Goal: Task Accomplishment & Management: Manage account settings

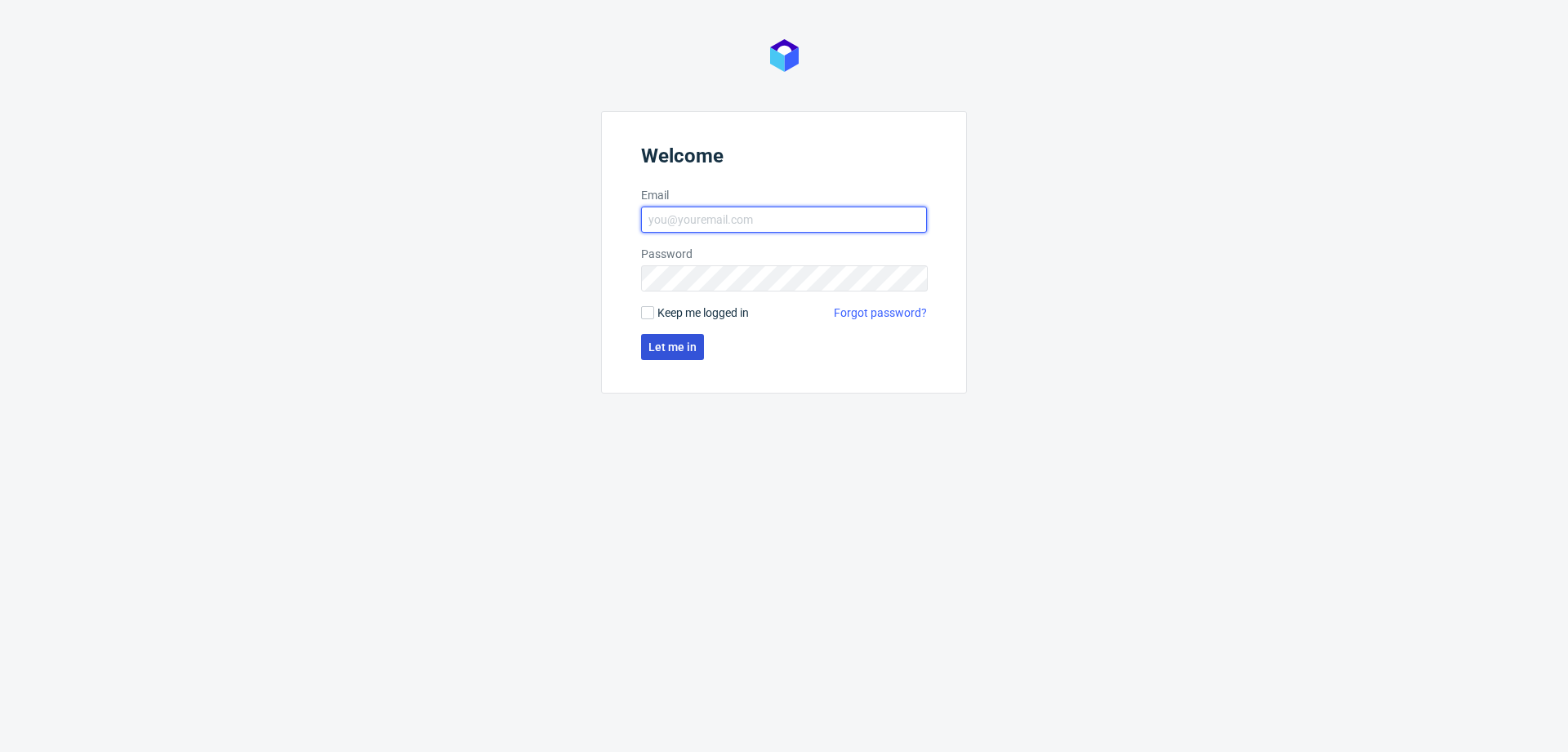
type input "[EMAIL_ADDRESS][DOMAIN_NAME]"
click at [680, 353] on button "Let me in" at bounding box center [672, 347] width 63 height 26
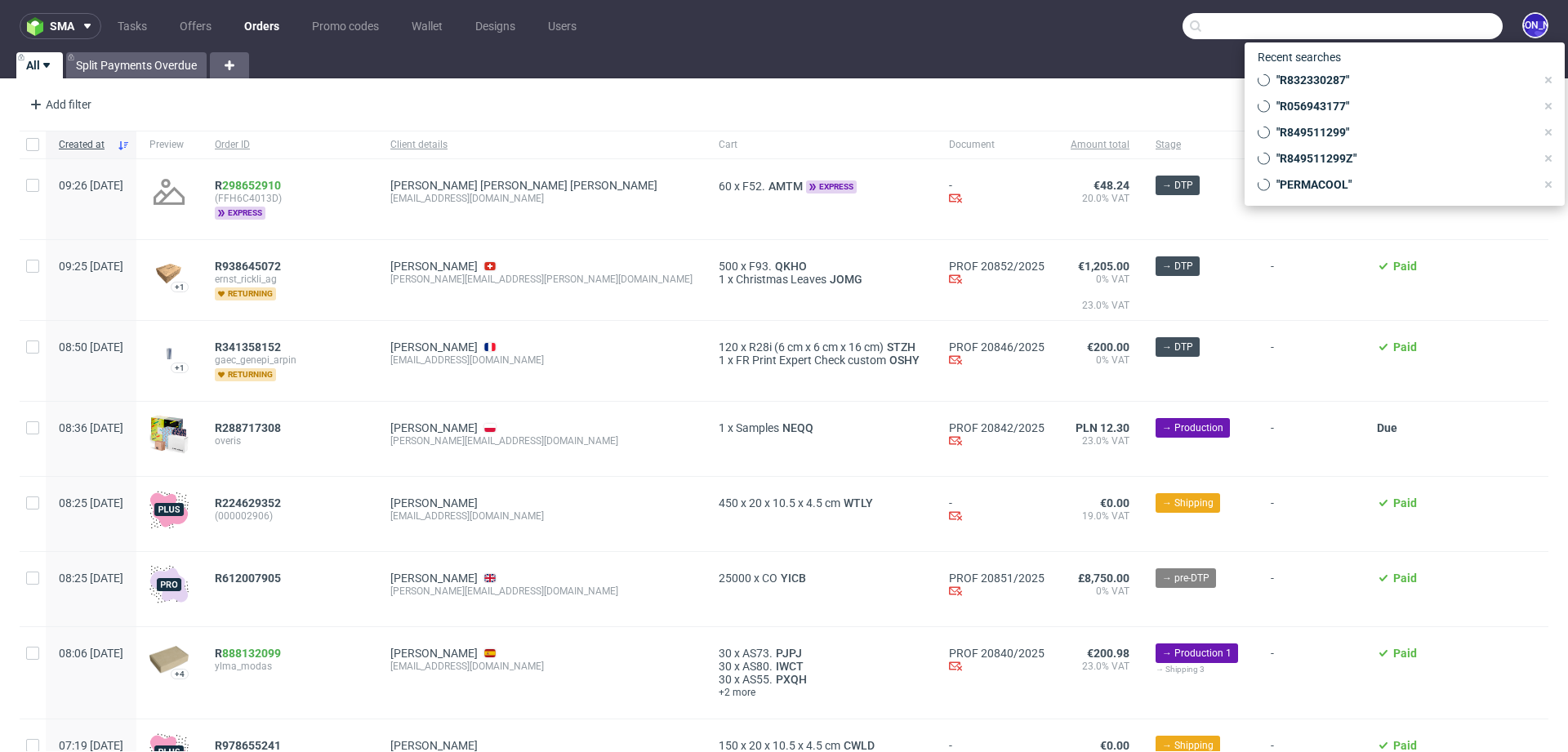
click at [1410, 31] on input "text" at bounding box center [1342, 26] width 320 height 26
paste input "melvincd@outlook.be"
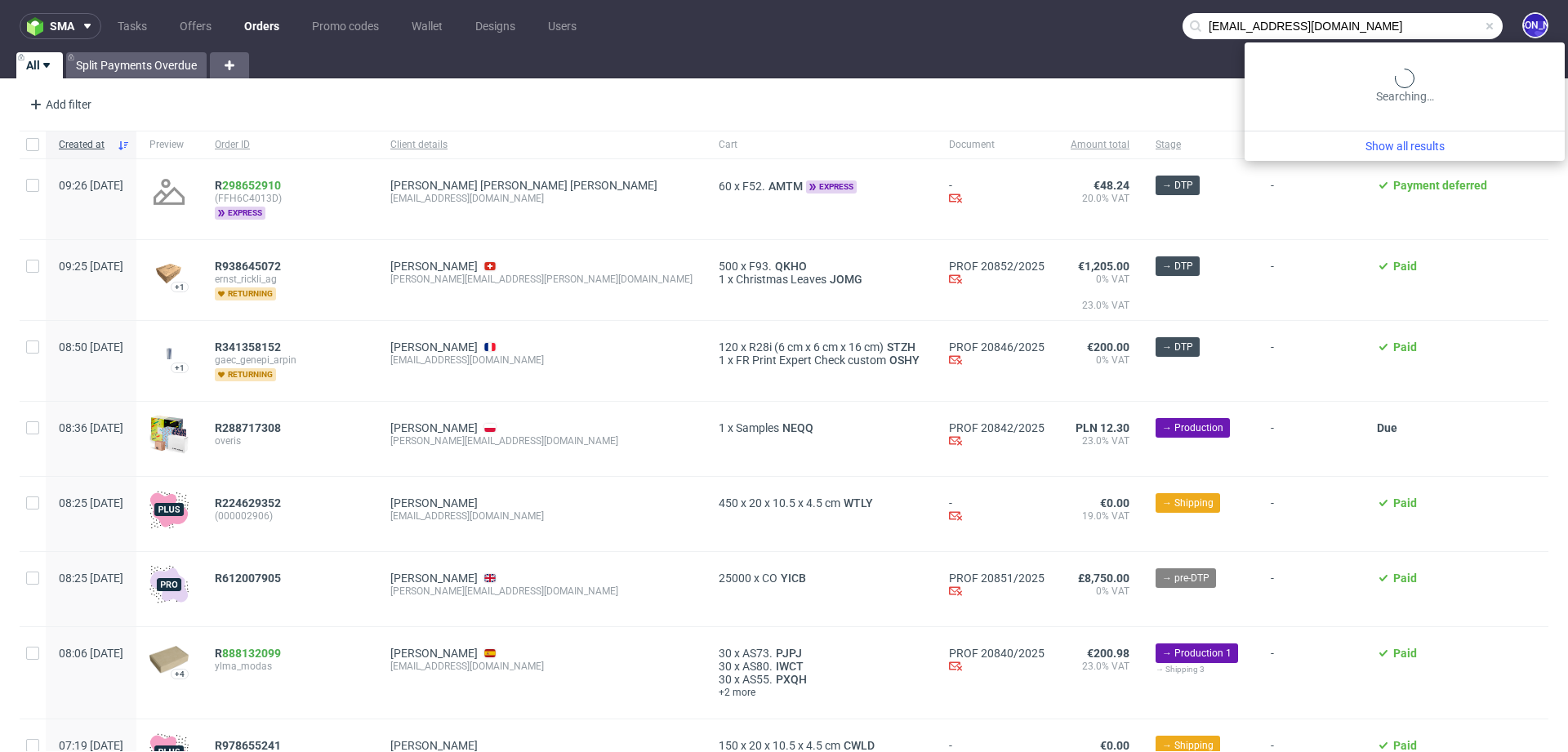
type input "melvincd@outlook.be"
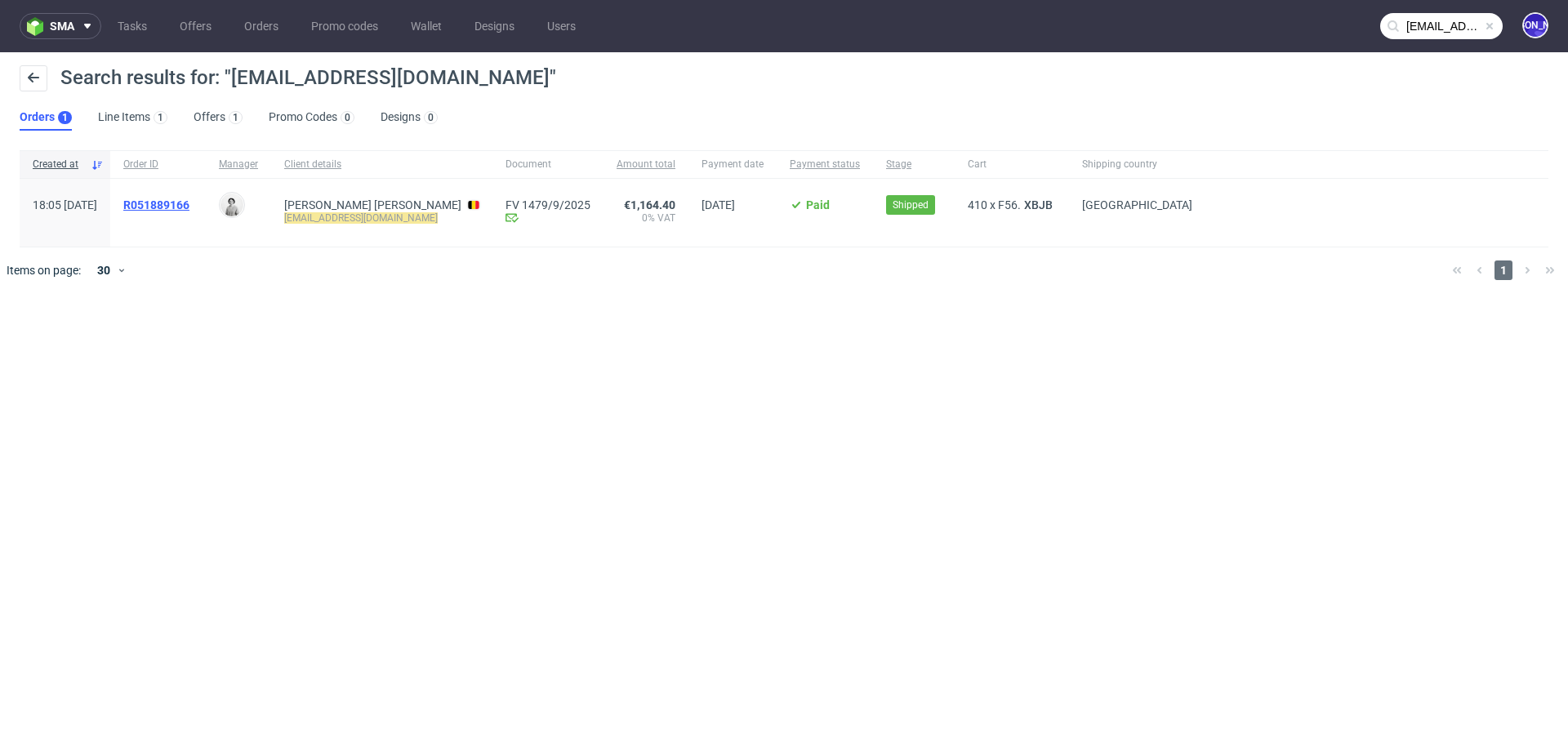
click at [189, 203] on span "R051889166" at bounding box center [157, 204] width 66 height 13
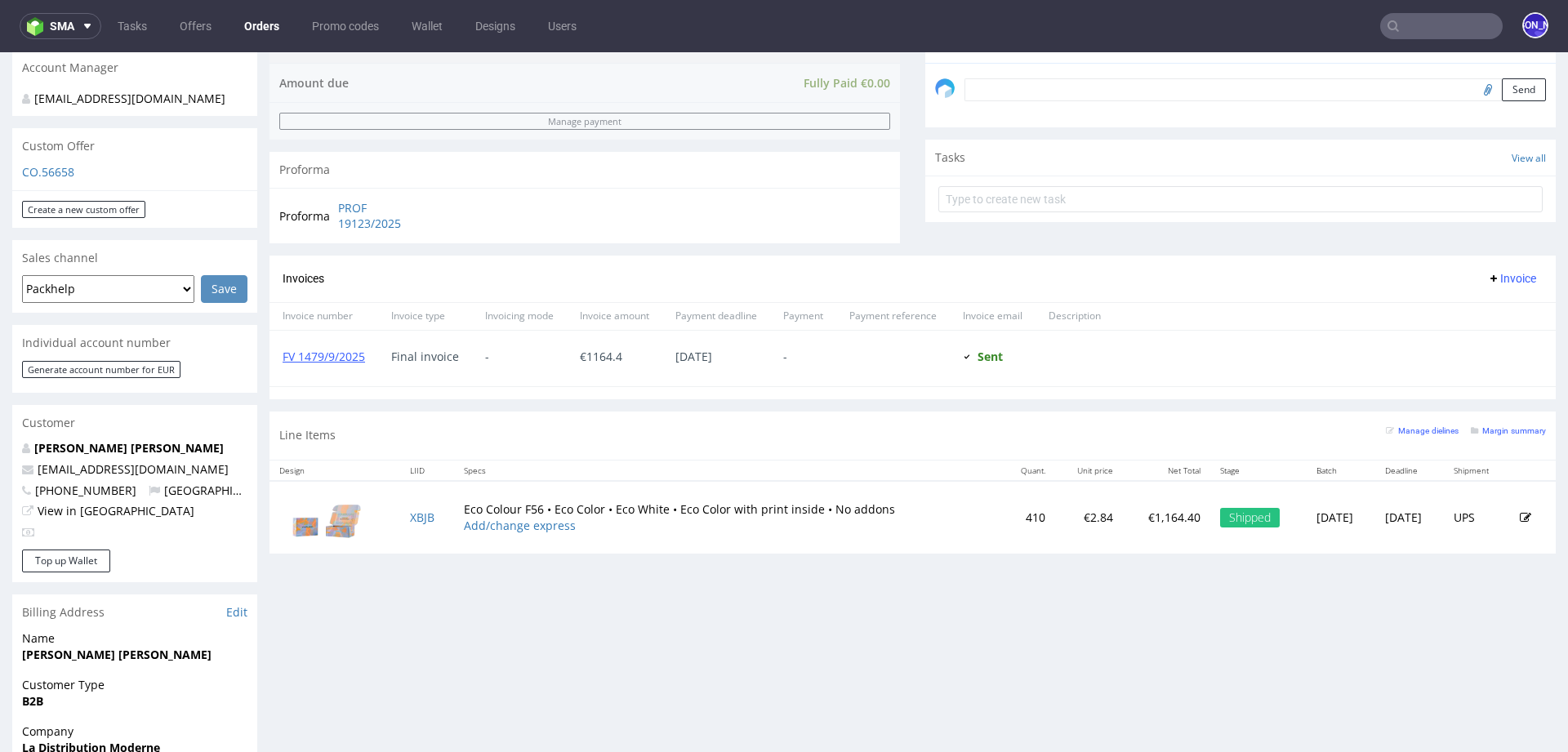
scroll to position [507, 0]
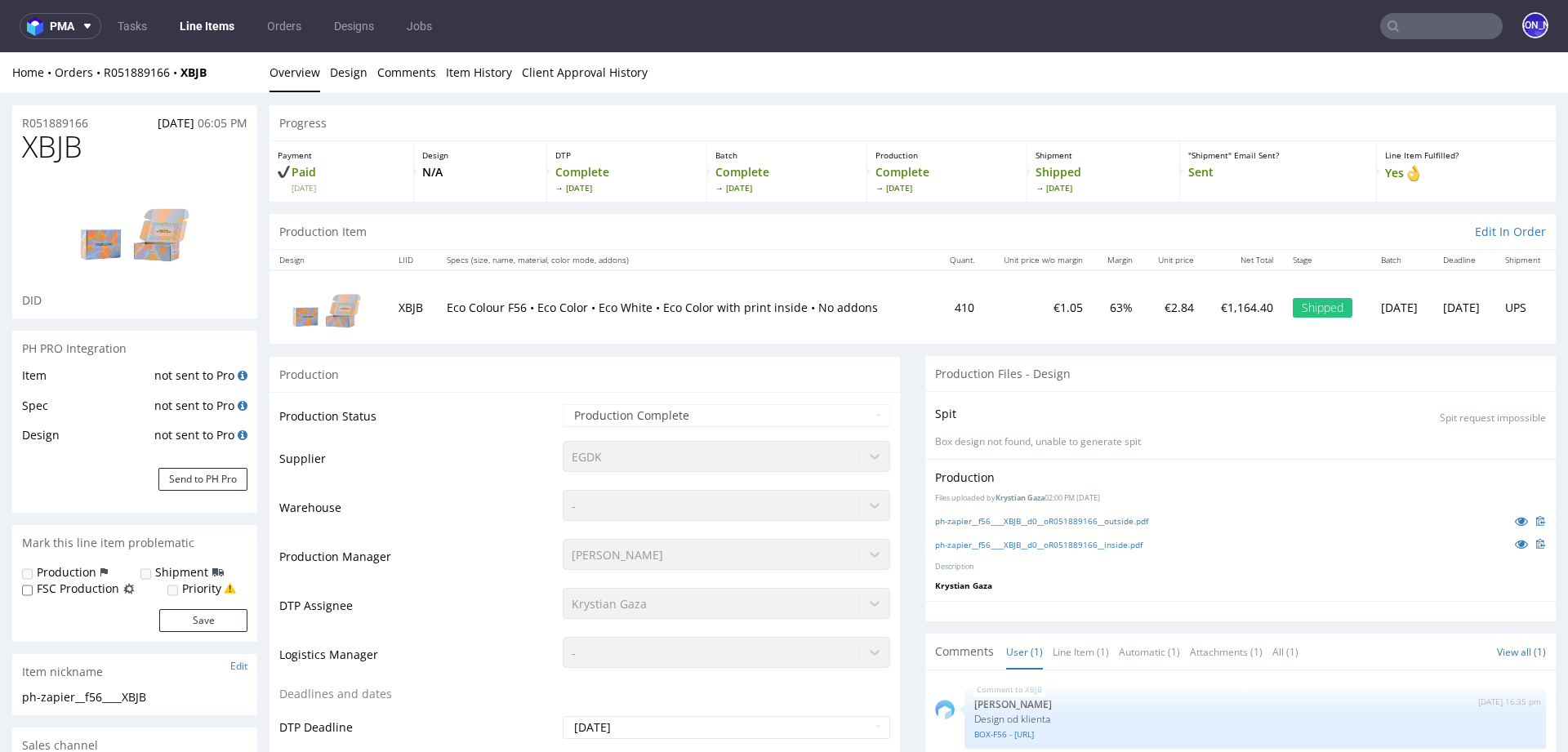
click at [29, 300] on span "DID" at bounding box center [32, 300] width 20 height 16
click at [304, 375] on div "Production" at bounding box center [584, 374] width 630 height 37
click at [309, 412] on td "Production Status" at bounding box center [419, 421] width 279 height 37
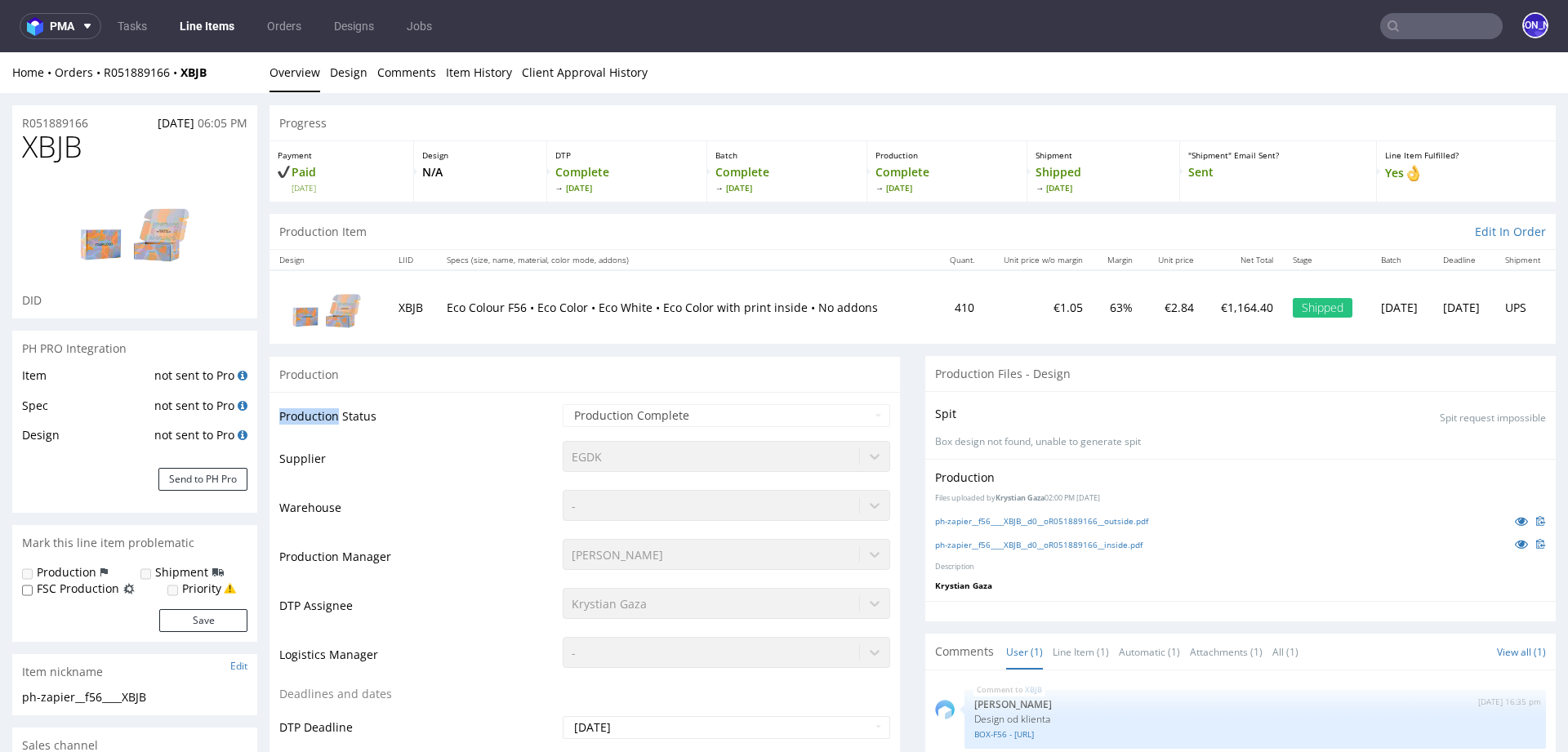
click at [309, 412] on td "Production Status" at bounding box center [419, 421] width 279 height 37
click at [356, 417] on td "Production Status" at bounding box center [419, 421] width 279 height 37
click at [399, 310] on td "XBJB" at bounding box center [413, 306] width 49 height 73
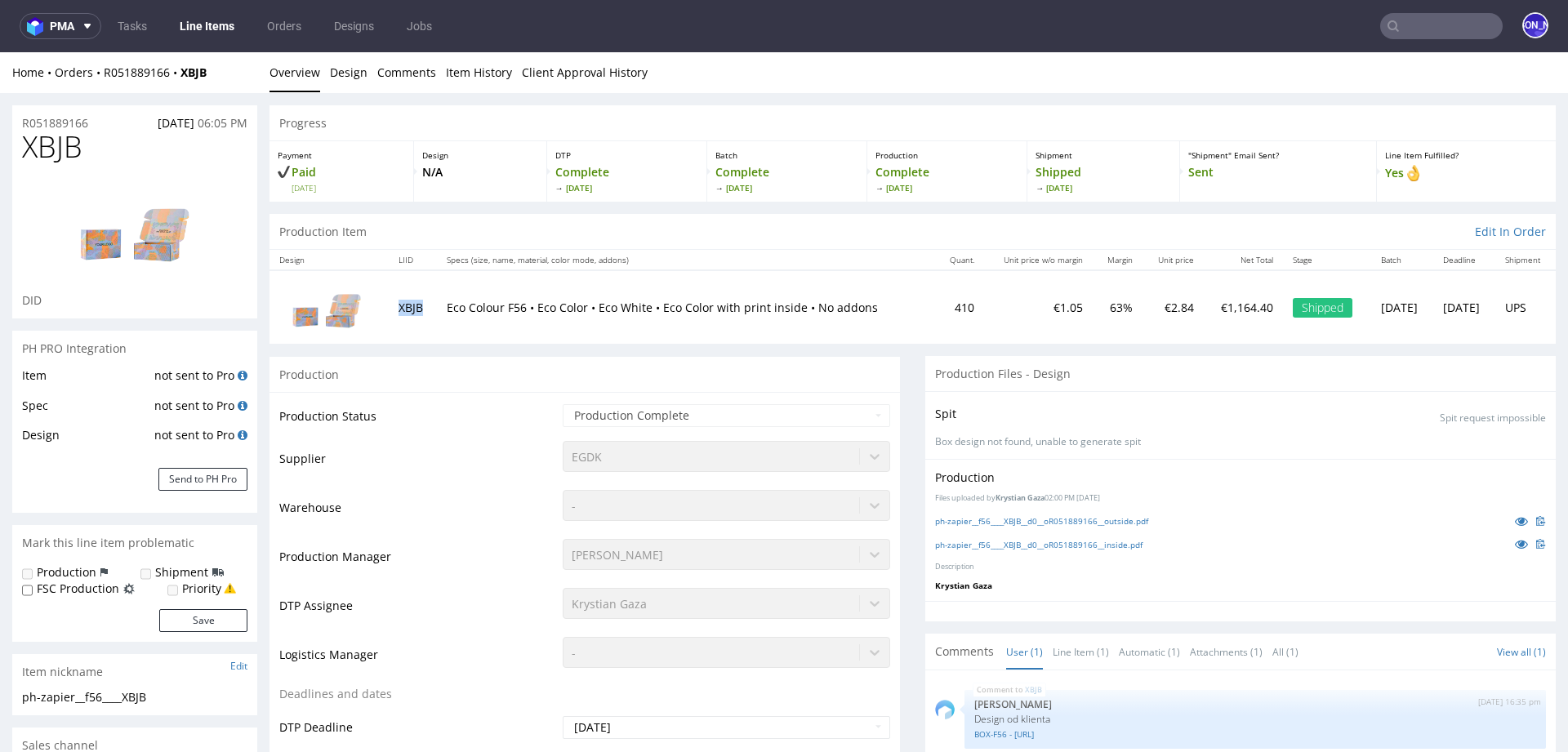
click at [399, 310] on td "XBJB" at bounding box center [413, 306] width 49 height 73
click at [395, 303] on td "XBJB" at bounding box center [413, 306] width 49 height 73
click at [440, 305] on td "Eco Colour F56 • Eco Color • Eco White • Eco Color with print inside • No addons" at bounding box center [686, 306] width 498 height 73
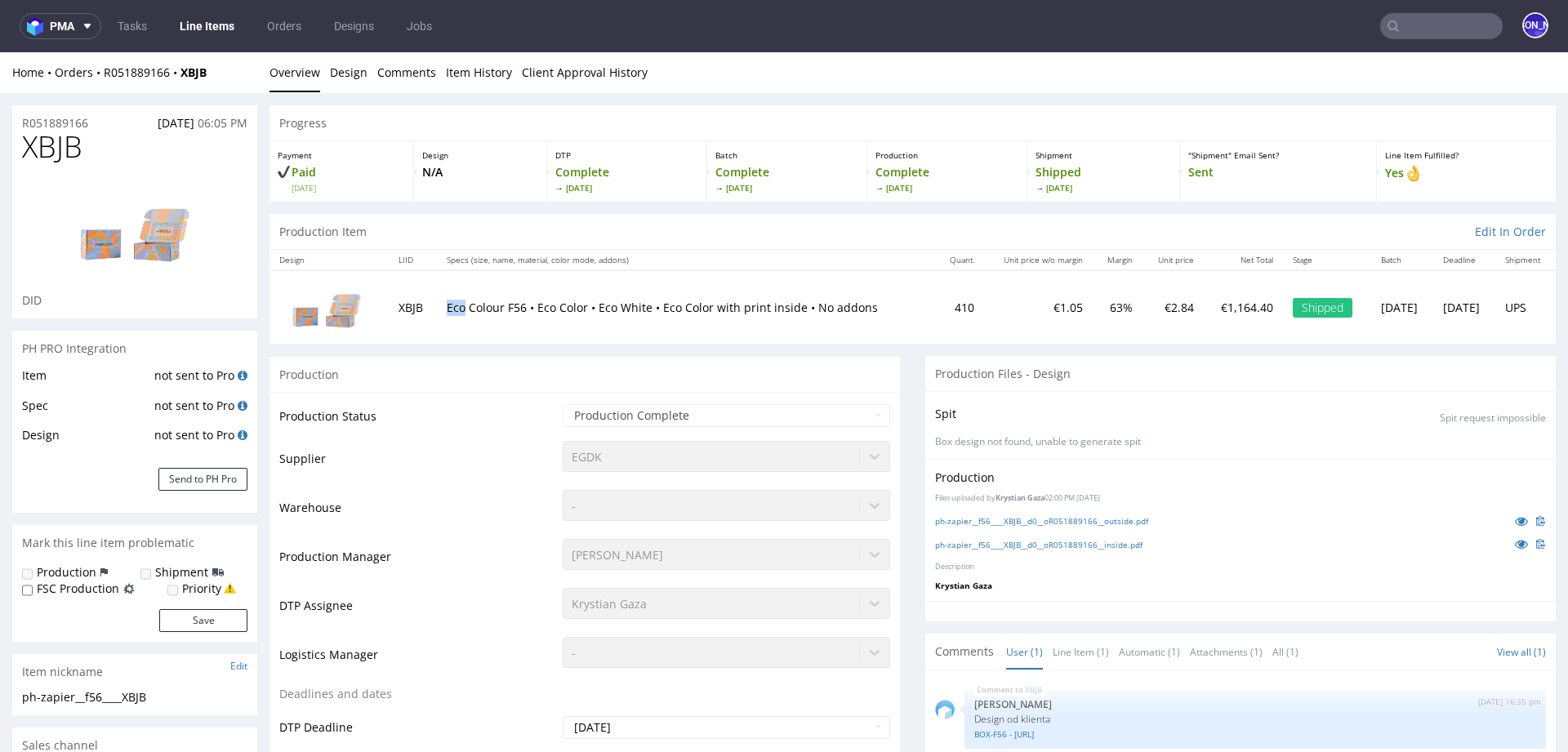
click at [440, 305] on td "Eco Colour F56 • Eco Color • Eco White • Eco Color with print inside • No addons" at bounding box center [686, 306] width 498 height 73
click at [471, 309] on p "Eco Colour F56 • Eco Color • Eco White • Eco Color with print inside • No addons" at bounding box center [686, 308] width 478 height 16
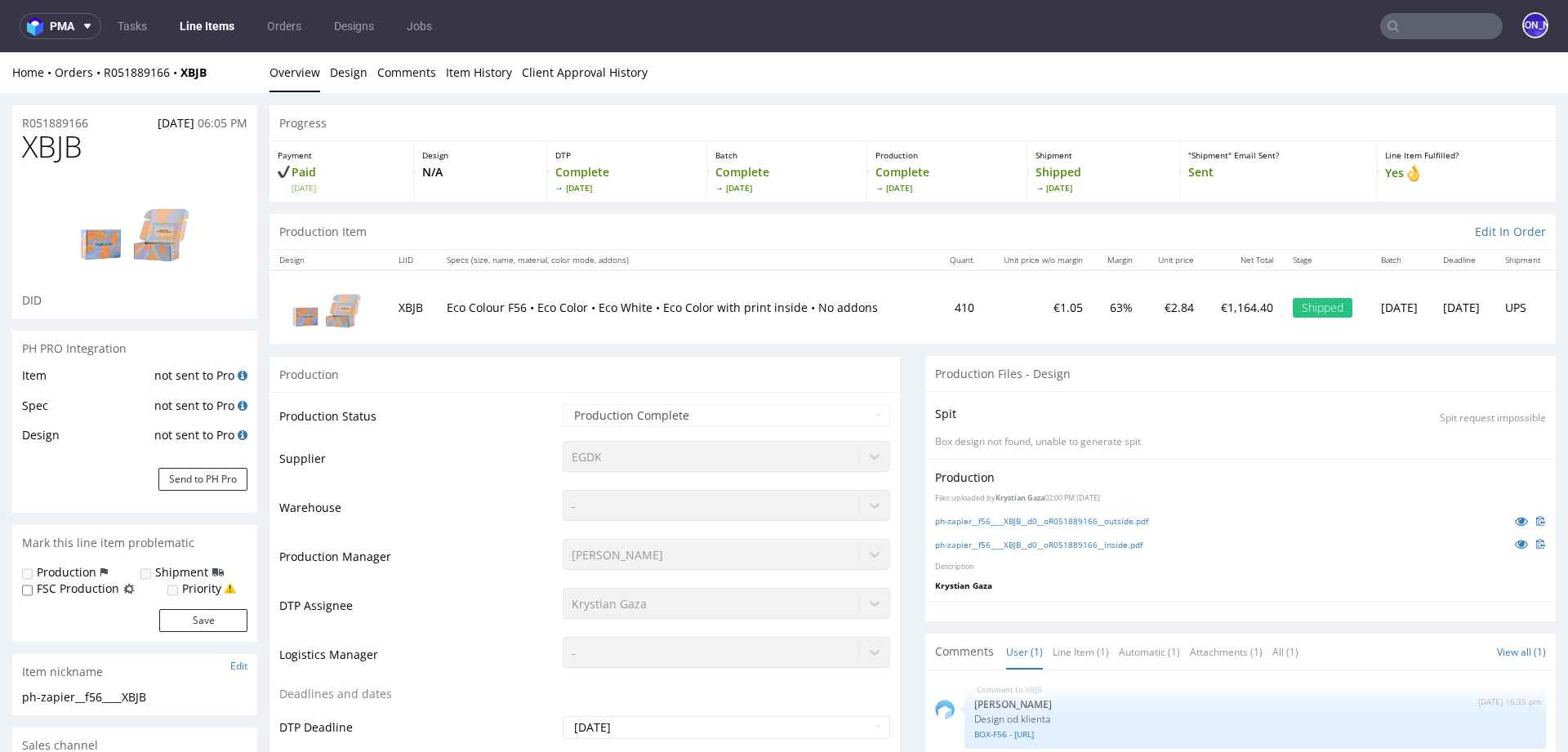
click at [454, 300] on p "Eco Colour F56 • Eco Color • Eco White • Eco Color with print inside • No addons" at bounding box center [686, 308] width 478 height 16
click at [477, 306] on p "Eco Colour F56 • Eco Color • Eco White • Eco Color with print inside • No addons" at bounding box center [686, 308] width 478 height 16
click at [503, 308] on p "Eco Colour F56 • Eco Color • Eco White • Eco Color with print inside • No addons" at bounding box center [686, 308] width 478 height 16
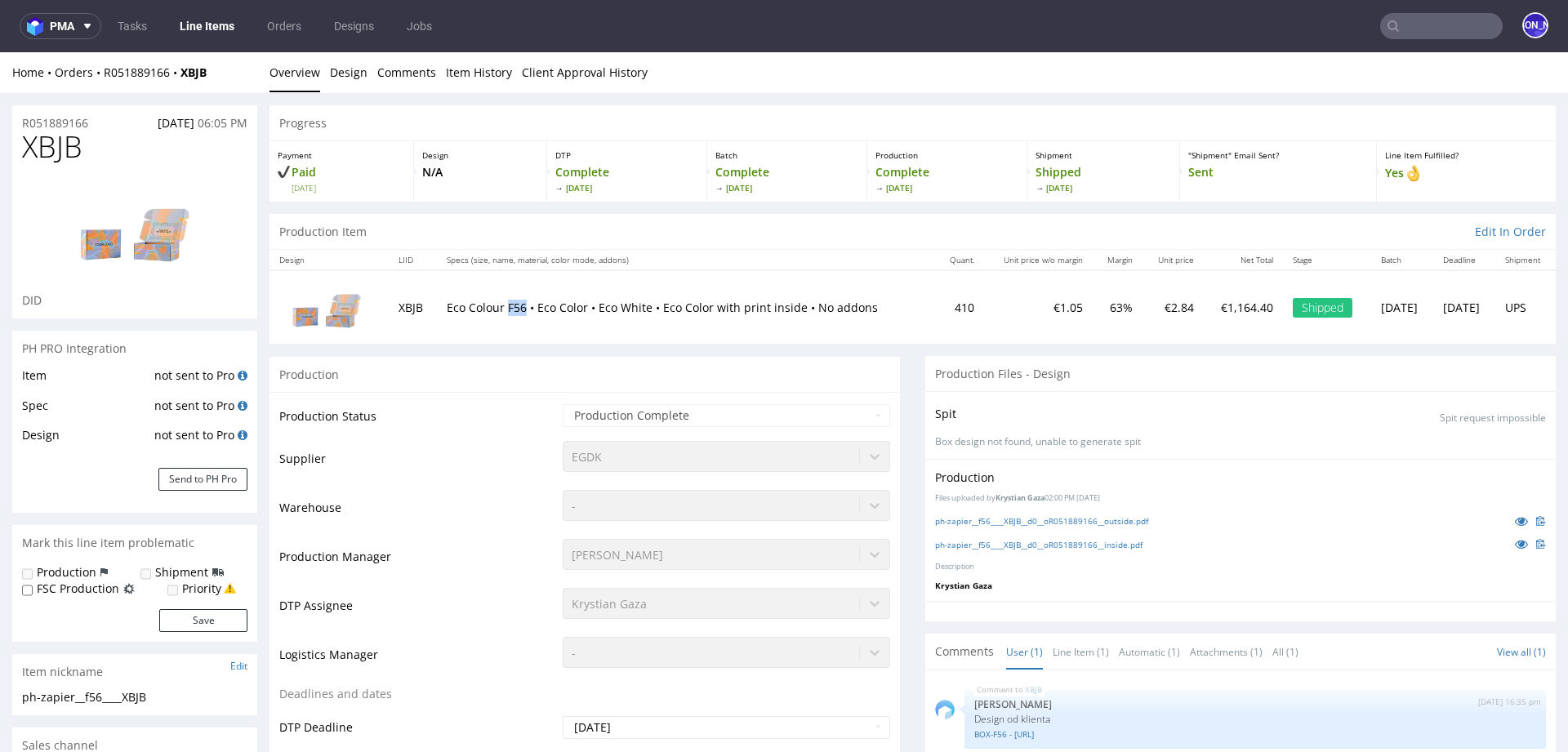
click at [503, 308] on p "Eco Colour F56 • Eco Color • Eco White • Eco Color with print inside • No addons" at bounding box center [686, 308] width 478 height 16
click at [534, 306] on p "Eco Colour F56 • Eco Color • Eco White • Eco Color with print inside • No addons" at bounding box center [686, 308] width 478 height 16
click at [574, 308] on p "Eco Colour F56 • Eco Color • Eco White • Eco Color with print inside • No addons" at bounding box center [686, 308] width 478 height 16
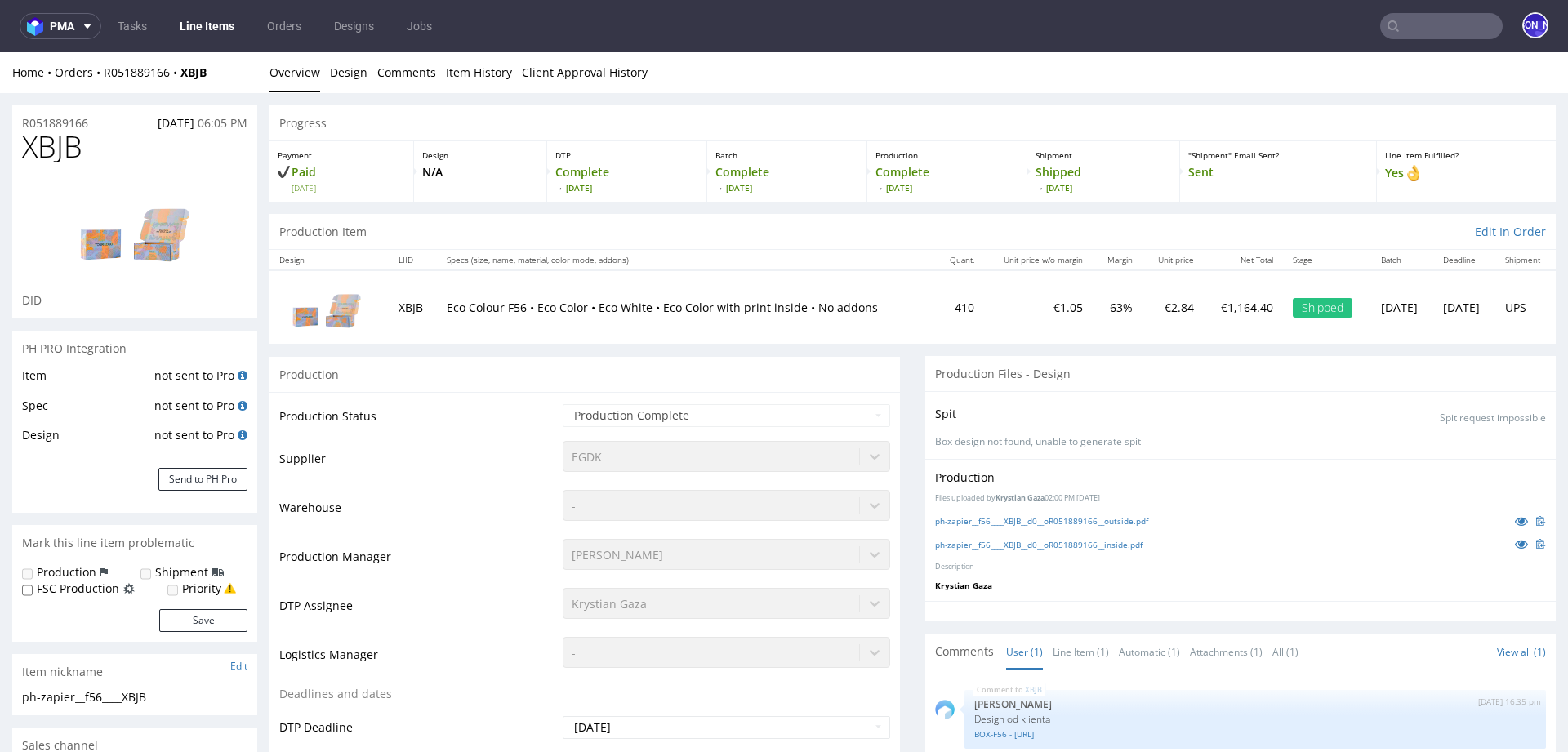
click at [614, 304] on p "Eco Colour F56 • Eco Color • Eco White • Eco Color with print inside • No addons" at bounding box center [686, 308] width 478 height 16
click at [641, 304] on p "Eco Colour F56 • Eco Color • Eco White • Eco Color with print inside • No addons" at bounding box center [686, 308] width 478 height 16
click at [441, 175] on p "N/A" at bounding box center [478, 173] width 115 height 16
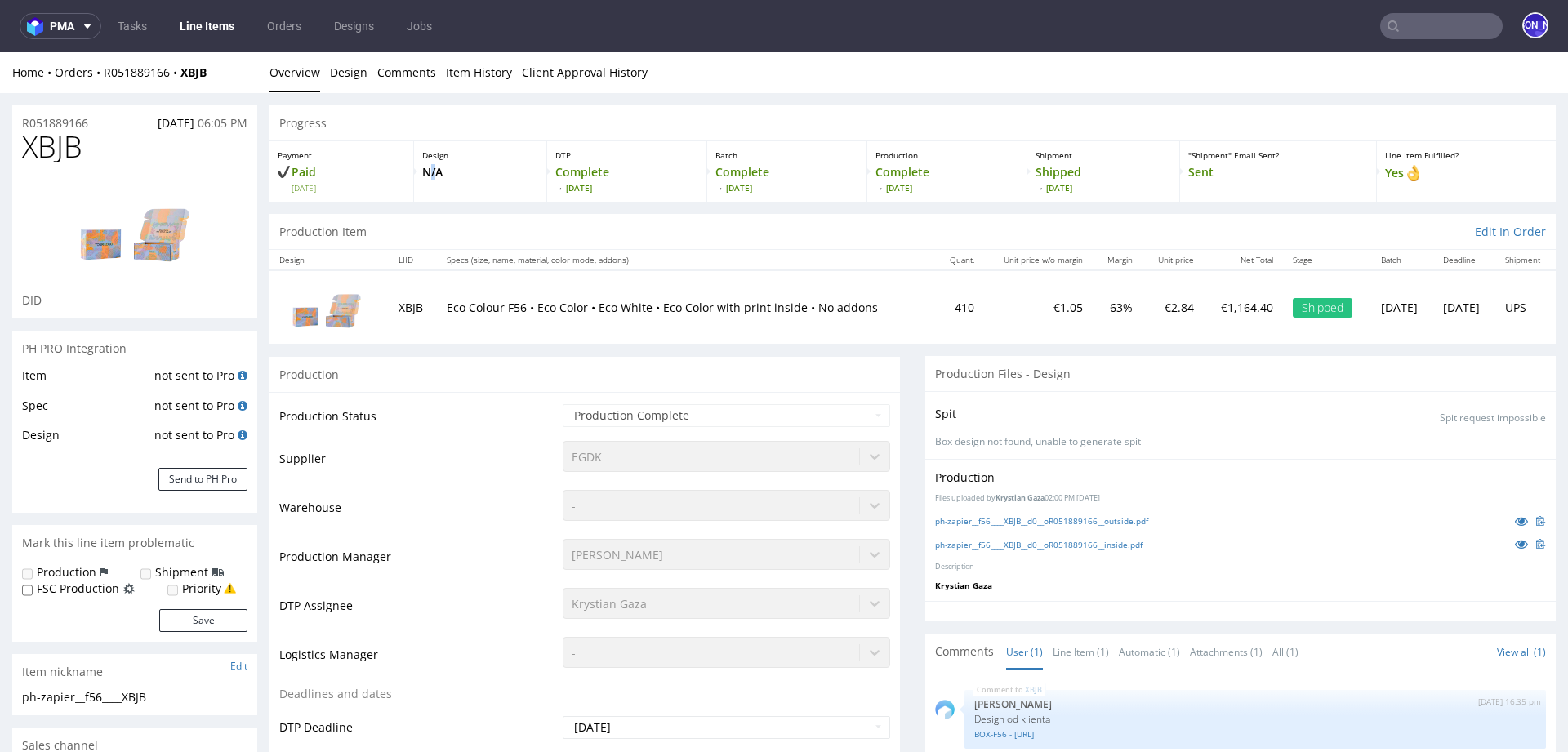
click at [441, 175] on p "N/A" at bounding box center [478, 173] width 115 height 16
drag, startPoint x: 467, startPoint y: 170, endPoint x: 435, endPoint y: 170, distance: 32.0
click at [435, 170] on div "Design N/A" at bounding box center [479, 172] width 133 height 61
click at [485, 306] on p "Eco Colour F56 • Eco Color • Eco White • Eco Color with print inside • No addons" at bounding box center [686, 308] width 478 height 16
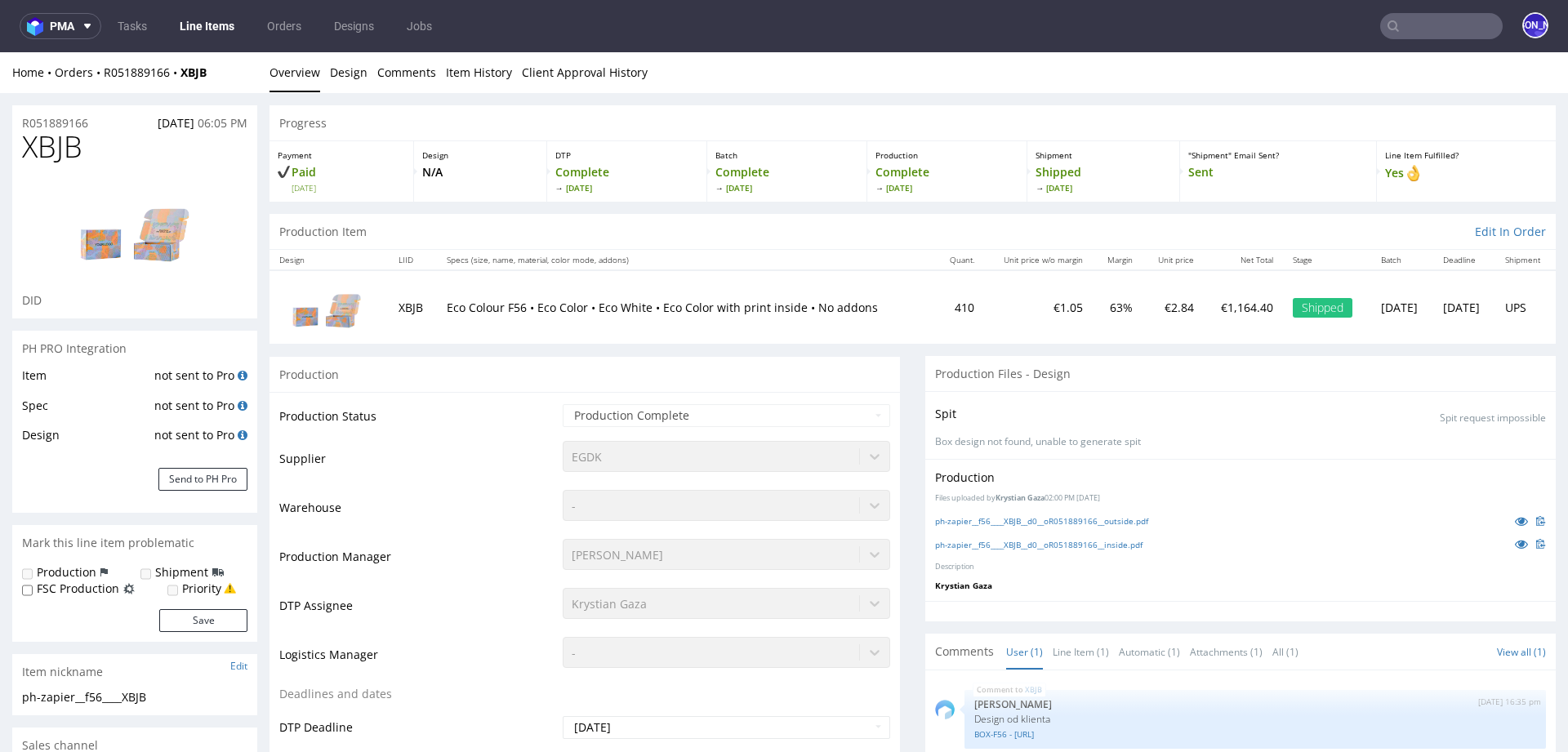
click at [507, 308] on p "Eco Colour F56 • Eco Color • Eco White • Eco Color with print inside • No addons" at bounding box center [686, 308] width 478 height 16
click at [541, 307] on p "Eco Colour F56 • Eco Color • Eco White • Eco Color with print inside • No addons" at bounding box center [686, 308] width 478 height 16
click at [557, 306] on p "Eco Colour F56 • Eco Color • Eco White • Eco Color with print inside • No addons" at bounding box center [686, 308] width 478 height 16
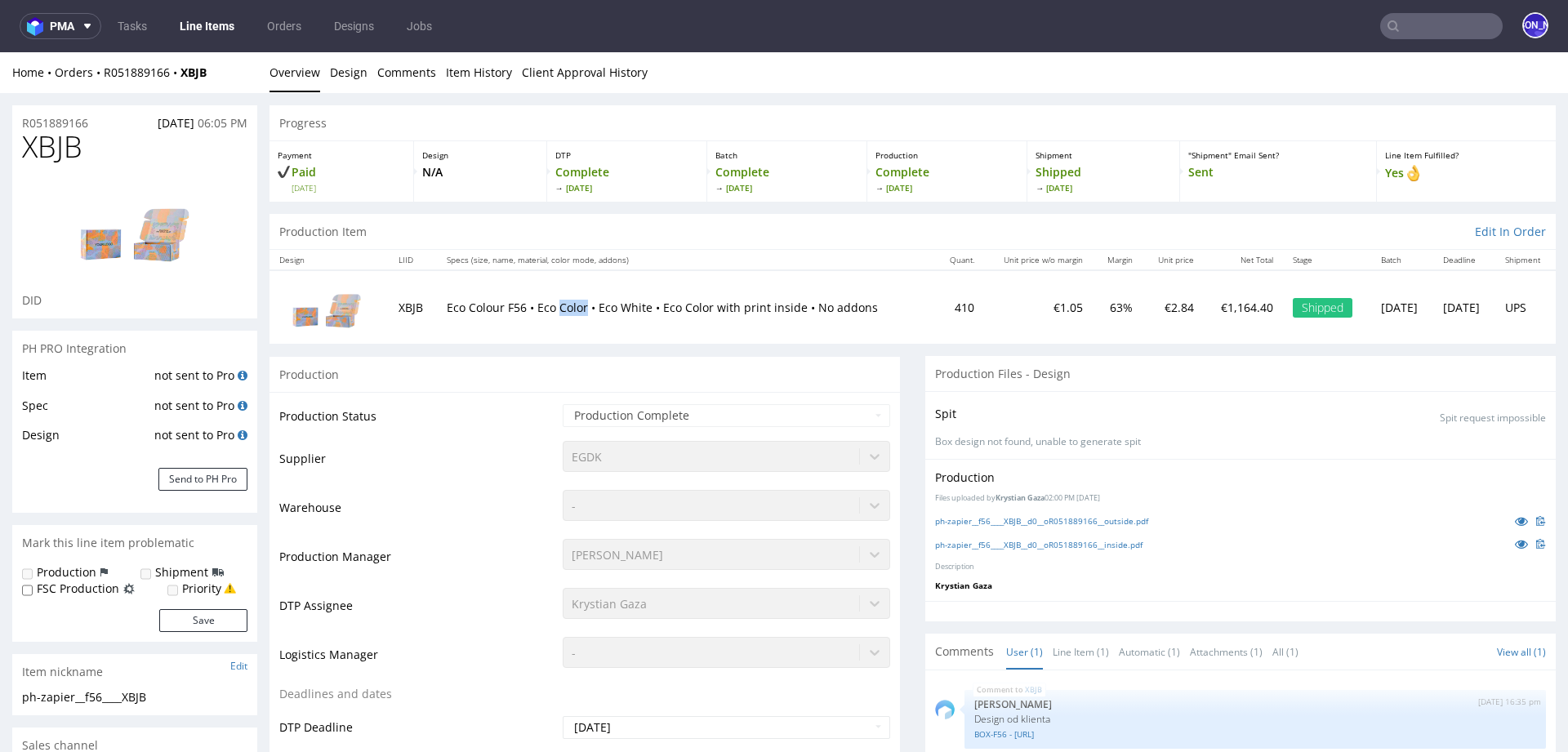
click at [557, 306] on p "Eco Colour F56 • Eco Color • Eco White • Eco Color with print inside • No addons" at bounding box center [686, 308] width 478 height 16
click at [605, 307] on p "Eco Colour F56 • Eco Color • Eco White • Eco Color with print inside • No addons" at bounding box center [686, 308] width 478 height 16
click at [632, 311] on p "Eco Colour F56 • Eco Color • Eco White • Eco Color with print inside • No addons" at bounding box center [686, 308] width 478 height 16
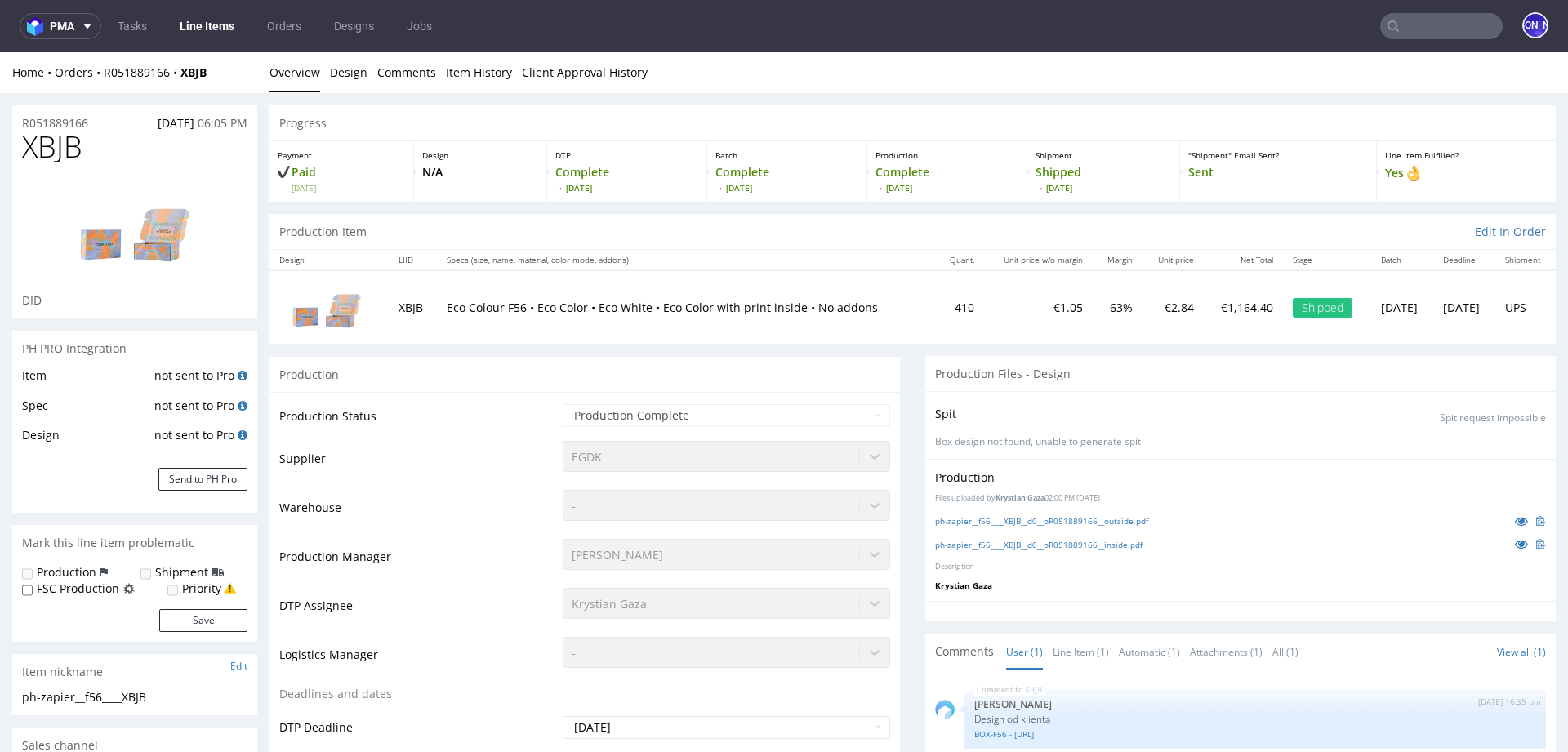
click at [662, 307] on p "Eco Colour F56 • Eco Color • Eco White • Eco Color with print inside • No addons" at bounding box center [686, 308] width 478 height 16
click at [701, 307] on p "Eco Colour F56 • Eco Color • Eco White • Eco Color with print inside • No addons" at bounding box center [686, 308] width 478 height 16
click at [732, 306] on p "Eco Colour F56 • Eco Color • Eco White • Eco Color with print inside • No addons" at bounding box center [686, 308] width 478 height 16
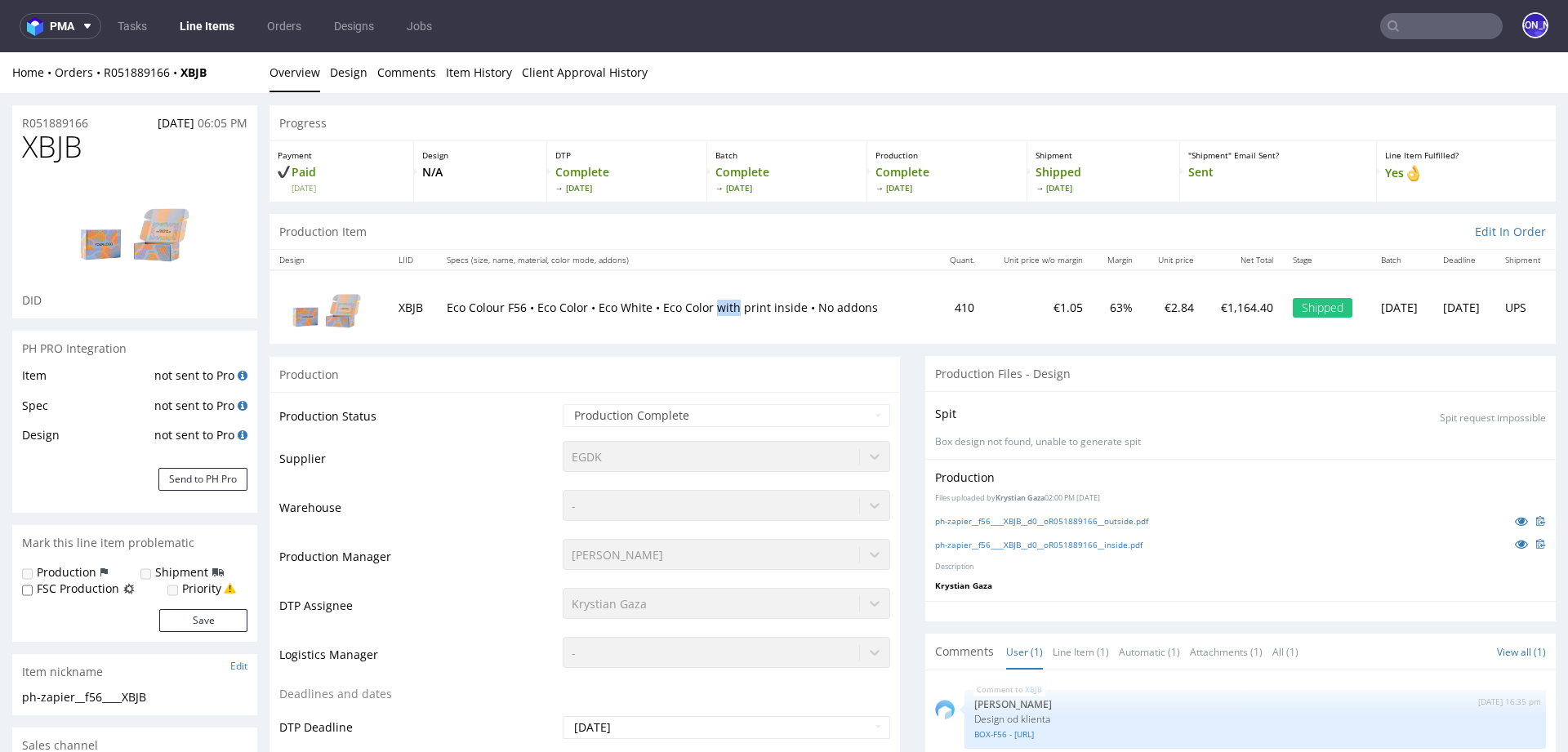
click at [732, 306] on p "Eco Colour F56 • Eco Color • Eco White • Eco Color with print inside • No addons" at bounding box center [686, 308] width 478 height 16
click at [746, 306] on p "Eco Colour F56 • Eco Color • Eco White • Eco Color with print inside • No addons" at bounding box center [686, 308] width 478 height 16
click at [764, 306] on p "Eco Colour F56 • Eco Color • Eco White • Eco Color with print inside • No addons" at bounding box center [686, 308] width 478 height 16
click at [778, 307] on p "Eco Colour F56 • Eco Color • Eco White • Eco Color with print inside • No addons" at bounding box center [686, 308] width 478 height 16
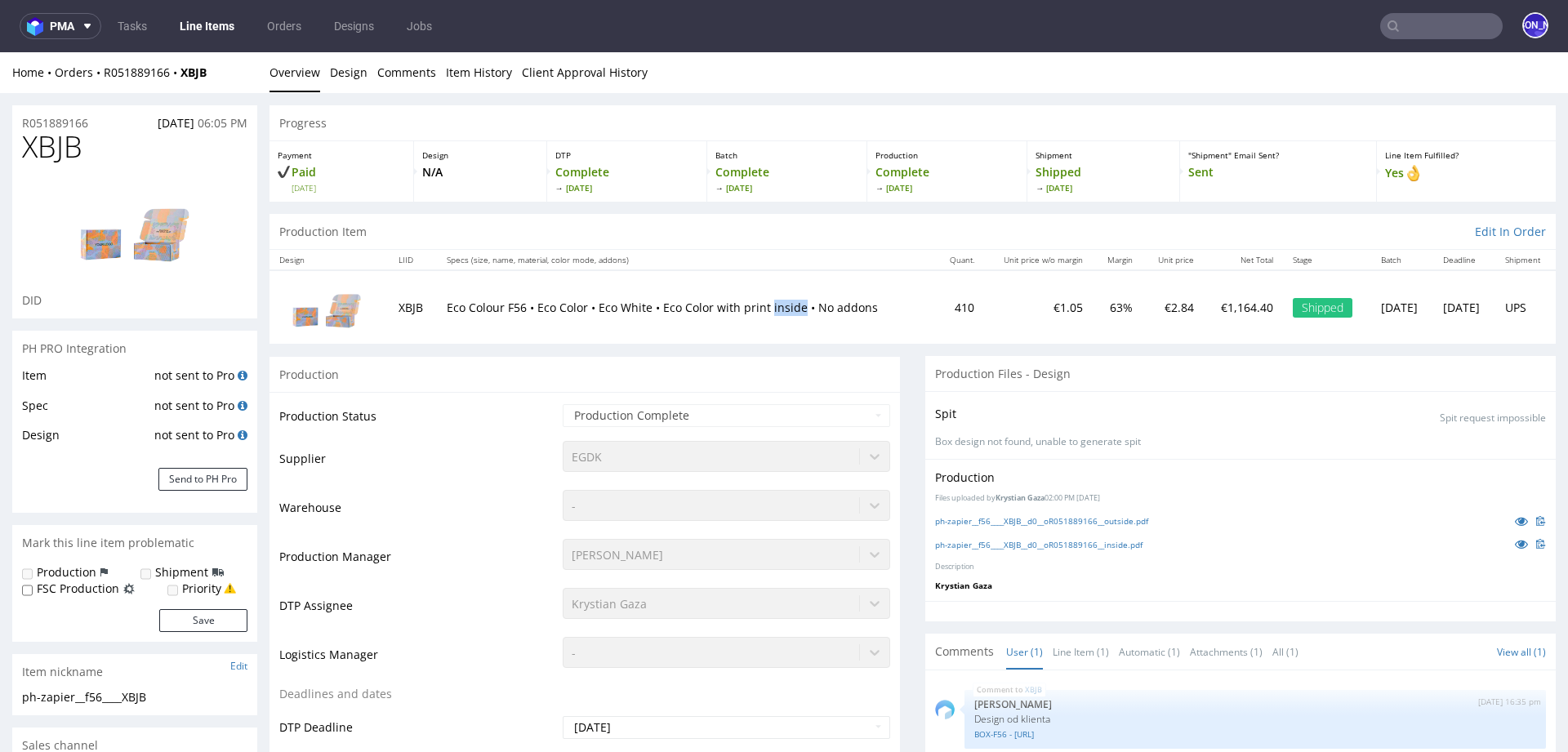
click at [778, 307] on p "Eco Colour F56 • Eco Color • Eco White • Eco Color with print inside • No addons" at bounding box center [686, 308] width 478 height 16
click at [454, 305] on p "Eco Colour F56 • Eco Color • Eco White • Eco Color with print inside • No addons" at bounding box center [686, 308] width 478 height 16
click at [471, 311] on p "Eco Colour F56 • Eco Color • Eco White • Eco Color with print inside • No addons" at bounding box center [686, 308] width 478 height 16
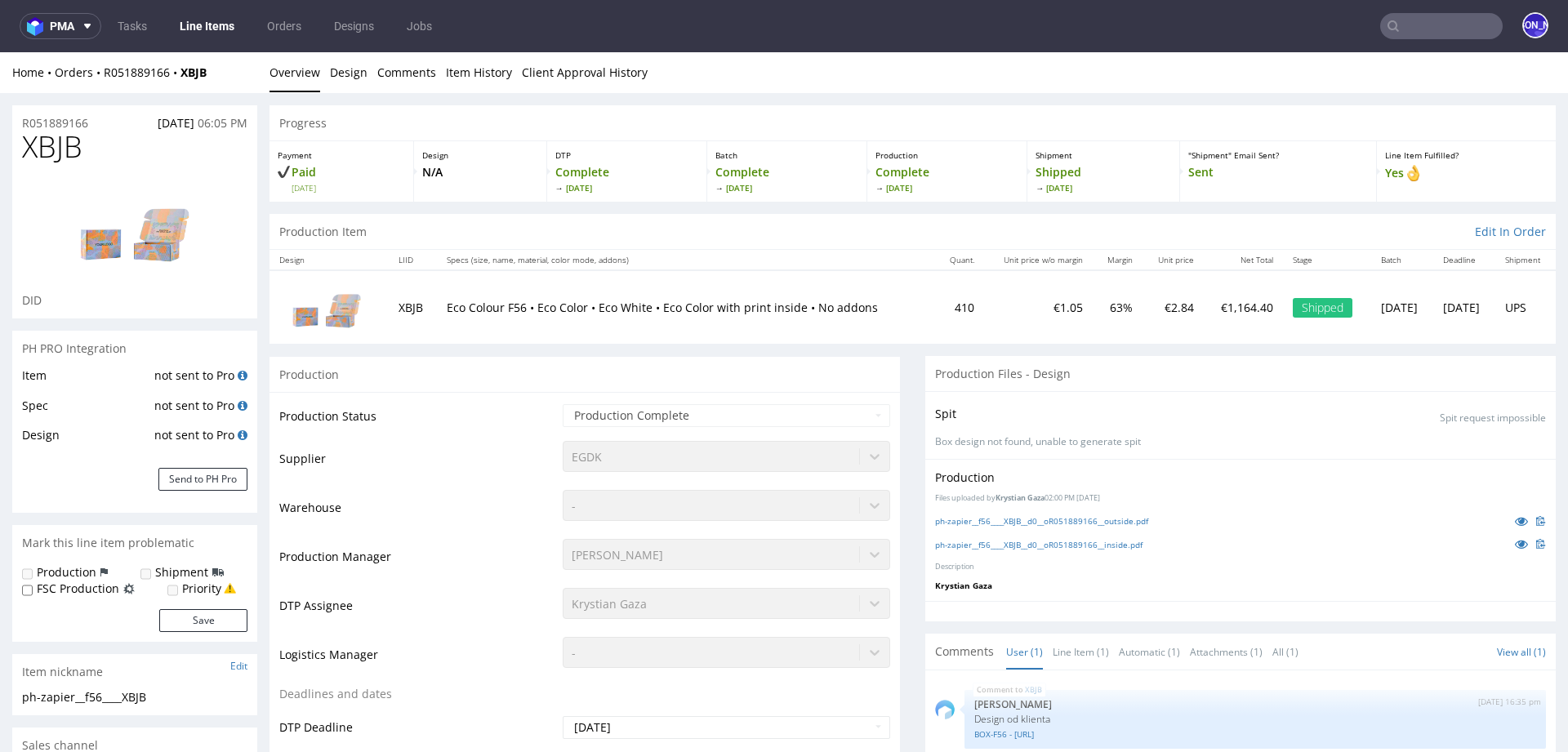
click at [456, 306] on p "Eco Colour F56 • Eco Color • Eco White • Eco Color with print inside • No addons" at bounding box center [686, 308] width 478 height 16
click at [480, 307] on p "Eco Colour F56 • Eco Color • Eco White • Eco Color with print inside • No addons" at bounding box center [686, 308] width 478 height 16
click at [507, 304] on p "Eco Colour F56 • Eco Color • Eco White • Eco Color with print inside • No addons" at bounding box center [686, 308] width 478 height 16
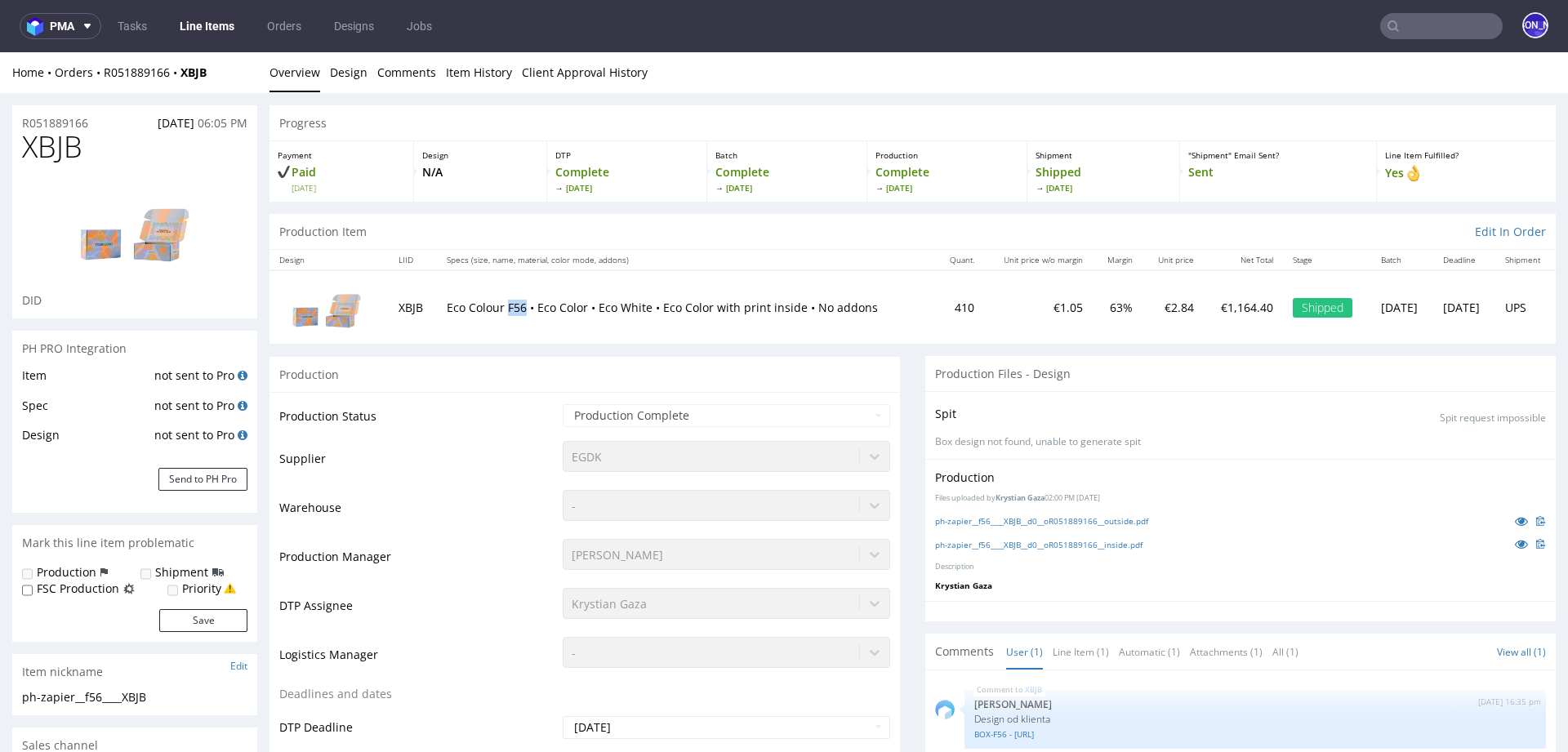
click at [507, 304] on p "Eco Colour F56 • Eco Color • Eco White • Eco Color with print inside • No addons" at bounding box center [686, 308] width 478 height 16
click at [545, 306] on p "Eco Colour F56 • Eco Color • Eco White • Eco Color with print inside • No addons" at bounding box center [686, 308] width 478 height 16
click at [565, 306] on p "Eco Colour F56 • Eco Color • Eco White • Eco Color with print inside • No addons" at bounding box center [686, 308] width 478 height 16
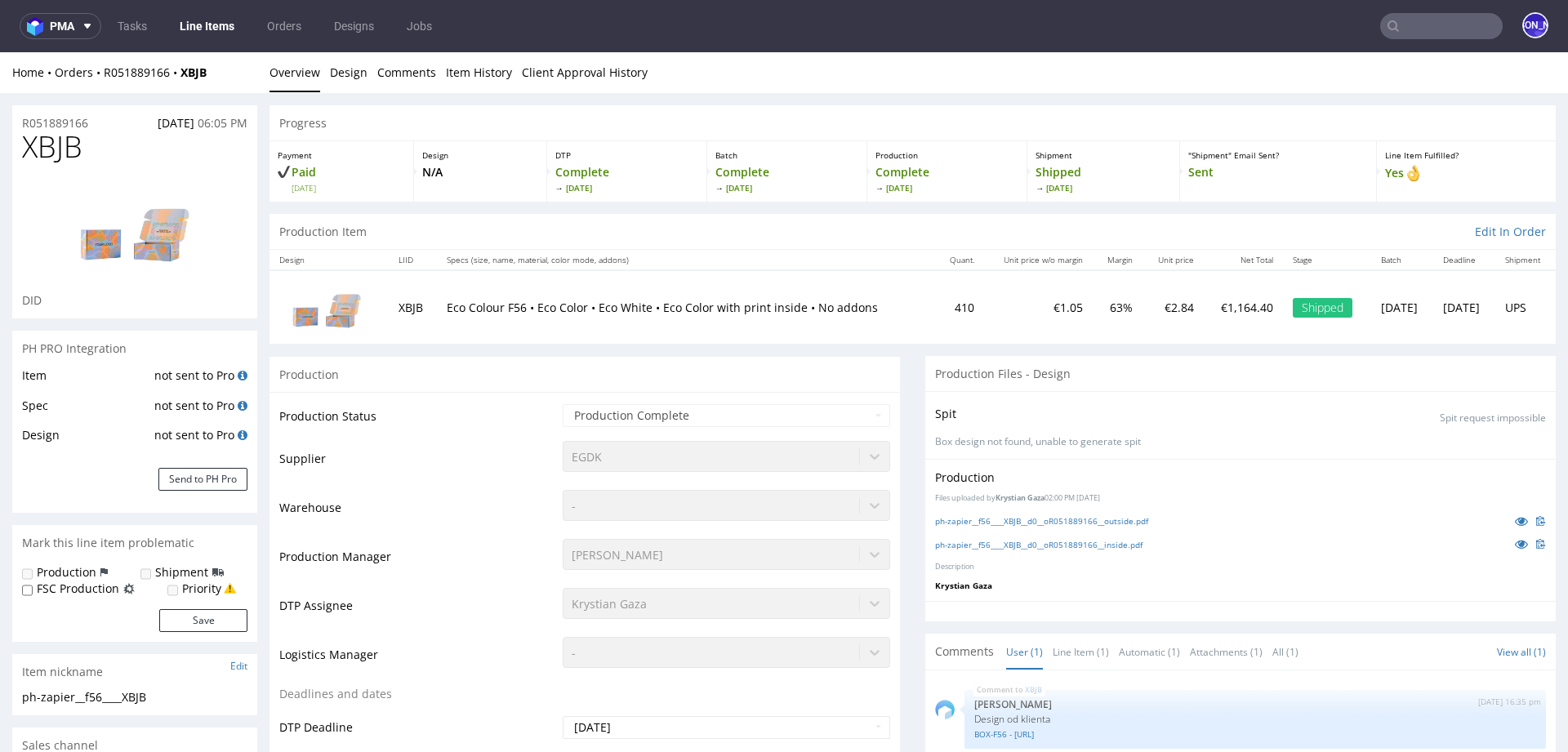
click at [638, 307] on p "Eco Colour F56 • Eco Color • Eco White • Eco Color with print inside • No addons" at bounding box center [686, 308] width 478 height 16
drag, startPoint x: 441, startPoint y: 310, endPoint x: 877, endPoint y: 303, distance: 436.1
click at [877, 303] on p "Eco Colour F56 • Eco Color • Eco White • Eco Color with print inside • No addons" at bounding box center [686, 308] width 478 height 16
click at [478, 309] on p "Eco Colour F56 • Eco Color • Eco White • Eco Color with print inside • No addons" at bounding box center [686, 308] width 478 height 16
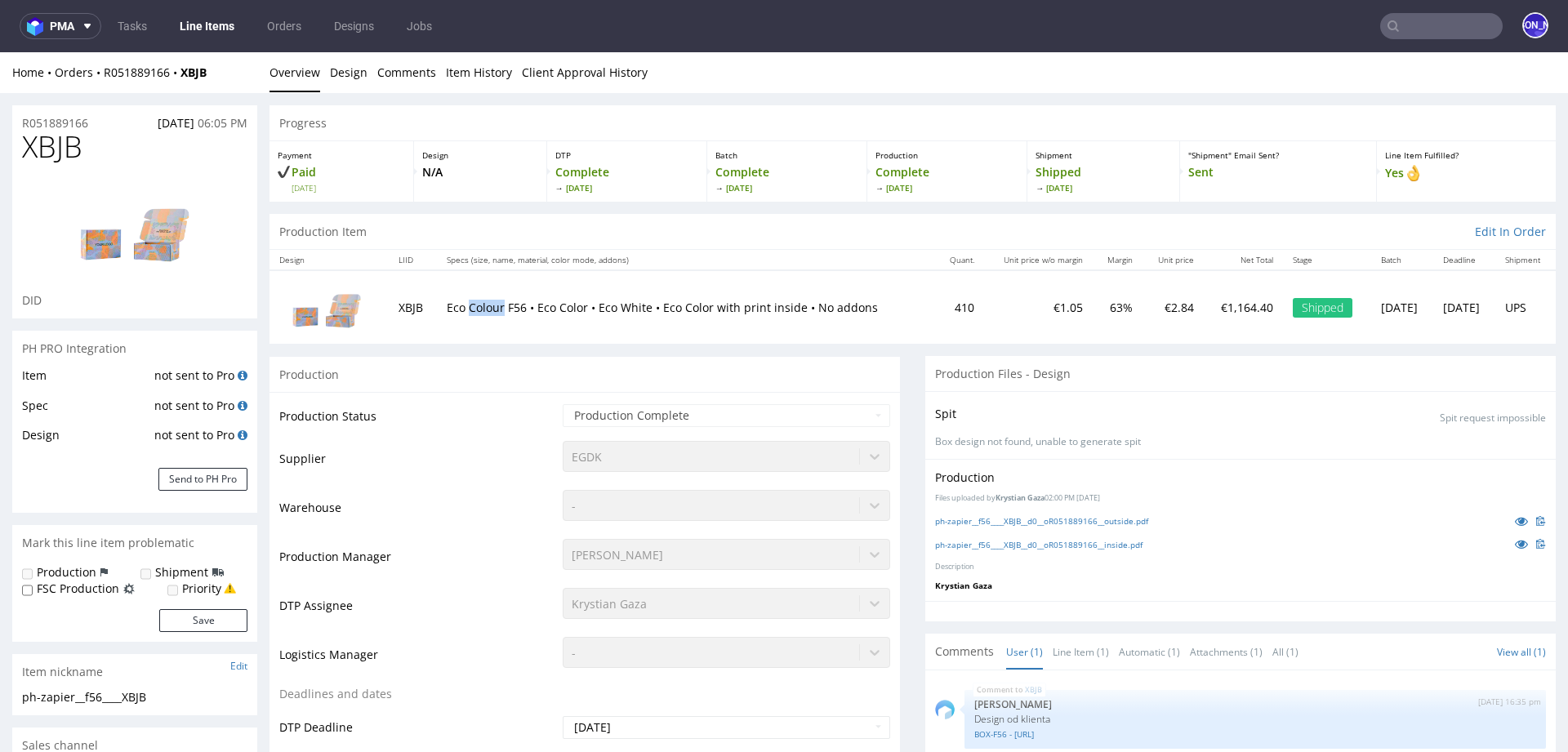
click at [478, 309] on p "Eco Colour F56 • Eco Color • Eco White • Eco Color with print inside • No addons" at bounding box center [686, 308] width 478 height 16
click at [447, 304] on p "Eco Colour F56 • Eco Color • Eco White • Eco Color with print inside • No addons" at bounding box center [686, 308] width 478 height 16
drag, startPoint x: 465, startPoint y: 308, endPoint x: 498, endPoint y: 307, distance: 33.0
click at [498, 307] on p "Eco Colour F56 • Eco Color • Eco White • Eco Color with print inside • No addons" at bounding box center [686, 308] width 478 height 16
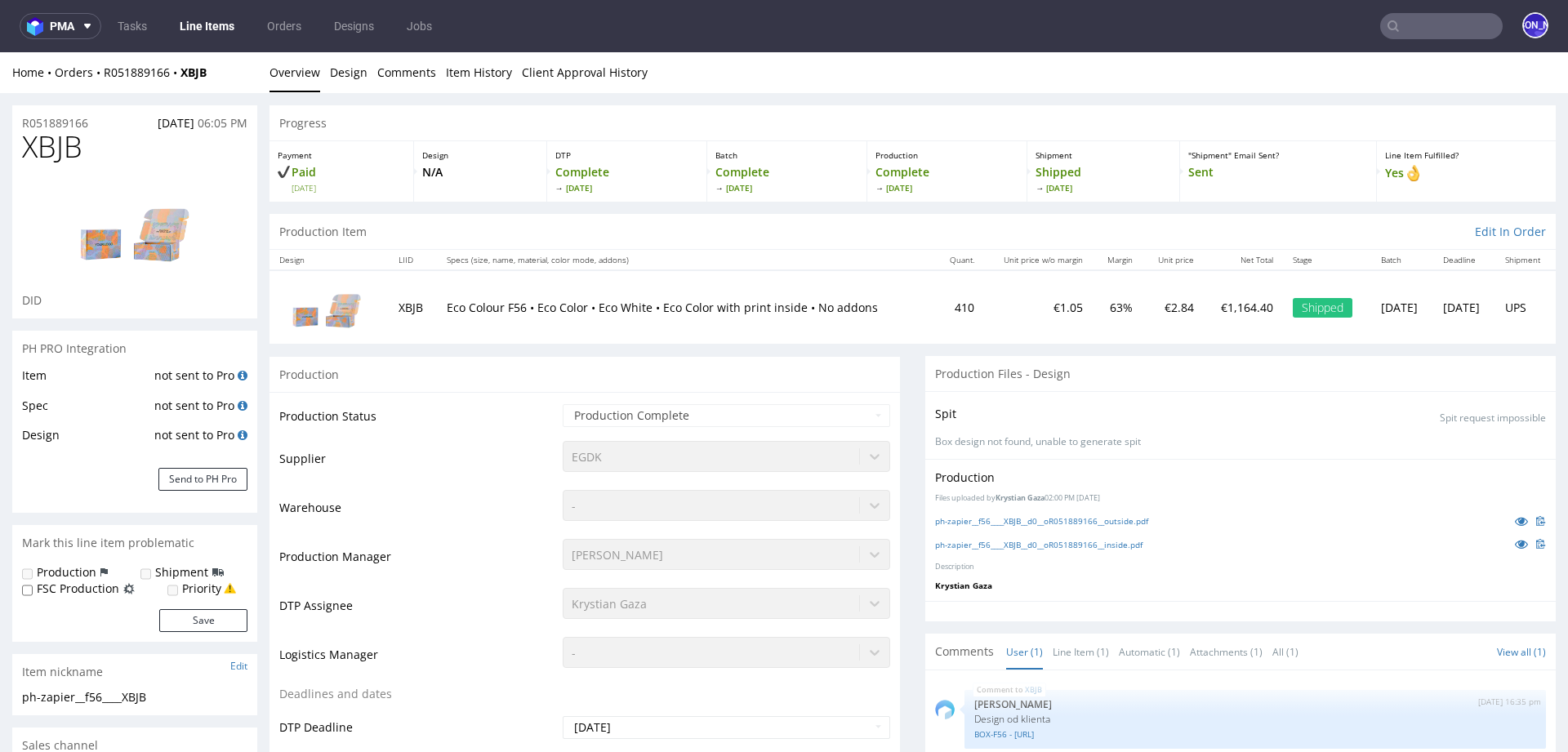
click at [507, 309] on p "Eco Colour F56 • Eco Color • Eco White • Eco Color with print inside • No addons" at bounding box center [686, 308] width 478 height 16
click at [538, 309] on p "Eco Colour F56 • Eco Color • Eco White • Eco Color with print inside • No addons" at bounding box center [686, 308] width 478 height 16
click at [557, 309] on p "Eco Colour F56 • Eco Color • Eco White • Eco Color with print inside • No addons" at bounding box center [686, 308] width 478 height 16
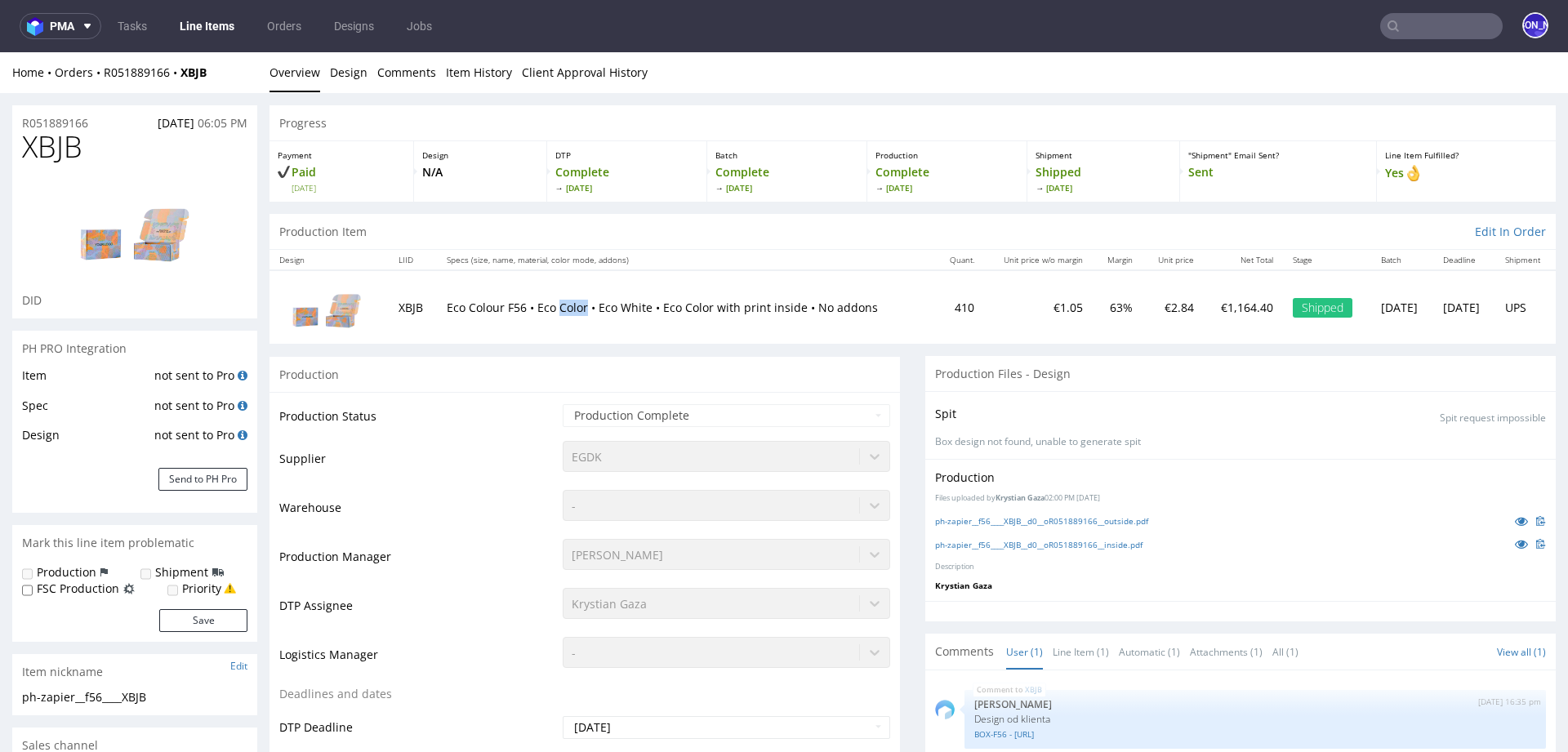
click at [557, 309] on p "Eco Colour F56 • Eco Color • Eco White • Eco Color with print inside • No addons" at bounding box center [686, 308] width 478 height 16
click at [598, 304] on p "Eco Colour F56 • Eco Color • Eco White • Eco Color with print inside • No addons" at bounding box center [686, 308] width 478 height 16
click at [632, 304] on p "Eco Colour F56 • Eco Color • Eco White • Eco Color with print inside • No addons" at bounding box center [686, 308] width 478 height 16
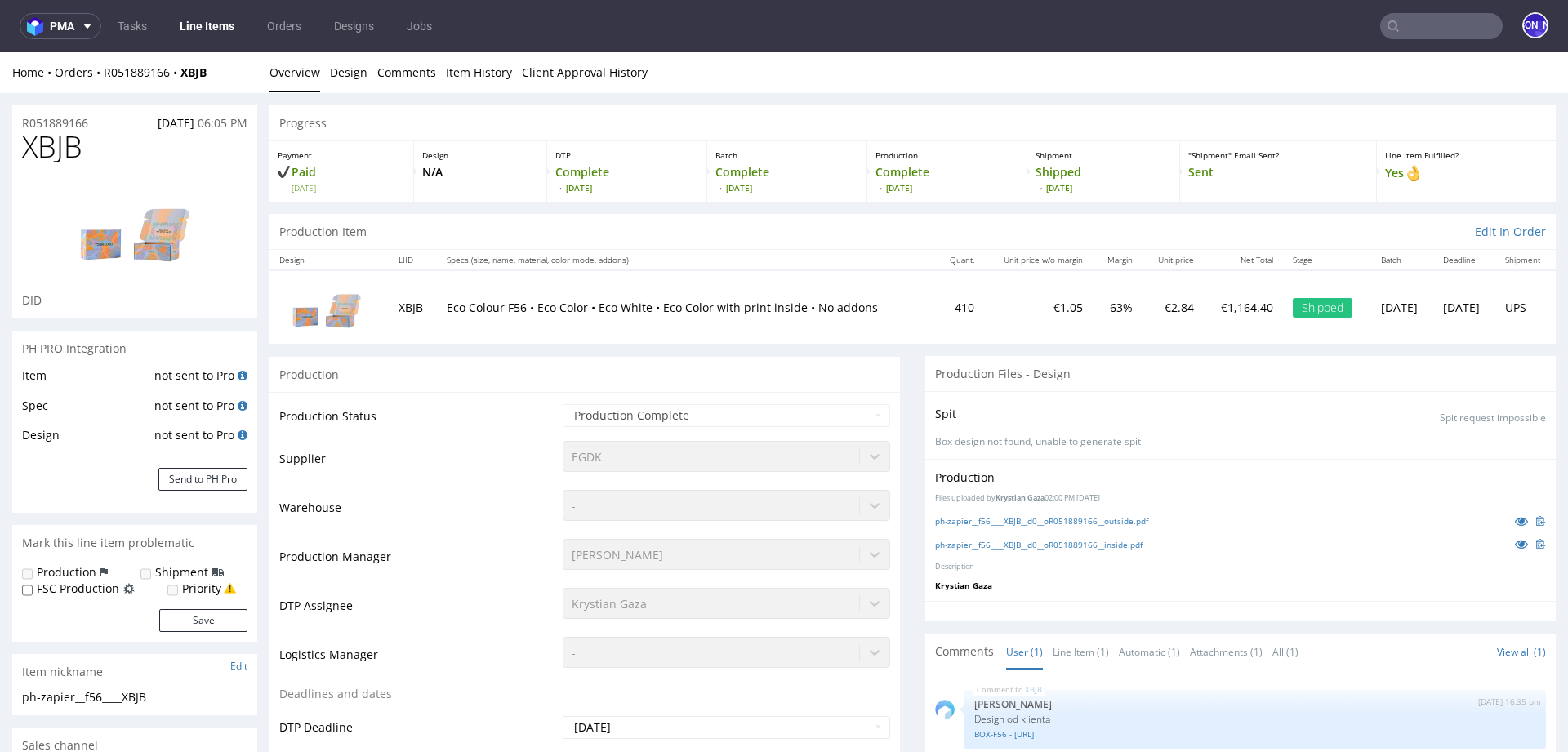
click at [499, 304] on p "Eco Colour F56 • Eco Color • Eco White • Eco Color with print inside • No addons" at bounding box center [686, 308] width 478 height 16
click at [483, 307] on p "Eco Colour F56 • Eco Color • Eco White • Eco Color with print inside • No addons" at bounding box center [686, 308] width 478 height 16
click at [505, 303] on p "Eco Colour F56 • Eco Color • Eco White • Eco Color with print inside • No addons" at bounding box center [686, 308] width 478 height 16
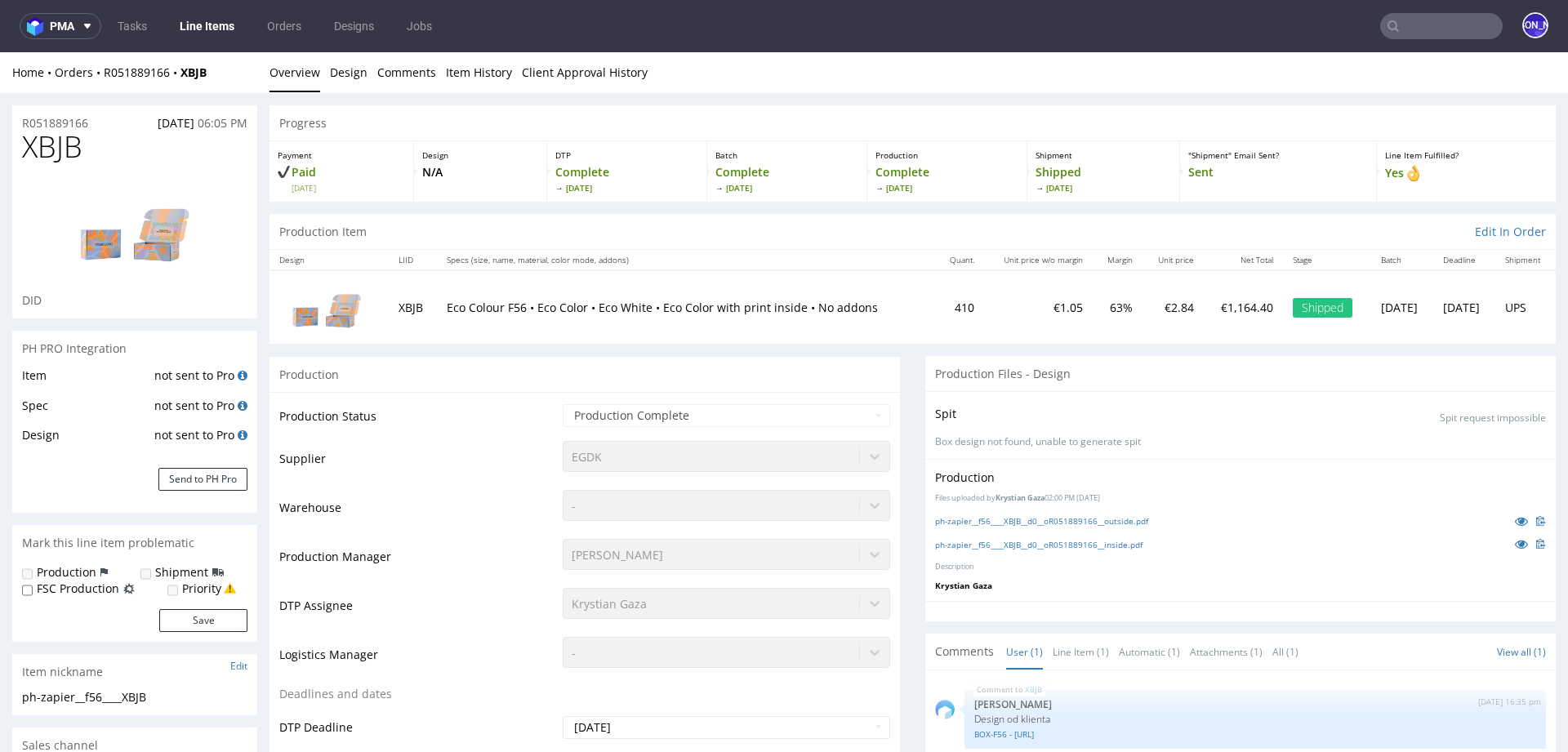
click at [543, 304] on p "Eco Colour F56 • Eco Color • Eco White • Eco Color with print inside • No addons" at bounding box center [686, 308] width 478 height 16
click at [567, 306] on p "Eco Colour F56 • Eco Color • Eco White • Eco Color with print inside • No addons" at bounding box center [686, 308] width 478 height 16
click at [602, 307] on p "Eco Colour F56 • Eco Color • Eco White • Eco Color with print inside • No addons" at bounding box center [686, 308] width 478 height 16
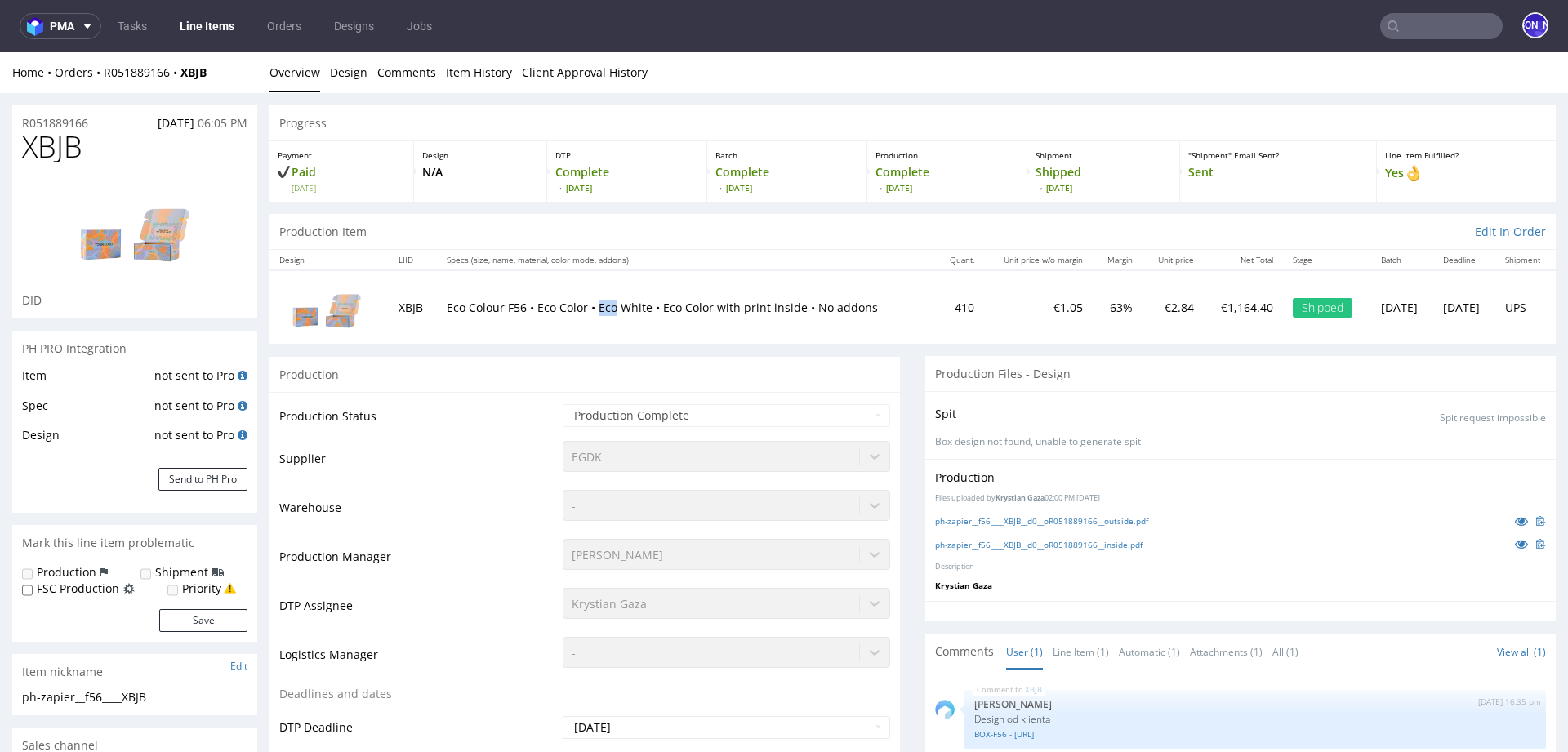
click at [602, 307] on p "Eco Colour F56 • Eco Color • Eco White • Eco Color with print inside • No addons" at bounding box center [686, 308] width 478 height 16
click at [457, 307] on p "Eco Colour F56 • Eco Color • Eco White • Eco Color with print inside • No addons" at bounding box center [686, 308] width 478 height 16
click at [478, 306] on p "Eco Colour F56 • Eco Color • Eco White • Eco Color with print inside • No addons" at bounding box center [686, 308] width 478 height 16
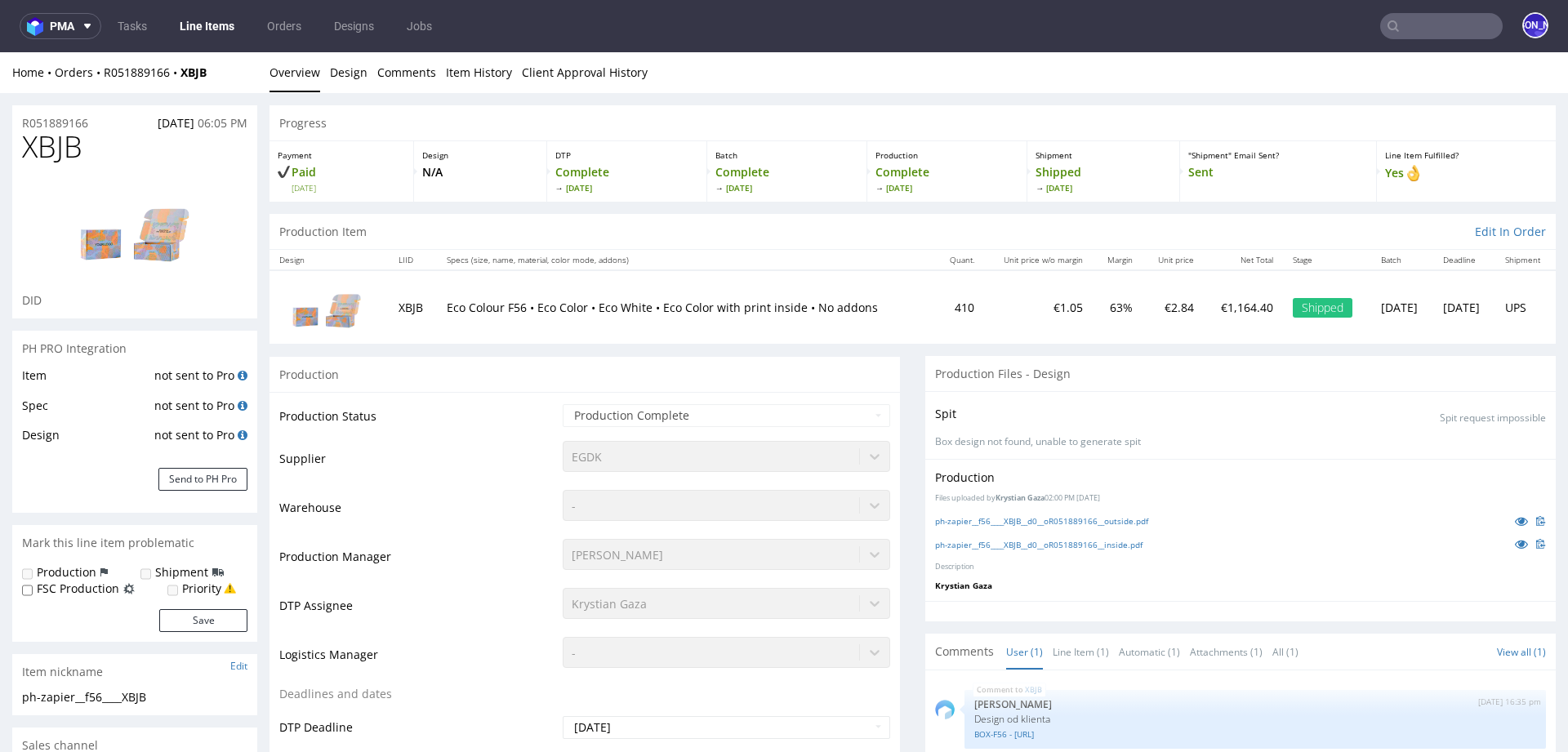
click at [510, 309] on p "Eco Colour F56 • Eco Color • Eco White • Eco Color with print inside • No addons" at bounding box center [686, 308] width 478 height 16
click at [542, 308] on p "Eco Colour F56 • Eco Color • Eco White • Eco Color with print inside • No addons" at bounding box center [686, 308] width 478 height 16
click at [570, 304] on p "Eco Colour F56 • Eco Color • Eco White • Eco Color with print inside • No addons" at bounding box center [686, 308] width 478 height 16
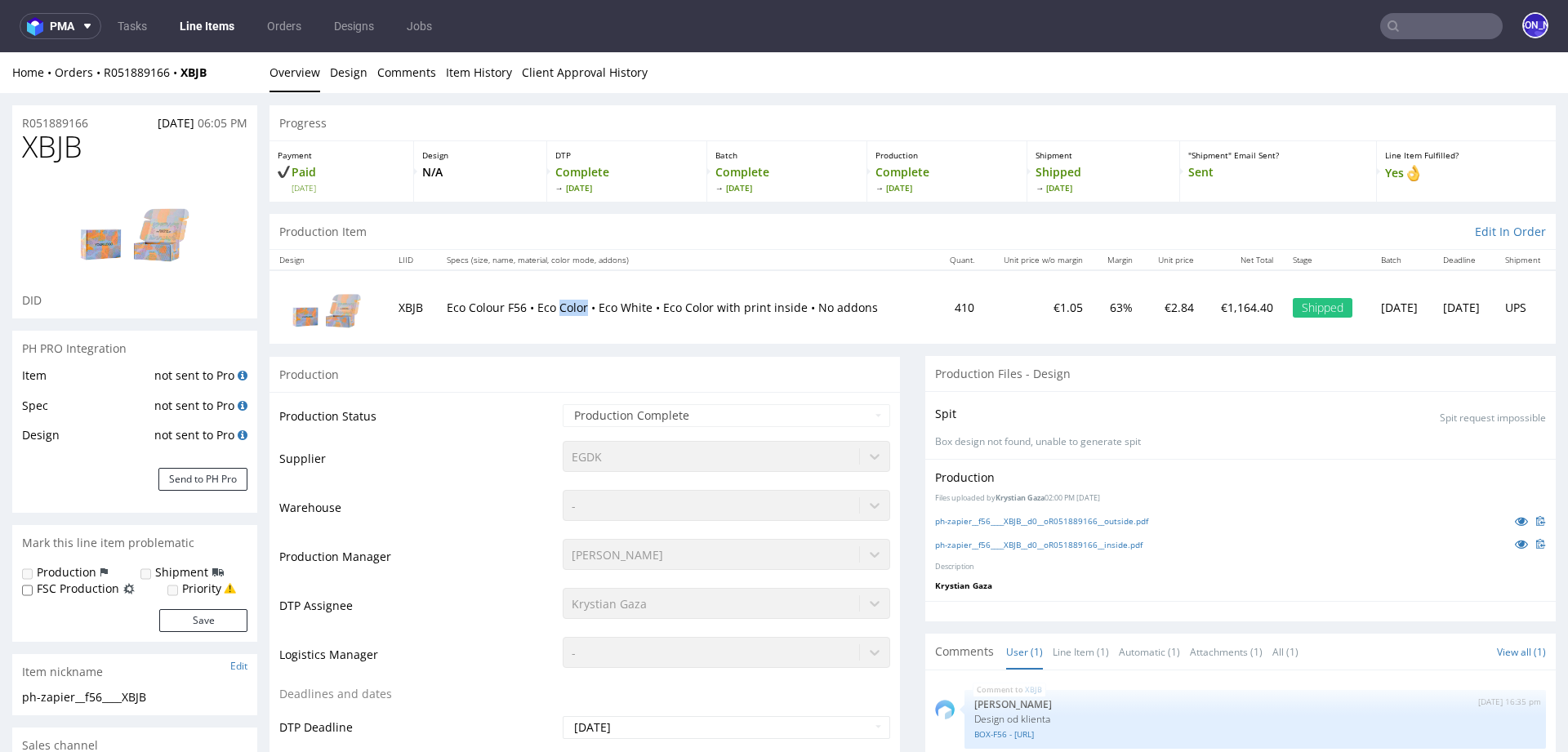
click at [570, 304] on p "Eco Colour F56 • Eco Color • Eco White • Eco Color with print inside • No addons" at bounding box center [686, 308] width 478 height 16
click at [544, 304] on p "Eco Colour F56 • Eco Color • Eco White • Eco Color with print inside • No addons" at bounding box center [686, 308] width 478 height 16
click at [449, 308] on p "Eco Colour F56 • Eco Color • Eco White • Eco Color with print inside • No addons" at bounding box center [686, 308] width 478 height 16
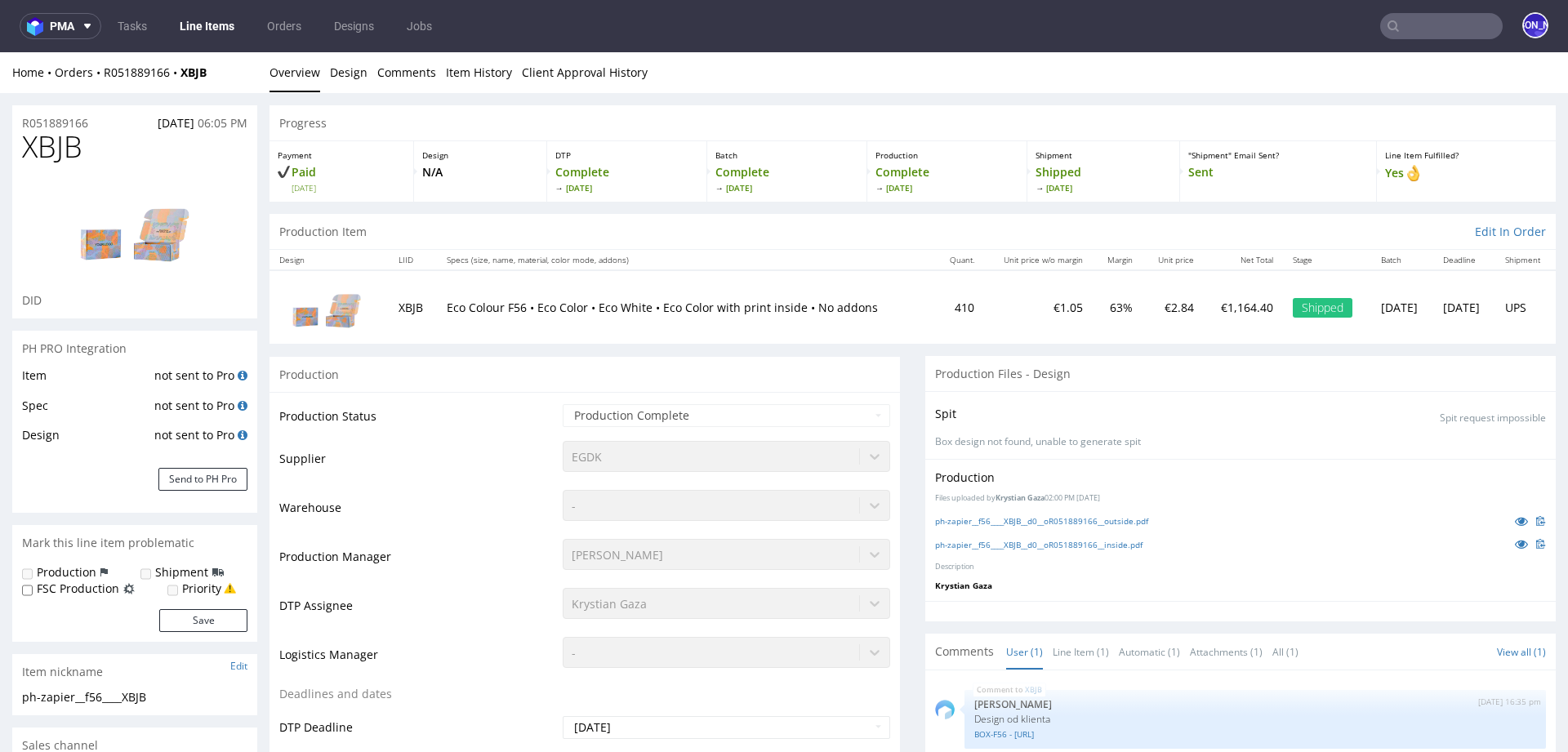
click at [479, 304] on p "Eco Colour F56 • Eco Color • Eco White • Eco Color with print inside • No addons" at bounding box center [686, 308] width 478 height 16
click at [502, 304] on p "Eco Colour F56 • Eco Color • Eco White • Eco Color with print inside • No addons" at bounding box center [686, 308] width 478 height 16
click at [539, 305] on p "Eco Colour F56 • Eco Color • Eco White • Eco Color with print inside • No addons" at bounding box center [686, 308] width 478 height 16
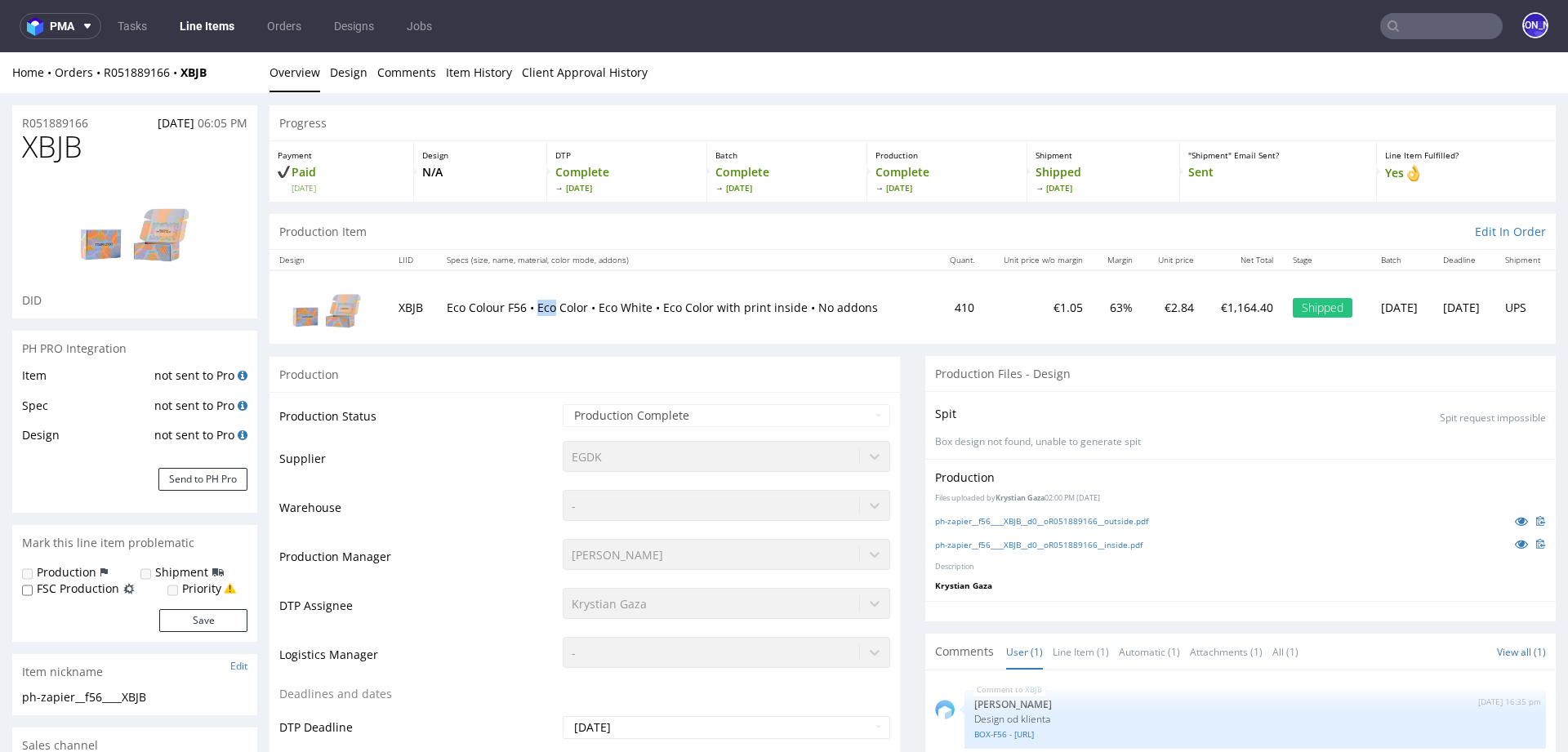
click at [539, 305] on p "Eco Colour F56 • Eco Color • Eco White • Eco Color with print inside • No addons" at bounding box center [686, 308] width 478 height 16
click at [578, 306] on p "Eco Colour F56 • Eco Color • Eco White • Eco Color with print inside • No addons" at bounding box center [686, 308] width 478 height 16
click at [606, 305] on p "Eco Colour F56 • Eco Color • Eco White • Eco Color with print inside • No addons" at bounding box center [686, 308] width 478 height 16
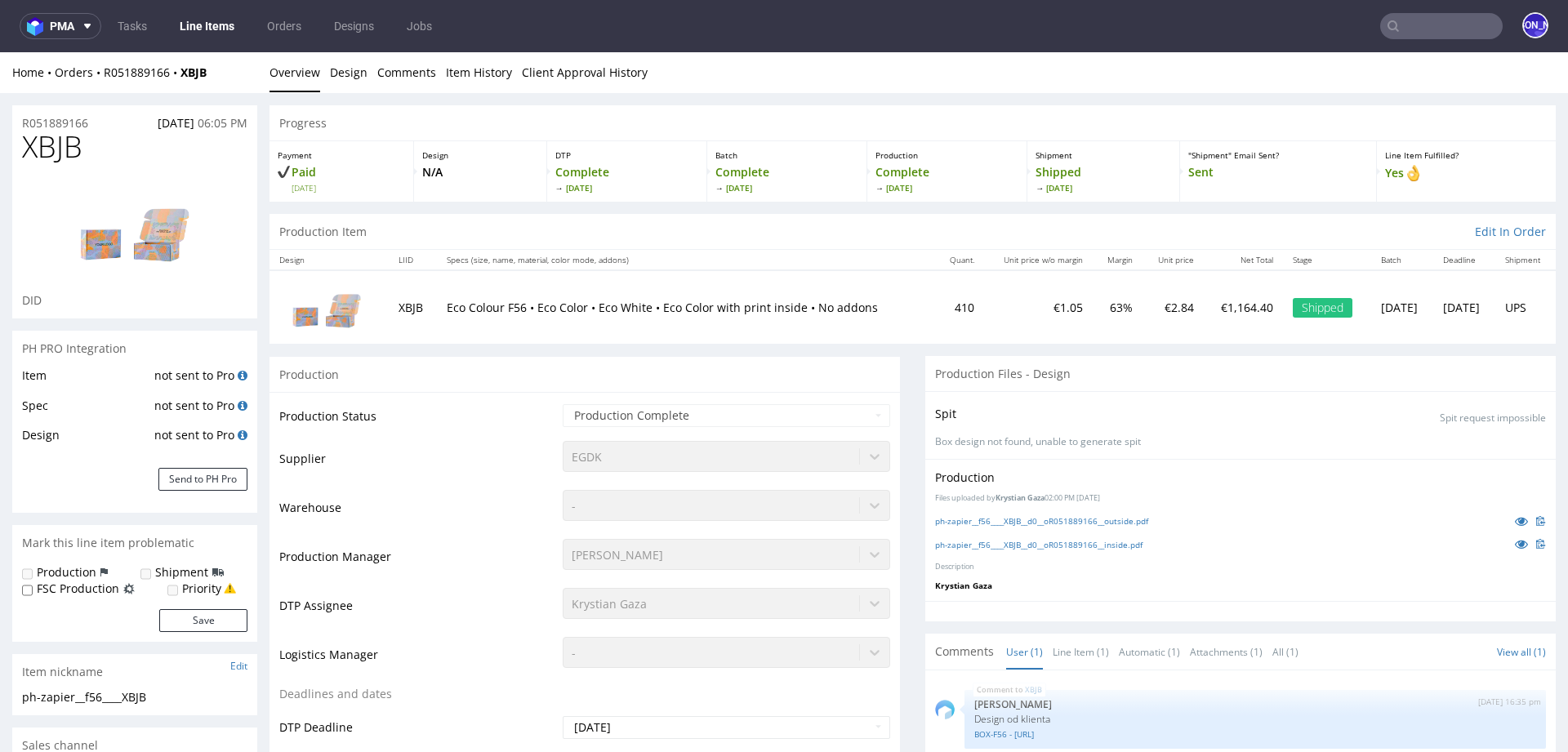
click at [635, 307] on p "Eco Colour F56 • Eco Color • Eco White • Eco Color with print inside • No addons" at bounding box center [686, 308] width 478 height 16
click at [669, 304] on p "Eco Colour F56 • Eco Color • Eco White • Eco Color with print inside • No addons" at bounding box center [686, 308] width 478 height 16
click at [450, 305] on p "Eco Colour F56 • Eco Color • Eco White • Eco Color with print inside • No addons" at bounding box center [686, 308] width 478 height 16
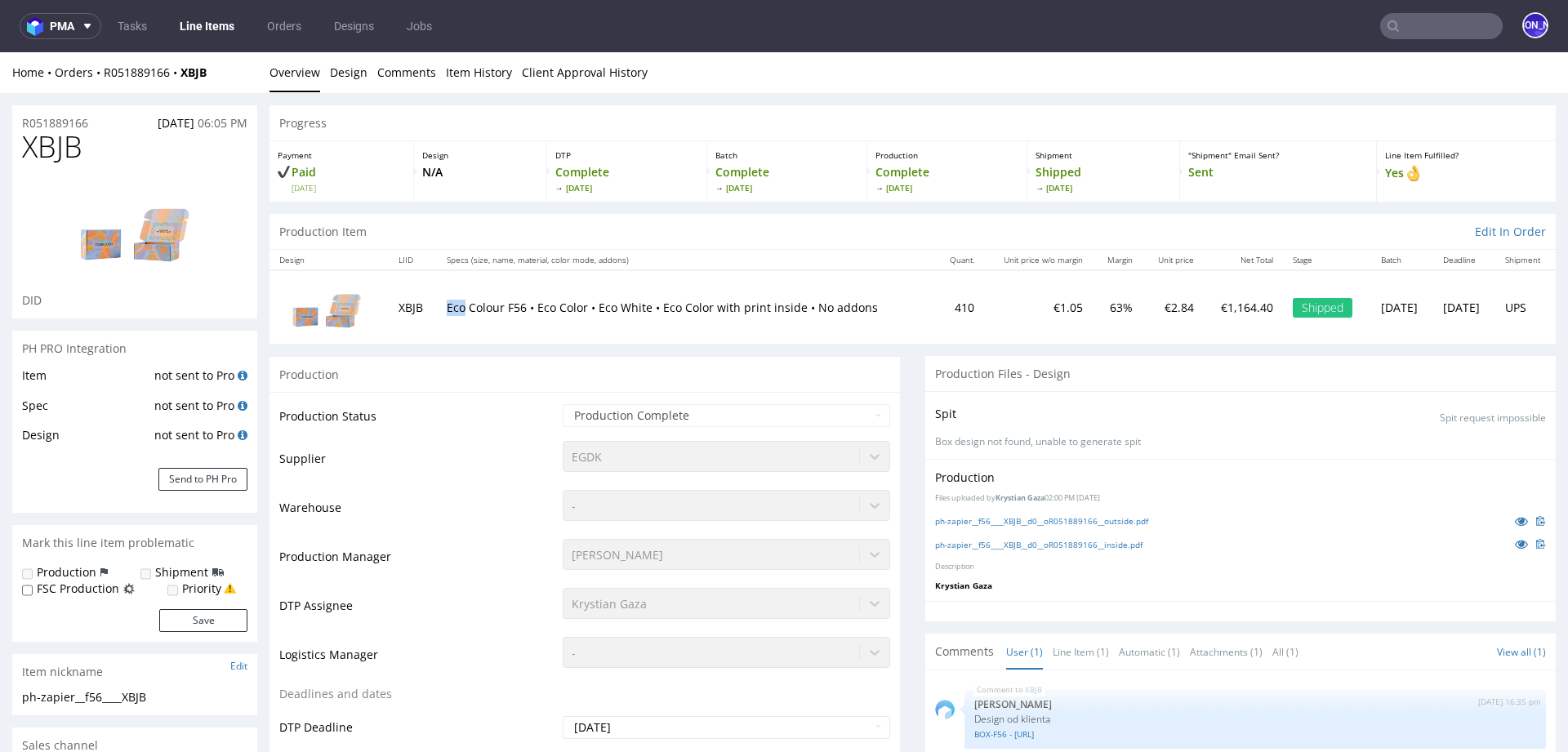
click at [450, 305] on p "Eco Colour F56 • Eco Color • Eco White • Eco Color with print inside • No addons" at bounding box center [686, 308] width 478 height 16
click at [474, 304] on p "Eco Colour F56 • Eco Color • Eco White • Eco Color with print inside • No addons" at bounding box center [686, 308] width 478 height 16
click at [507, 307] on p "Eco Colour F56 • Eco Color • Eco White • Eco Color with print inside • No addons" at bounding box center [686, 308] width 478 height 16
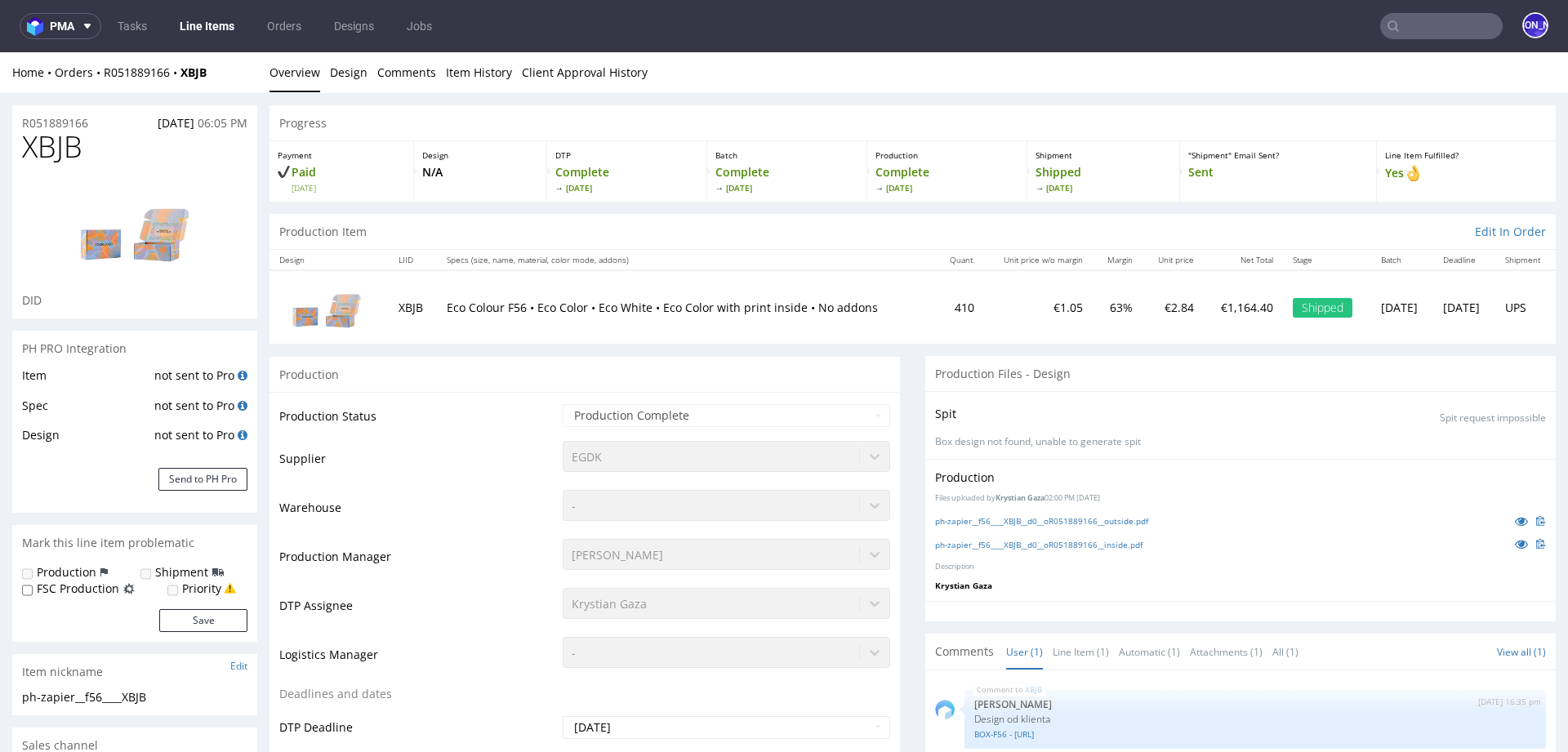
click at [540, 301] on p "Eco Colour F56 • Eco Color • Eco White • Eco Color with print inside • No addons" at bounding box center [686, 308] width 478 height 16
click at [565, 303] on p "Eco Colour F56 • Eco Color • Eco White • Eco Color with print inside • No addons" at bounding box center [686, 308] width 478 height 16
click at [606, 306] on p "Eco Colour F56 • Eco Color • Eco White • Eco Color with print inside • No addons" at bounding box center [686, 308] width 478 height 16
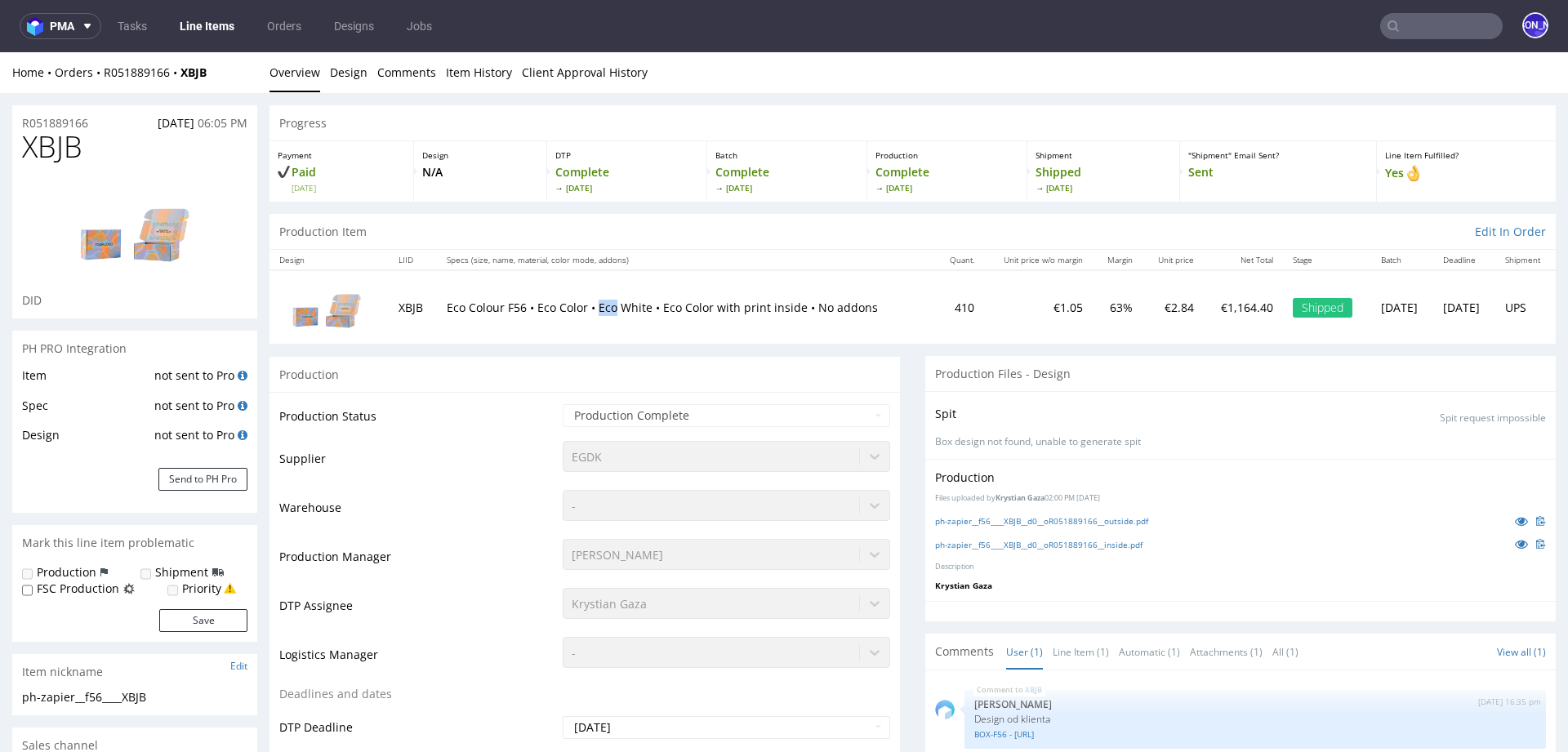
click at [606, 306] on p "Eco Colour F56 • Eco Color • Eco White • Eco Color with print inside • No addons" at bounding box center [686, 308] width 478 height 16
click at [682, 304] on p "Eco Colour F56 • Eco Color • Eco White • Eco Color with print inside • No addons" at bounding box center [686, 308] width 478 height 16
click at [687, 304] on p "Eco Colour F56 • Eco Color • Eco White • Eco Color with print inside • No addons" at bounding box center [686, 308] width 478 height 16
click at [449, 307] on p "Eco Colour F56 • Eco Color • Eco White • Eco Color with print inside • No addons" at bounding box center [686, 308] width 478 height 16
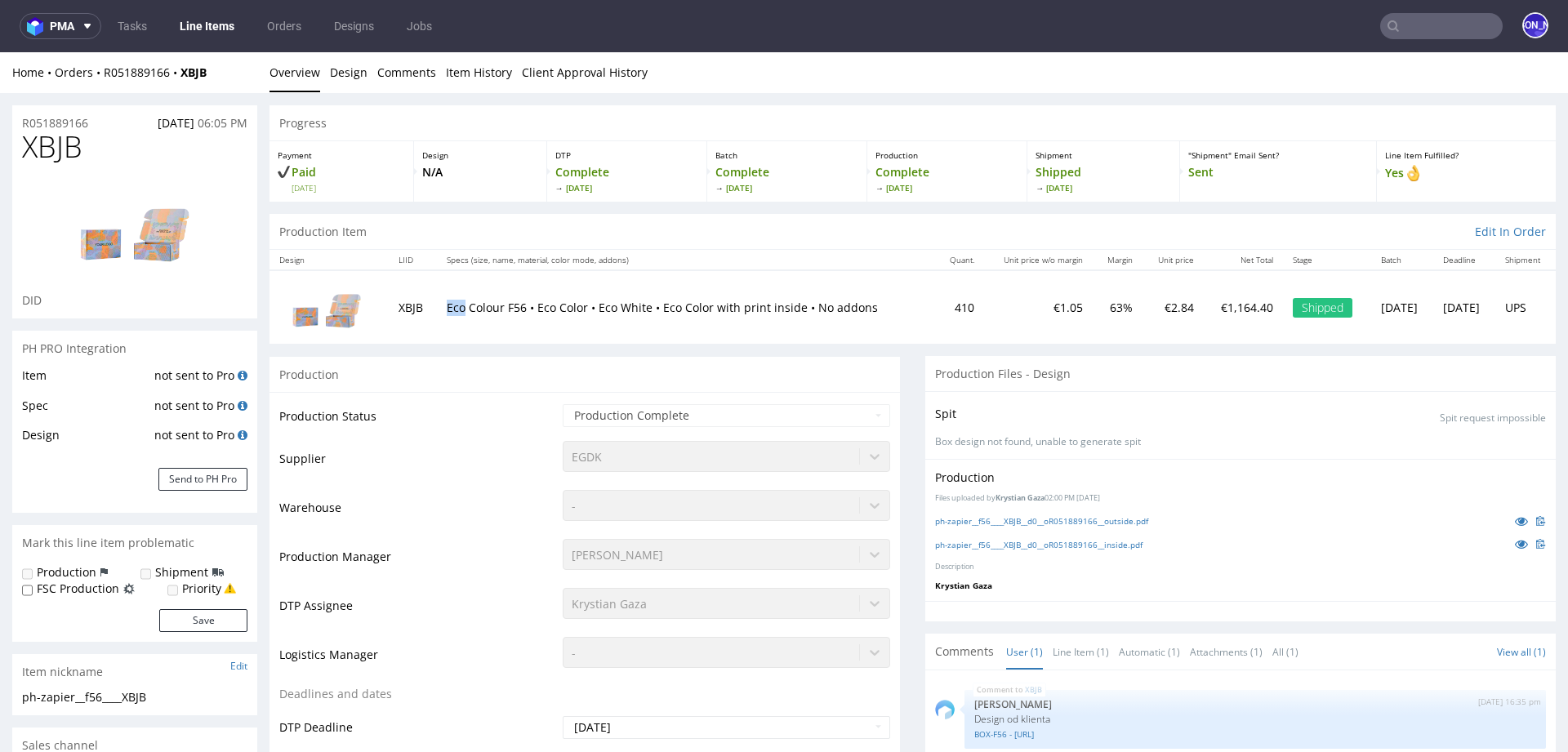
click at [449, 307] on p "Eco Colour F56 • Eco Color • Eco White • Eco Color with print inside • No addons" at bounding box center [686, 308] width 478 height 16
click at [475, 309] on p "Eco Colour F56 • Eco Color • Eco White • Eco Color with print inside • No addons" at bounding box center [686, 308] width 478 height 16
click at [514, 304] on p "Eco Colour F56 • Eco Color • Eco White • Eco Color with print inside • No addons" at bounding box center [686, 308] width 478 height 16
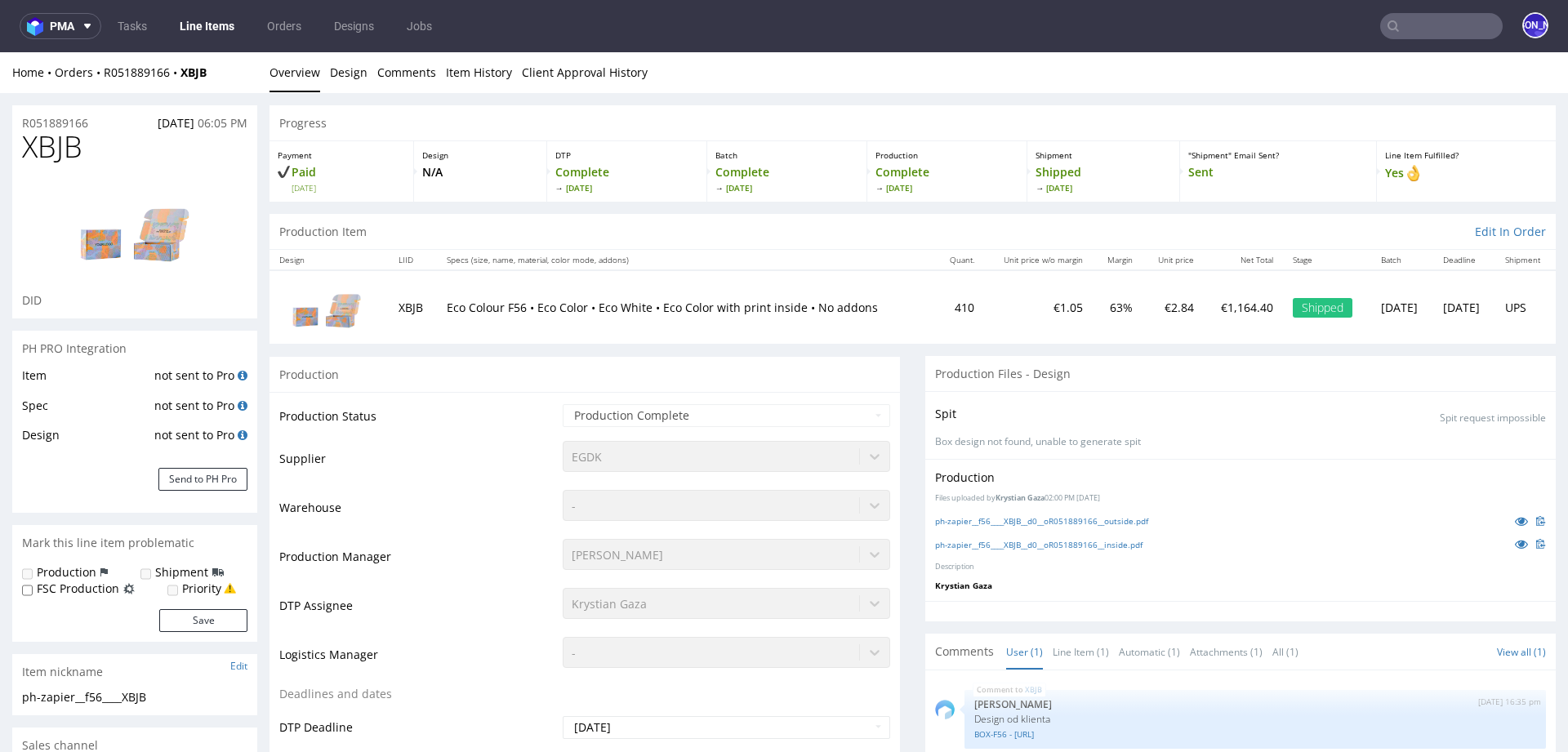
click at [546, 306] on p "Eco Colour F56 • Eco Color • Eco White • Eco Color with print inside • No addons" at bounding box center [686, 308] width 478 height 16
click at [570, 304] on p "Eco Colour F56 • Eco Color • Eco White • Eco Color with print inside • No addons" at bounding box center [686, 308] width 478 height 16
click at [607, 300] on p "Eco Colour F56 • Eco Color • Eco White • Eco Color with print inside • No addons" at bounding box center [686, 308] width 478 height 16
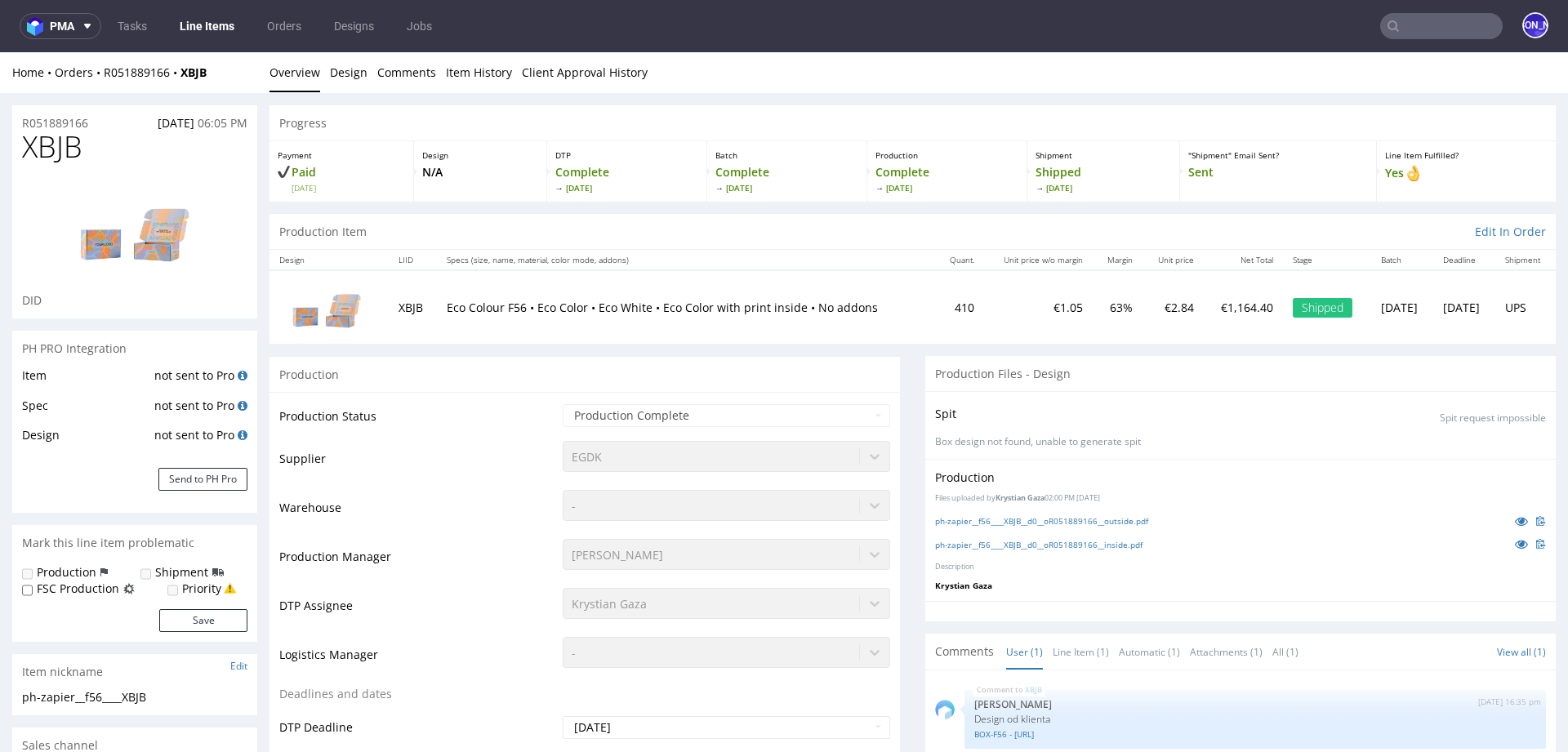
click at [607, 300] on p "Eco Colour F56 • Eco Color • Eco White • Eco Color with print inside • No addons" at bounding box center [686, 308] width 478 height 16
click at [600, 310] on p "Eco Colour F56 • Eco Color • Eco White • Eco Color with print inside • No addons" at bounding box center [686, 308] width 478 height 16
click at [620, 305] on p "Eco Colour F56 • Eco Color • Eco White • Eco Color with print inside • No addons" at bounding box center [686, 308] width 478 height 16
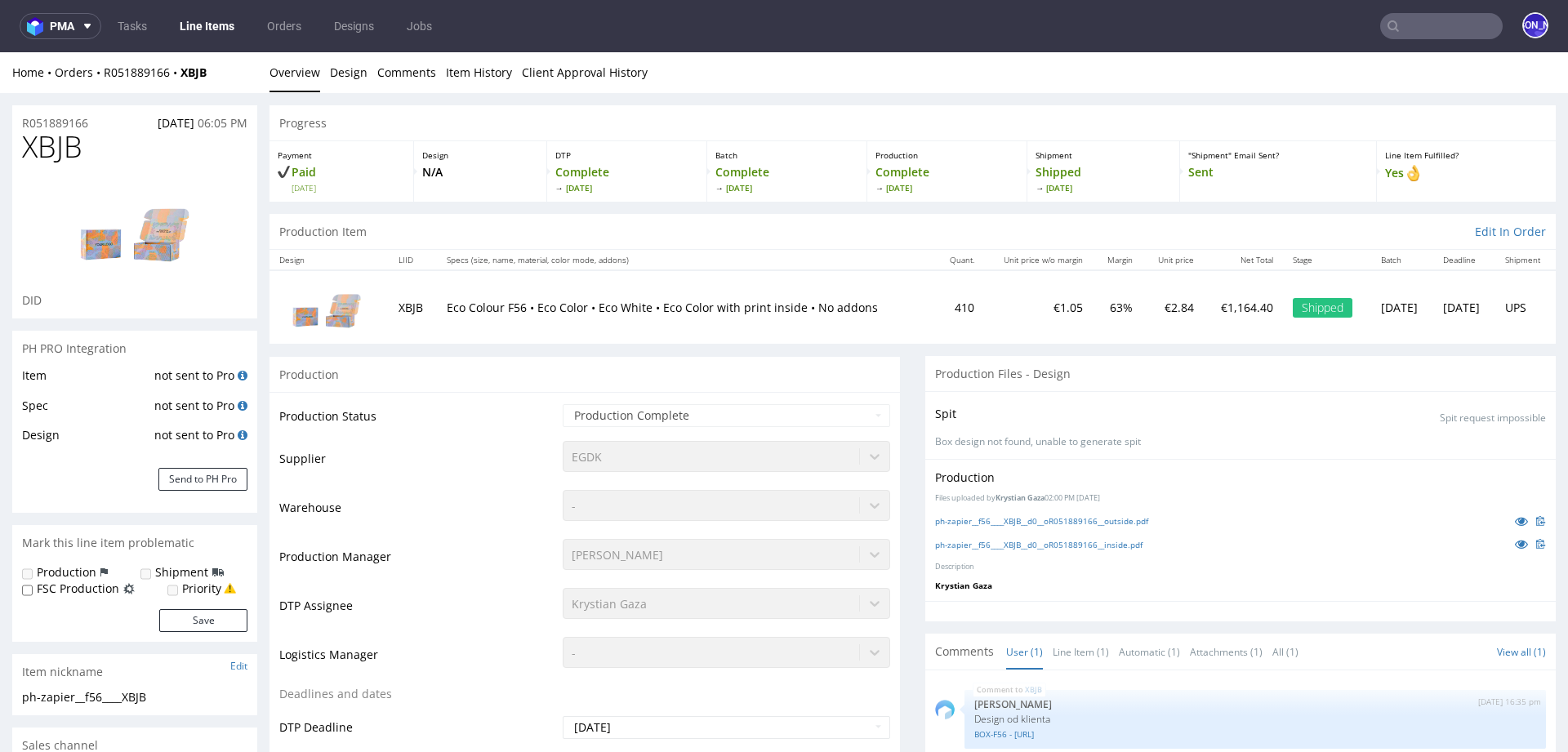
click at [673, 308] on p "Eco Colour F56 • Eco Color • Eco White • Eco Color with print inside • No addons" at bounding box center [686, 308] width 478 height 16
click at [704, 305] on p "Eco Colour F56 • Eco Color • Eco White • Eco Color with print inside • No addons" at bounding box center [686, 308] width 478 height 16
click at [729, 304] on p "Eco Colour F56 • Eco Color • Eco White • Eco Color with print inside • No addons" at bounding box center [686, 308] width 478 height 16
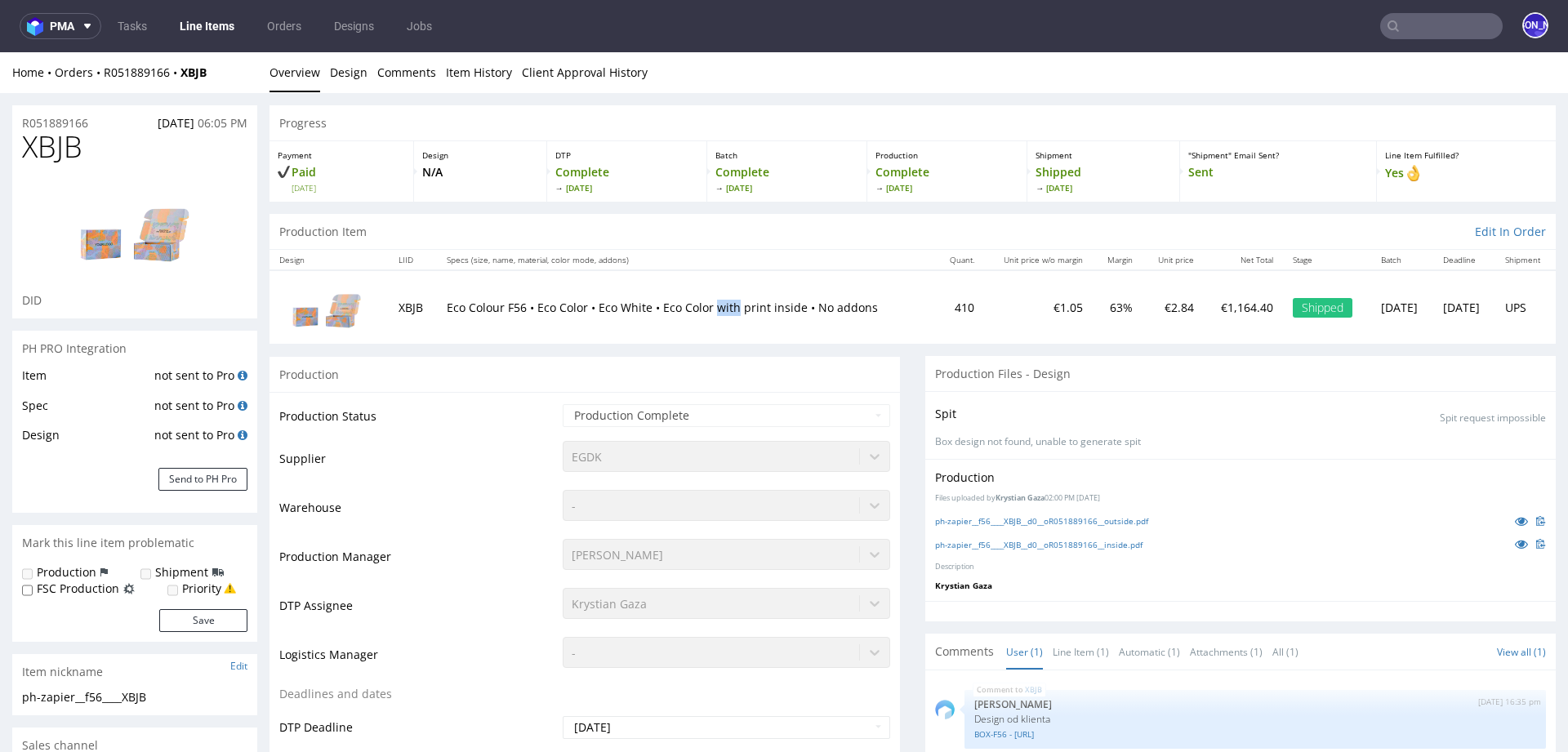
click at [729, 304] on p "Eco Colour F56 • Eco Color • Eco White • Eco Color with print inside • No addons" at bounding box center [686, 308] width 478 height 16
click at [449, 306] on p "Eco Colour F56 • Eco Color • Eco White • Eco Color with print inside • No addons" at bounding box center [686, 308] width 478 height 16
click at [475, 309] on p "Eco Colour F56 • Eco Color • Eco White • Eco Color with print inside • No addons" at bounding box center [686, 308] width 478 height 16
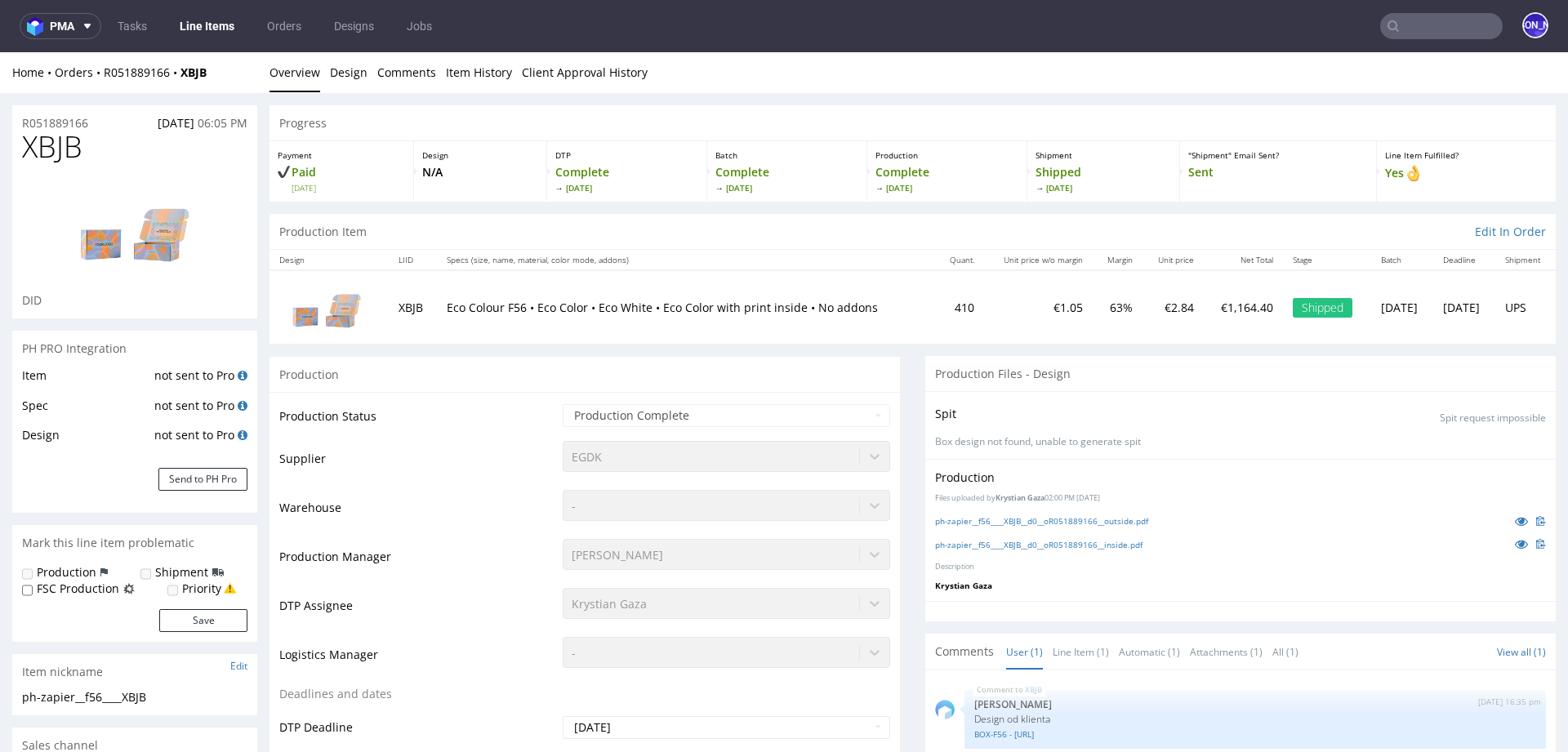
click at [390, 311] on td "XBJB" at bounding box center [413, 306] width 49 height 73
click at [448, 300] on p "Eco Colour F56 • Eco Color • Eco White • Eco Color with print inside • No addons" at bounding box center [686, 308] width 478 height 16
click at [481, 304] on p "Eco Colour F56 • Eco Color • Eco White • Eco Color with print inside • No addons" at bounding box center [686, 308] width 478 height 16
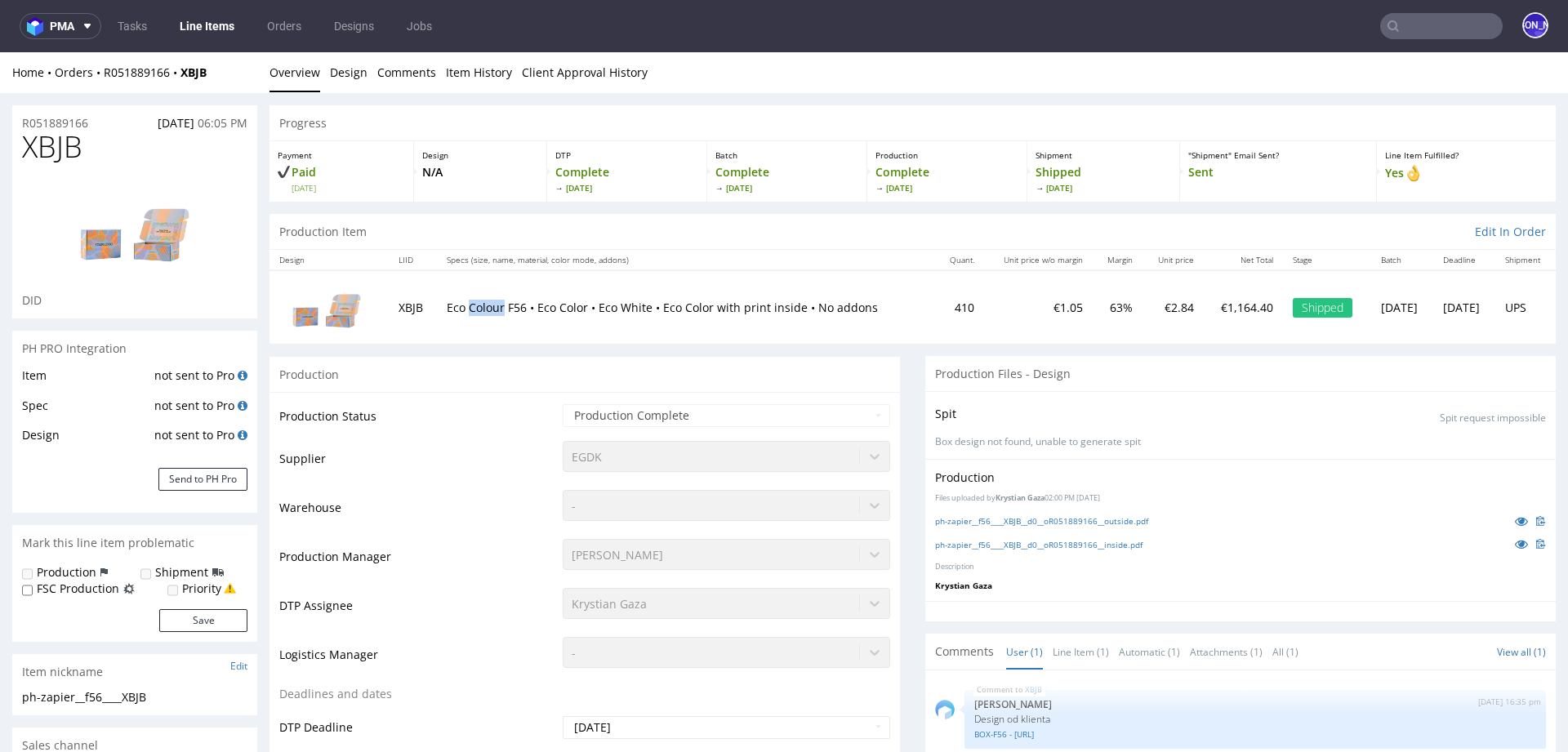
click at [481, 304] on p "Eco Colour F56 • Eco Color • Eco White • Eco Color with print inside • No addons" at bounding box center [686, 308] width 478 height 16
click at [456, 305] on p "Eco Colour F56 • Eco Color • Eco White • Eco Color with print inside • No addons" at bounding box center [686, 308] width 478 height 16
click at [471, 309] on p "Eco Colour F56 • Eco Color • Eco White • Eco Color with print inside • No addons" at bounding box center [686, 308] width 478 height 16
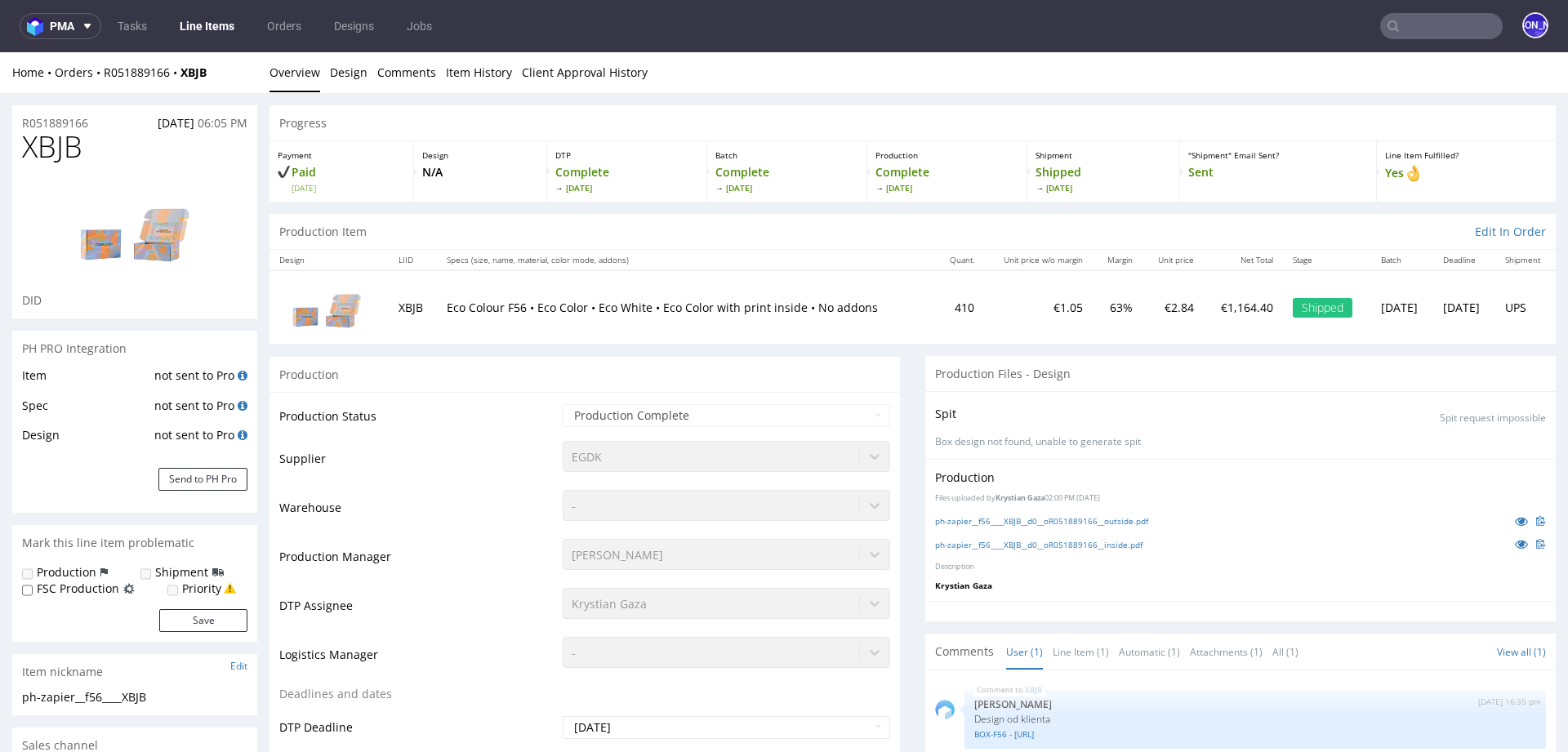
click at [512, 309] on p "Eco Colour F56 • Eco Color • Eco White • Eco Color with print inside • No addons" at bounding box center [686, 308] width 478 height 16
click at [538, 307] on p "Eco Colour F56 • Eco Color • Eco White • Eco Color with print inside • No addons" at bounding box center [686, 308] width 478 height 16
click at [572, 307] on p "Eco Colour F56 • Eco Color • Eco White • Eco Color with print inside • No addons" at bounding box center [686, 308] width 478 height 16
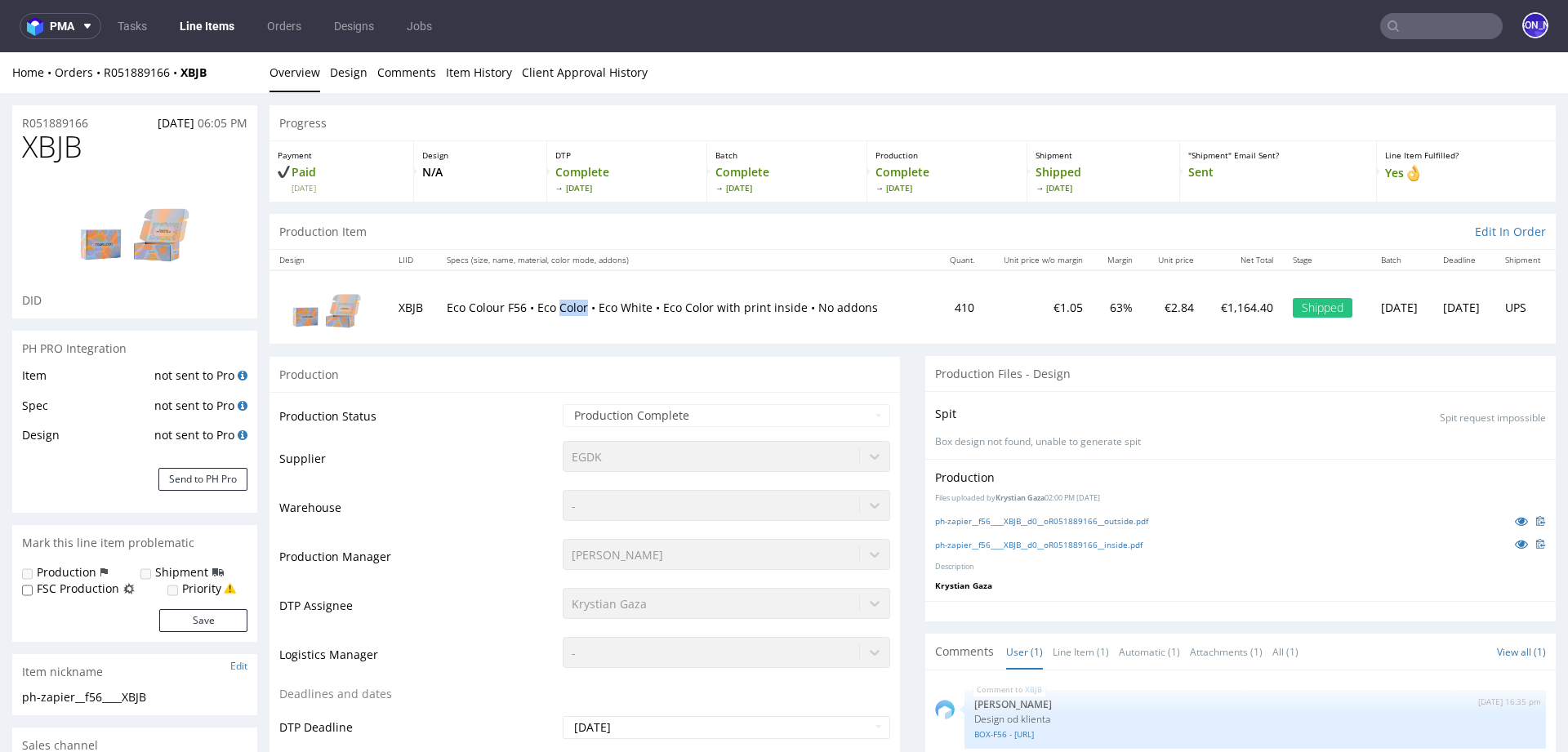
click at [572, 307] on p "Eco Colour F56 • Eco Color • Eco White • Eco Color with print inside • No addons" at bounding box center [686, 308] width 478 height 16
click at [608, 305] on p "Eco Colour F56 • Eco Color • Eco White • Eco Color with print inside • No addons" at bounding box center [686, 308] width 478 height 16
click at [608, 302] on p "Eco Colour F56 • Eco Color • Eco White • Eco Color with print inside • No addons" at bounding box center [686, 308] width 478 height 16
click at [613, 304] on p "Eco Colour F56 • Eco Color • Eco White • Eco Color with print inside • No addons" at bounding box center [686, 308] width 478 height 16
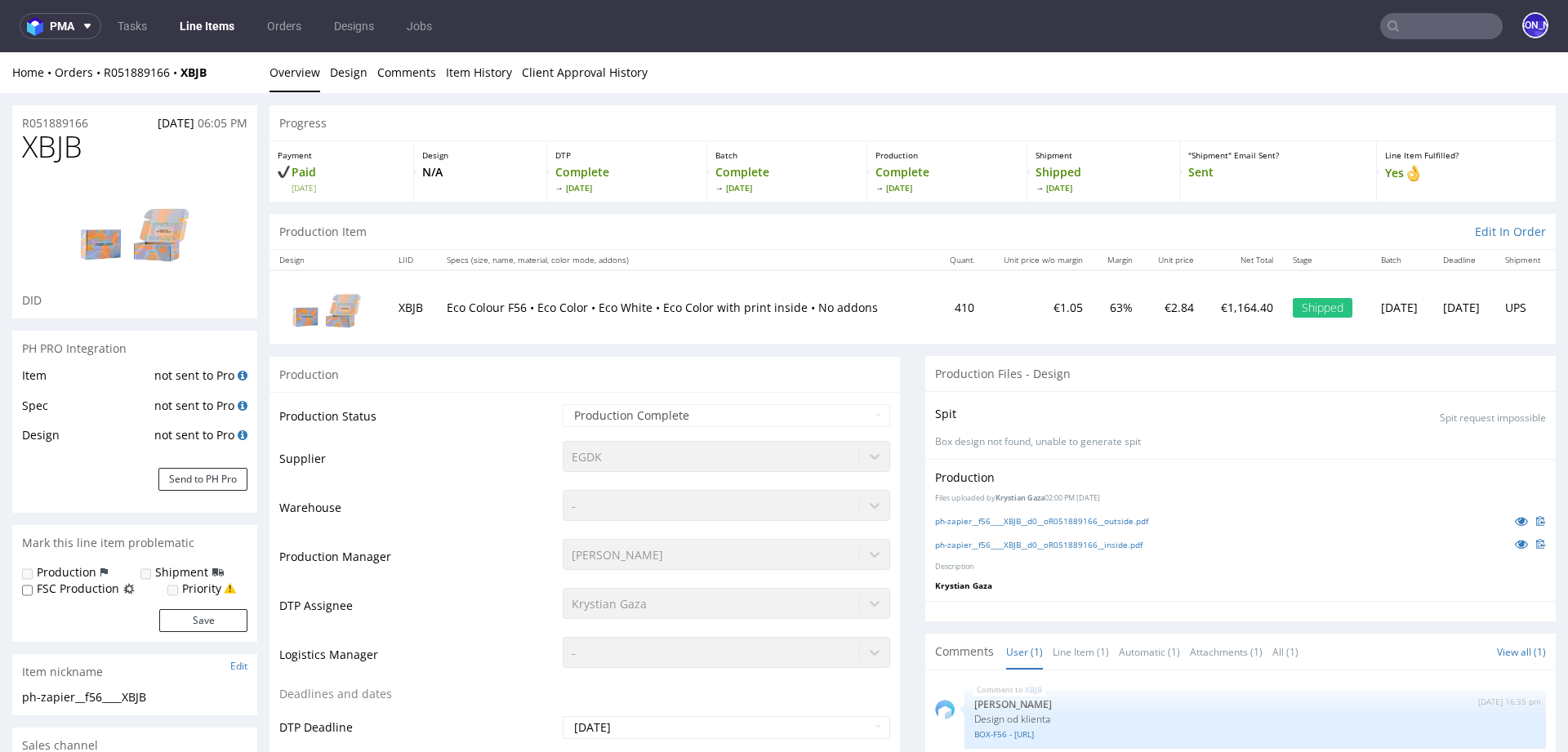
click at [650, 303] on p "Eco Colour F56 • Eco Color • Eco White • Eco Color with print inside • No addons" at bounding box center [686, 308] width 478 height 16
click at [637, 301] on p "Eco Colour F56 • Eco Color • Eco White • Eco Color with print inside • No addons" at bounding box center [686, 308] width 478 height 16
click at [452, 309] on p "Eco Colour F56 • Eco Color • Eco White • Eco Color with print inside • No addons" at bounding box center [686, 308] width 478 height 16
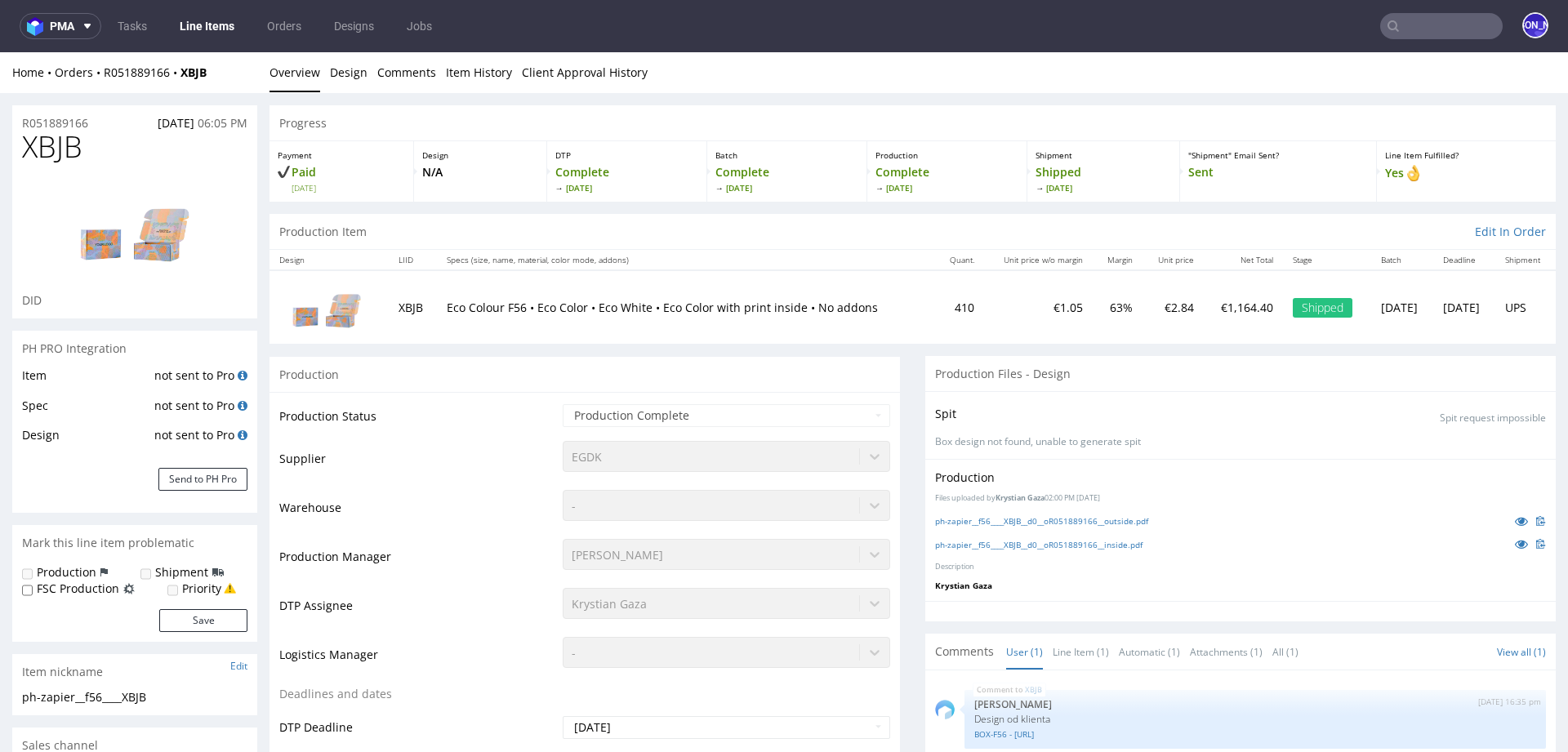
click at [475, 303] on p "Eco Colour F56 • Eco Color • Eco White • Eco Color with print inside • No addons" at bounding box center [686, 308] width 478 height 16
click at [503, 304] on p "Eco Colour F56 • Eco Color • Eco White • Eco Color with print inside • No addons" at bounding box center [686, 308] width 478 height 16
click at [540, 307] on p "Eco Colour F56 • Eco Color • Eco White • Eco Color with print inside • No addons" at bounding box center [686, 308] width 478 height 16
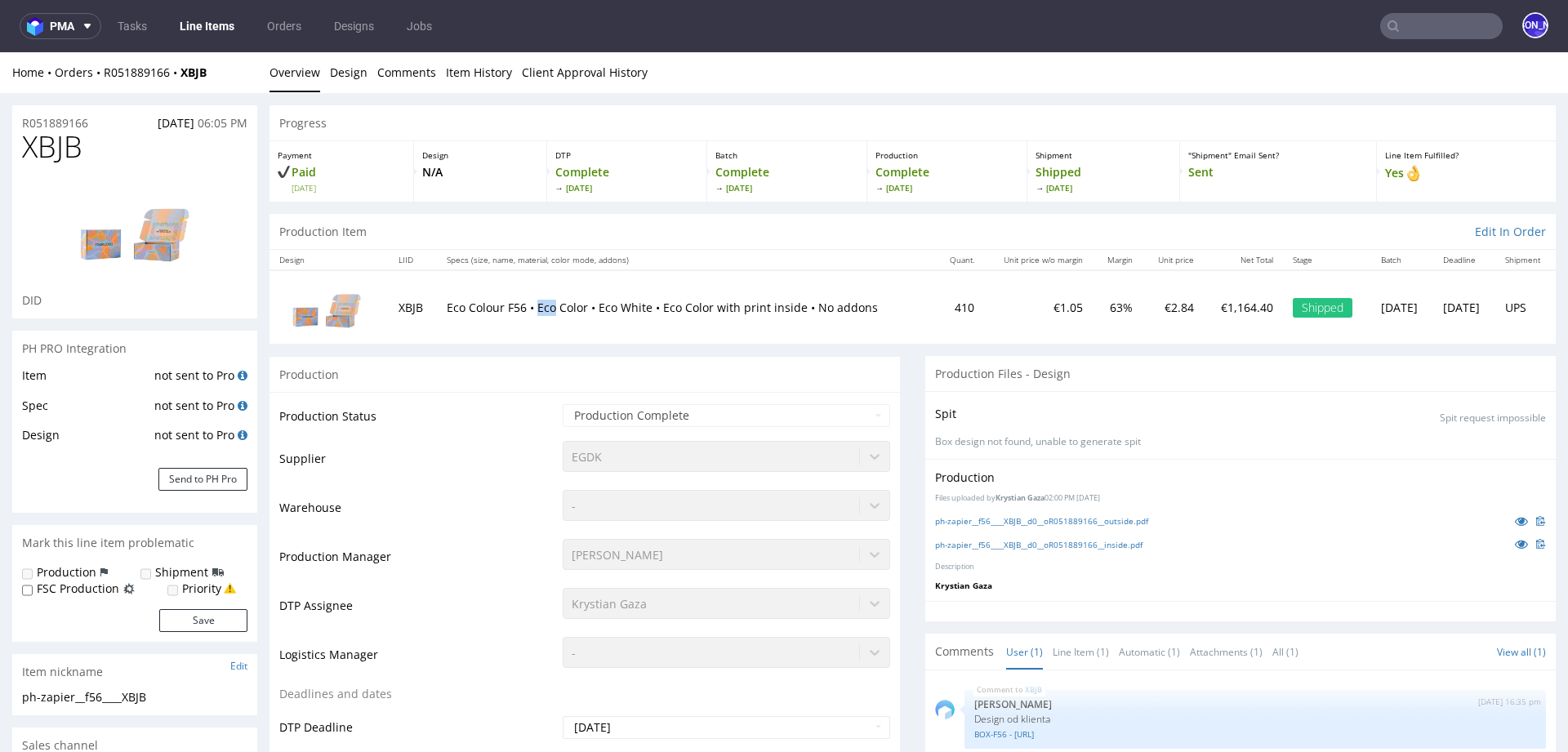
click at [540, 307] on p "Eco Colour F56 • Eco Color • Eco White • Eco Color with print inside • No addons" at bounding box center [686, 308] width 478 height 16
click at [564, 309] on p "Eco Colour F56 • Eco Color • Eco White • Eco Color with print inside • No addons" at bounding box center [686, 308] width 478 height 16
click at [593, 307] on p "Eco Colour F56 • Eco Color • Eco White • Eco Color with print inside • No addons" at bounding box center [686, 308] width 478 height 16
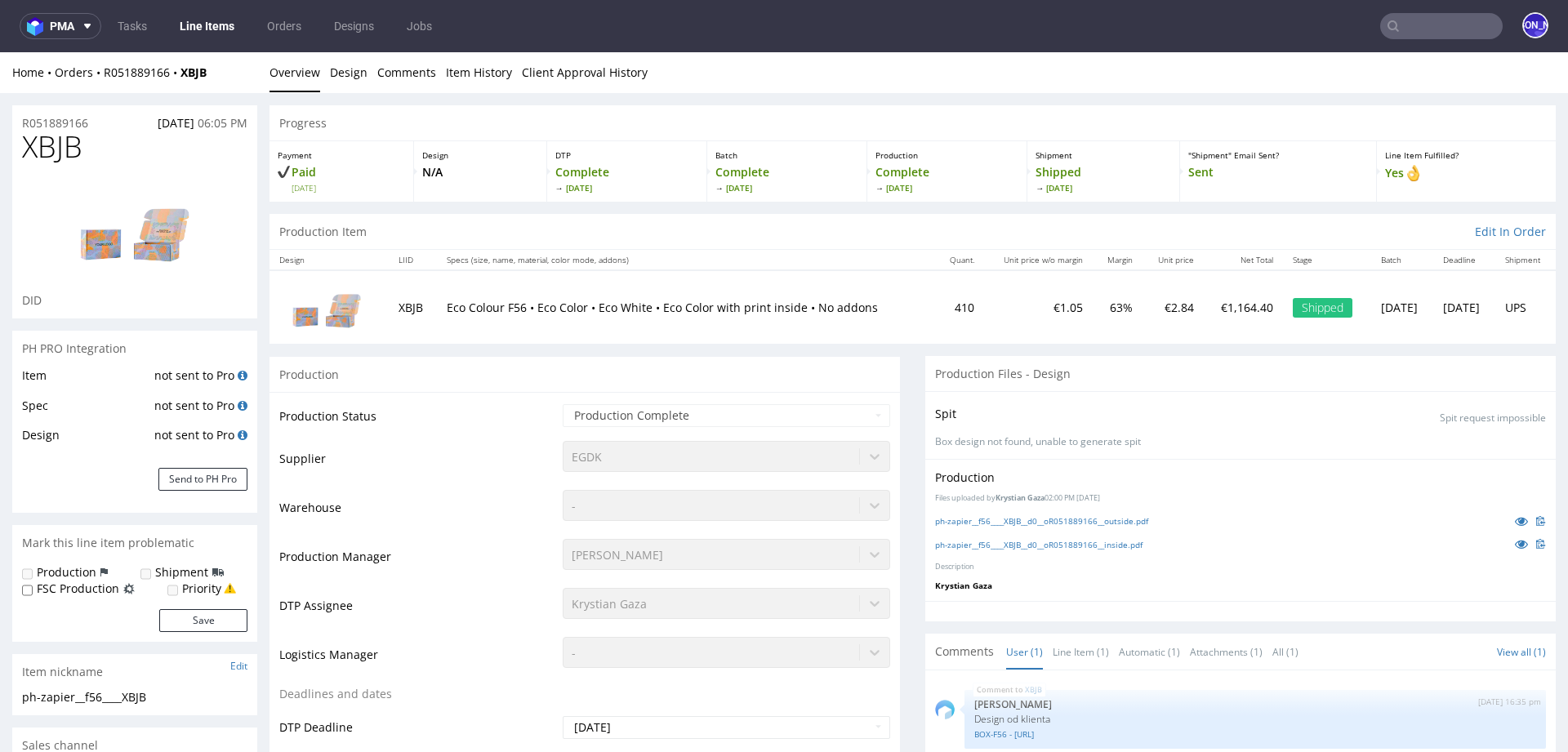
click at [605, 307] on p "Eco Colour F56 • Eco Color • Eco White • Eco Color with print inside • No addons" at bounding box center [686, 308] width 478 height 16
click at [617, 304] on p "Eco Colour F56 • Eco Color • Eco White • Eco Color with print inside • No addons" at bounding box center [686, 308] width 478 height 16
click at [609, 304] on p "Eco Colour F56 • Eco Color • Eco White • Eco Color with print inside • No addons" at bounding box center [686, 308] width 478 height 16
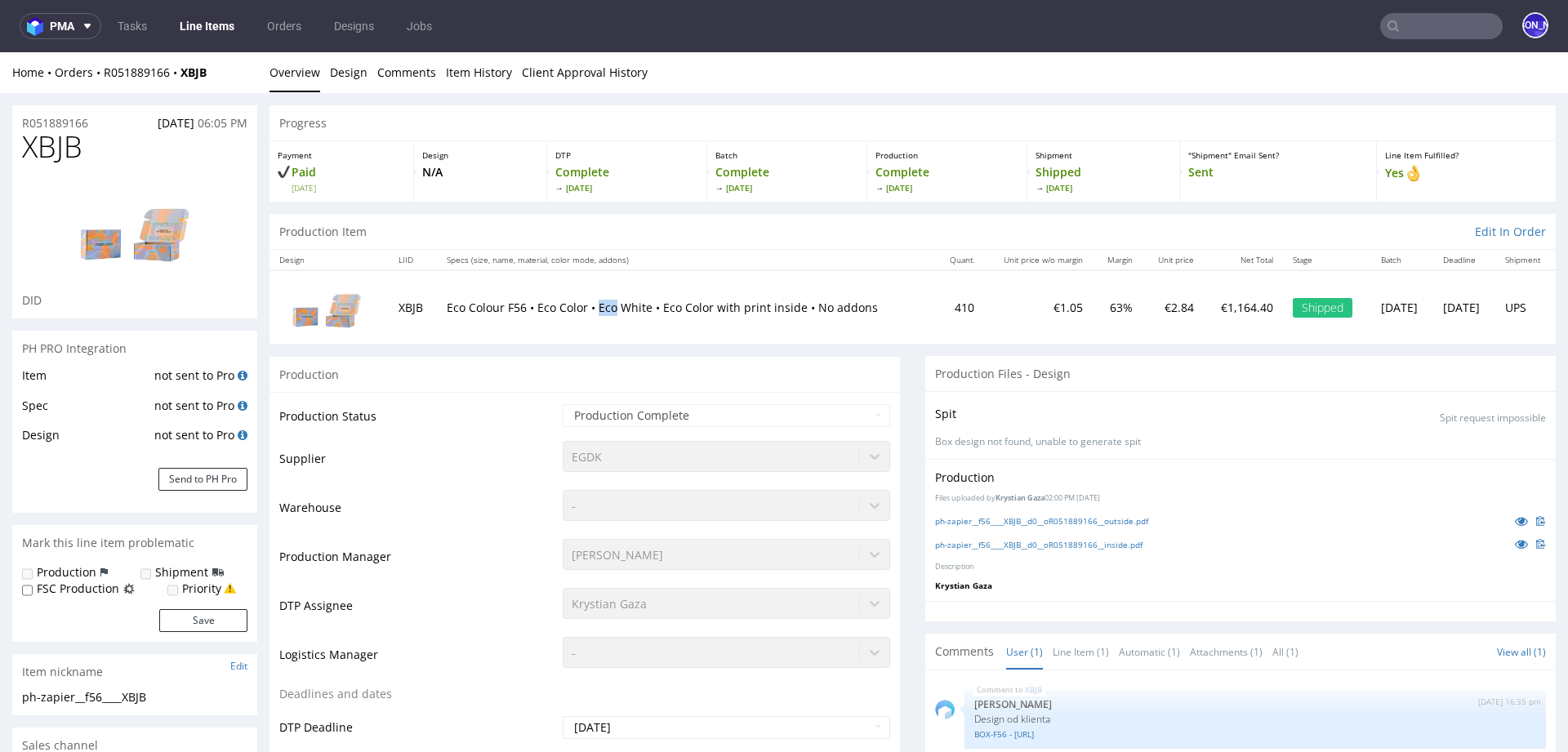
click at [609, 304] on p "Eco Colour F56 • Eco Color • Eco White • Eco Color with print inside • No addons" at bounding box center [686, 308] width 478 height 16
click at [630, 303] on p "Eco Colour F56 • Eco Color • Eco White • Eco Color with print inside • No addons" at bounding box center [686, 308] width 478 height 16
click at [483, 309] on p "Eco Colour F56 • Eco Color • Eco White • Eco Color with print inside • No addons" at bounding box center [686, 308] width 478 height 16
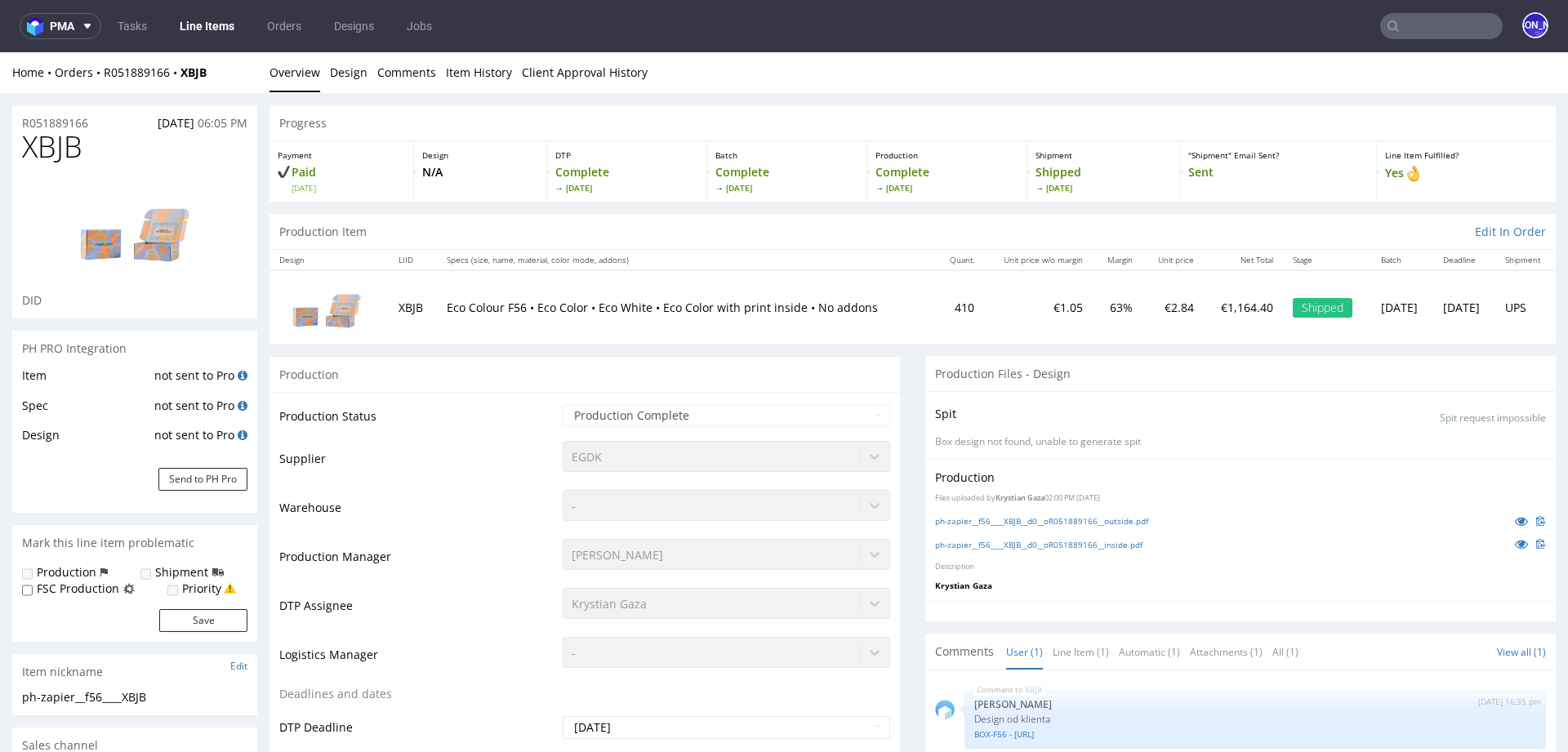
click at [447, 307] on p "Eco Colour F56 • Eco Color • Eco White • Eco Color with print inside • No addons" at bounding box center [686, 308] width 478 height 16
click at [476, 307] on p "Eco Colour F56 • Eco Color • Eco White • Eco Color with print inside • No addons" at bounding box center [686, 308] width 478 height 16
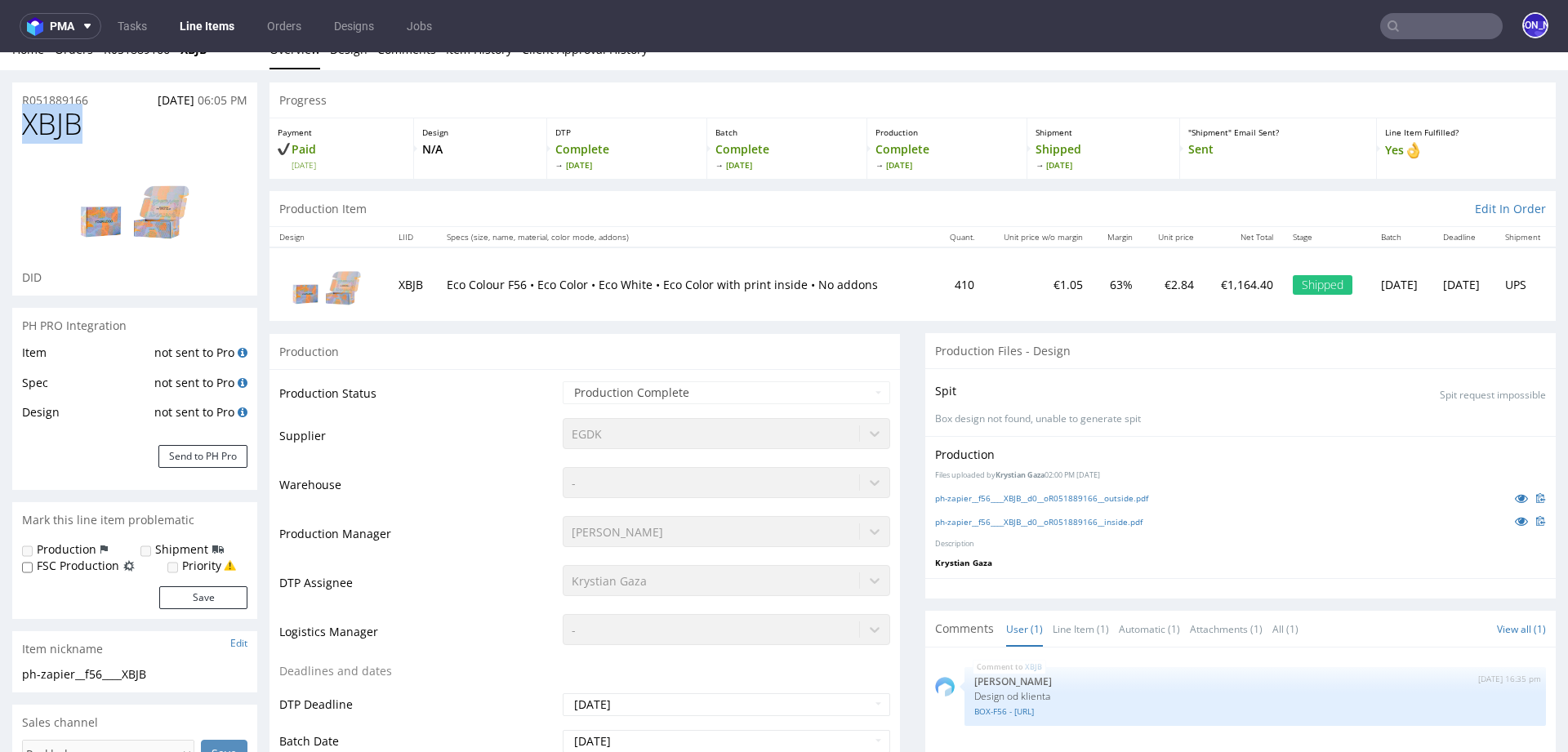
drag, startPoint x: 106, startPoint y: 138, endPoint x: 0, endPoint y: 138, distance: 106.0
copy span "XBJB"
drag, startPoint x: 99, startPoint y: 102, endPoint x: 0, endPoint y: 102, distance: 99.0
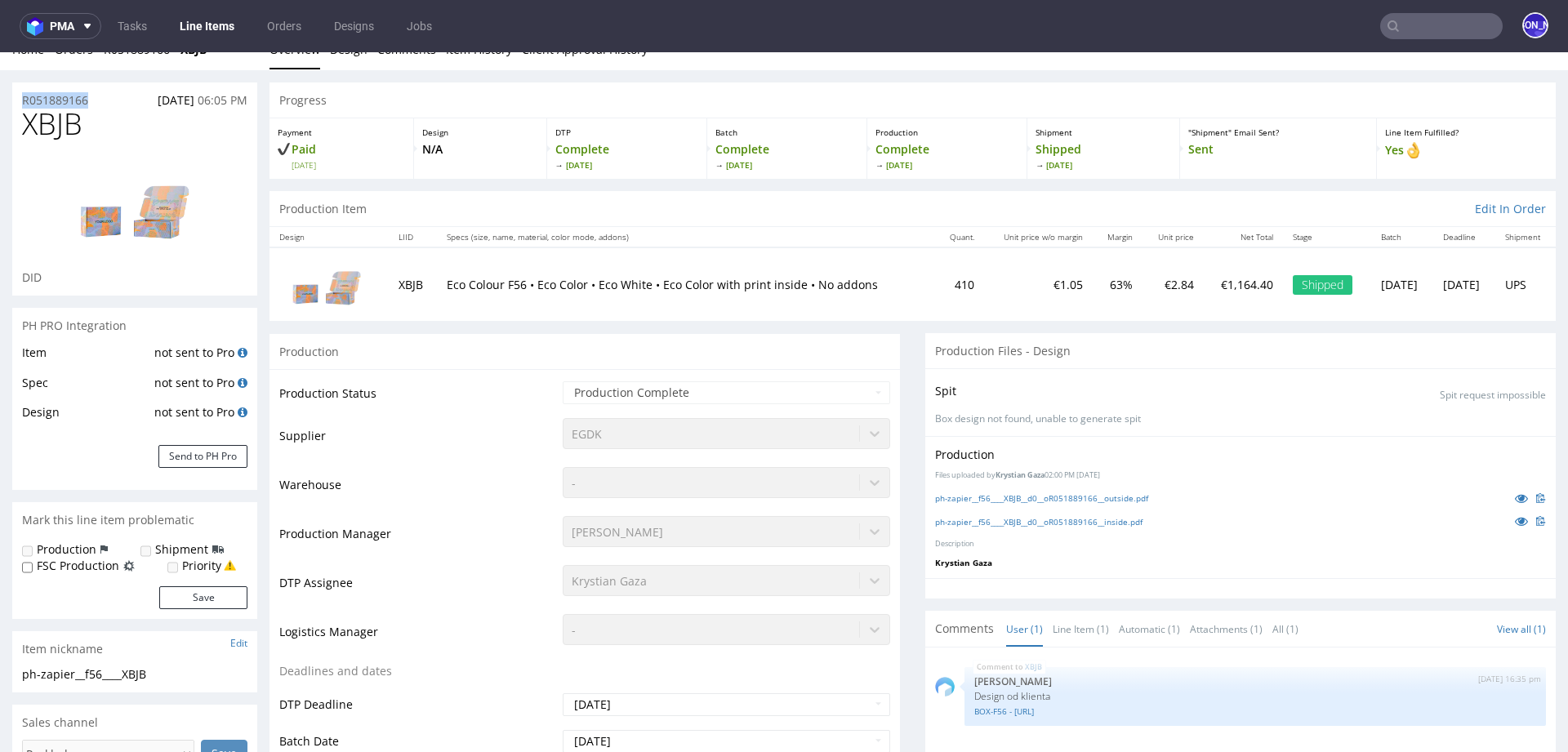
copy p "R051889166"
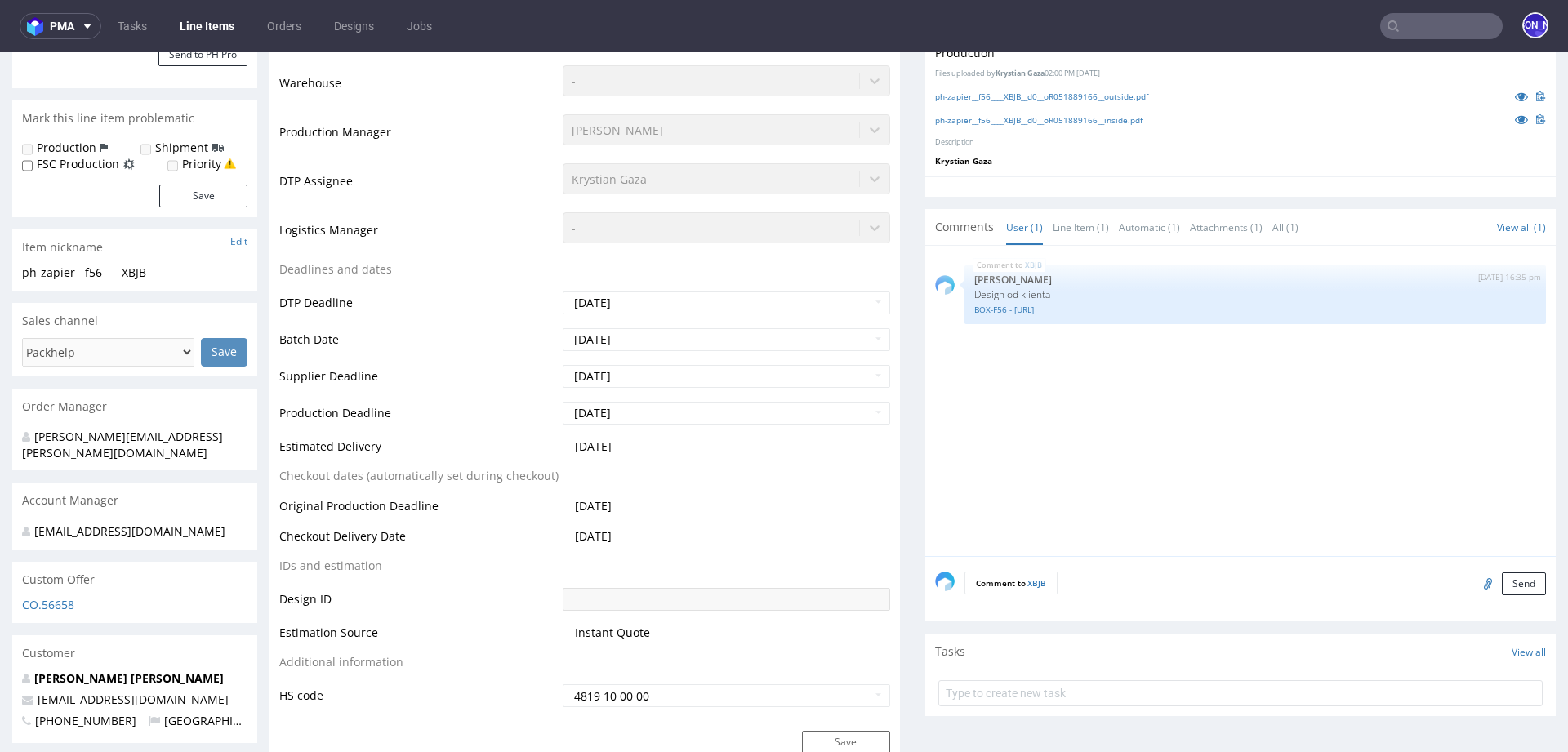
scroll to position [0, 0]
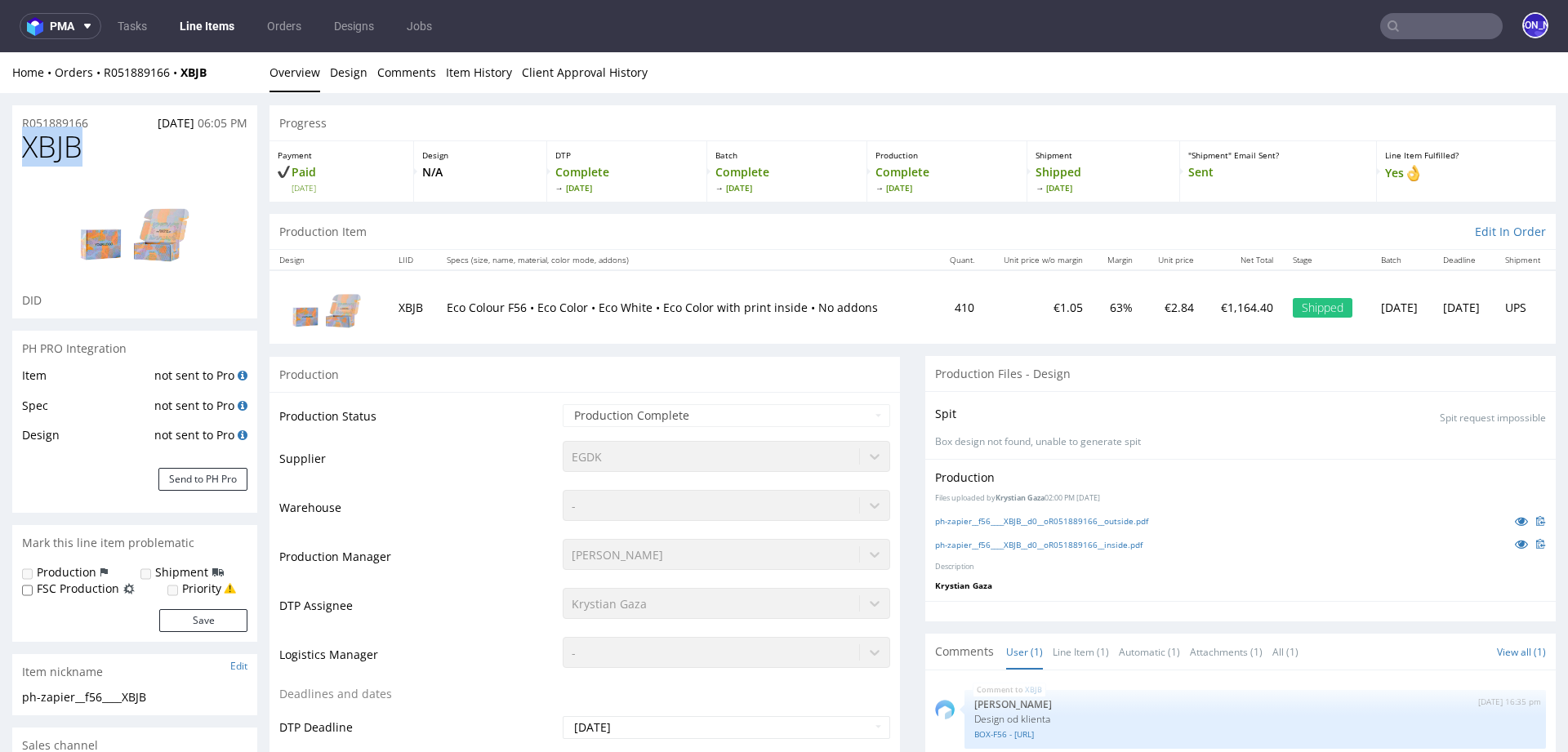
drag, startPoint x: 102, startPoint y: 147, endPoint x: 12, endPoint y: 139, distance: 90.4
click at [12, 139] on div "XBJB DID" at bounding box center [135, 224] width 245 height 188
drag, startPoint x: 96, startPoint y: 119, endPoint x: 0, endPoint y: 115, distance: 96.1
copy p "R051889166"
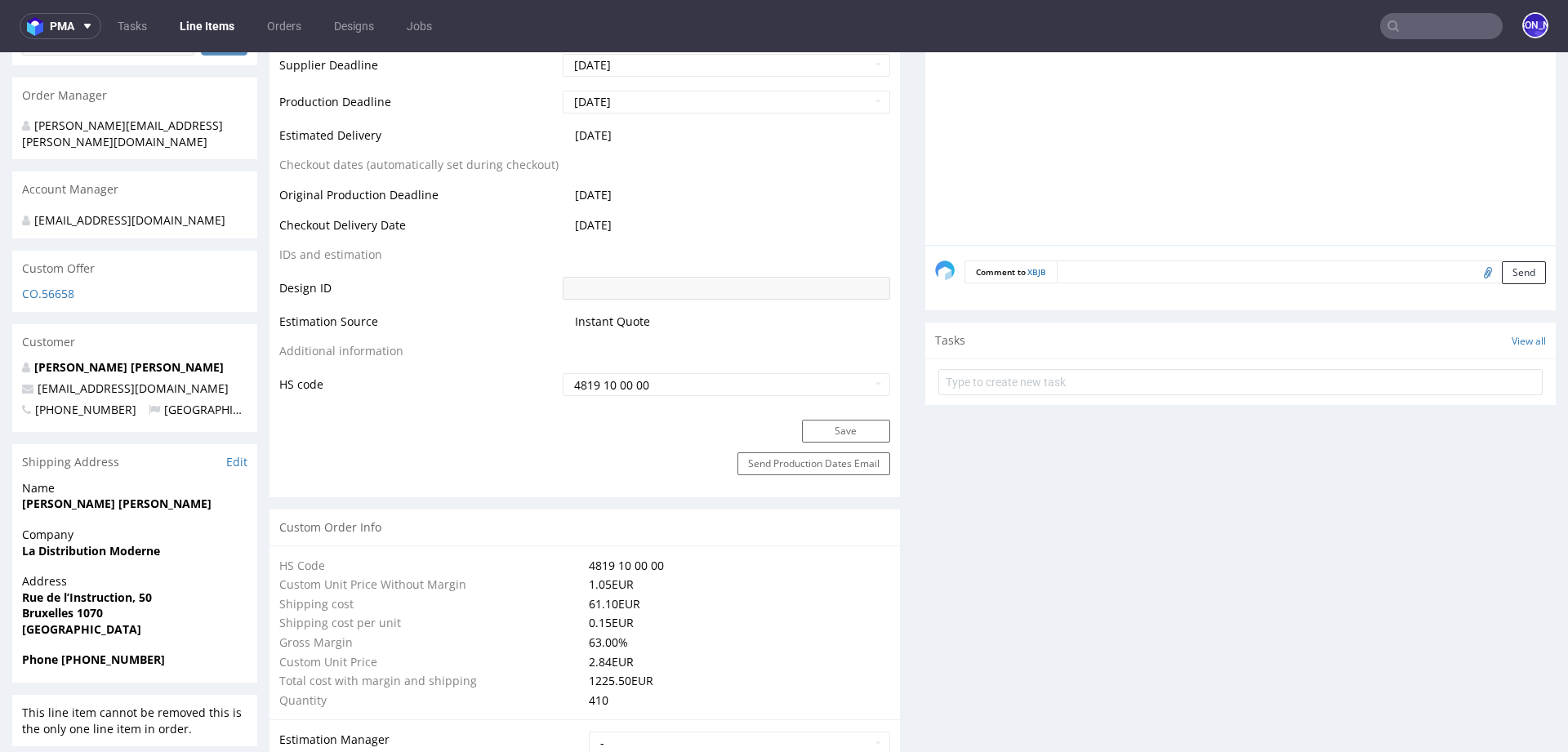
scroll to position [727, 0]
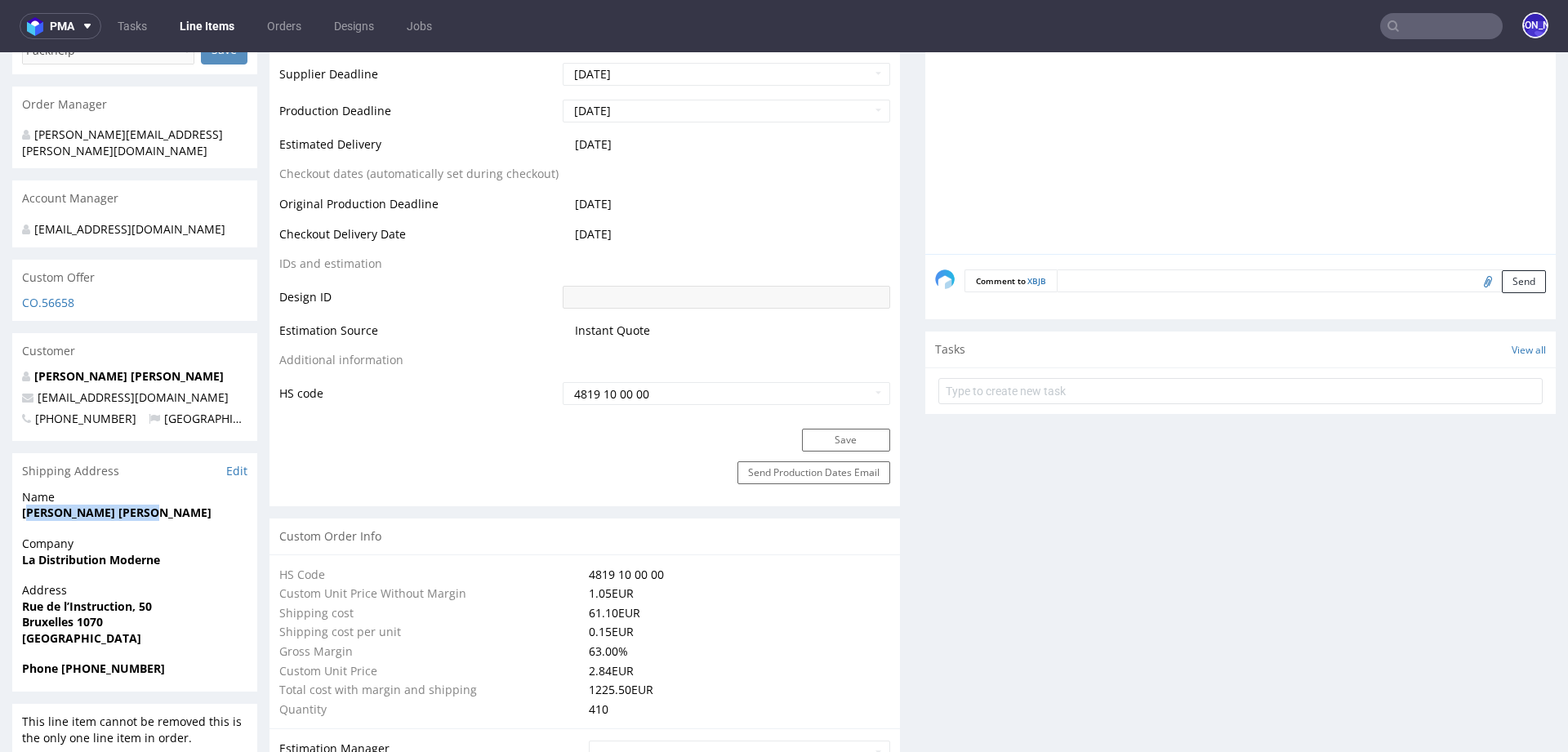
drag, startPoint x: 27, startPoint y: 493, endPoint x: 151, endPoint y: 496, distance: 124.0
click at [151, 505] on span "Melvin Ceinos Dumont" at bounding box center [135, 513] width 225 height 16
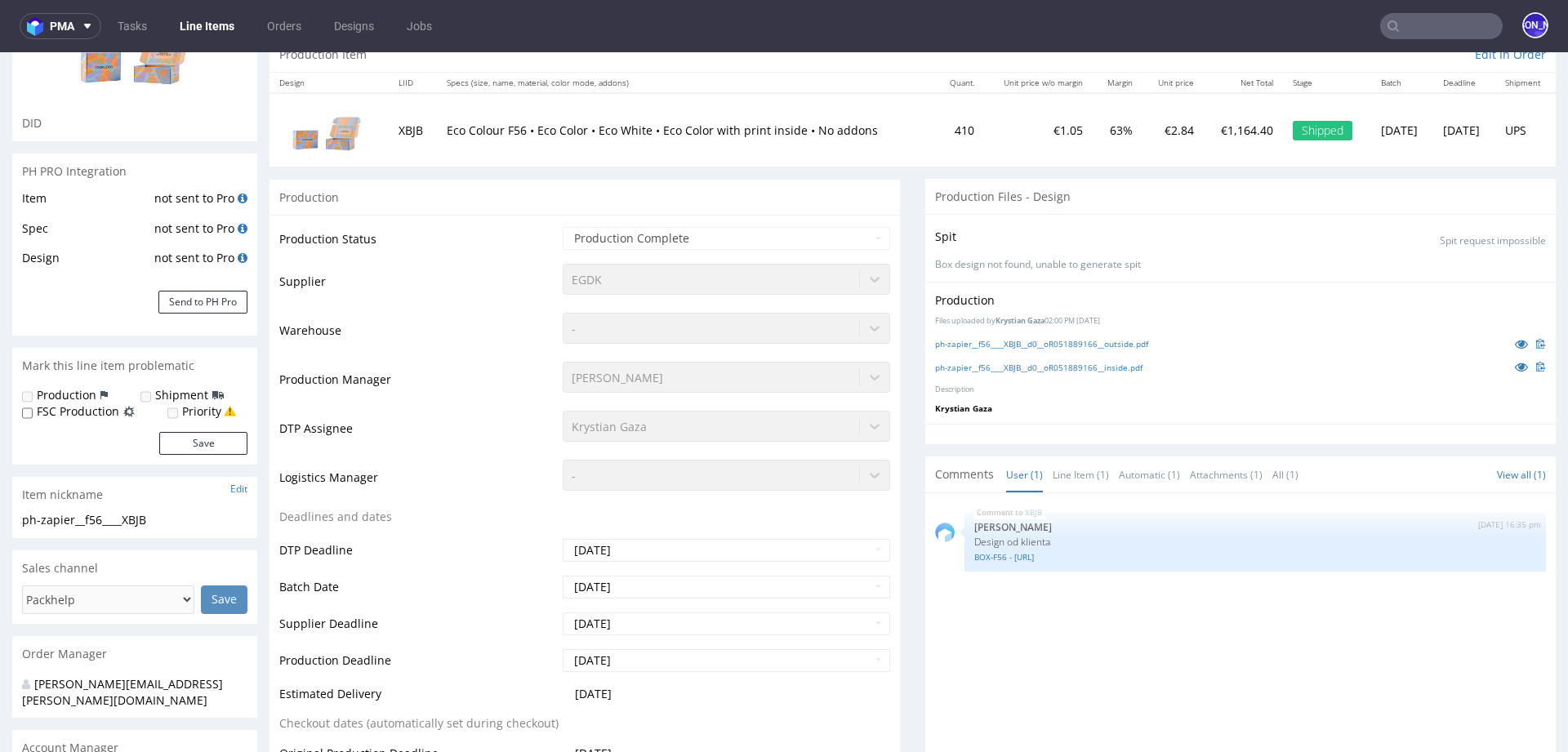
scroll to position [0, 0]
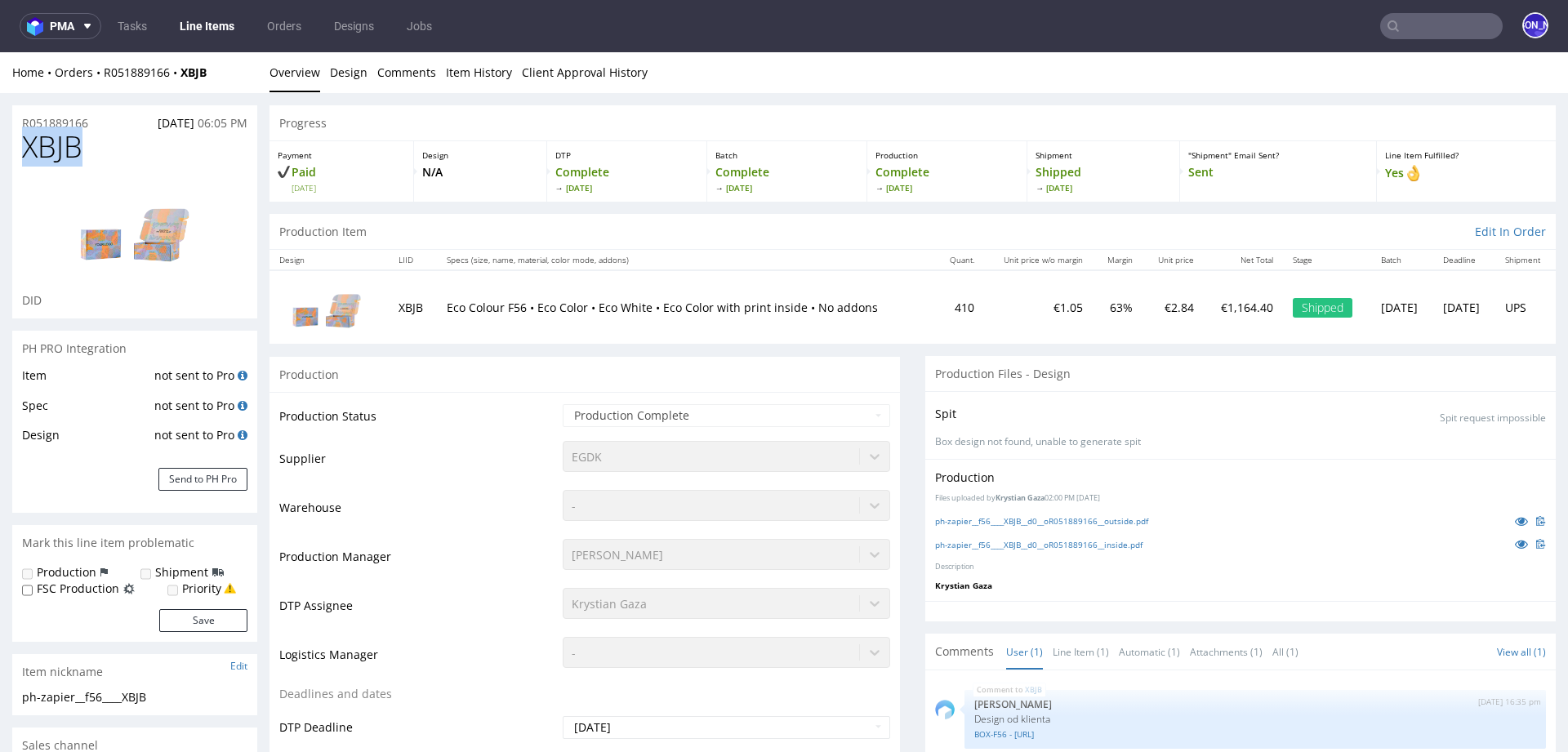
drag, startPoint x: 100, startPoint y: 157, endPoint x: 6, endPoint y: 157, distance: 94.0
copy span "XBJB"
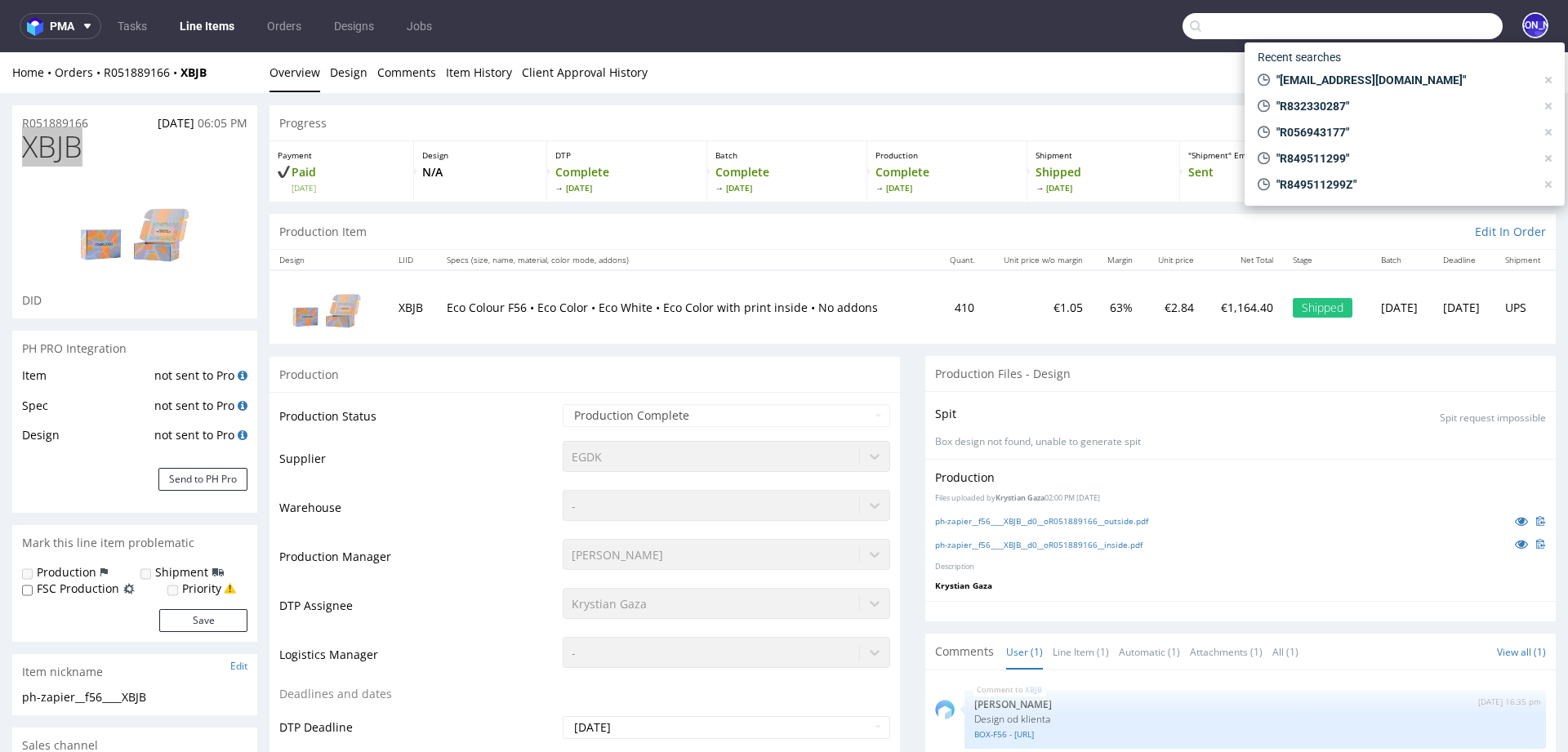
click at [1432, 20] on input "text" at bounding box center [1342, 26] width 320 height 26
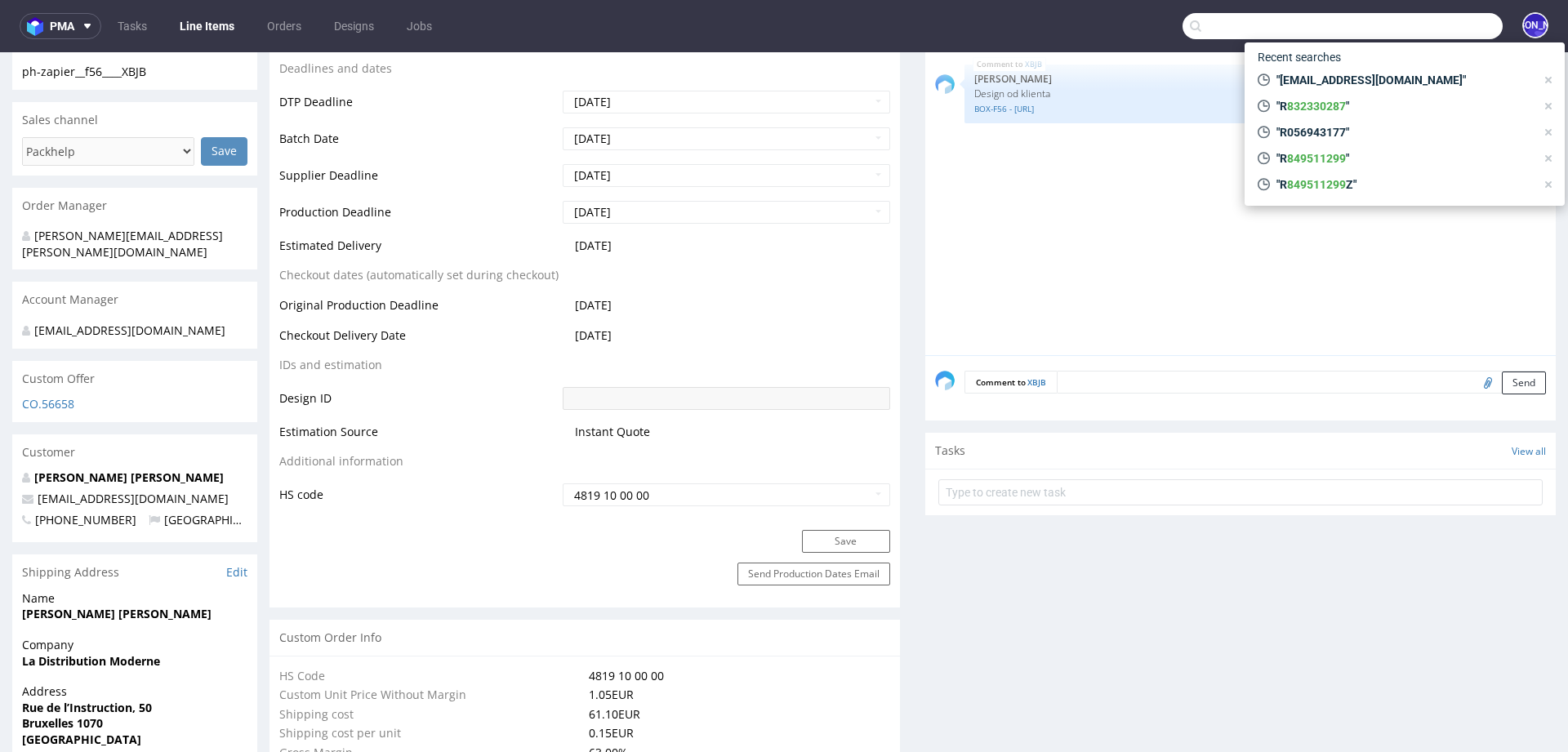
scroll to position [631, 0]
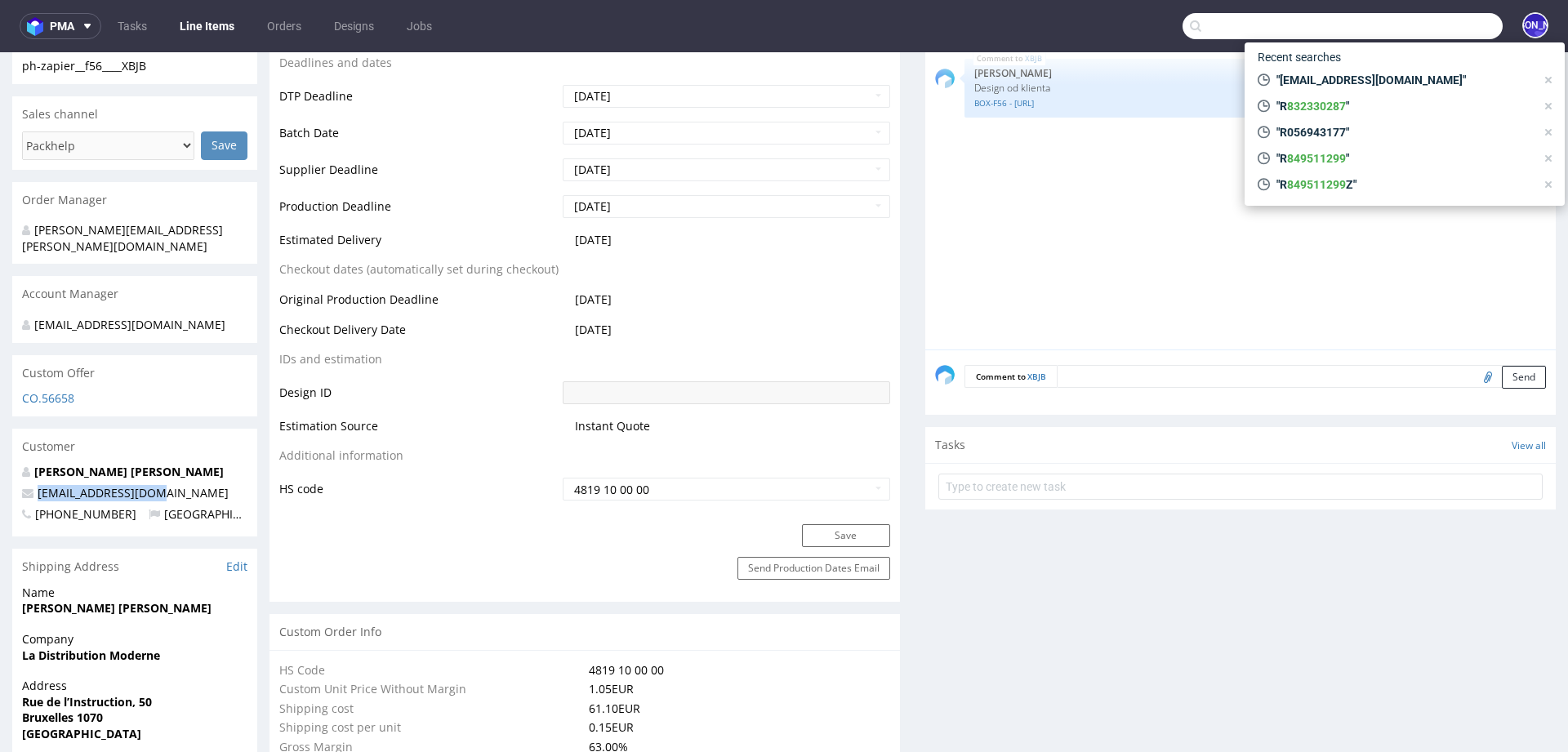
drag, startPoint x: 160, startPoint y: 478, endPoint x: 19, endPoint y: 473, distance: 141.1
click at [19, 473] on div "Melvin Ceinos Dumont melvincd@outlook.be +320496025666 Belgium" at bounding box center [135, 500] width 245 height 73
copy span "melvincd@outlook.be"
click at [1305, 14] on input "text" at bounding box center [1342, 26] width 320 height 26
paste input "melvincd@outlook.be"
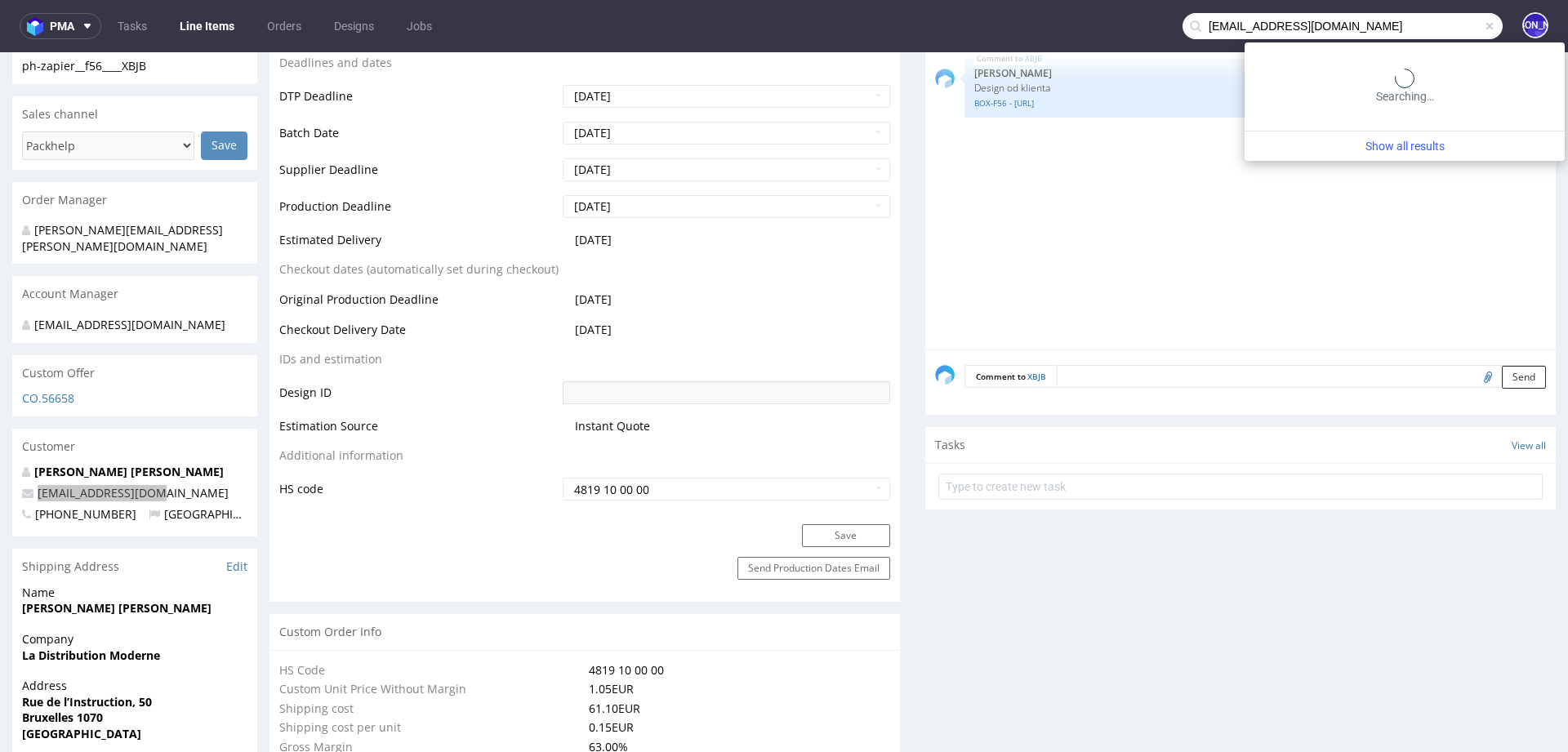
type input "melvincd@outlook.be"
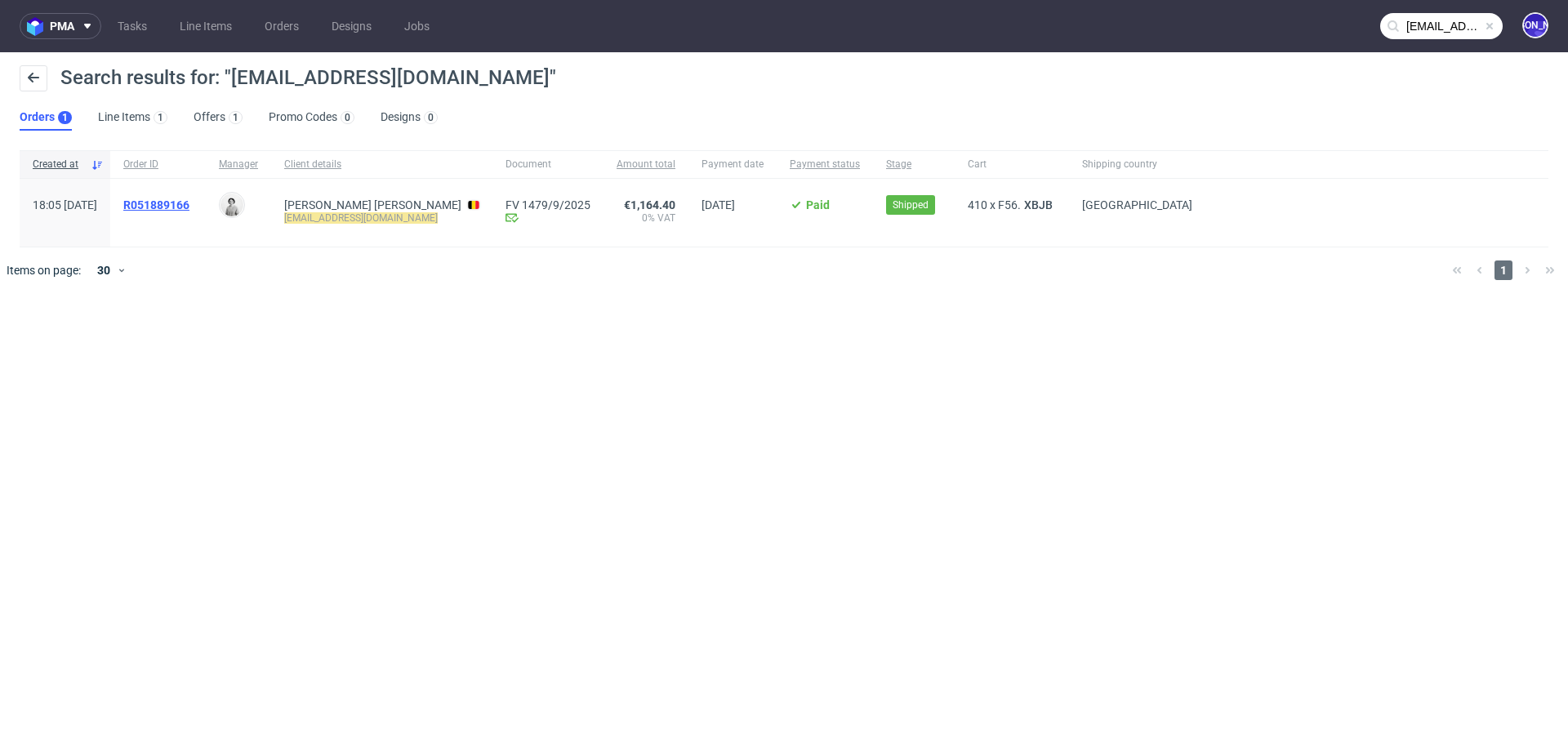
click at [189, 205] on span "R051889166" at bounding box center [157, 204] width 66 height 13
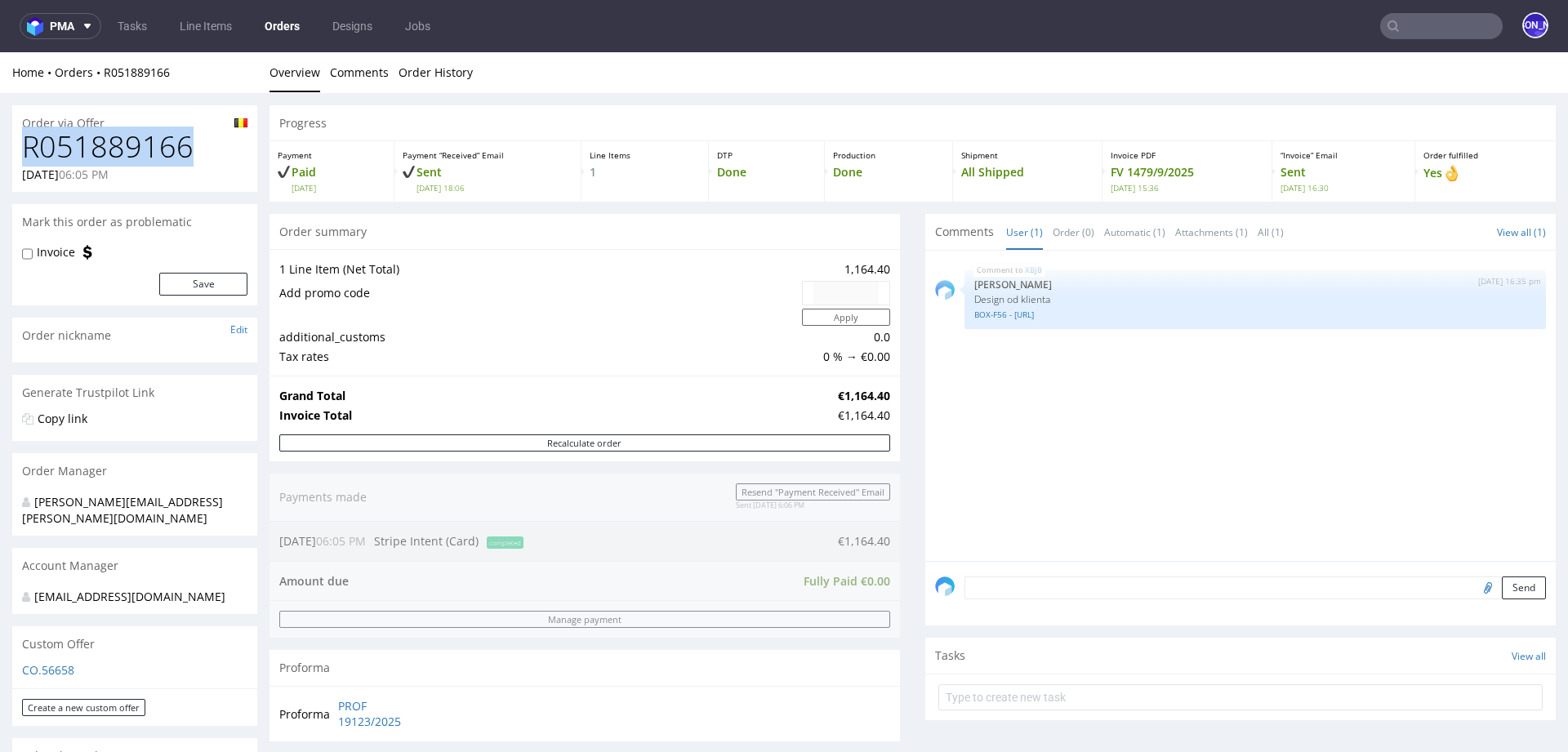
drag, startPoint x: 207, startPoint y: 145, endPoint x: 16, endPoint y: 141, distance: 191.0
click at [16, 141] on div "R051889166 08.09.2025 06:05 PM" at bounding box center [135, 161] width 245 height 61
copy h1 "R051889166"
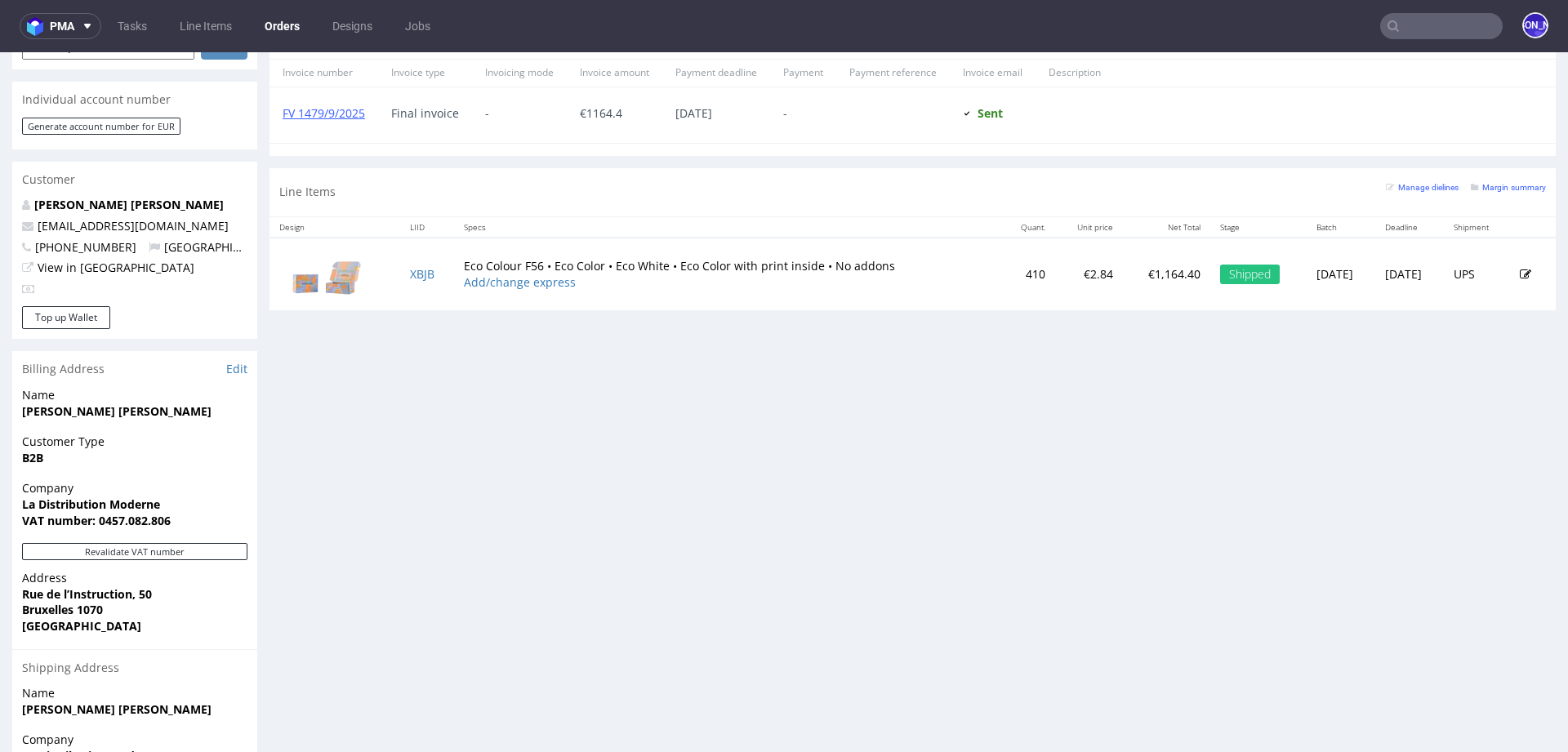
scroll to position [698, 0]
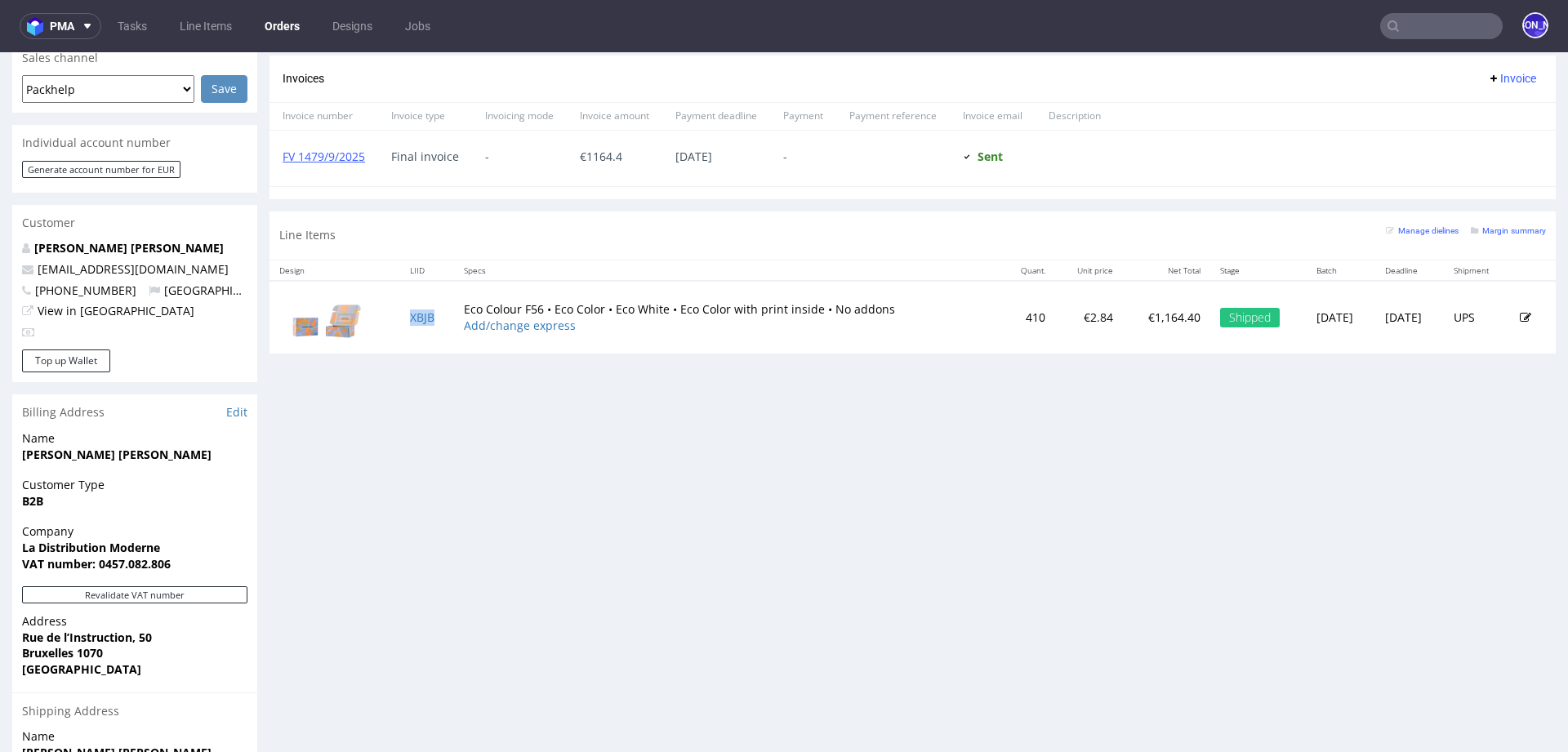
click at [438, 309] on td "XBJB" at bounding box center [427, 317] width 54 height 73
copy link "XBJB"
click at [1450, 29] on input "text" at bounding box center [1440, 26] width 123 height 26
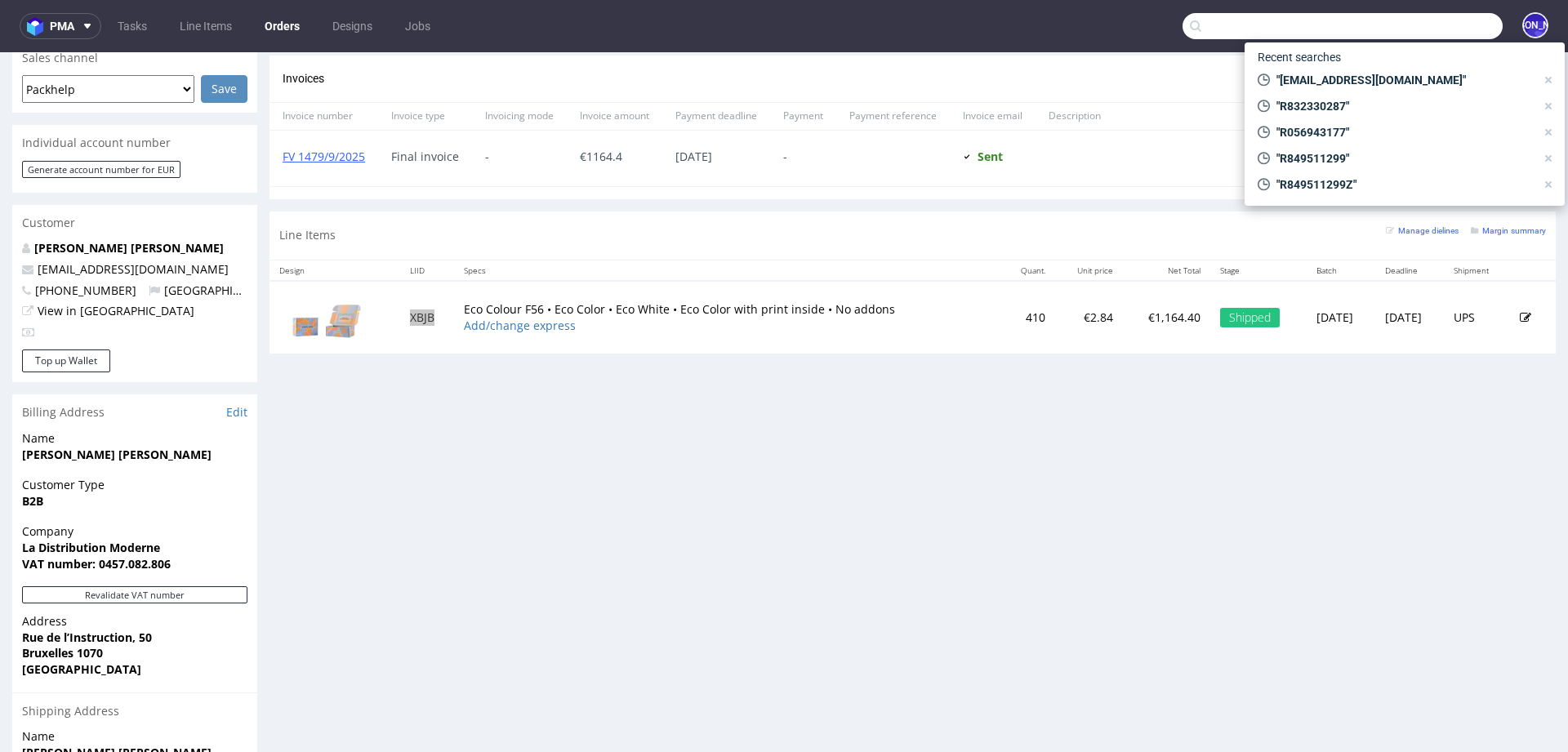
paste input "fabienne@adcaelia.com"
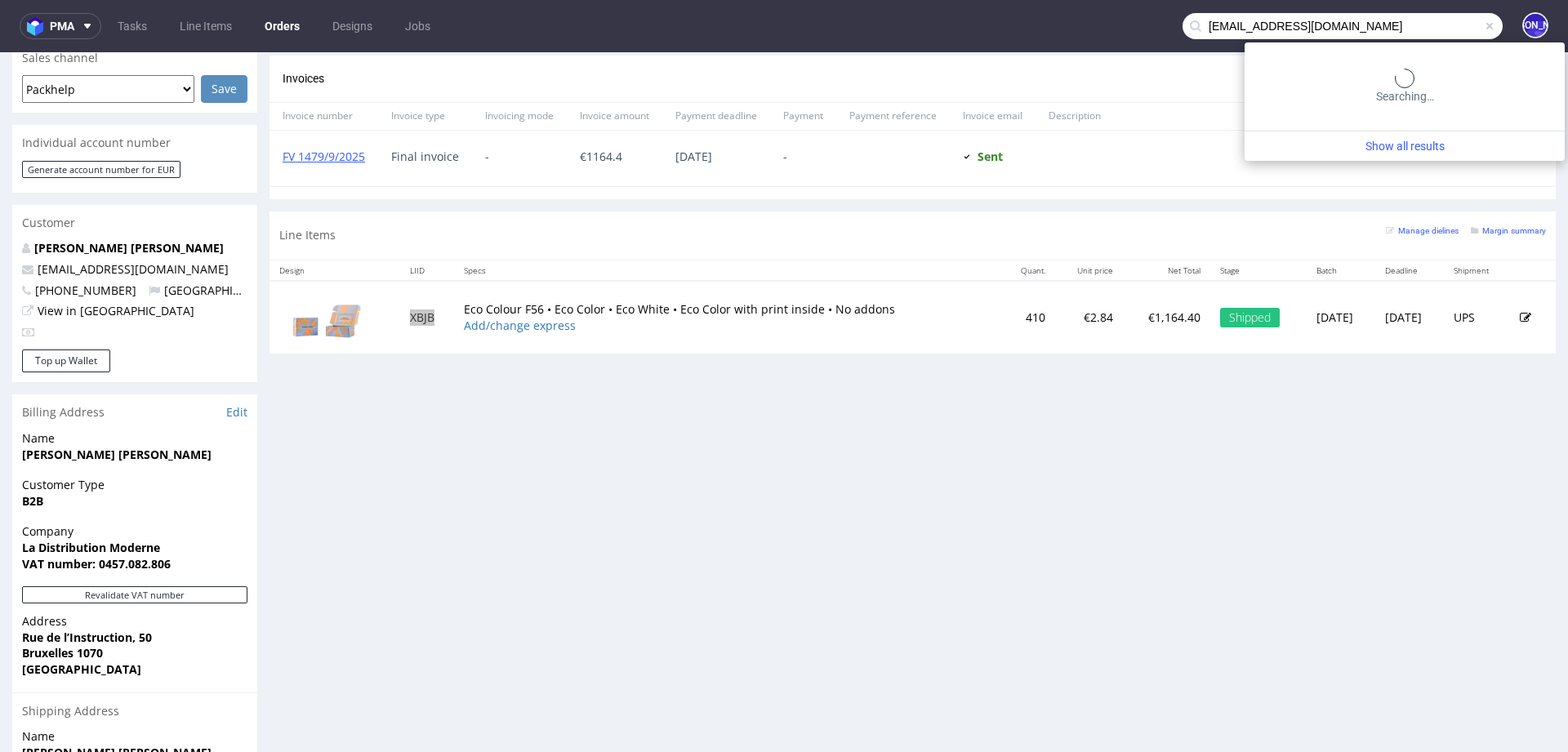
type input "fabienne@adcaelia.com"
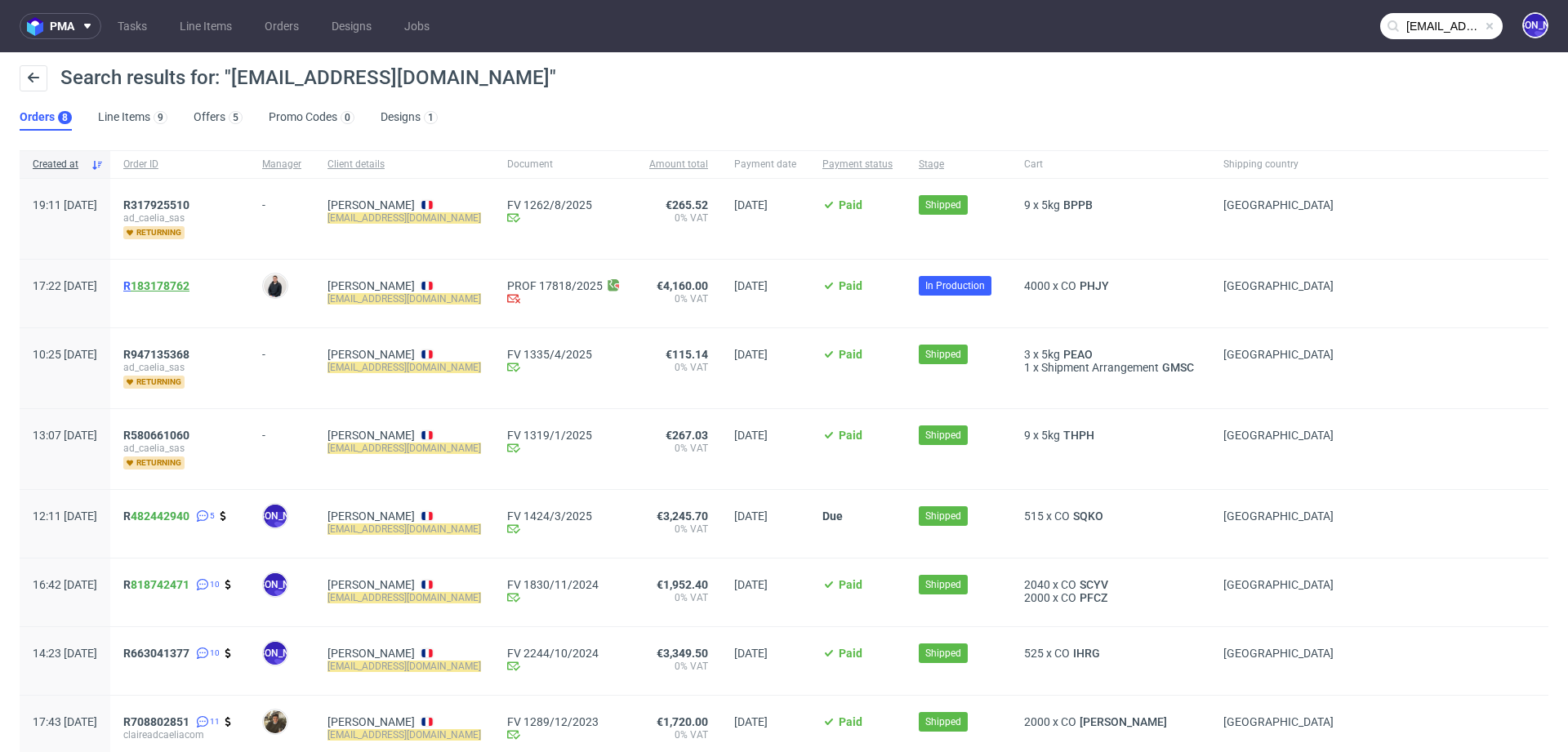
click at [184, 283] on link "183178762" at bounding box center [159, 285] width 59 height 13
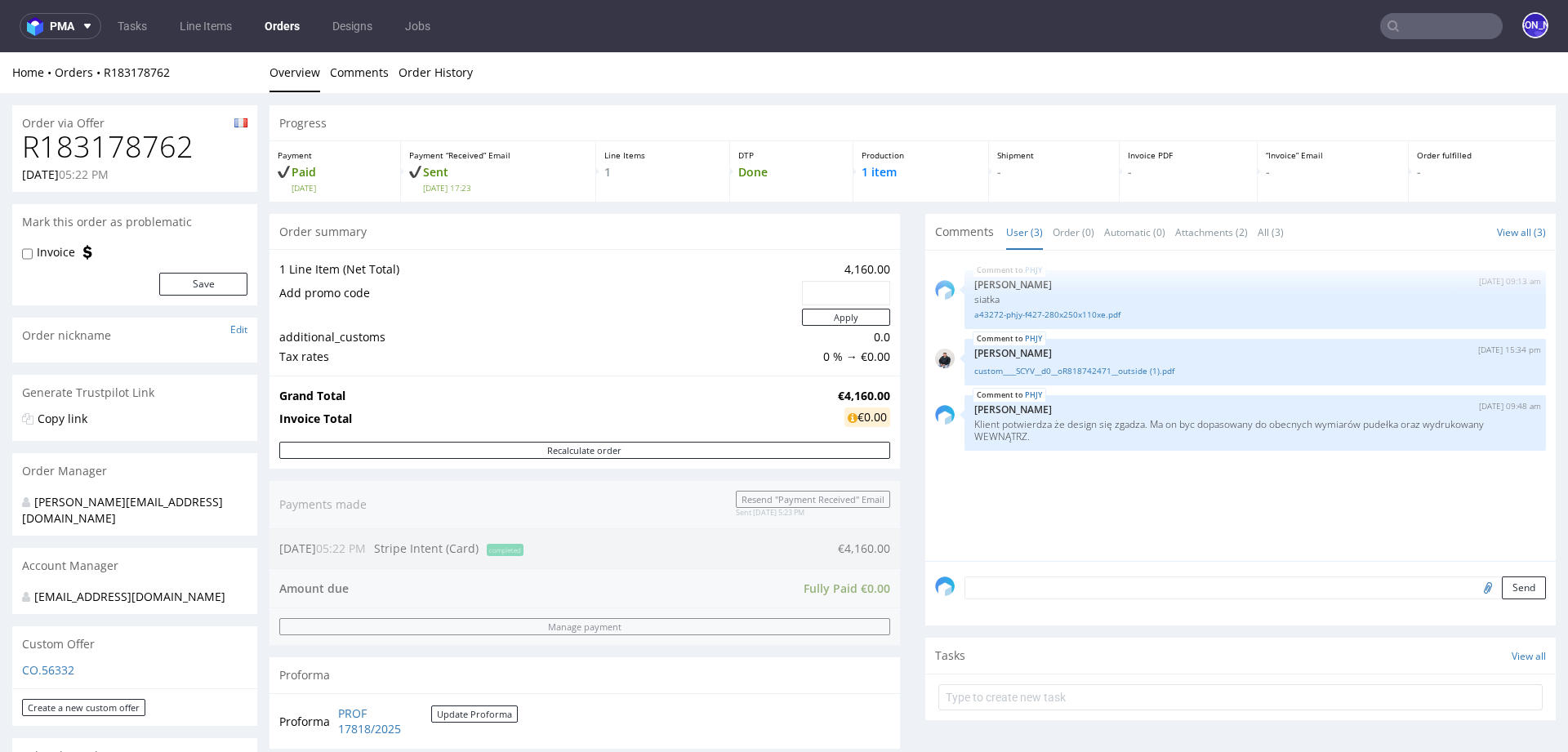
type input "fabienne@adcaelia.com"
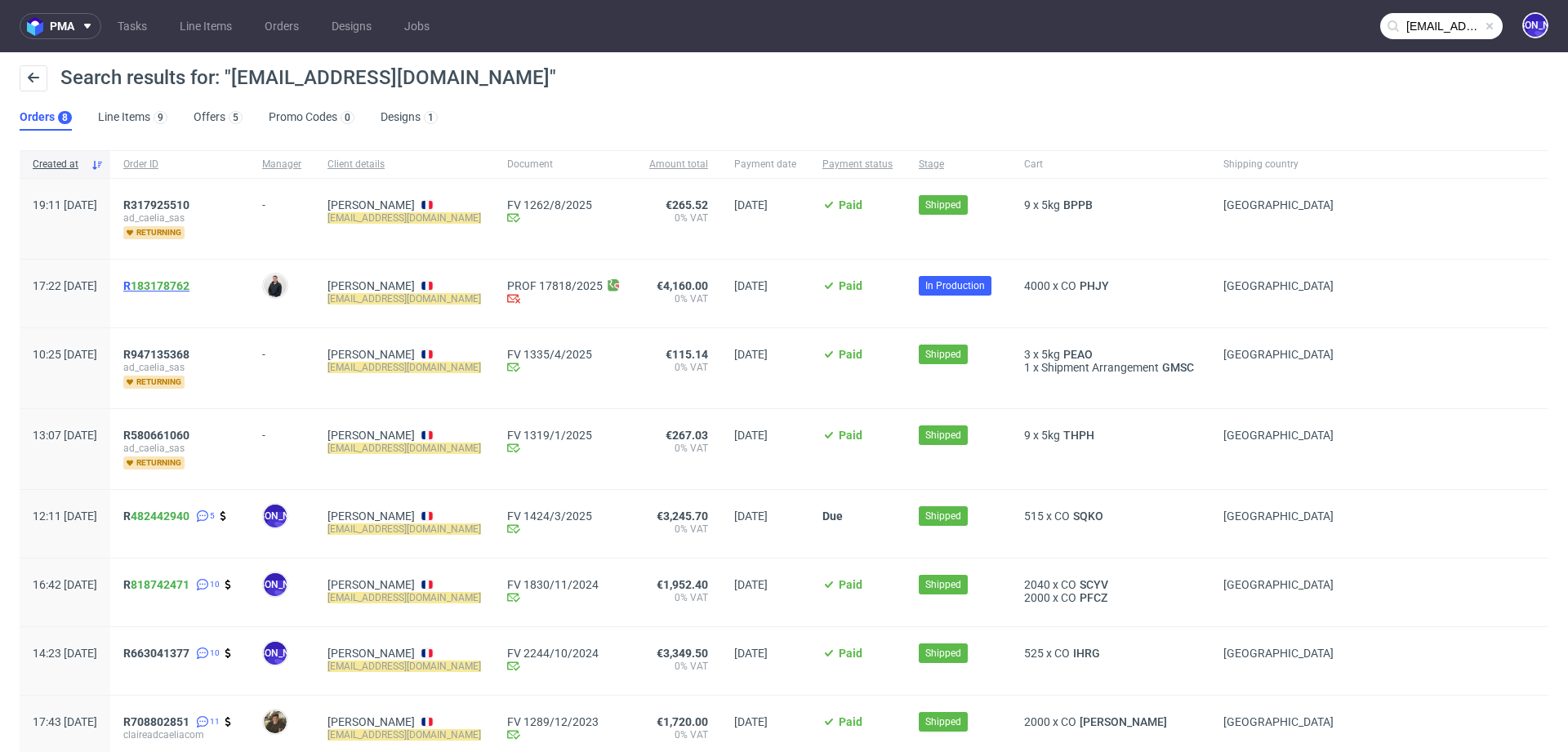
click at [174, 286] on span "R 183178762" at bounding box center [157, 285] width 66 height 13
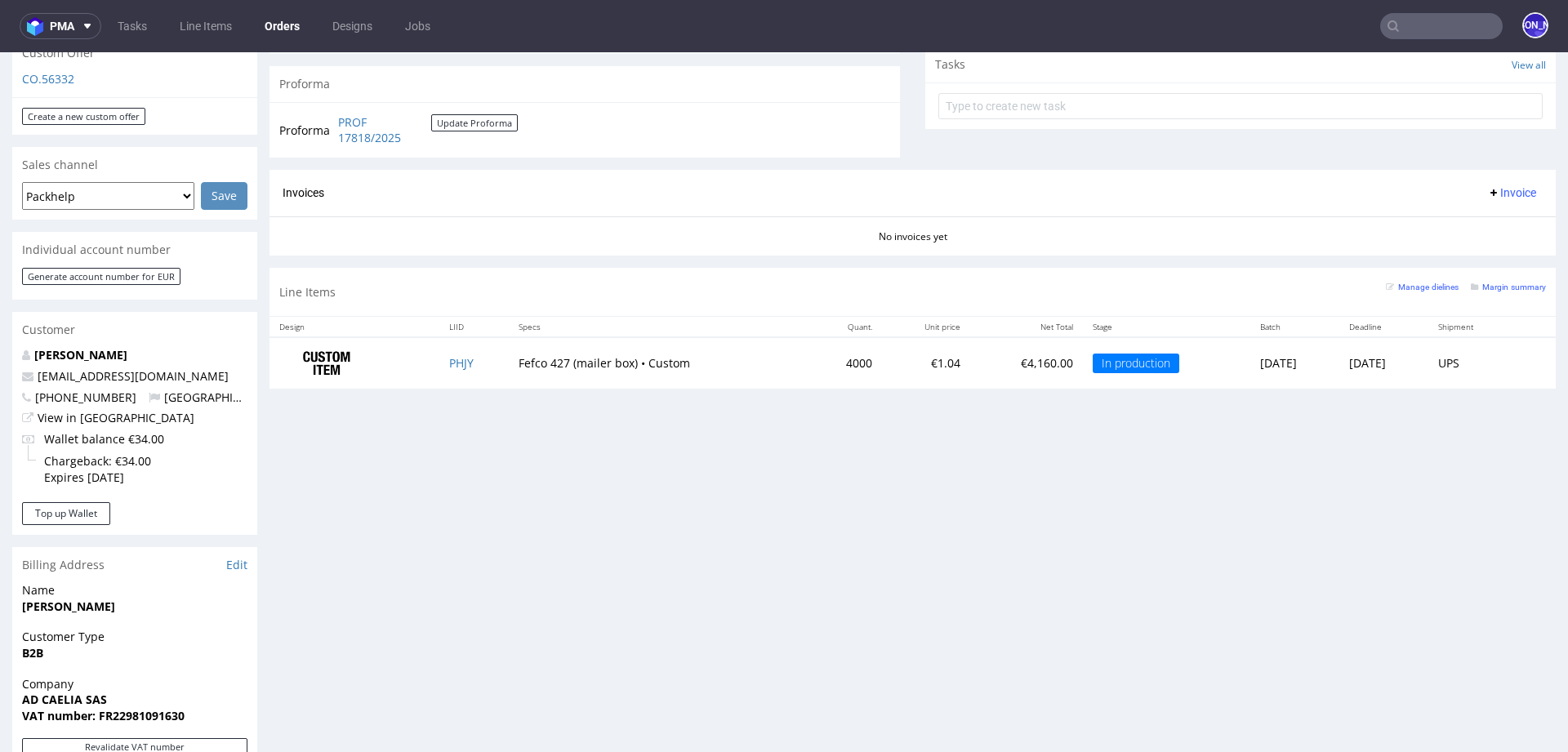
scroll to position [612, 0]
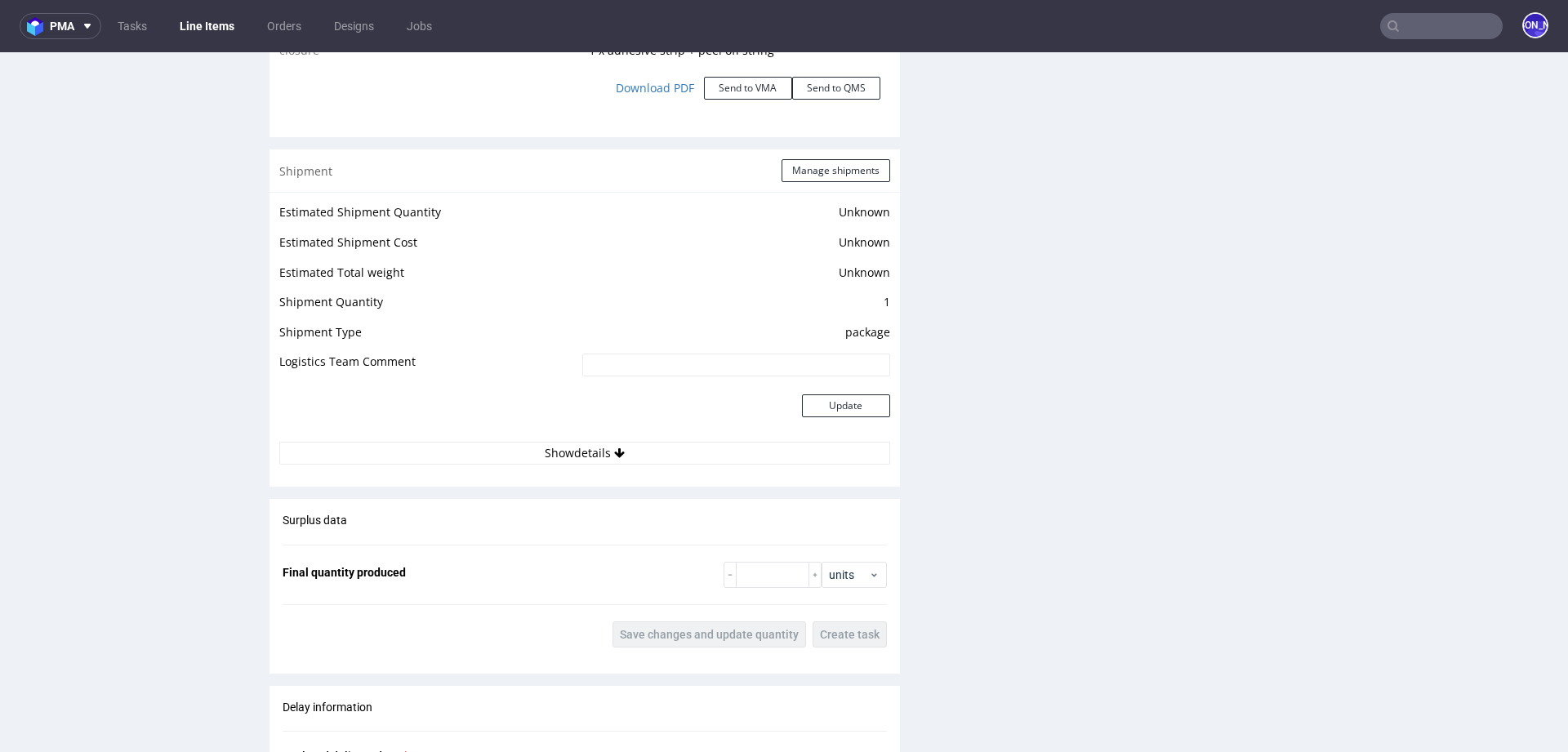
scroll to position [1957, 0]
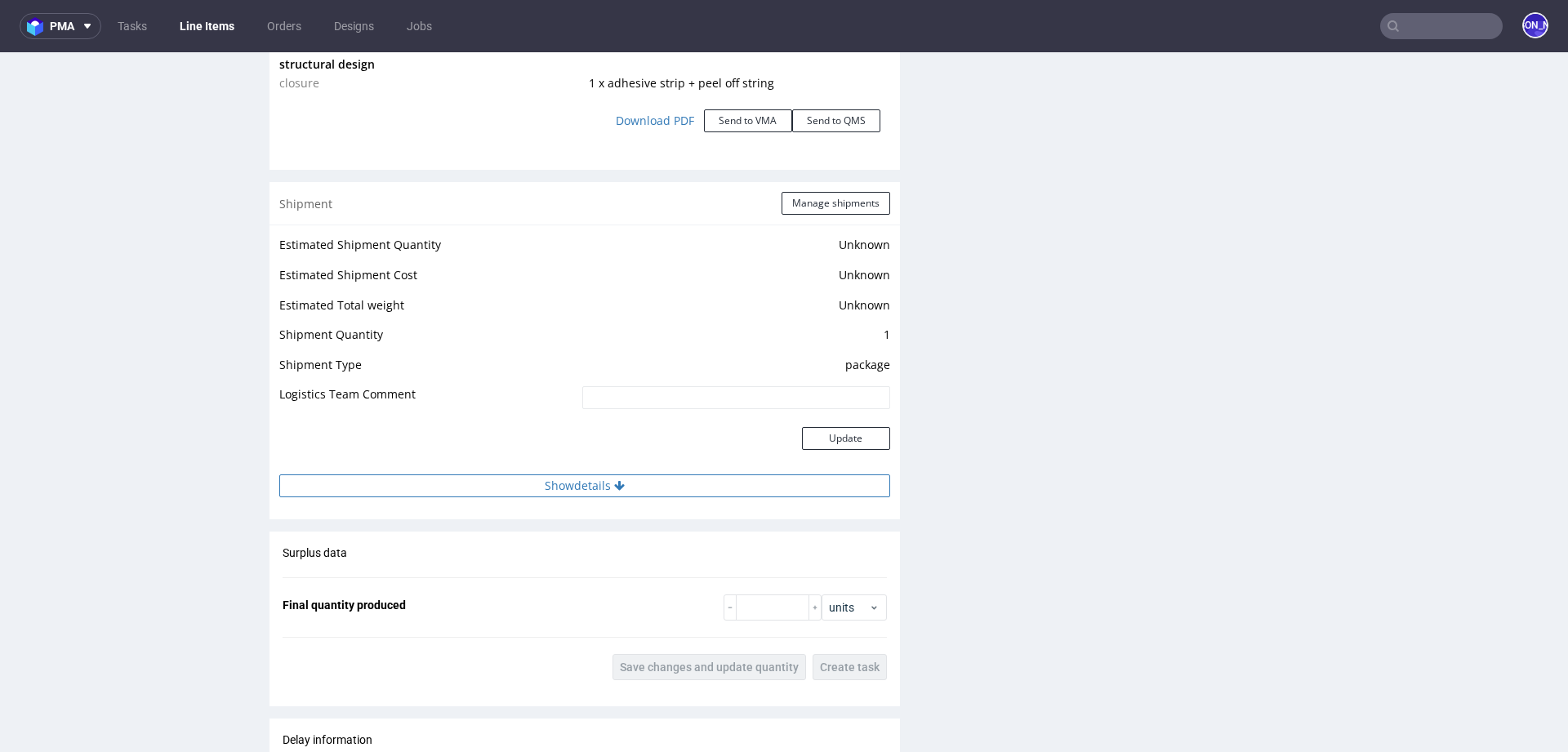
click at [587, 484] on button "Show details" at bounding box center [584, 486] width 611 height 23
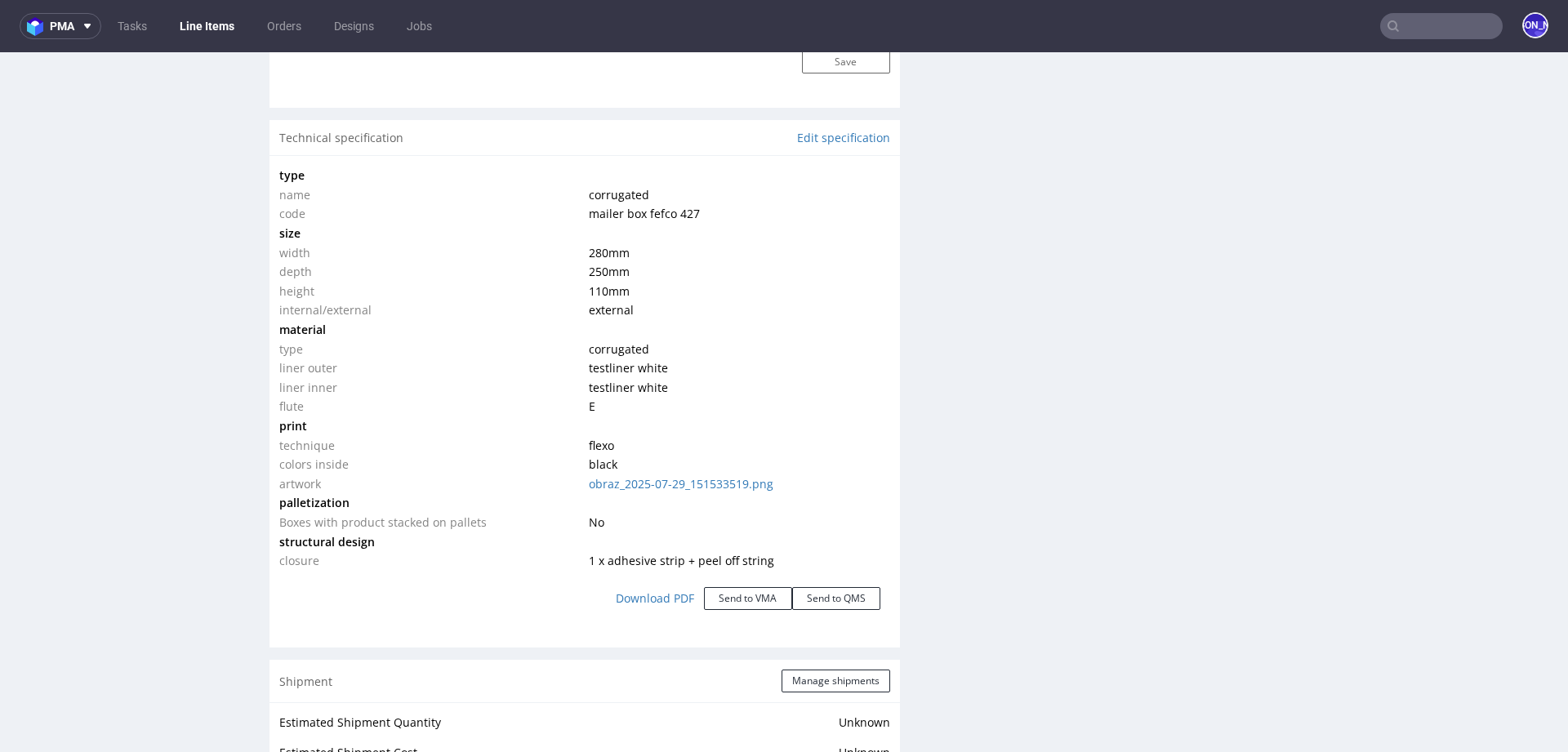
scroll to position [1459, 0]
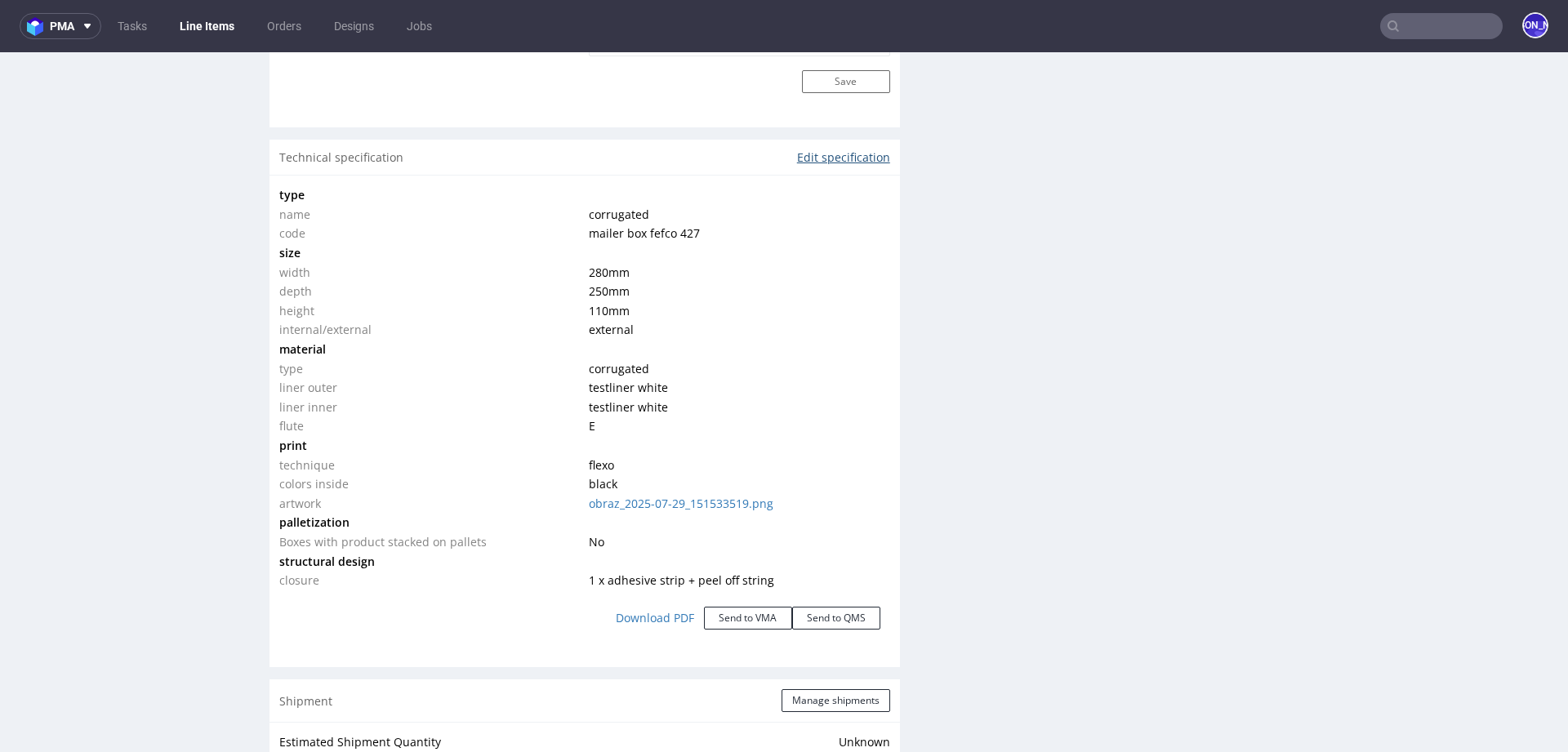
click at [801, 153] on link "Edit specification" at bounding box center [842, 158] width 93 height 16
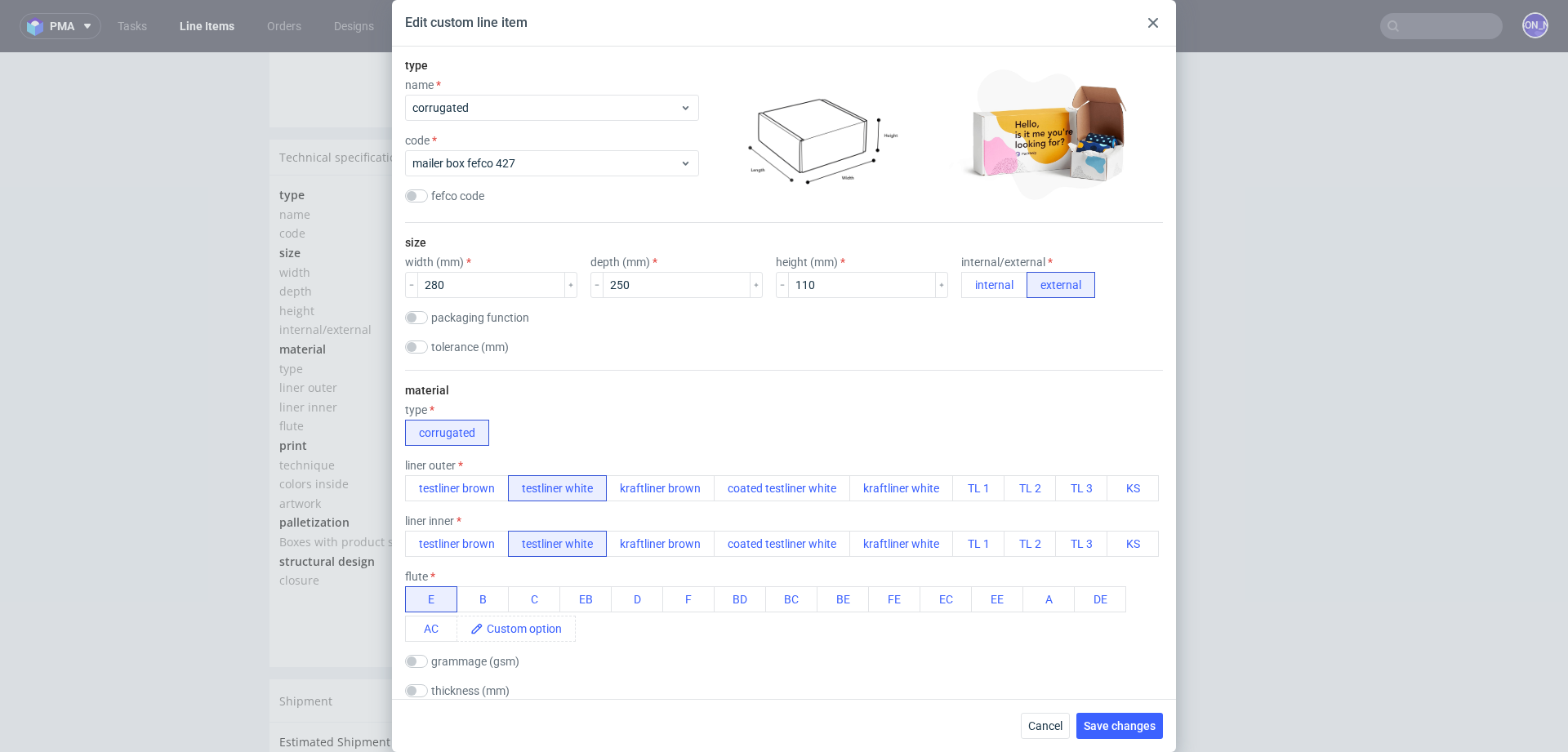
scroll to position [66, 0]
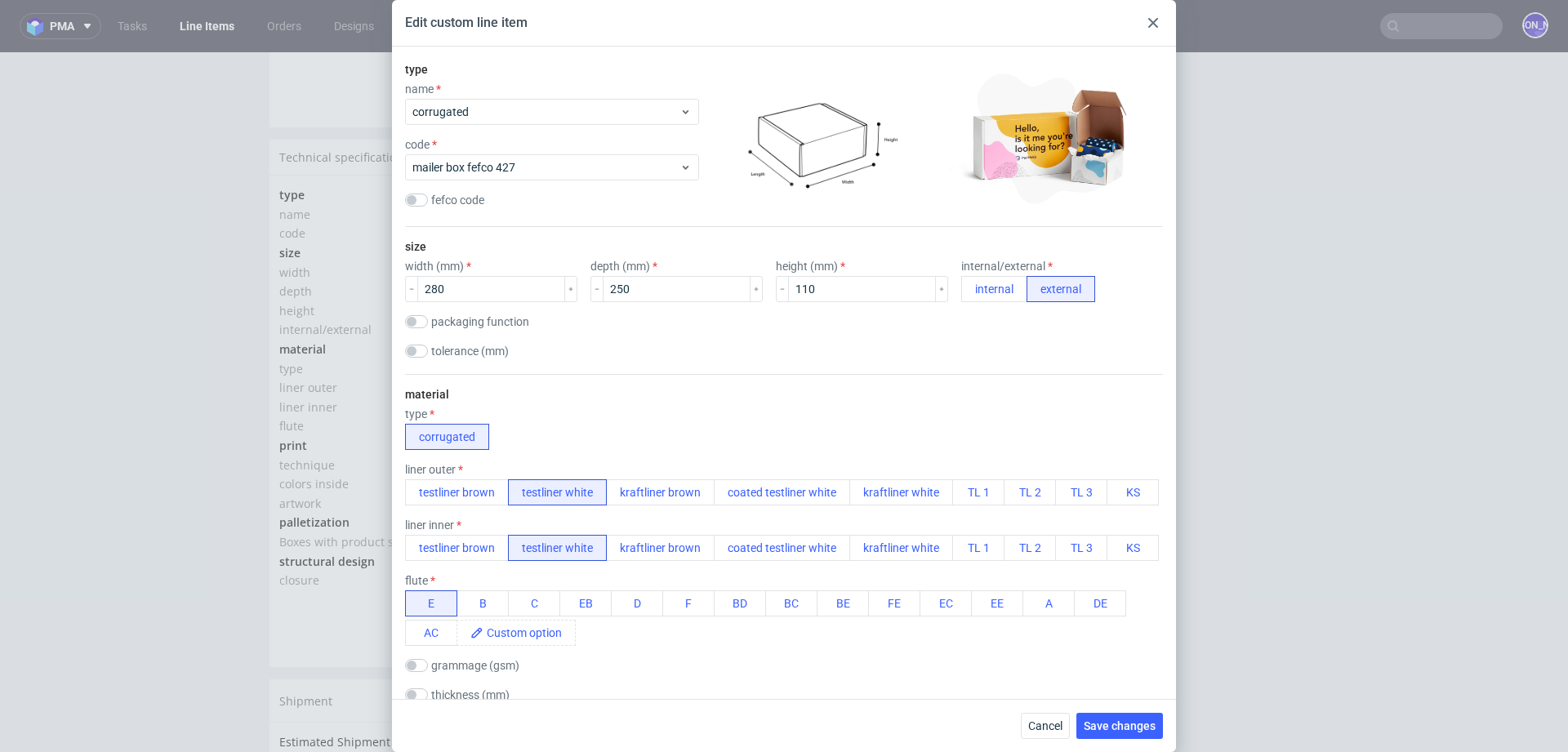
click at [500, 319] on label "packaging function" at bounding box center [479, 321] width 98 height 13
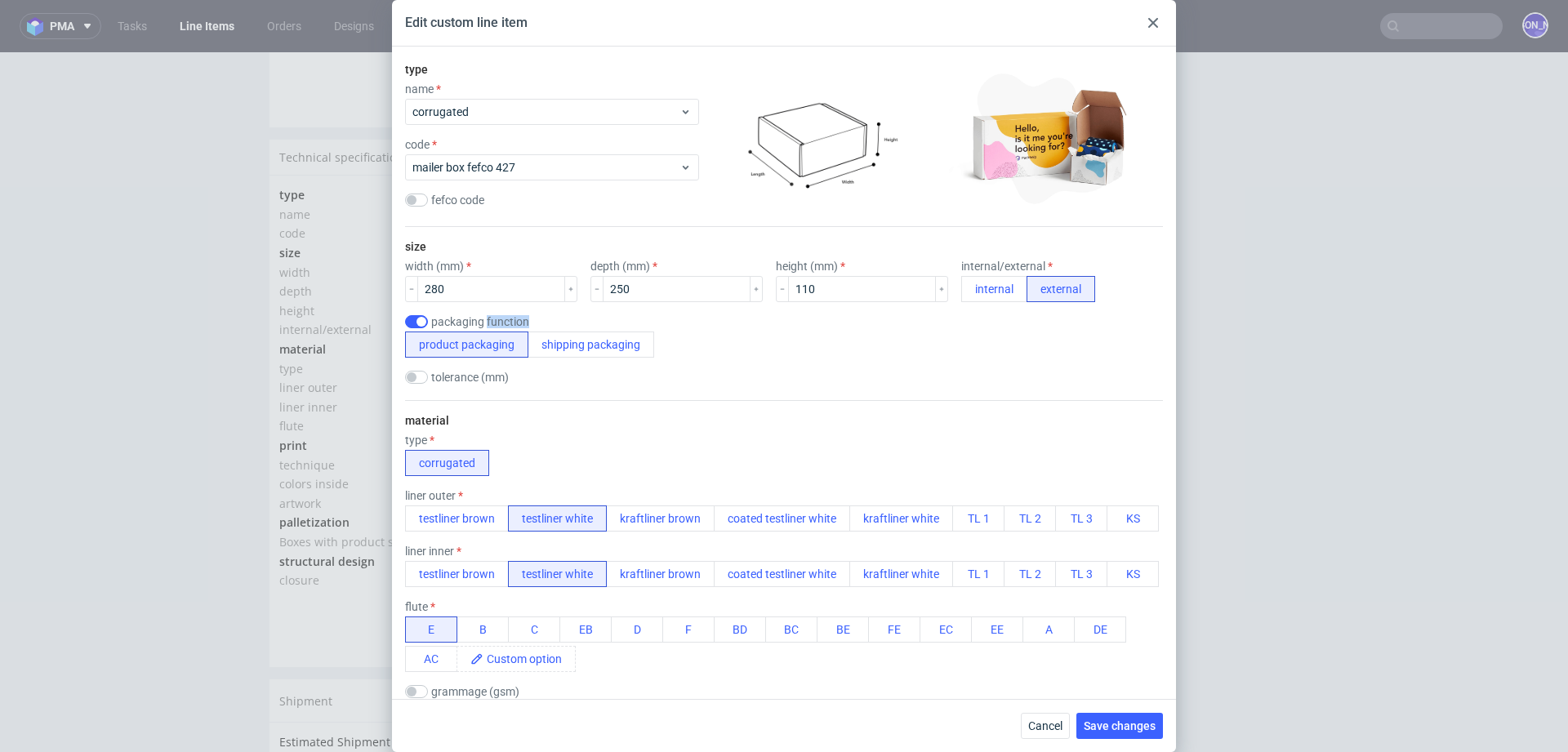
click at [500, 319] on label "packaging function" at bounding box center [479, 321] width 98 height 13
checkbox input "false"
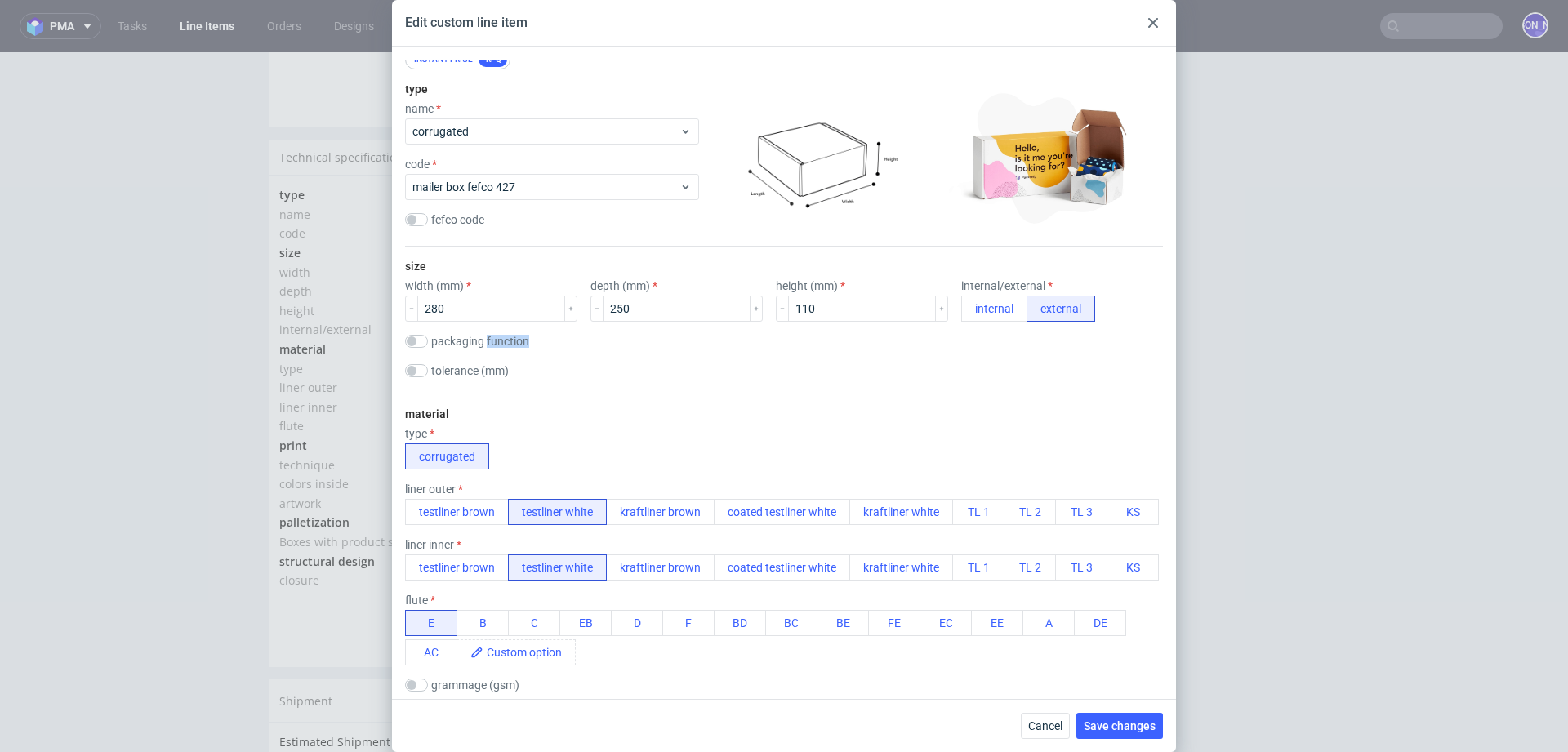
scroll to position [0, 0]
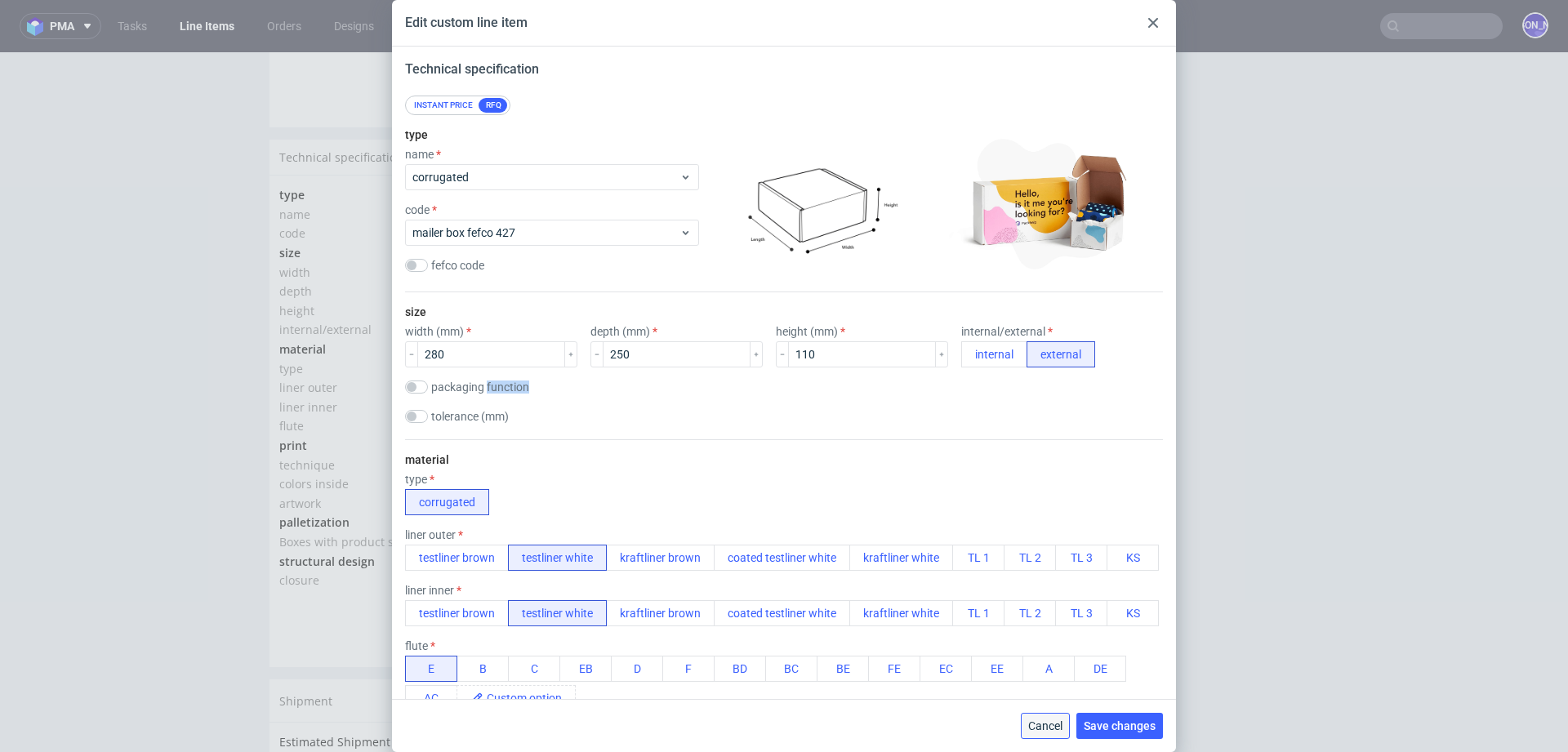
click at [1039, 723] on span "Cancel" at bounding box center [1045, 725] width 34 height 11
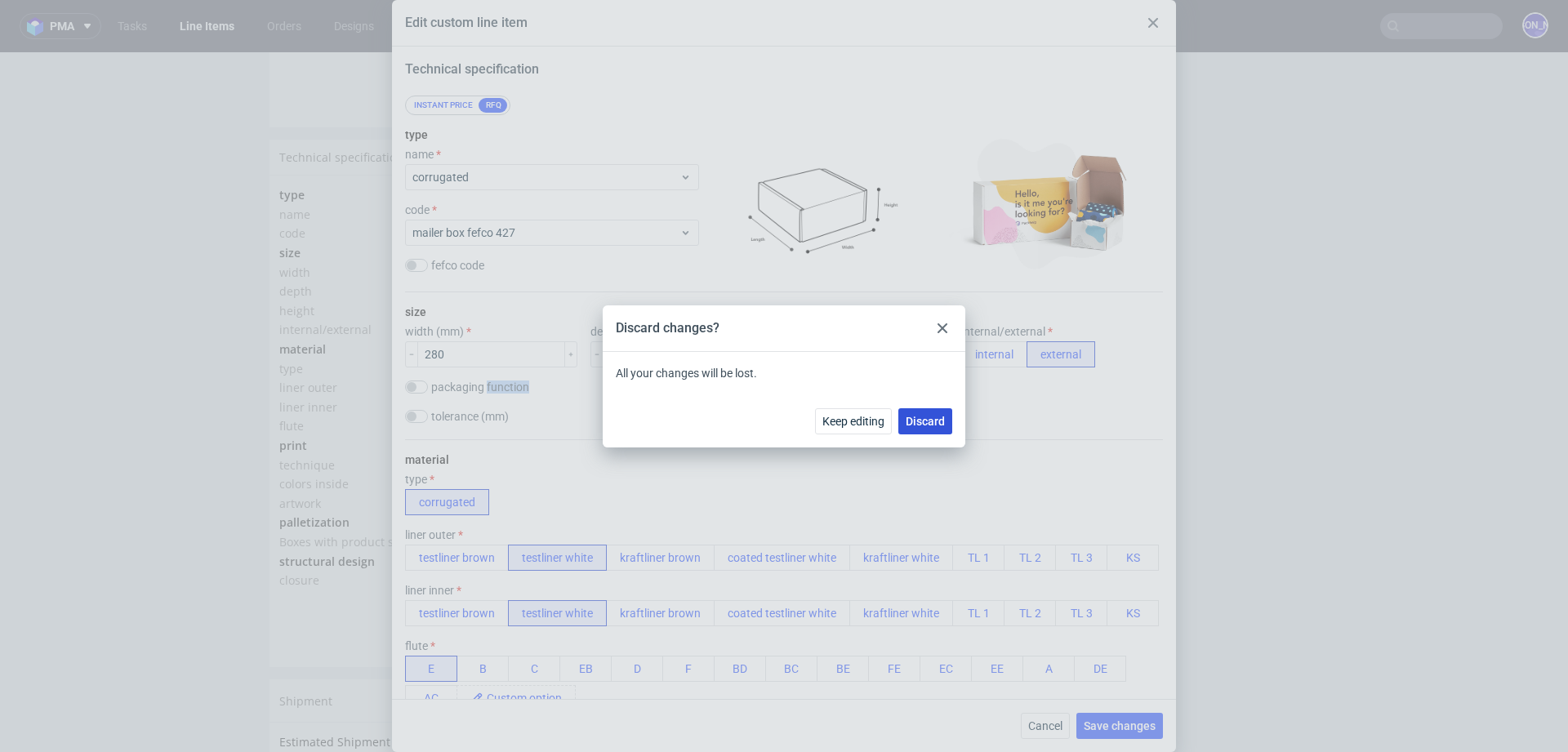
click at [925, 422] on span "Discard" at bounding box center [924, 421] width 39 height 11
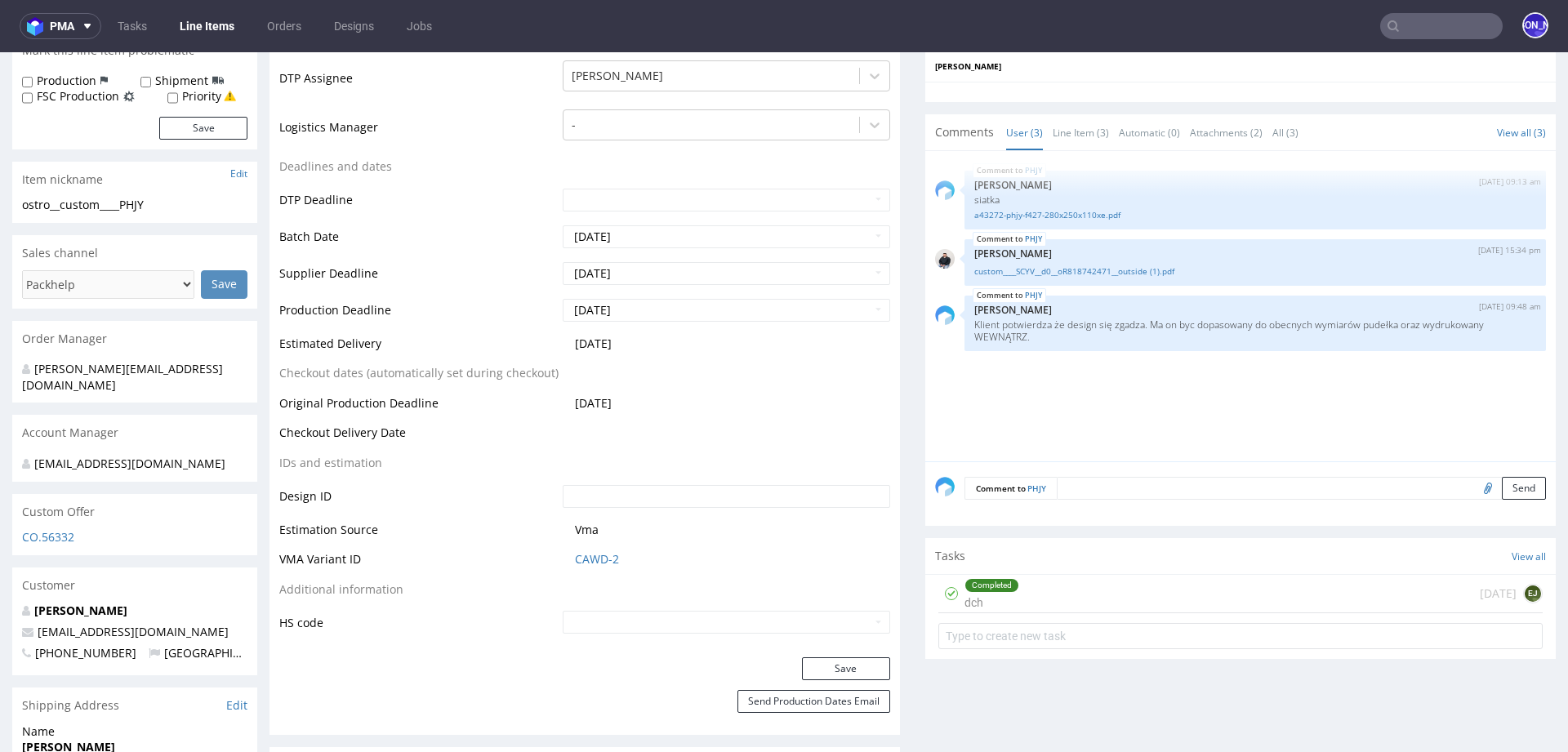
scroll to position [490, 0]
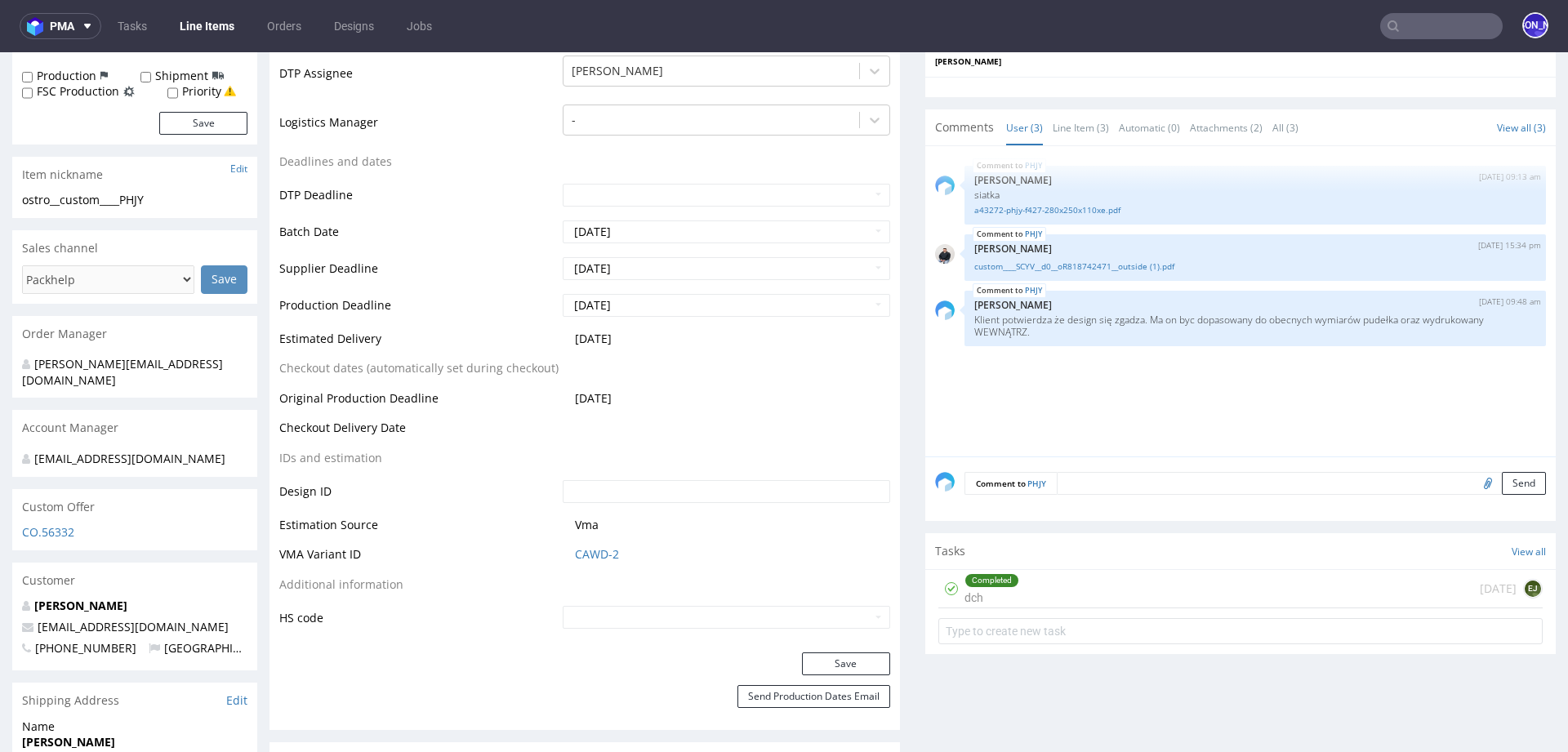
click at [1423, 38] on input "text" at bounding box center [1440, 26] width 123 height 26
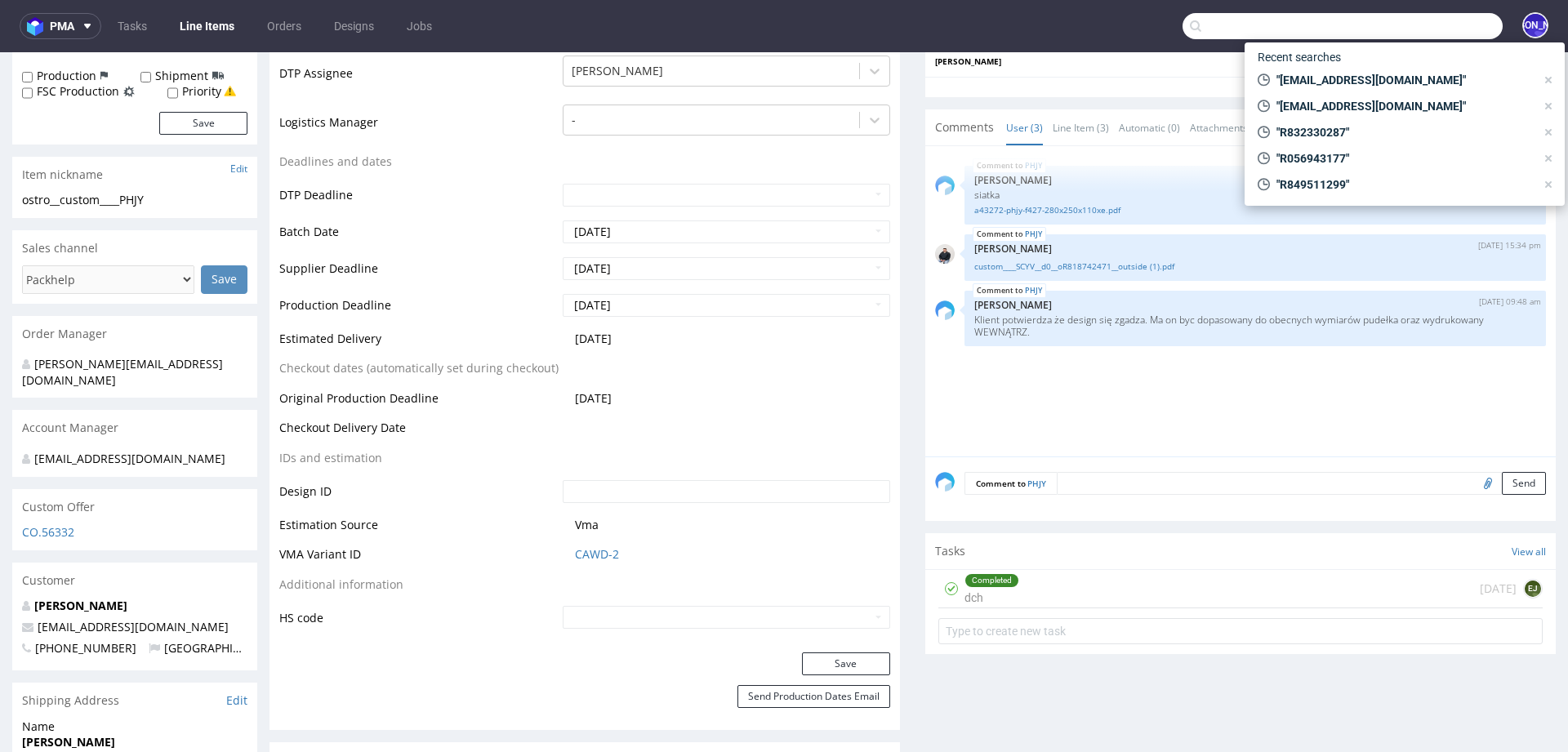
paste input "tom@rodeo-group.com"
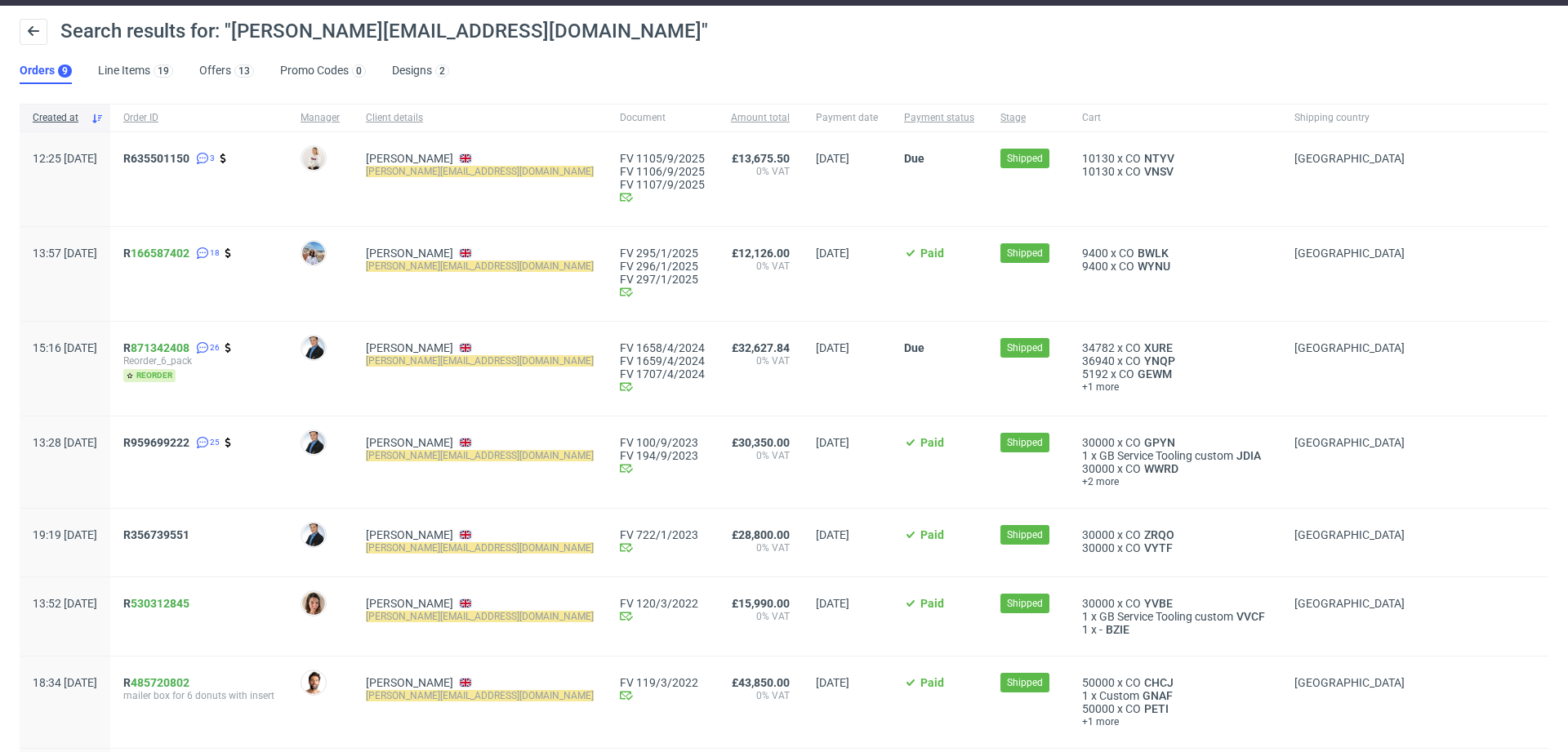
scroll to position [49, 0]
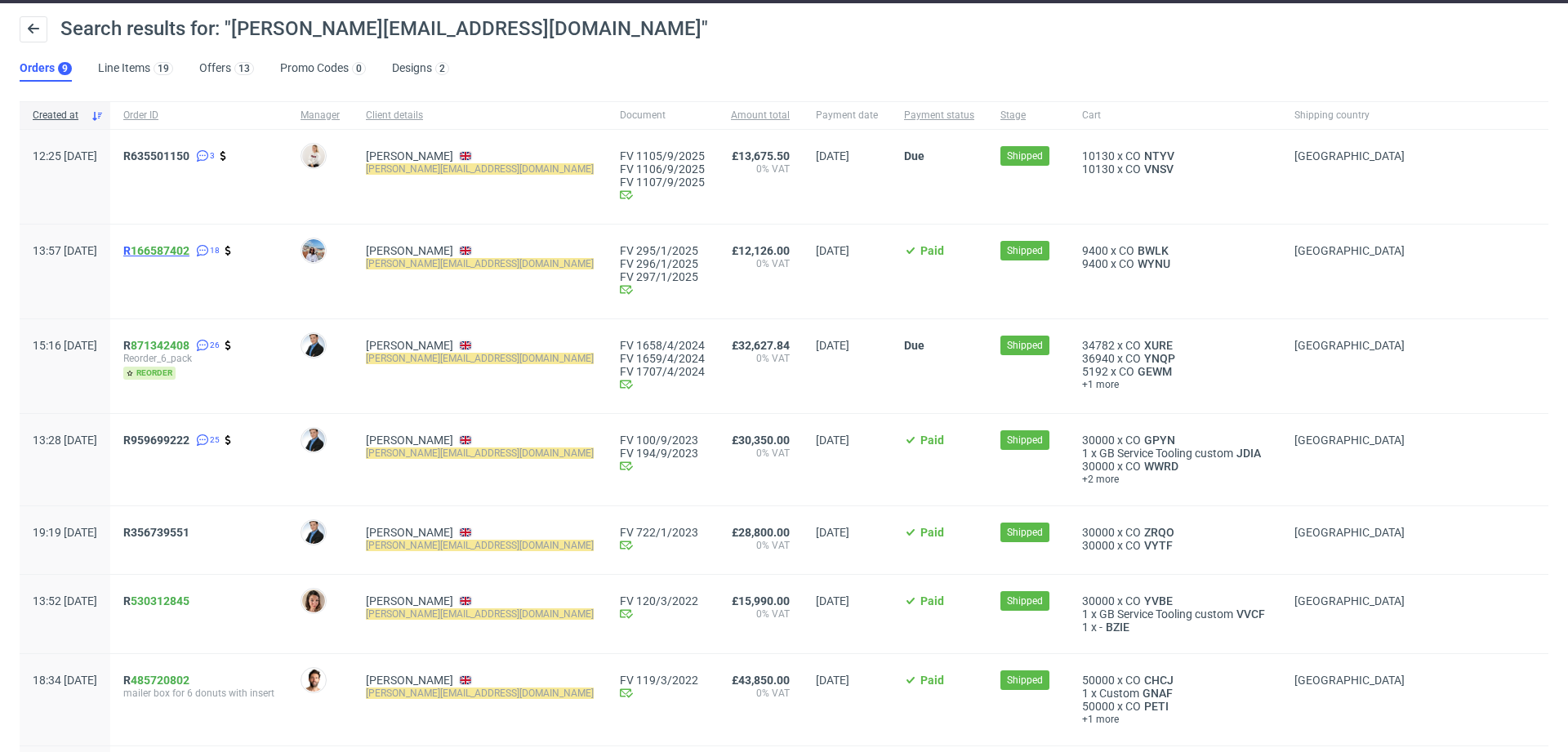
click at [177, 251] on span "R 166587402" at bounding box center [157, 250] width 66 height 13
click at [176, 345] on span "R 871342408" at bounding box center [157, 345] width 66 height 13
click at [189, 437] on span "R959699222" at bounding box center [157, 440] width 66 height 13
click at [188, 533] on span "R356739551" at bounding box center [157, 532] width 66 height 13
click at [174, 601] on span "R 530312845" at bounding box center [157, 600] width 66 height 13
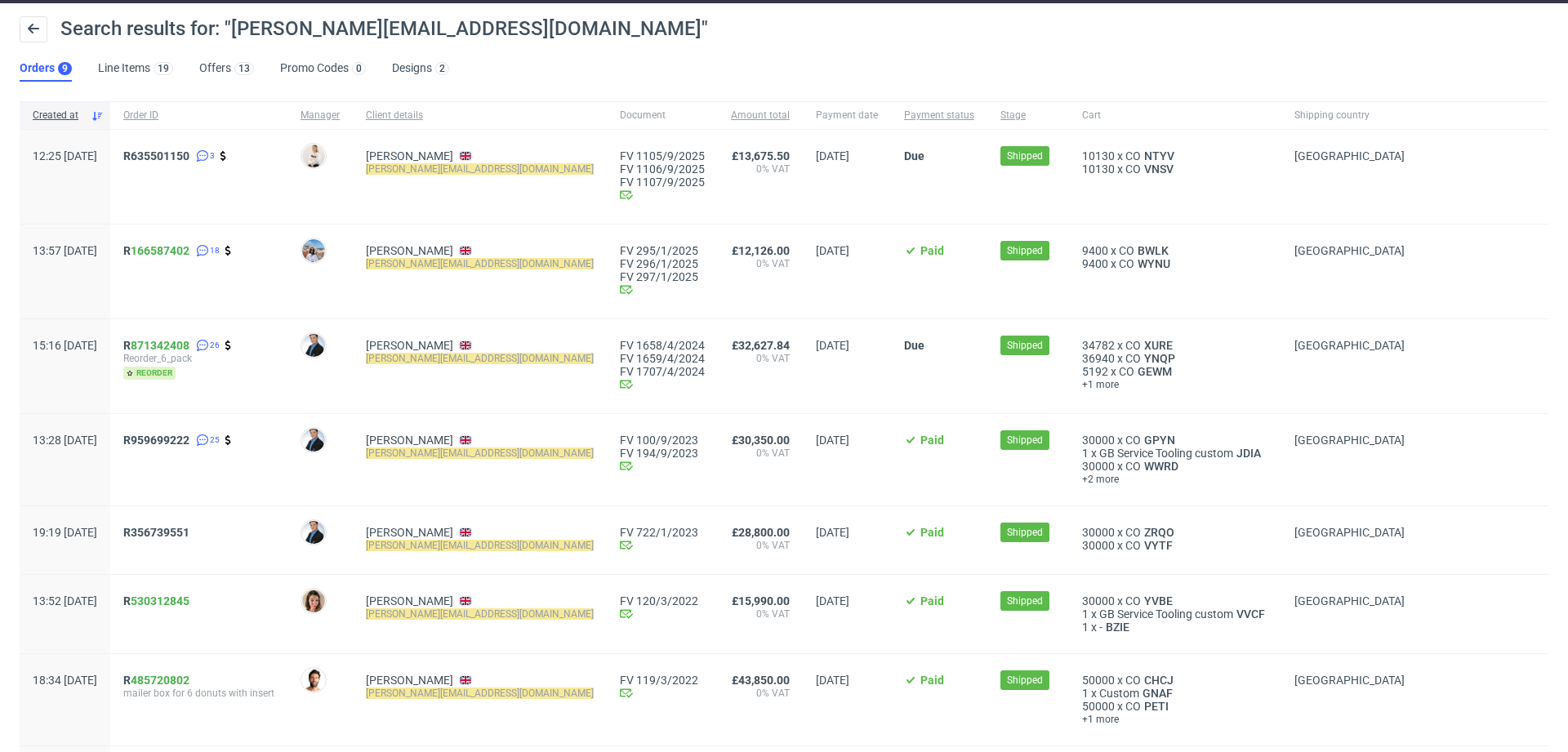
scroll to position [0, 0]
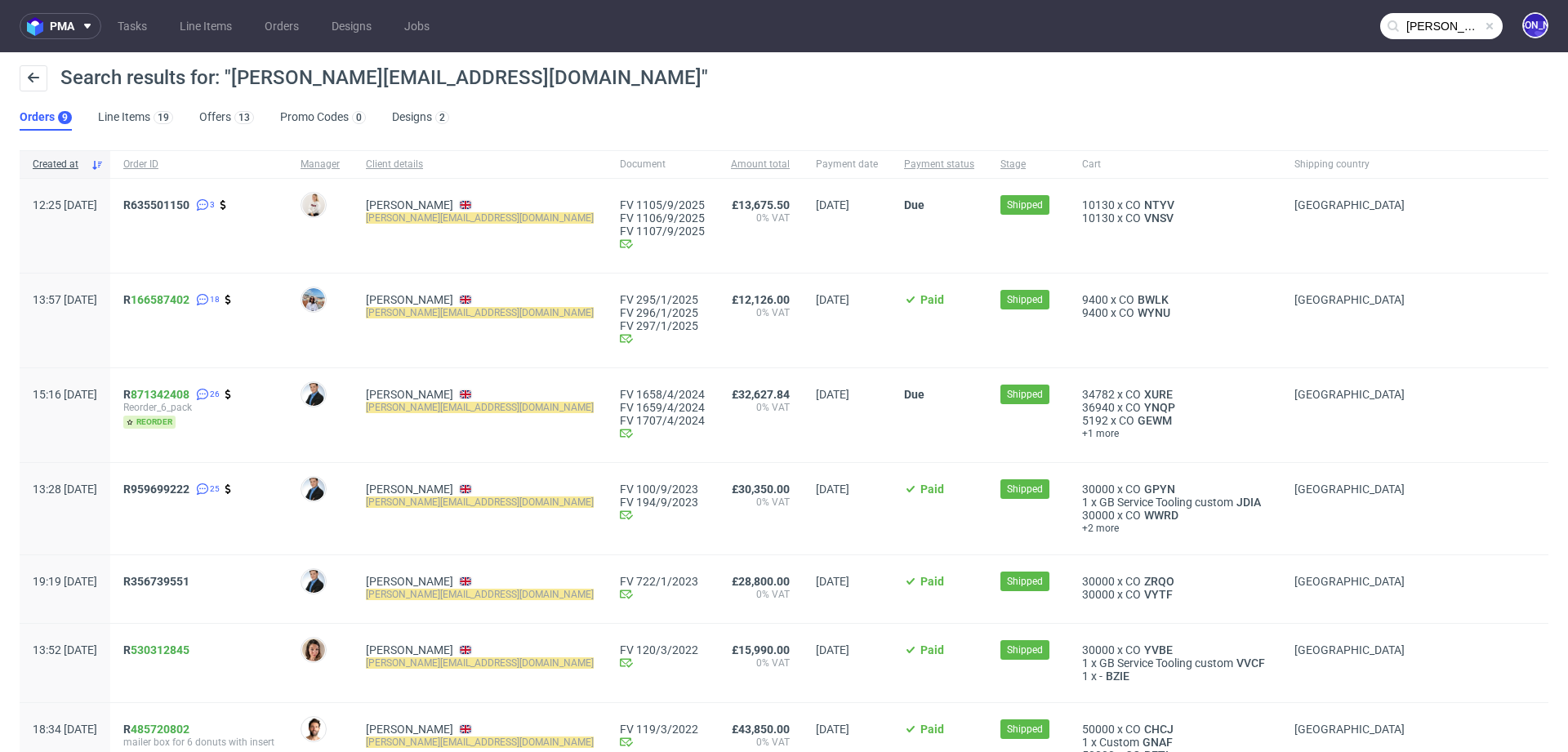
click at [1425, 31] on input "tom@rodeo-group.com" at bounding box center [1440, 26] width 123 height 26
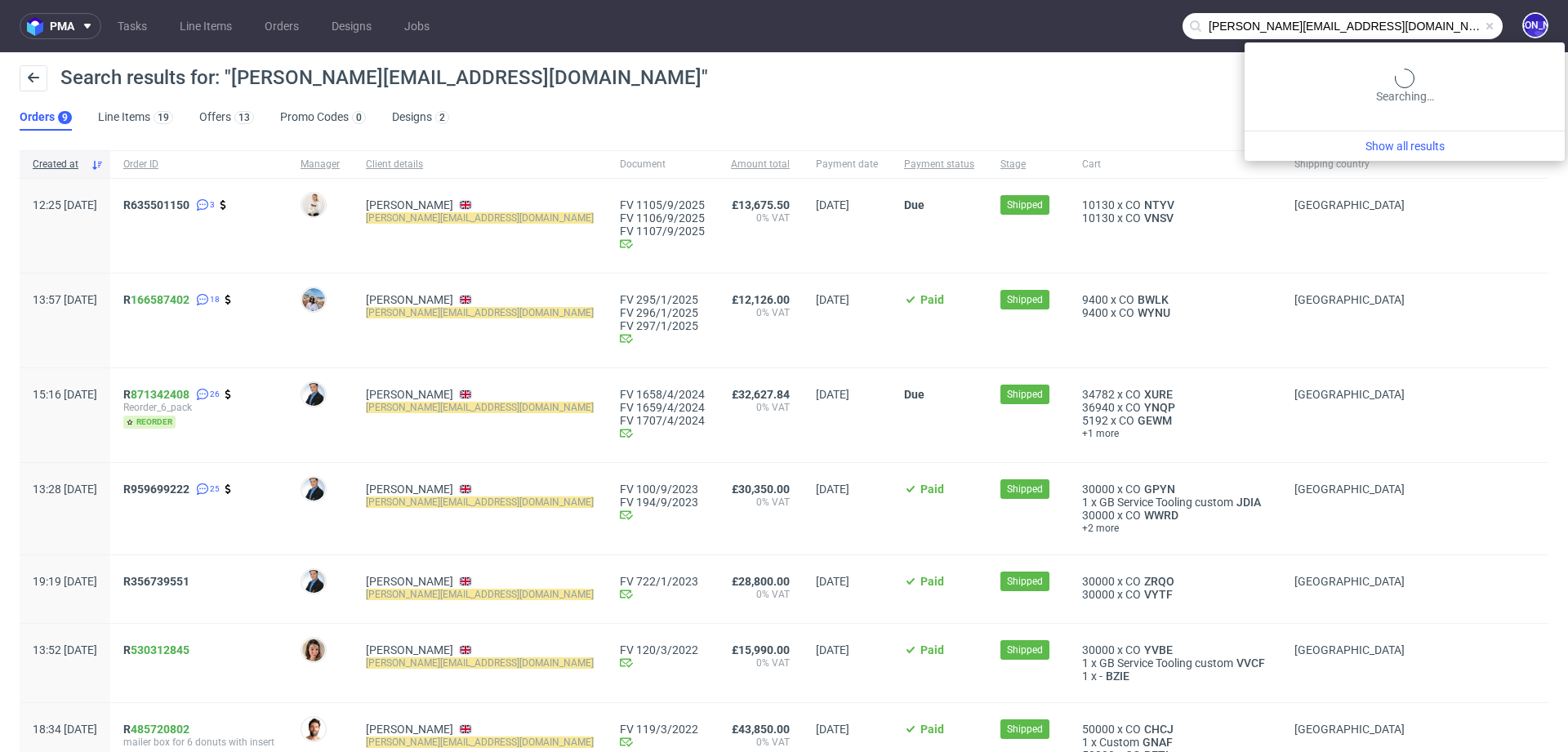
click at [1425, 31] on input "tom@rodeo-group.com" at bounding box center [1342, 26] width 320 height 26
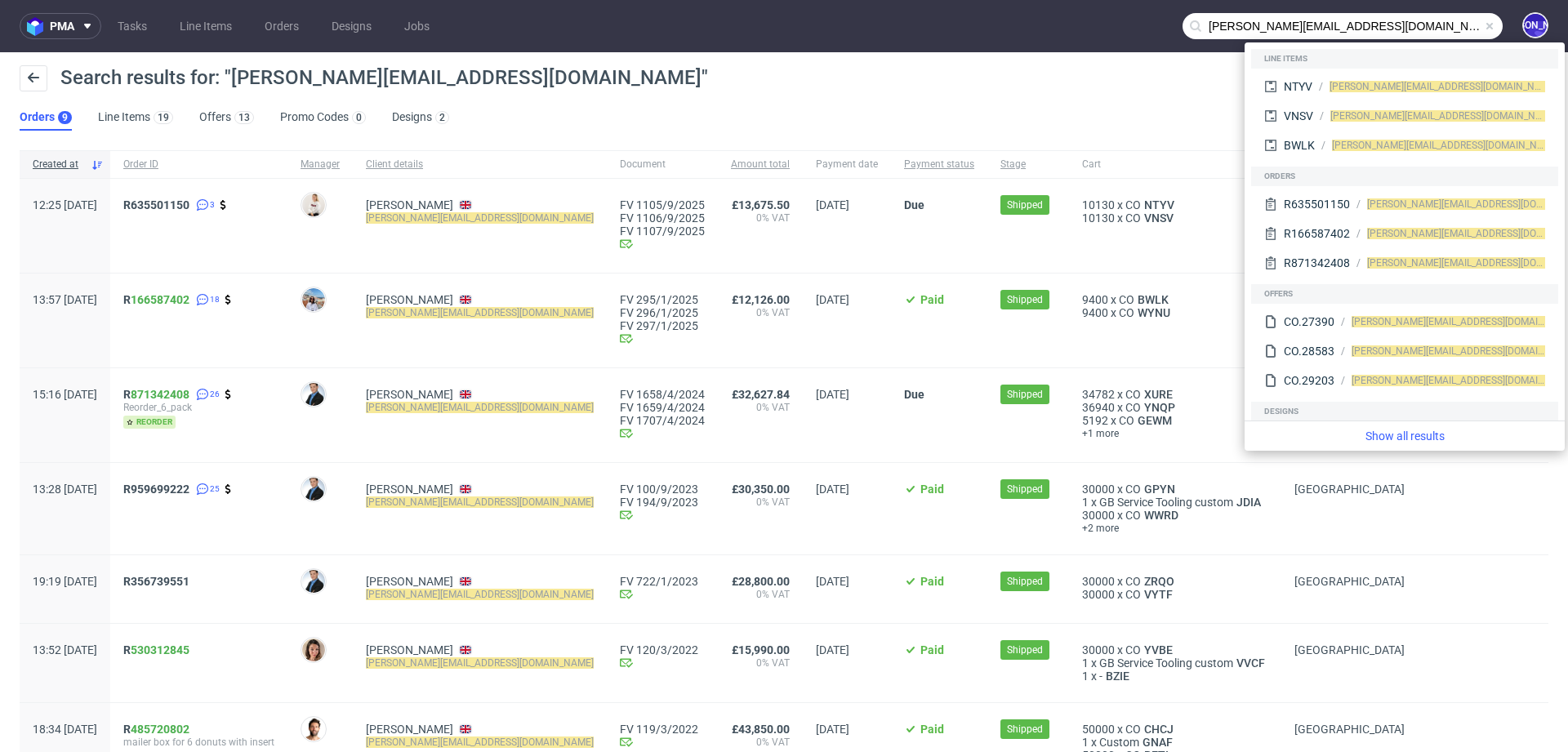
paste input "JMacintyre@wwf.org.au"
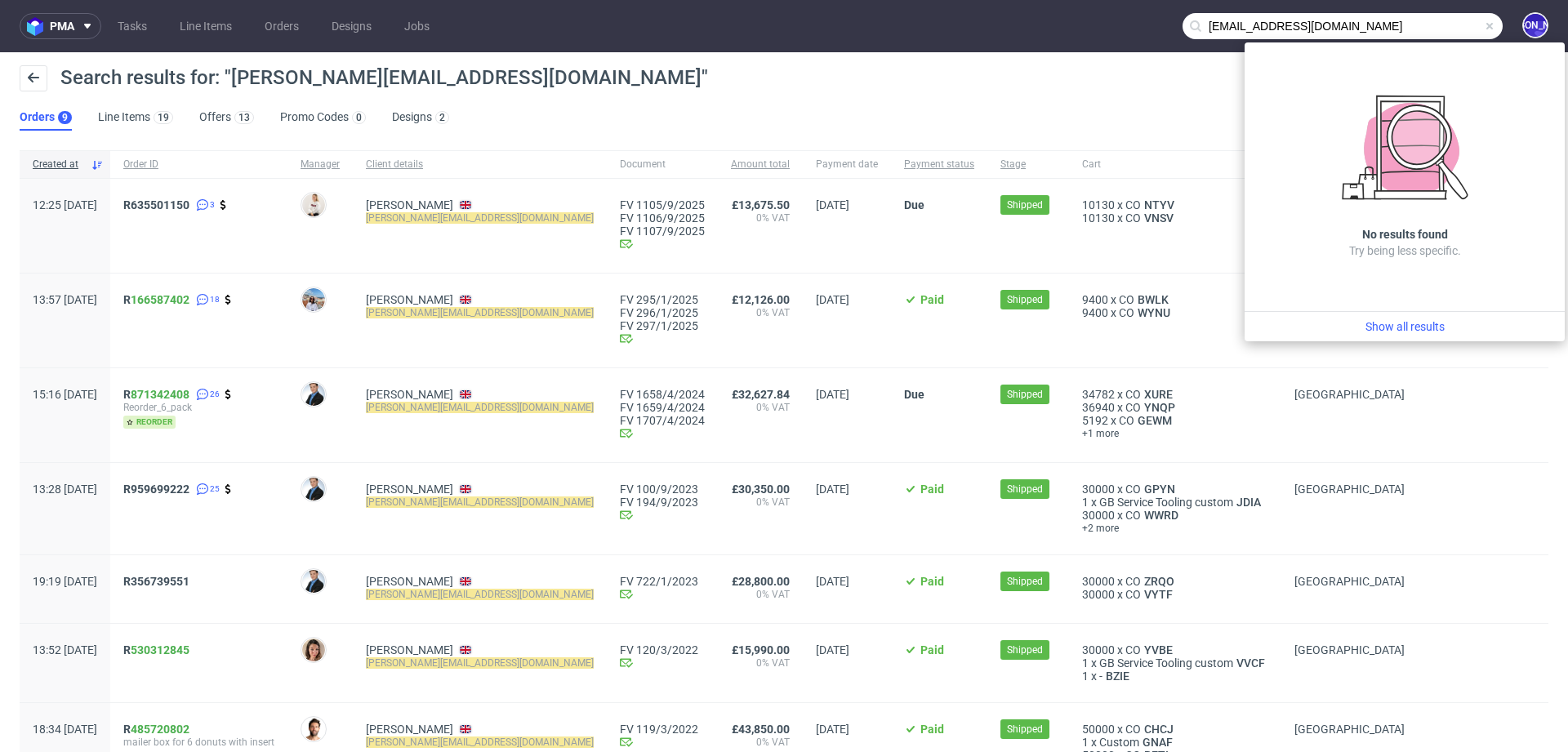
drag, startPoint x: 1246, startPoint y: 27, endPoint x: 1164, endPoint y: 26, distance: 82.0
click at [1182, 26] on input "JMacintyre@wwf.org.au" at bounding box center [1342, 26] width 320 height 26
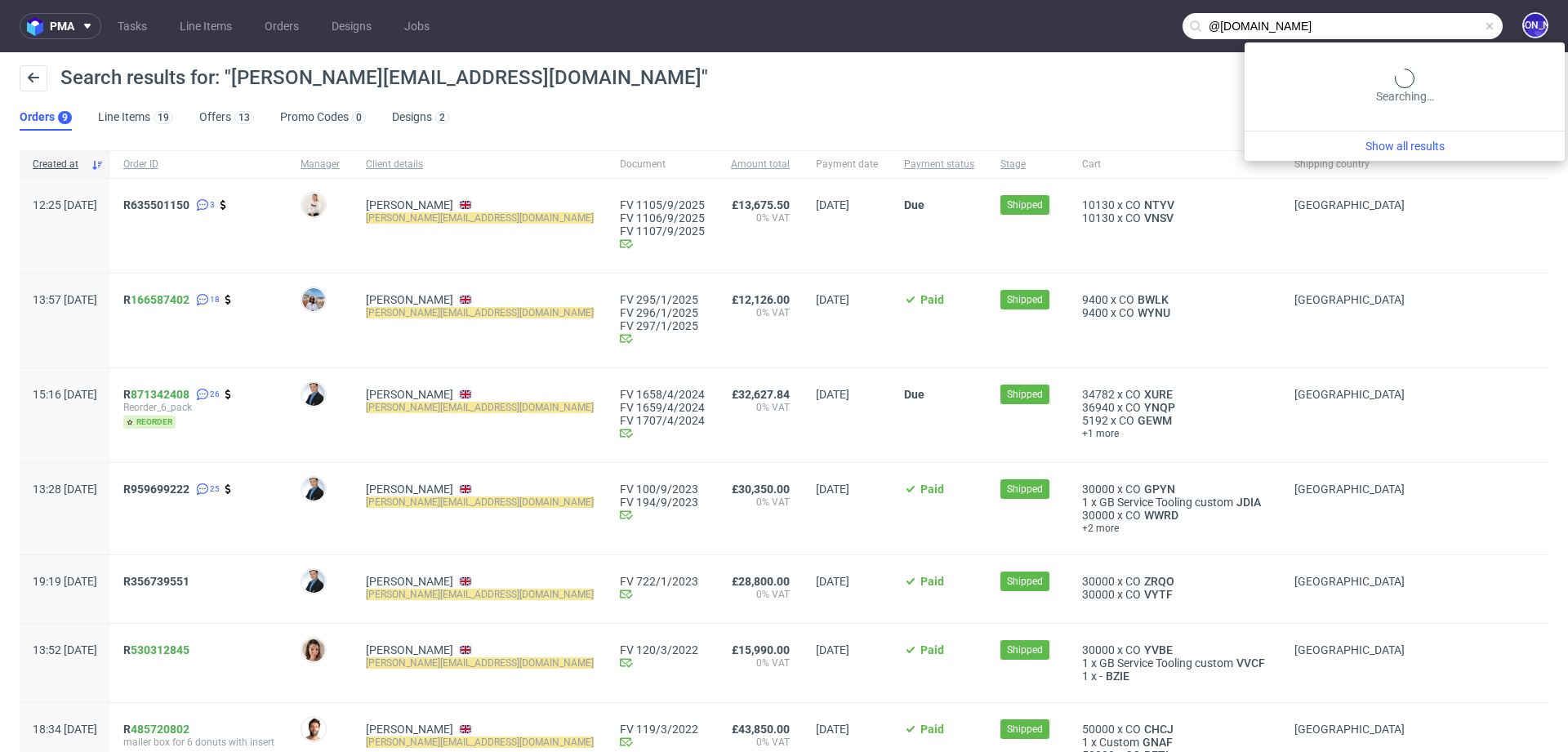
type input "@wwf.org.au"
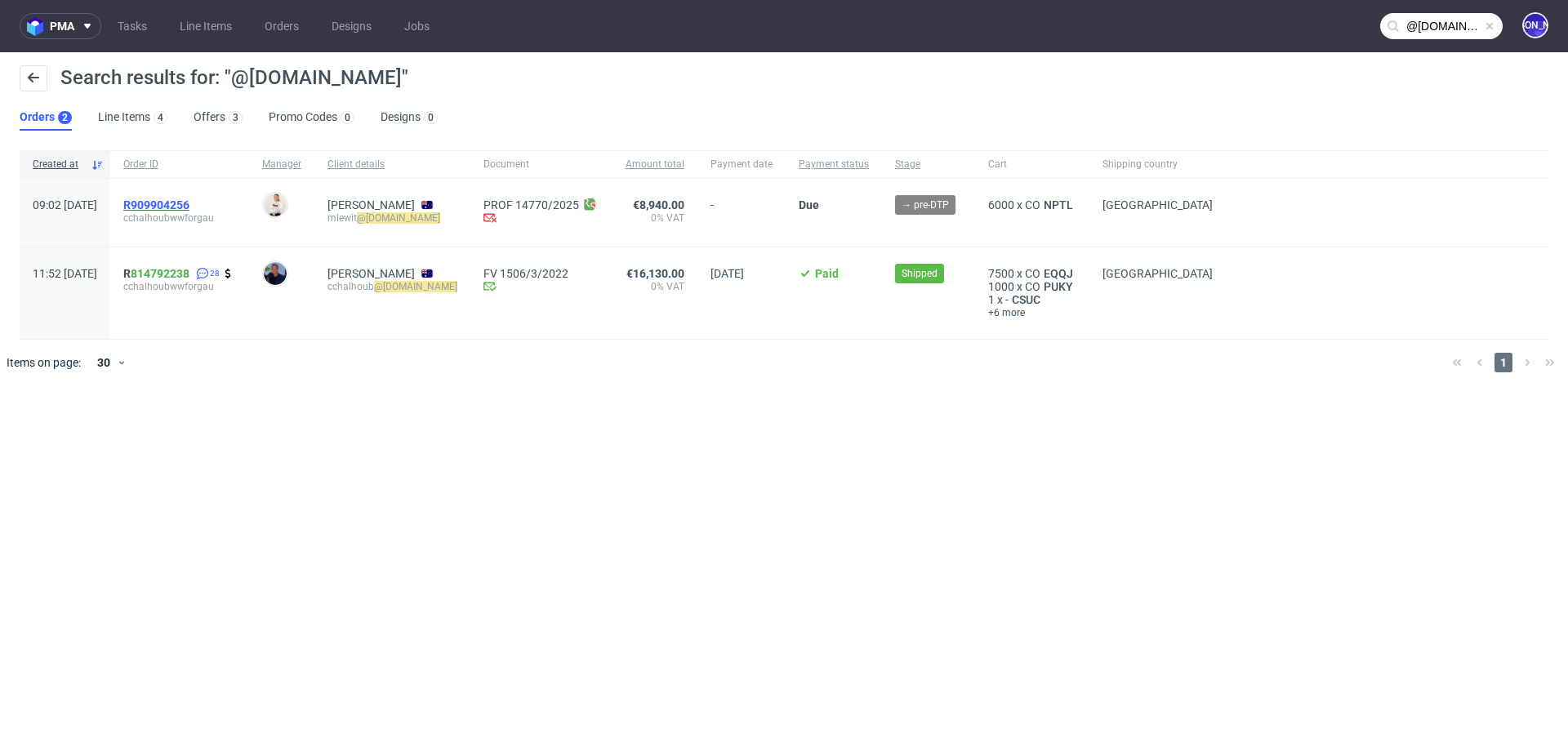
click at [189, 198] on span "R909904256" at bounding box center [157, 204] width 66 height 13
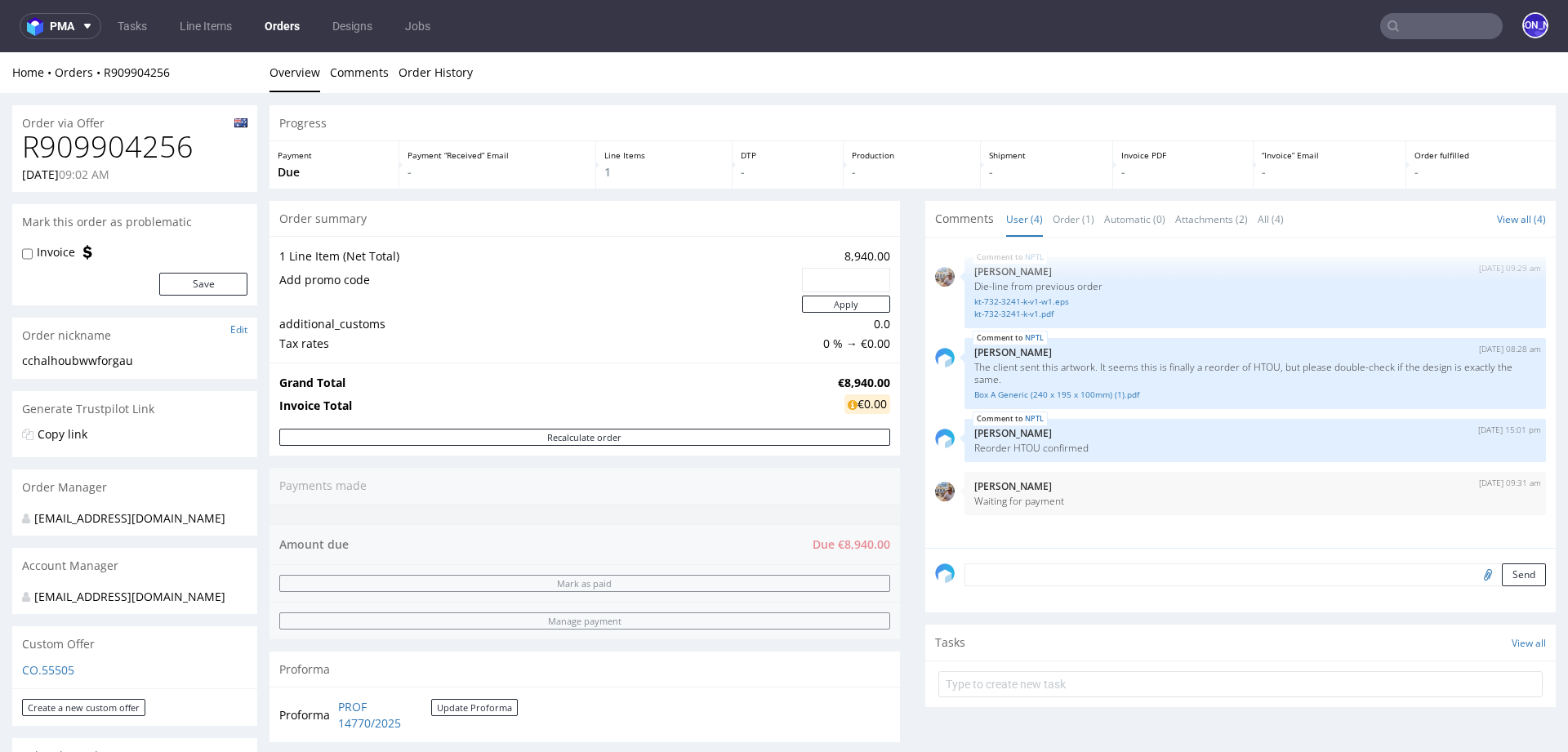
click at [1008, 575] on textarea at bounding box center [1254, 574] width 581 height 23
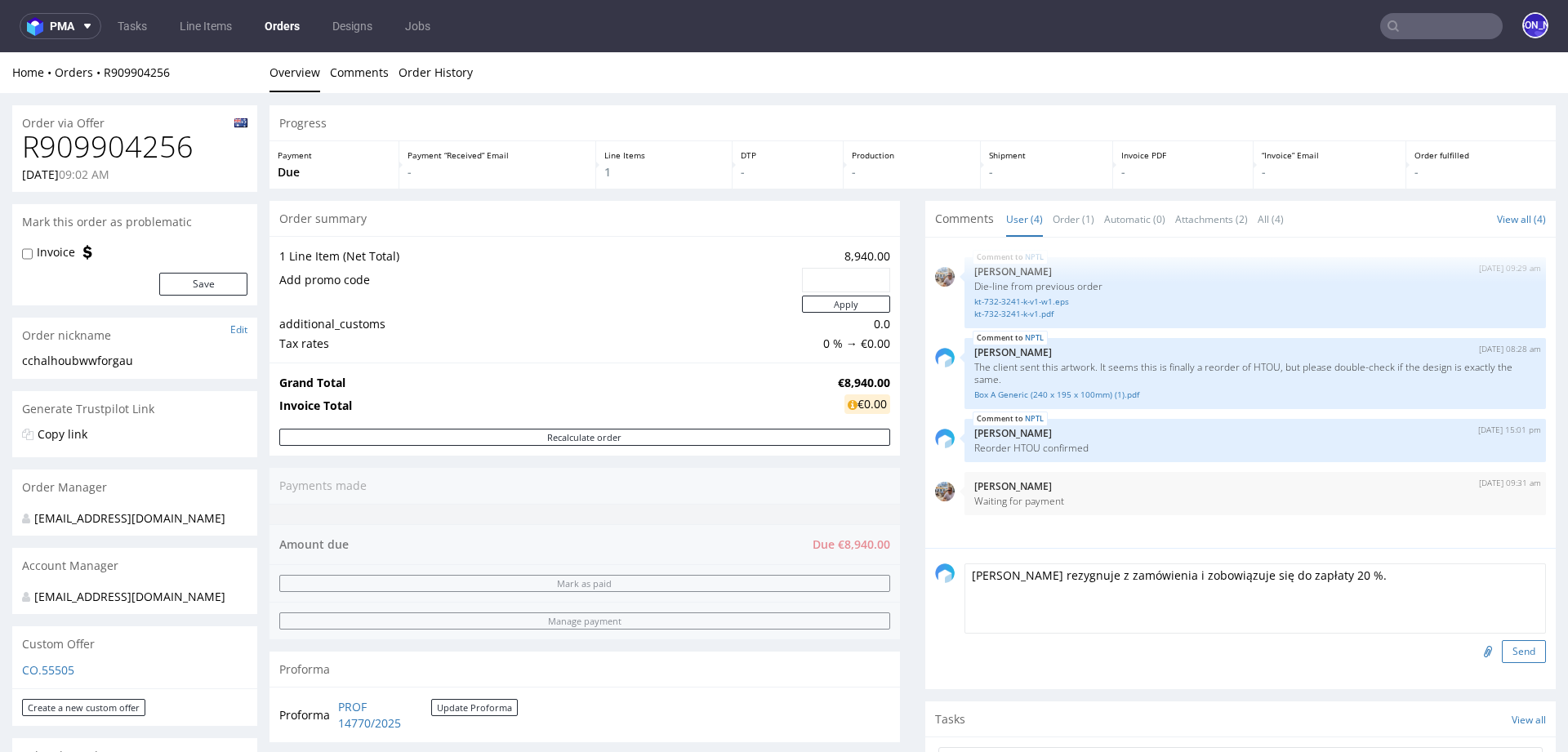
type textarea "Klientka rezygnuje z zamówienia i zobowiązuje się do zapłaty 20 %."
click at [1523, 645] on button "Send" at bounding box center [1523, 651] width 44 height 23
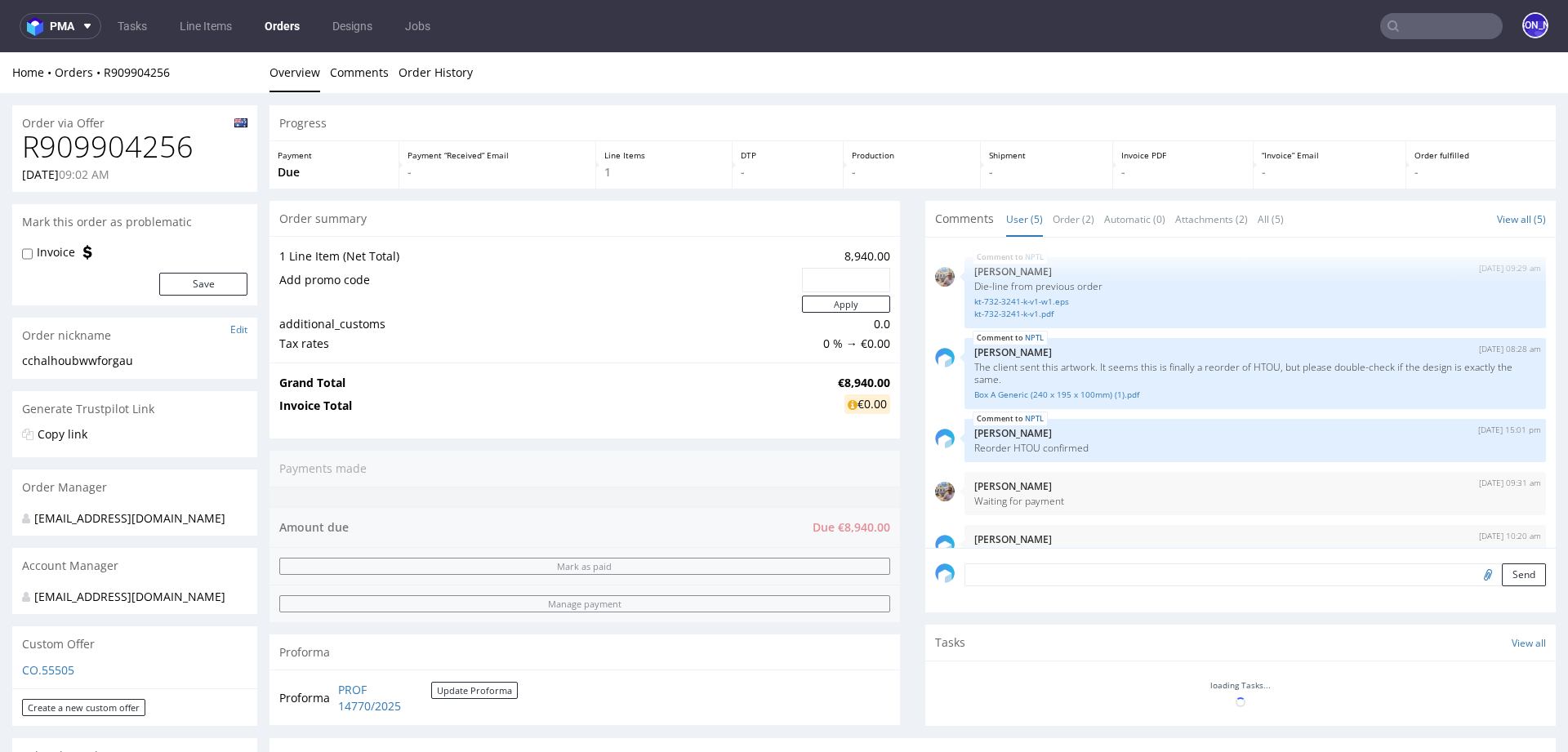
scroll to position [30, 0]
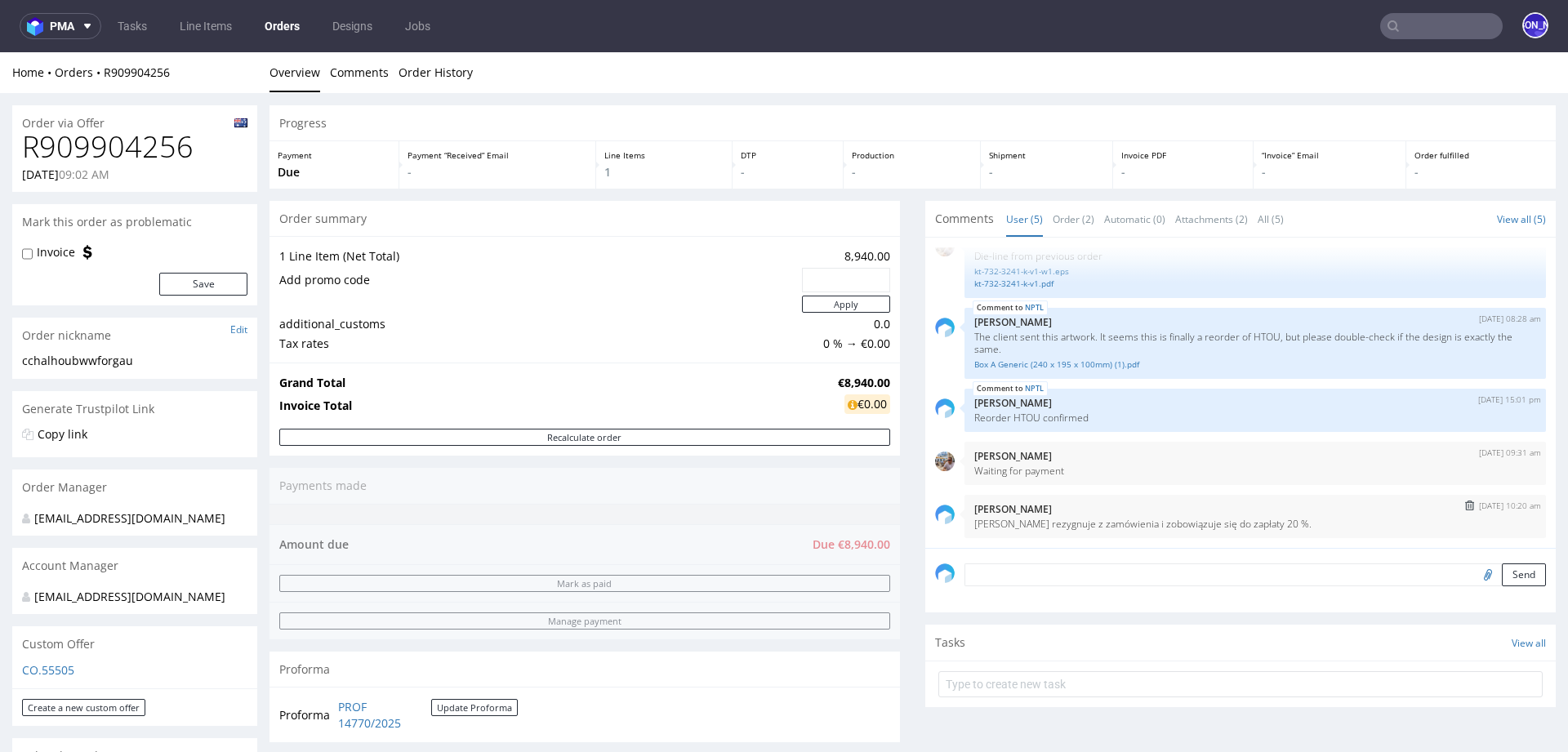
drag, startPoint x: 1283, startPoint y: 522, endPoint x: 1245, endPoint y: 514, distance: 38.8
click at [1238, 514] on div "29th Sep 25 | 10:20 am Jozefina Owczarek Klientka rezygnuje z zamówienia i zobo…" at bounding box center [1254, 516] width 581 height 43
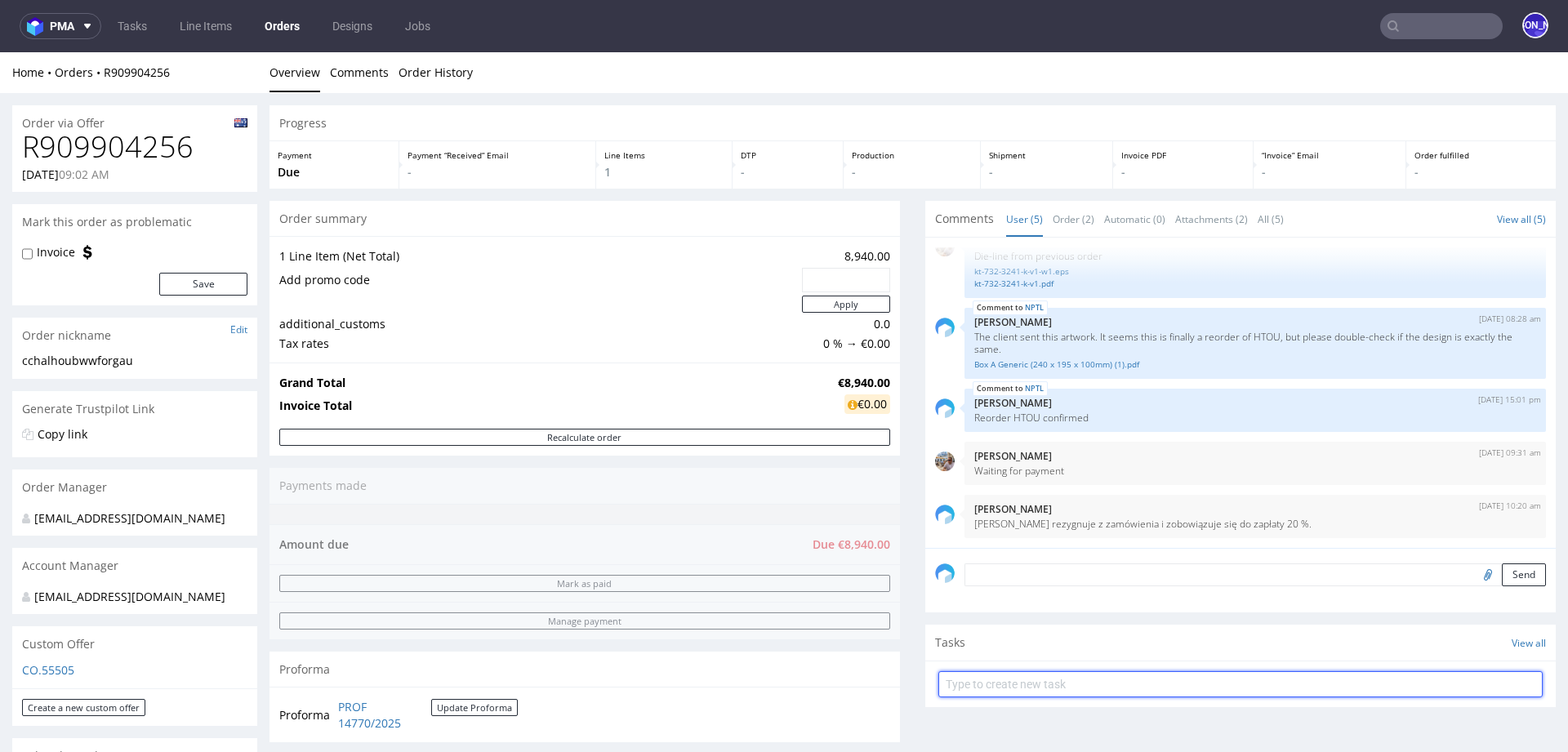
click at [1087, 680] on input "text" at bounding box center [1240, 684] width 604 height 26
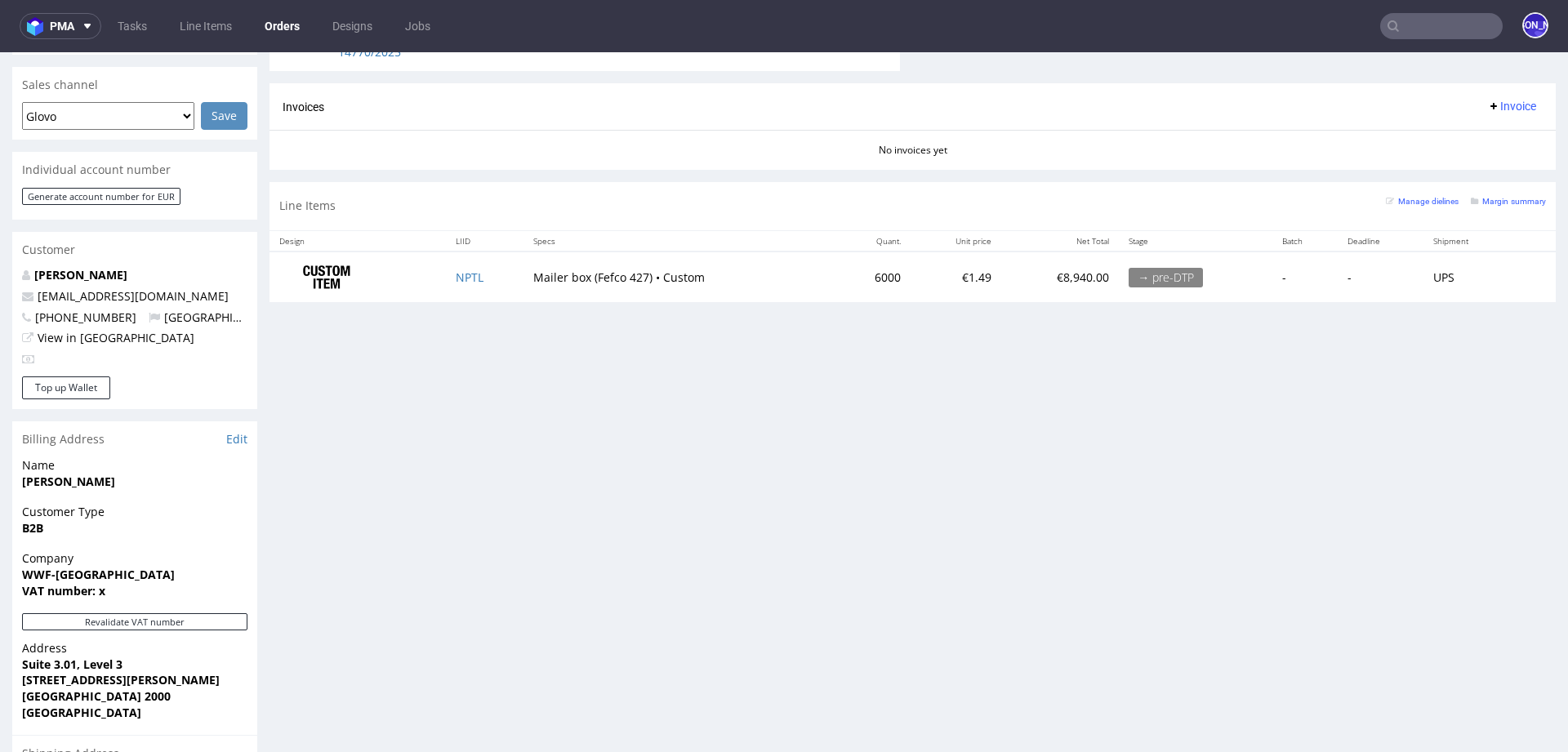
scroll to position [667, 0]
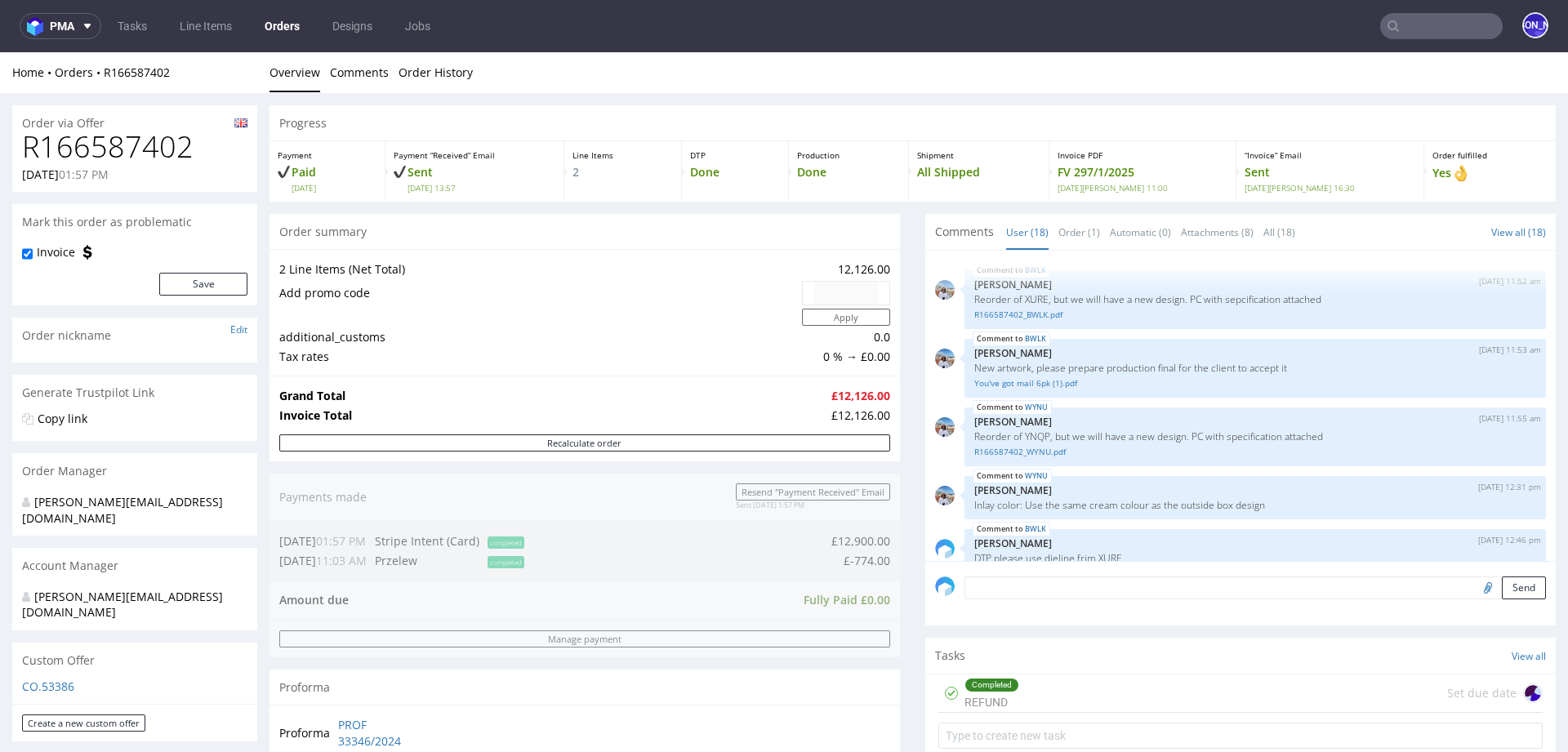
scroll to position [902, 0]
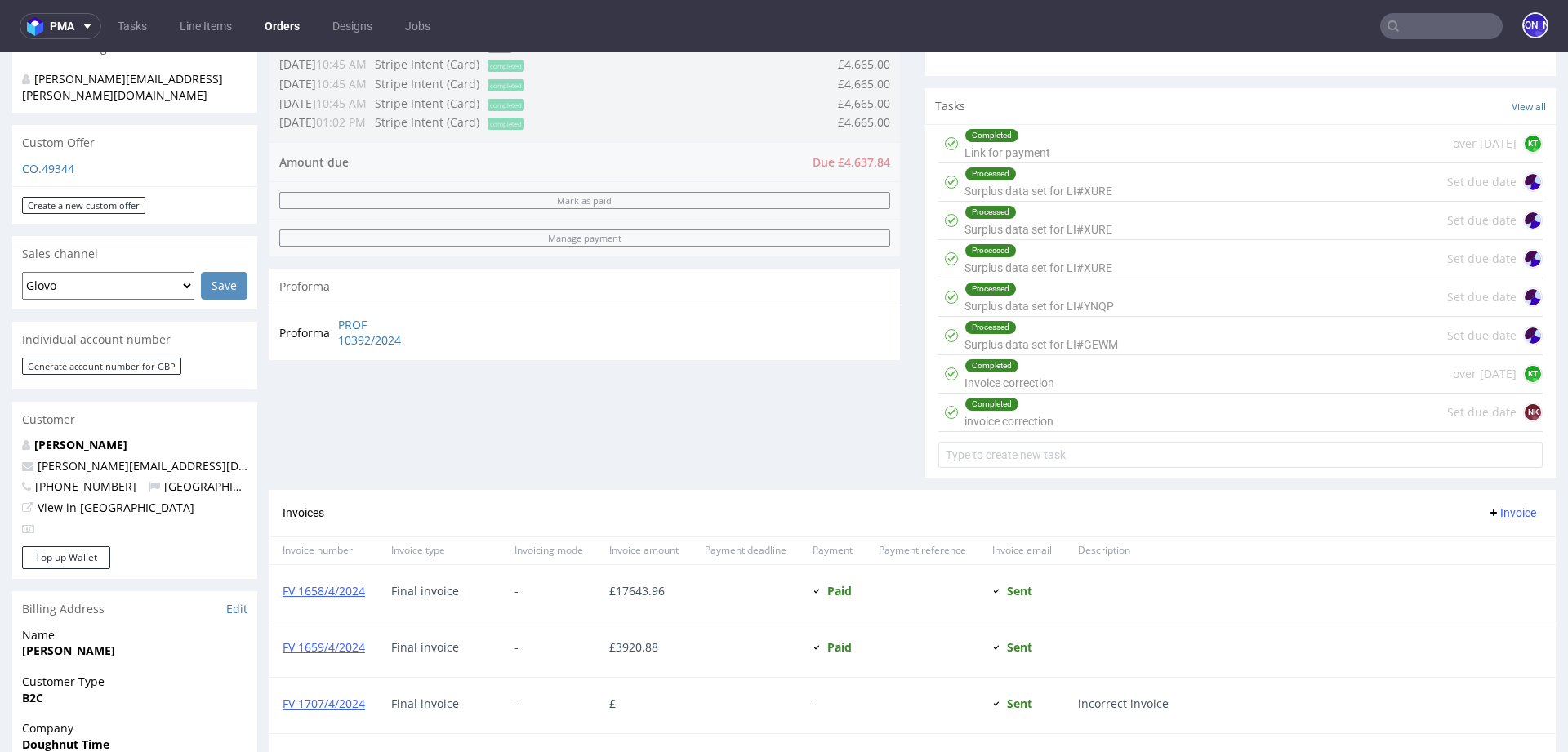
scroll to position [1019, 0]
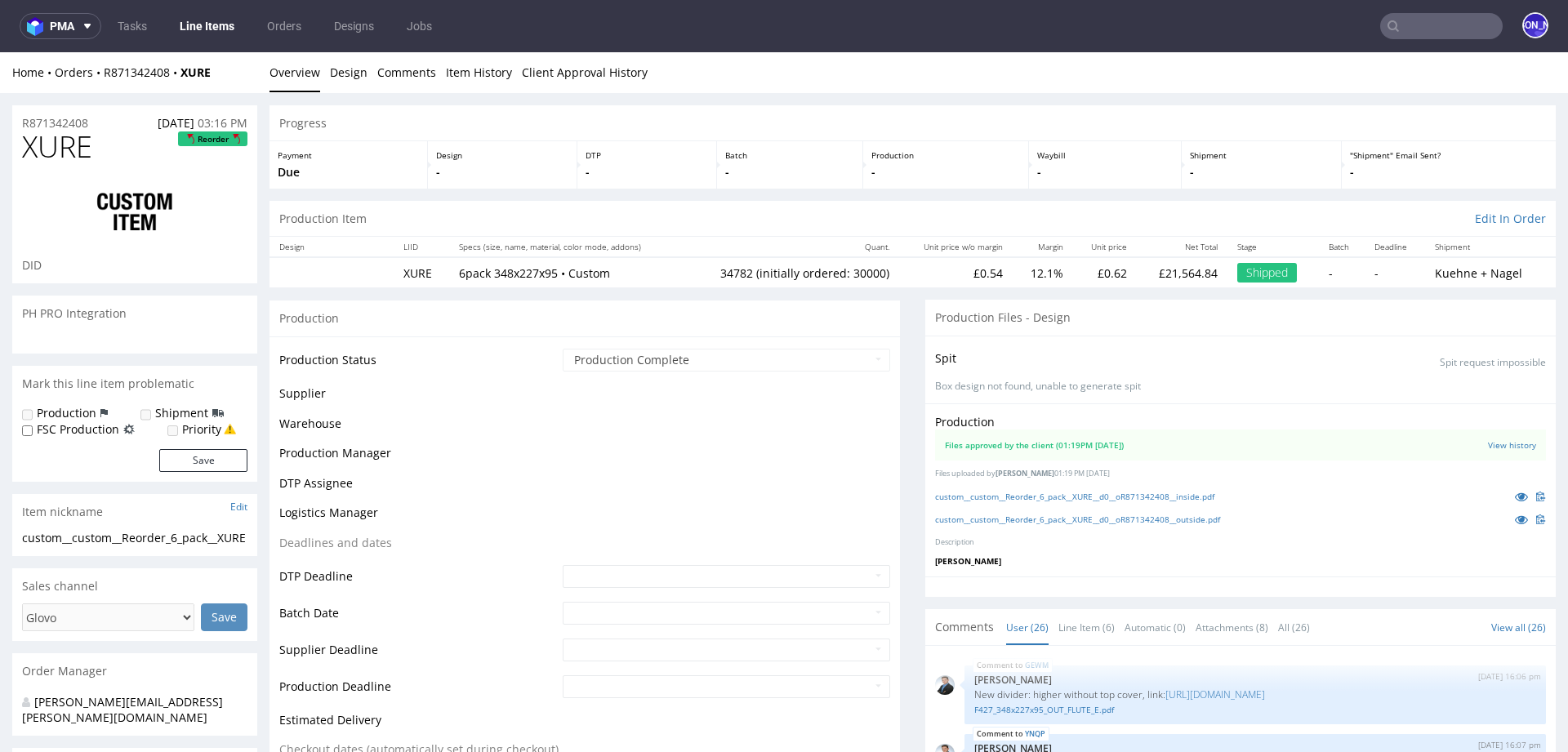
scroll to position [1248, 0]
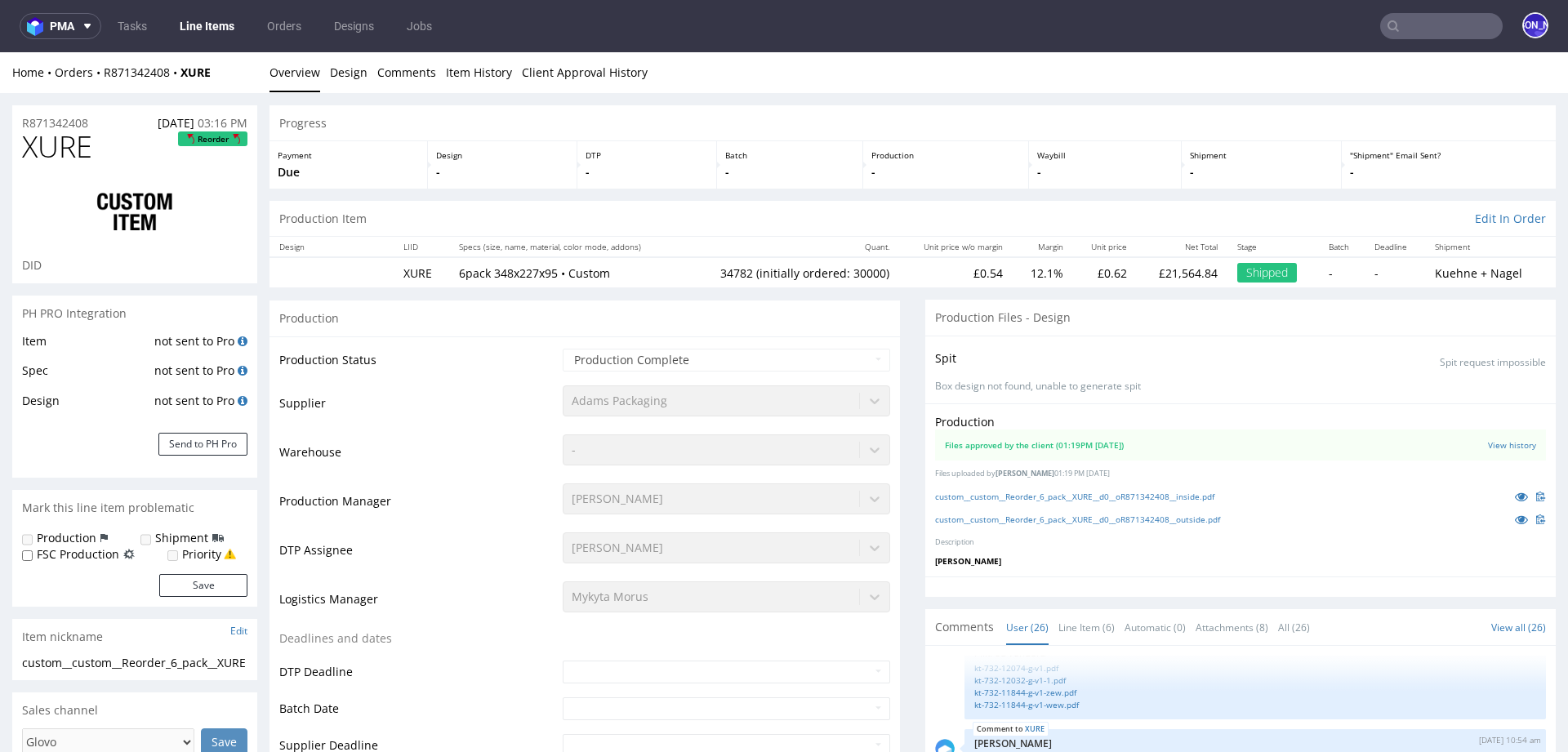
select select "in_progress"
click at [1491, 446] on link "View history" at bounding box center [1511, 445] width 48 height 11
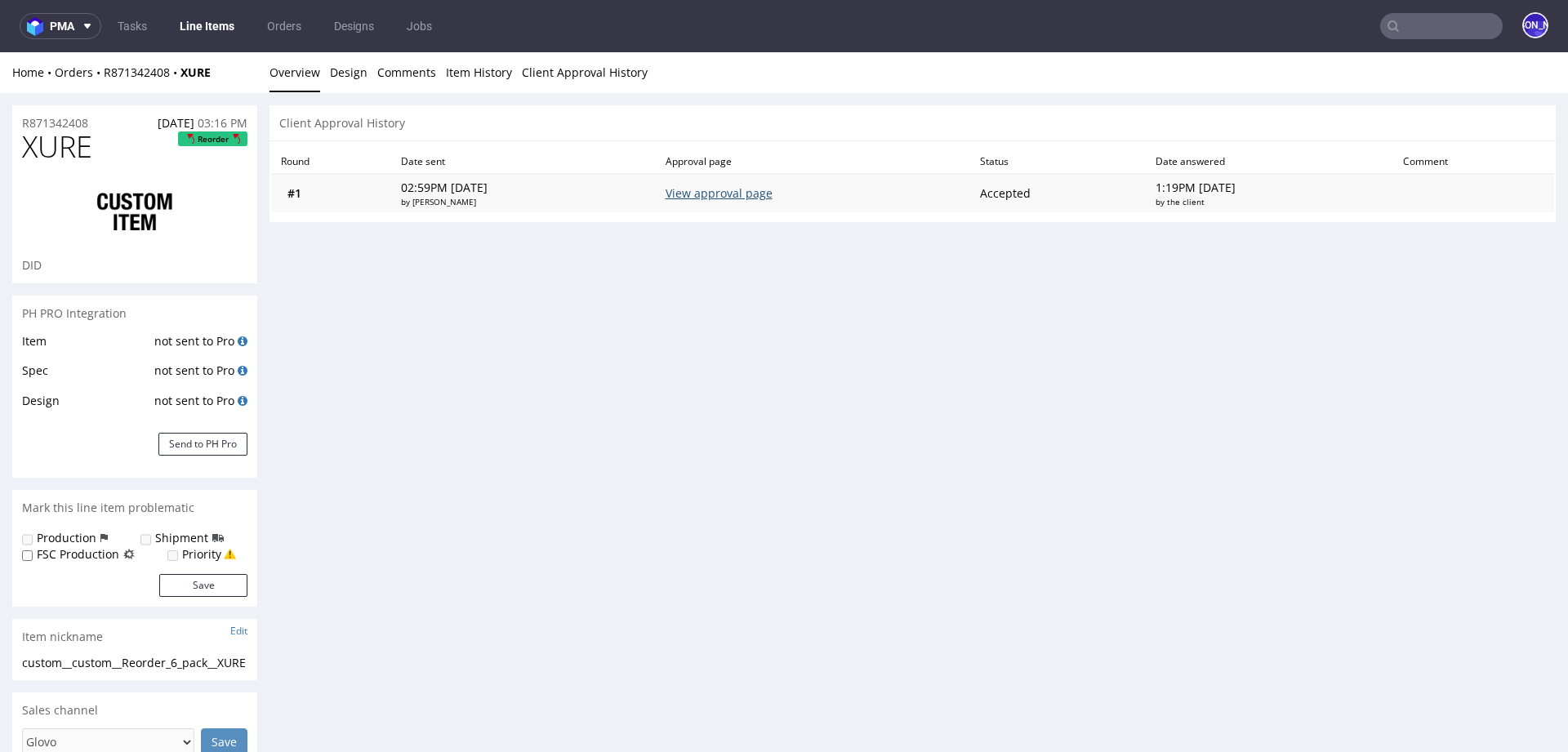
click at [763, 194] on link "View approval page" at bounding box center [718, 193] width 107 height 16
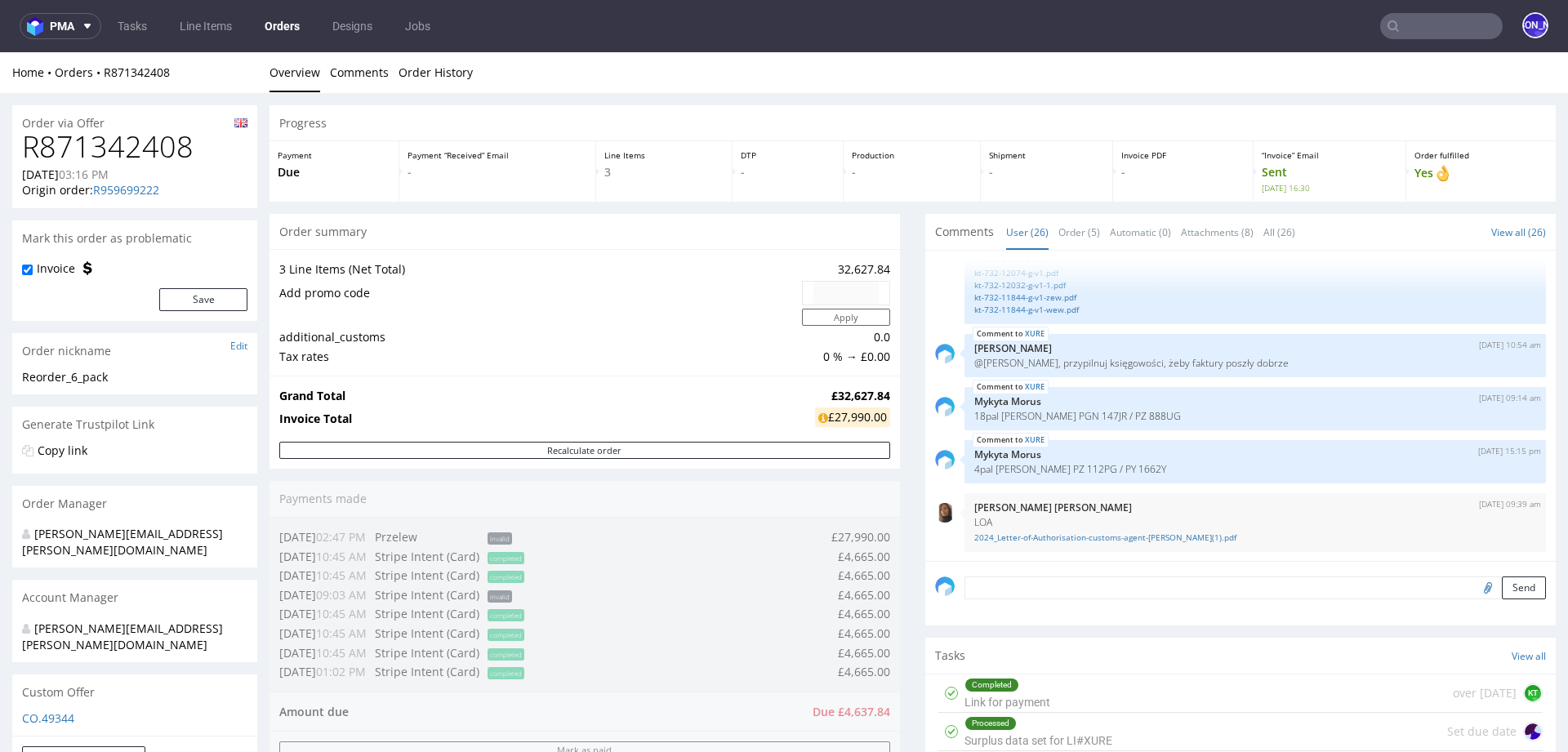
scroll to position [1019, 0]
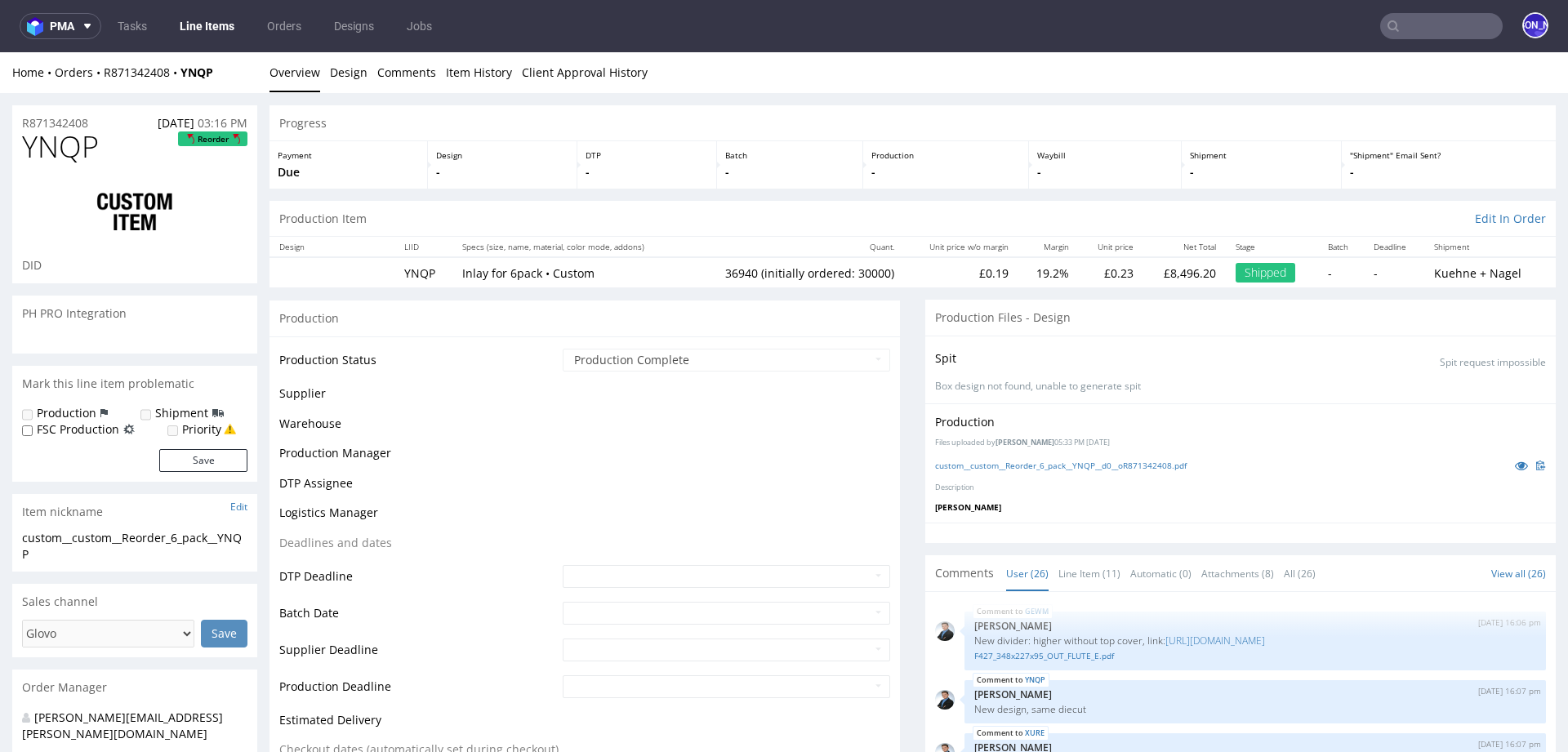
scroll to position [1248, 0]
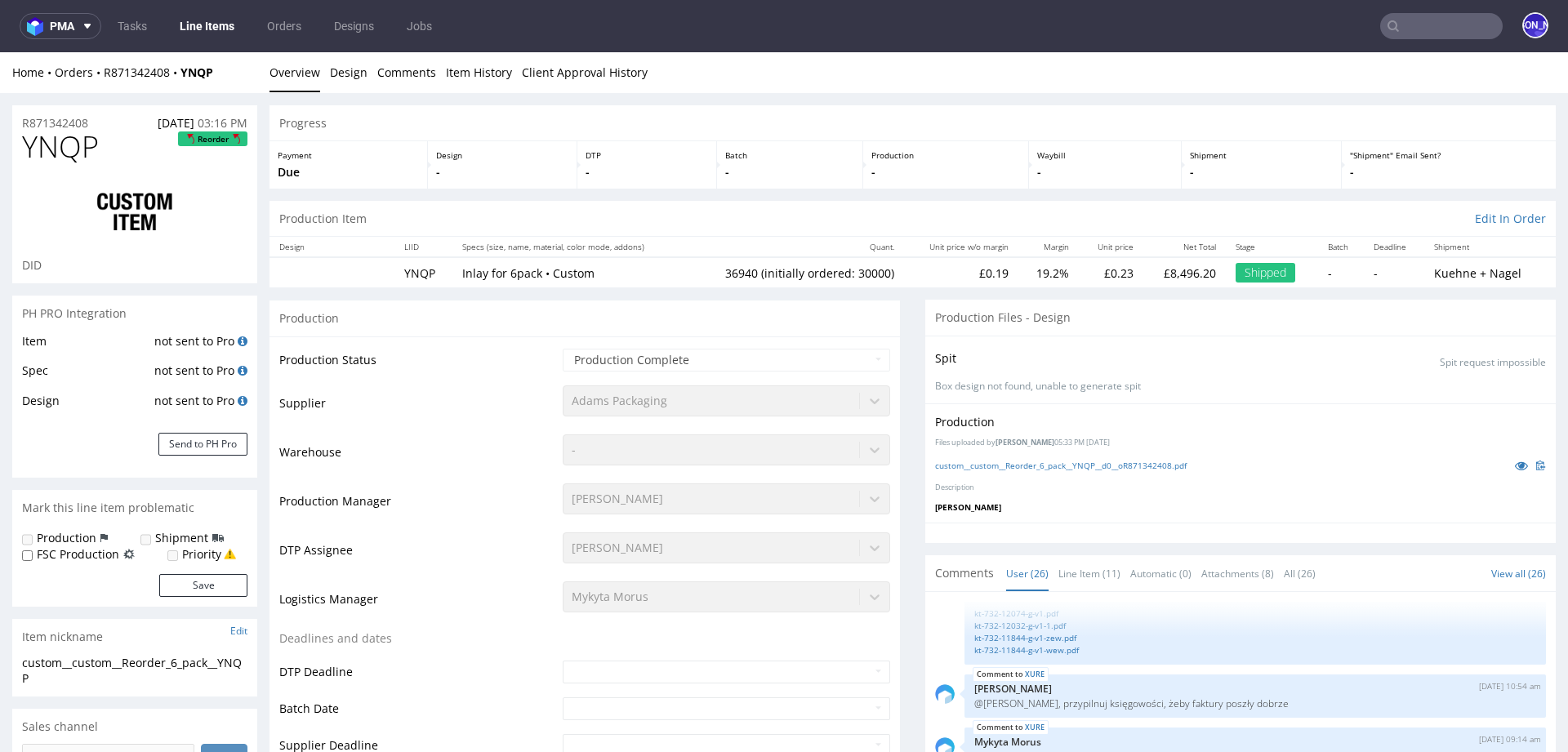
select select "in_progress"
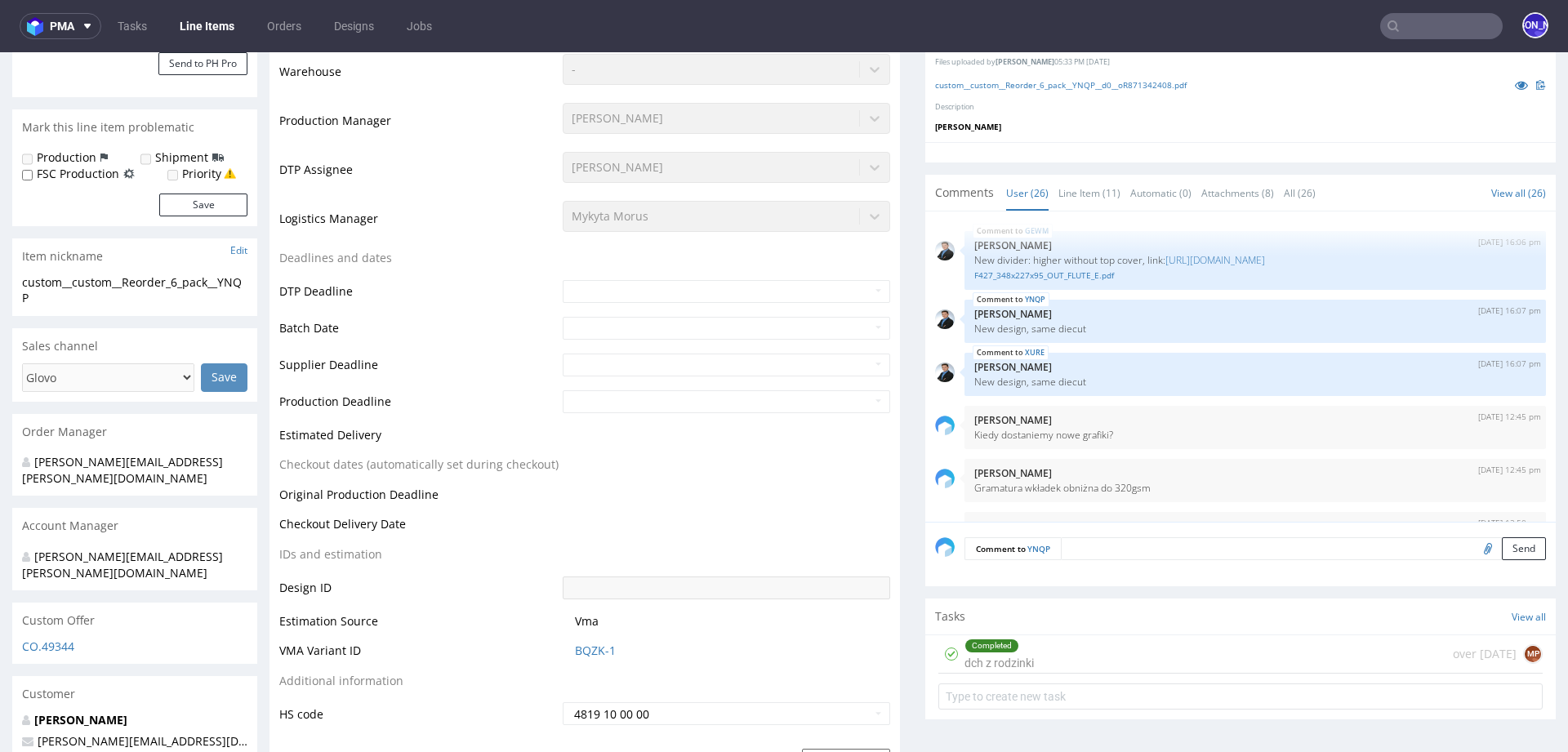
scroll to position [384, 0]
click at [1078, 269] on link "F427_348x227x95_OUT_FLUTE_E.pdf" at bounding box center [1254, 272] width 561 height 12
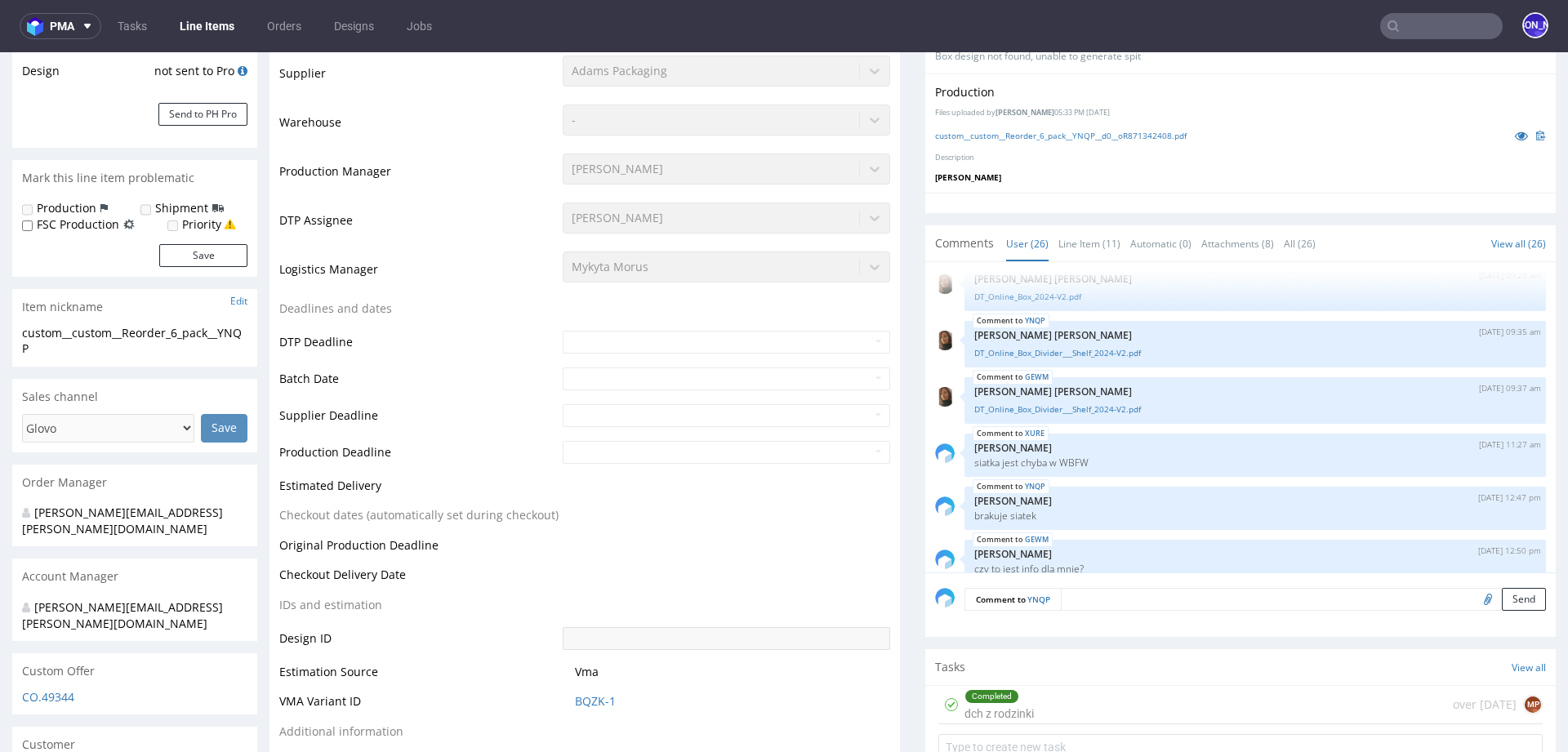
scroll to position [106, 0]
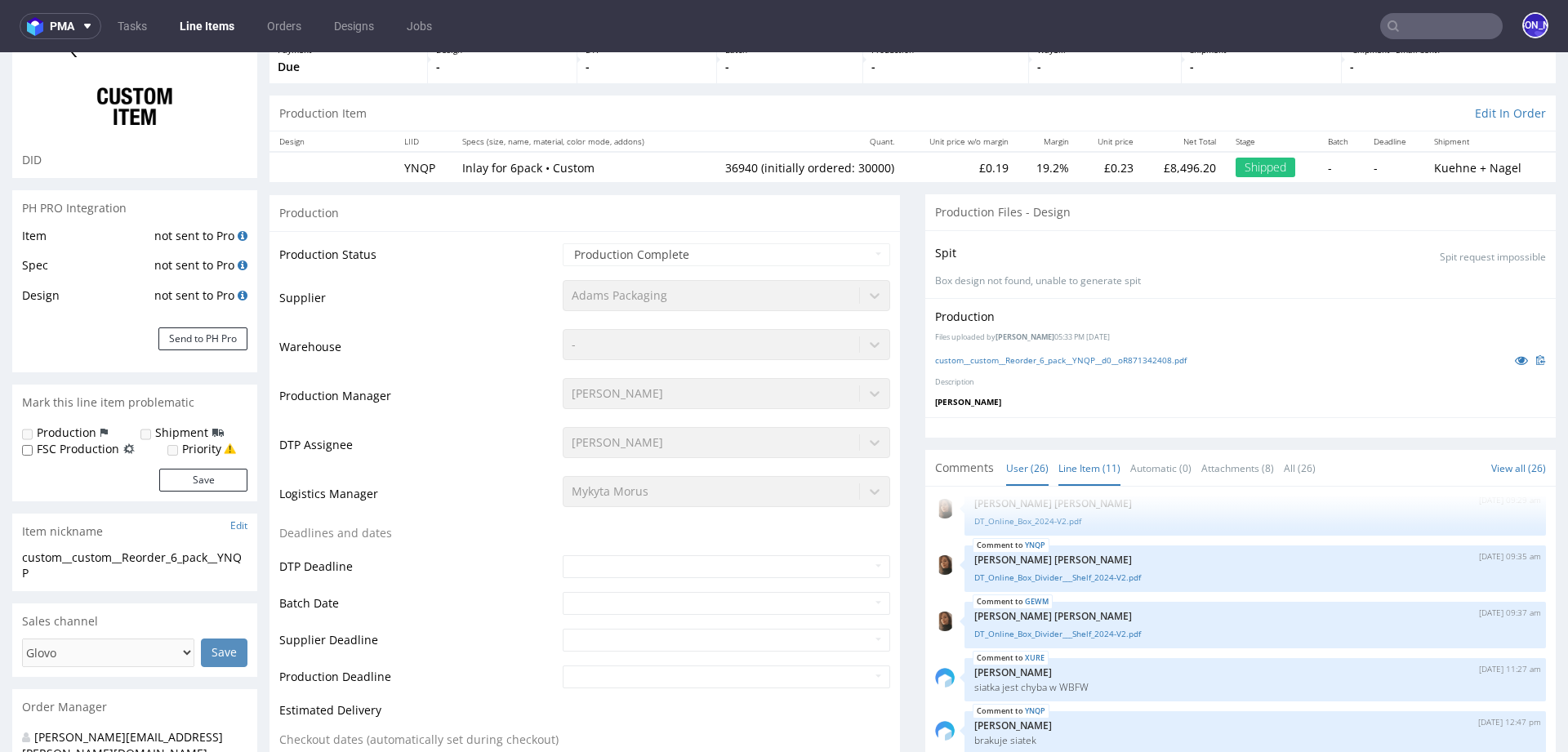
click at [1072, 463] on link "Line Item (11)" at bounding box center [1089, 468] width 62 height 35
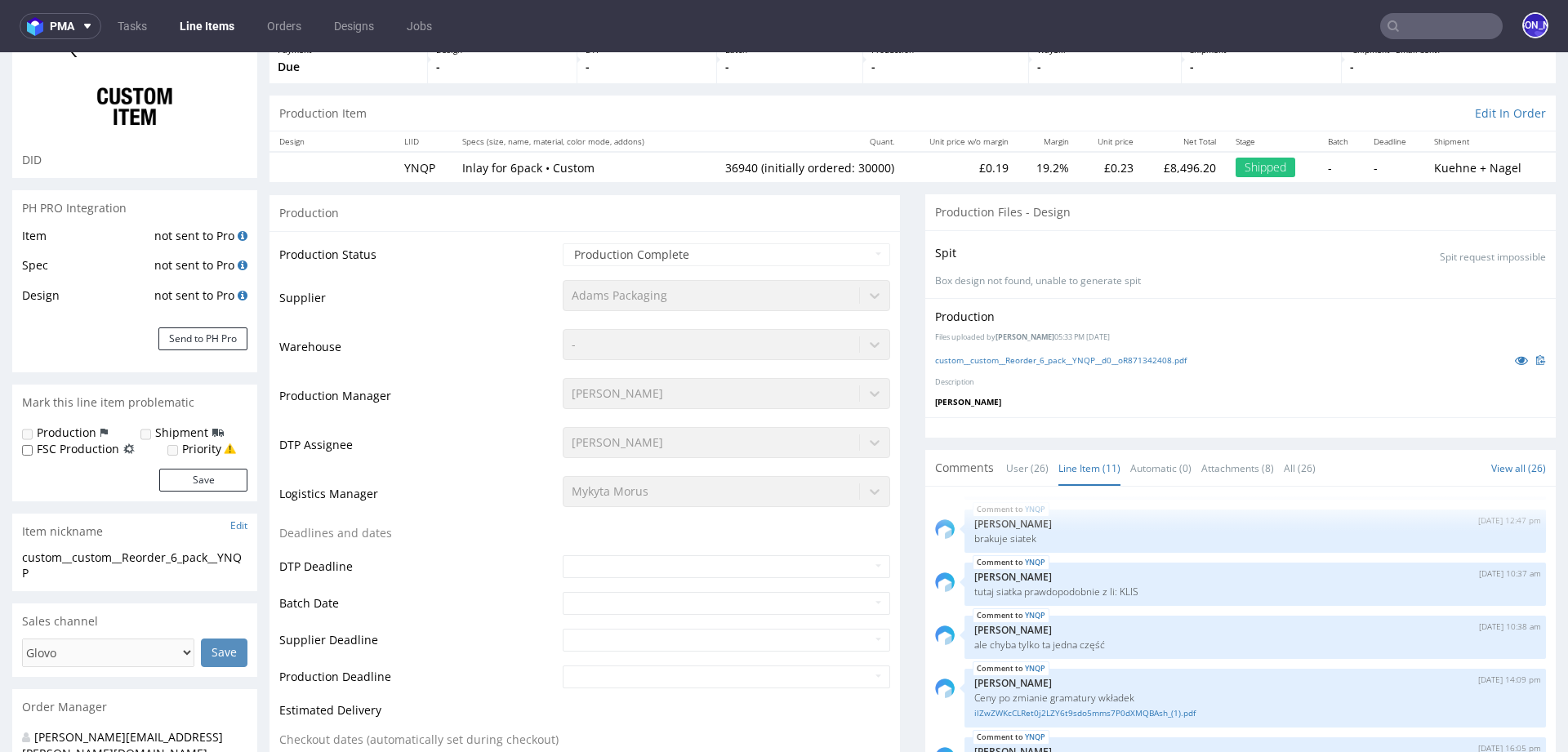
scroll to position [0, 0]
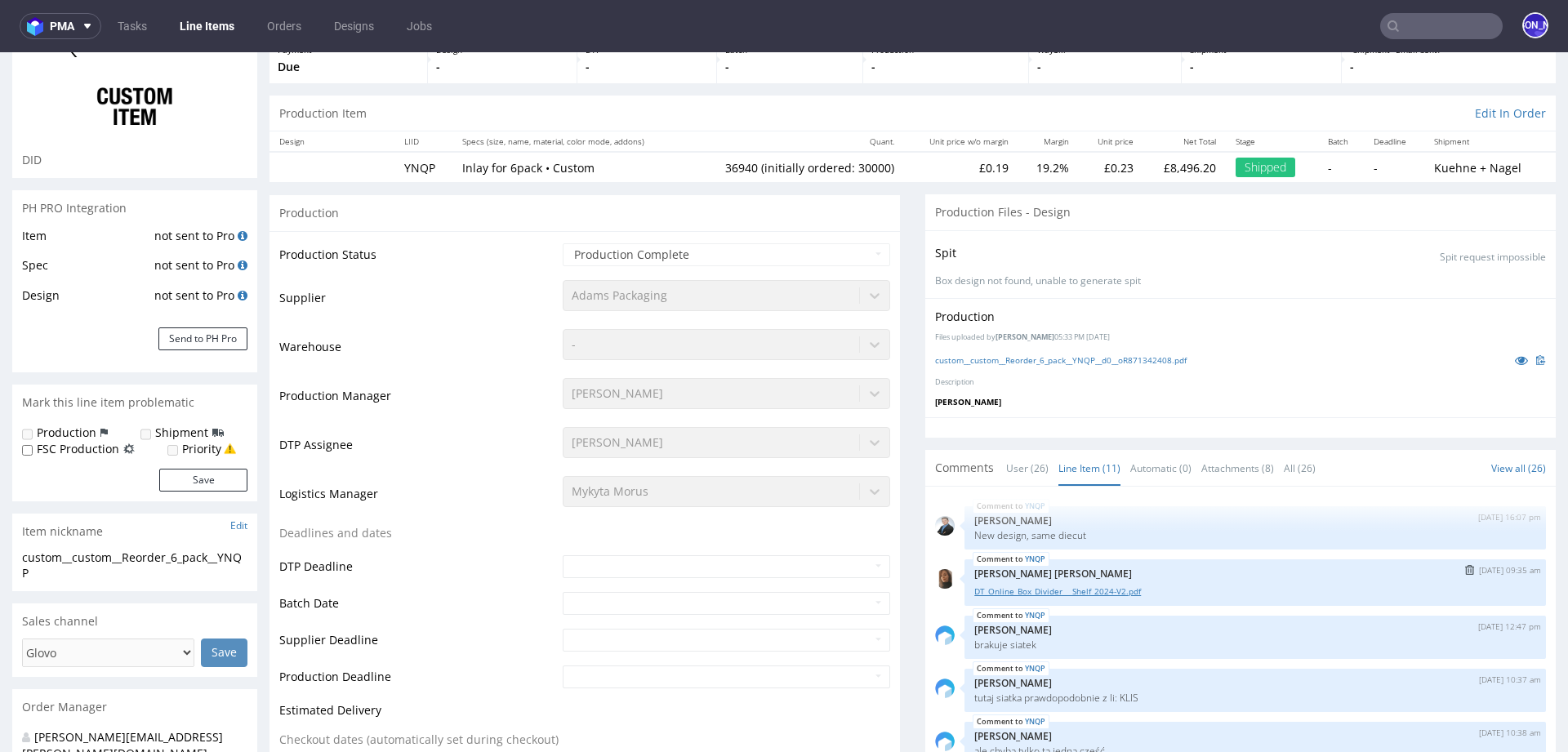
click at [1085, 589] on link "DT_Online_Box_Divider___Shelf_2024-V2.pdf" at bounding box center [1254, 591] width 561 height 12
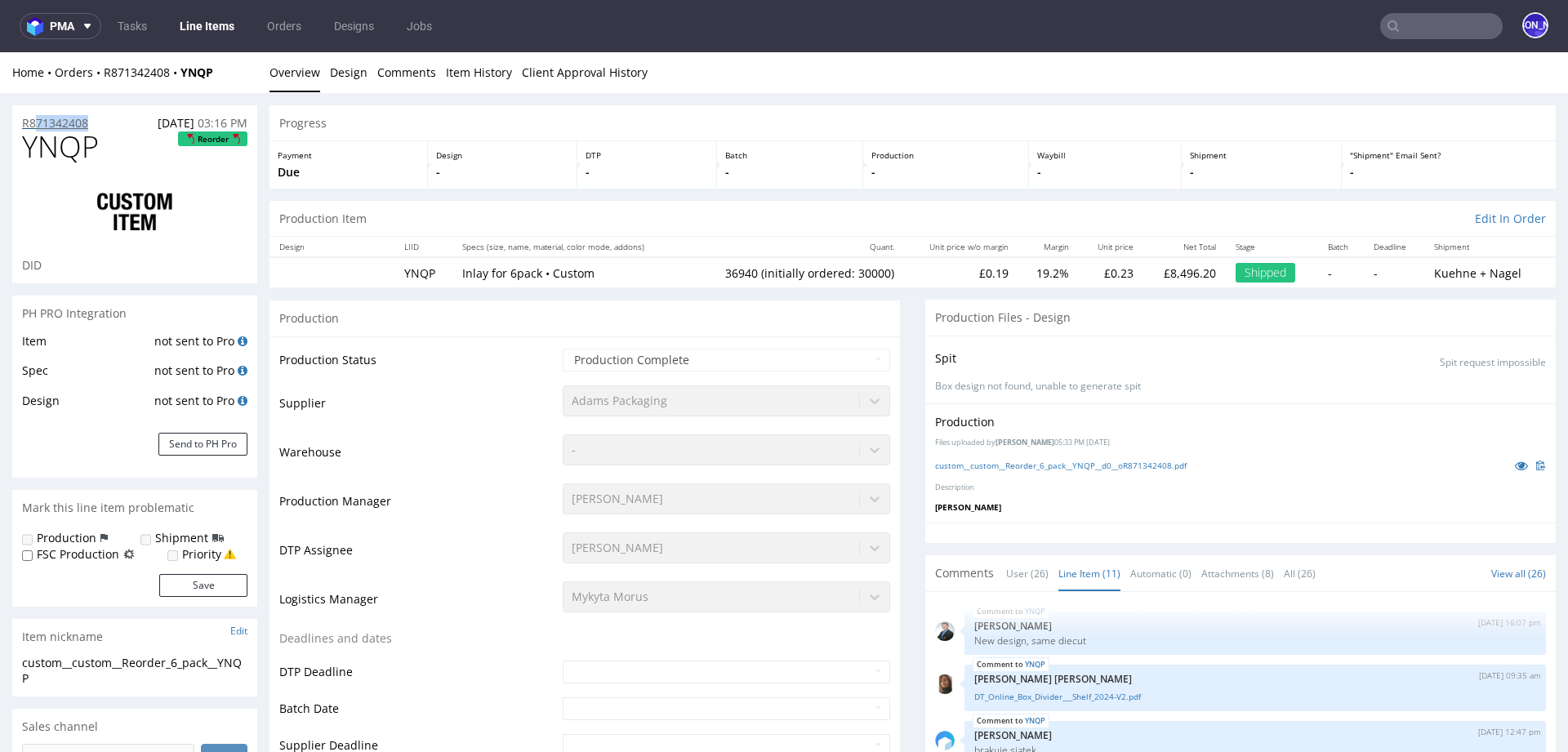
drag, startPoint x: 103, startPoint y: 119, endPoint x: 36, endPoint y: 119, distance: 67.0
click at [36, 119] on div "R871342408 19.02.2024 03:16 PM" at bounding box center [135, 119] width 245 height 26
drag, startPoint x: 198, startPoint y: 121, endPoint x: 13, endPoint y: 120, distance: 185.0
click at [13, 120] on div "R871342408 19.02.2024 03:16 PM" at bounding box center [135, 119] width 245 height 26
copy div "R871342408 19.02.2024"
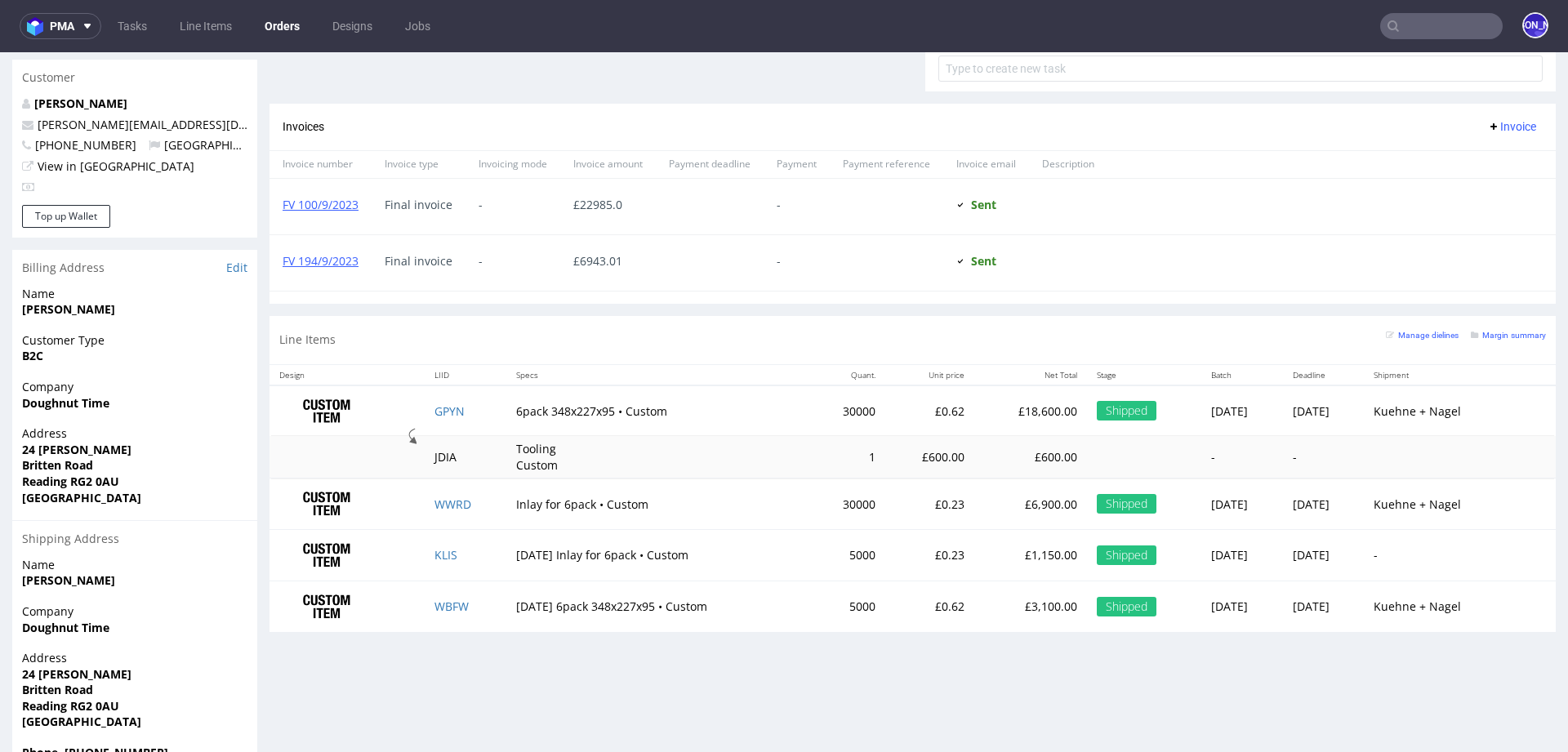
scroll to position [910, 0]
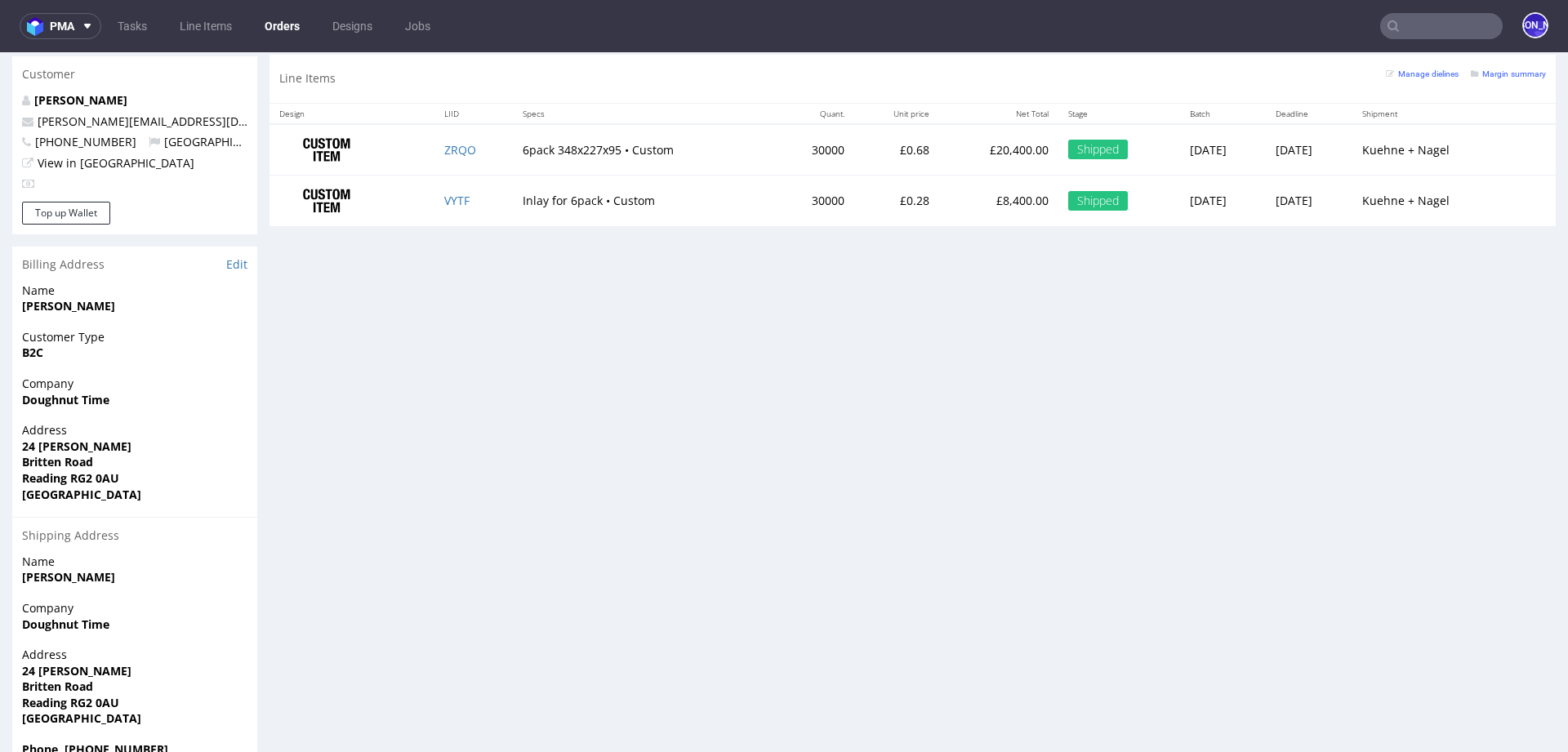
scroll to position [859, 0]
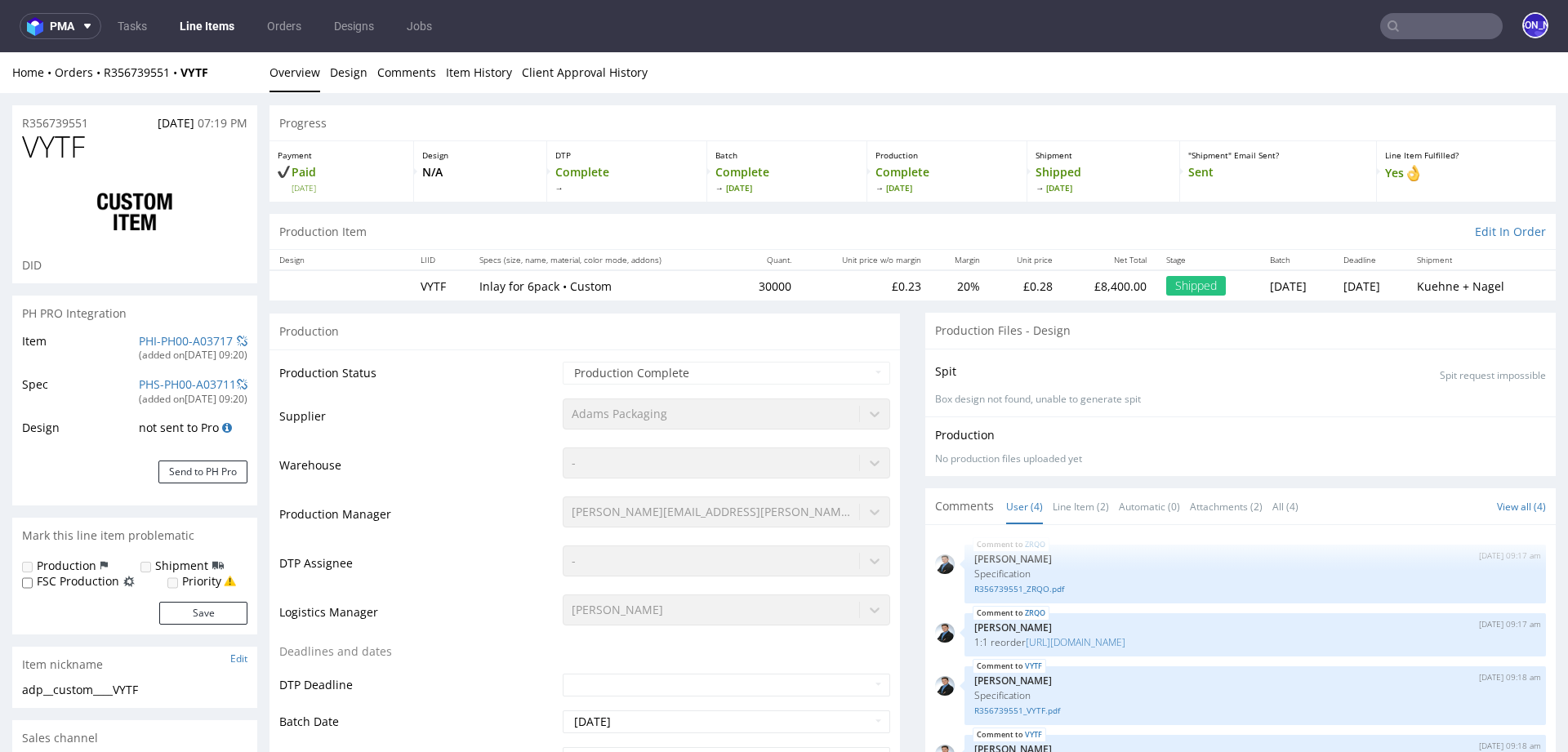
select select "in_progress"
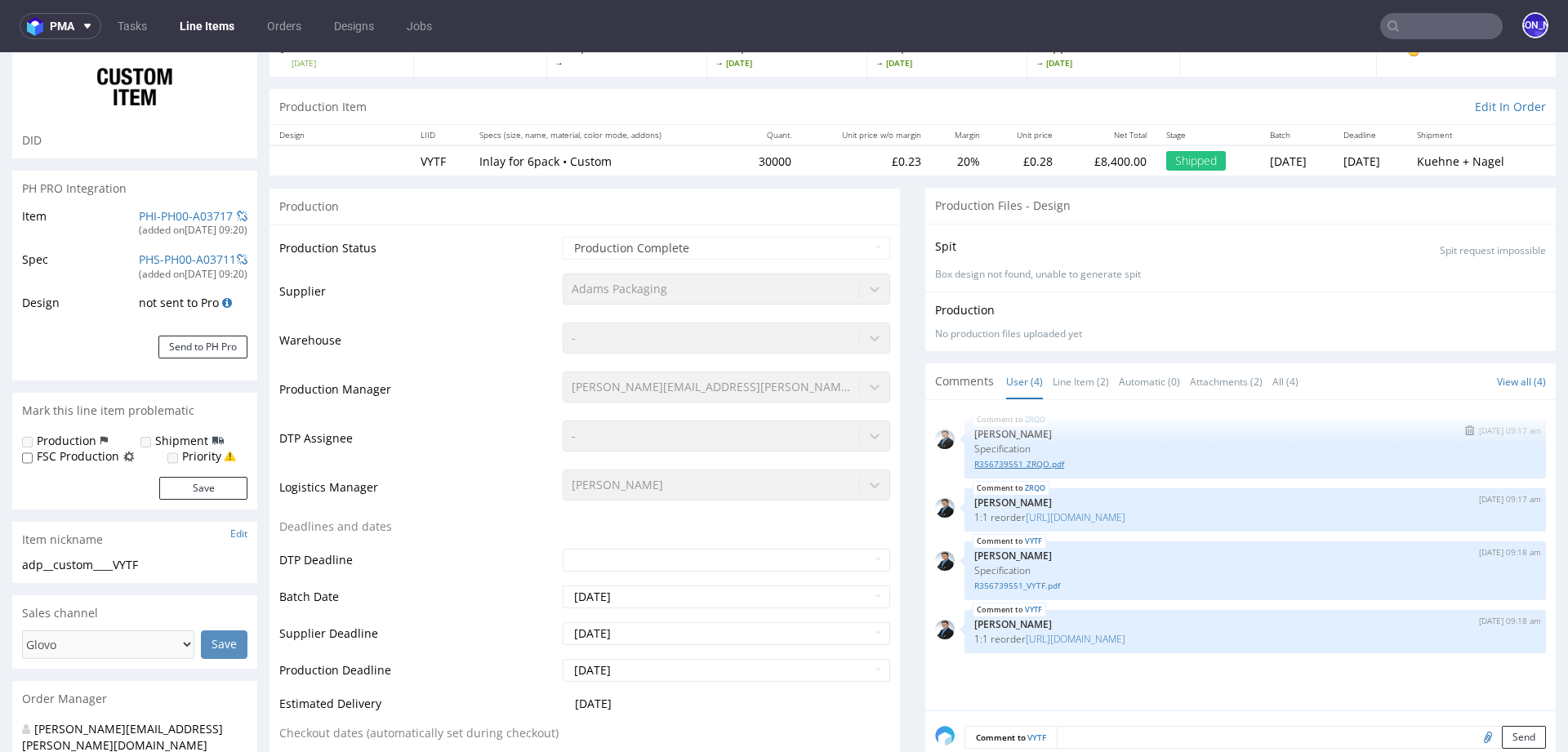
scroll to position [126, 0]
click at [1027, 461] on link "R356739551_ZRQO.pdf" at bounding box center [1254, 464] width 561 height 12
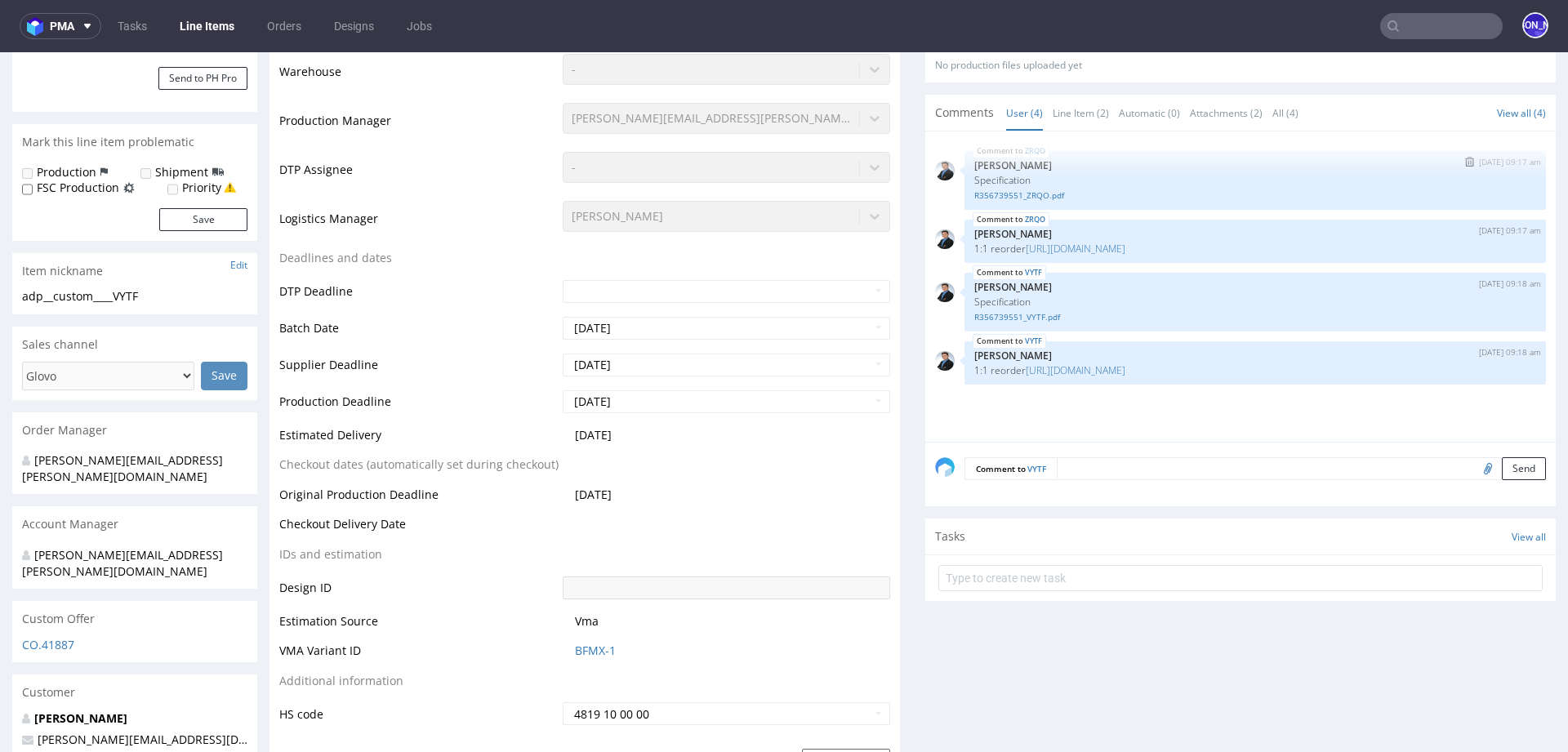
scroll to position [339, 0]
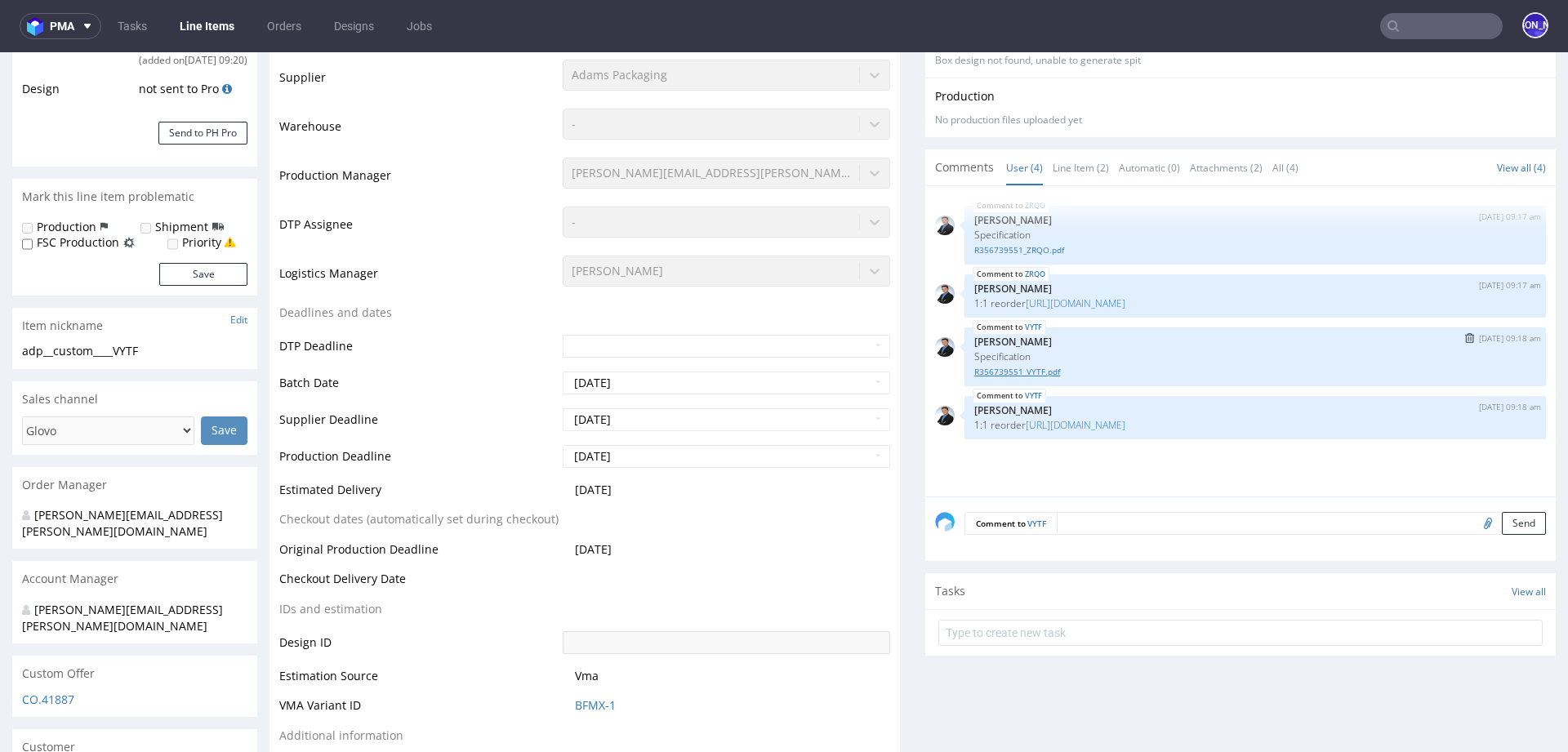
click at [998, 370] on link "R356739551_VYTF.pdf" at bounding box center [1254, 372] width 561 height 12
click at [1125, 302] on link "https://platform.packhelp.com/pma/line-items/5253570/orders/R485720802" at bounding box center [1076, 303] width 100 height 14
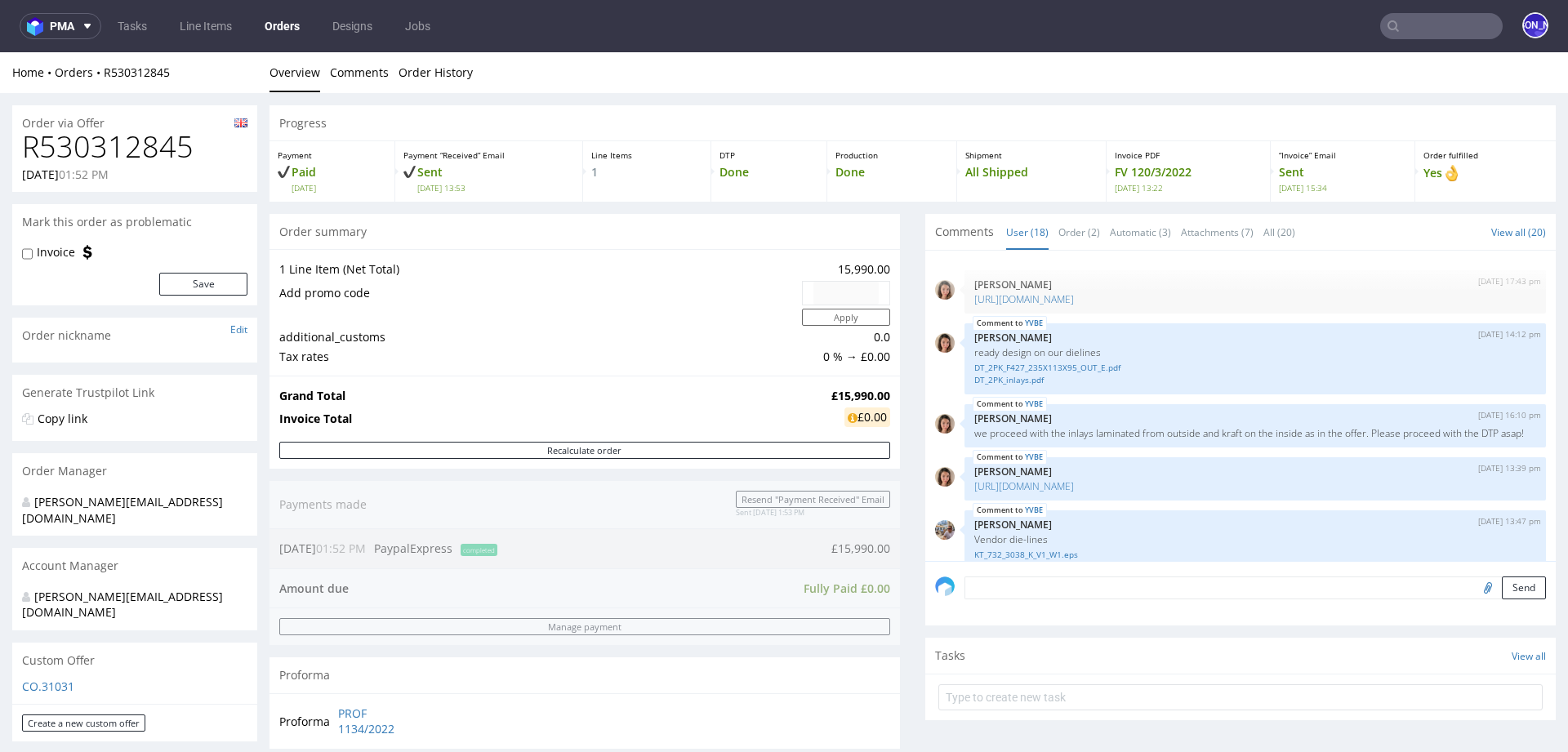
scroll to position [918, 0]
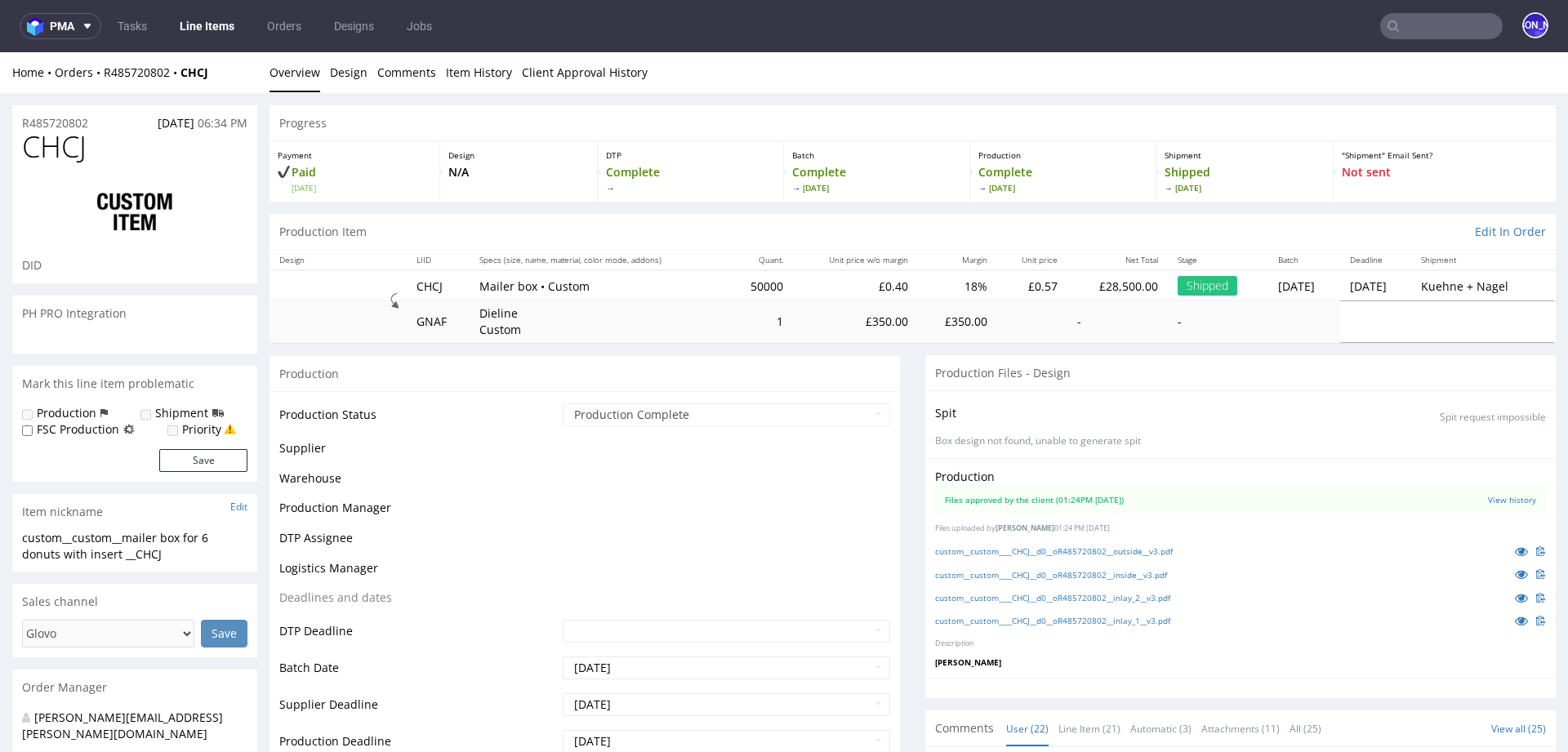
scroll to position [1183, 0]
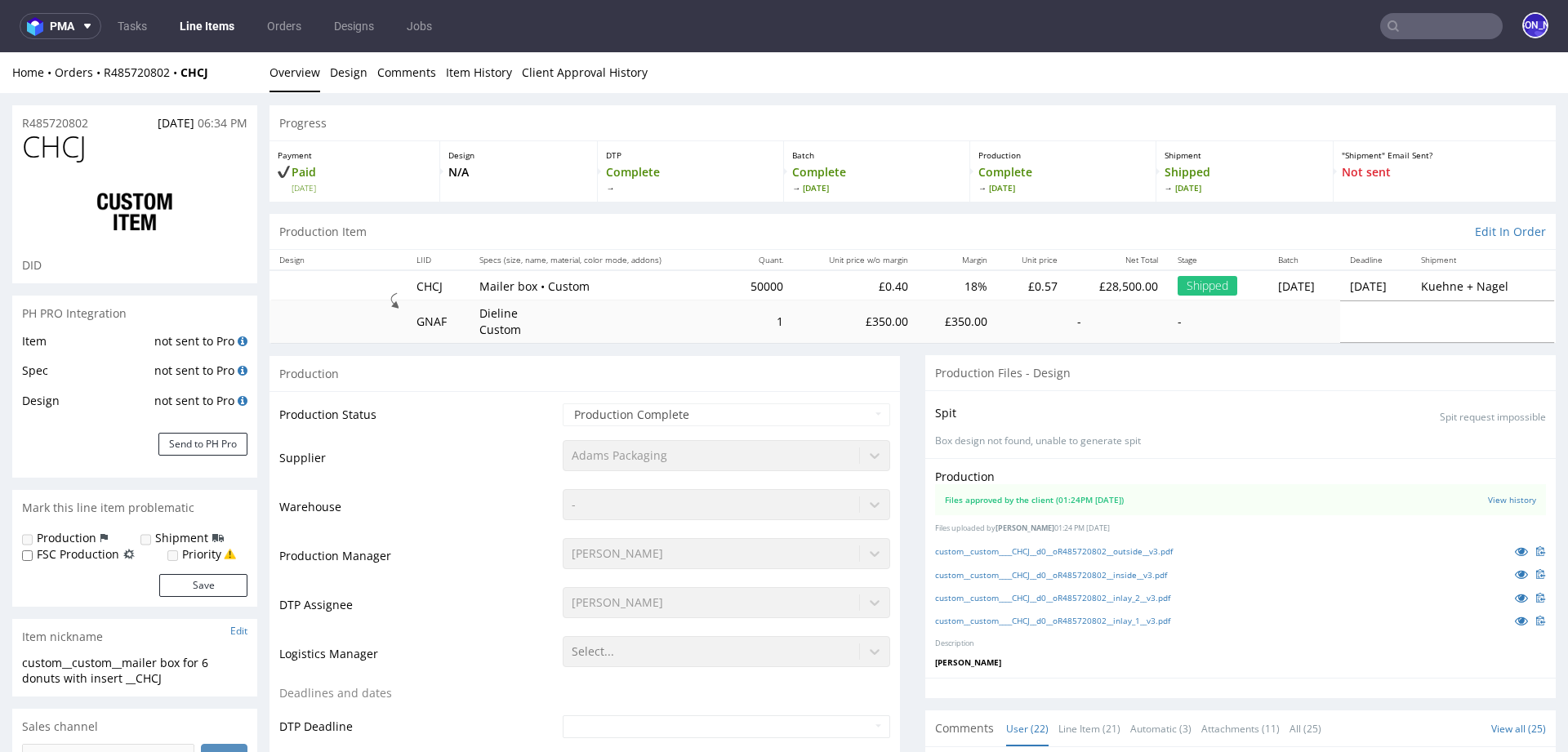
select select "in_progress"
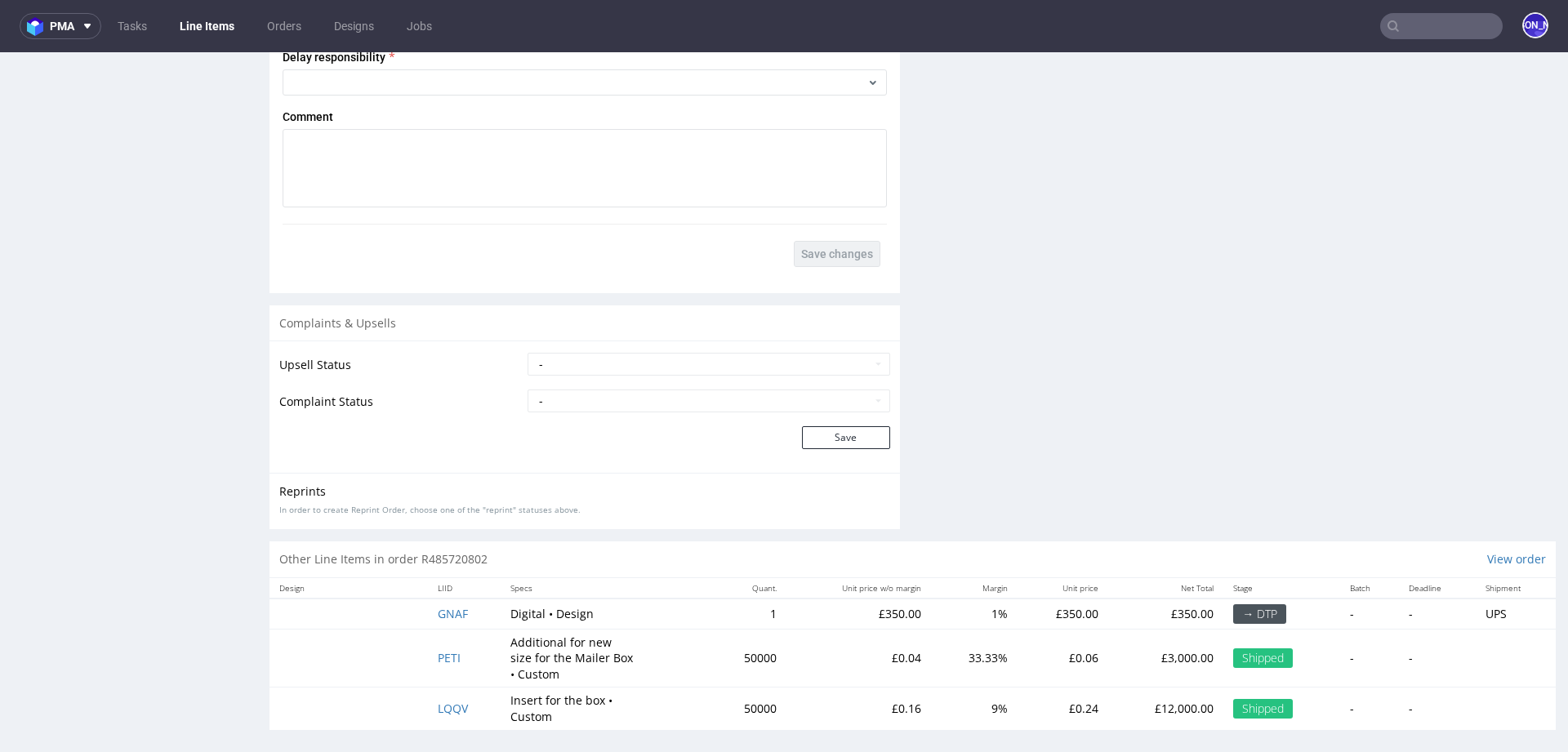
scroll to position [3081, 0]
click at [445, 699] on span "LQQV" at bounding box center [453, 704] width 30 height 16
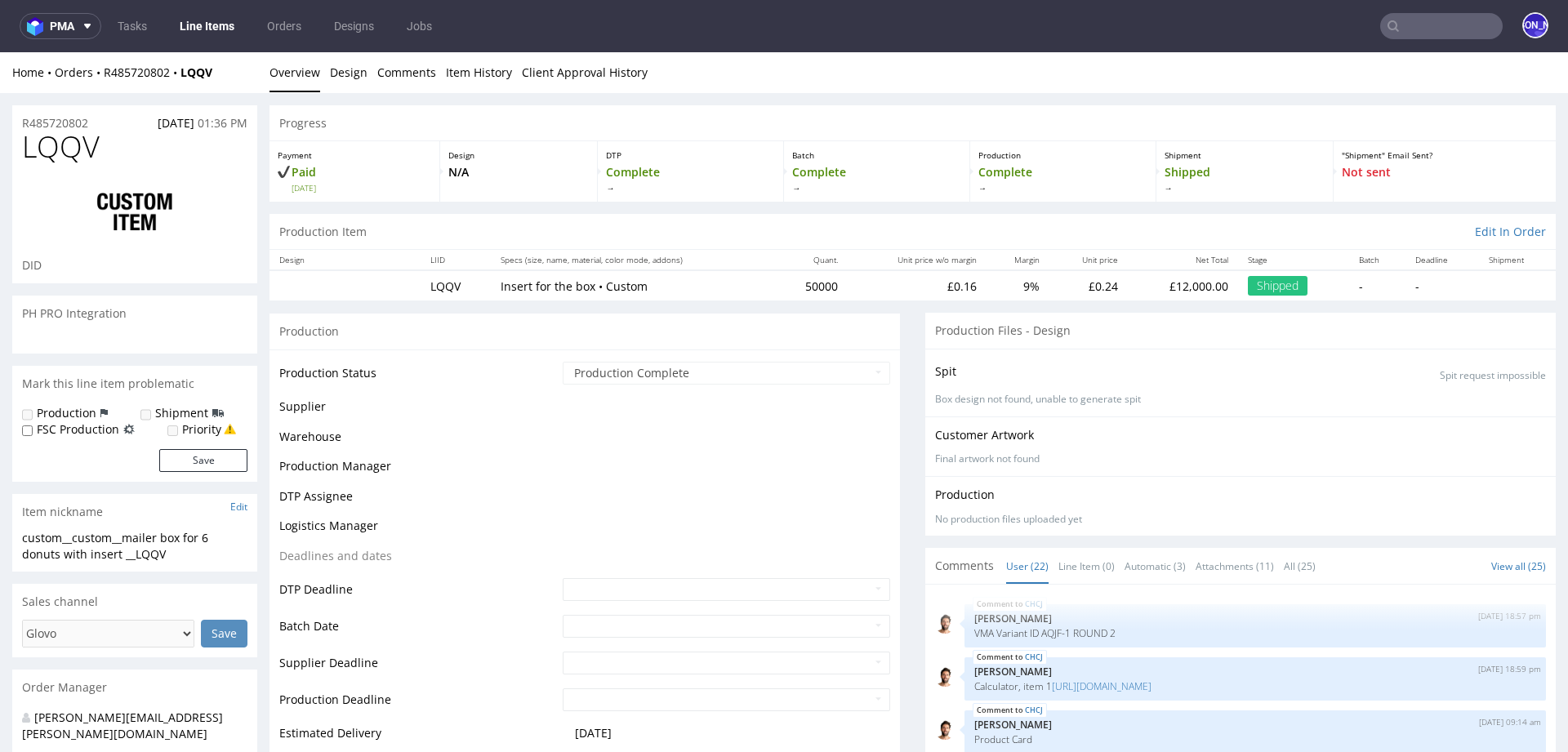
scroll to position [1183, 0]
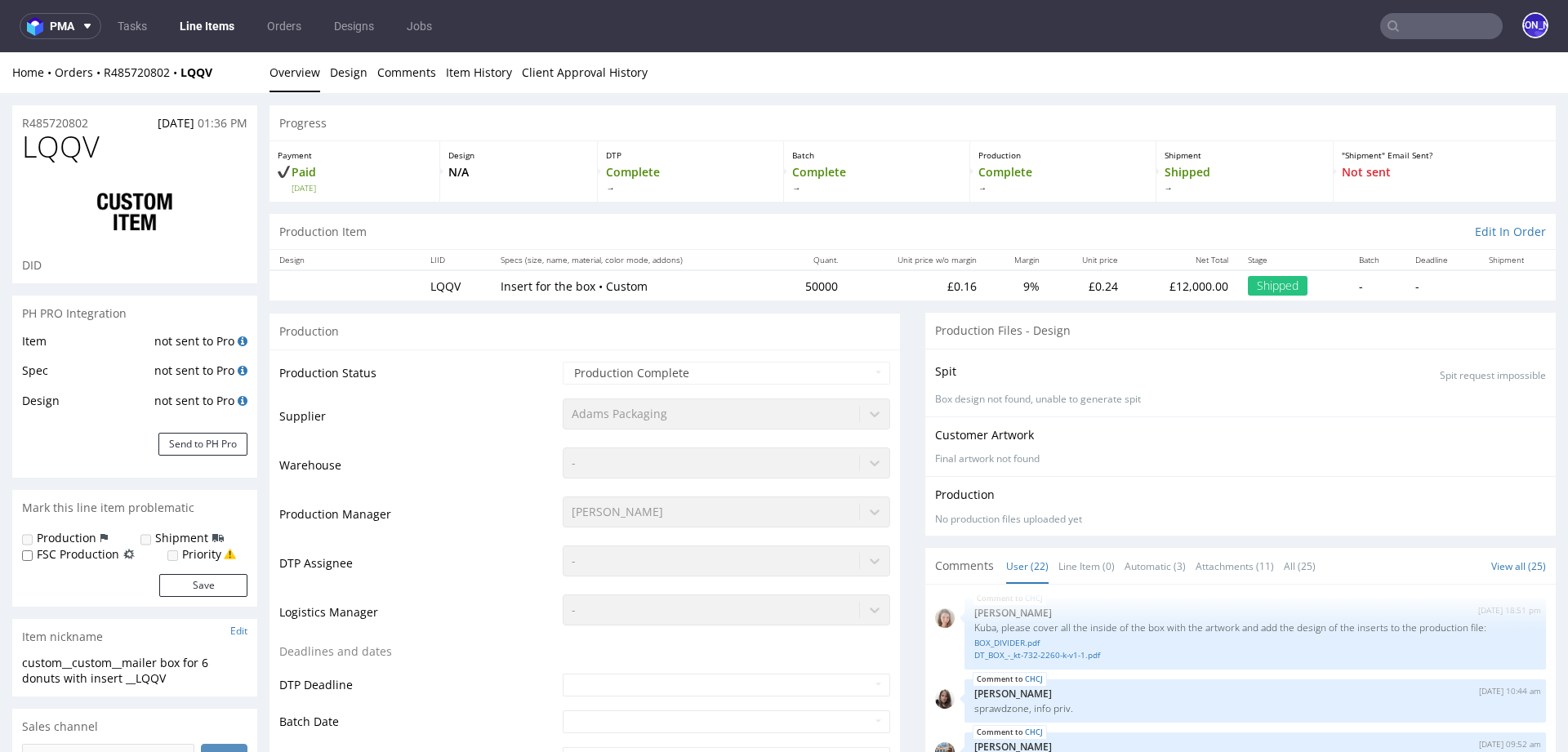
select select "in_progress"
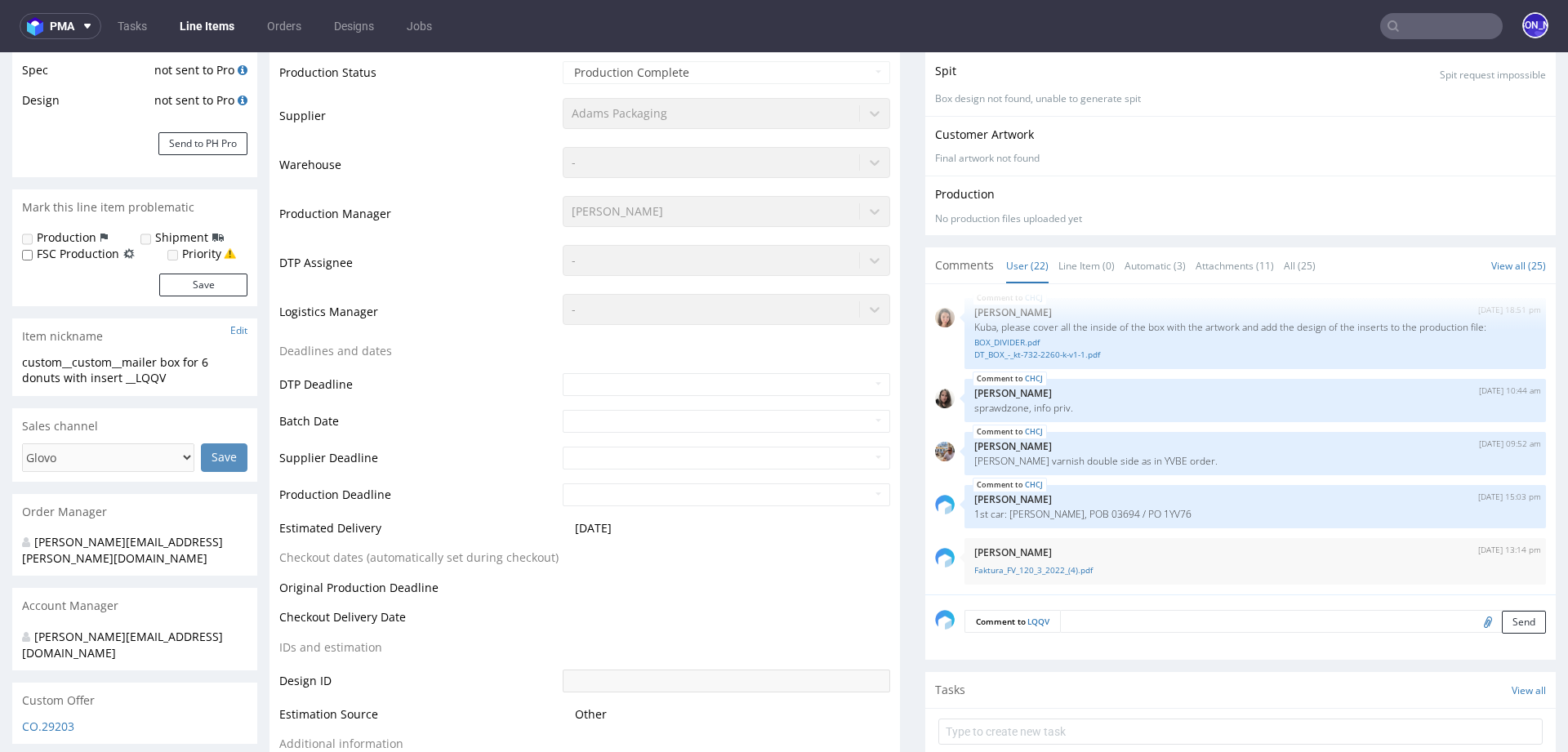
scroll to position [304, 0]
click at [1007, 333] on link "BOX_DIVIDER.pdf" at bounding box center [1254, 339] width 561 height 12
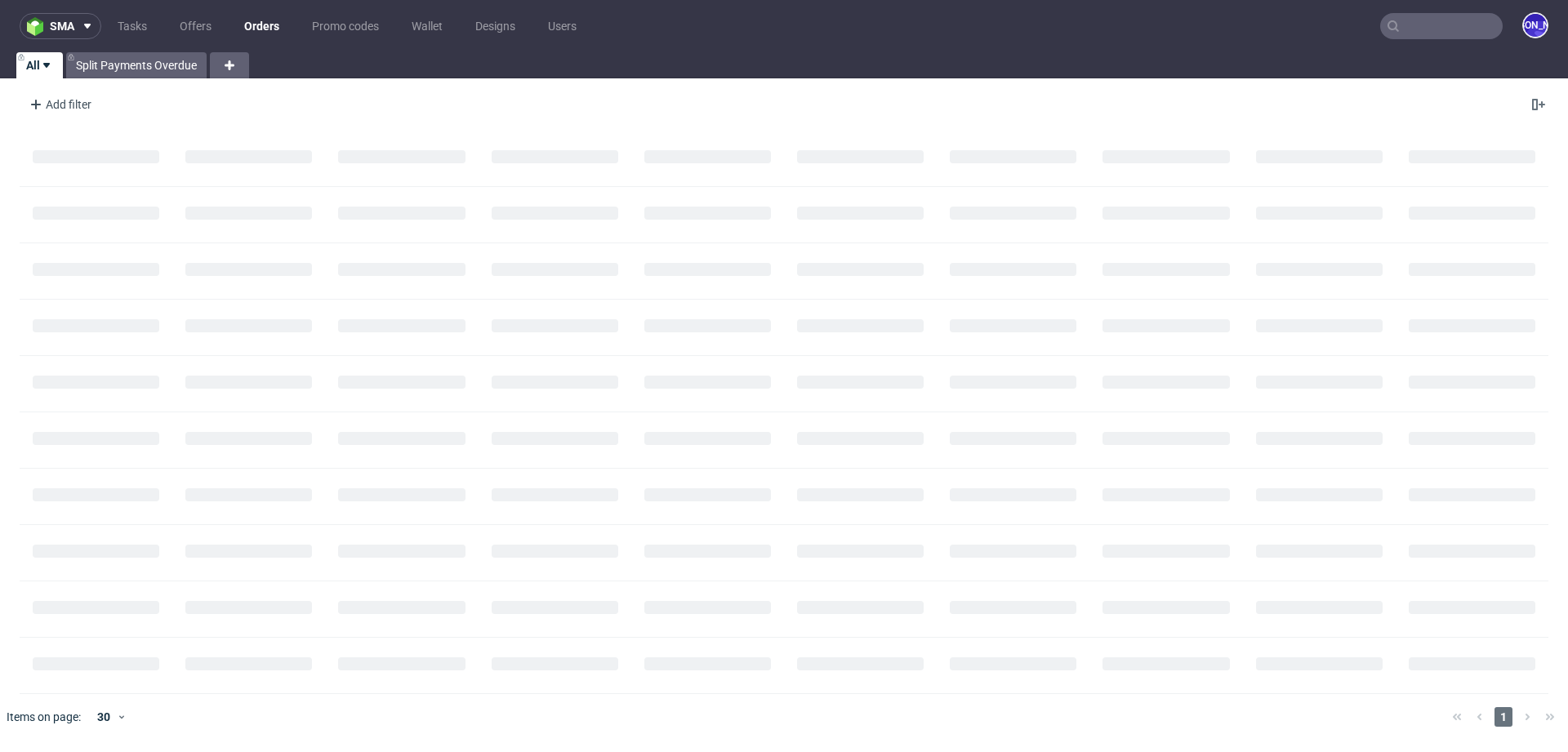
click at [1444, 38] on input "text" at bounding box center [1440, 26] width 123 height 26
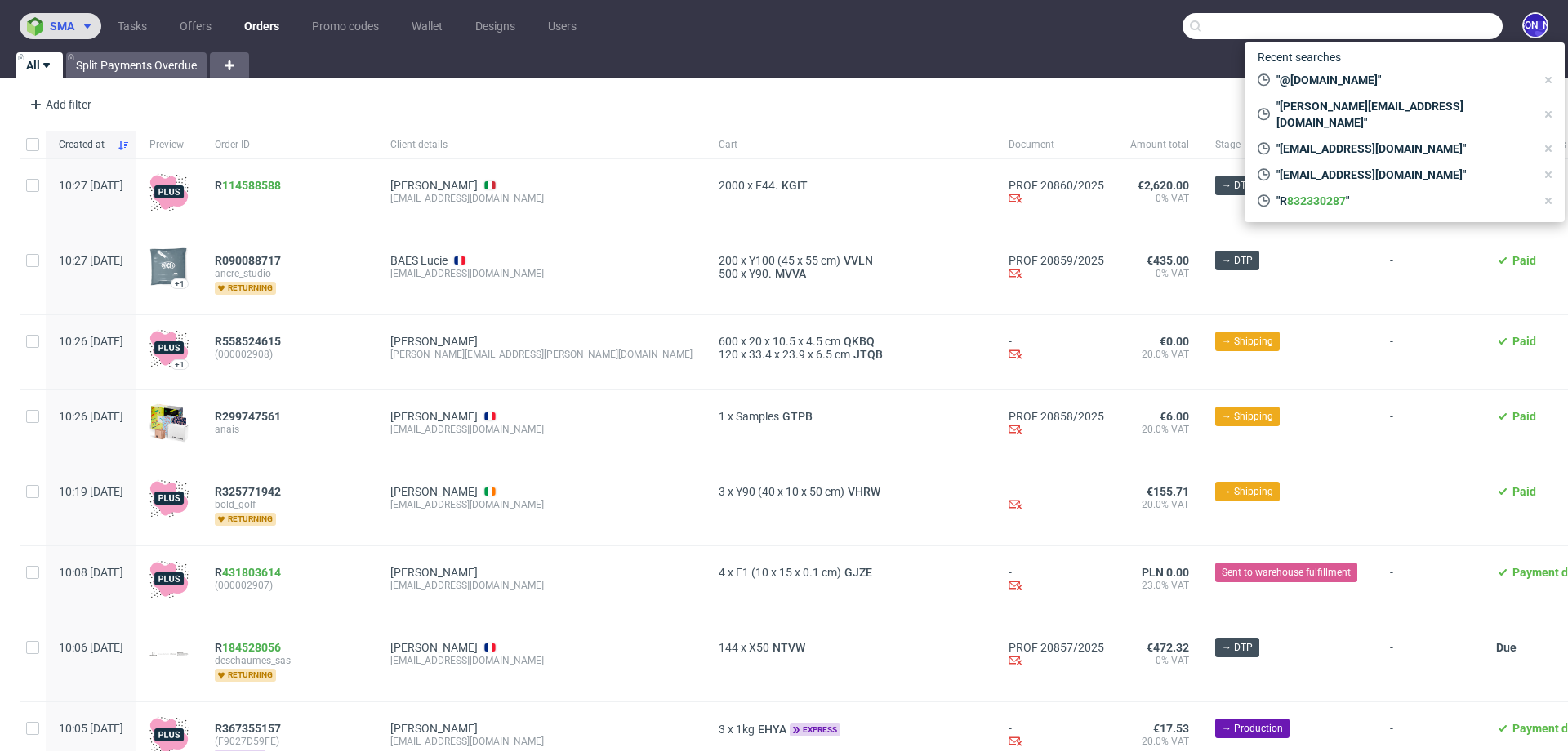
click at [81, 33] on button "sma" at bounding box center [61, 26] width 82 height 26
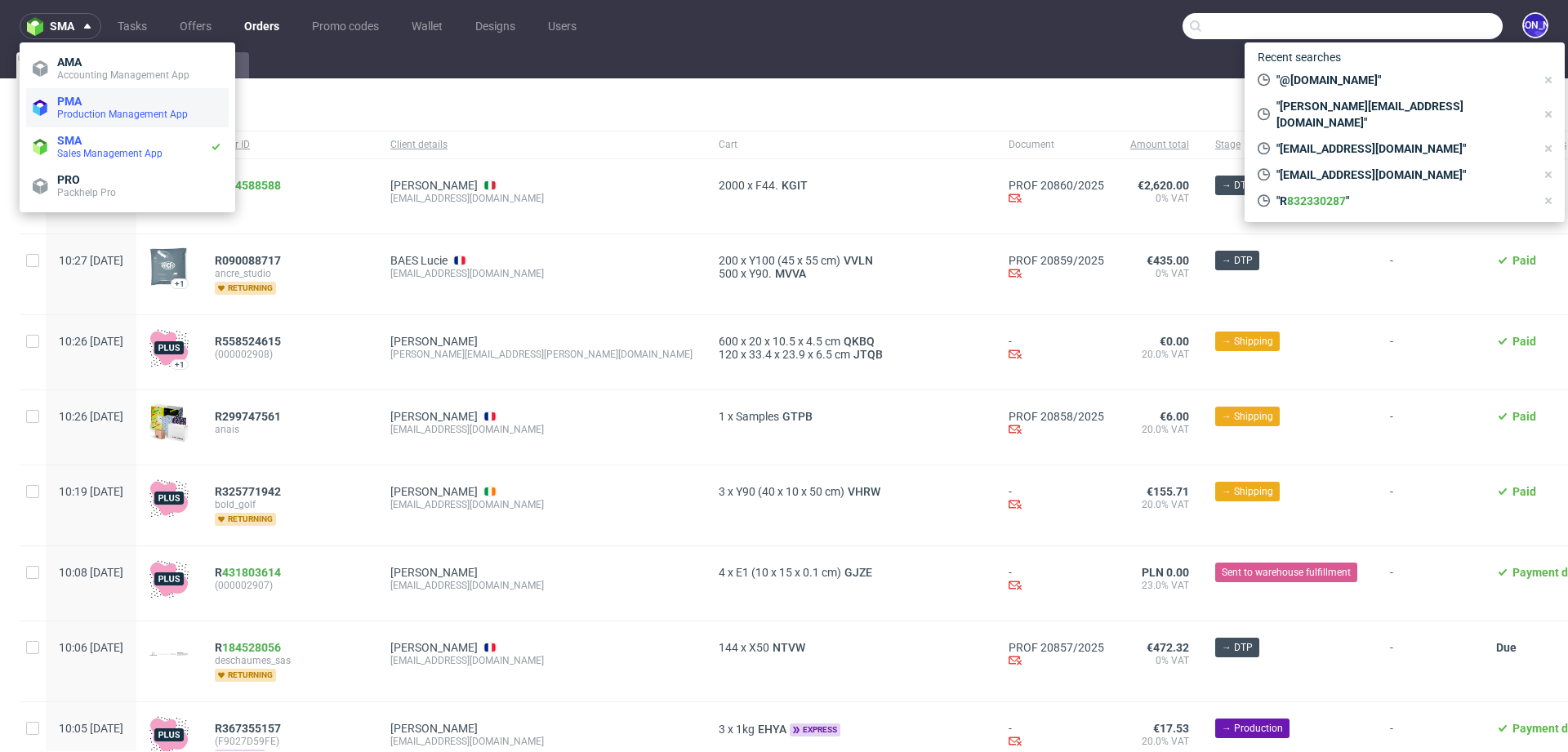
click at [91, 99] on span "PMA" at bounding box center [139, 101] width 164 height 13
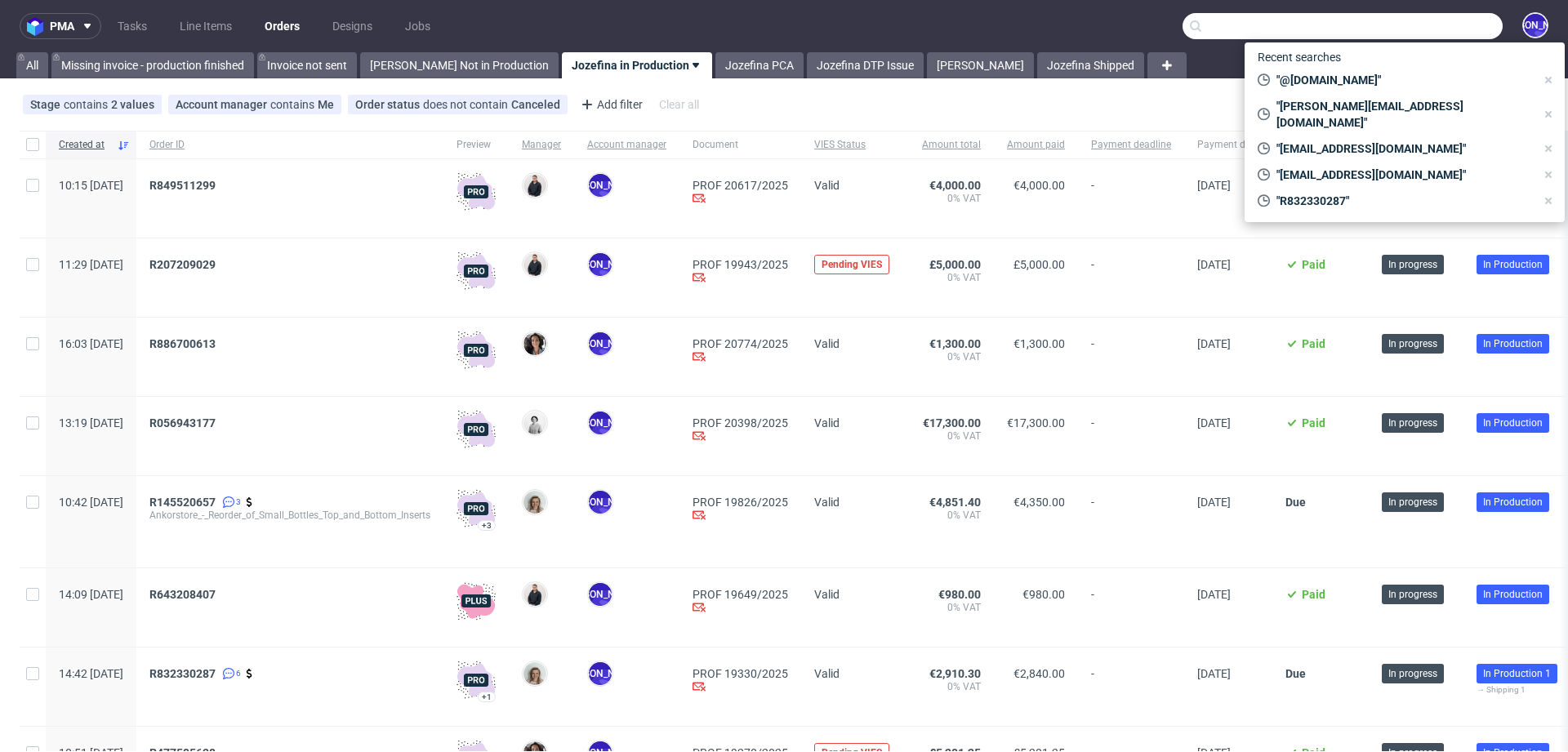
click at [1417, 17] on input "text" at bounding box center [1342, 26] width 320 height 26
paste input "[PERSON_NAME][EMAIL_ADDRESS][DOMAIN_NAME]"
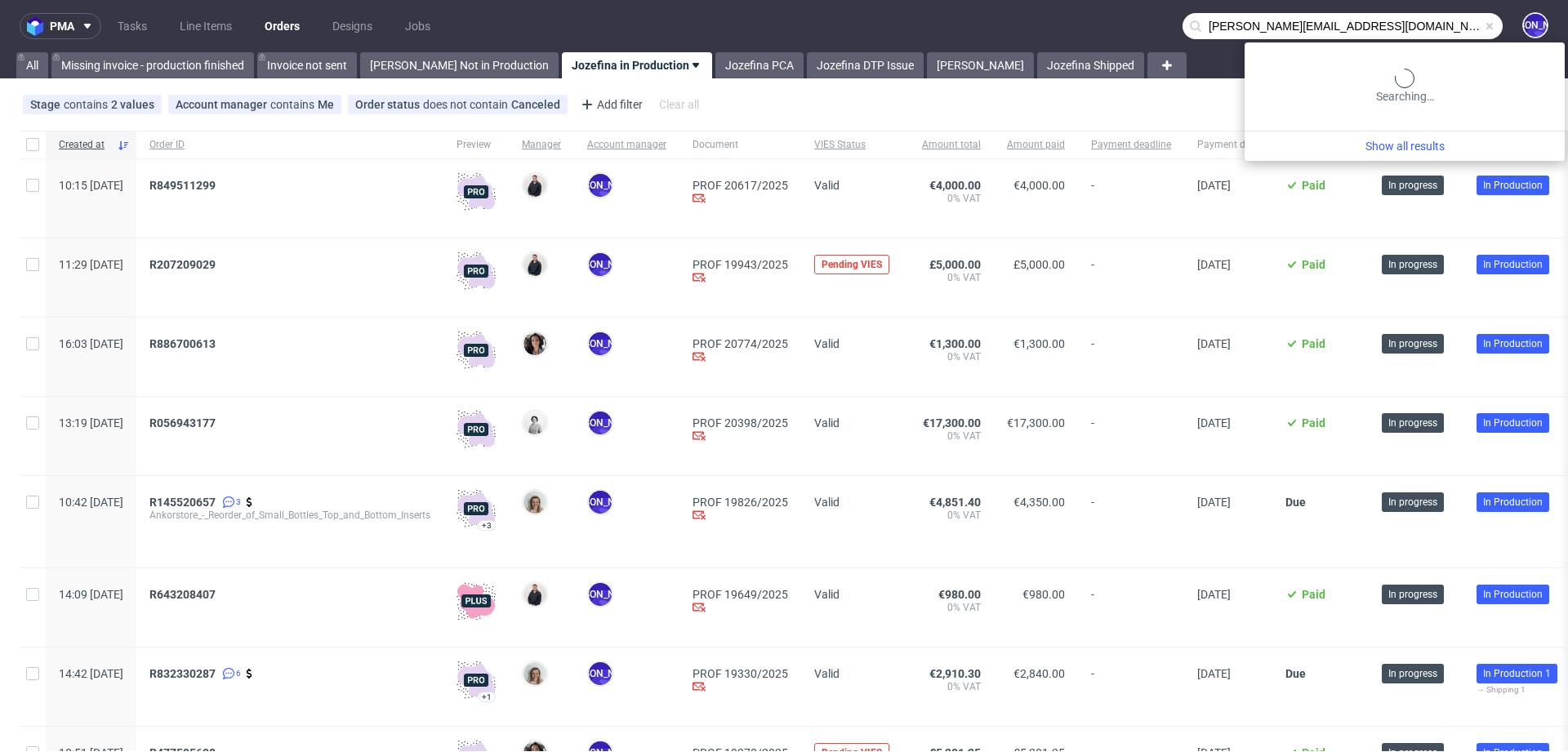
type input "[PERSON_NAME][EMAIL_ADDRESS][DOMAIN_NAME]"
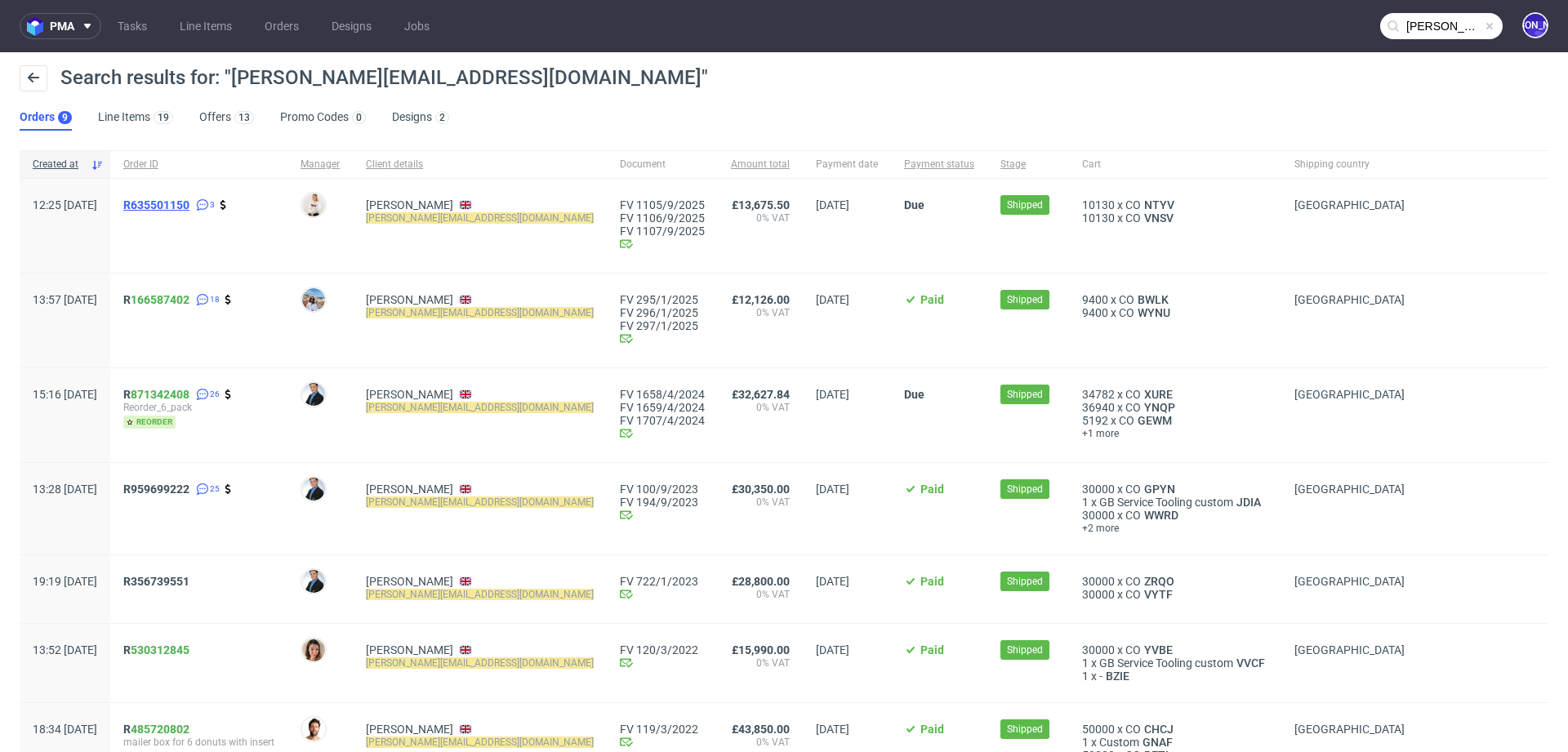
click at [175, 205] on span "R635501150" at bounding box center [157, 204] width 66 height 13
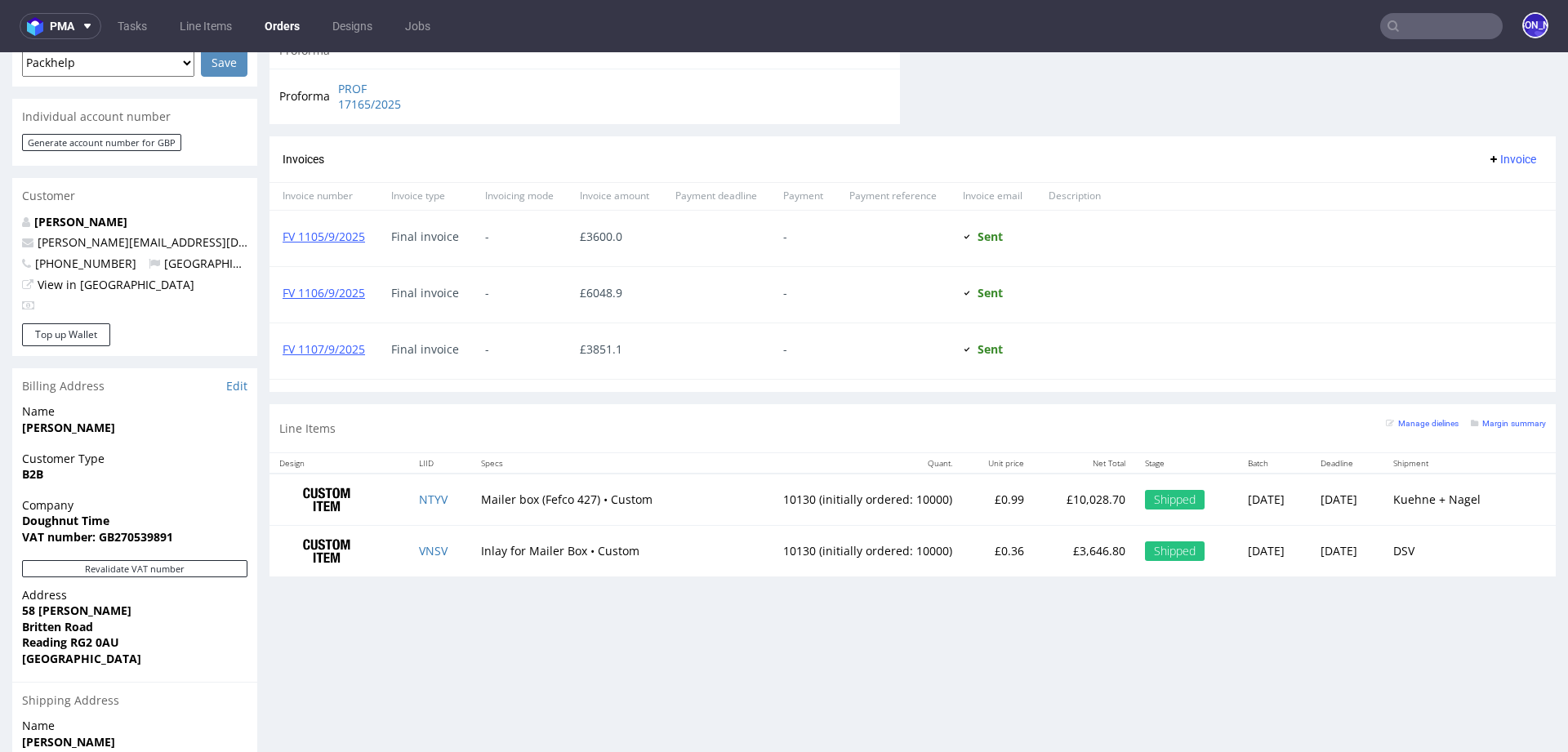
scroll to position [729, 0]
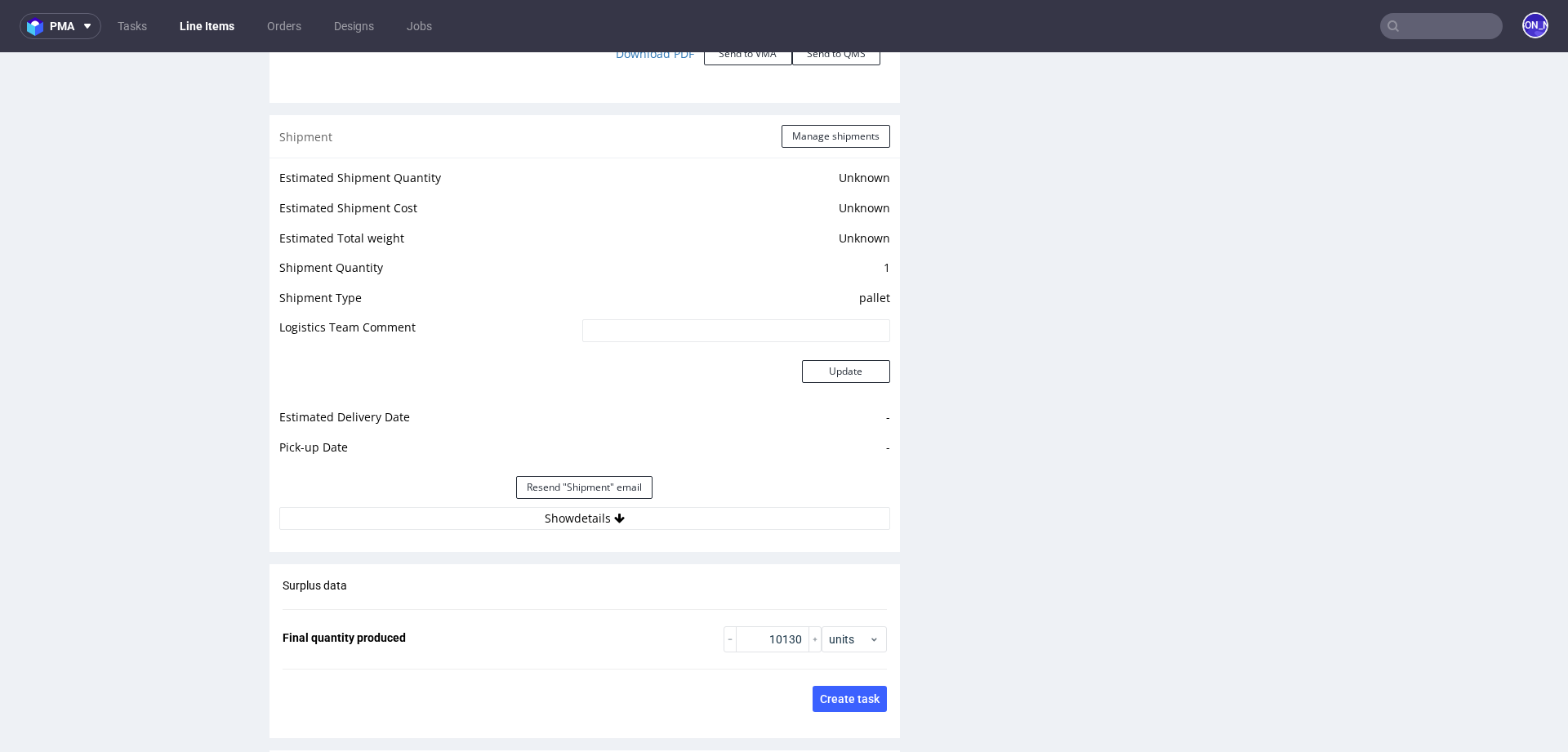
scroll to position [2147, 0]
click at [566, 513] on button "Show details" at bounding box center [584, 516] width 611 height 23
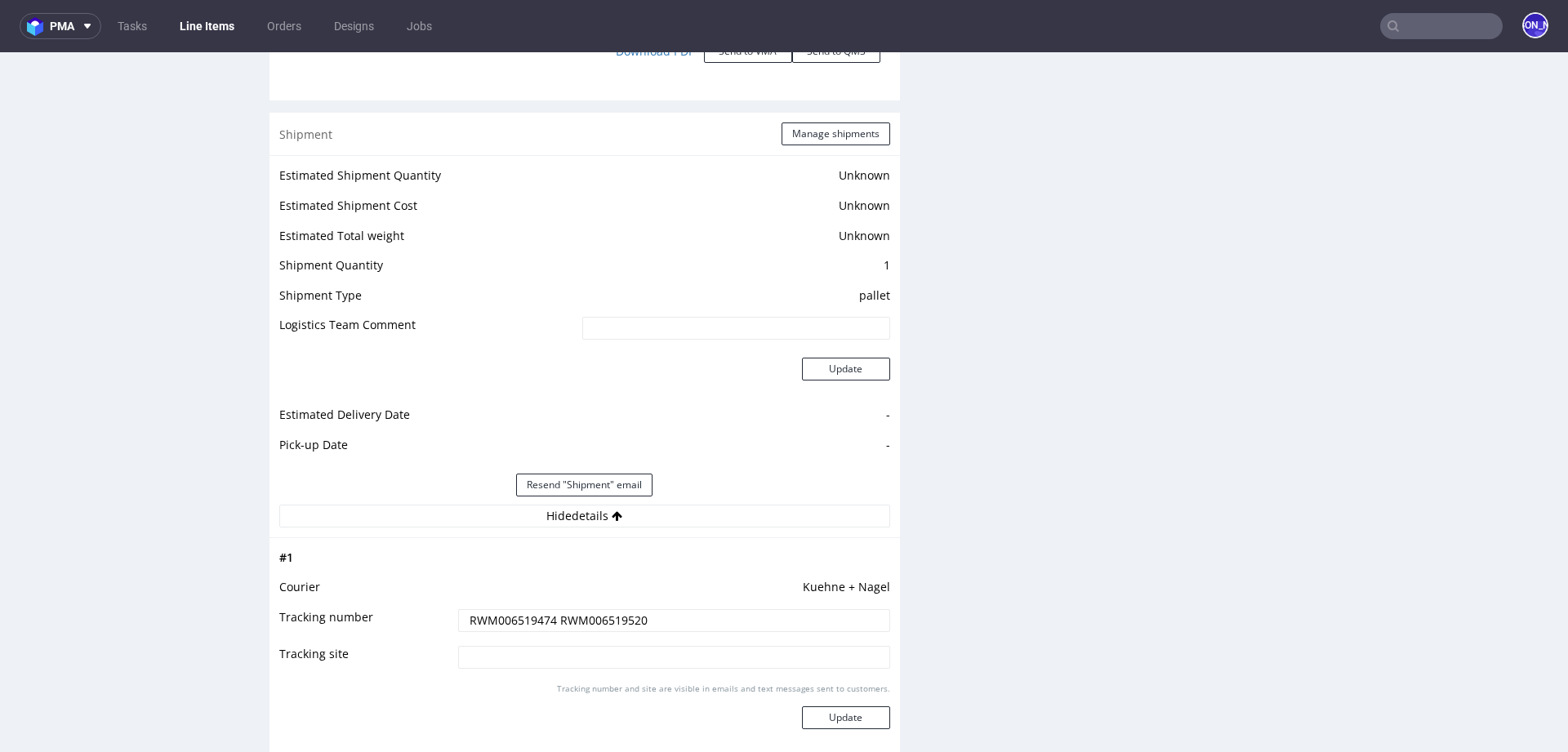
click at [503, 614] on input "RWM006519474 RWM006519520" at bounding box center [673, 620] width 432 height 23
click at [596, 625] on input "RWM006519474 RWM006519520" at bounding box center [673, 620] width 432 height 23
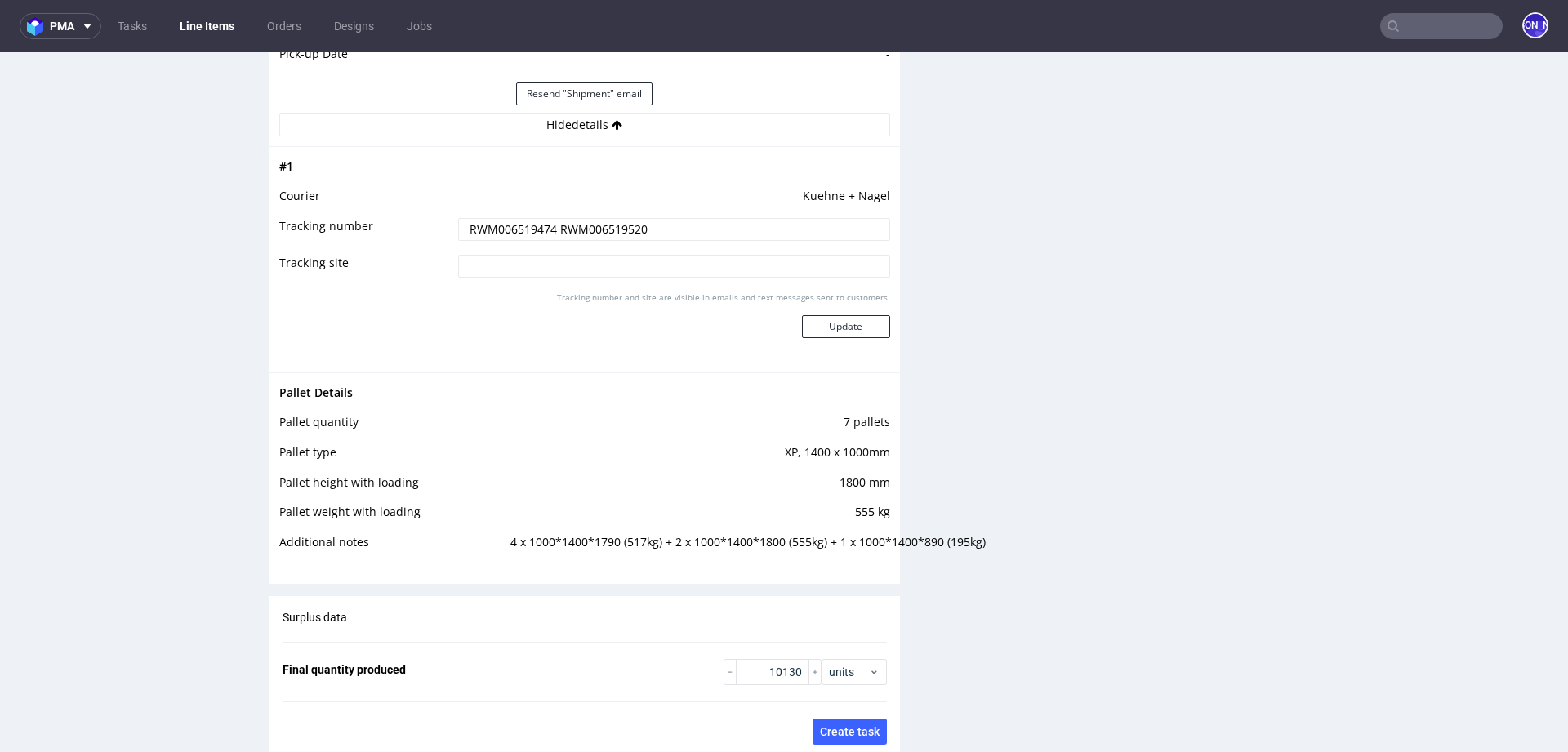
scroll to position [3319, 0]
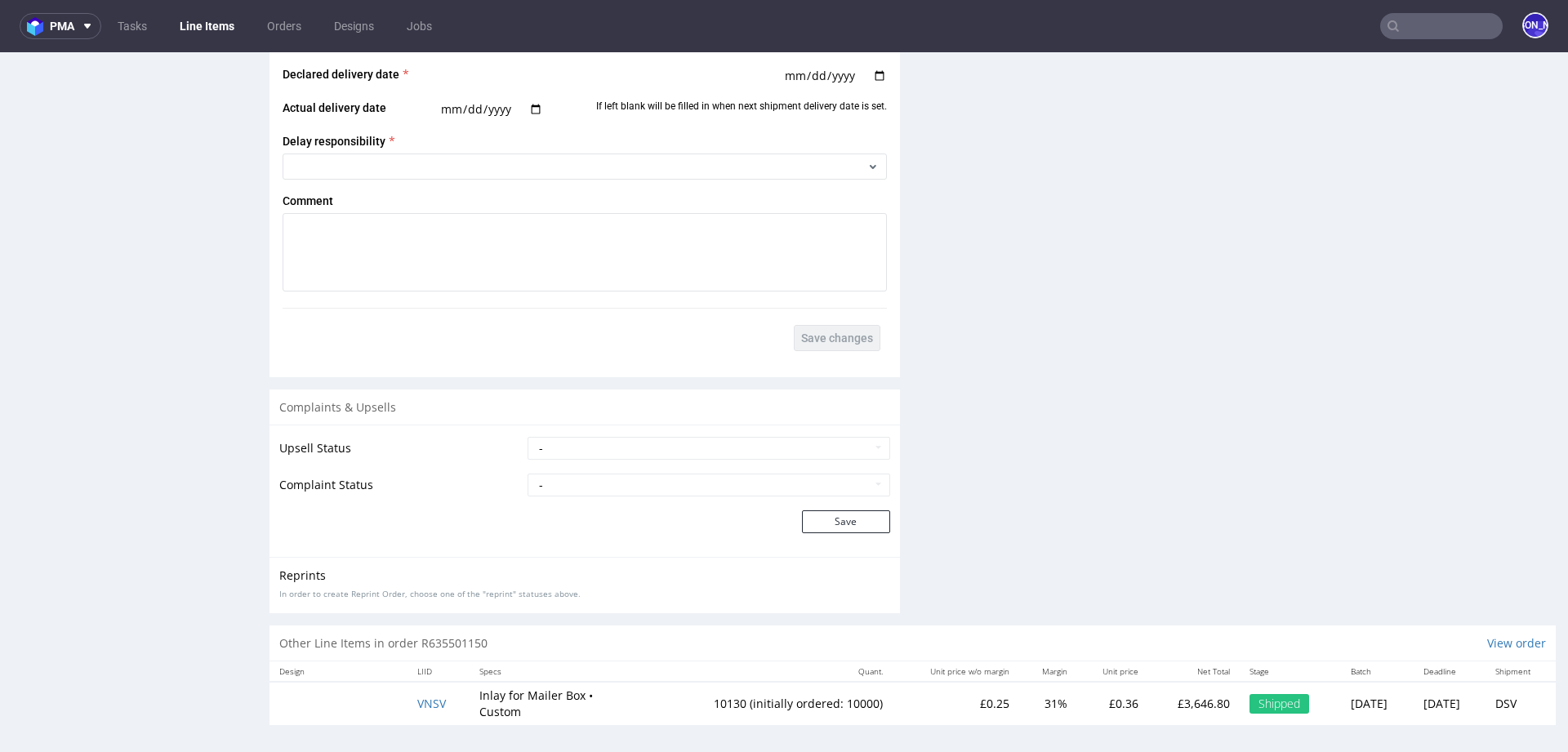
click at [1435, 15] on input "text" at bounding box center [1440, 26] width 123 height 26
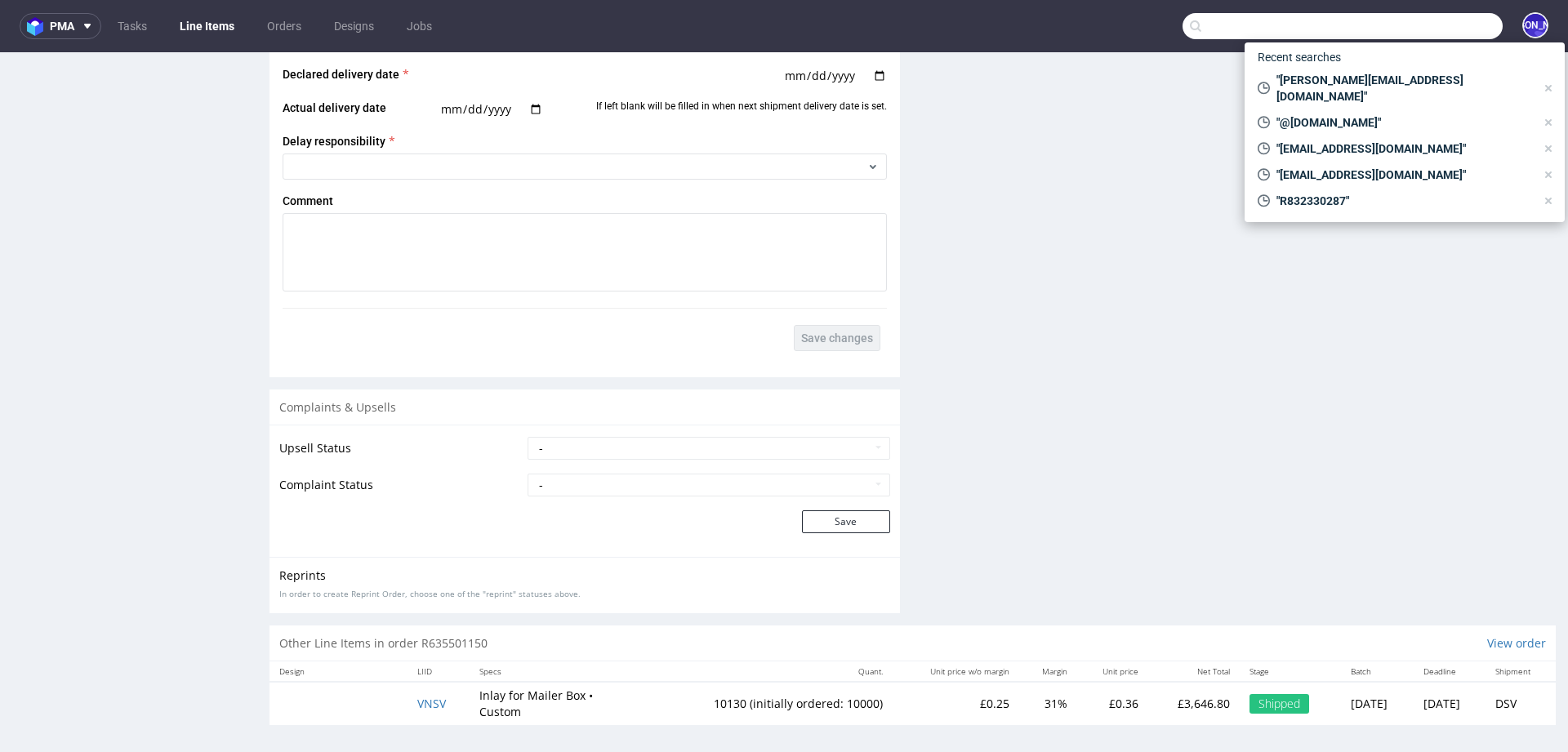
paste input "tom@rodeo-group.com"
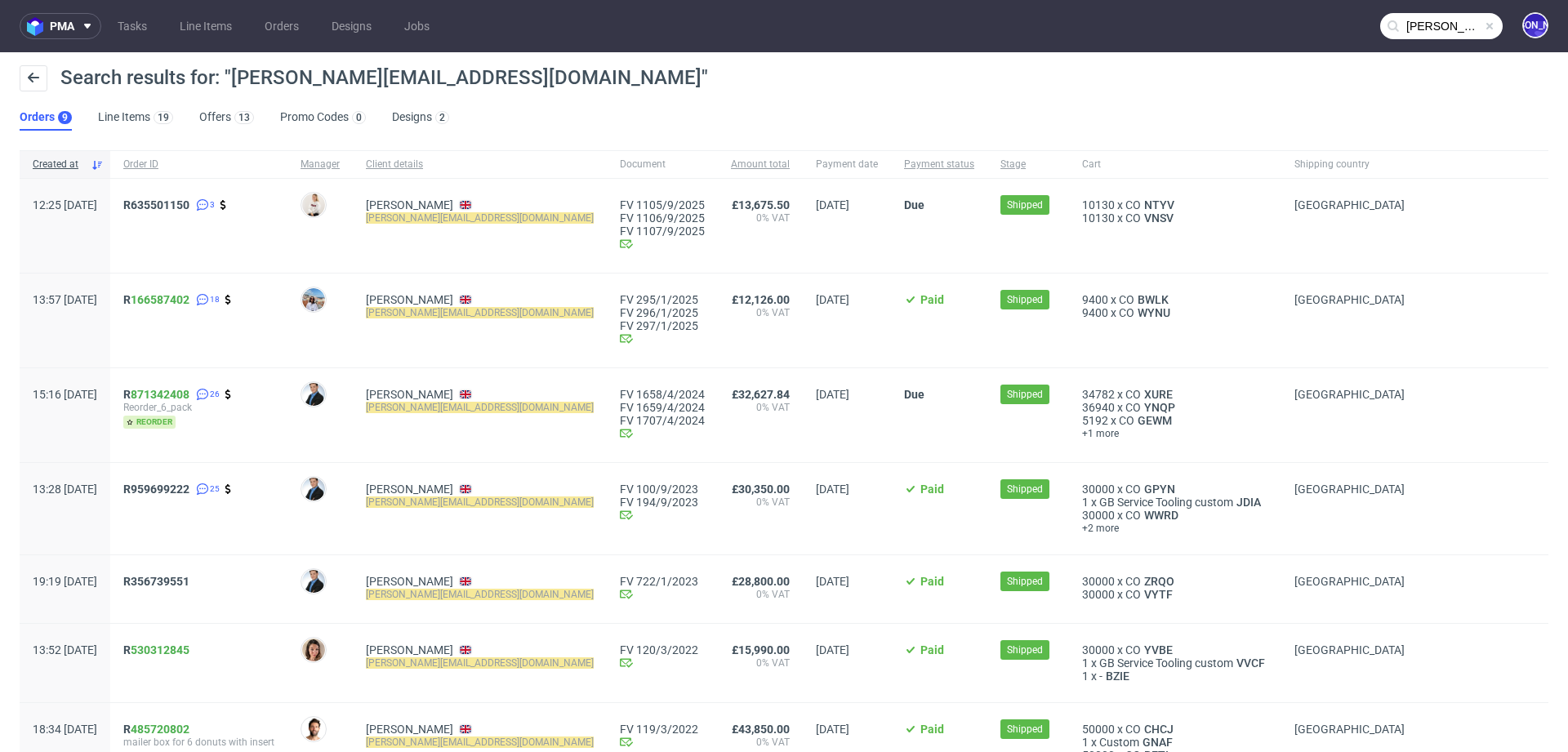
click at [1398, 27] on input "tom@rodeo-group.com" at bounding box center [1440, 26] width 123 height 26
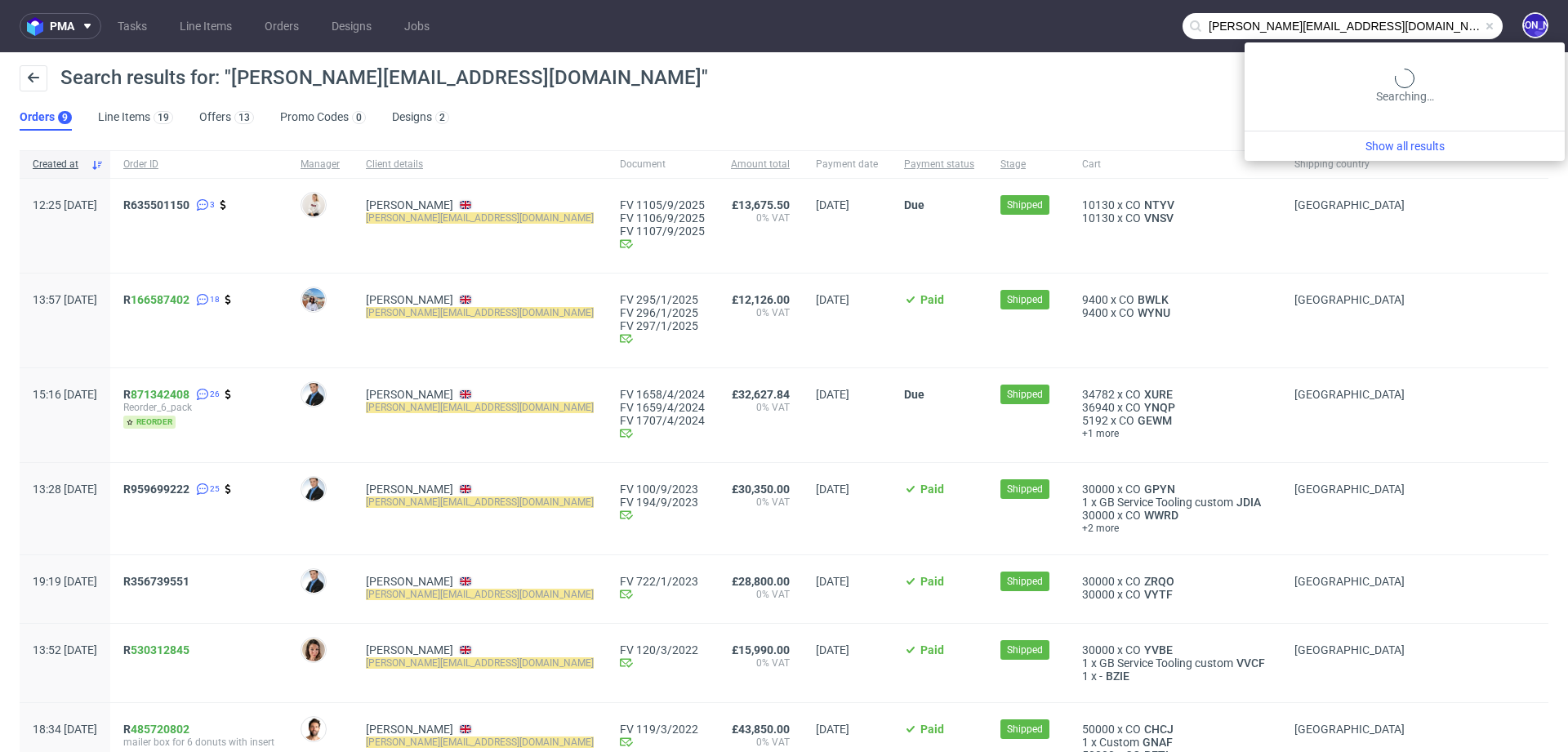
click at [1398, 27] on input "tom@rodeo-group.com" at bounding box center [1342, 26] width 320 height 26
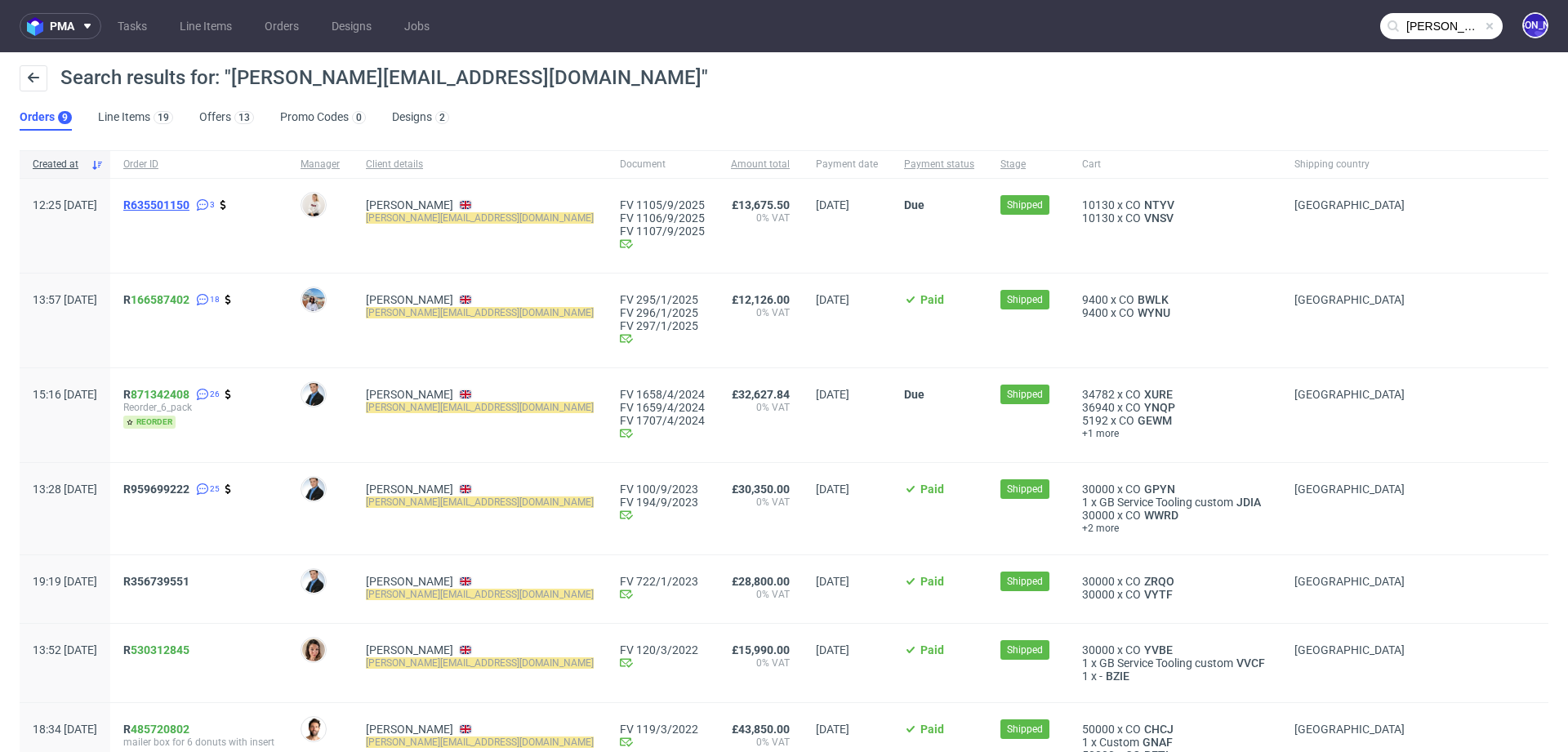
click at [186, 205] on span "R635501150" at bounding box center [157, 204] width 66 height 13
click at [172, 304] on div "R 166587402 18" at bounding box center [199, 320] width 177 height 94
click at [173, 296] on span "R 166587402" at bounding box center [157, 299] width 66 height 13
click at [1412, 24] on input "tom@rodeo-group.com" at bounding box center [1440, 26] width 123 height 26
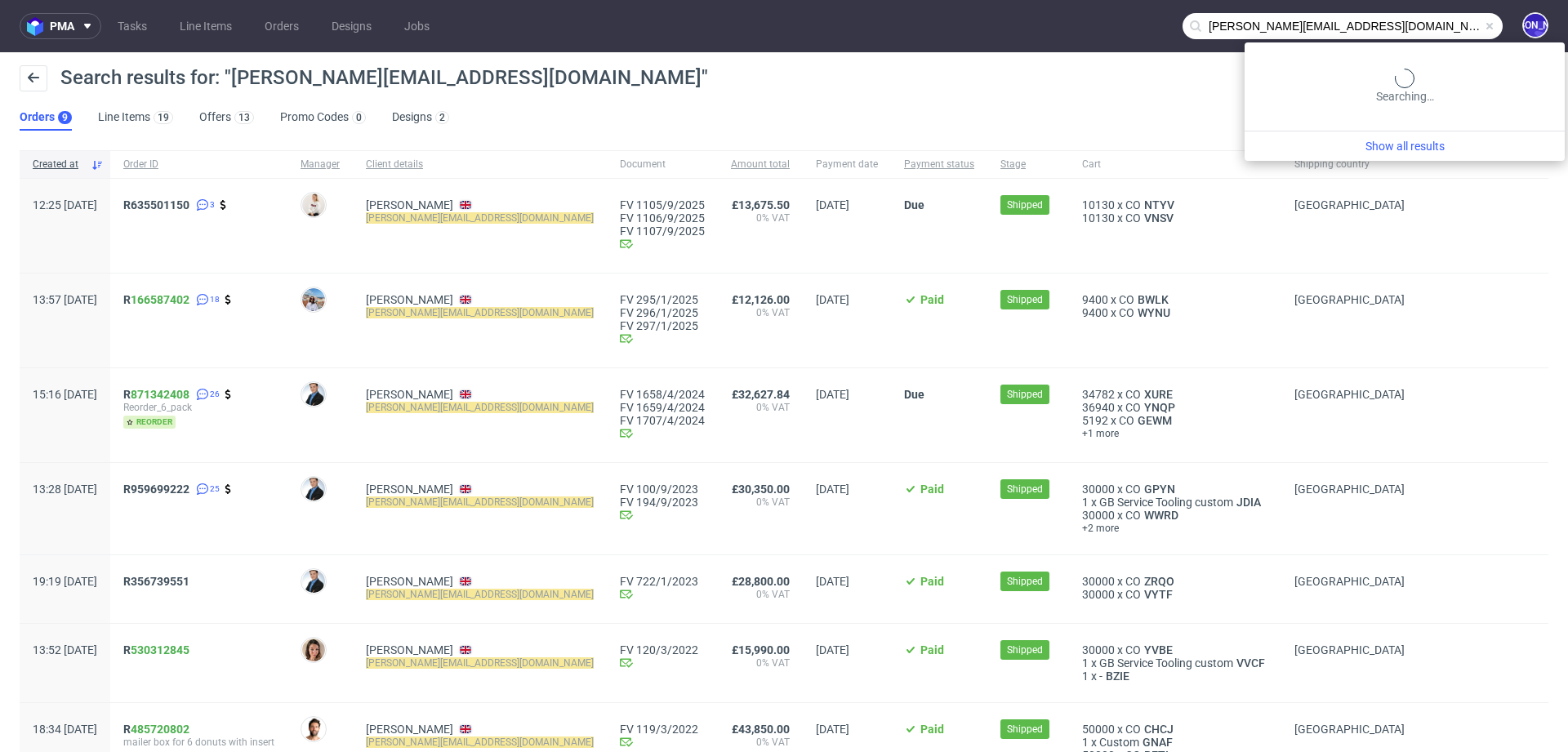
click at [1412, 24] on input "tom@rodeo-group.com" at bounding box center [1342, 26] width 320 height 26
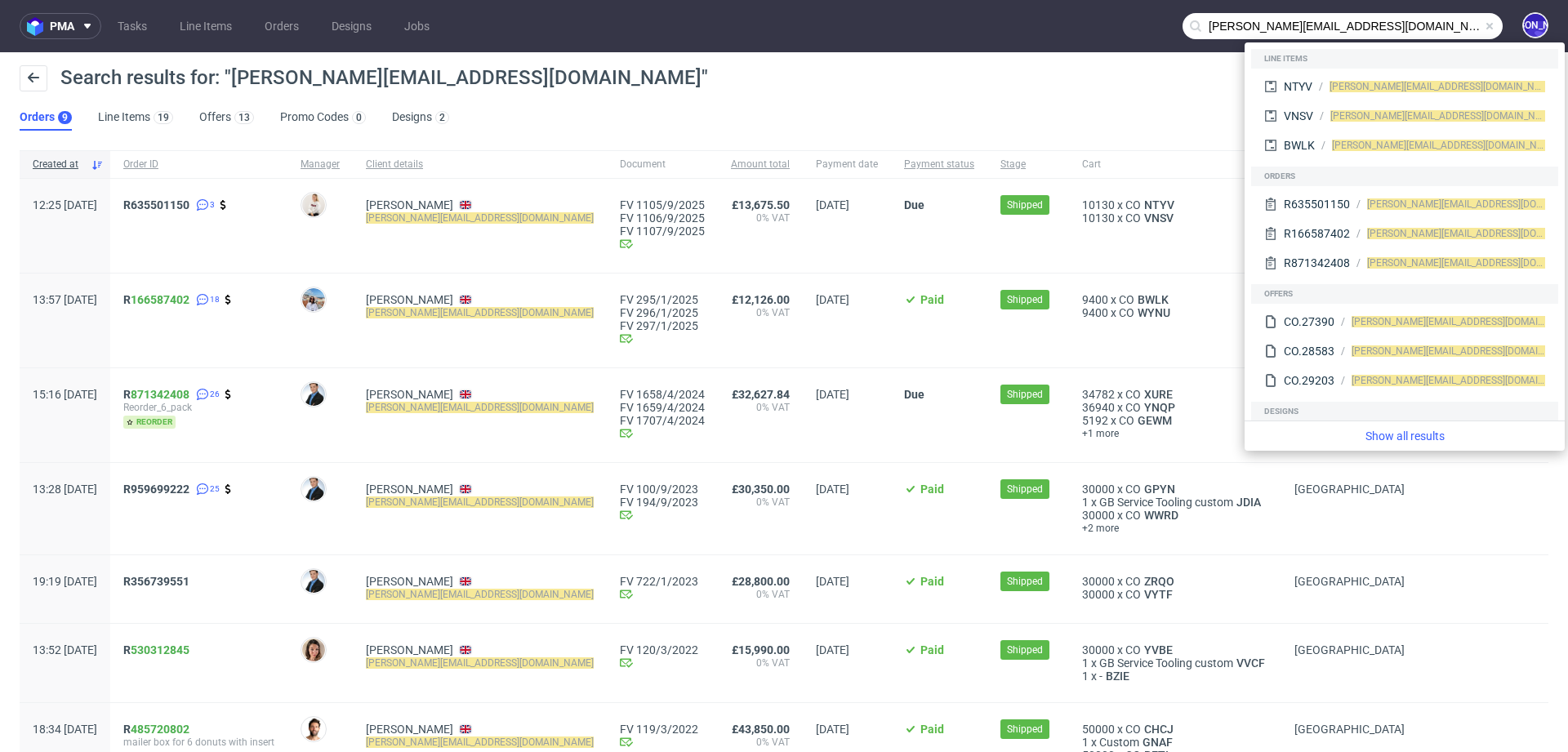
paste input "R056943177"
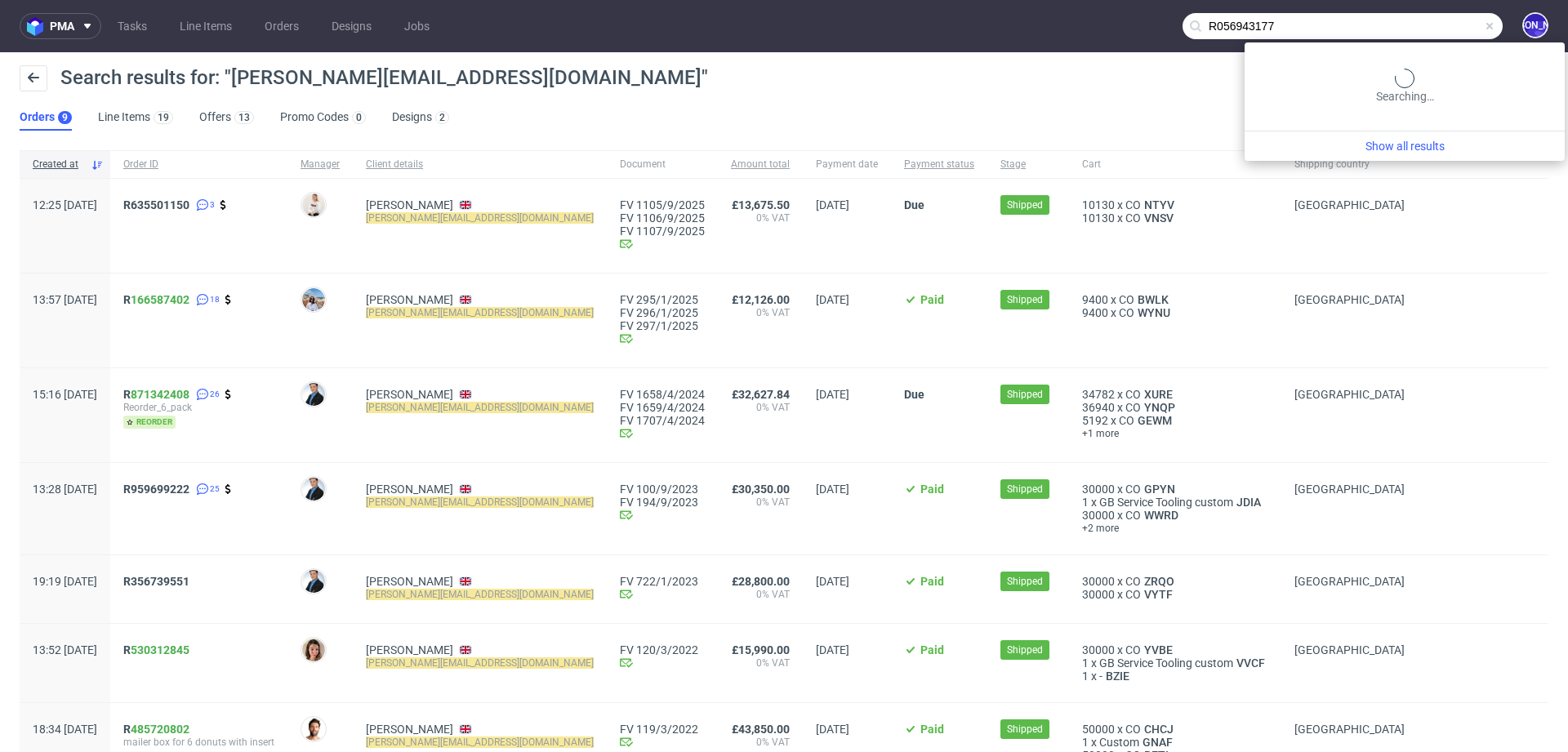
type input "R056943177"
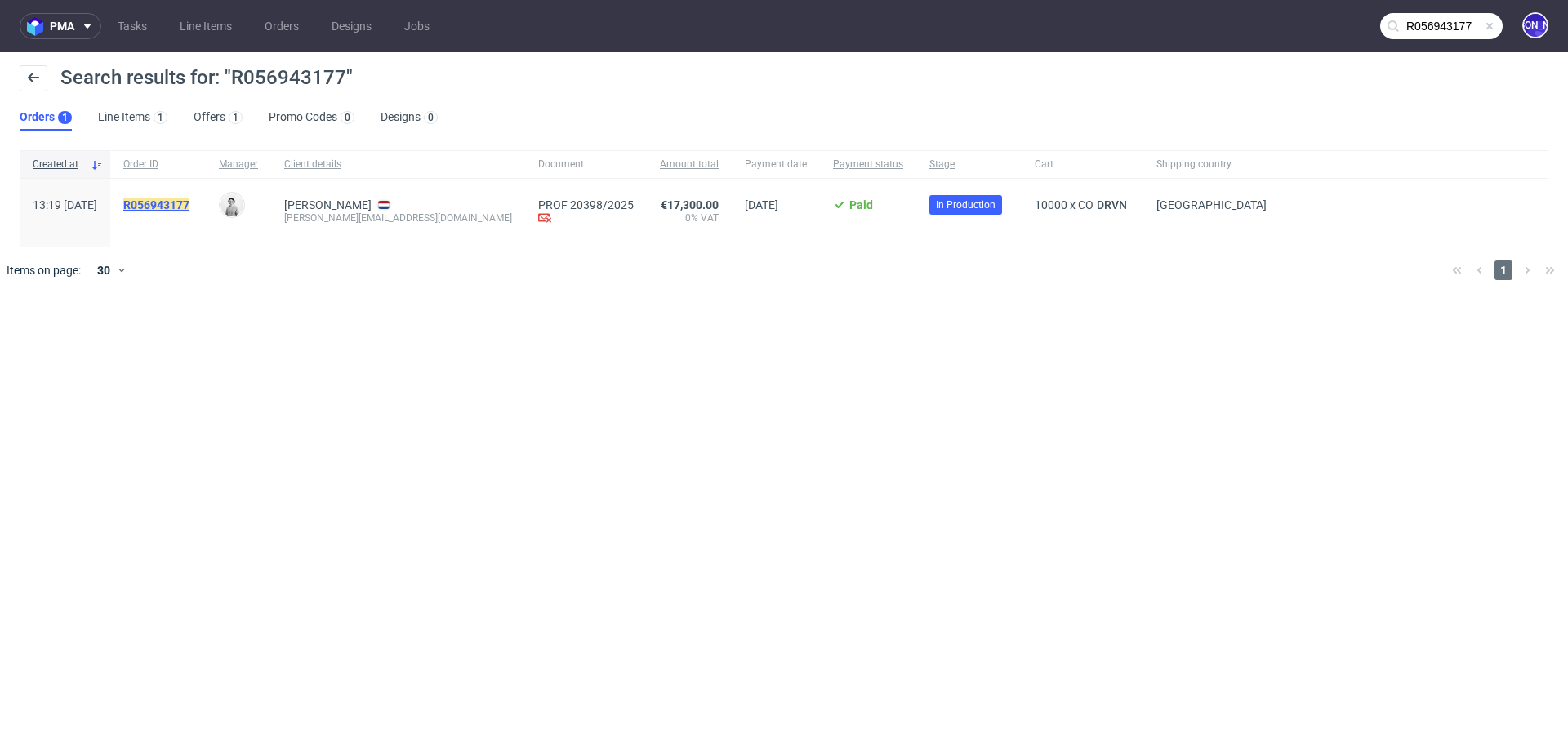
click at [187, 203] on mark "R056943177" at bounding box center [157, 204] width 66 height 13
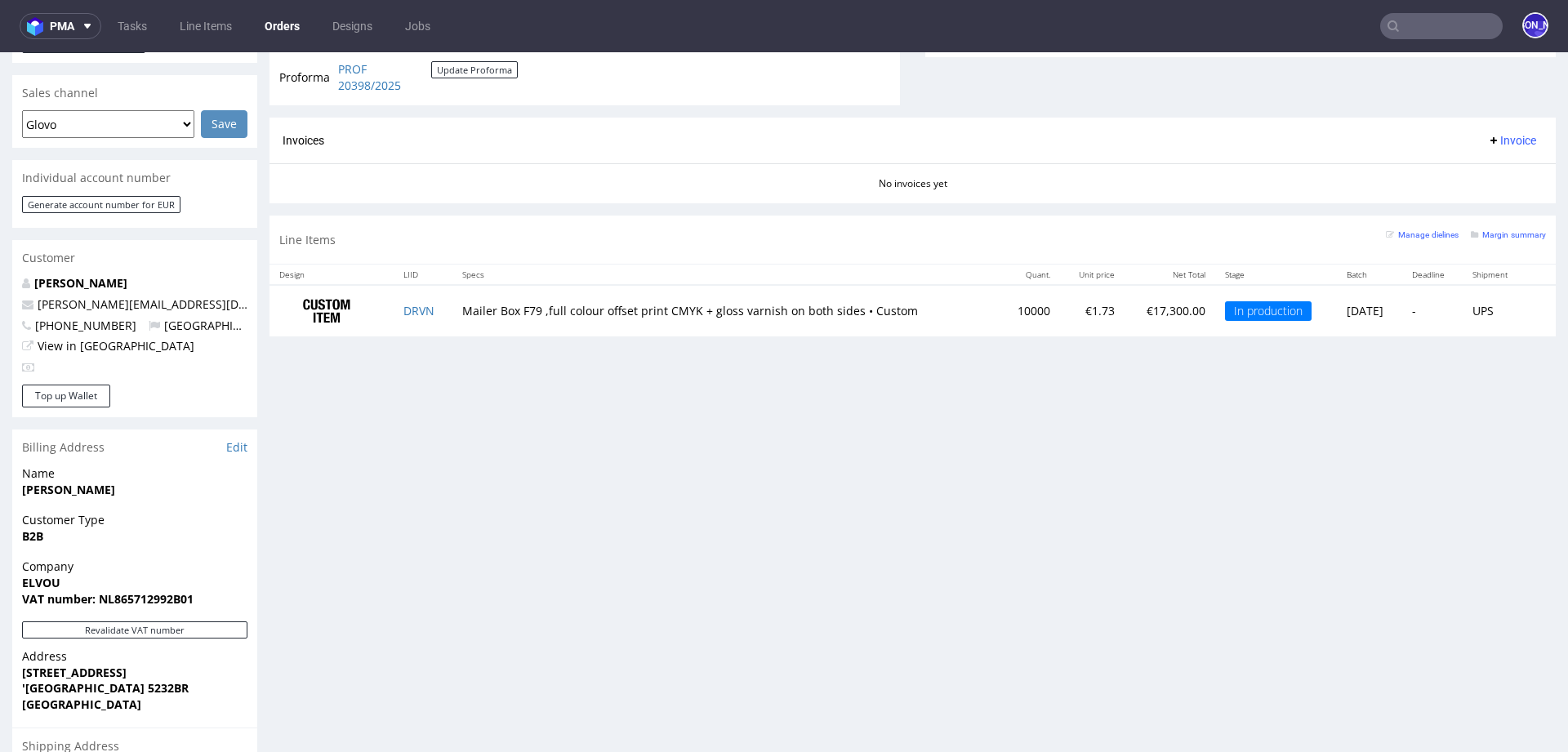
scroll to position [747, 0]
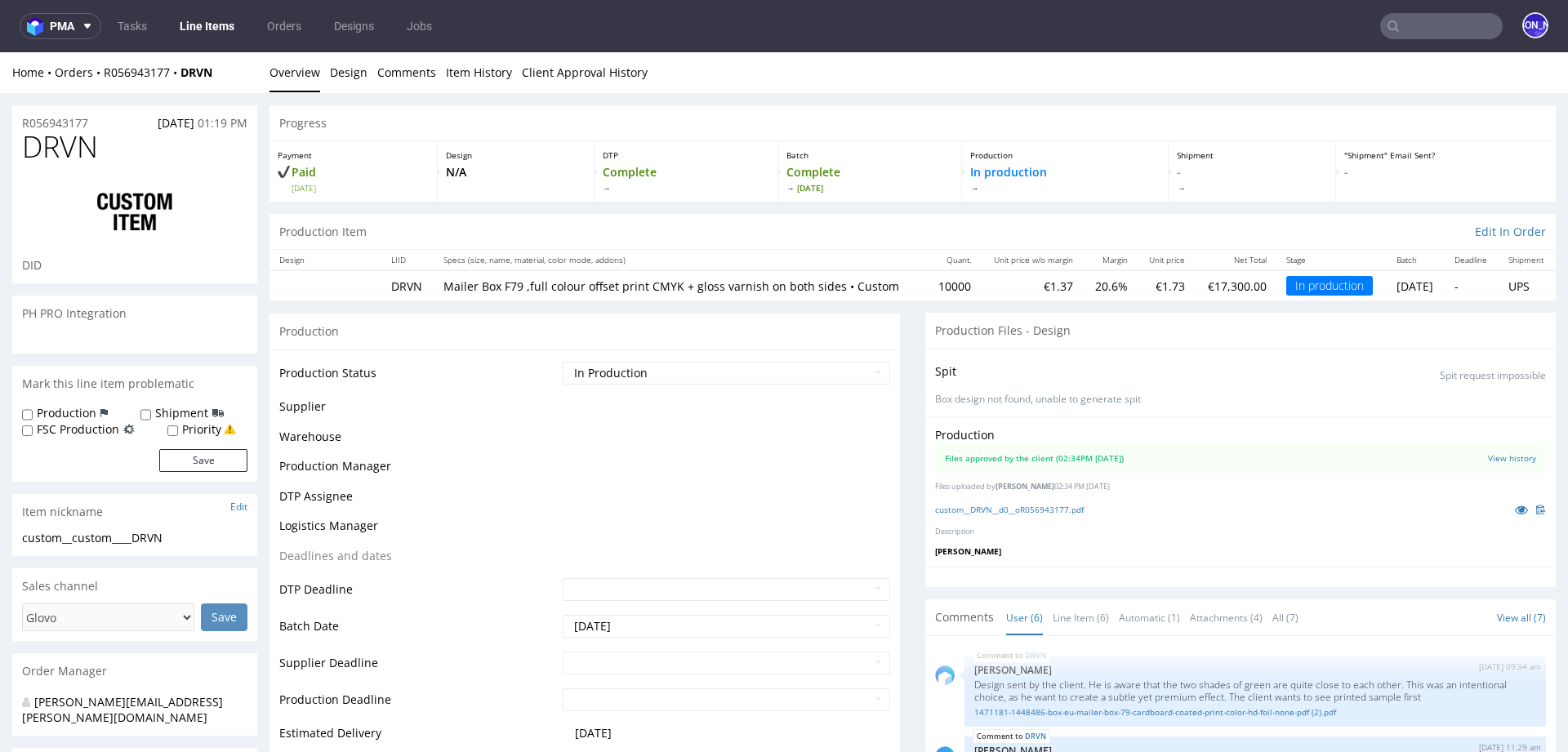
scroll to position [413, 0]
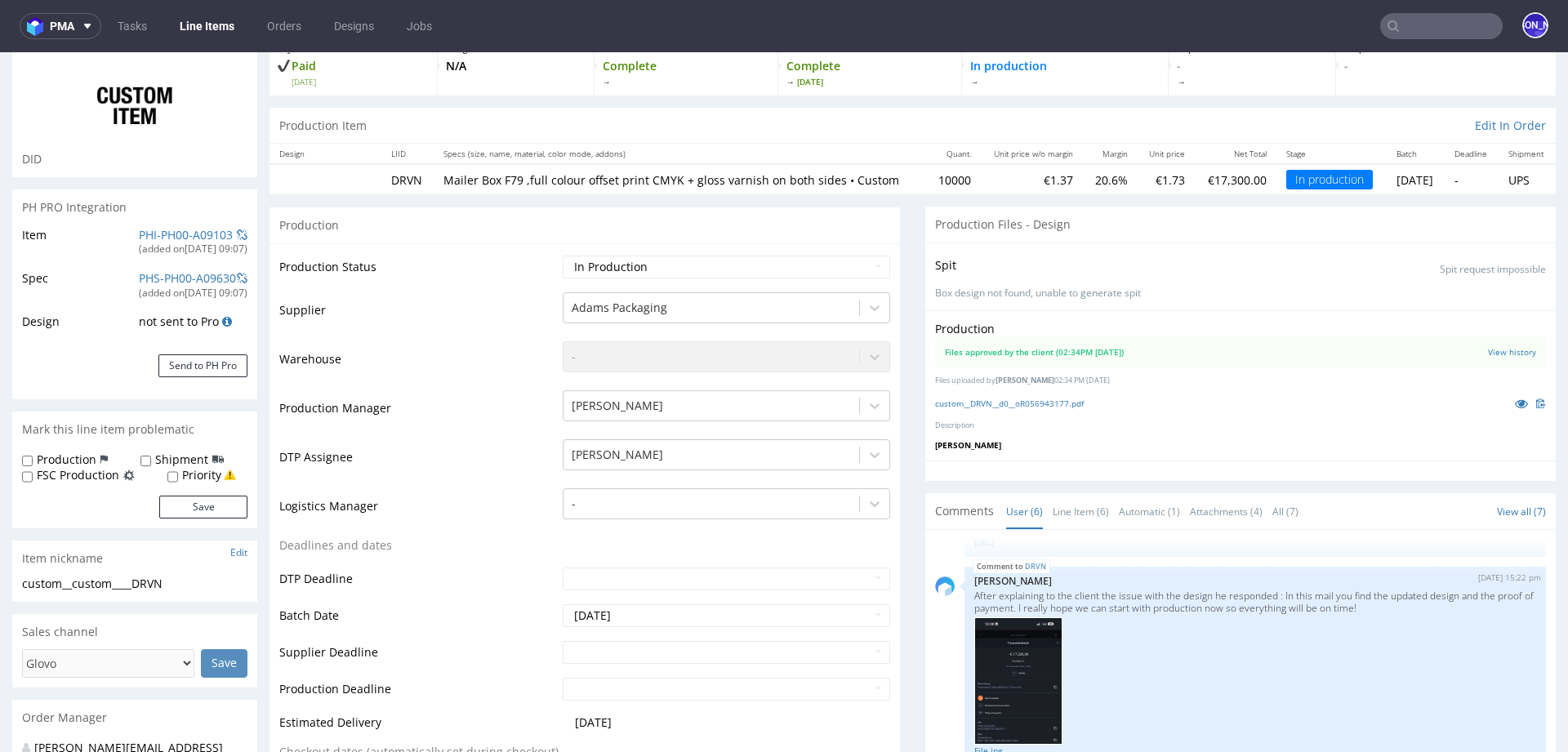
select select "in_progress"
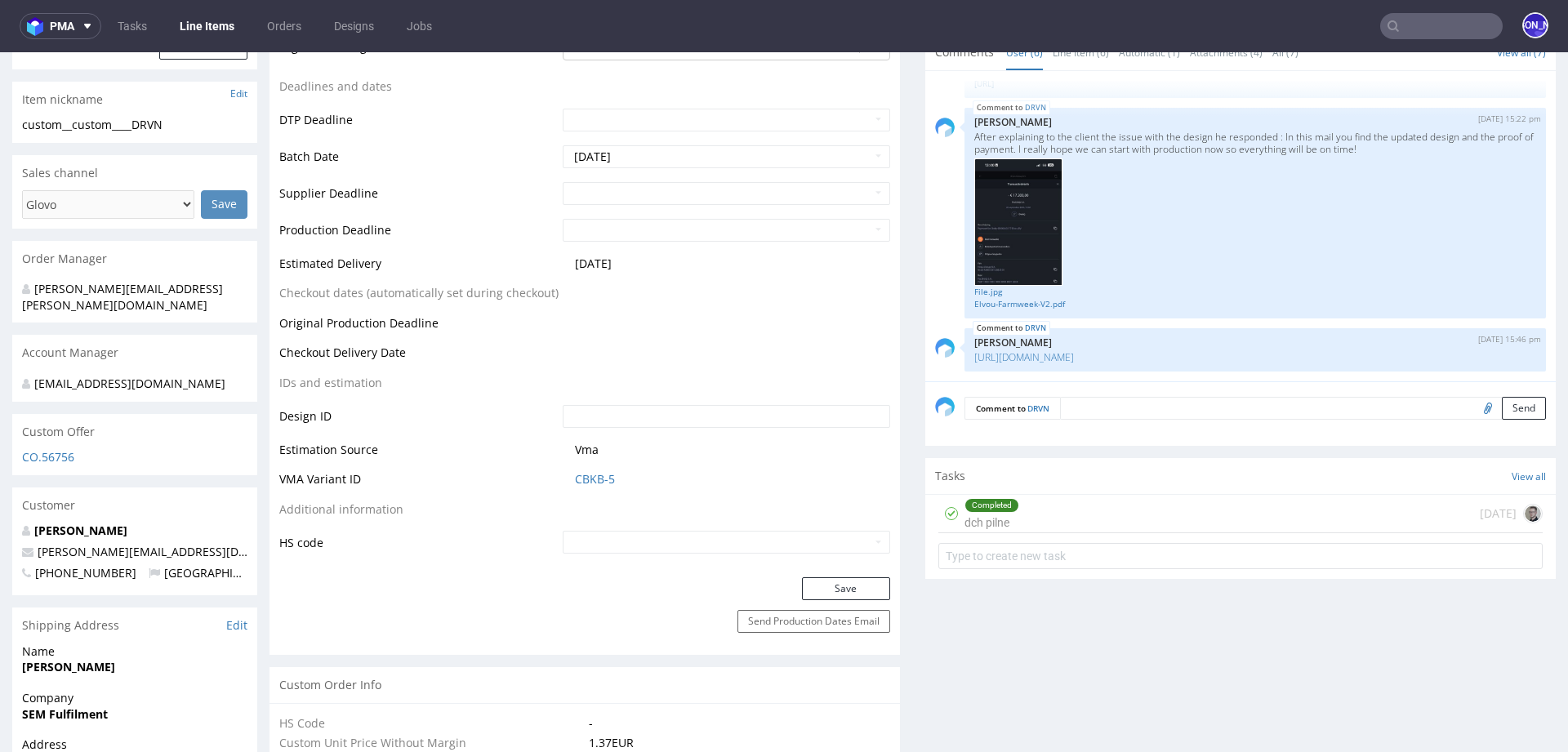
scroll to position [557, 0]
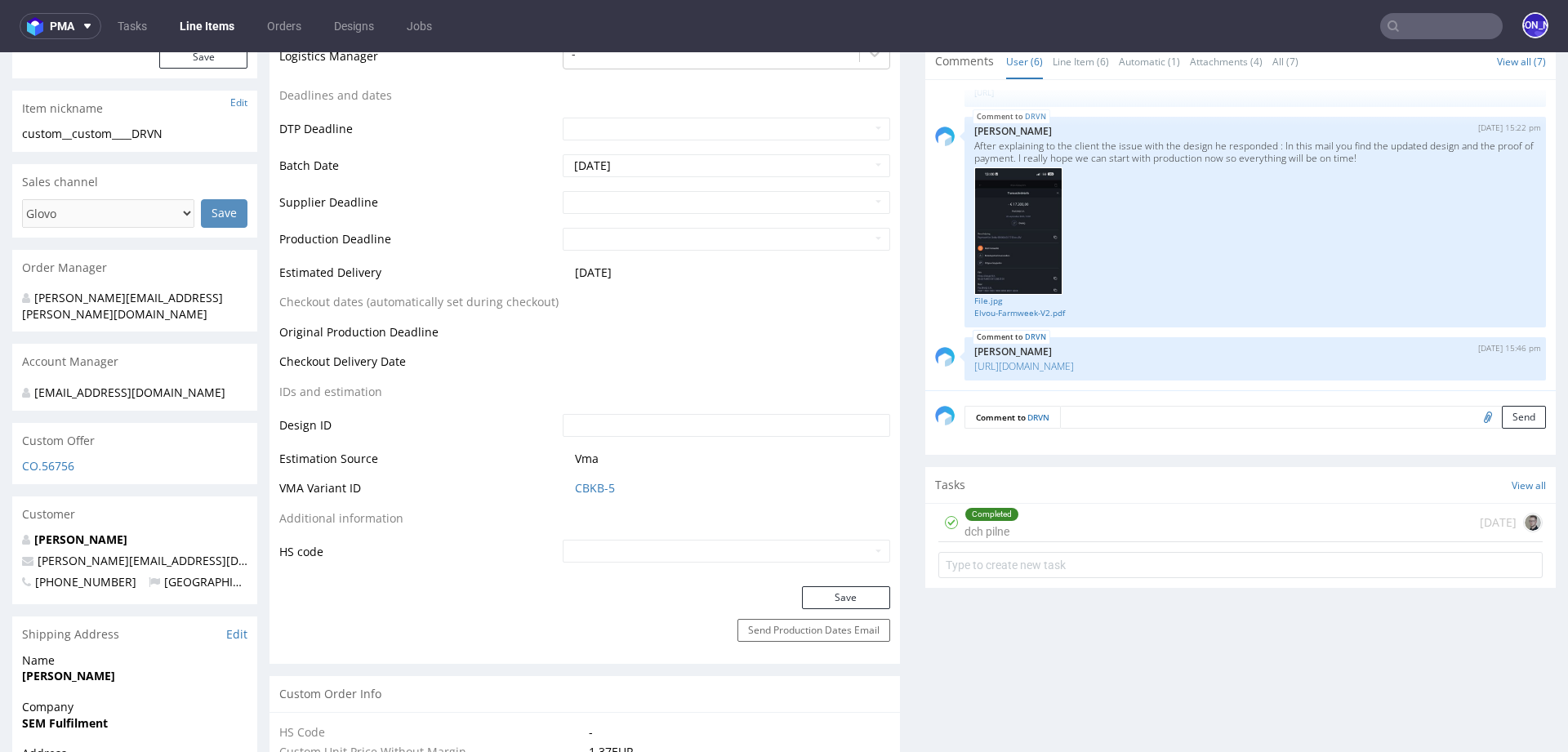
click at [1406, 20] on input "text" at bounding box center [1440, 26] width 123 height 26
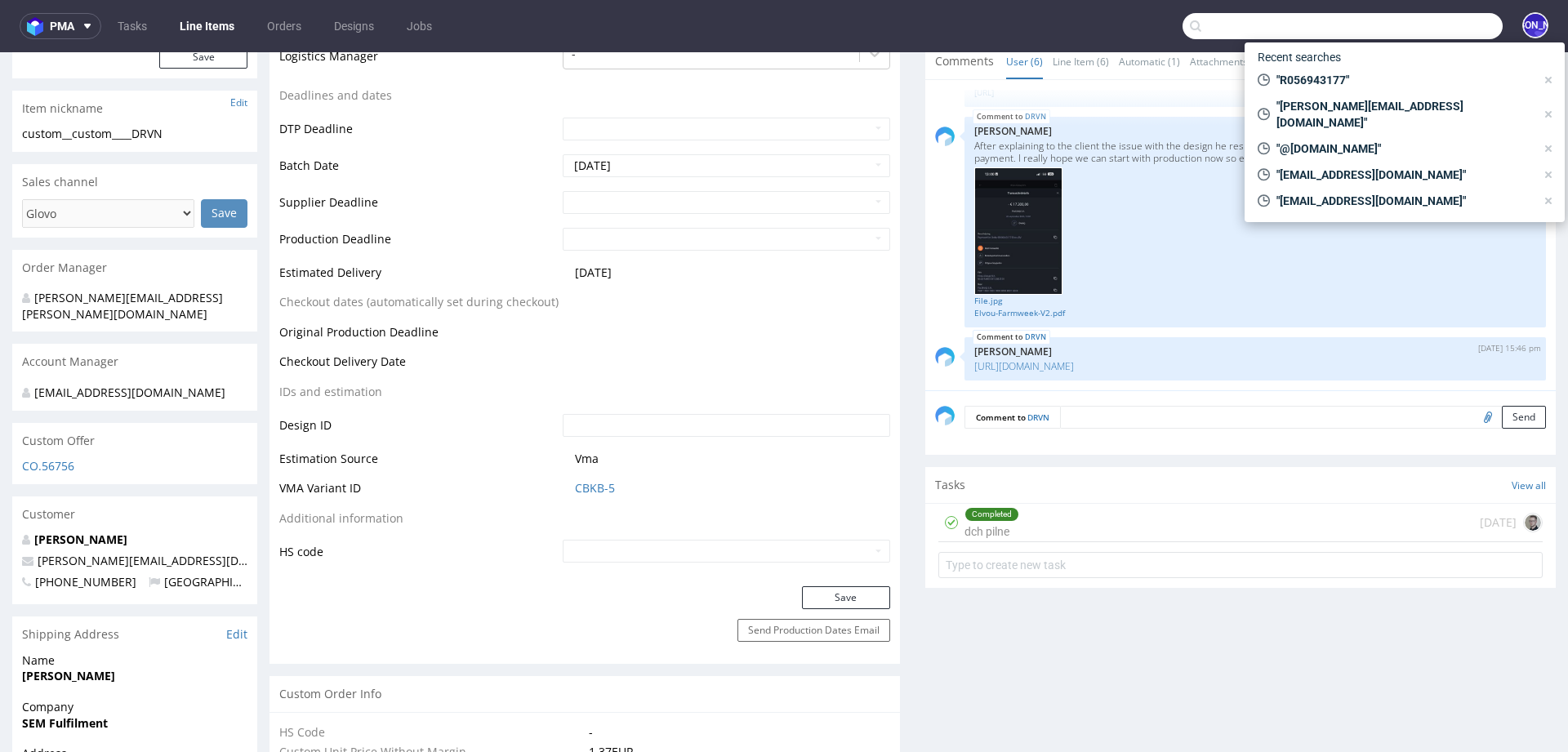
paste input "R105810351"
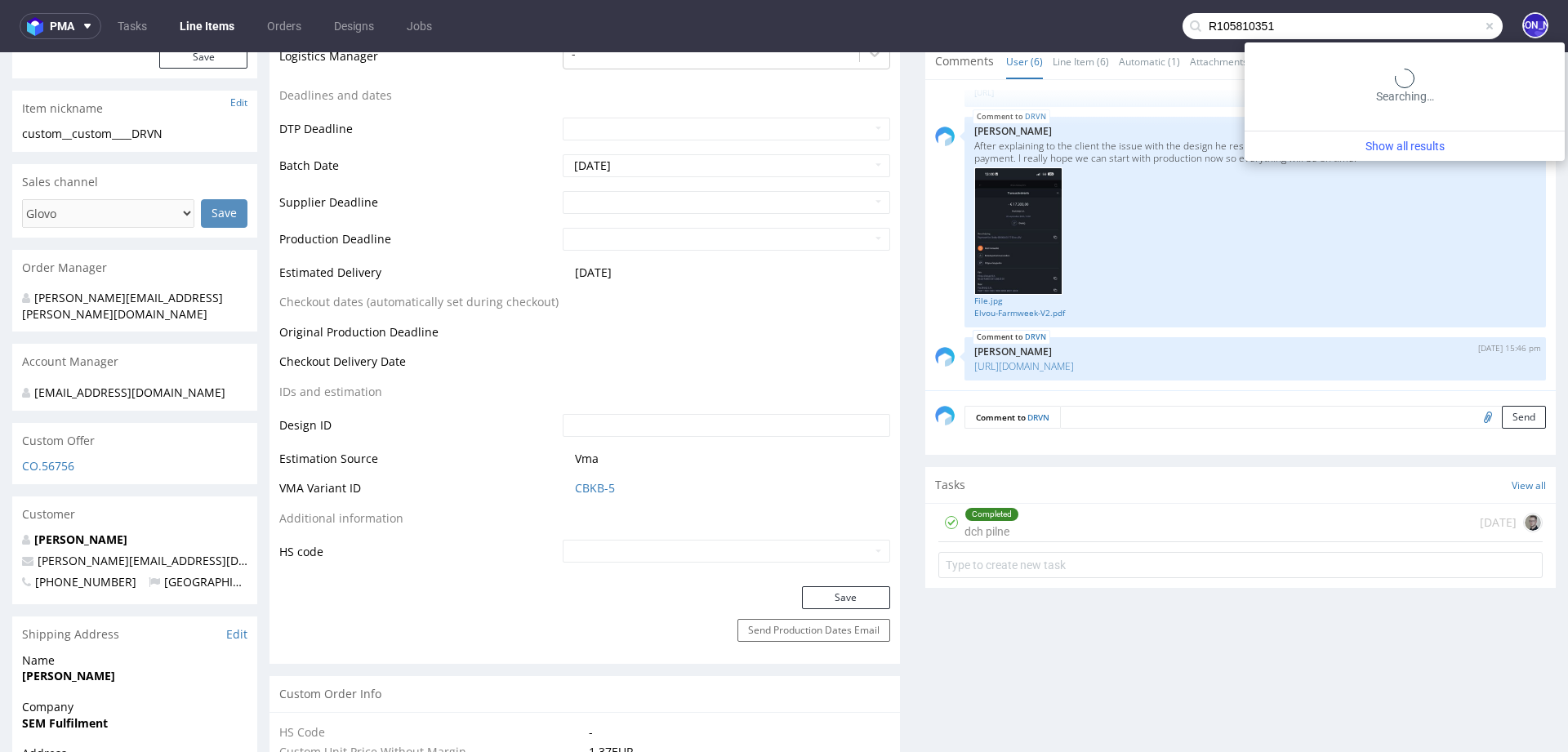
type input "R105810351"
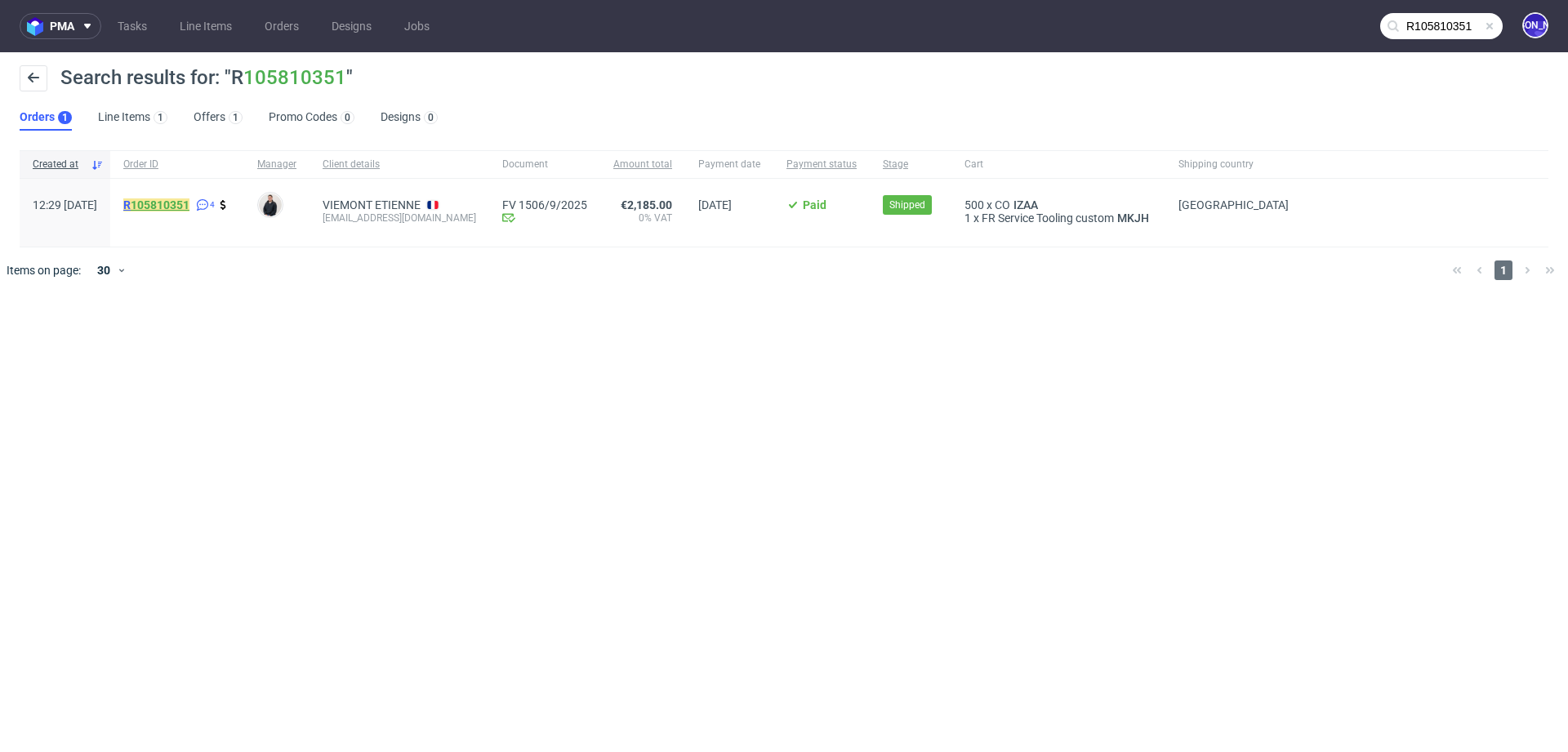
click at [182, 207] on link "105810351" at bounding box center [159, 204] width 59 height 13
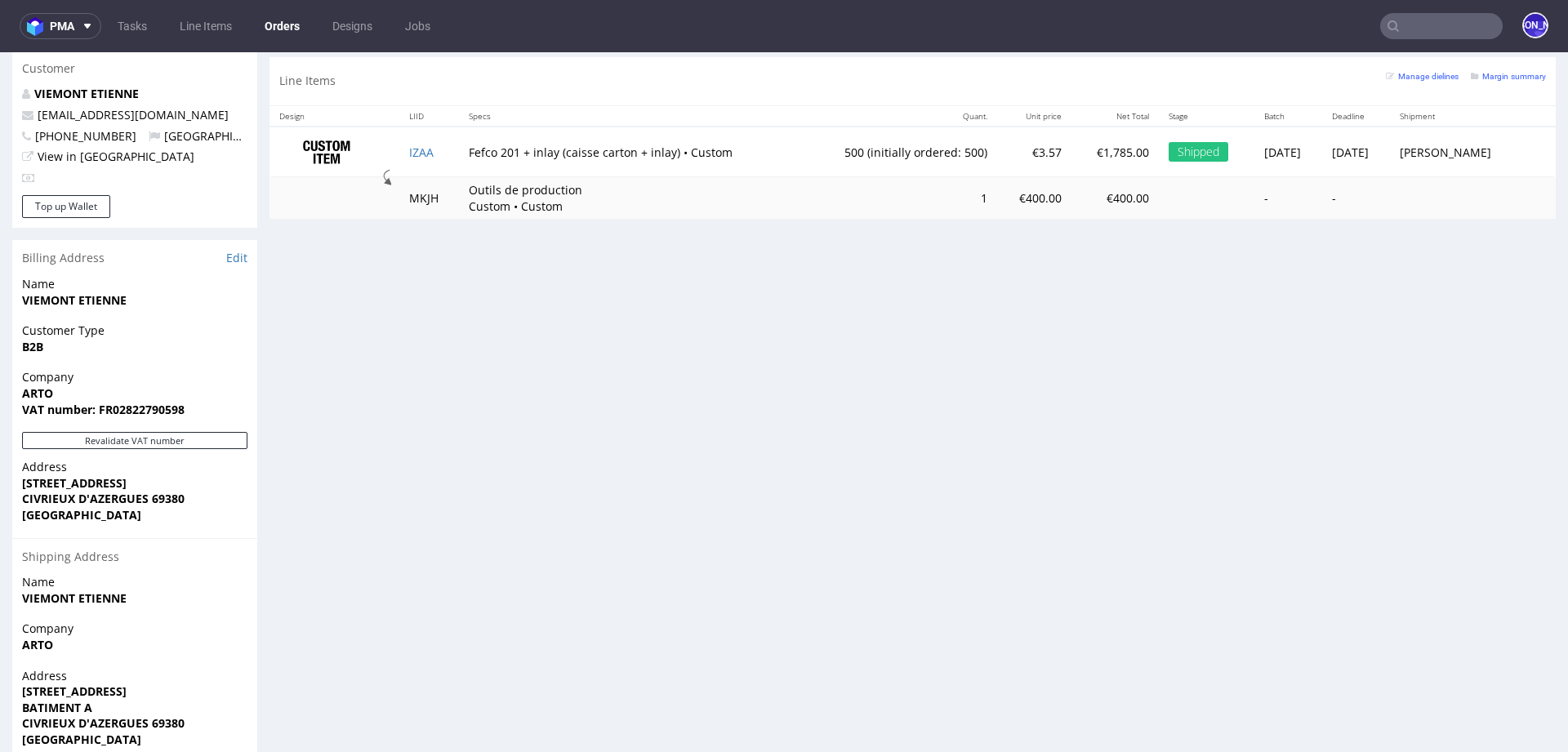
scroll to position [874, 0]
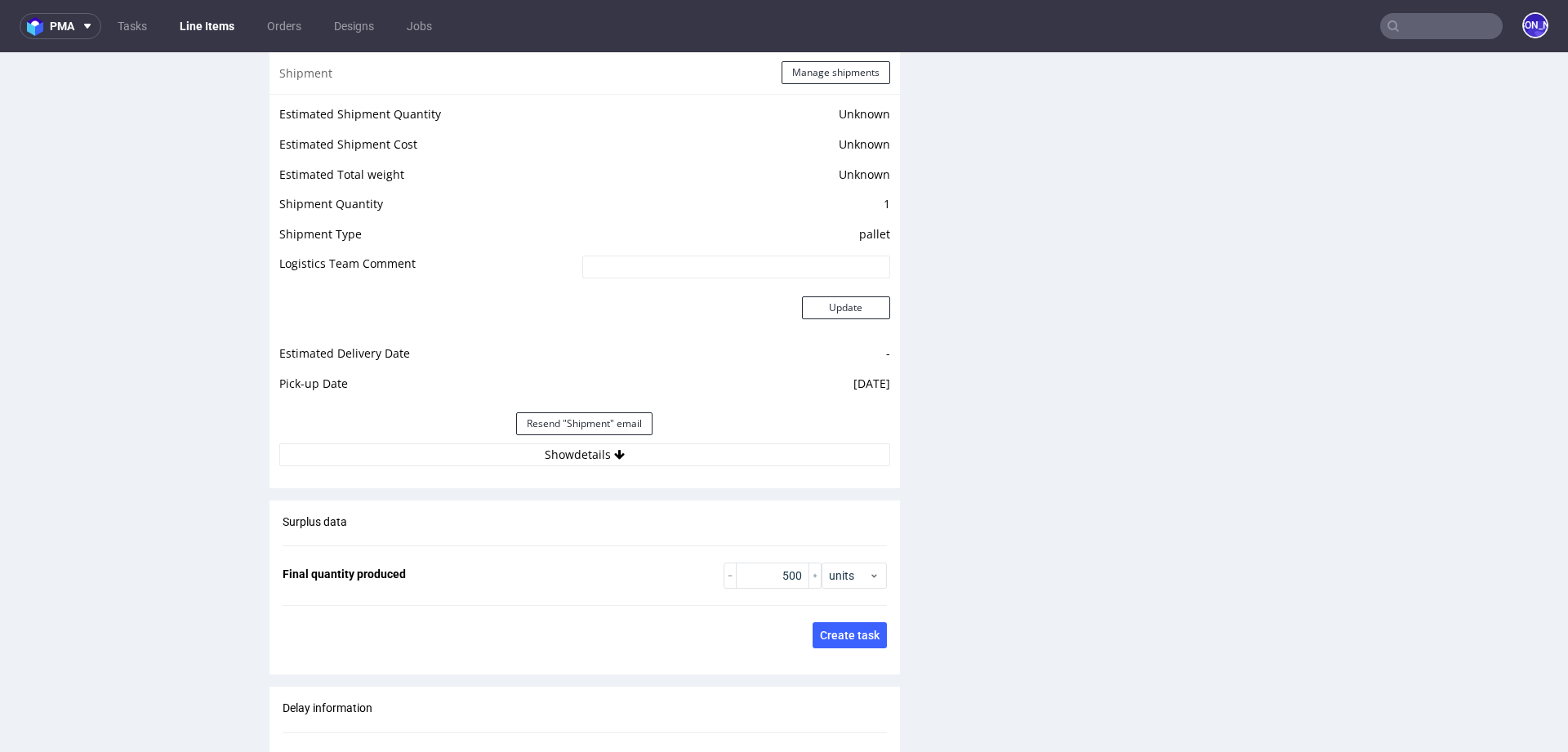
scroll to position [2377, 0]
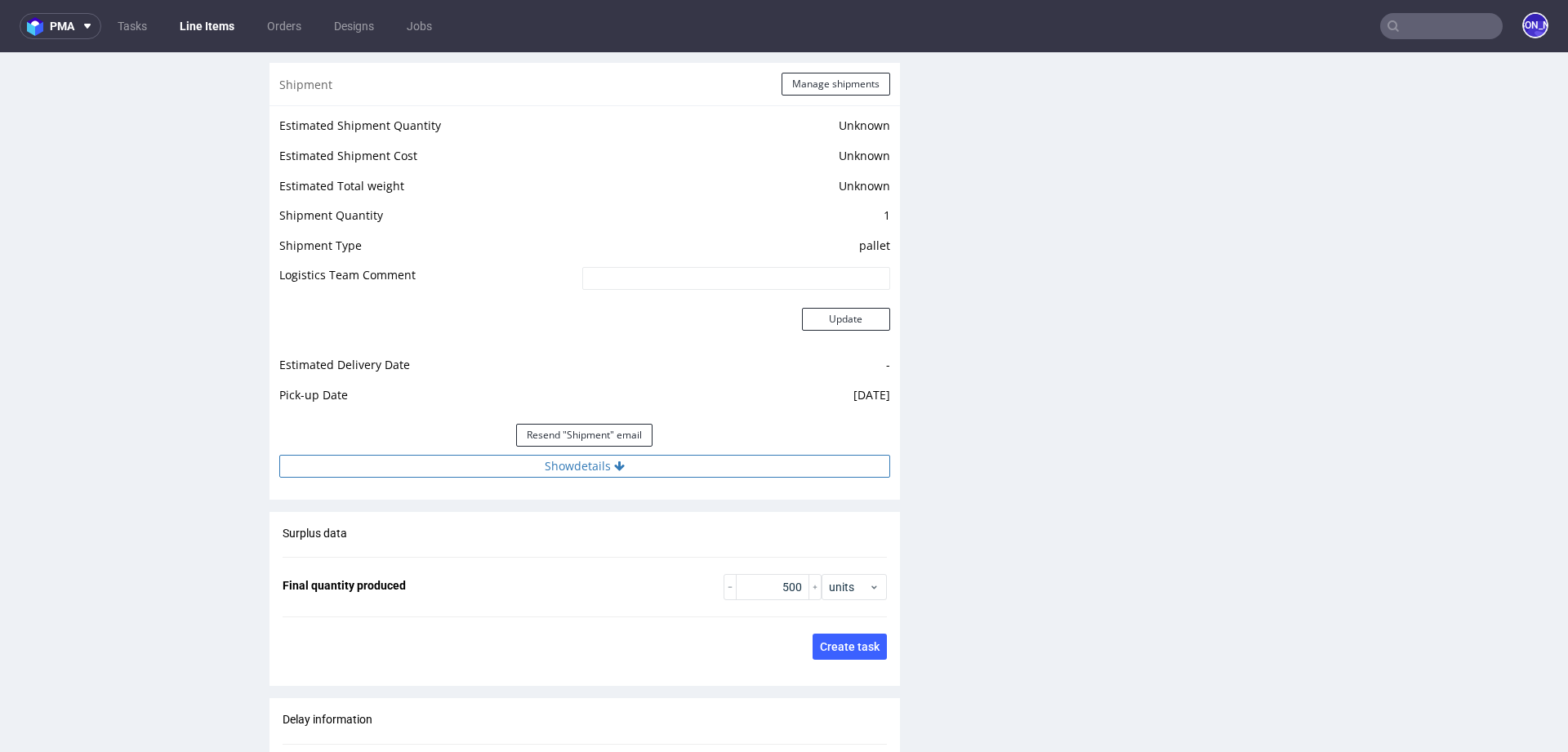
click at [674, 455] on button "Show details" at bounding box center [584, 466] width 611 height 23
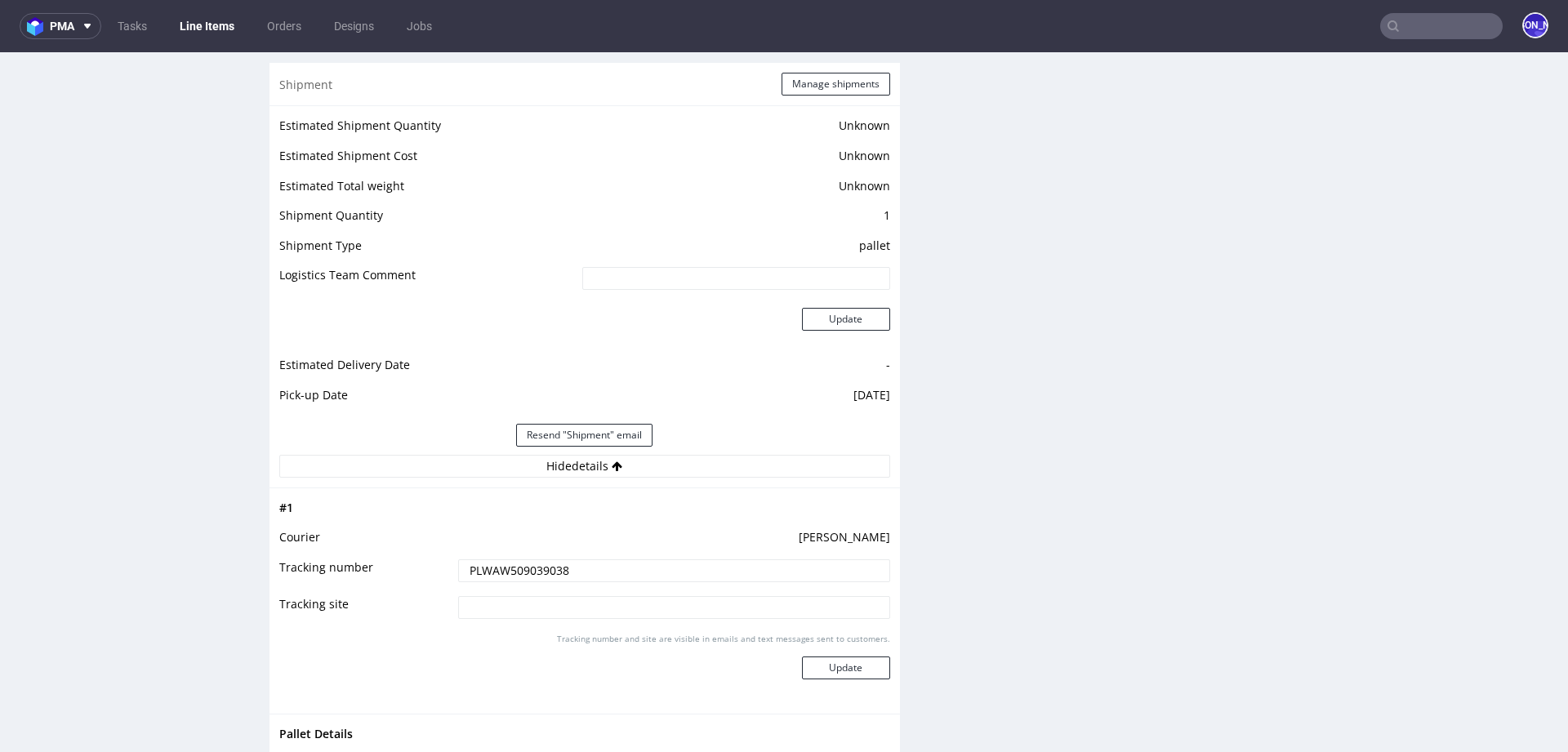
click at [493, 560] on input "PLWAW509039038" at bounding box center [673, 570] width 432 height 23
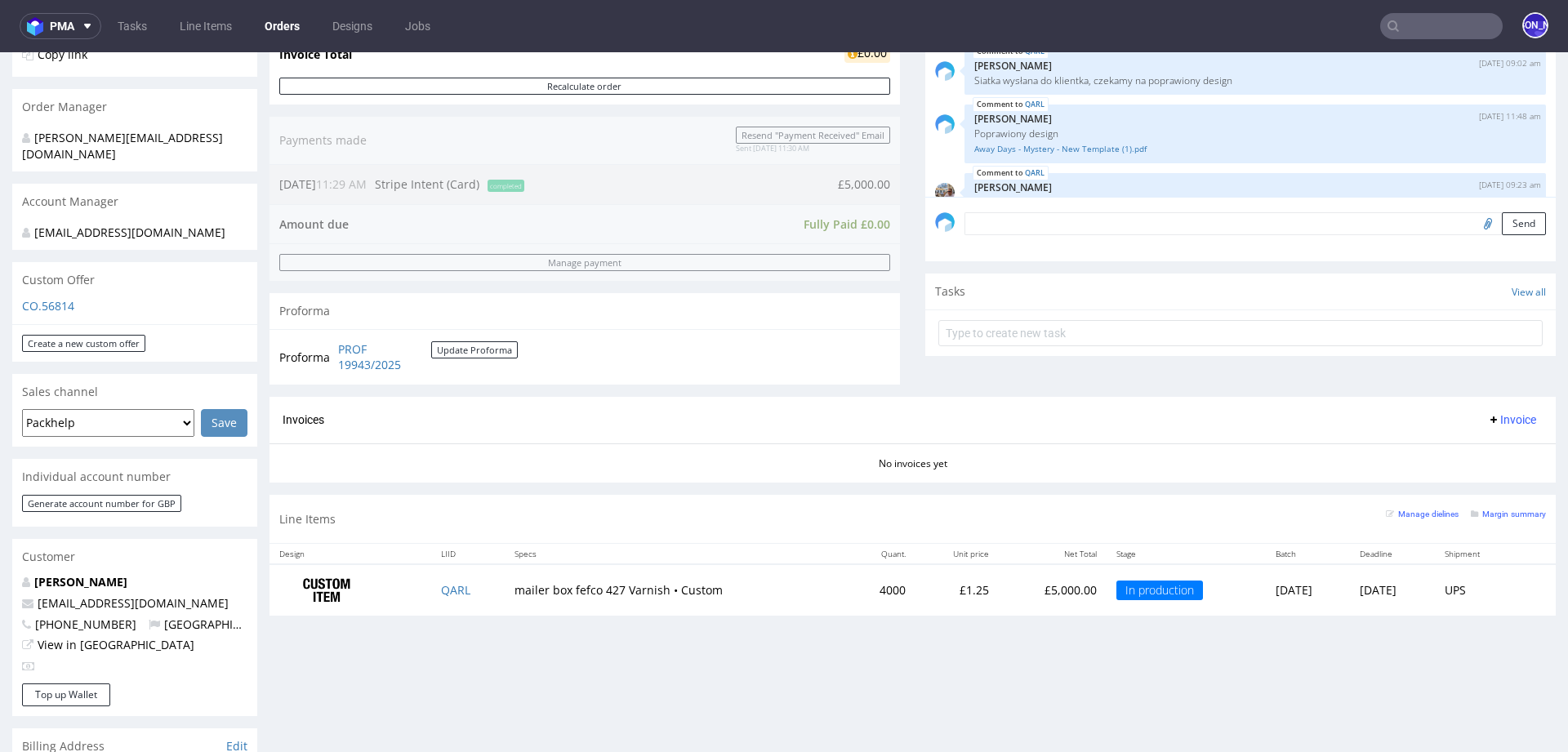
scroll to position [751, 0]
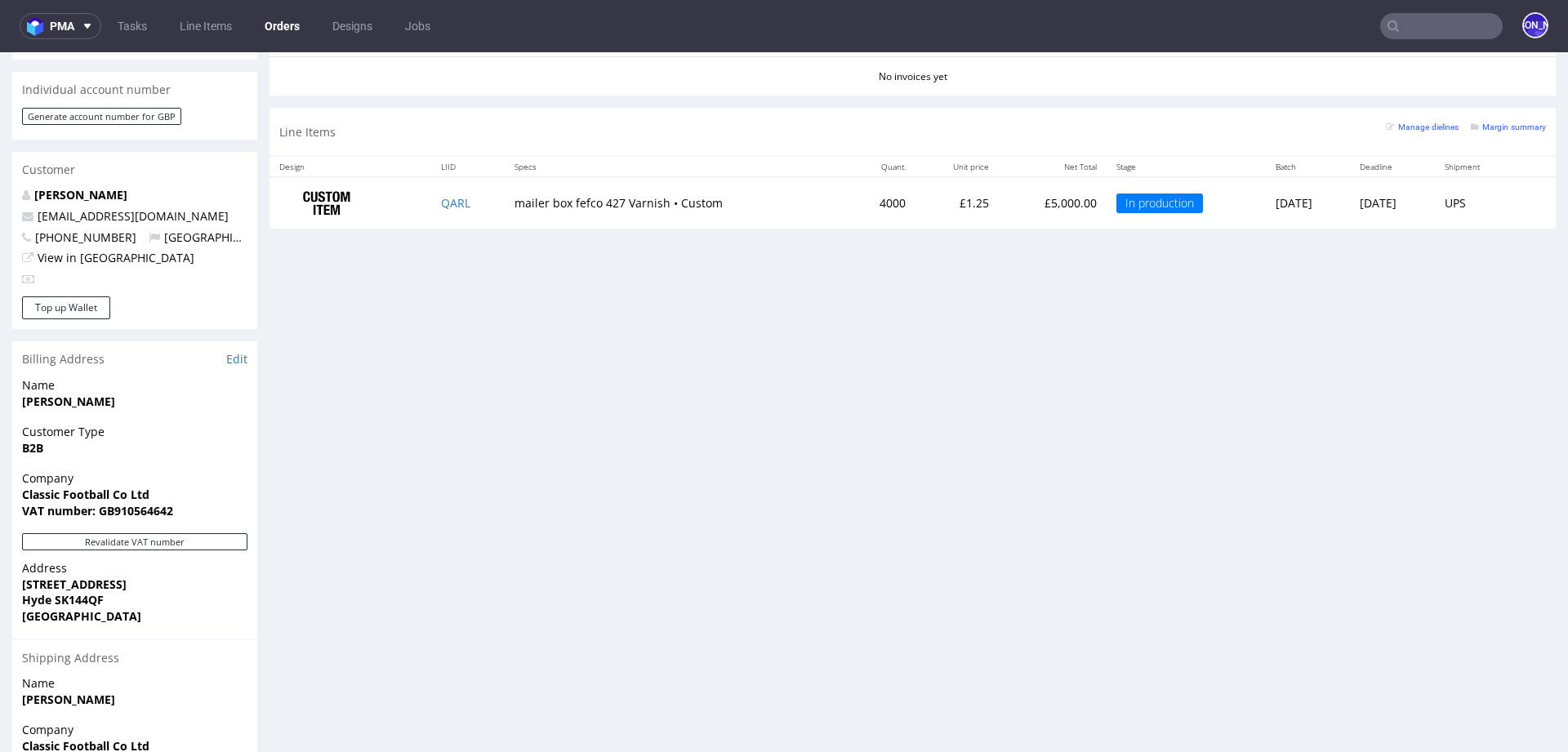
click at [1432, 22] on input "text" at bounding box center [1440, 26] width 123 height 26
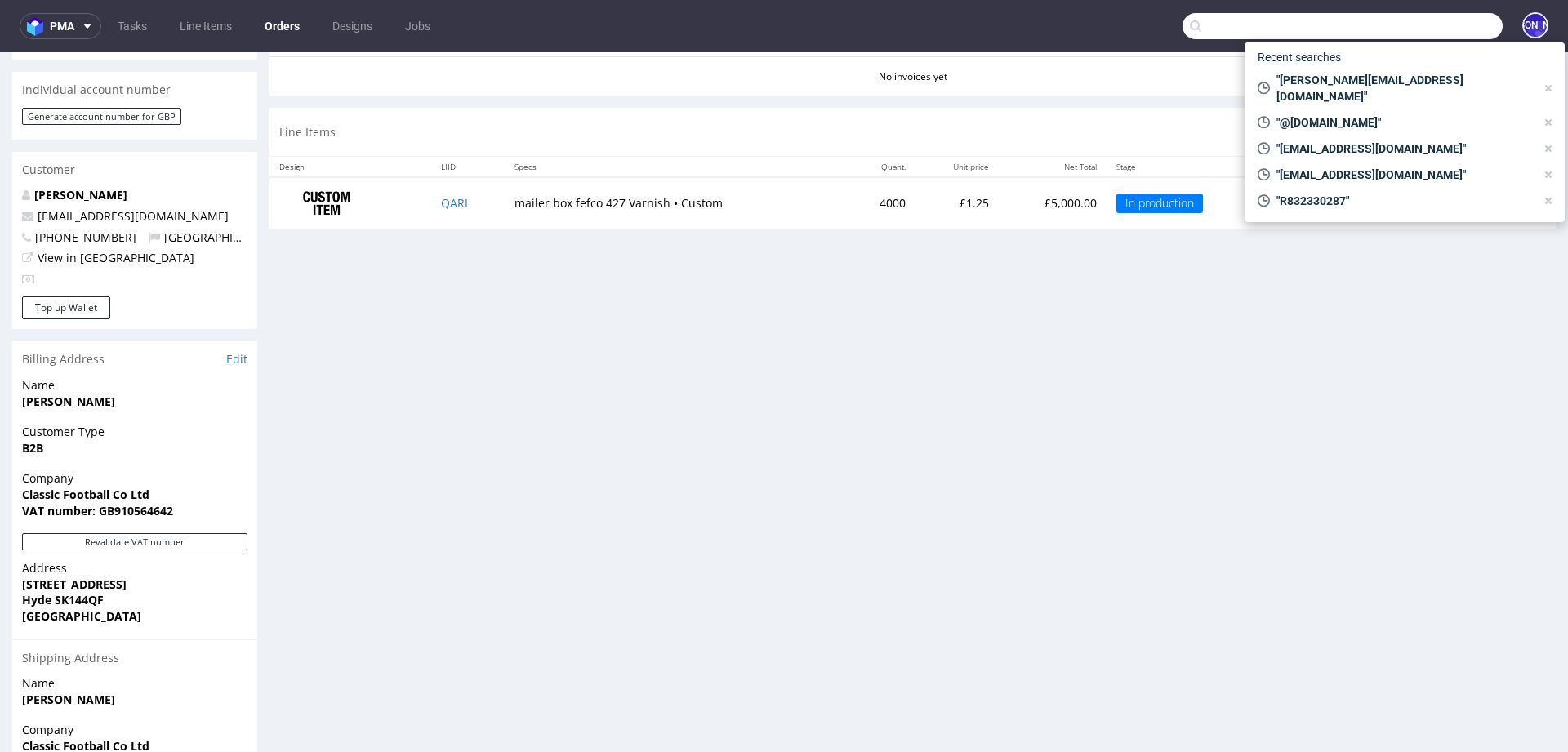
paste input "[EMAIL_ADDRESS][DOMAIN_NAME]"
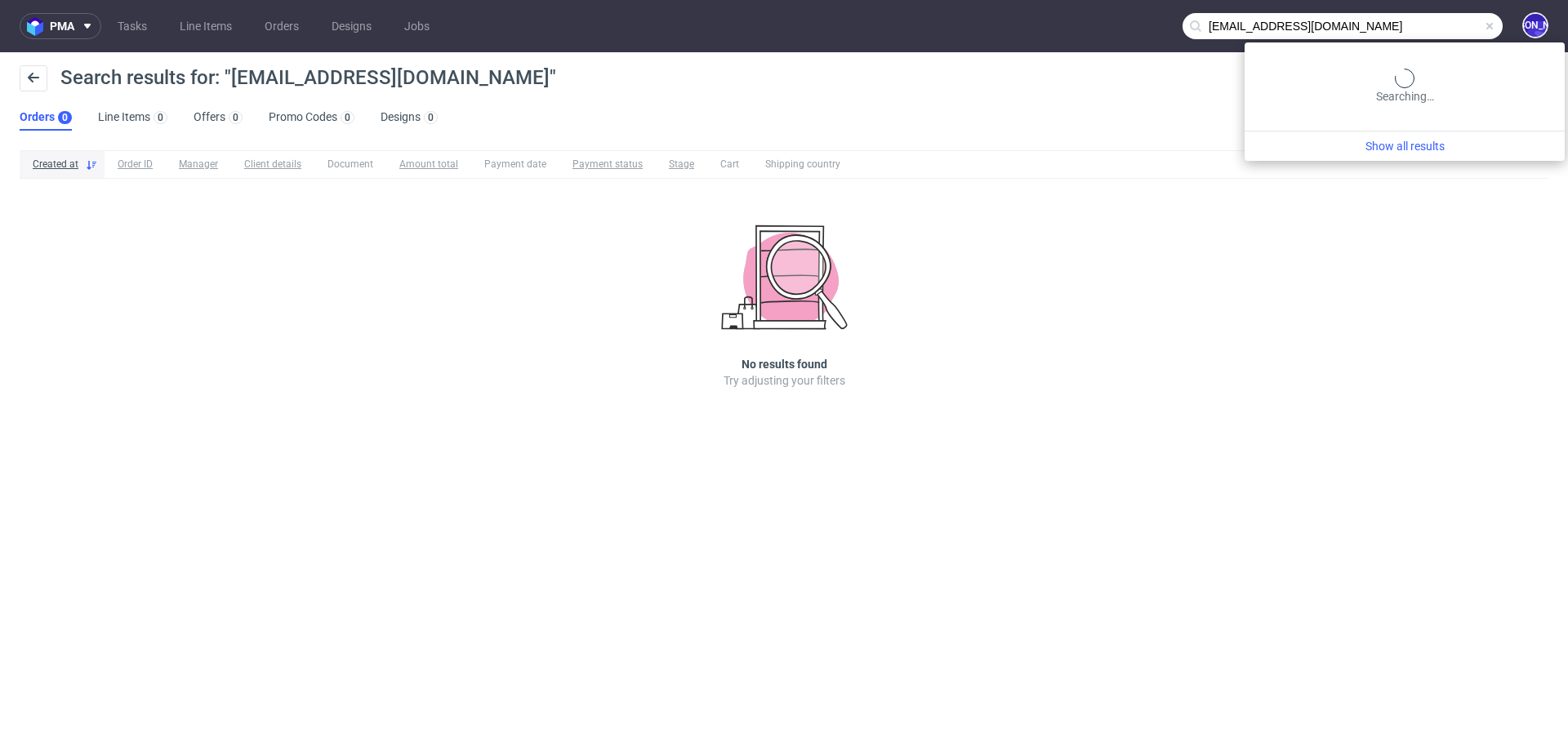
click at [1406, 34] on input "[EMAIL_ADDRESS][DOMAIN_NAME]" at bounding box center [1342, 26] width 320 height 26
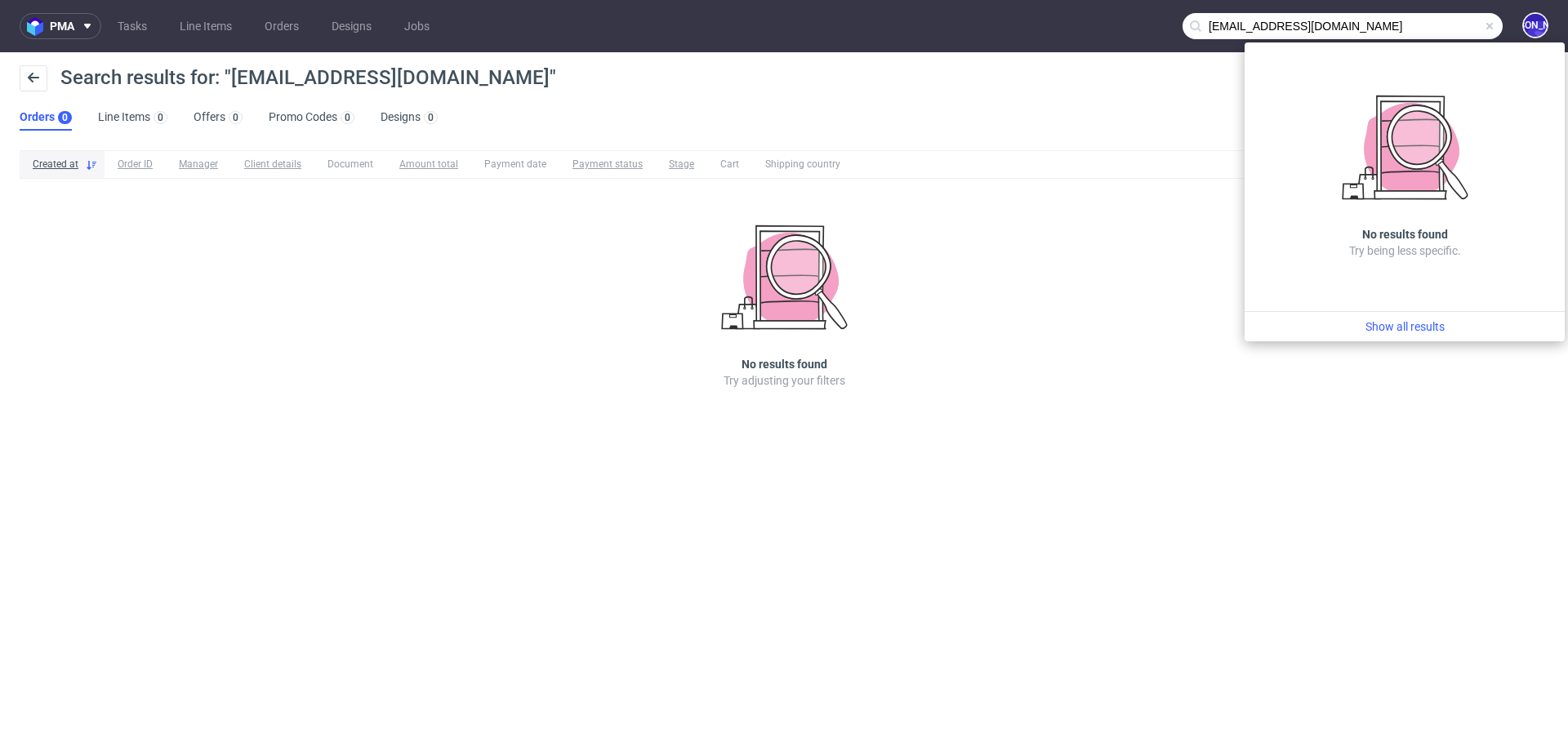
click at [1213, 28] on input "[EMAIL_ADDRESS][DOMAIN_NAME]" at bounding box center [1342, 26] width 320 height 26
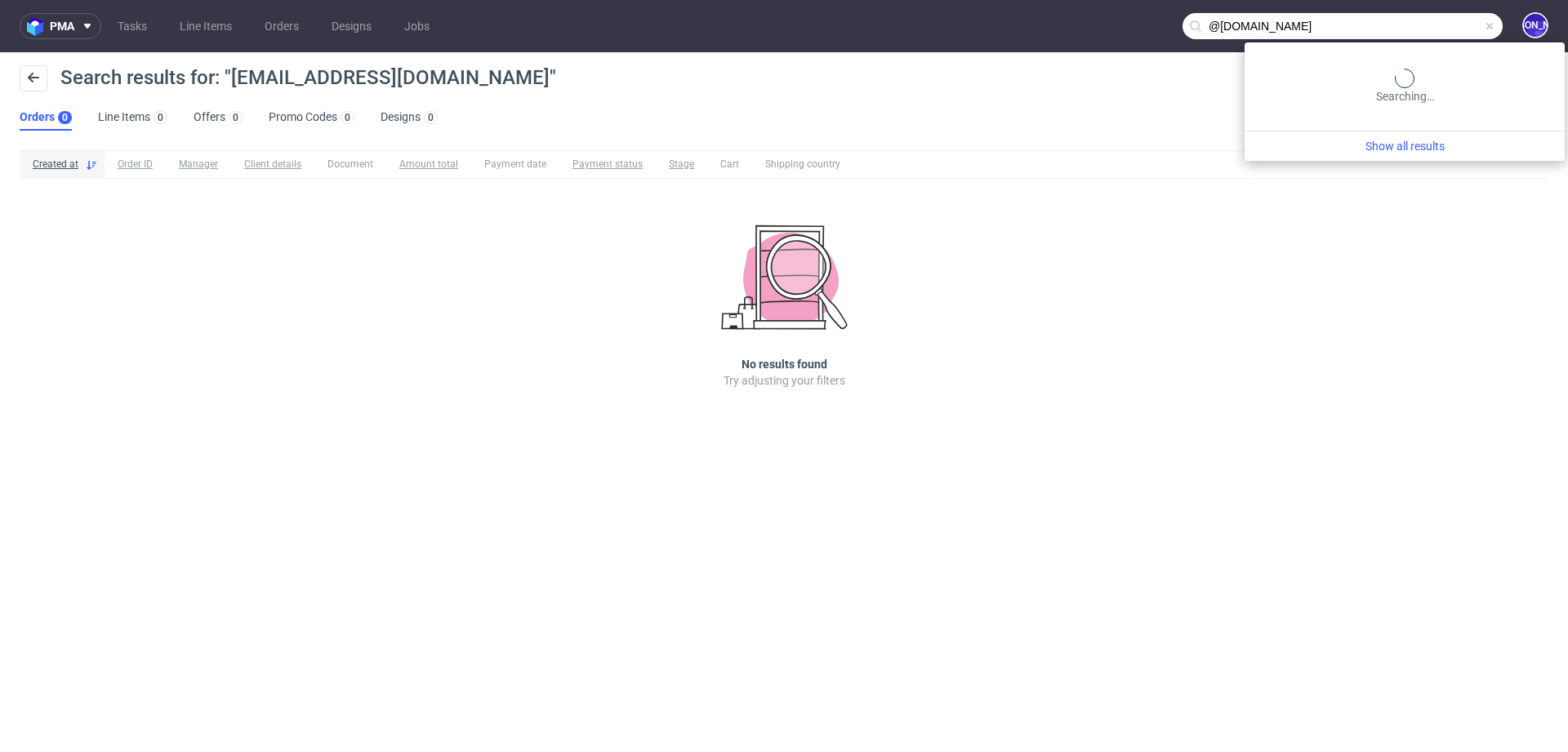
type input "@[DOMAIN_NAME]"
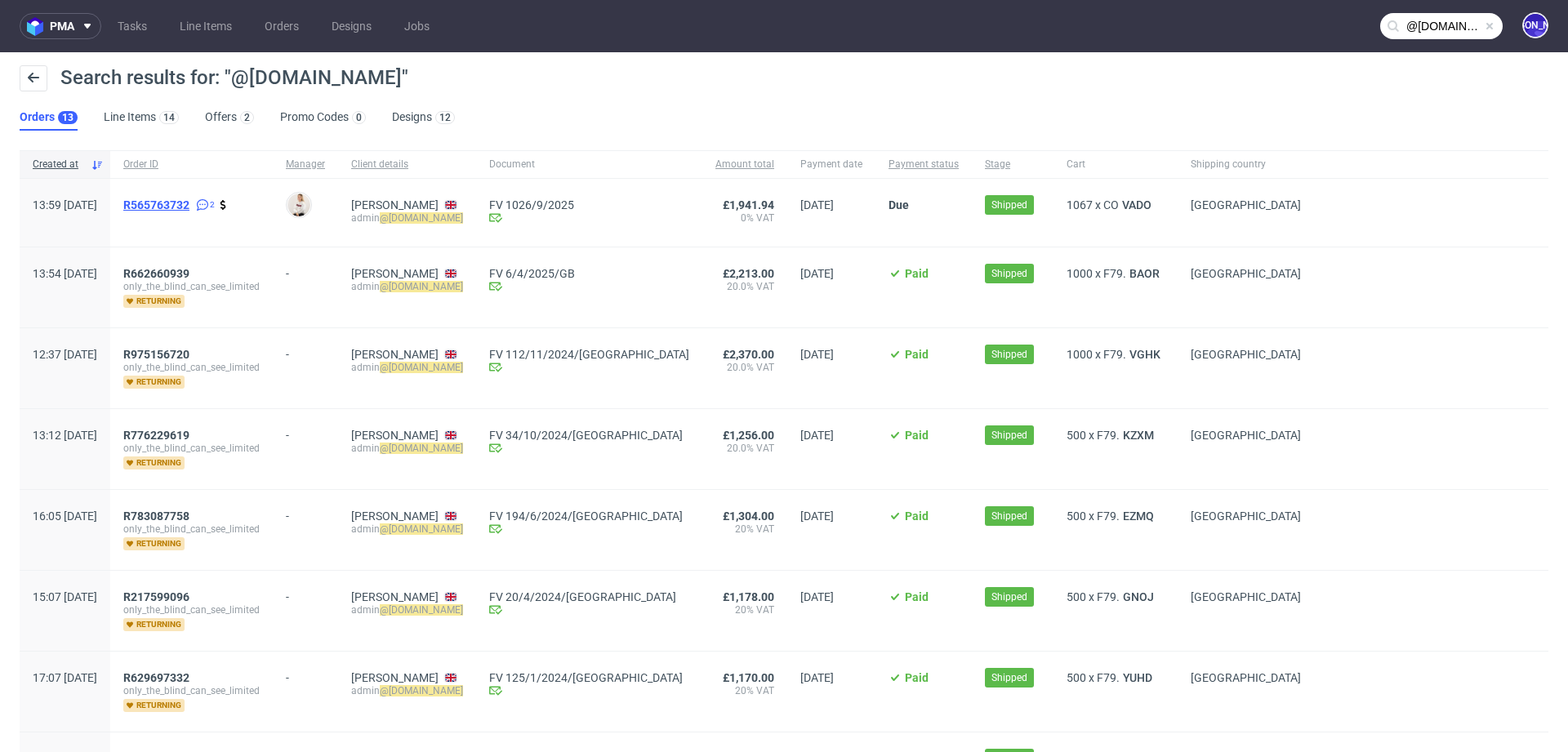
click at [189, 203] on span "R565763732" at bounding box center [157, 204] width 66 height 13
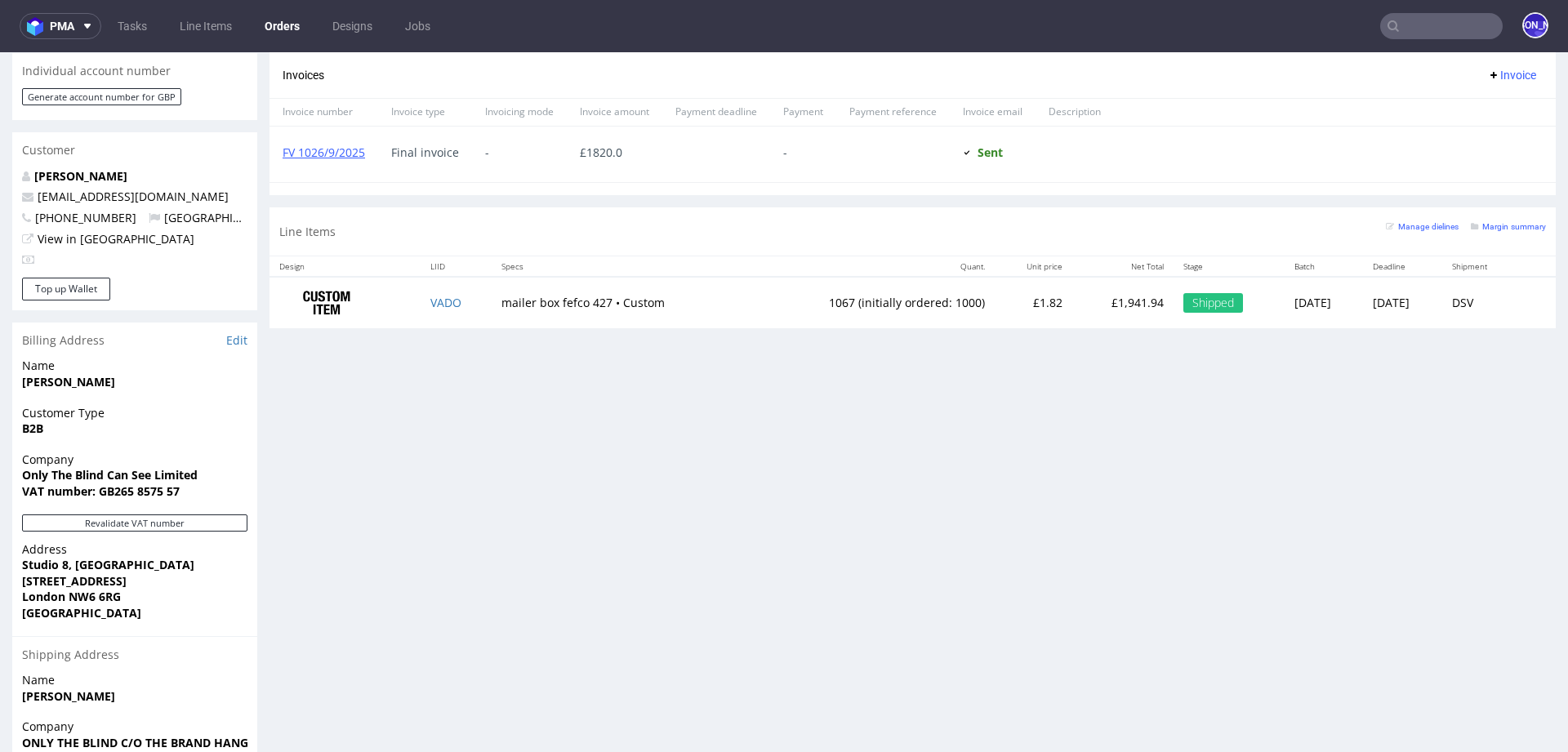
scroll to position [783, 0]
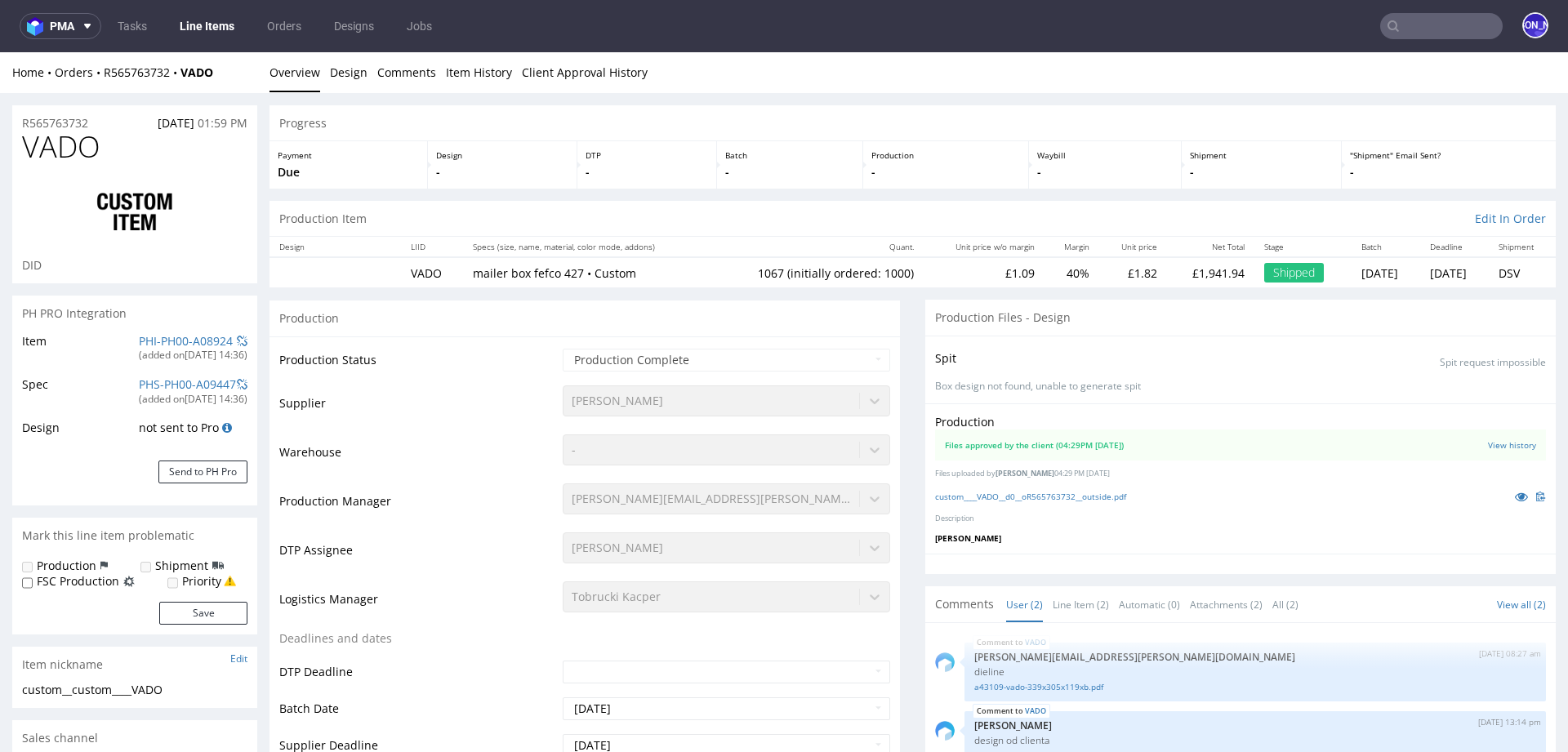
select select "in_progress"
type input "1067"
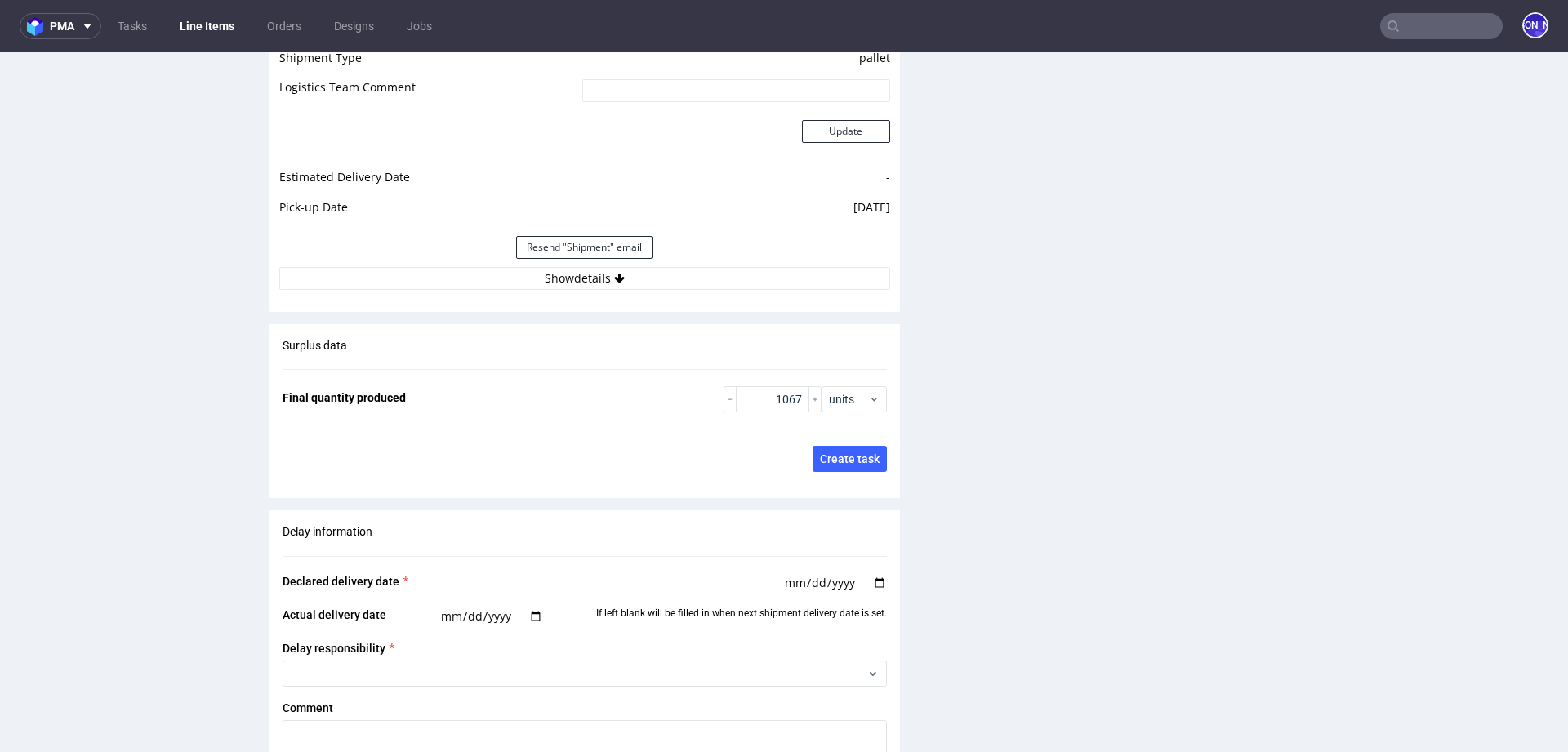
scroll to position [2248, 0]
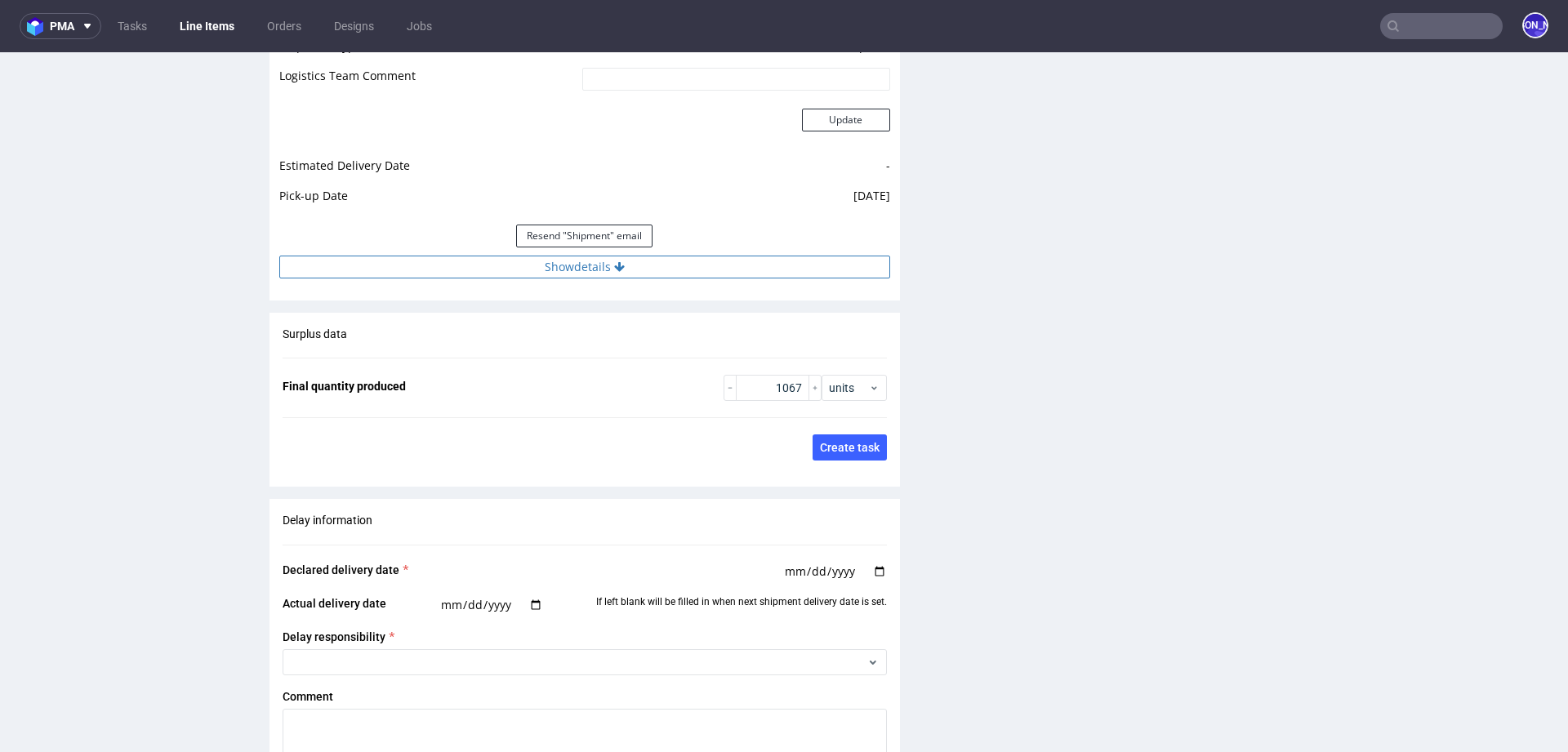
click at [615, 266] on icon at bounding box center [619, 266] width 11 height 11
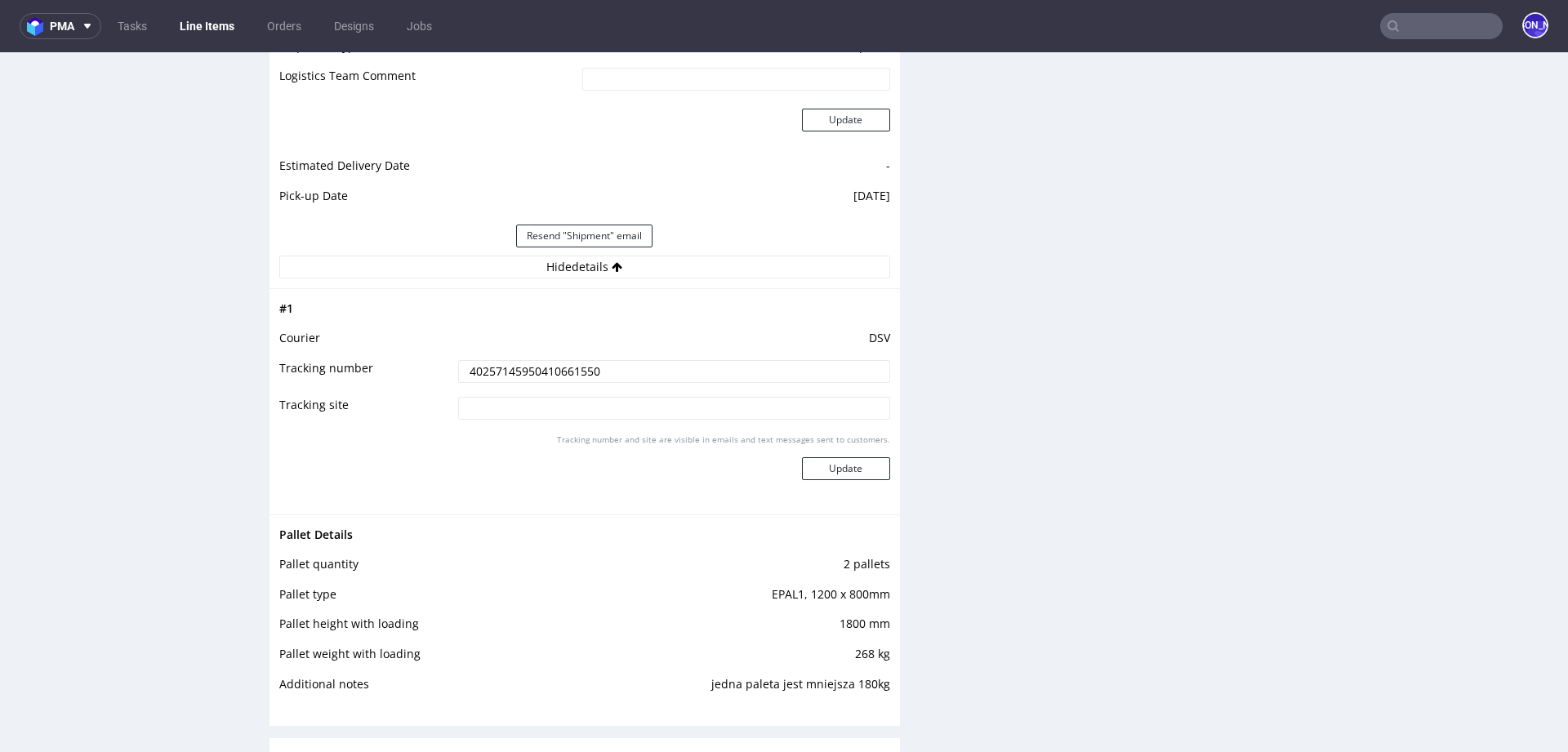
click at [547, 372] on input "40257145950410661550" at bounding box center [673, 371] width 432 height 23
click at [1454, 20] on input "text" at bounding box center [1440, 26] width 123 height 26
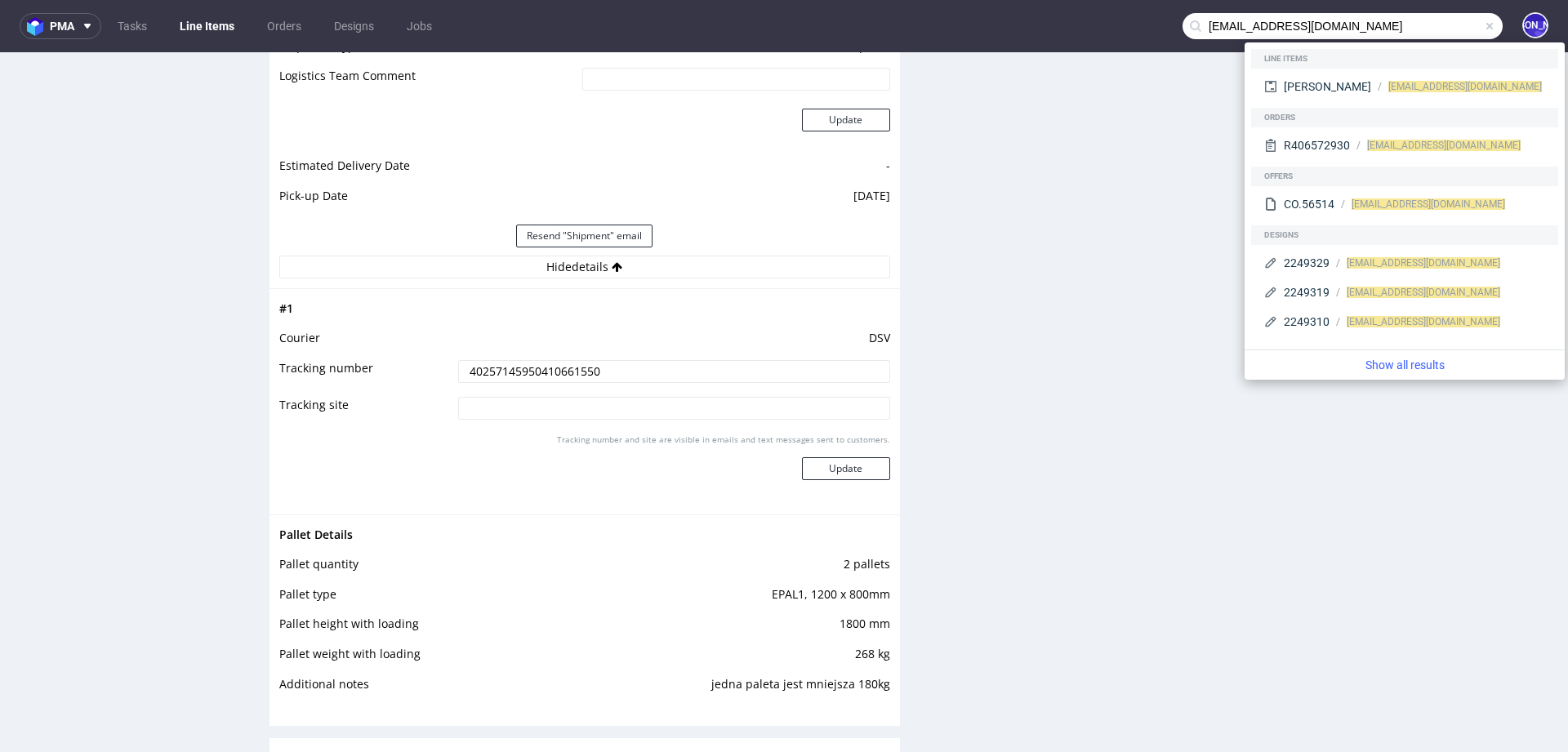
click at [1197, 26] on input "[EMAIL_ADDRESS][DOMAIN_NAME]" at bounding box center [1342, 26] width 320 height 26
click at [1197, 26] on input "hello@komunacoffee.com" at bounding box center [1342, 26] width 320 height 26
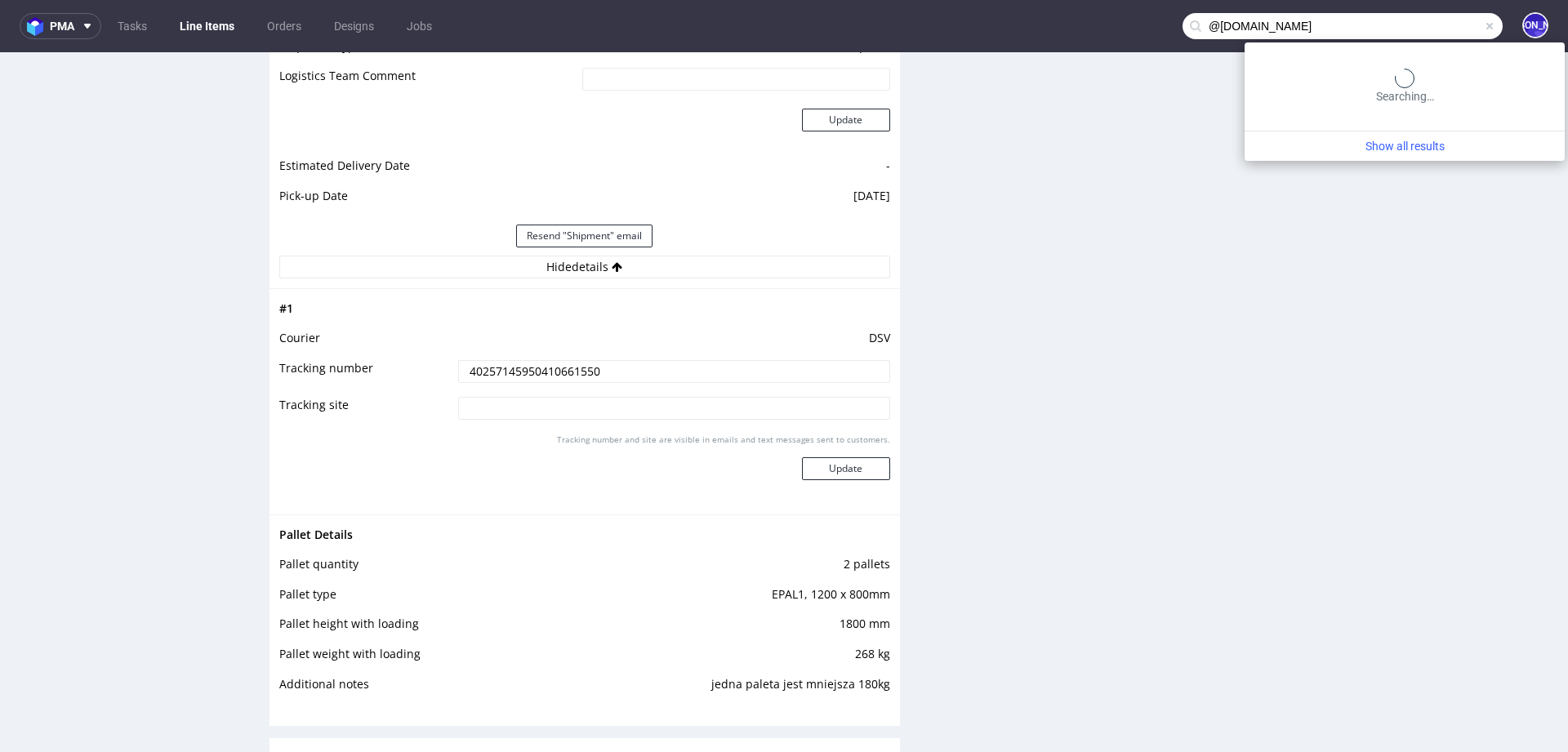
type input "@komunacoffee.com"
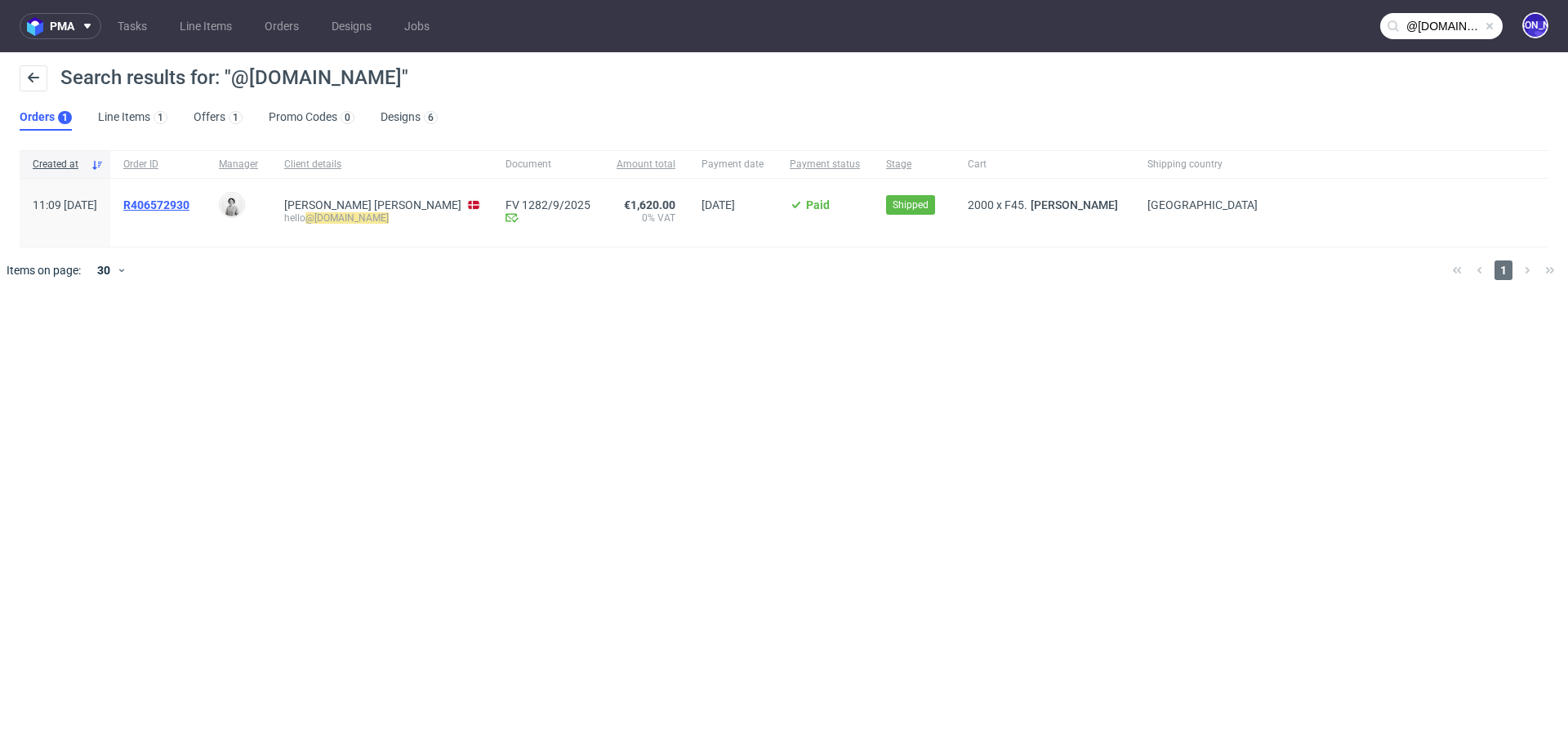
click at [189, 202] on span "R406572930" at bounding box center [157, 204] width 66 height 13
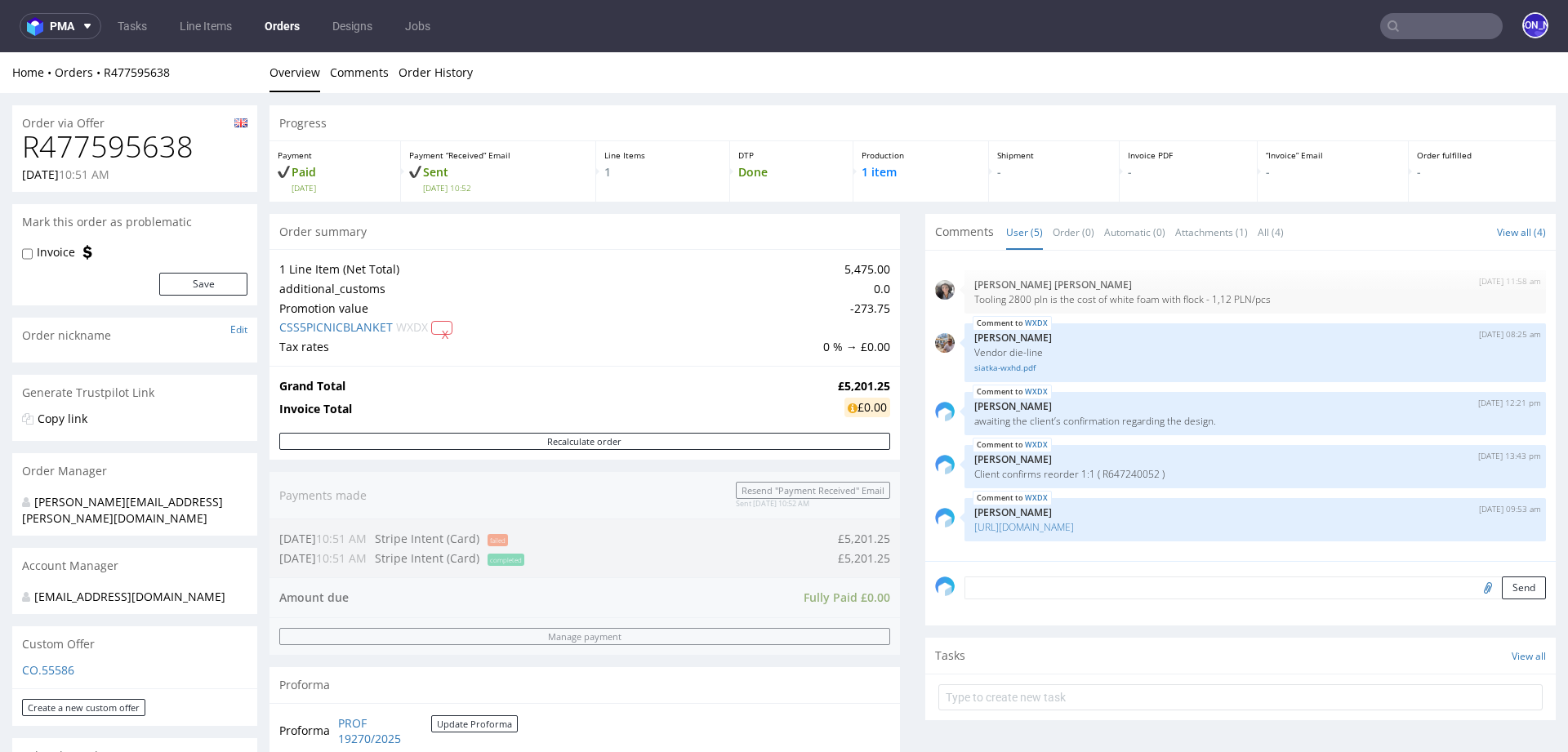
click at [1410, 13] on input "text" at bounding box center [1440, 26] width 123 height 26
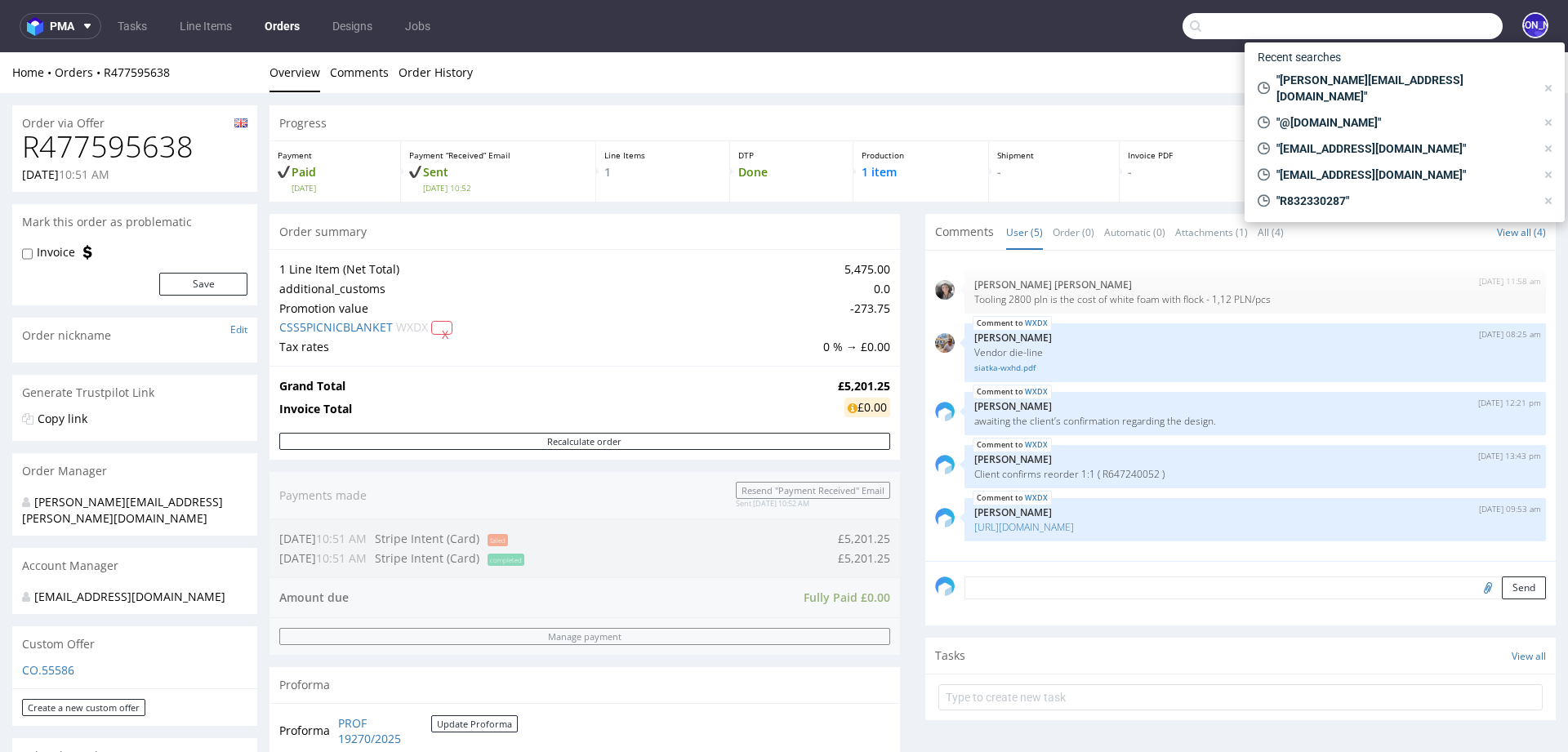
paste input "[PERSON_NAME][EMAIL_ADDRESS][DOMAIN_NAME]"
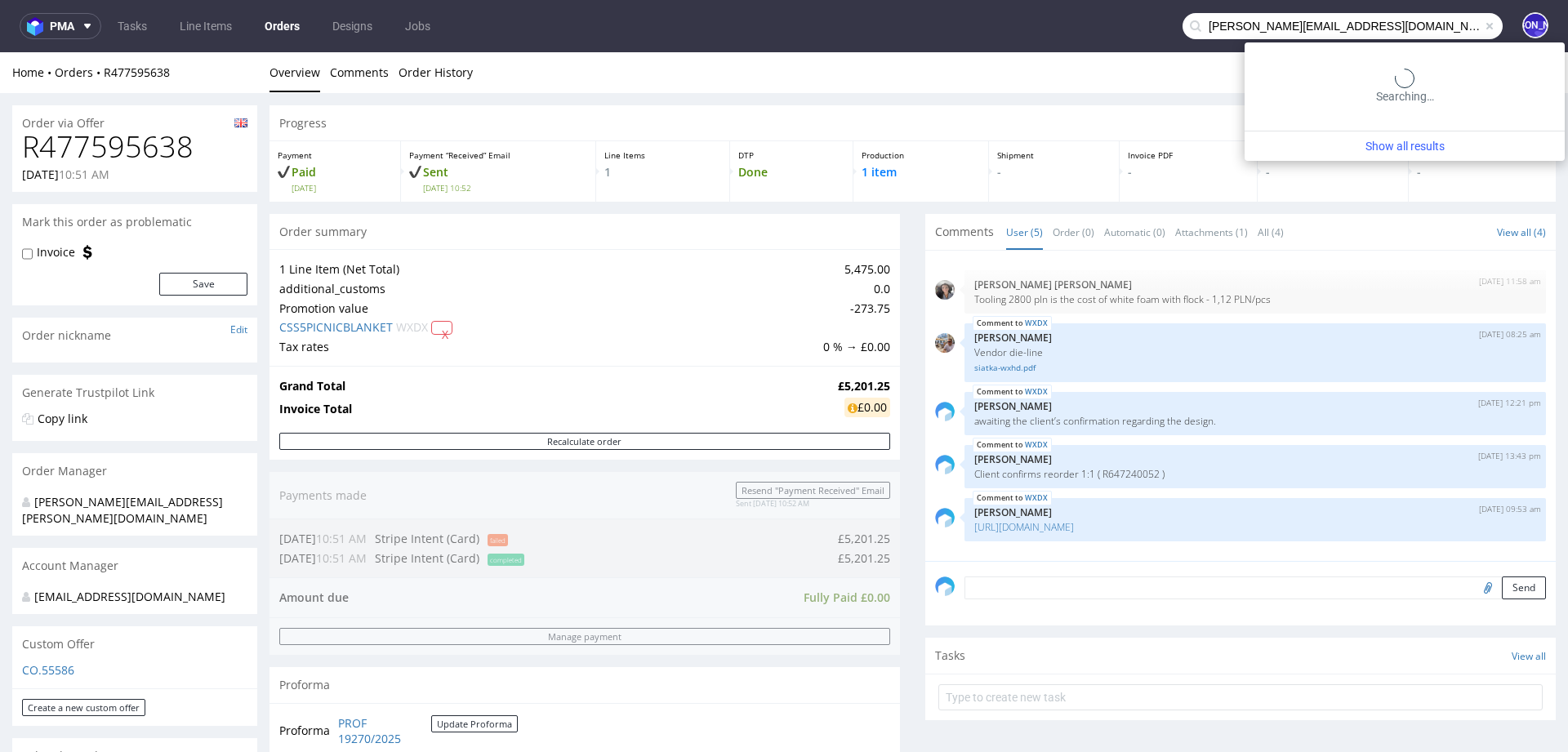
type input "[PERSON_NAME][EMAIL_ADDRESS][DOMAIN_NAME]"
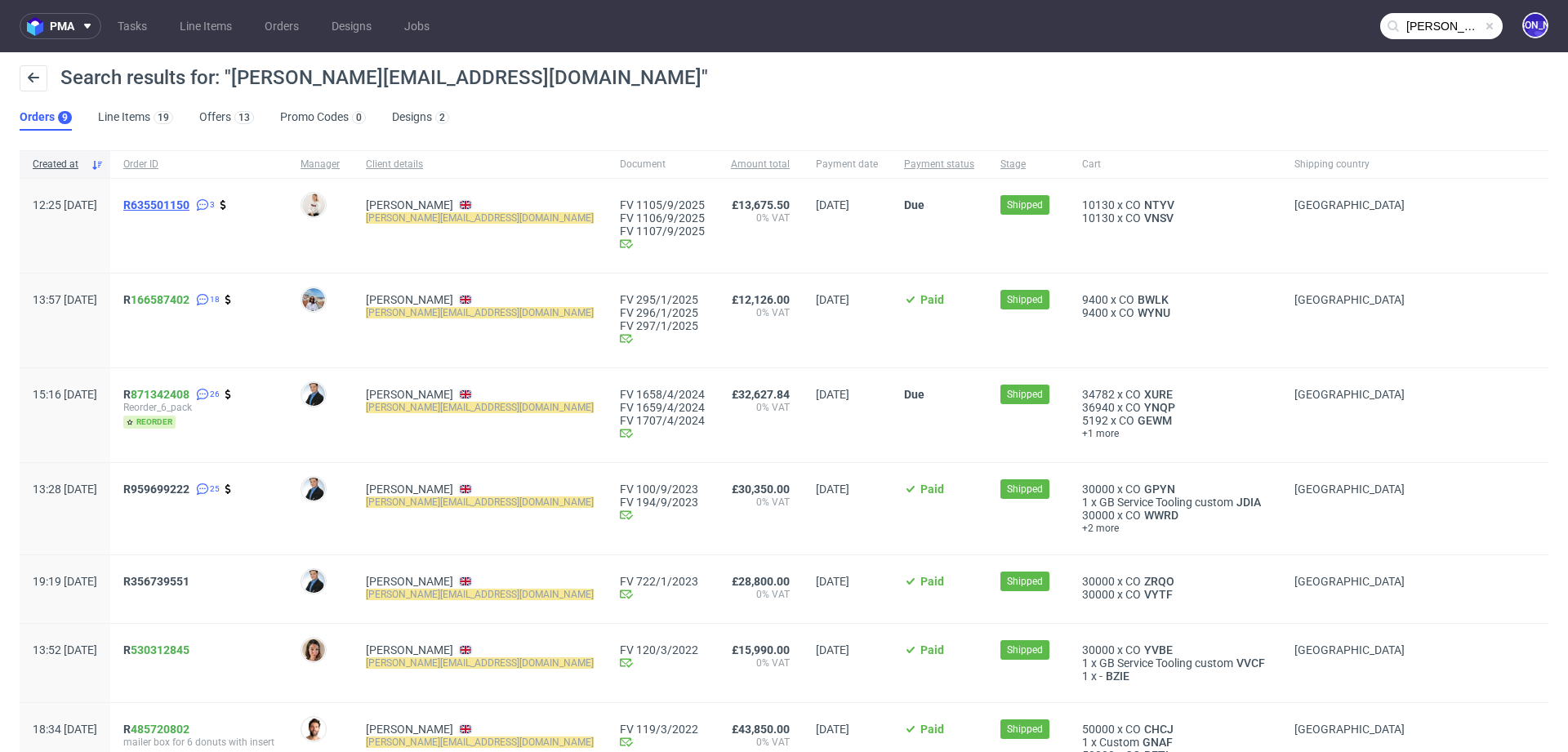
click at [189, 205] on span "R635501150" at bounding box center [157, 204] width 66 height 13
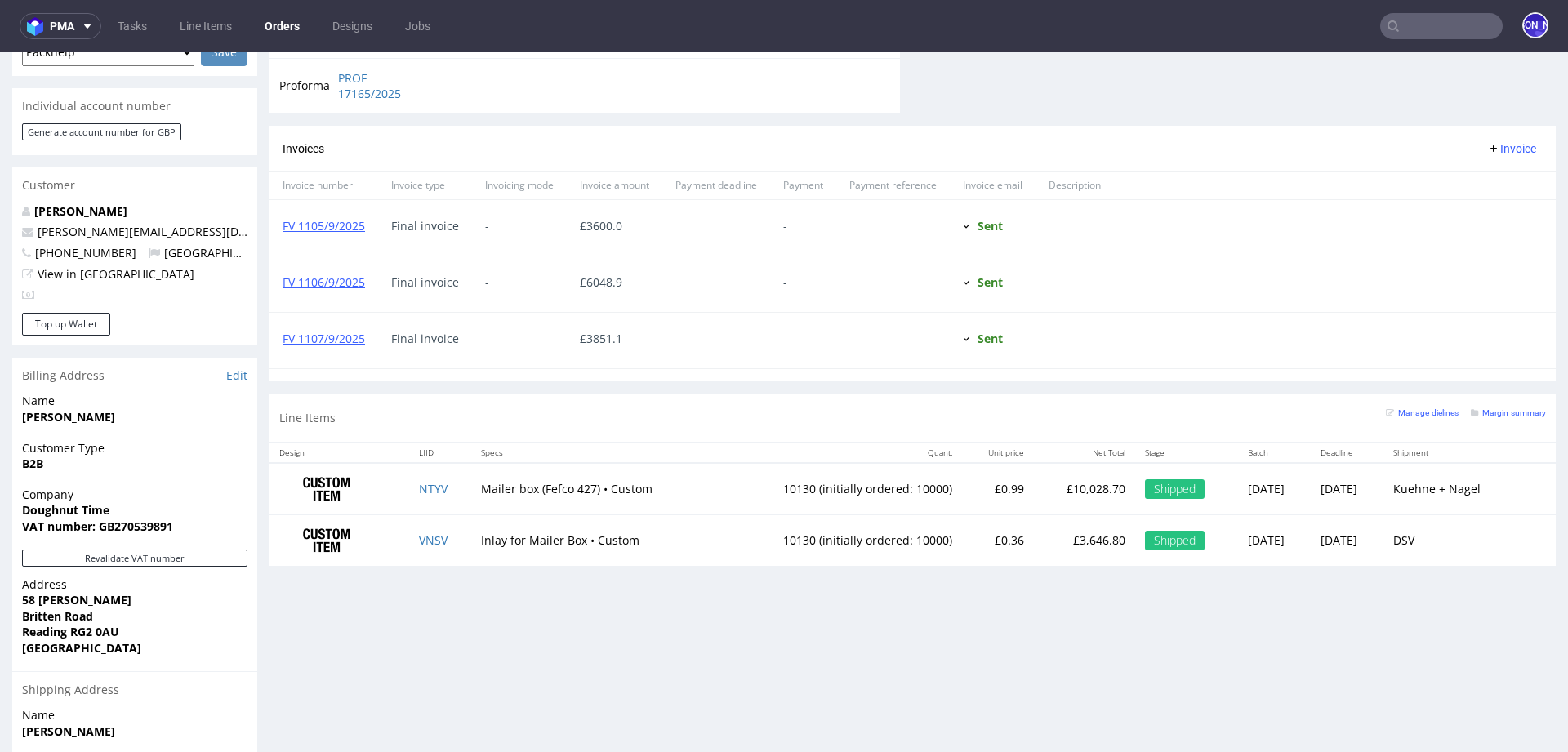
scroll to position [724, 0]
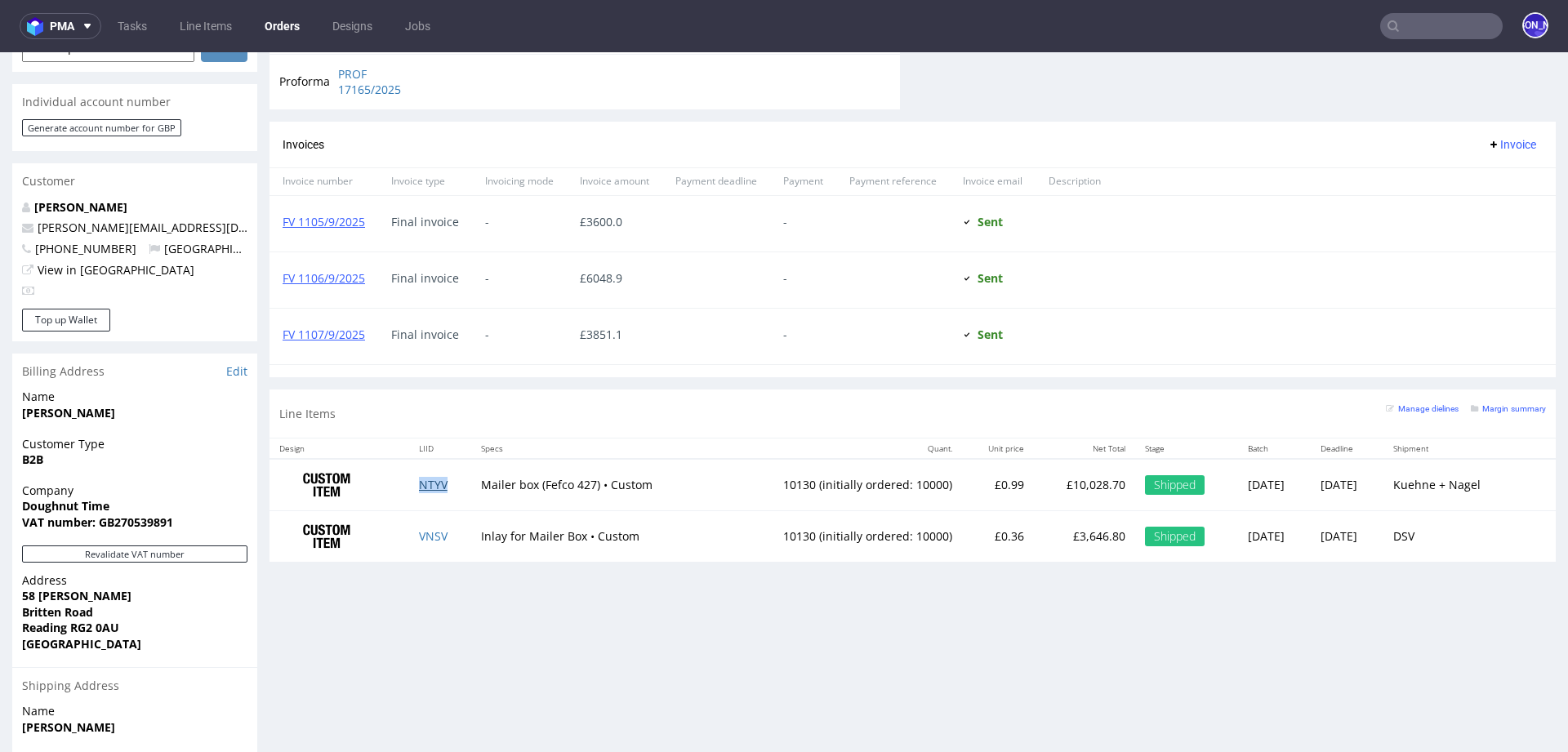
click at [424, 478] on link "NTYV" at bounding box center [433, 485] width 29 height 16
click at [427, 535] on link "VNSV" at bounding box center [433, 537] width 29 height 16
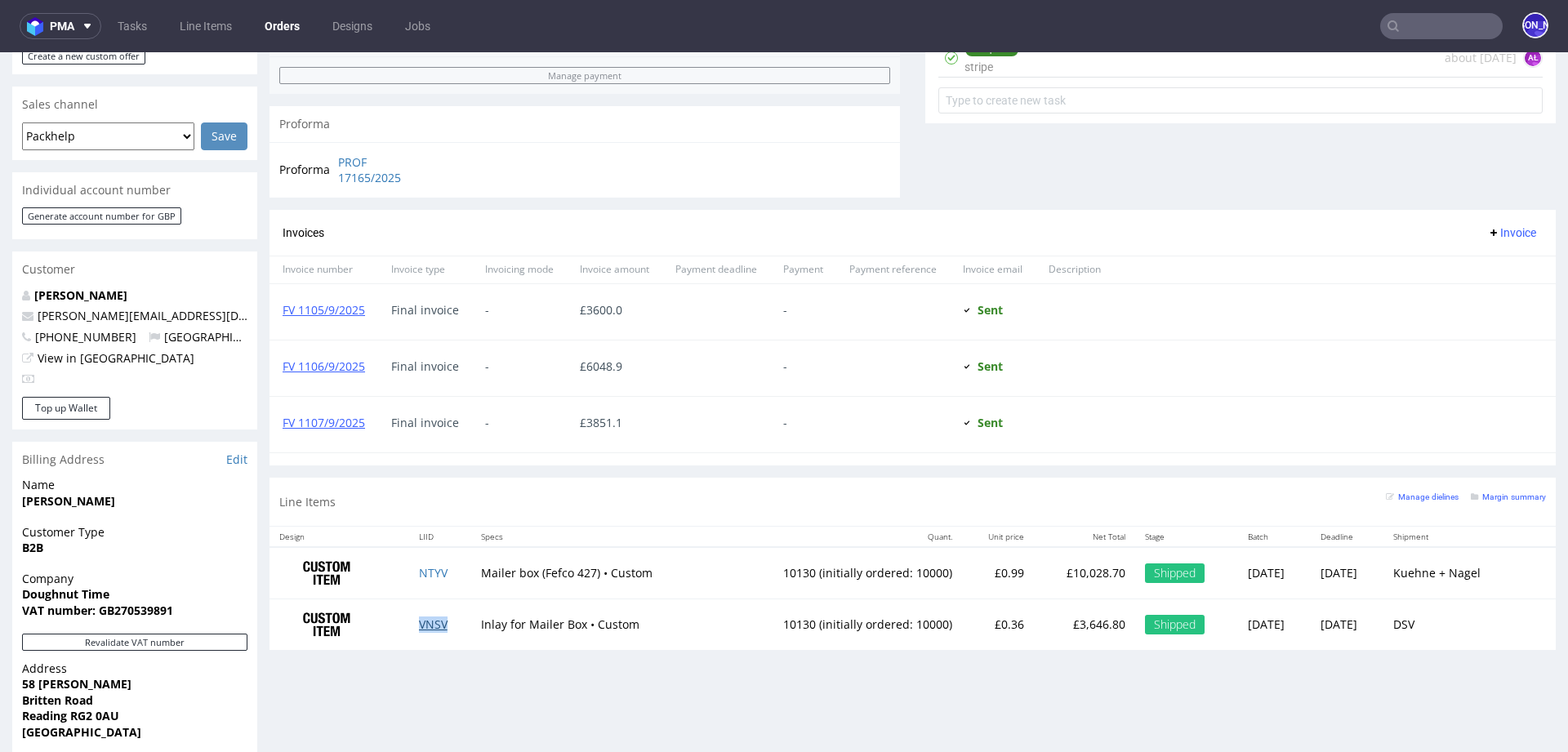
scroll to position [0, 0]
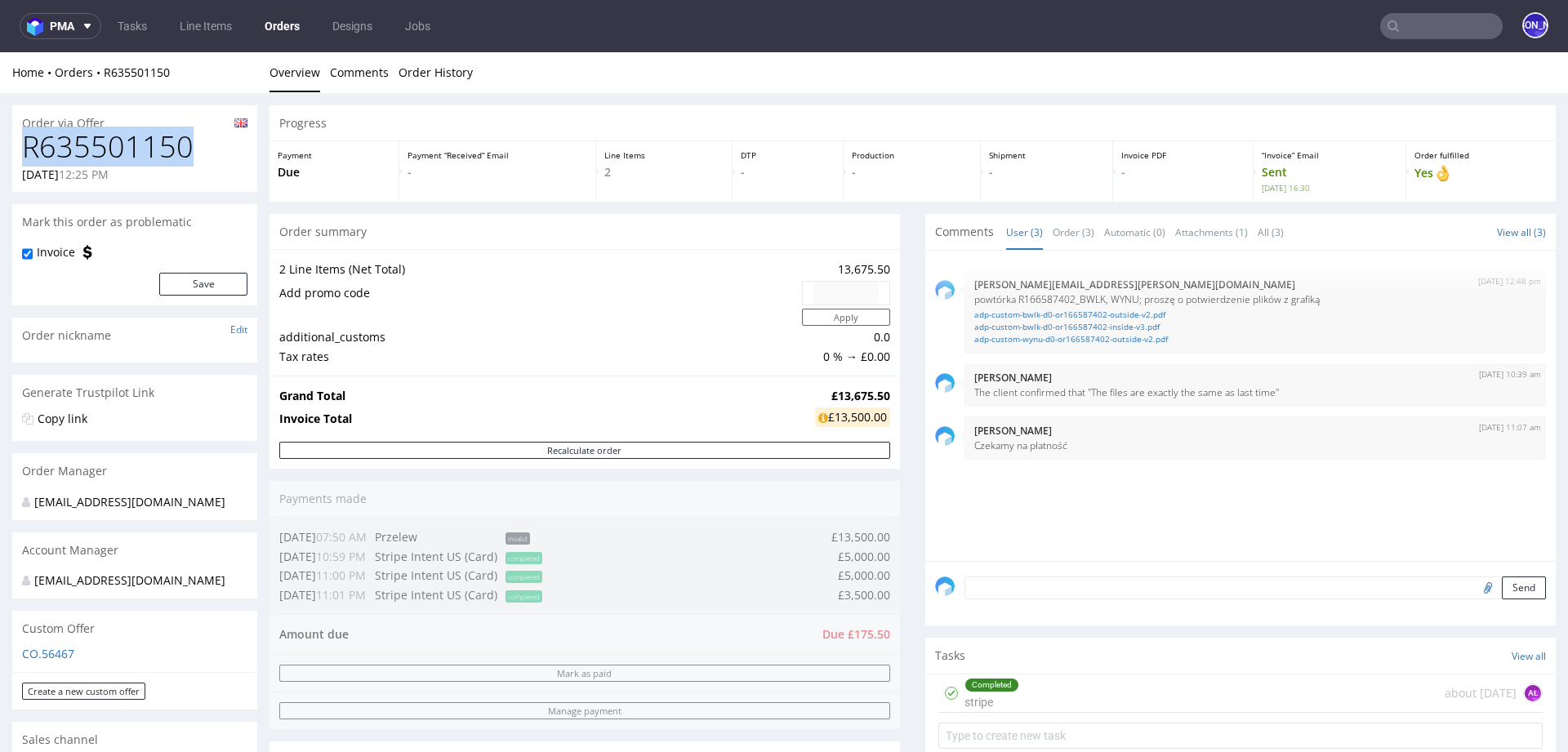
drag, startPoint x: 202, startPoint y: 153, endPoint x: 0, endPoint y: 154, distance: 202.0
copy h1 "R635501150"
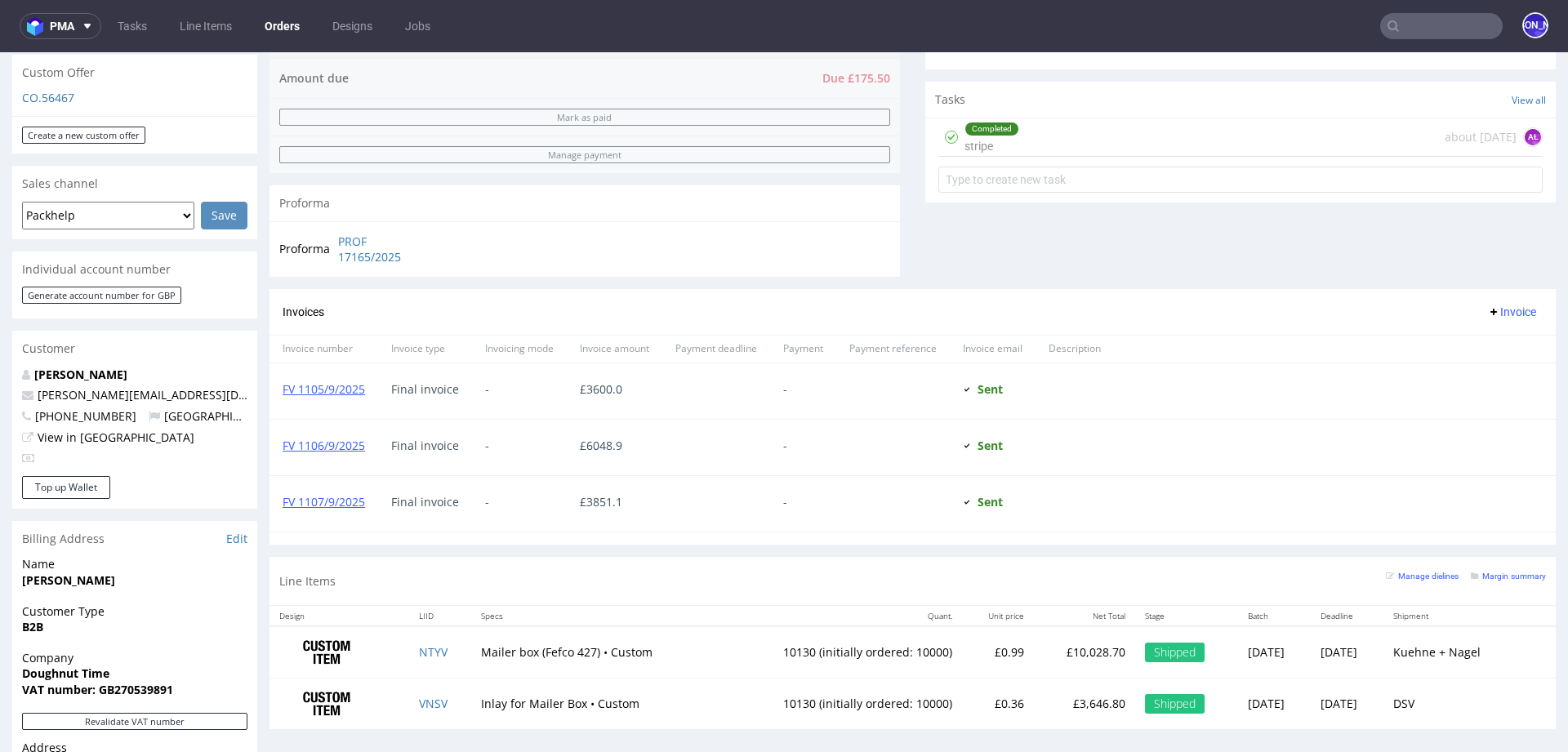
scroll to position [738, 0]
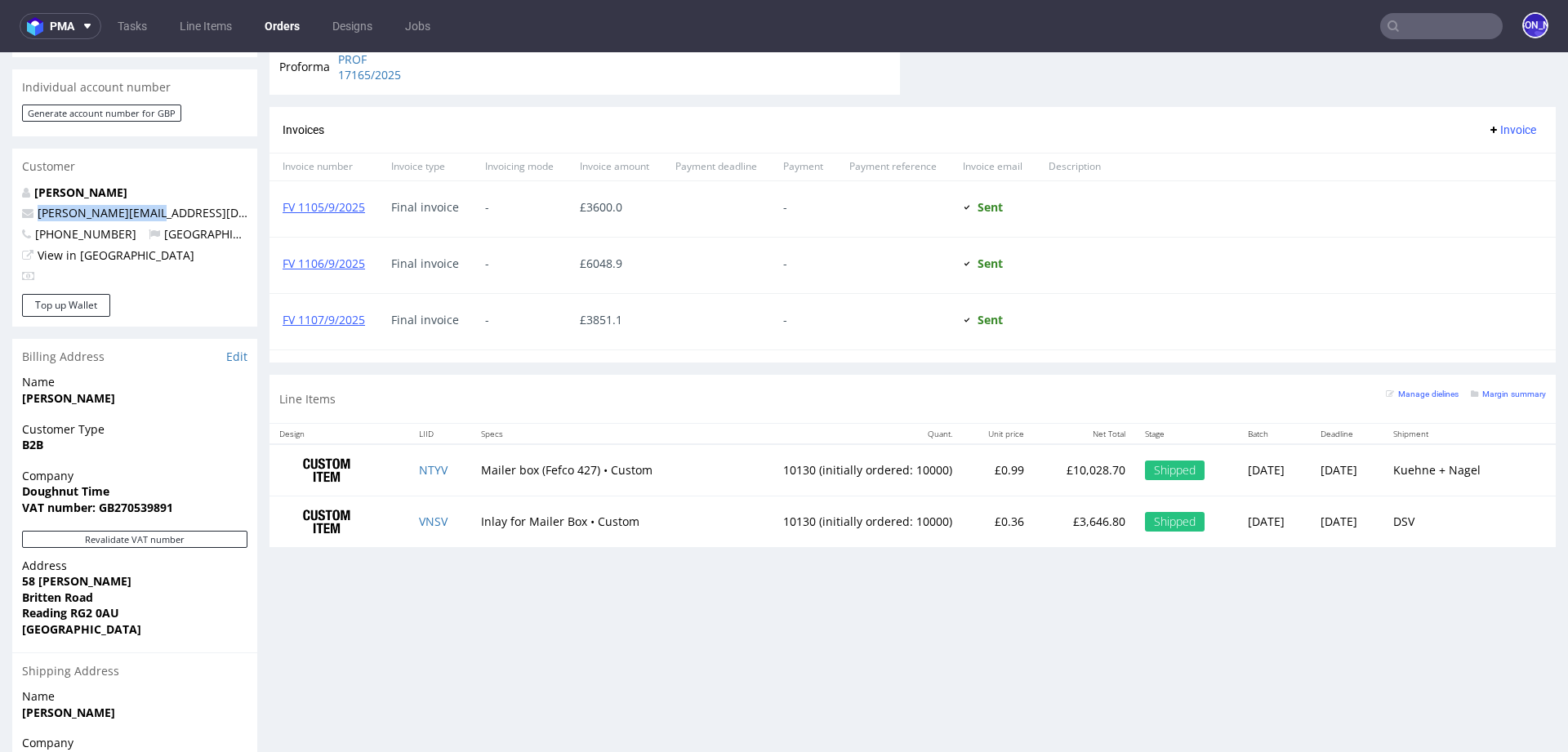
drag, startPoint x: 178, startPoint y: 212, endPoint x: 5, endPoint y: 212, distance: 173.0
click at [5, 212] on div "Order via Offer R635501150 13.08.2025 12:25 PM Mark this order as problematic I…" at bounding box center [784, 161] width 1568 height 1613
copy span "[EMAIL_ADDRESS][DOMAIN_NAME]"
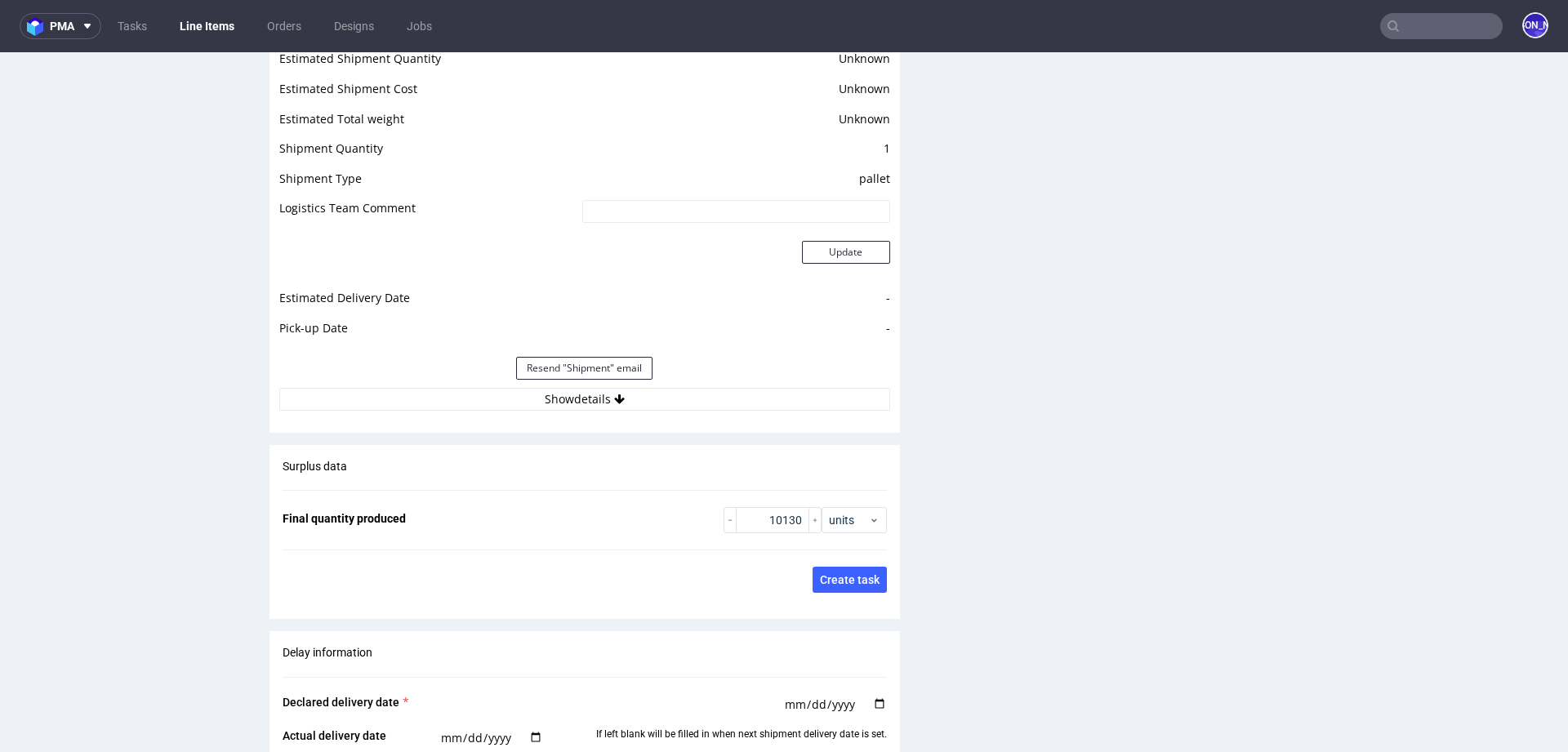
scroll to position [2256, 0]
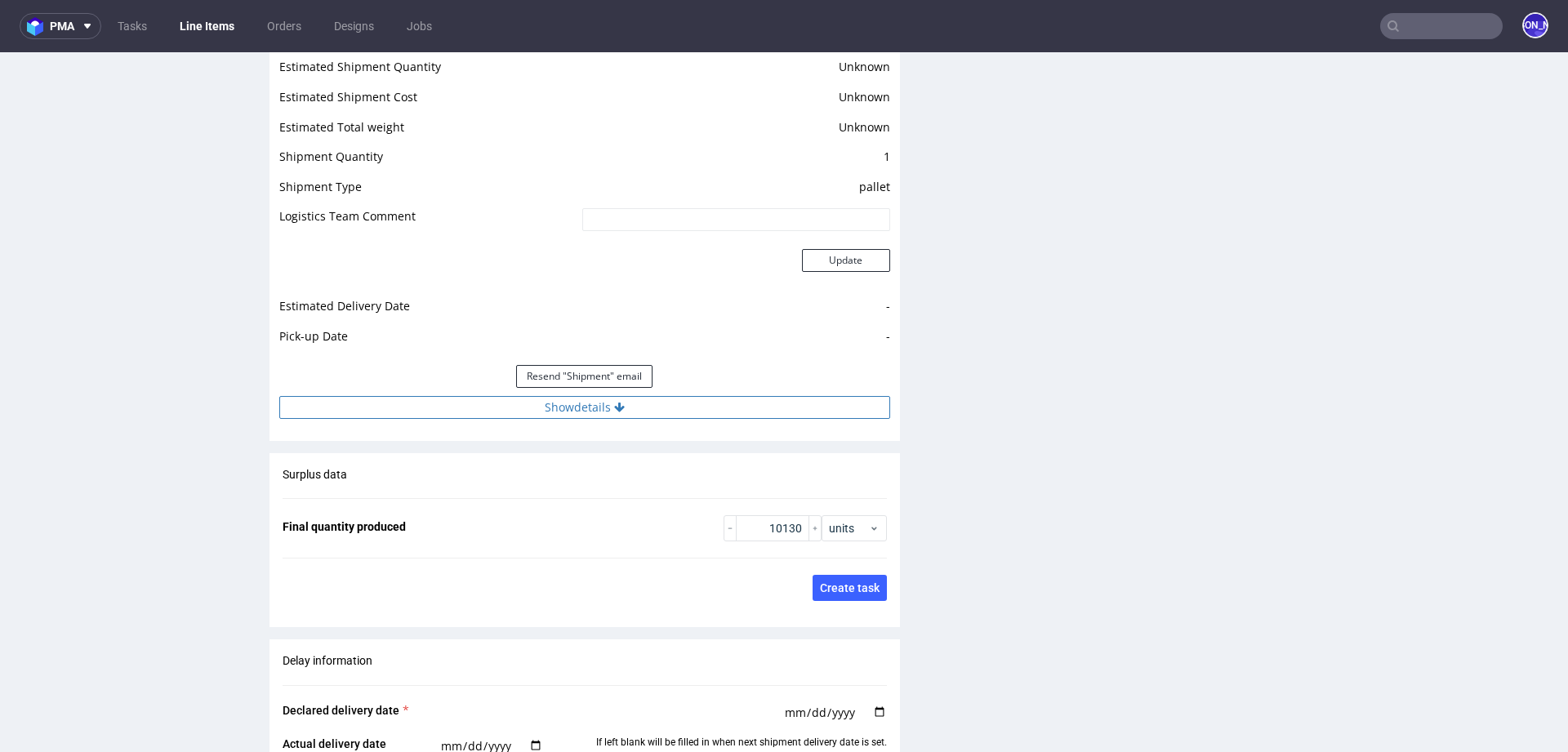
click at [614, 402] on icon at bounding box center [619, 407] width 11 height 11
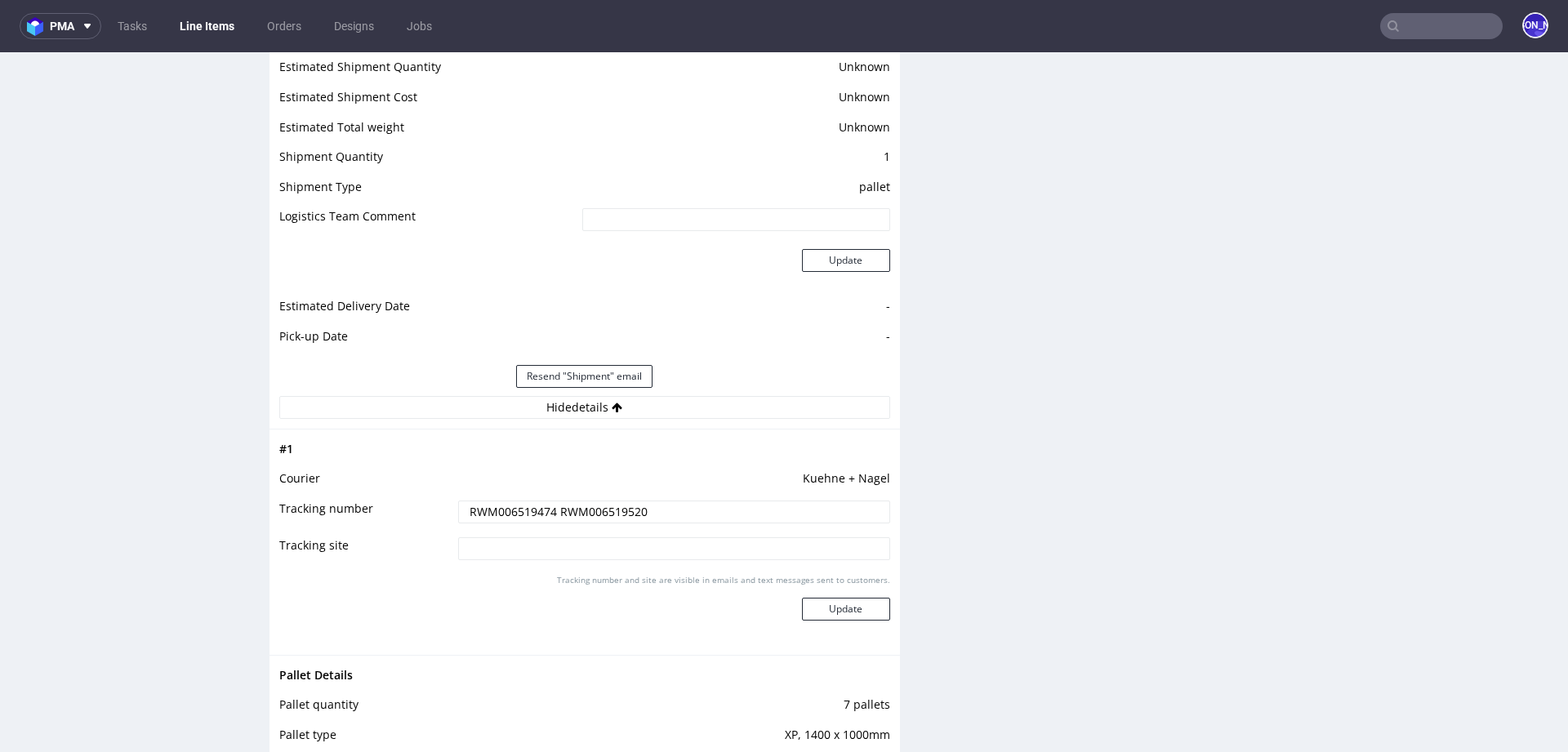
click at [501, 512] on input "RWM006519474 RWM006519520" at bounding box center [673, 512] width 432 height 23
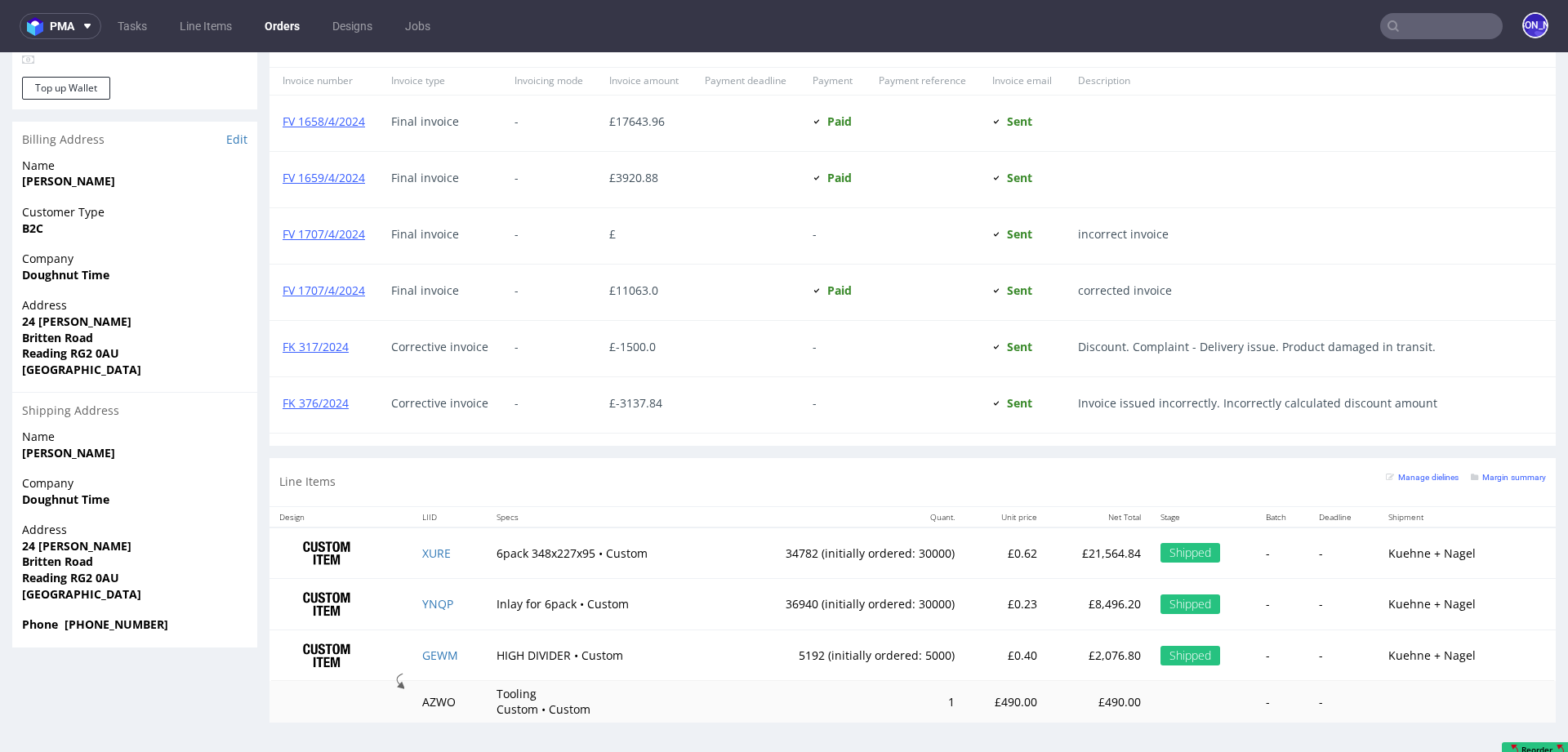
scroll to position [4, 0]
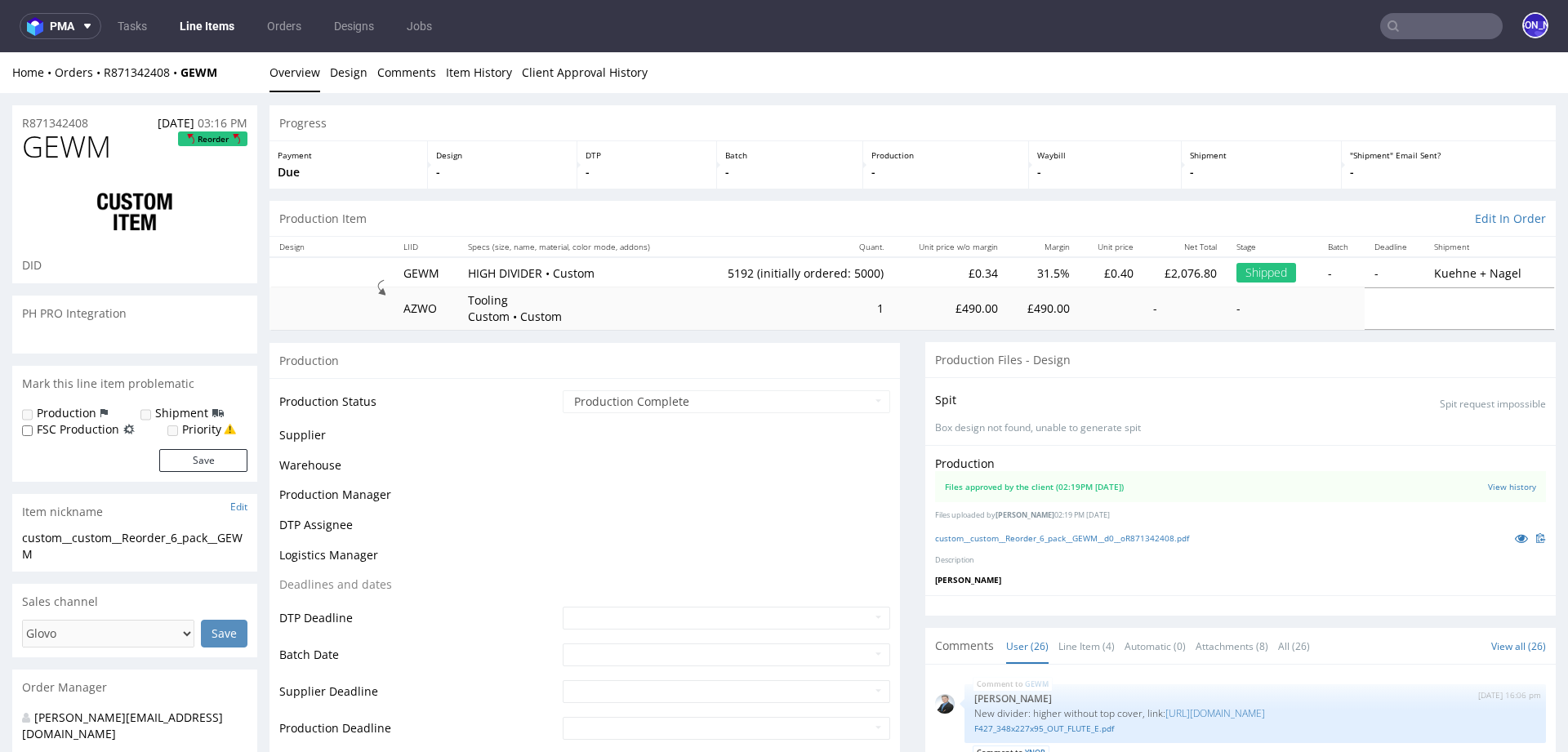
scroll to position [1248, 0]
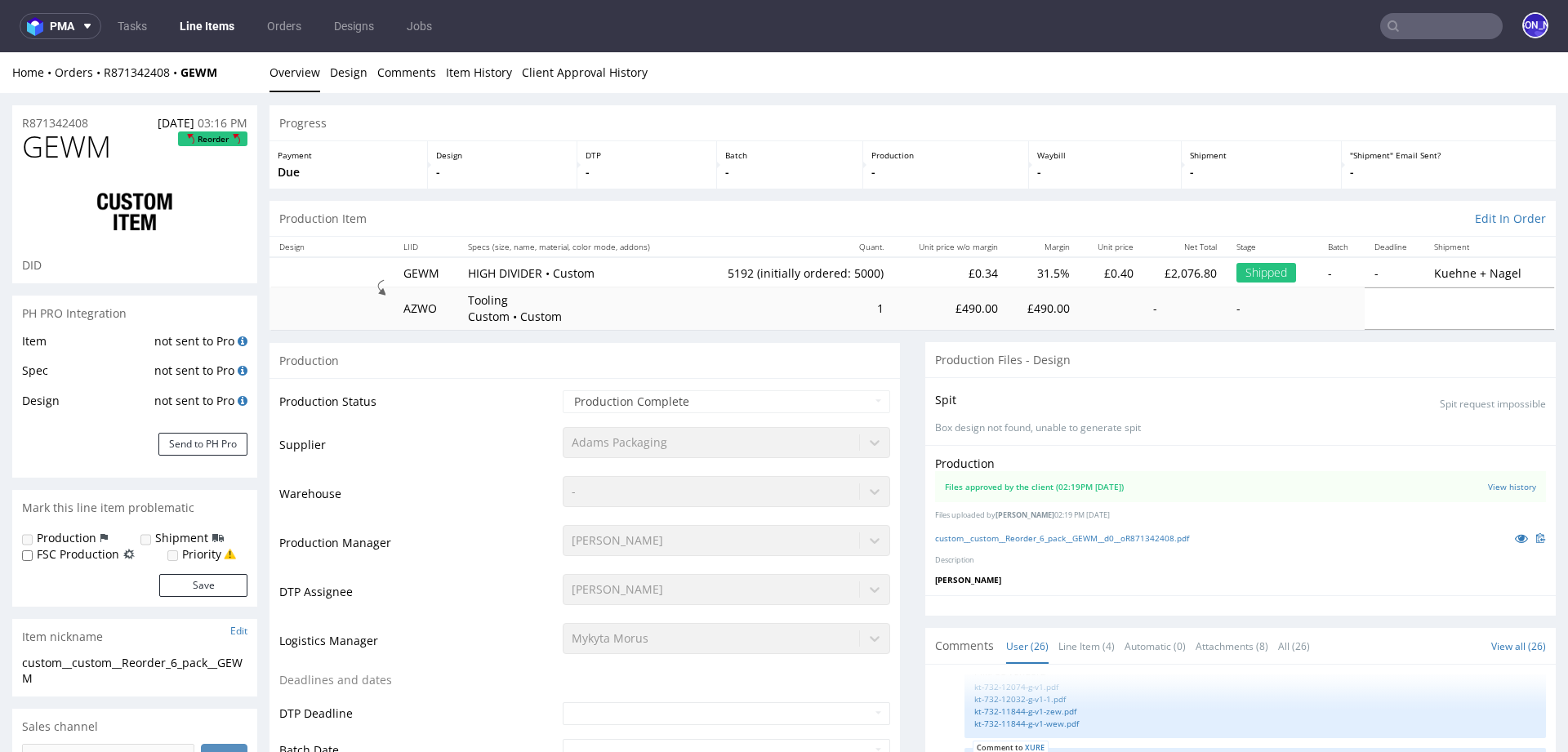
select select "in_progress"
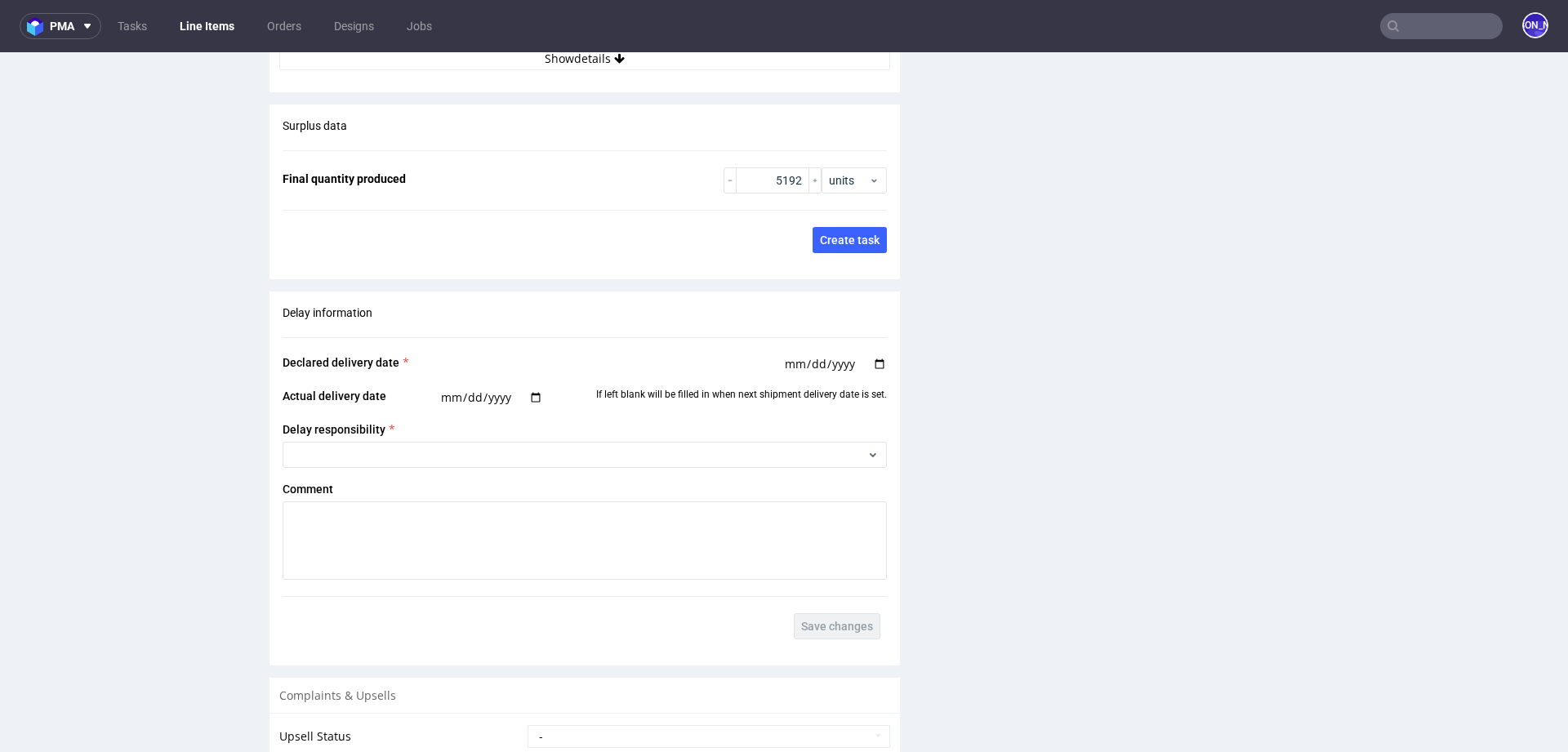
scroll to position [2973, 0]
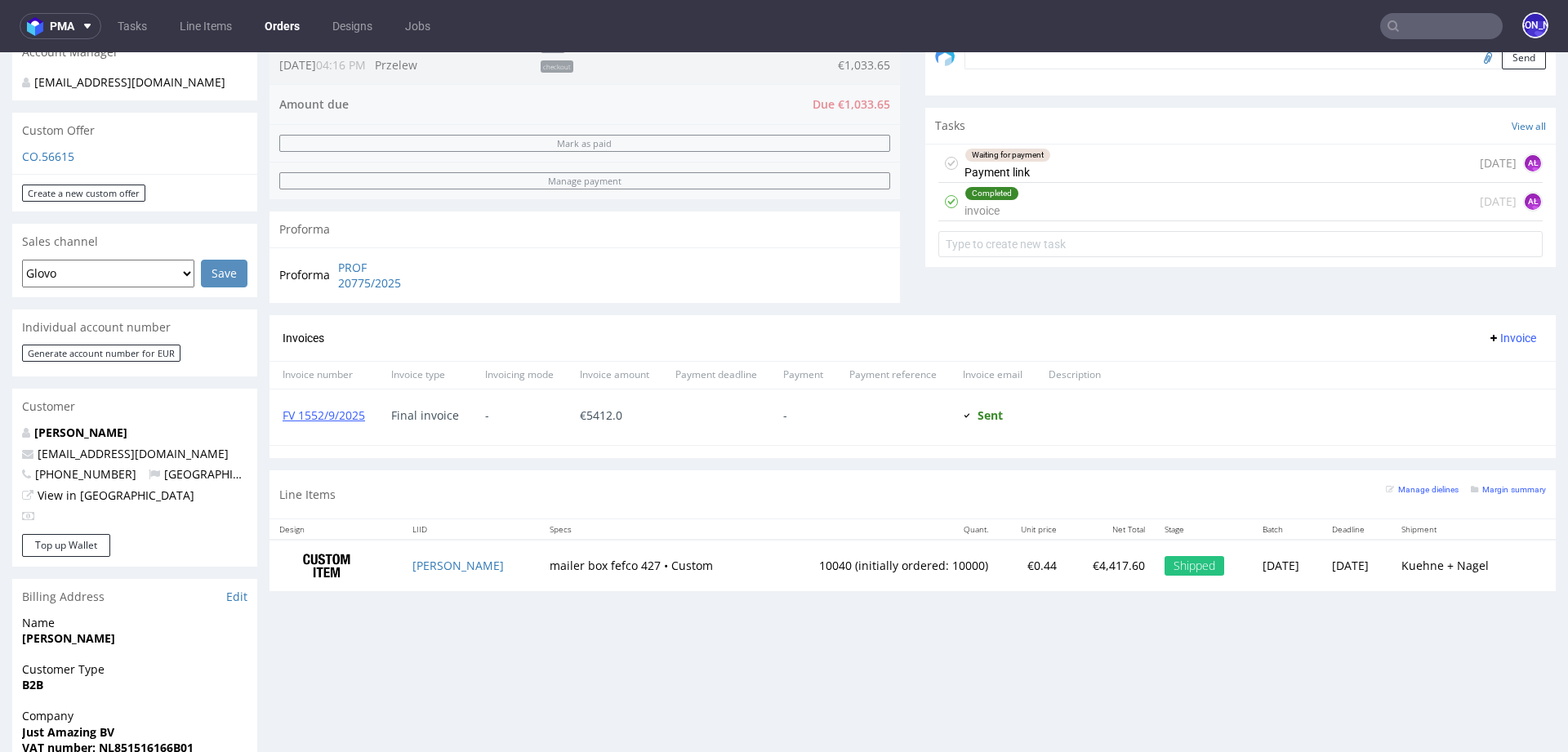
scroll to position [523, 0]
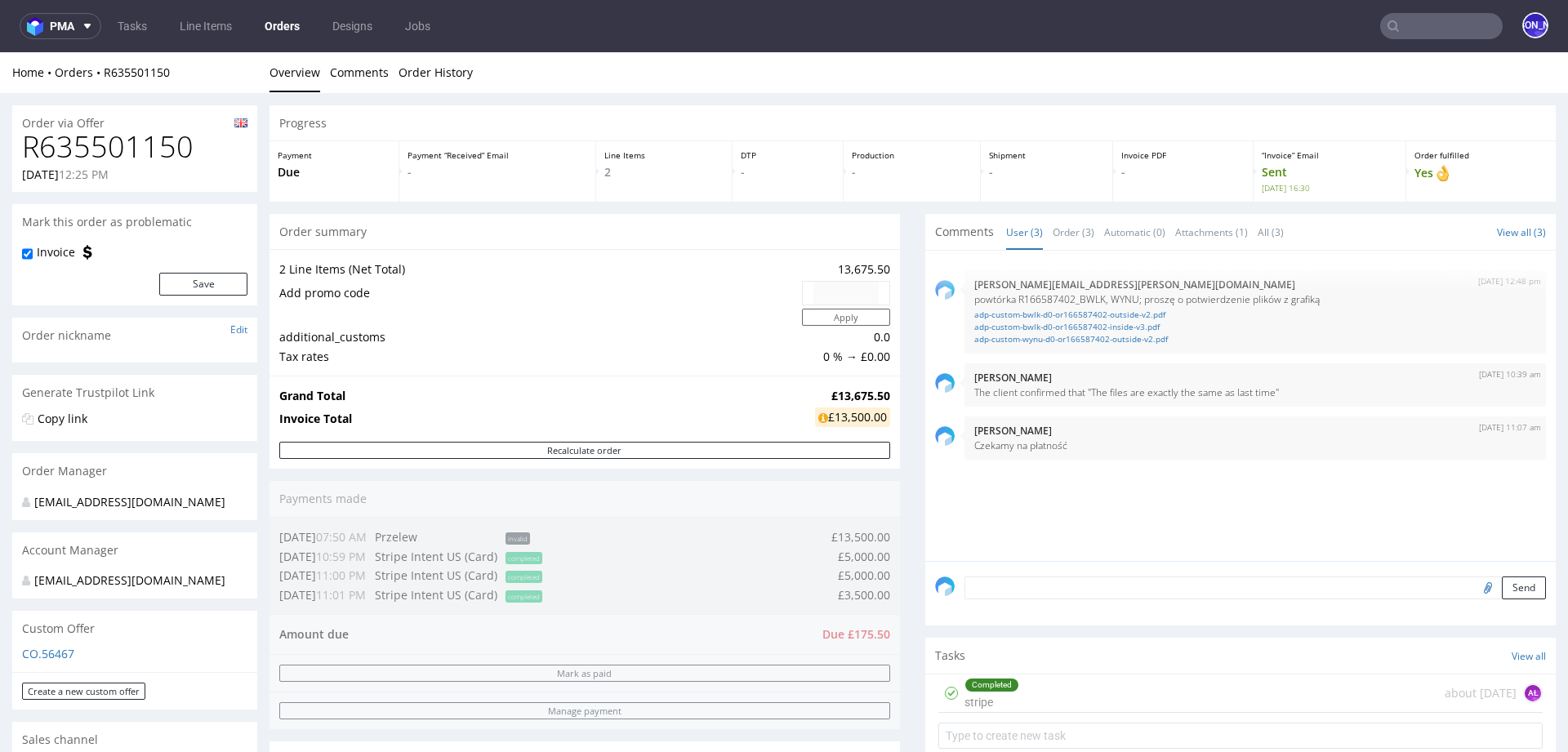
click at [1411, 35] on input "text" at bounding box center [1440, 26] width 123 height 26
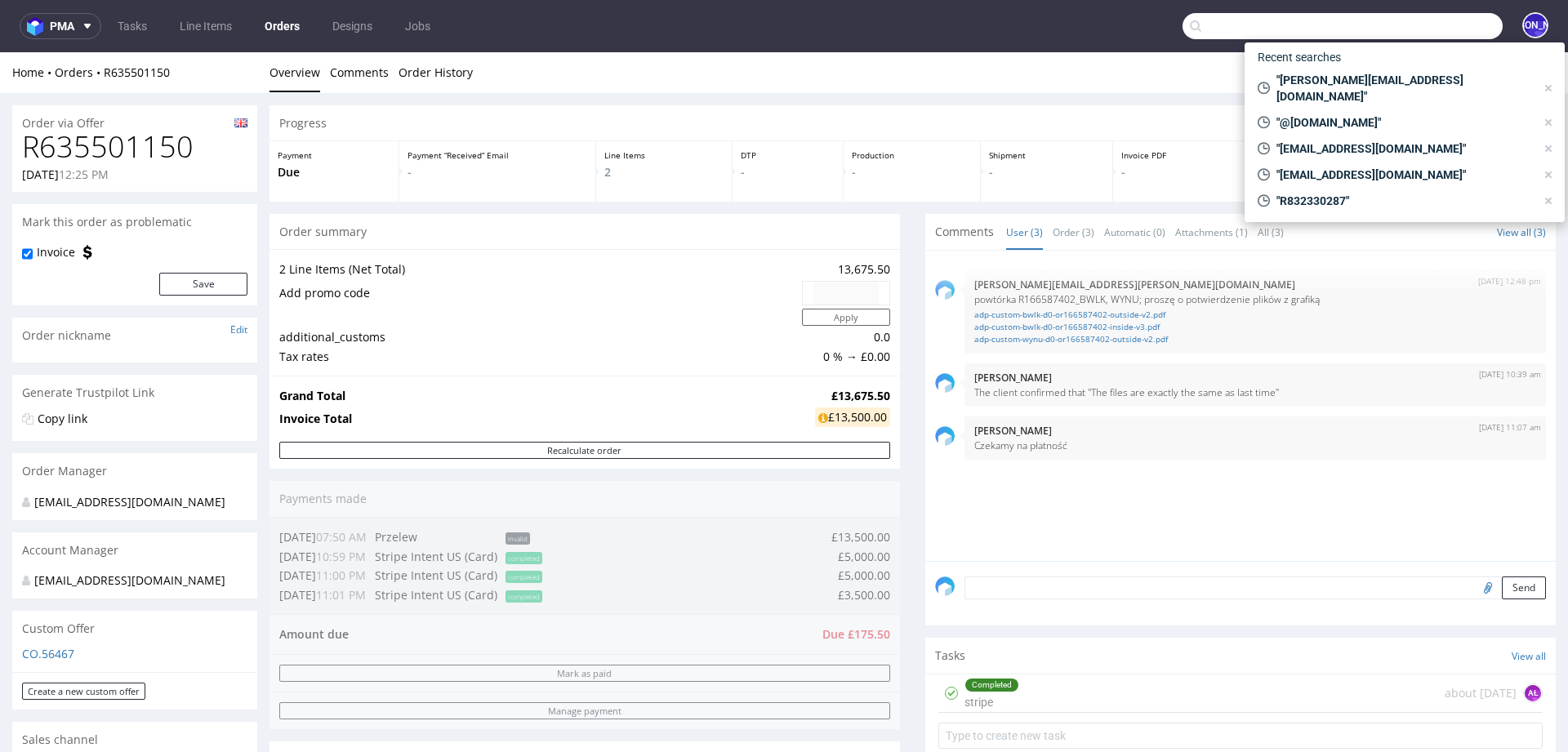
paste input "R832330287"
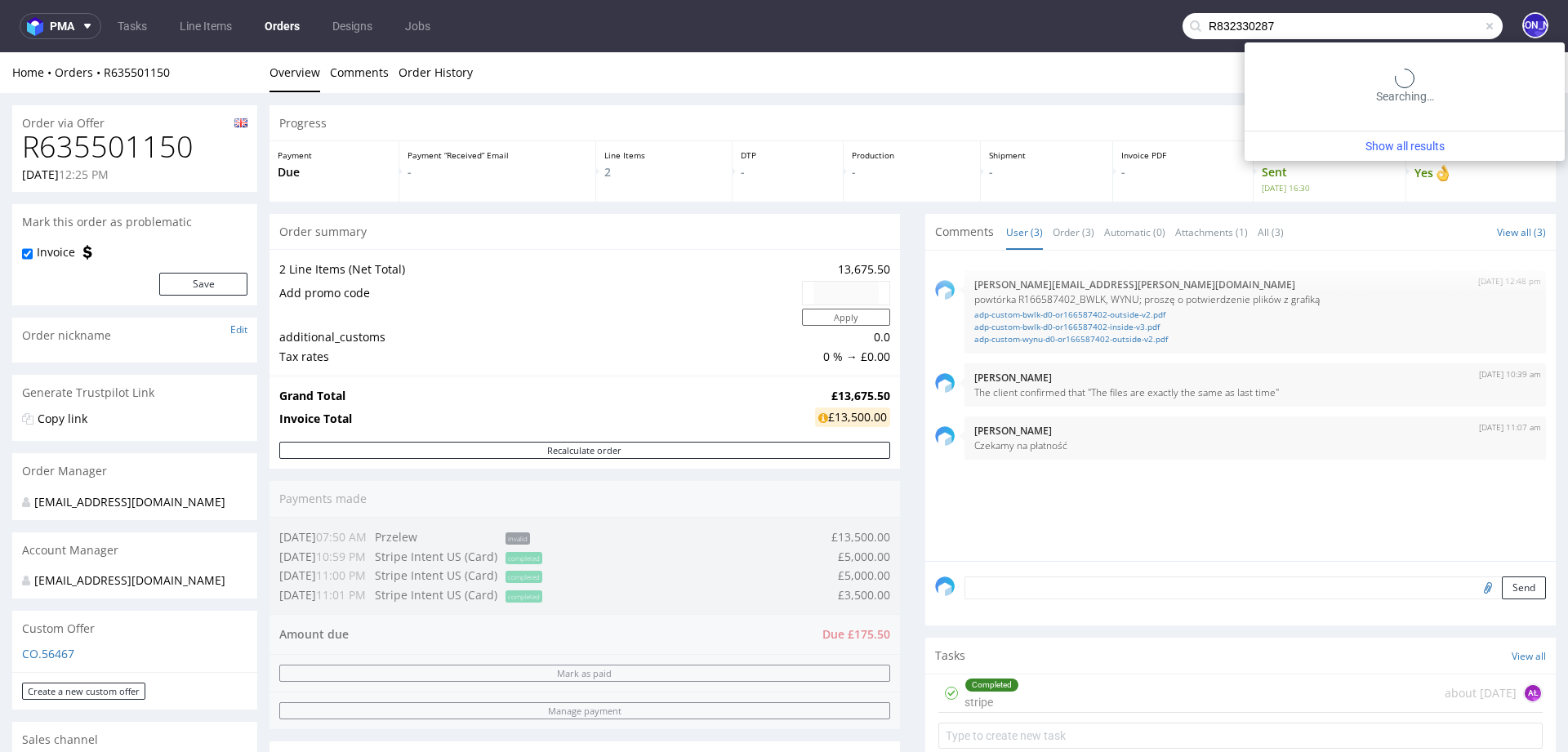
type input "R832330287"
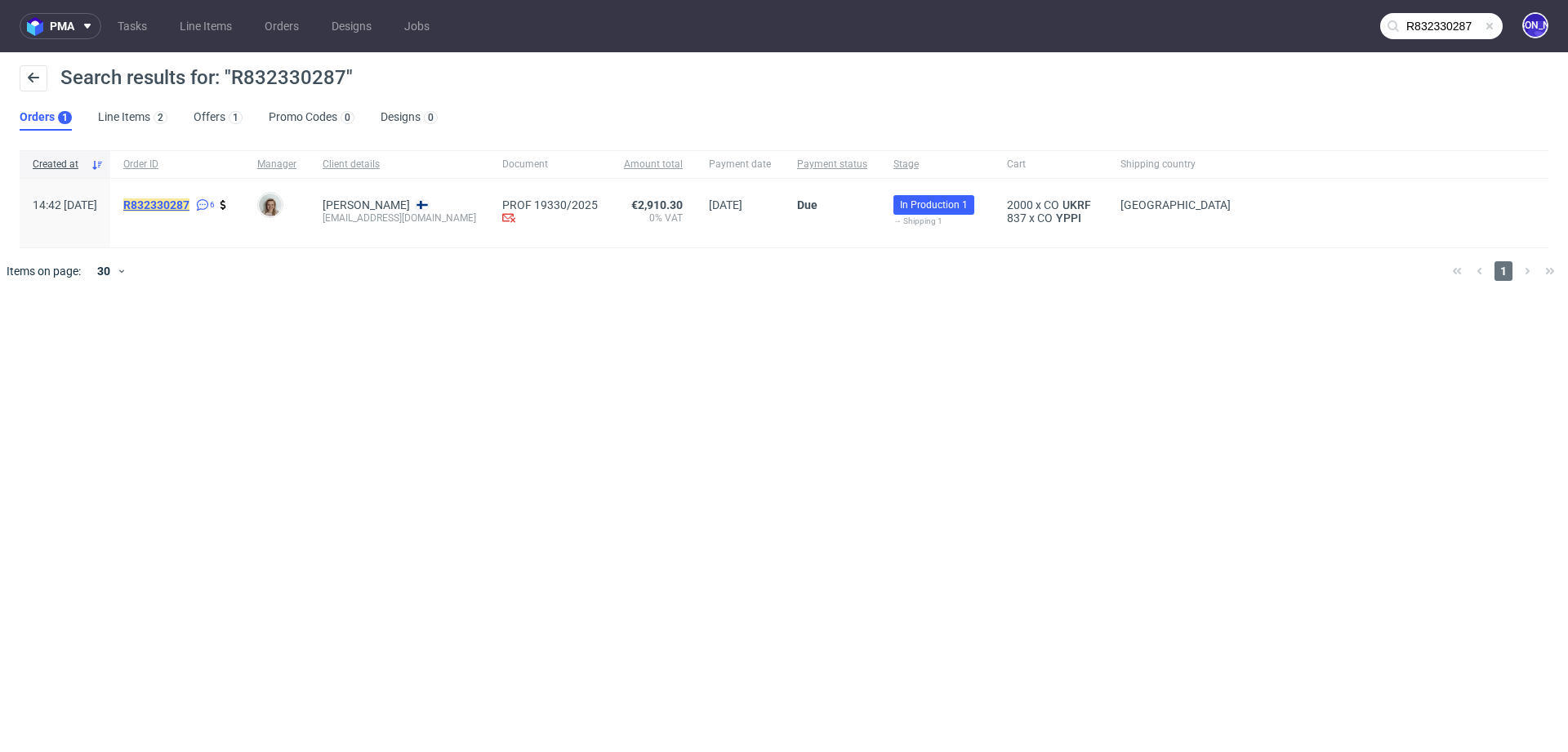
click at [189, 198] on mark "R832330287" at bounding box center [157, 204] width 66 height 13
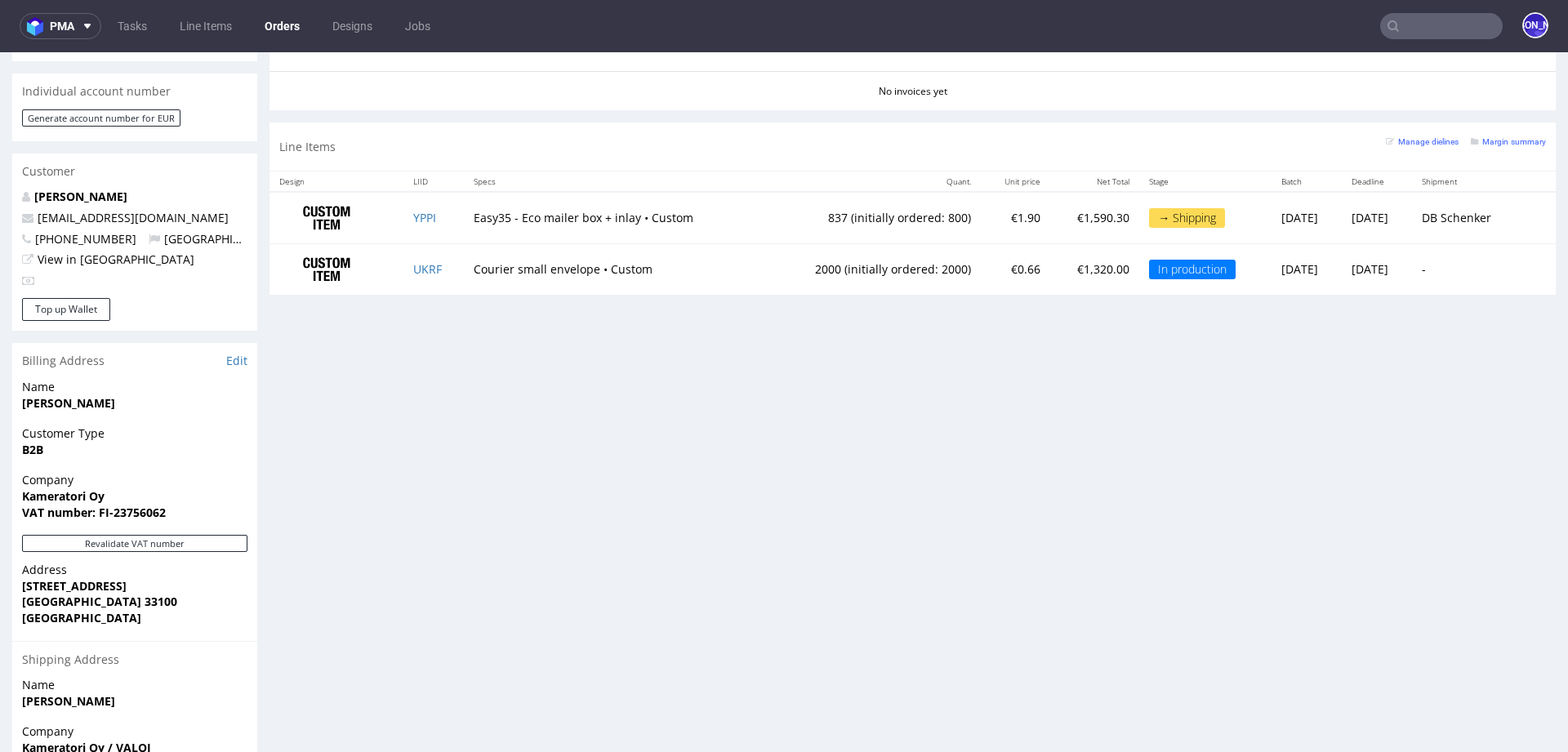
scroll to position [742, 0]
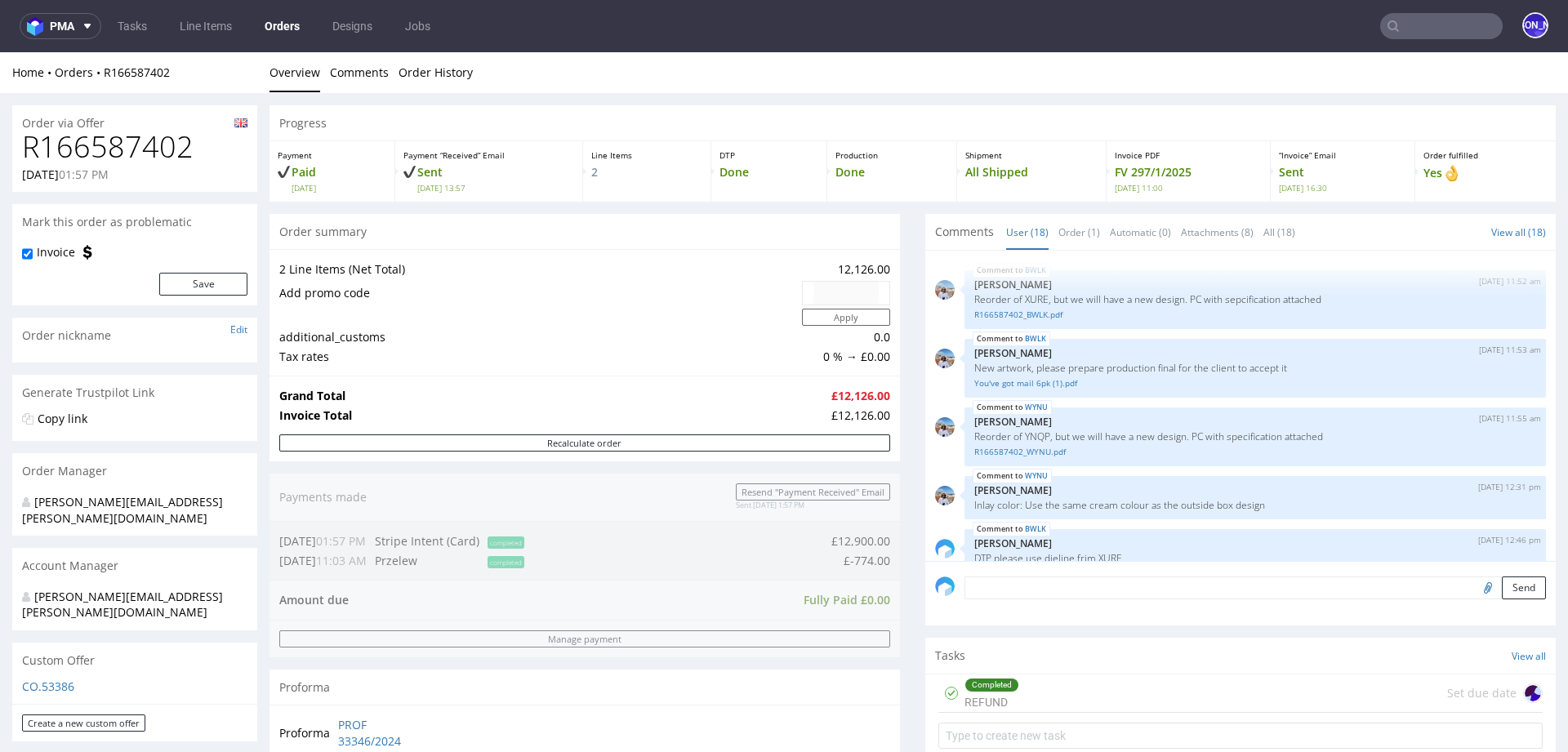
scroll to position [979, 0]
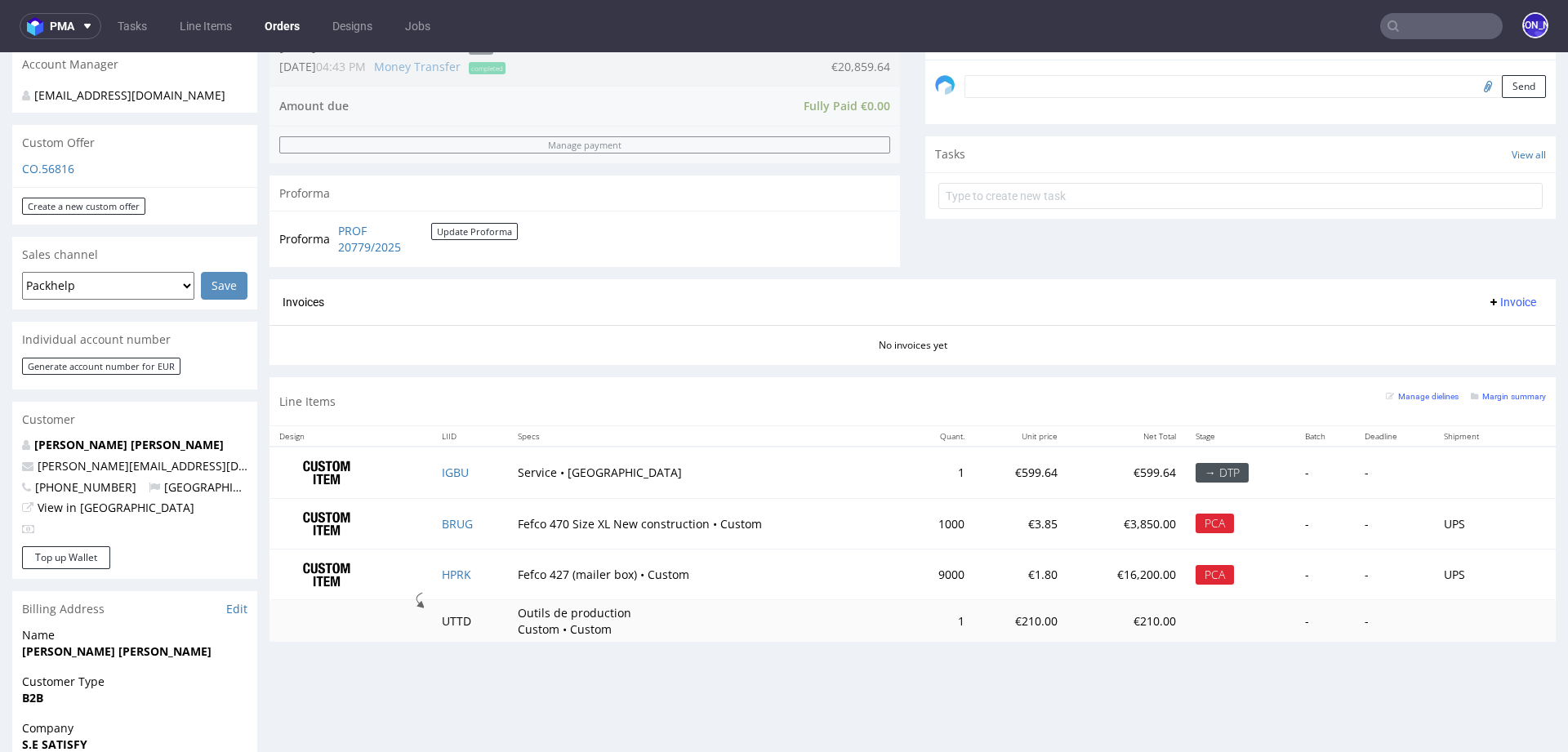
scroll to position [508, 0]
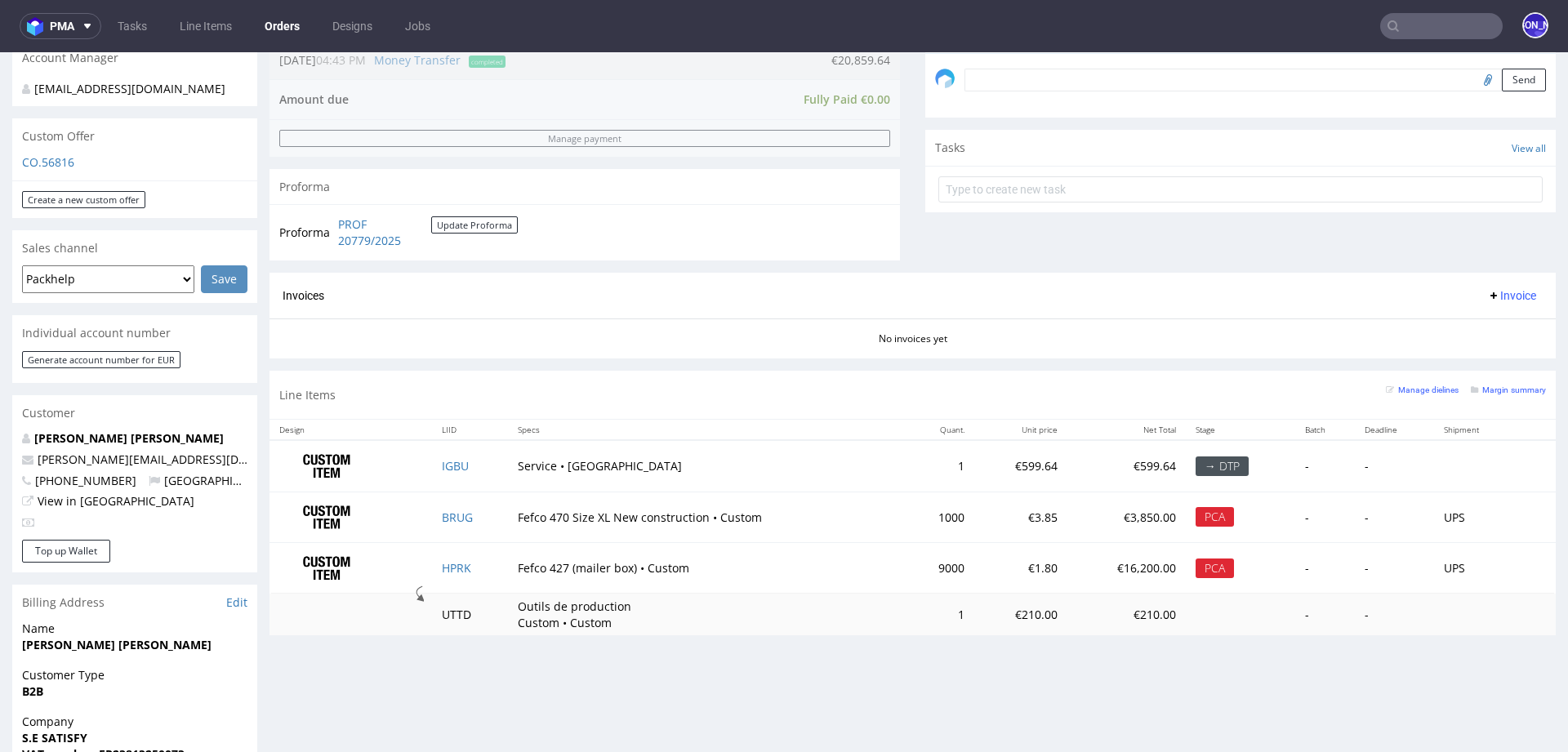
click at [1398, 25] on input "text" at bounding box center [1440, 26] width 123 height 26
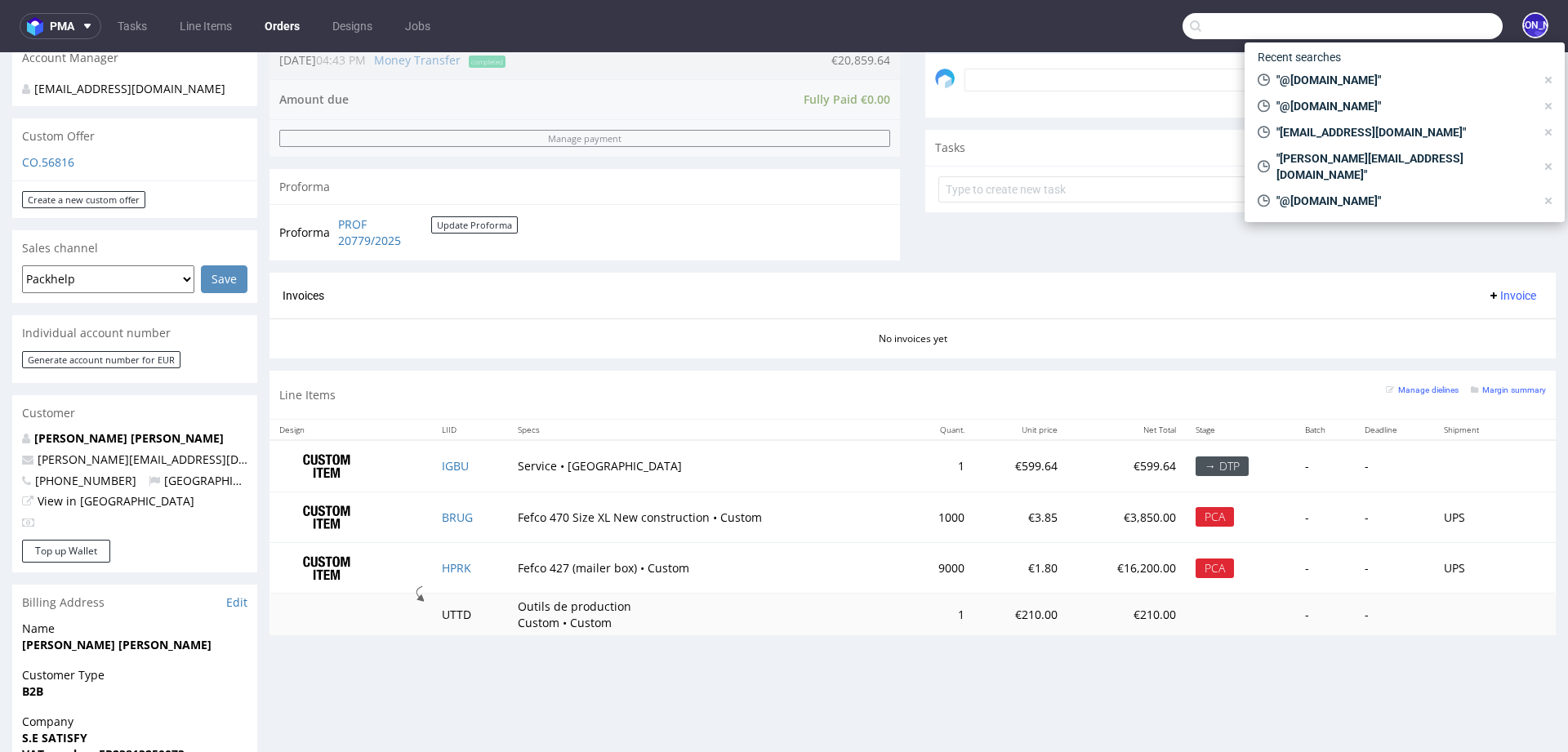
paste input "[PERSON_NAME][EMAIL_ADDRESS][DOMAIN_NAME]"
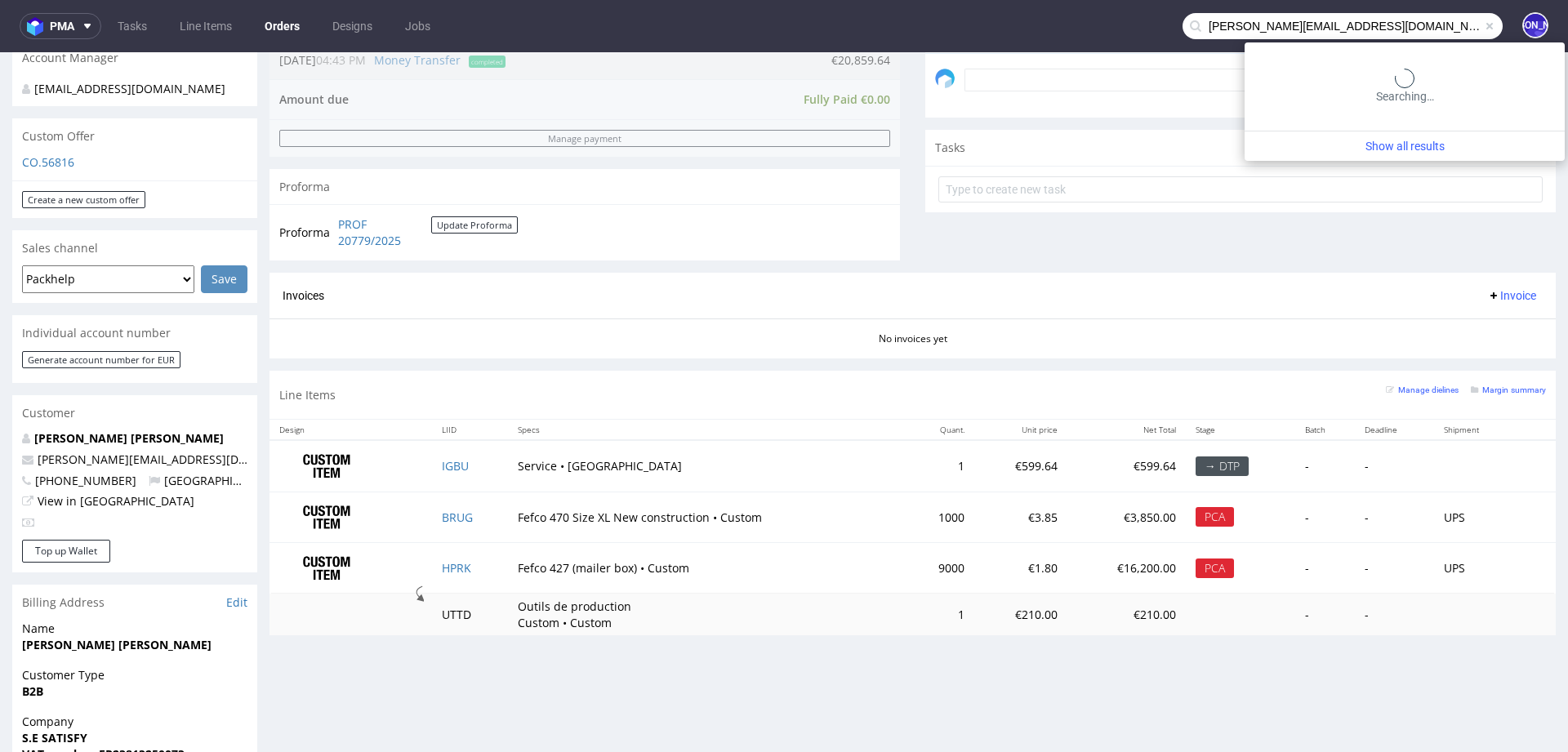
type input "[PERSON_NAME][EMAIL_ADDRESS][DOMAIN_NAME]"
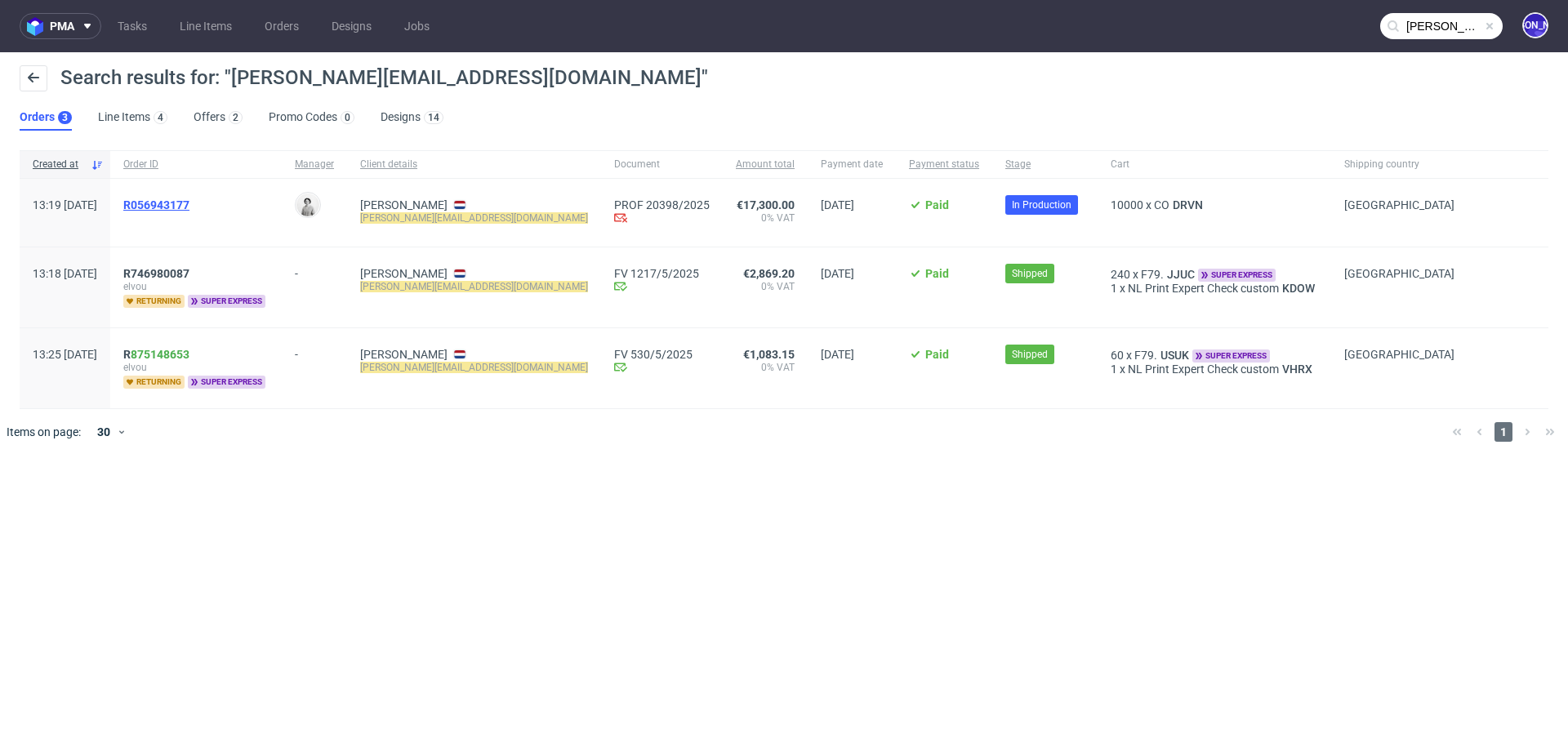
click at [189, 200] on span "R056943177" at bounding box center [157, 204] width 66 height 13
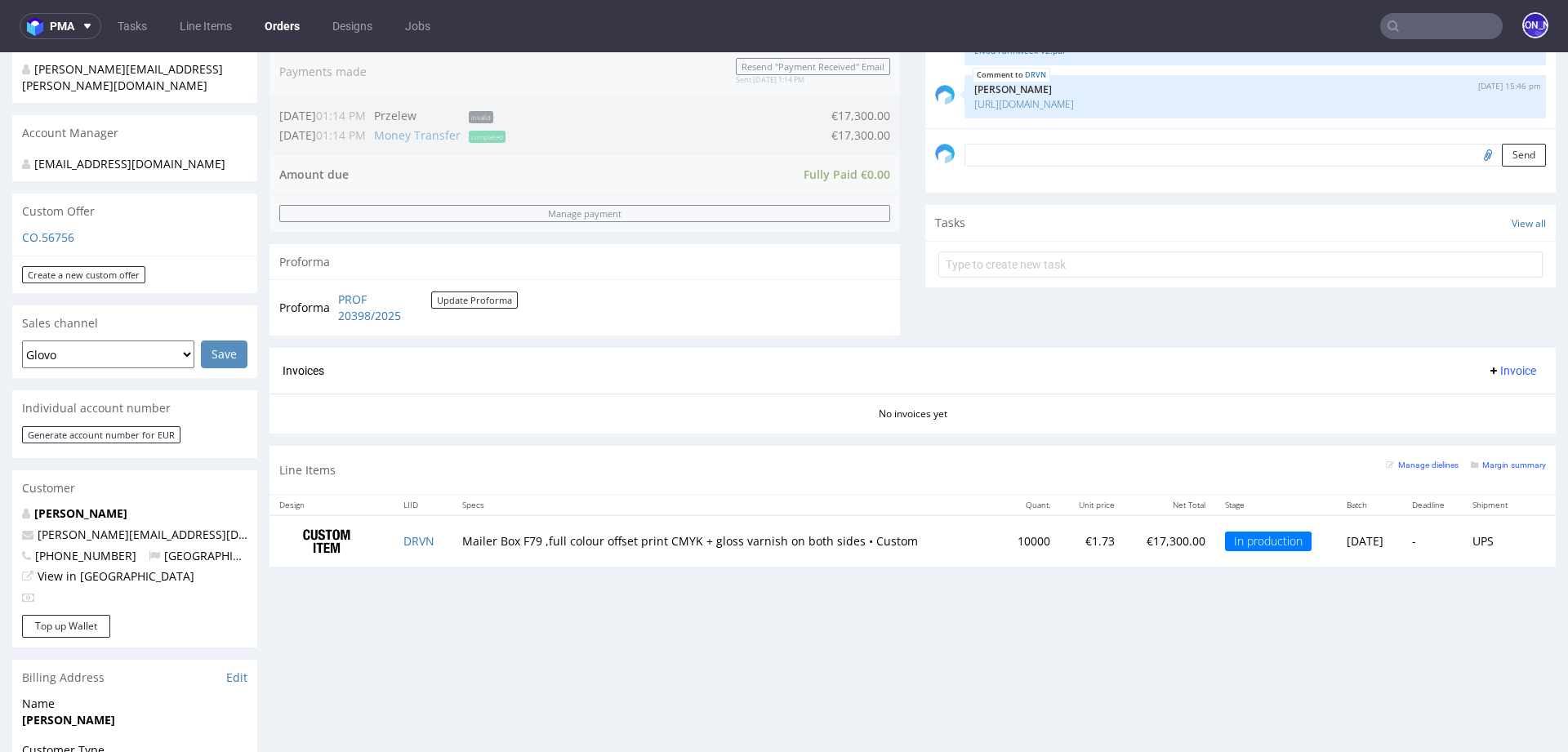
scroll to position [446, 0]
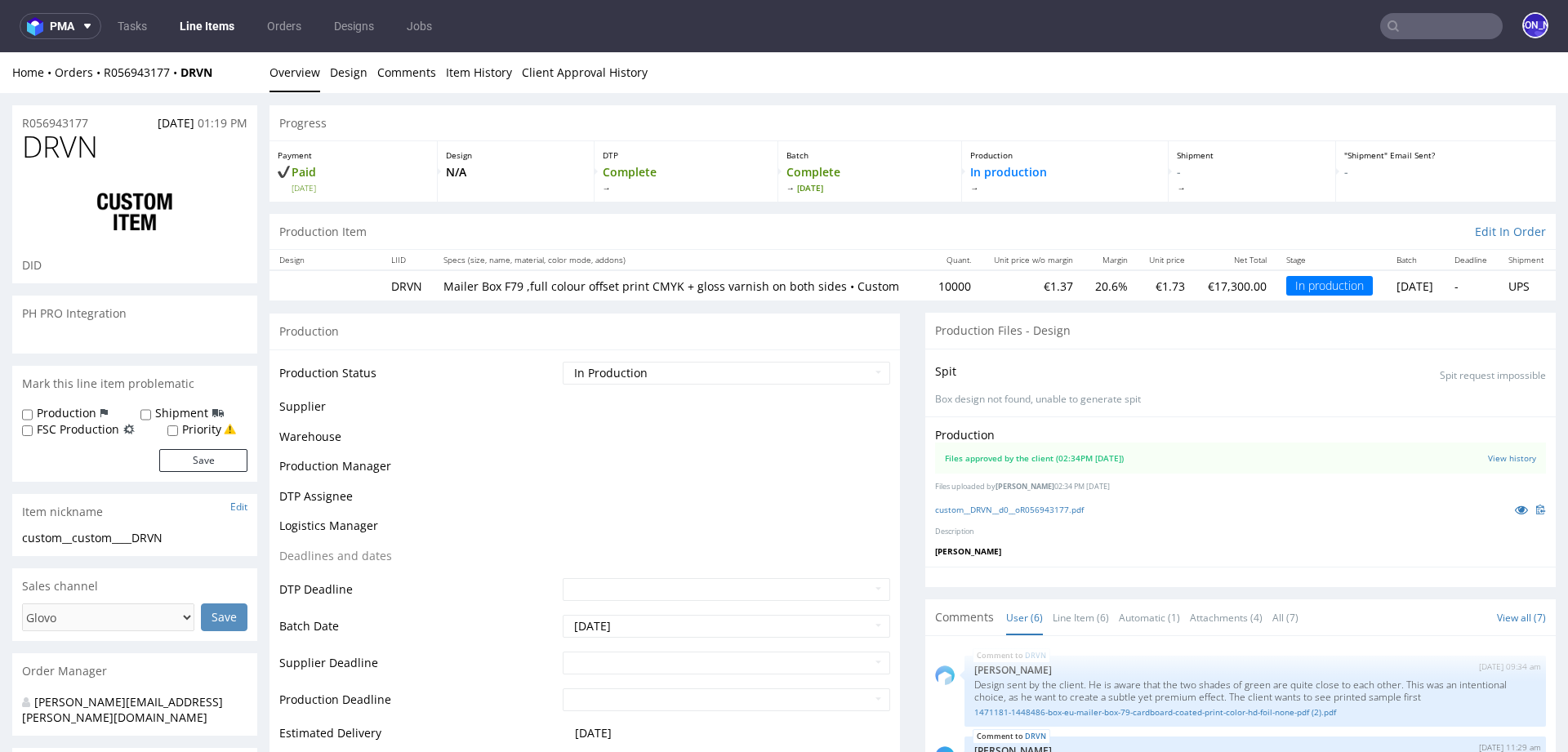
scroll to position [413, 0]
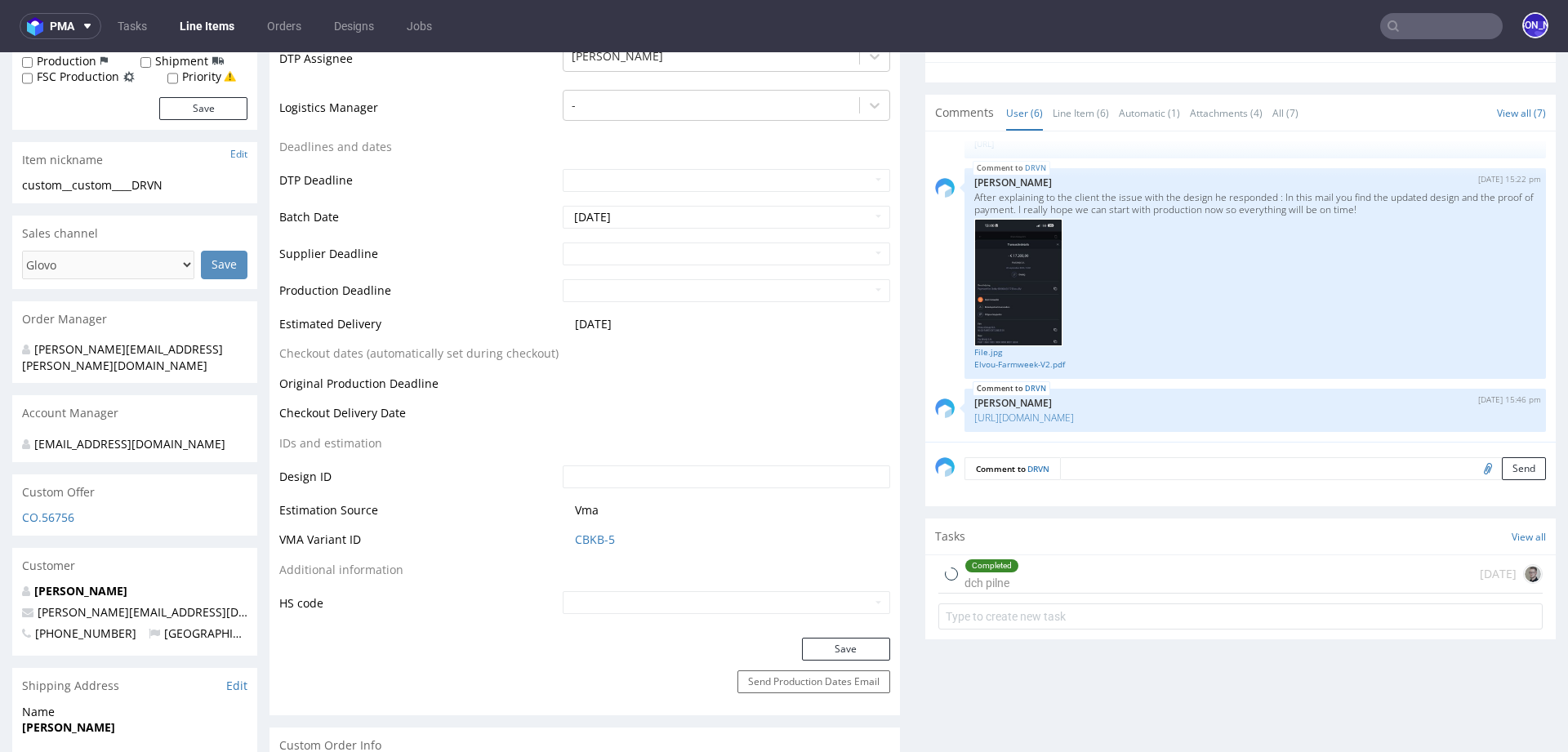
select select "in_progress"
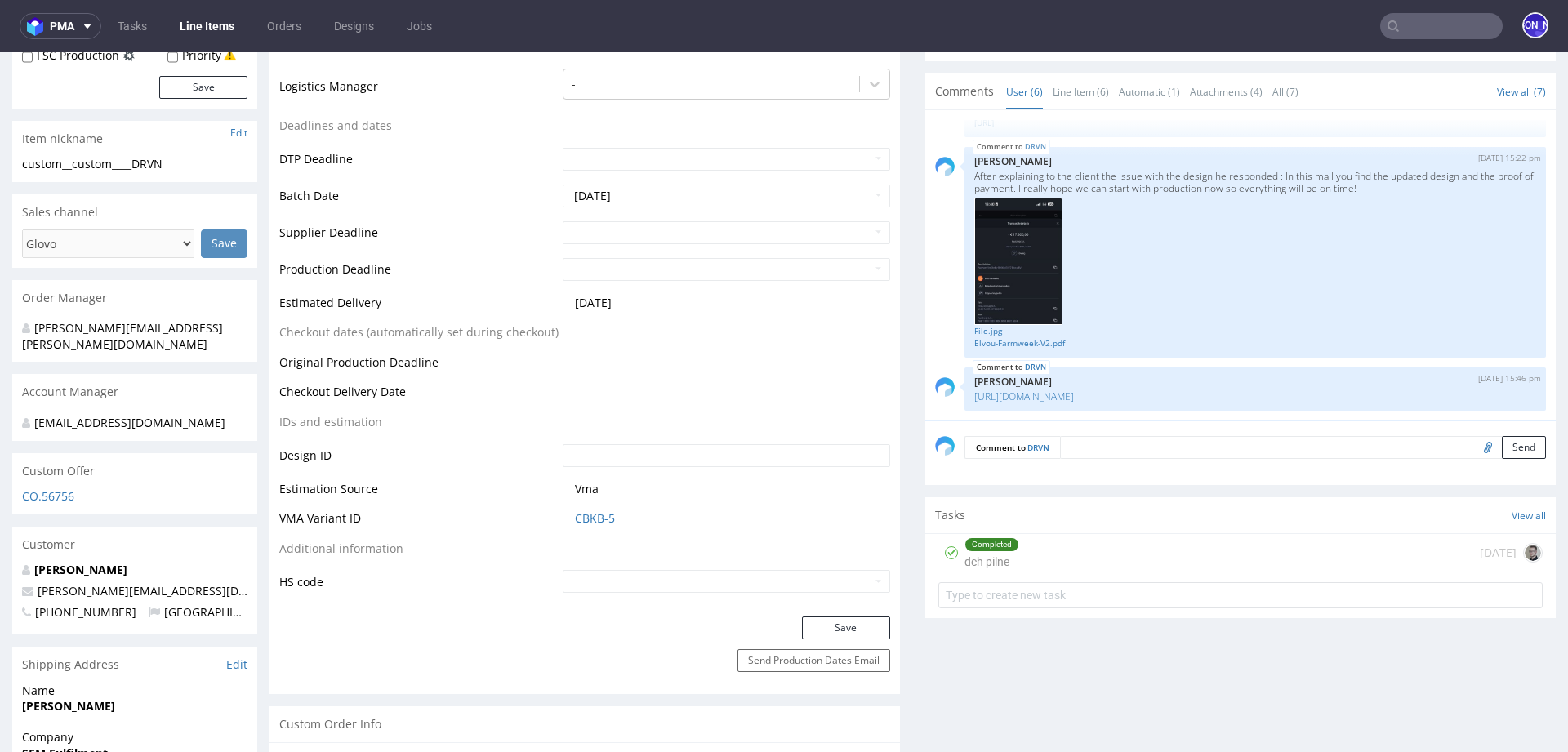
scroll to position [0, 0]
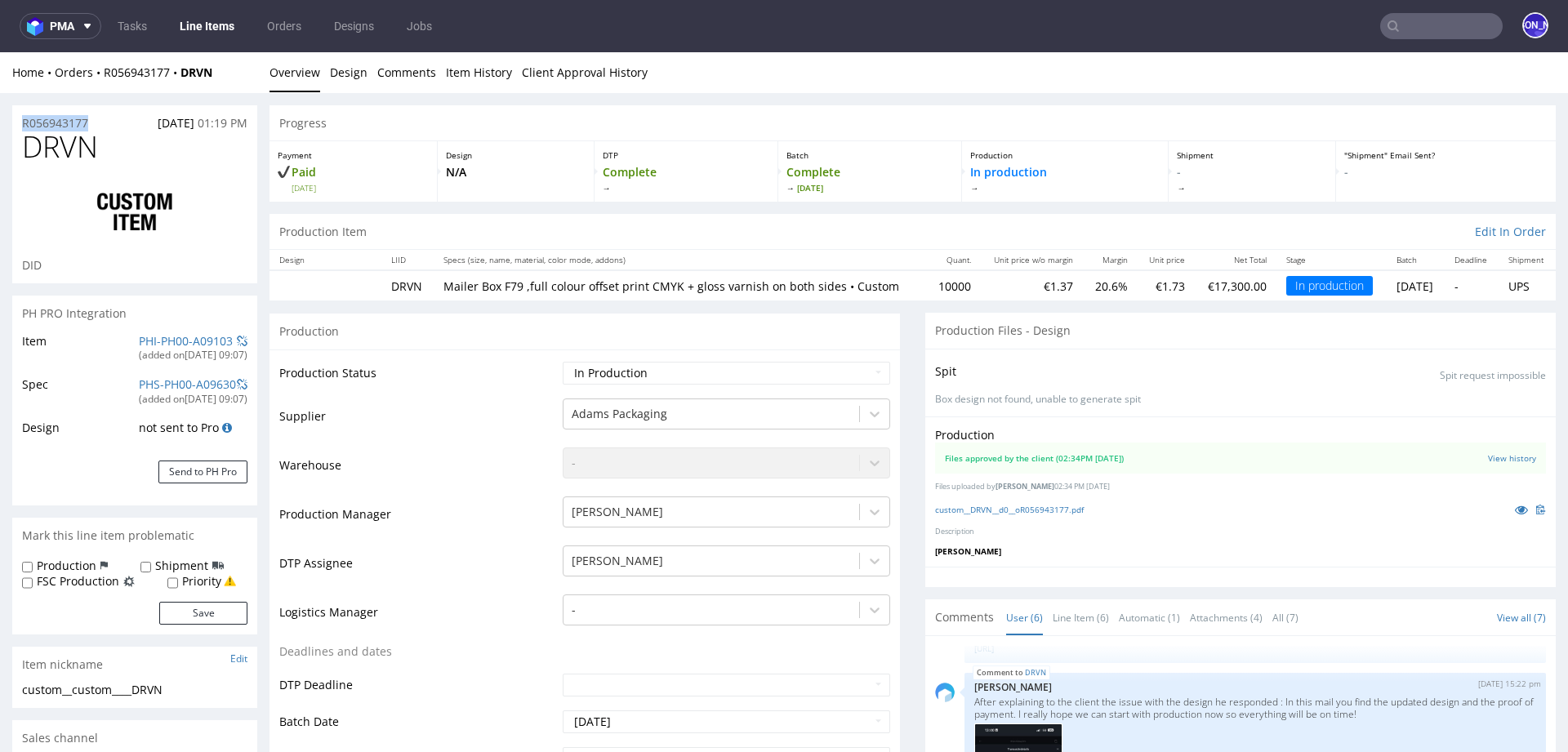
drag, startPoint x: 106, startPoint y: 126, endPoint x: 0, endPoint y: 126, distance: 106.0
copy p "R056943177"
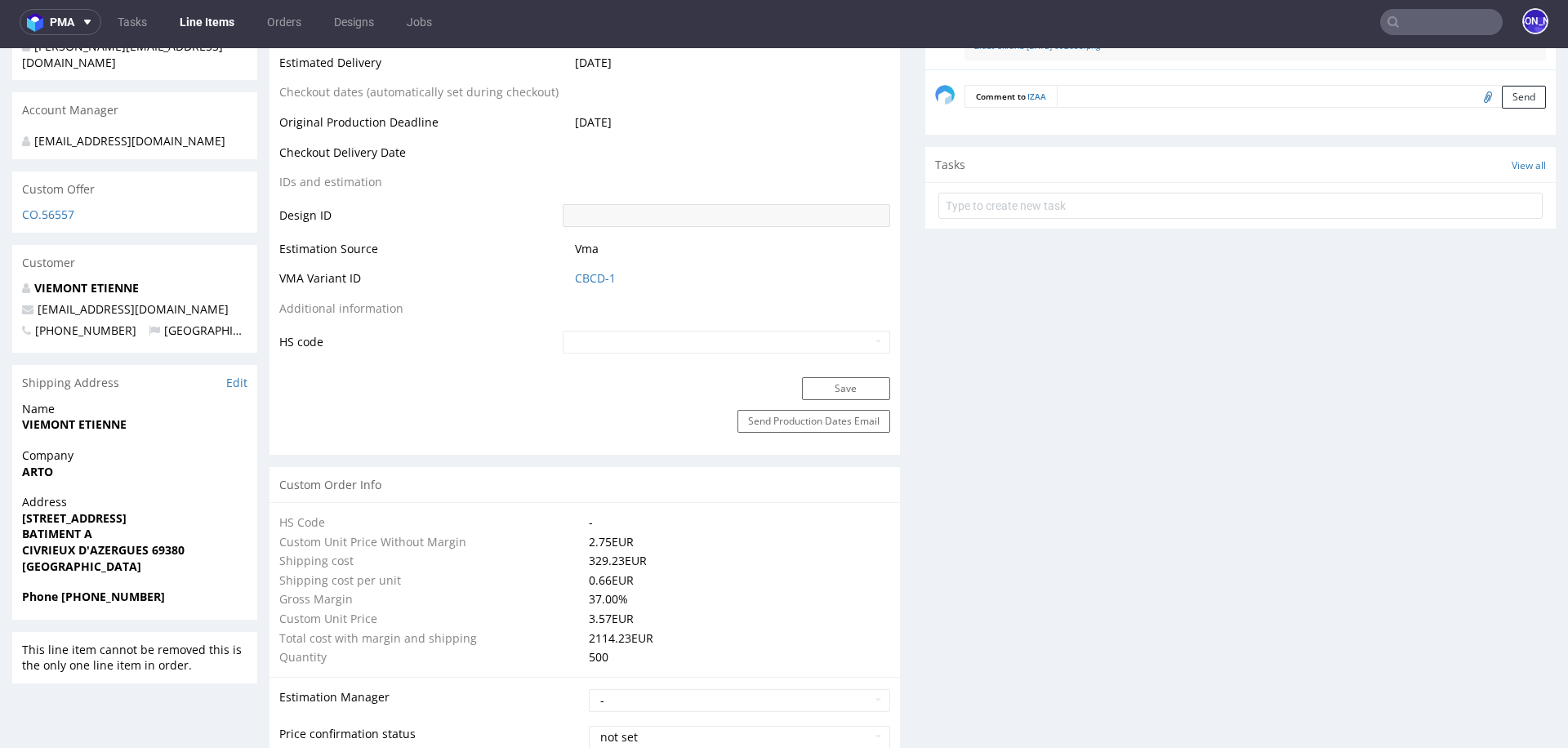
scroll to position [858, 0]
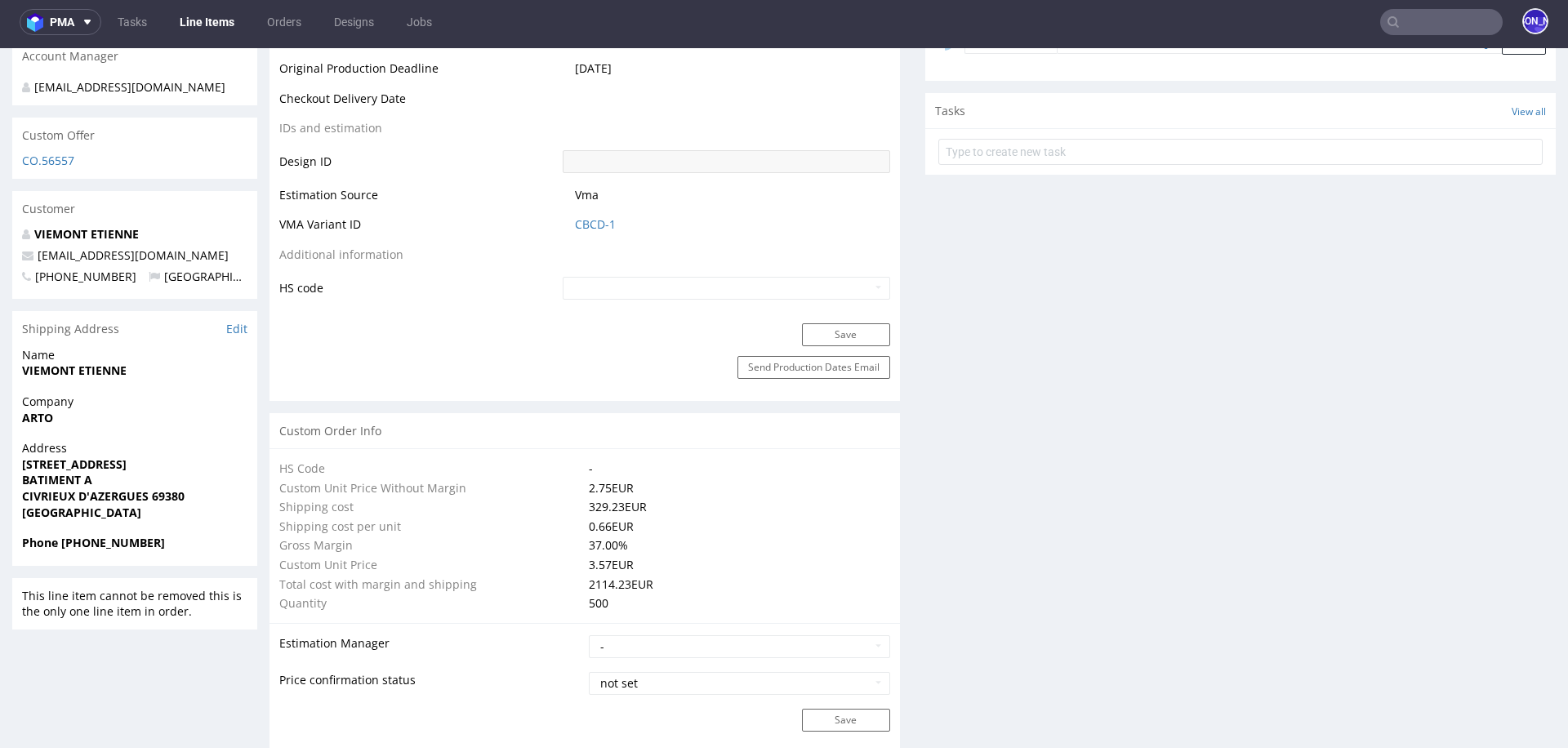
click at [1423, 20] on input "text" at bounding box center [1440, 22] width 123 height 26
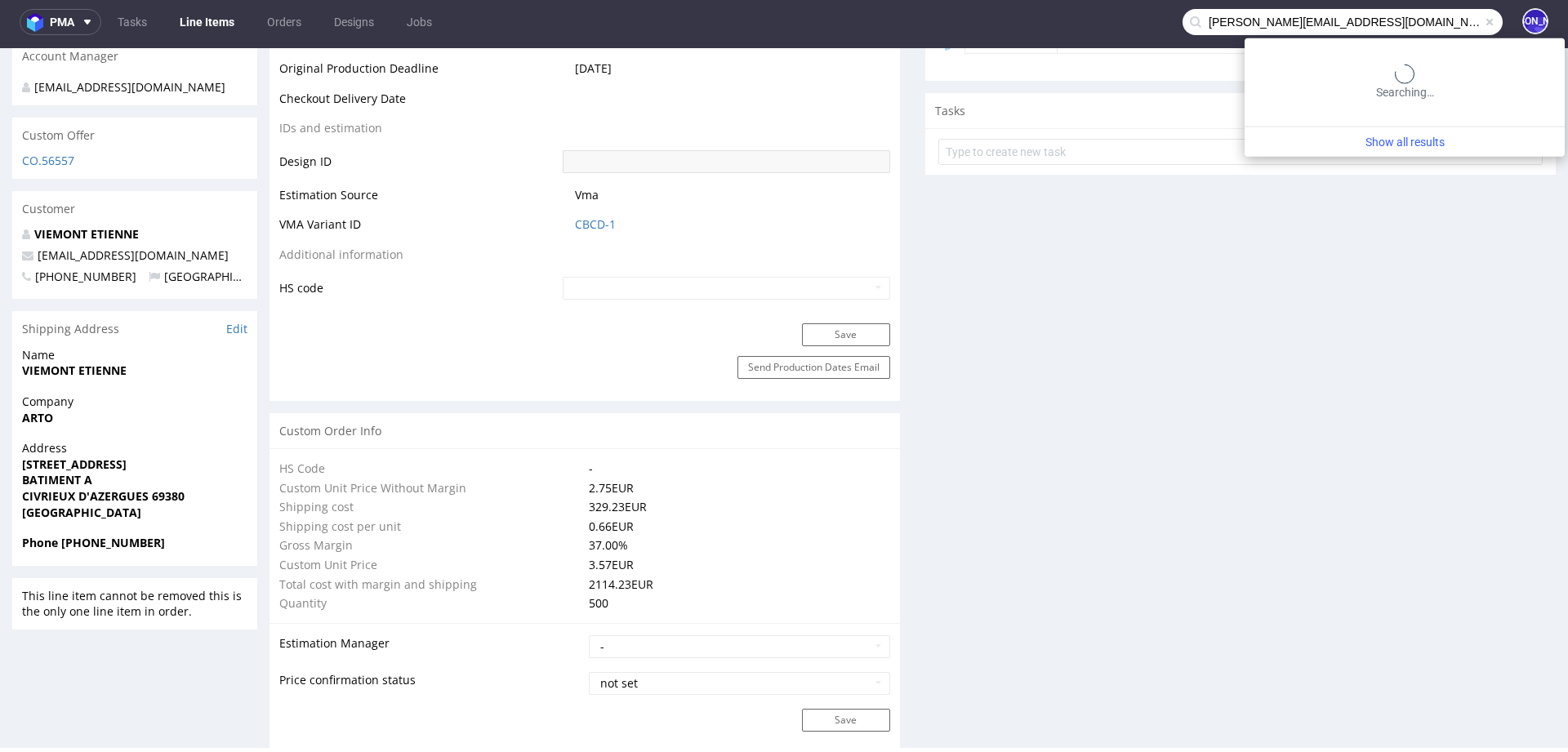
type input "chen@satisfyrunning.com"
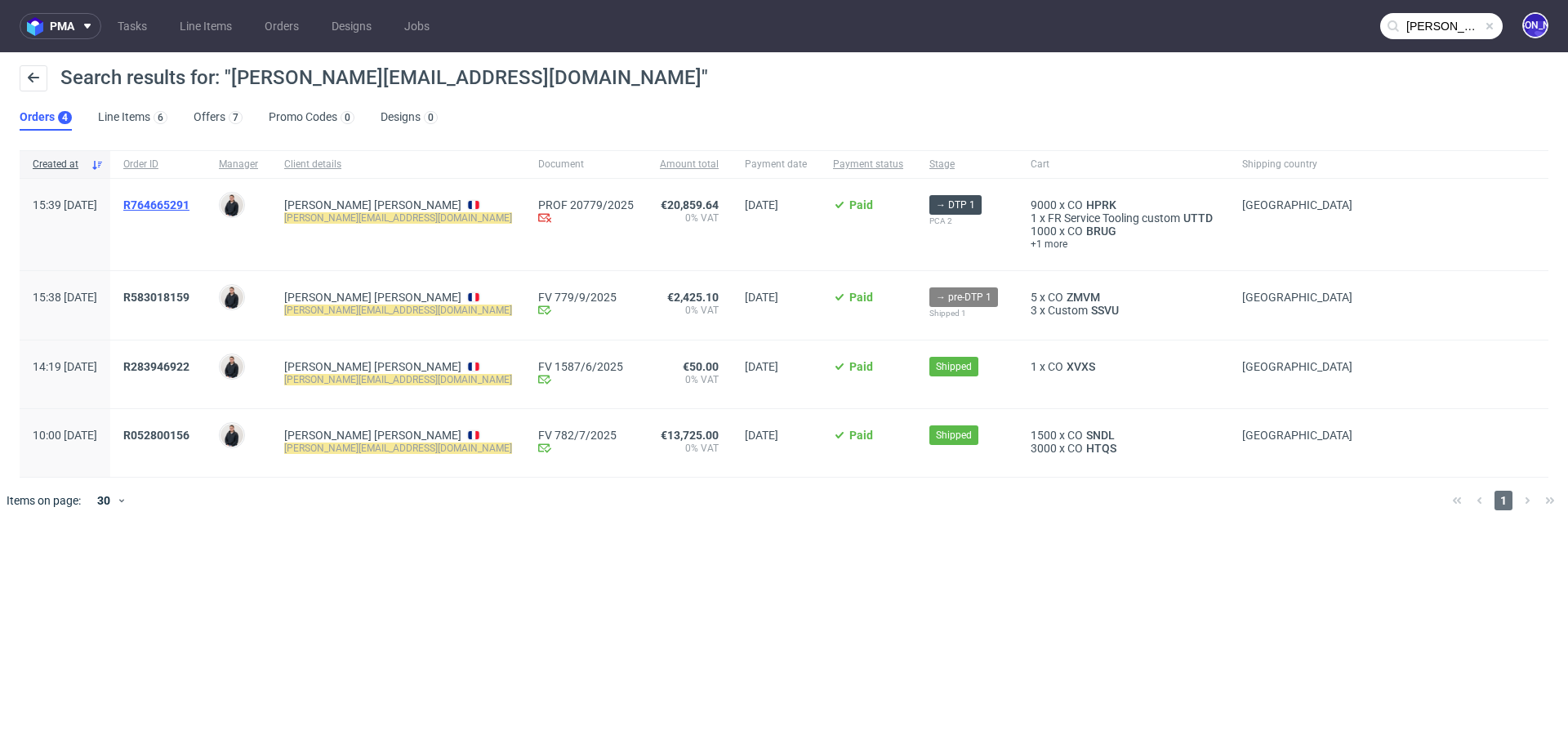
click at [189, 201] on span "R764665291" at bounding box center [157, 204] width 66 height 13
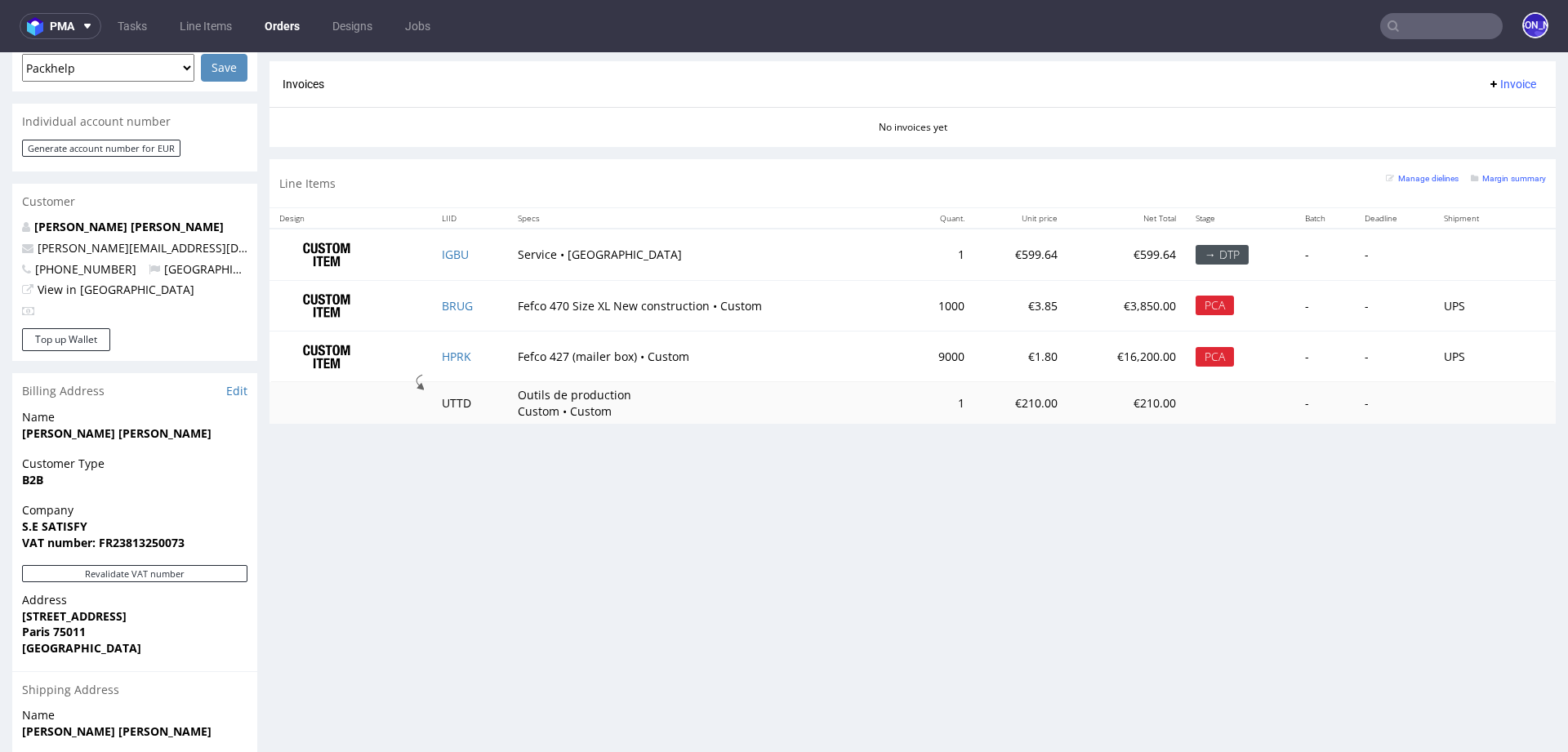
scroll to position [694, 0]
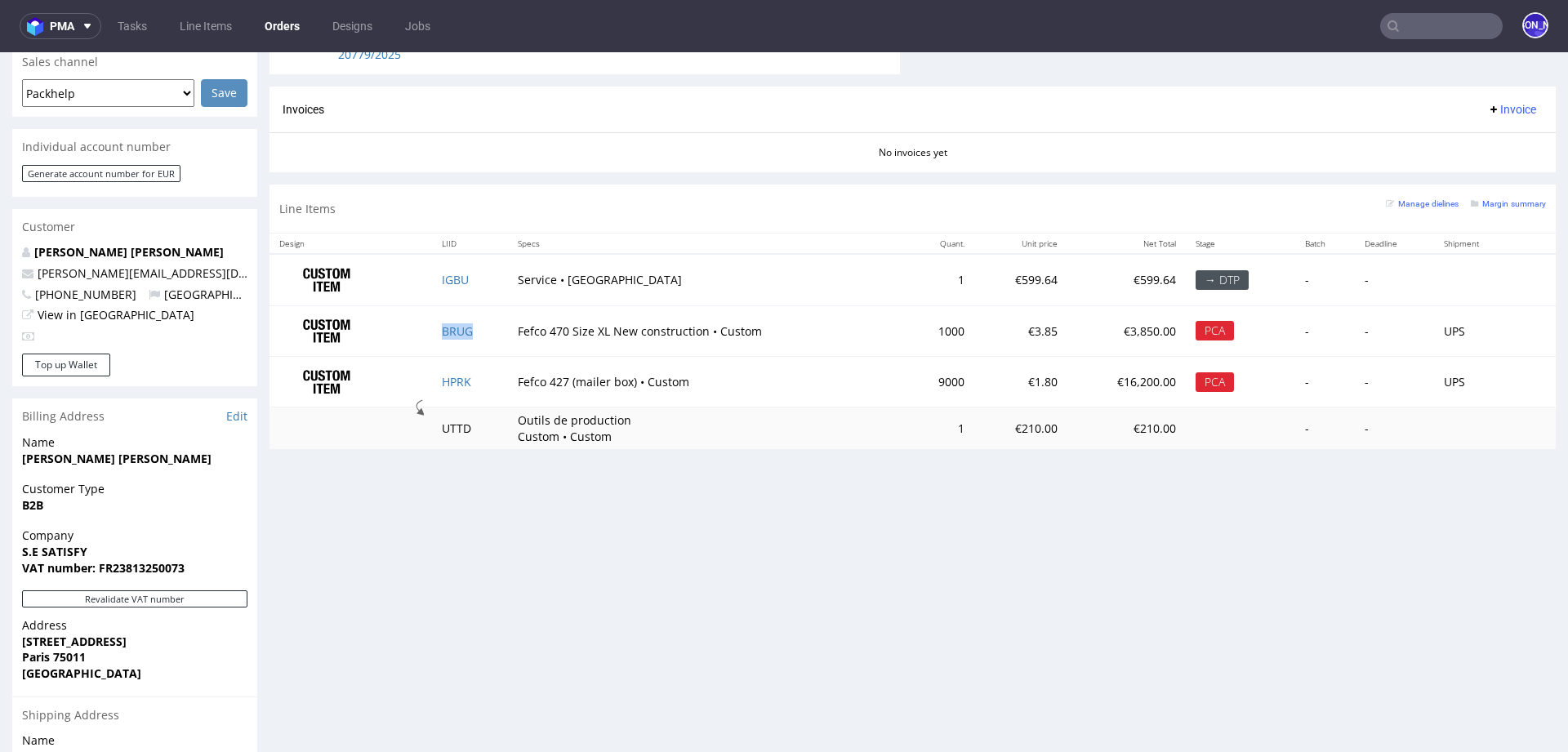
click at [458, 319] on td "BRUG" at bounding box center [470, 331] width 76 height 52
click at [458, 324] on link "BRUG" at bounding box center [457, 331] width 31 height 16
click at [450, 381] on link "HPRK" at bounding box center [456, 382] width 29 height 16
click at [461, 323] on link "BRUG" at bounding box center [457, 331] width 31 height 16
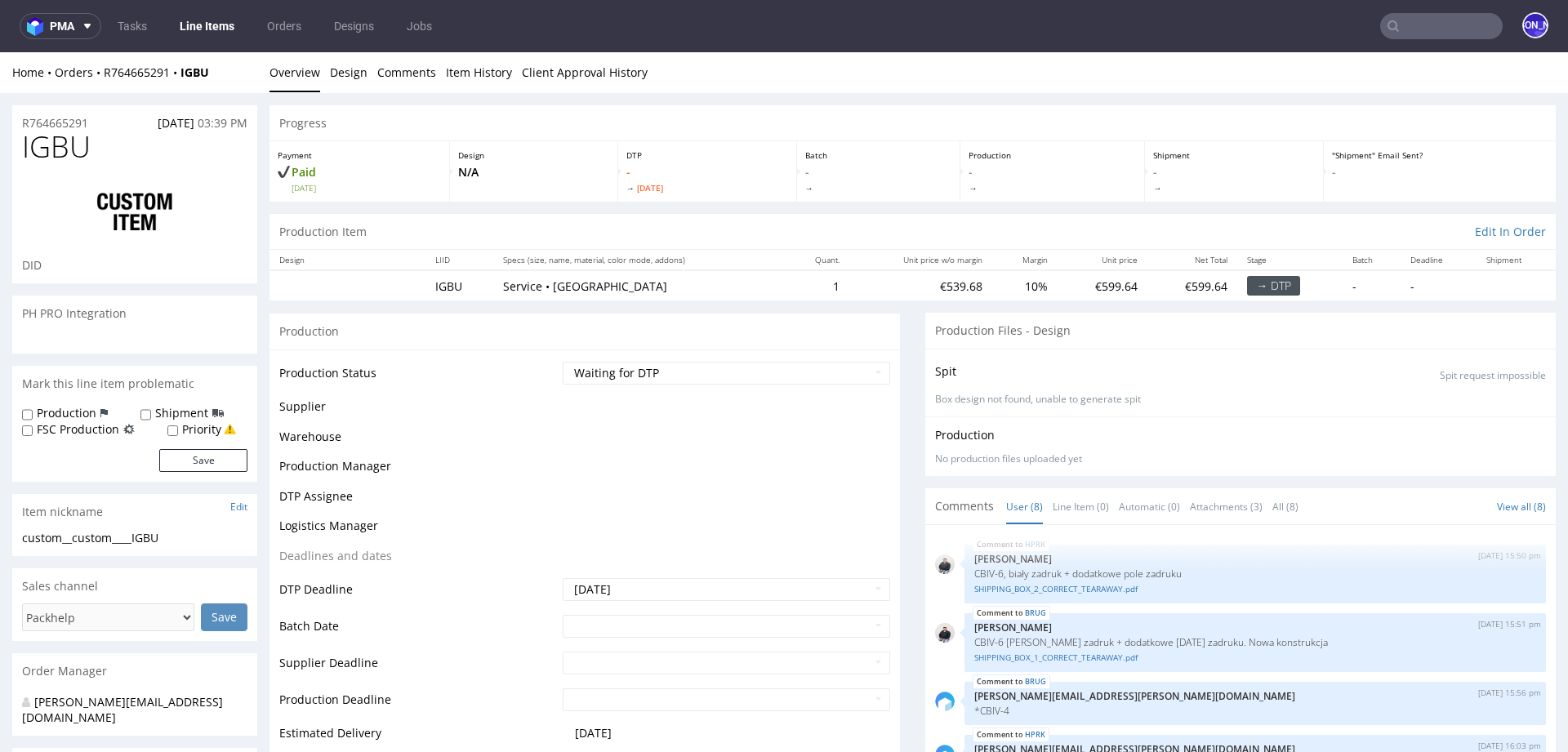
scroll to position [181, 0]
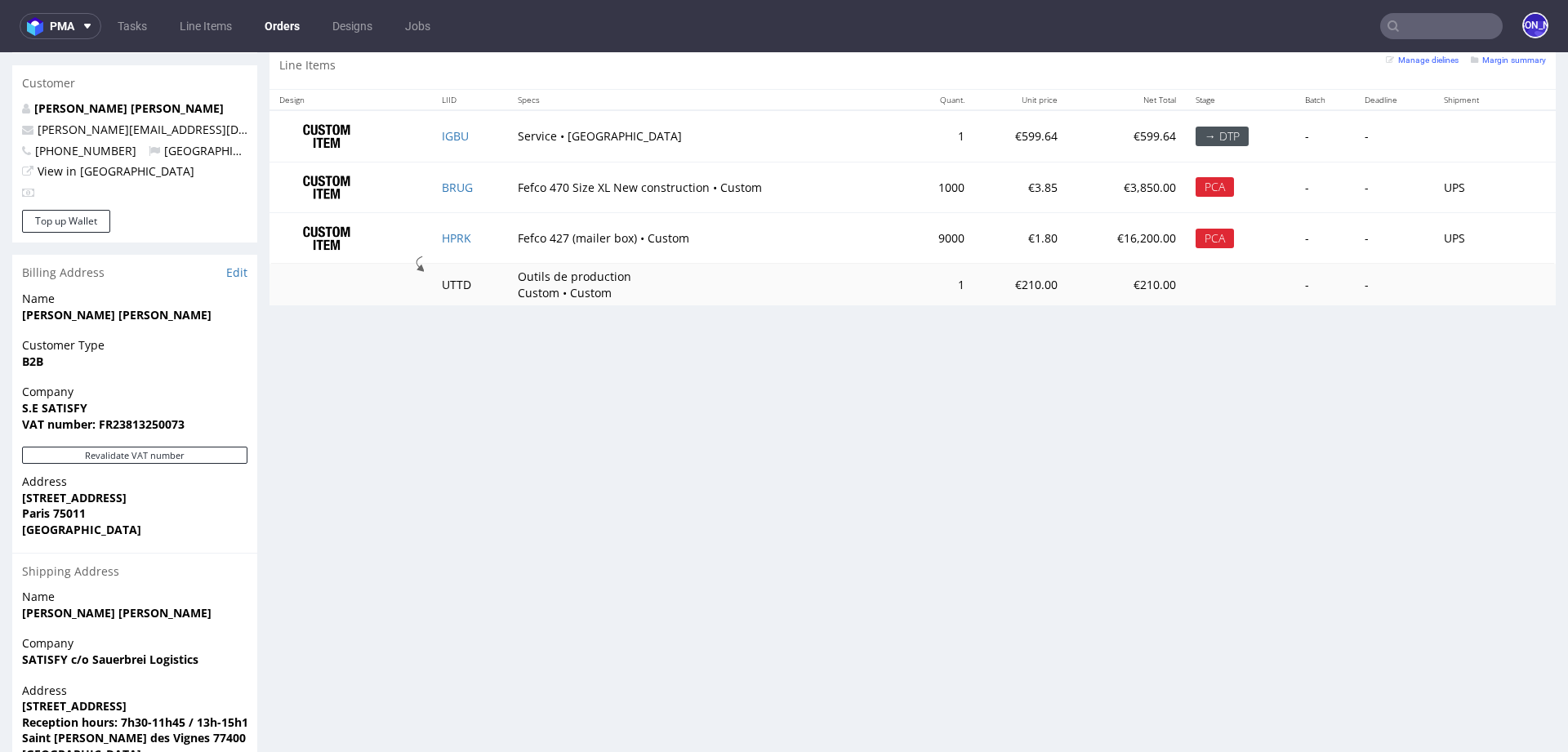
scroll to position [820, 0]
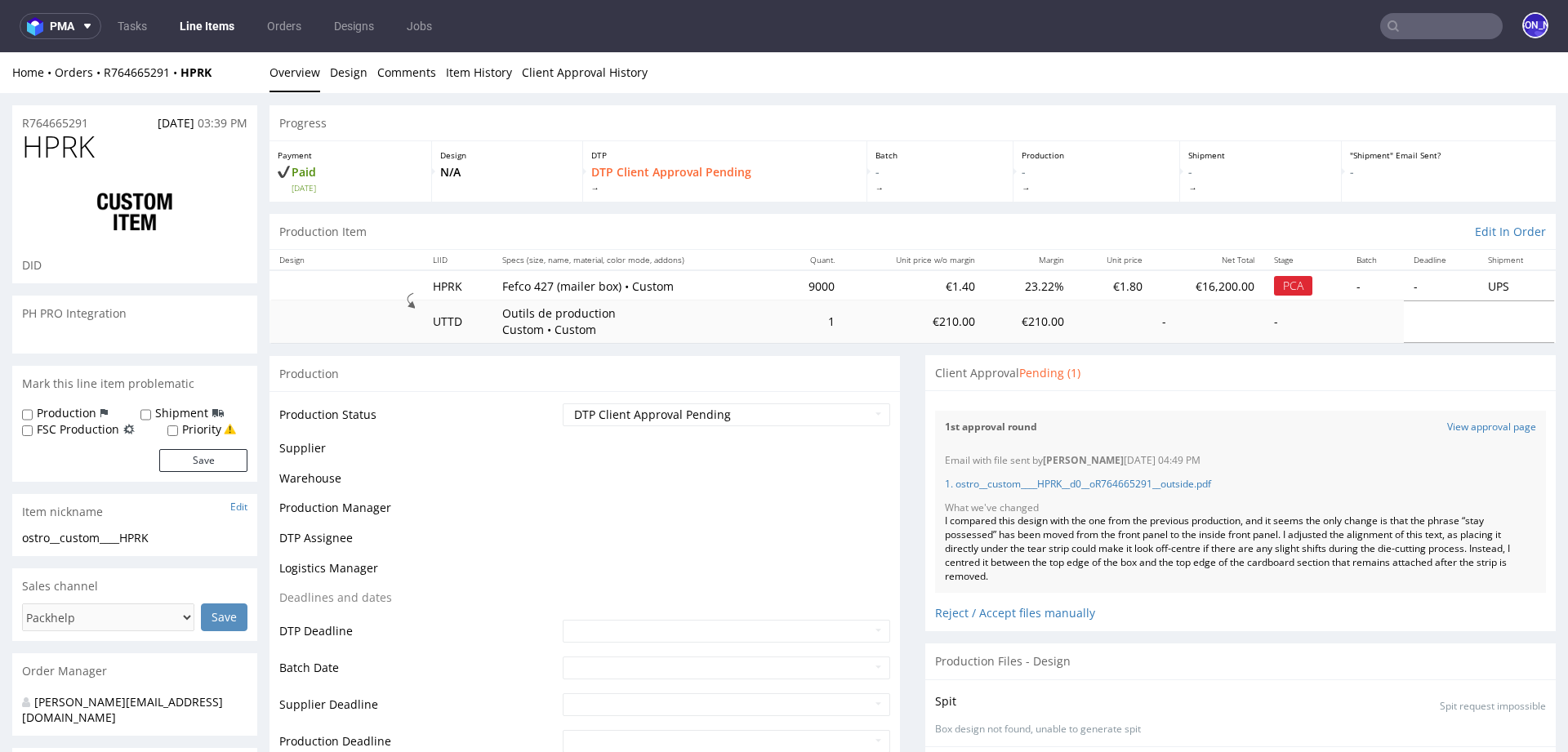
scroll to position [181, 0]
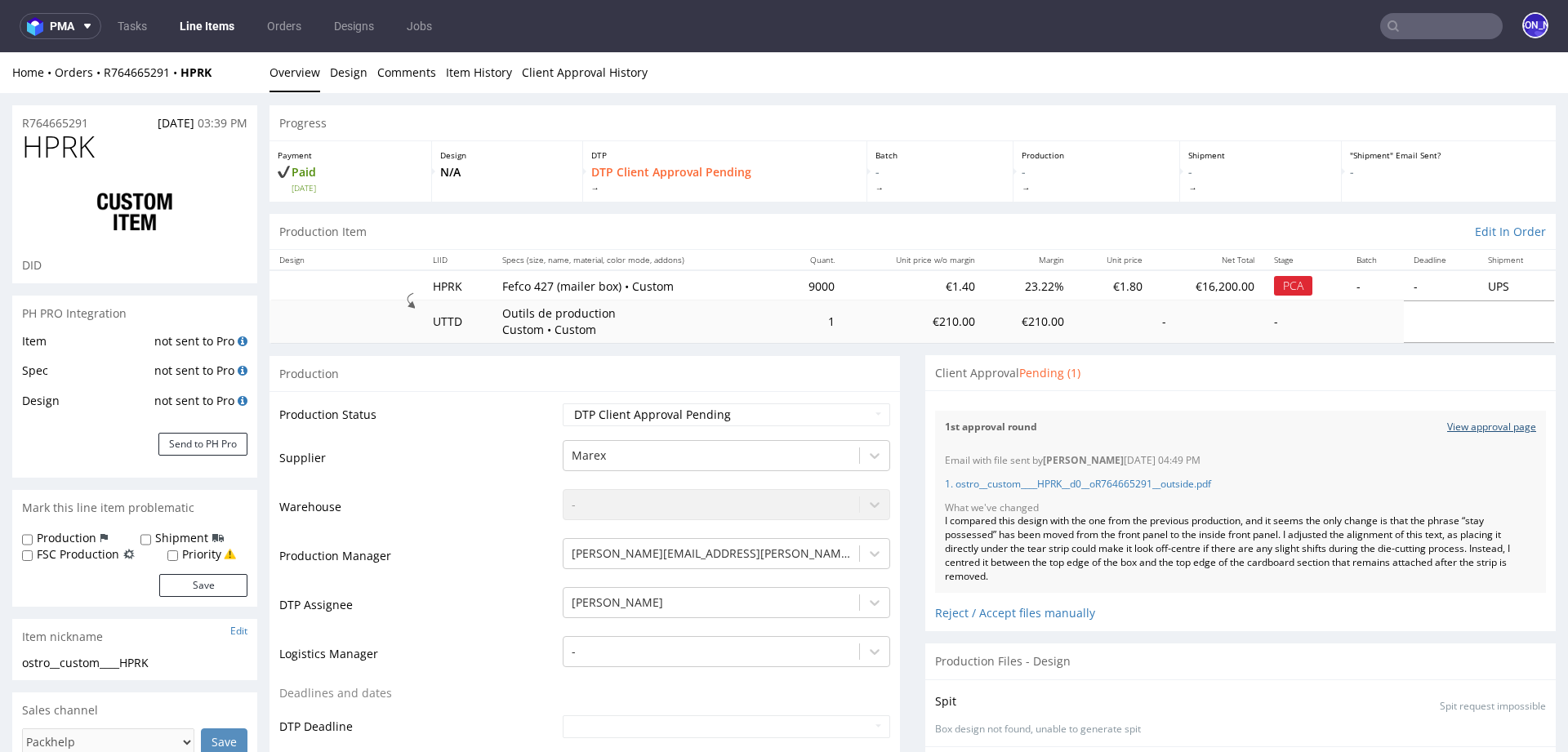
click at [1457, 427] on link "View approval page" at bounding box center [1490, 428] width 89 height 14
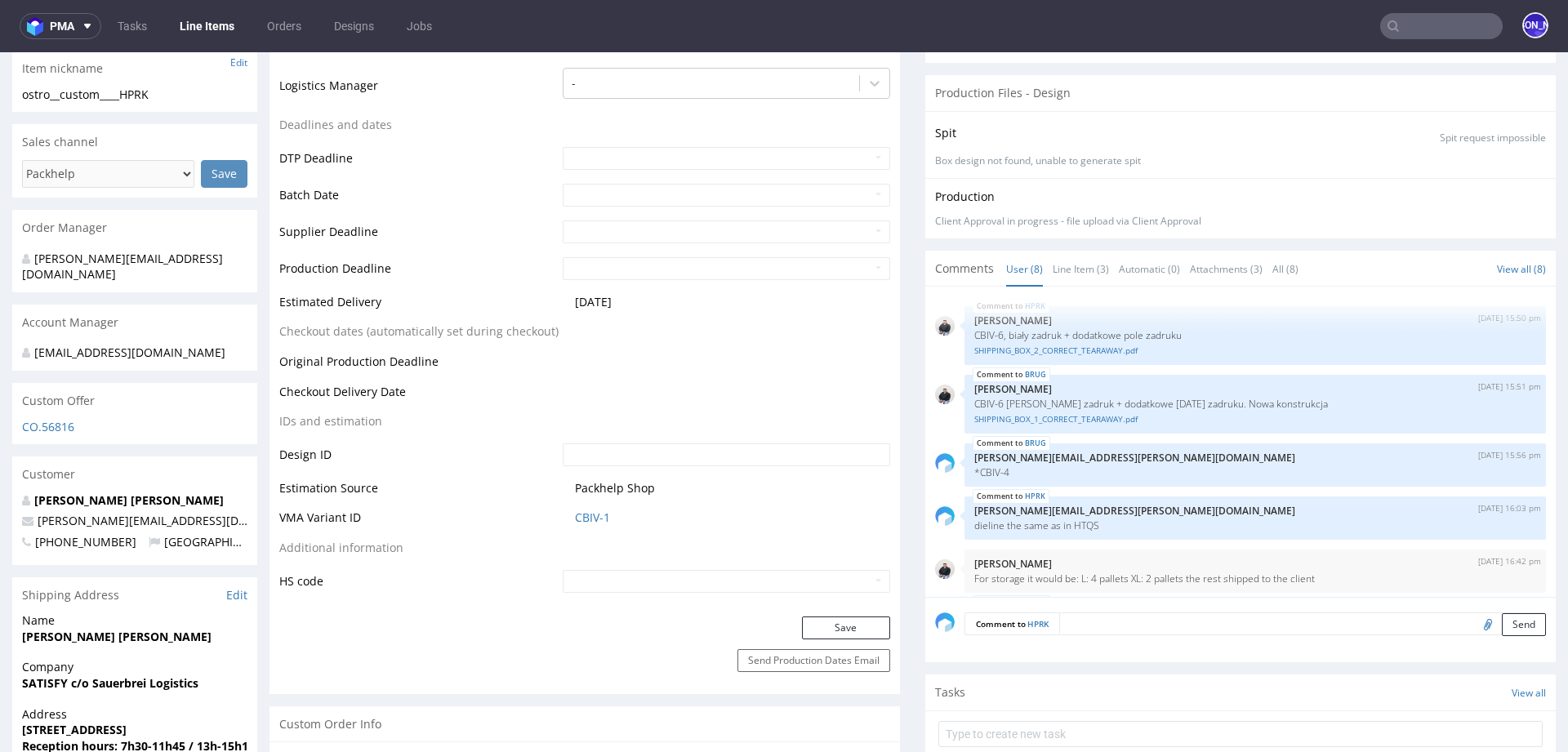
scroll to position [563, 0]
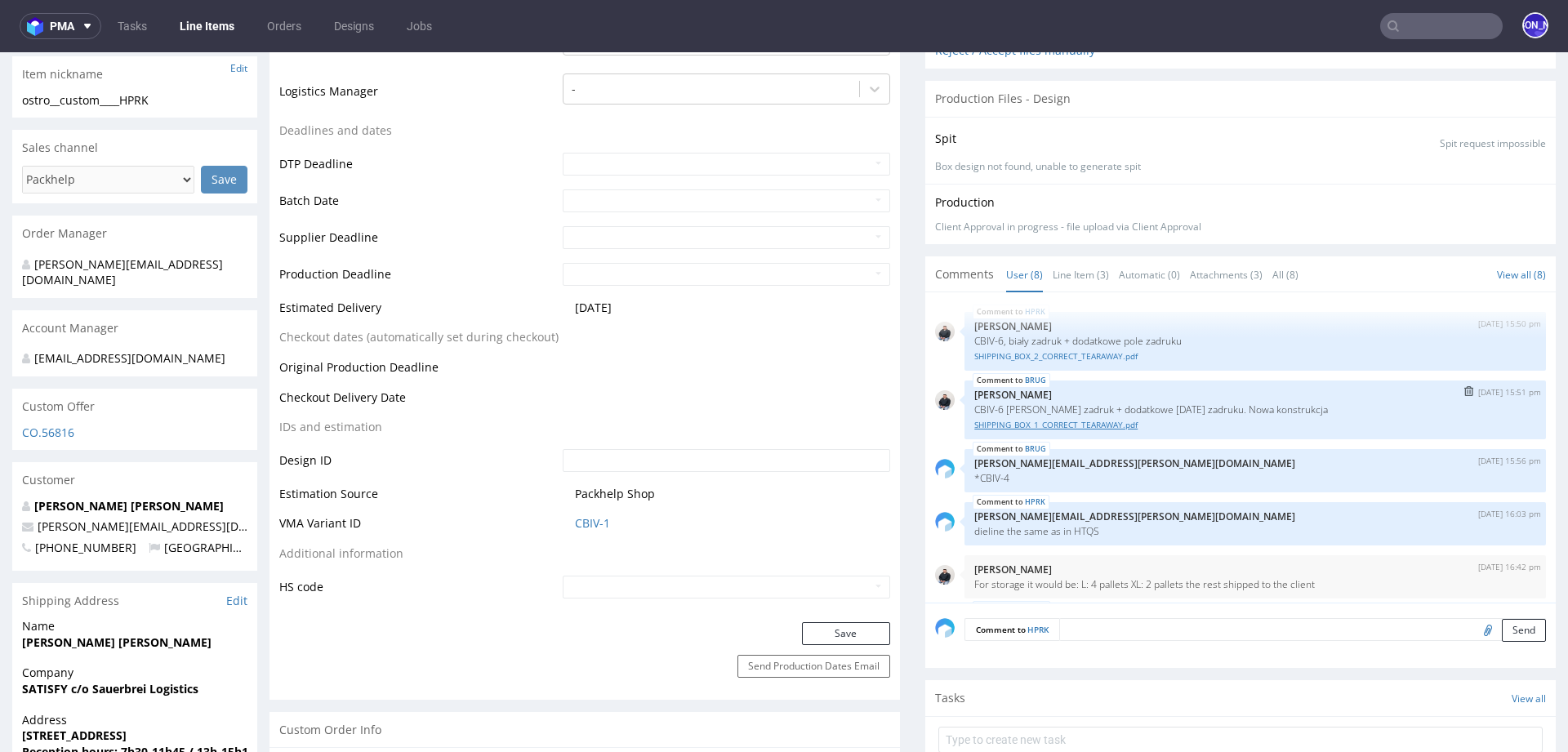
click at [1000, 422] on link "SHIPPING_BOX_1_CORRECT_TEARAWAY.pdf" at bounding box center [1254, 425] width 561 height 12
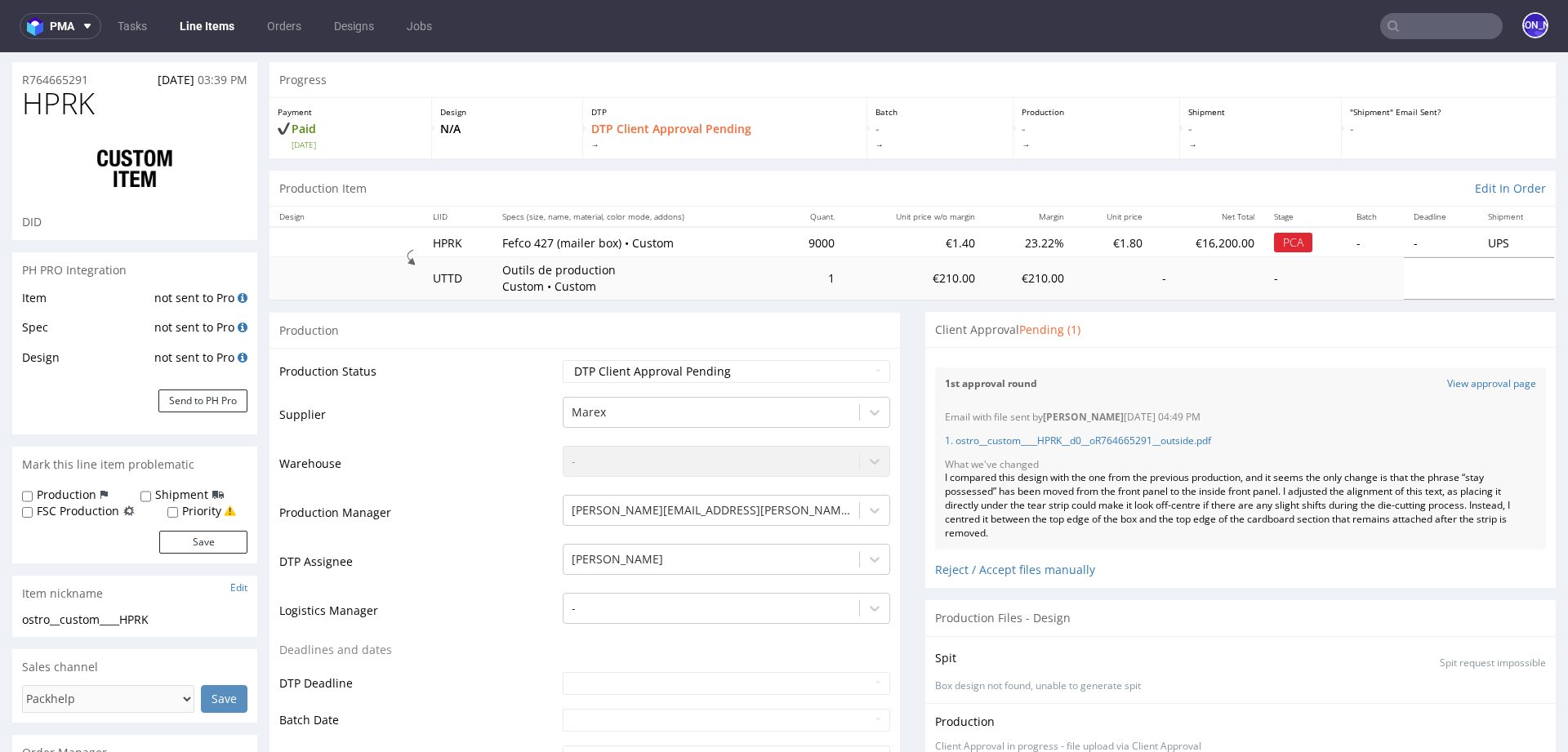
scroll to position [0, 0]
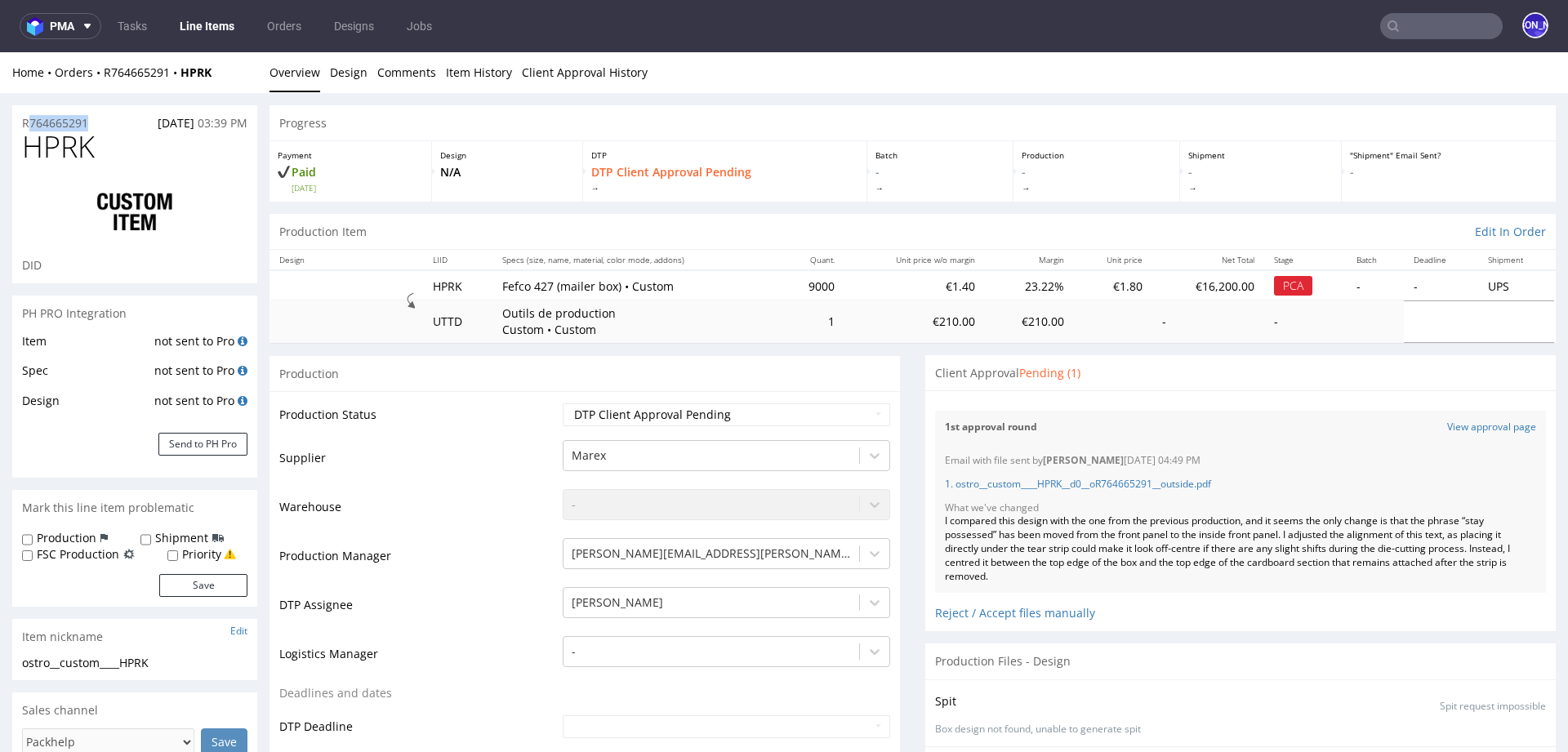
drag, startPoint x: 102, startPoint y: 124, endPoint x: 4, endPoint y: 124, distance: 98.0
copy p "R764665291"
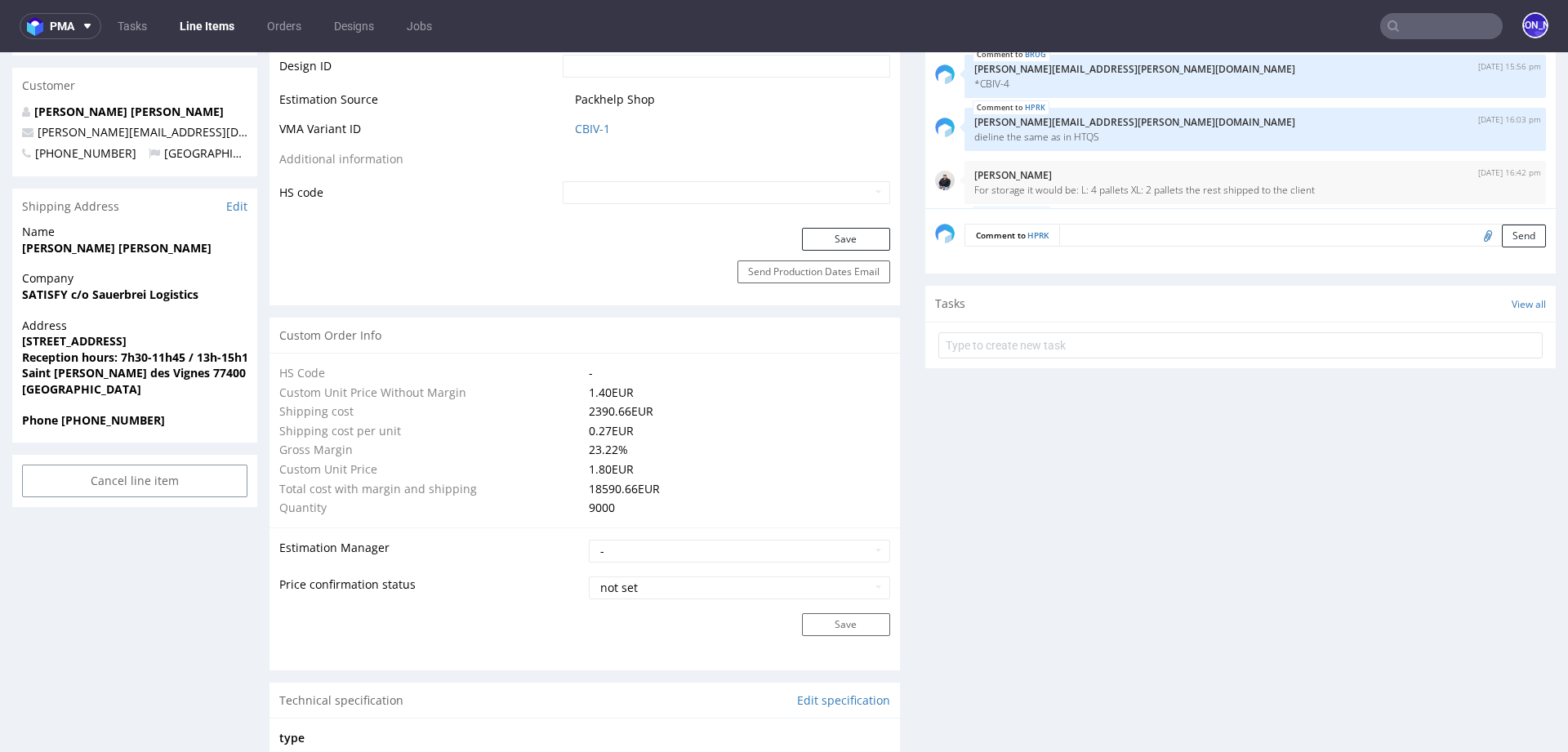
scroll to position [912, 0]
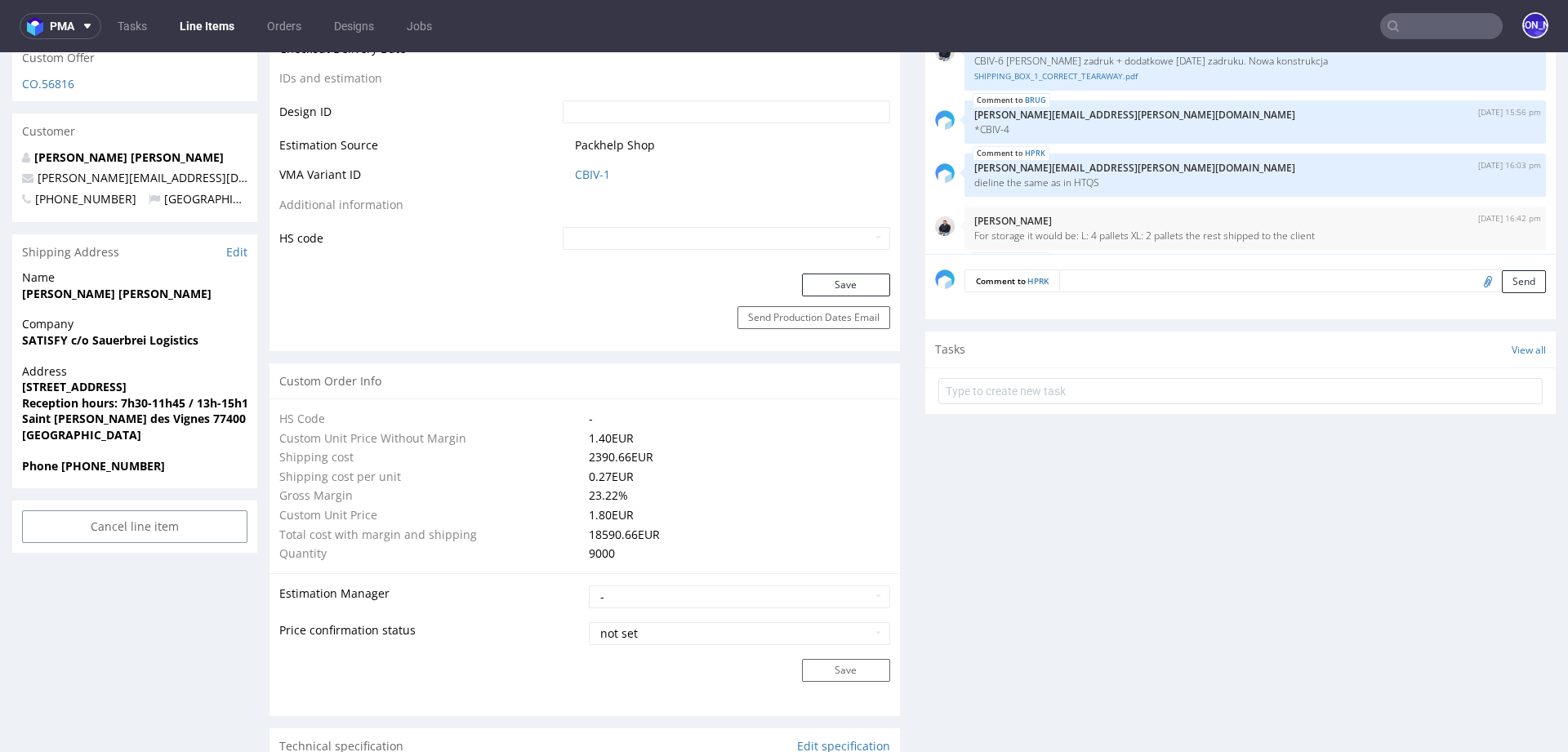
click at [1408, 25] on input "text" at bounding box center [1440, 26] width 123 height 26
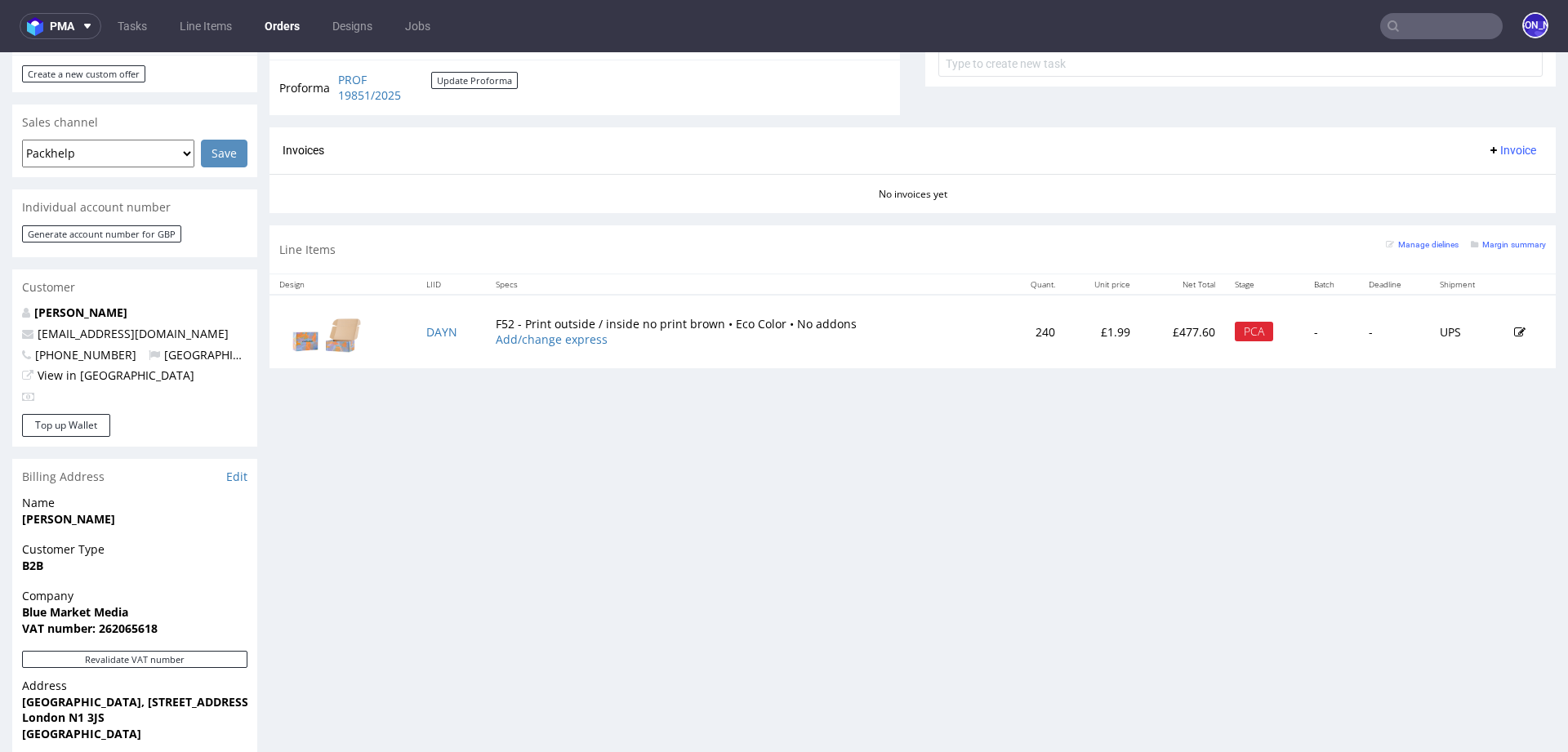
scroll to position [762, 0]
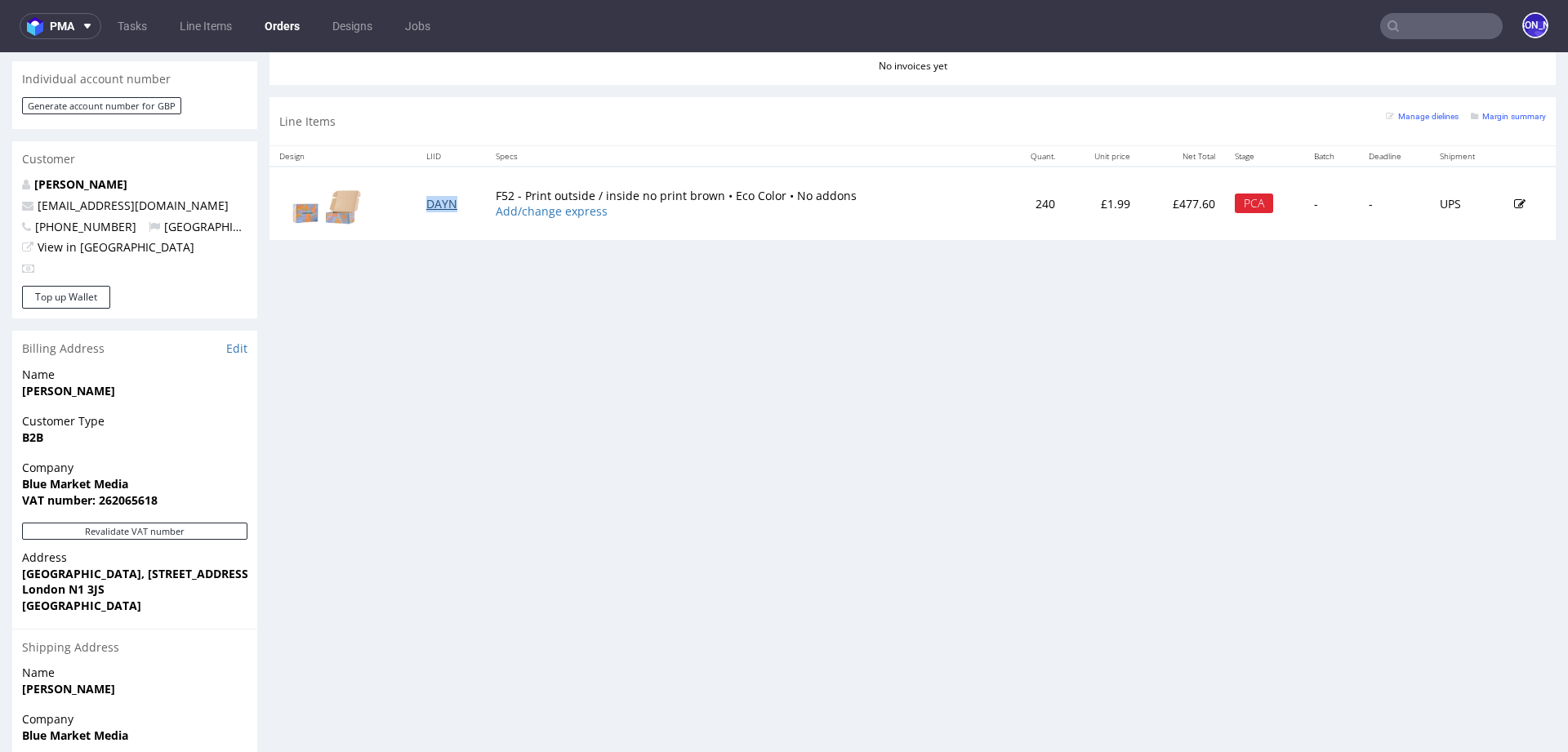
click at [442, 196] on link "DAYN" at bounding box center [442, 204] width 31 height 16
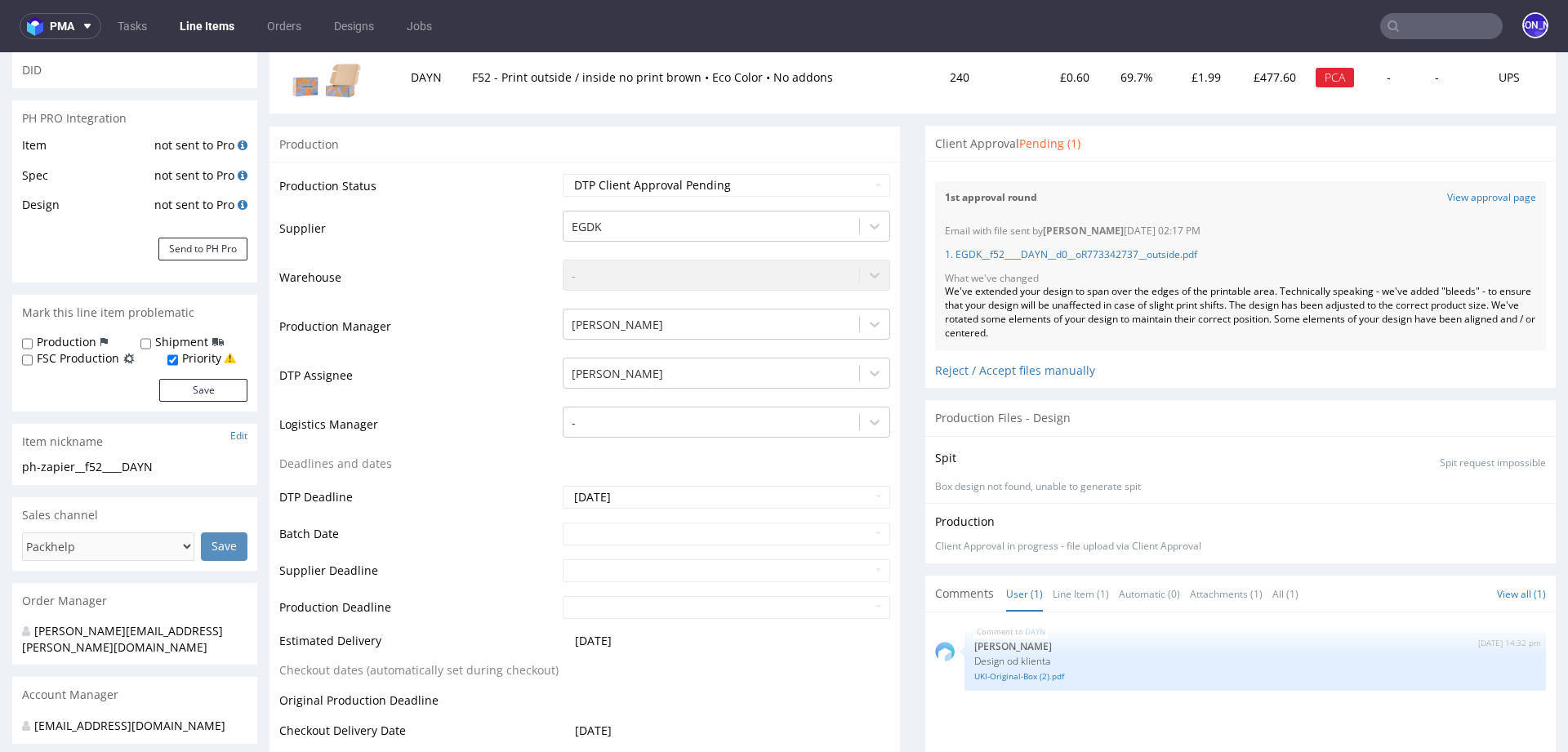
scroll to position [228, 0]
click at [1461, 195] on link "View approval page" at bounding box center [1490, 199] width 89 height 14
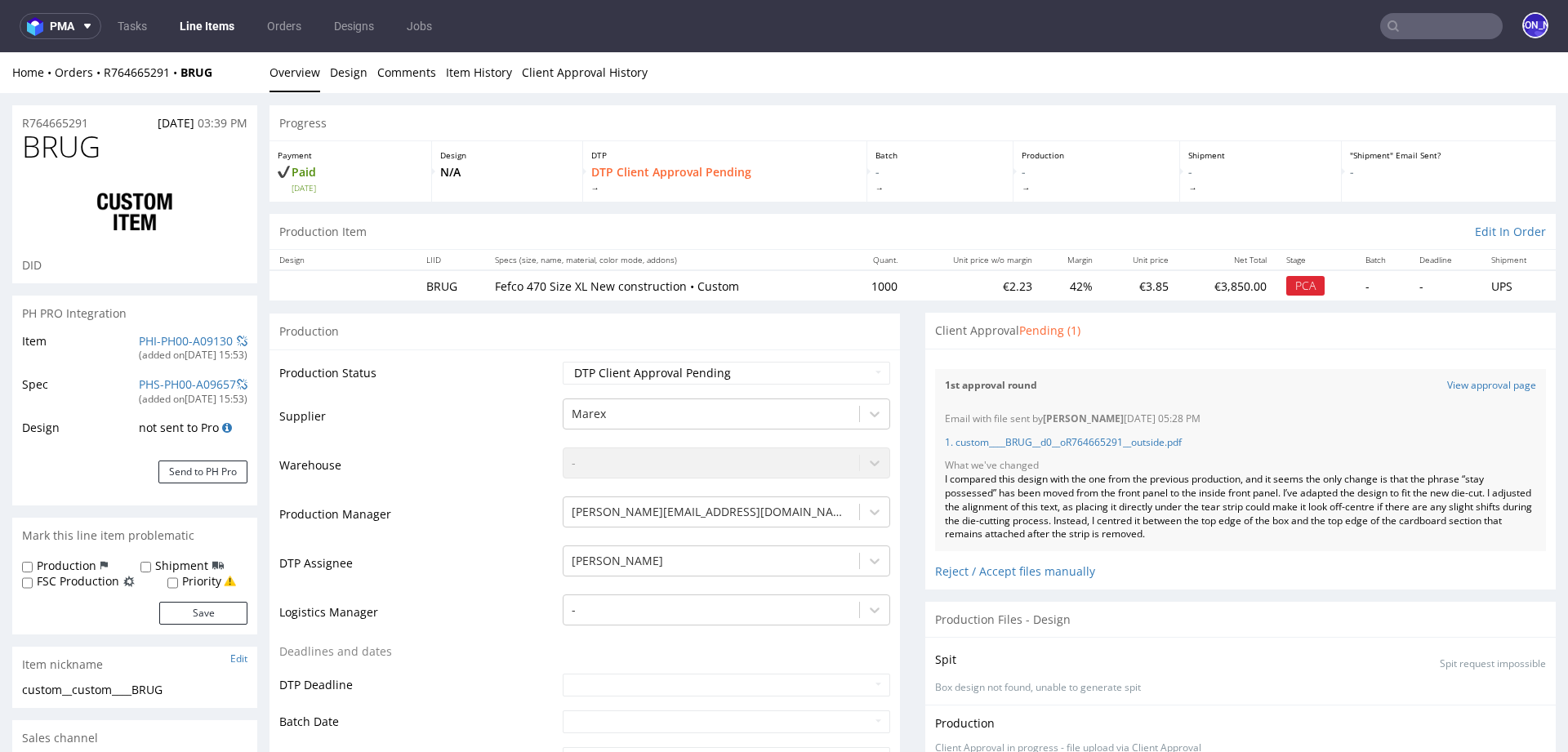
scroll to position [181, 0]
click at [1446, 386] on link "View approval page" at bounding box center [1490, 386] width 89 height 14
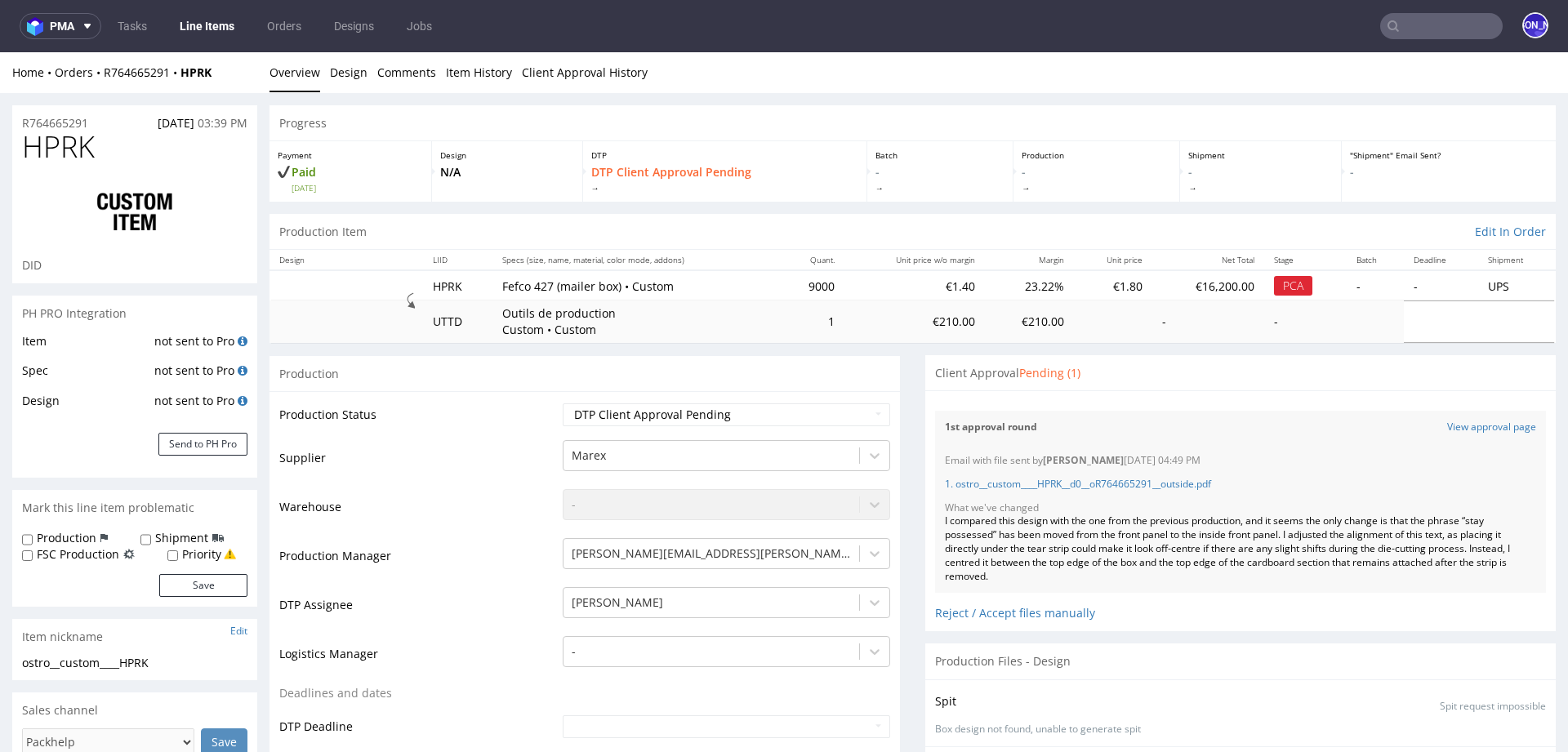
scroll to position [181, 0]
click at [1482, 422] on link "View approval page" at bounding box center [1490, 428] width 89 height 14
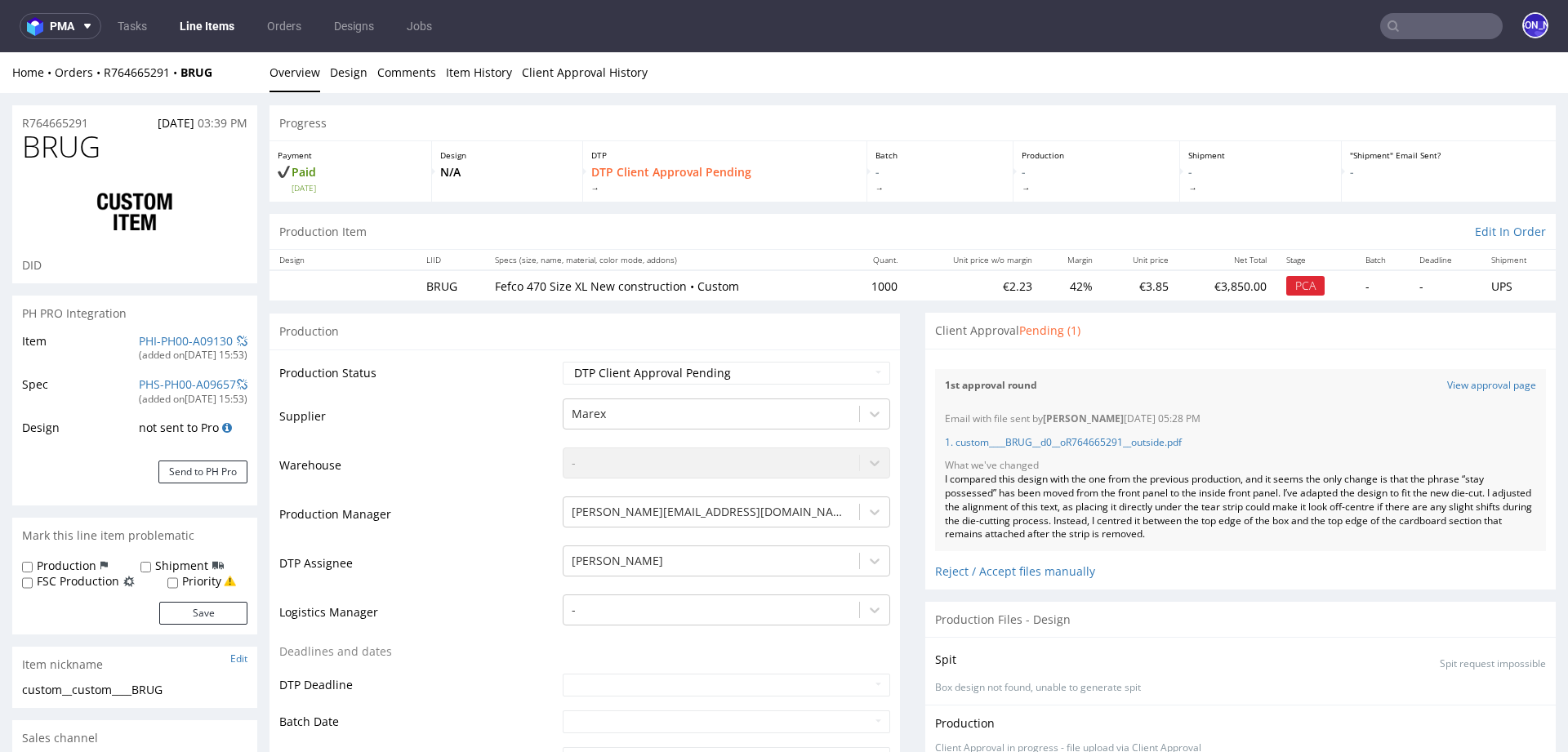
scroll to position [181, 0]
click at [1471, 386] on link "View approval page" at bounding box center [1490, 386] width 89 height 14
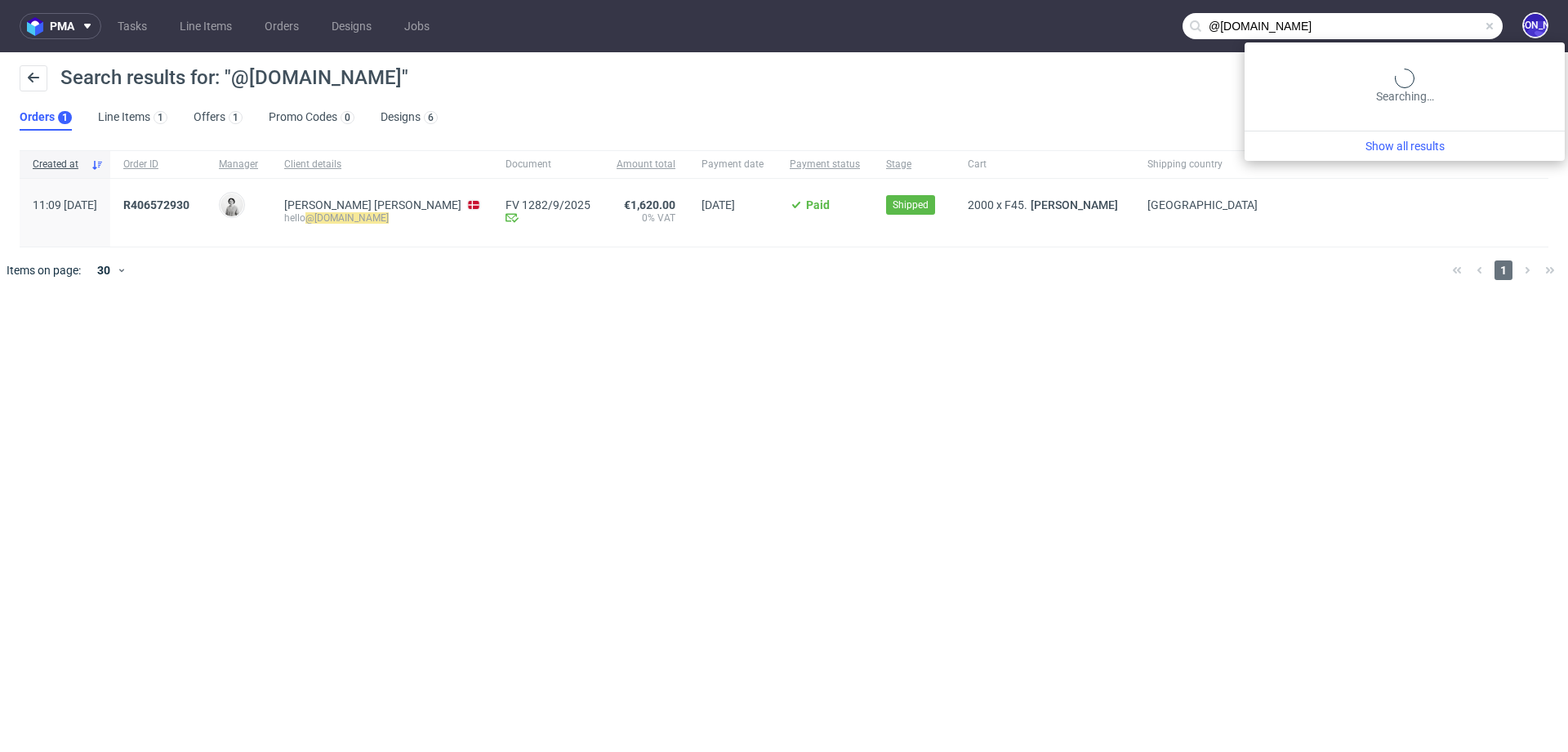
click at [1447, 24] on input "@[DOMAIN_NAME]" at bounding box center [1342, 26] width 320 height 26
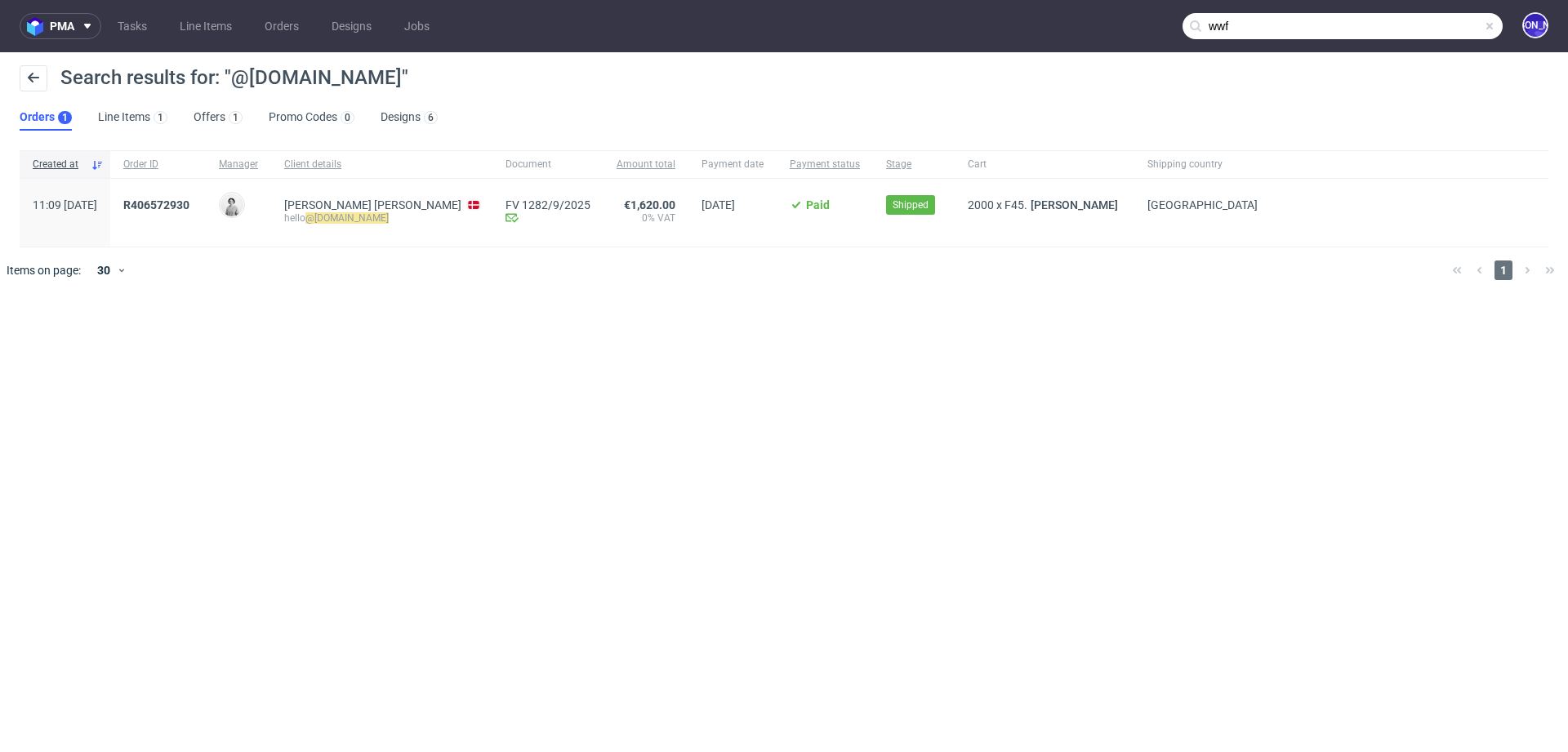
type input "wwf"
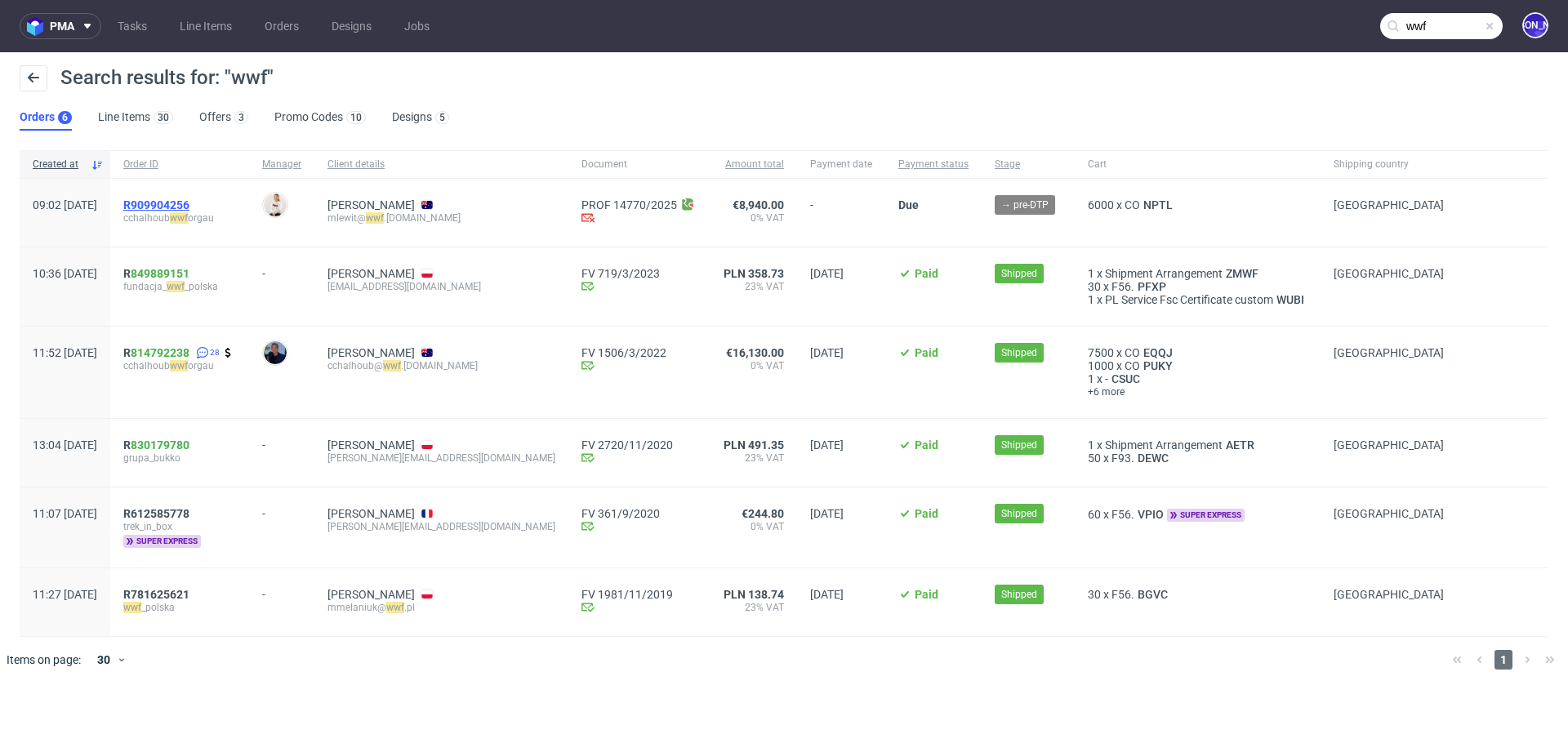
click at [189, 201] on span "R909904256" at bounding box center [157, 204] width 66 height 13
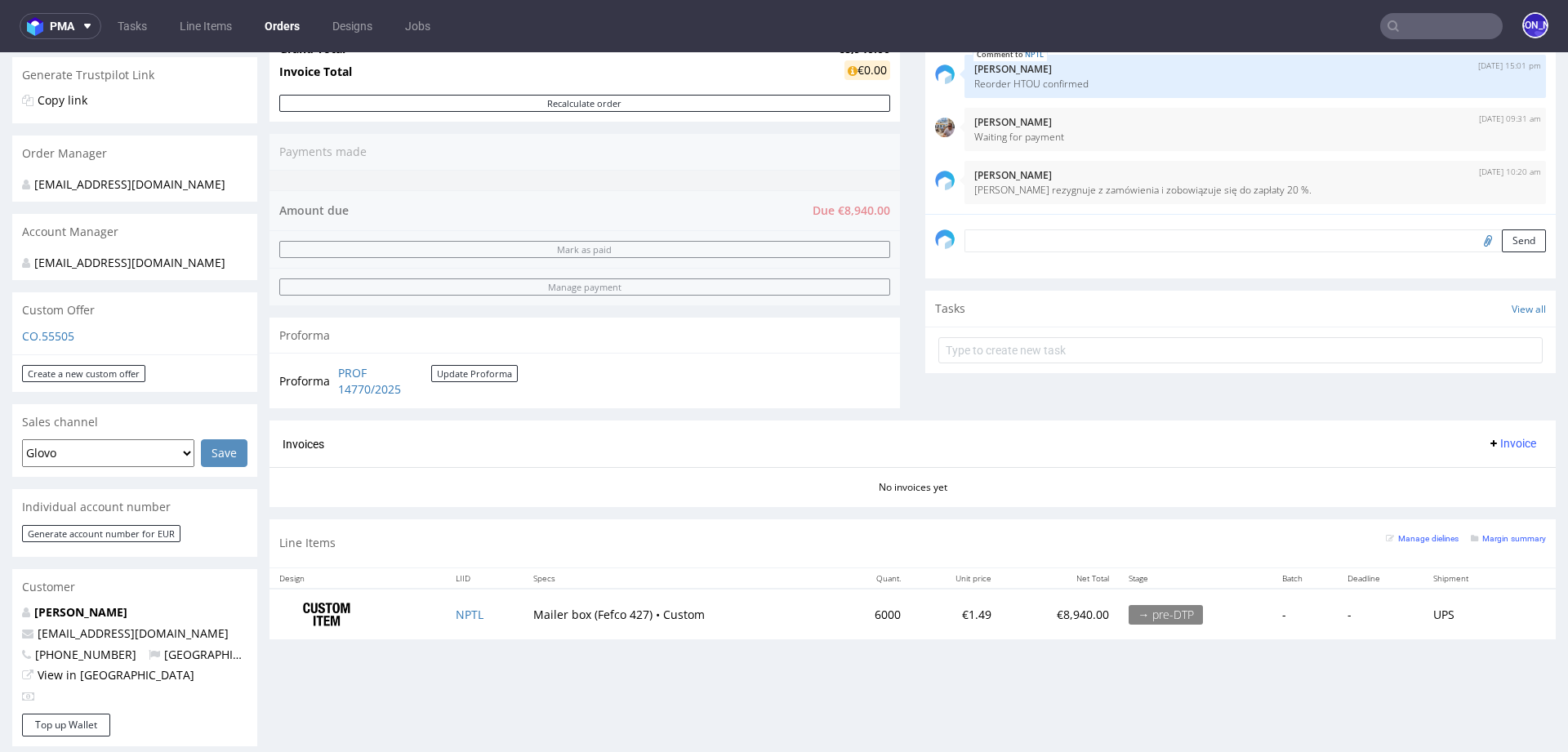
scroll to position [271, 0]
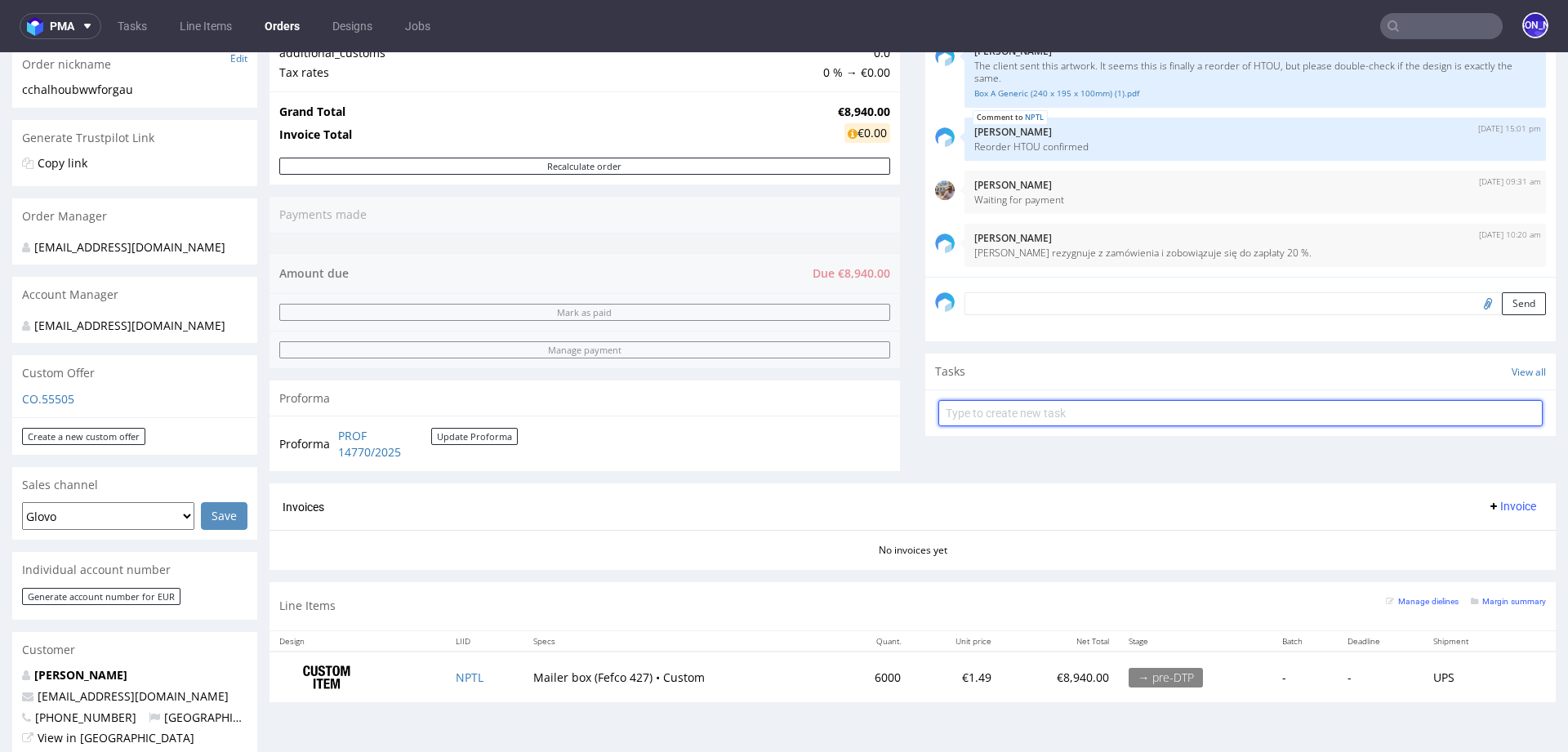
click at [1117, 405] on input "text" at bounding box center [1240, 413] width 604 height 26
type input "invoice"
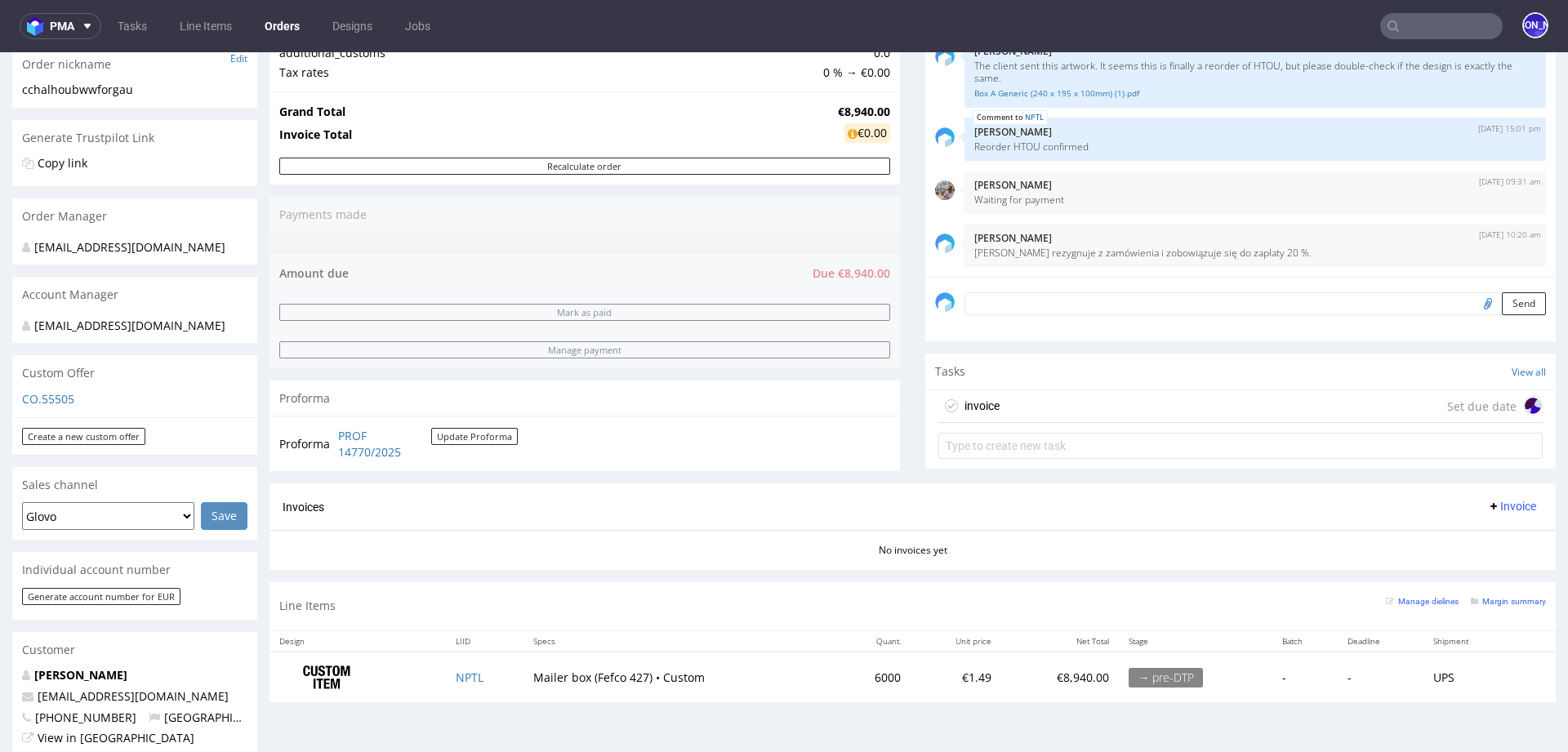
click at [1078, 398] on div "invoice Set due date" at bounding box center [1240, 406] width 604 height 33
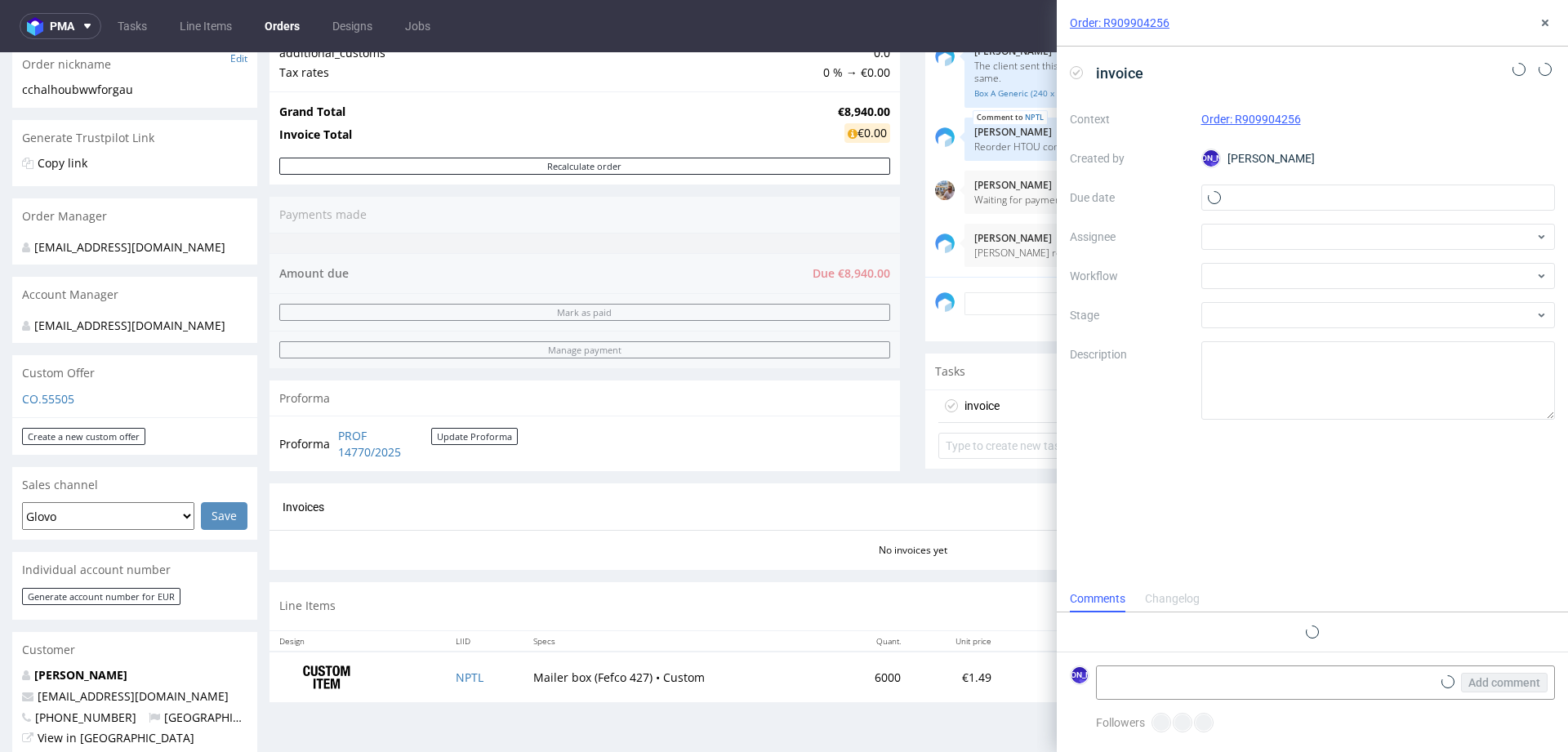
scroll to position [13, 0]
click at [1242, 193] on input "text" at bounding box center [1378, 197] width 354 height 26
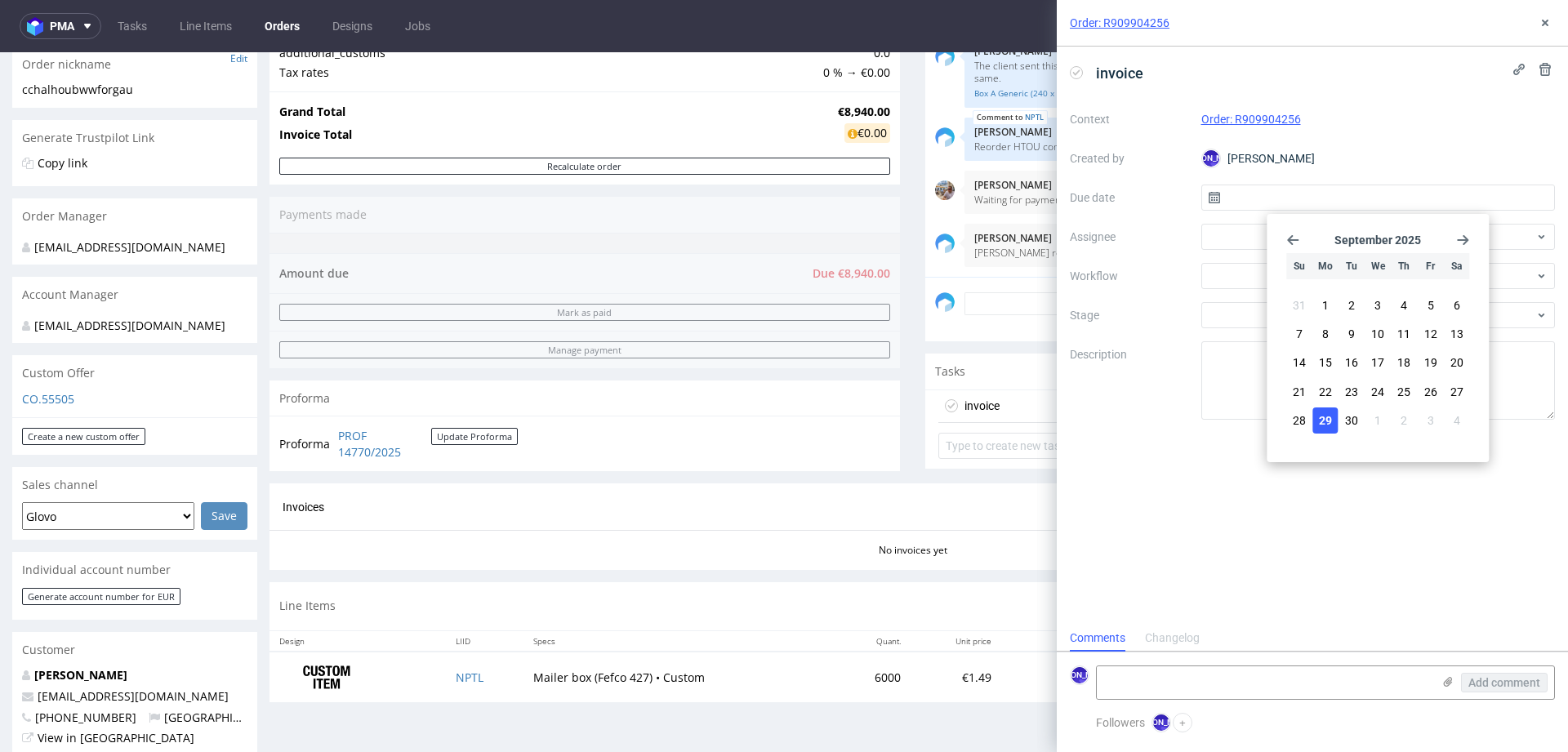
click at [1326, 413] on span "29" at bounding box center [1325, 421] width 13 height 16
type input "29/09/2025"
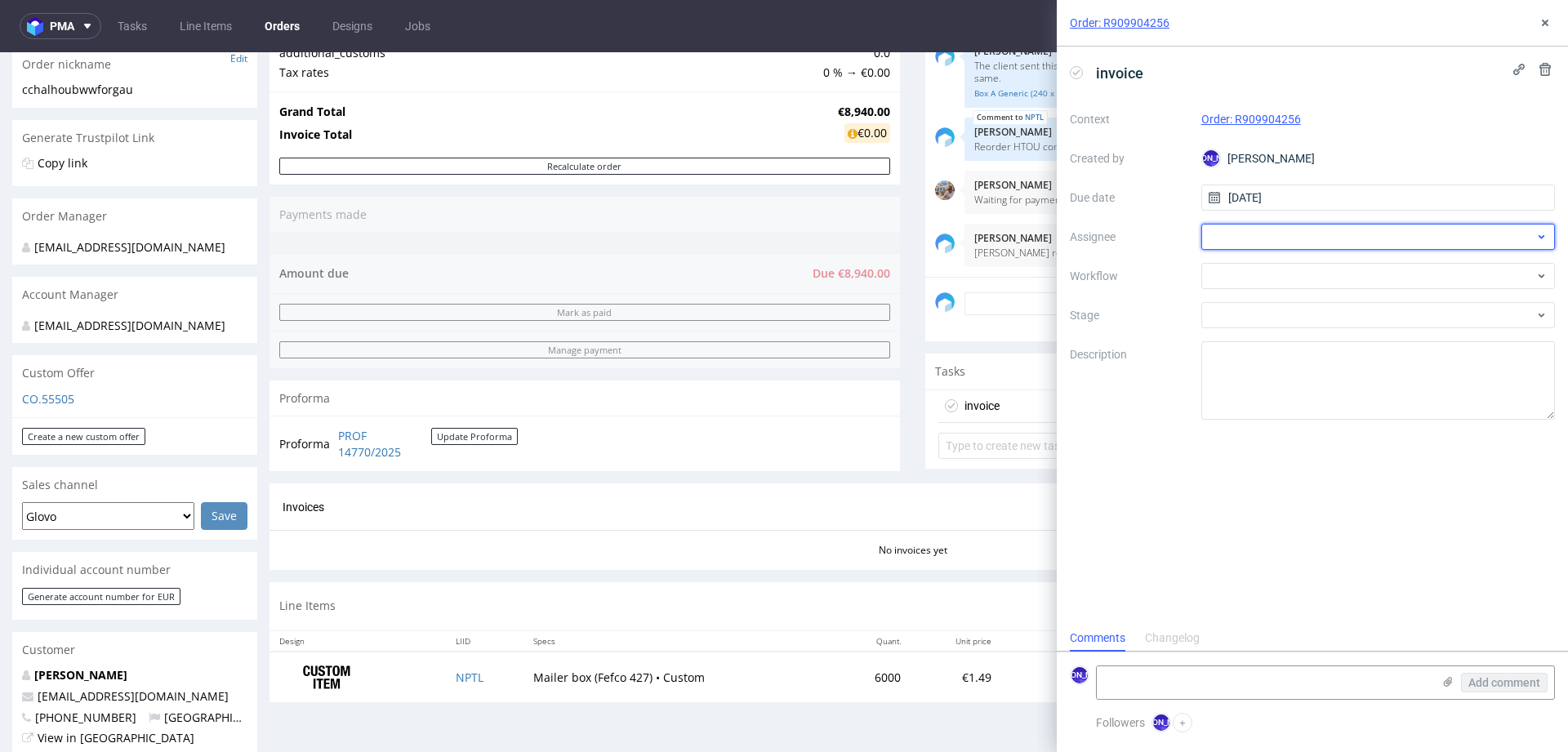
click at [1256, 233] on div at bounding box center [1378, 236] width 354 height 26
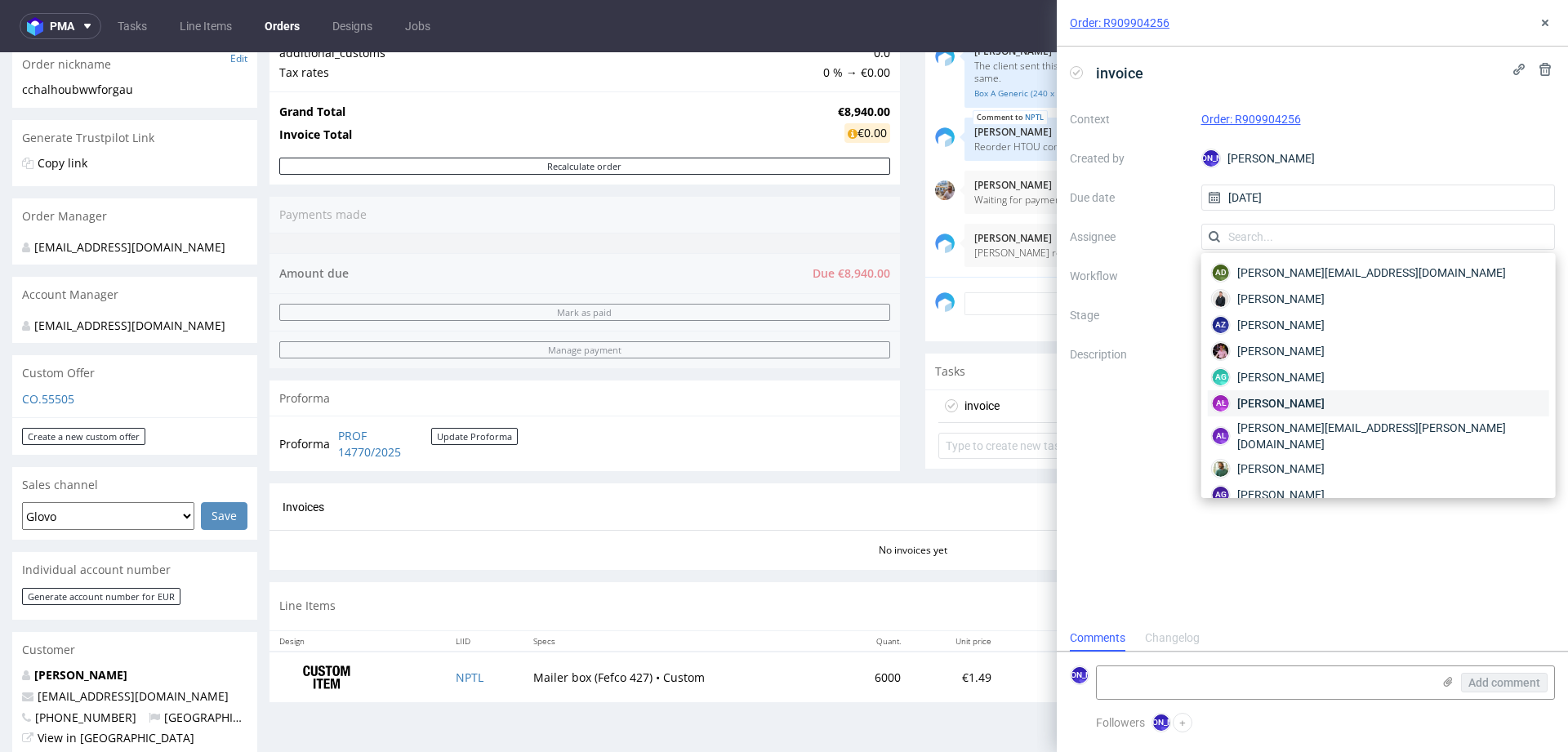
click at [1279, 409] on span "Aleksandra Łętowska" at bounding box center [1281, 403] width 88 height 16
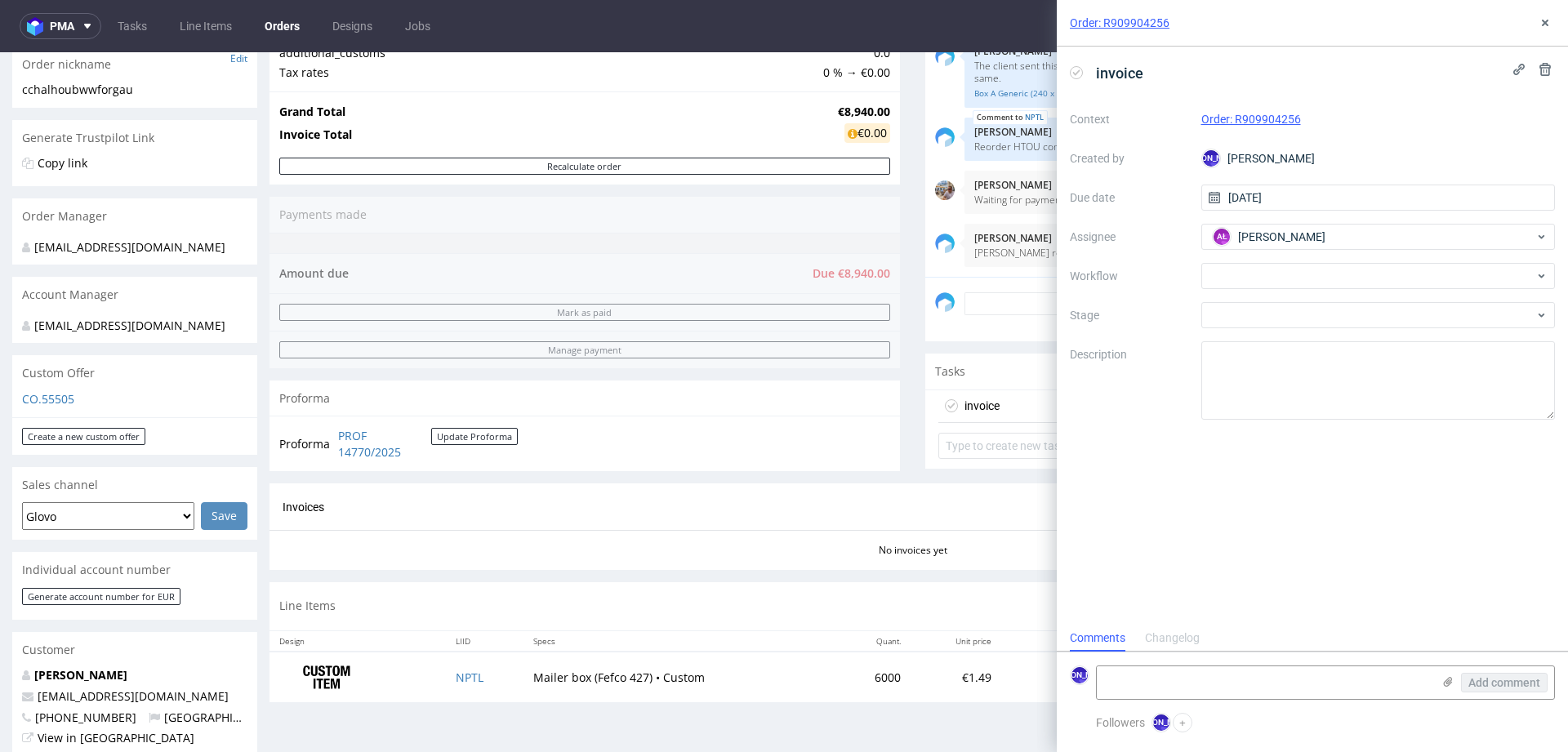
click at [1249, 289] on div "Context Order: R909904256 Created by JO Jozefina Owczarek Due date 29/09/2025 A…" at bounding box center [1312, 262] width 484 height 314
click at [1247, 282] on div at bounding box center [1378, 276] width 354 height 26
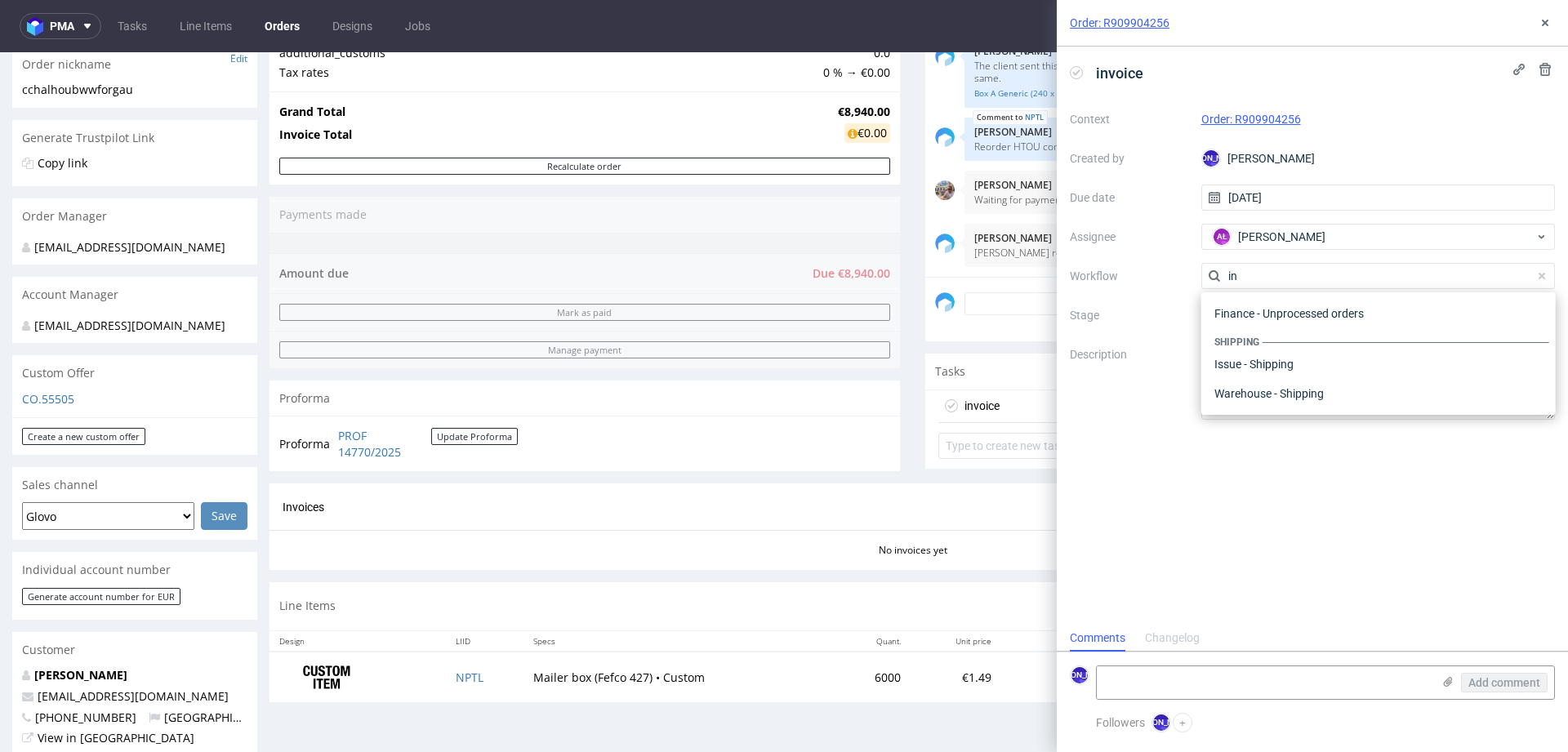
scroll to position [609, 0]
type input "inv"
click at [1261, 361] on div "Finance - Invoice - General" at bounding box center [1378, 364] width 341 height 29
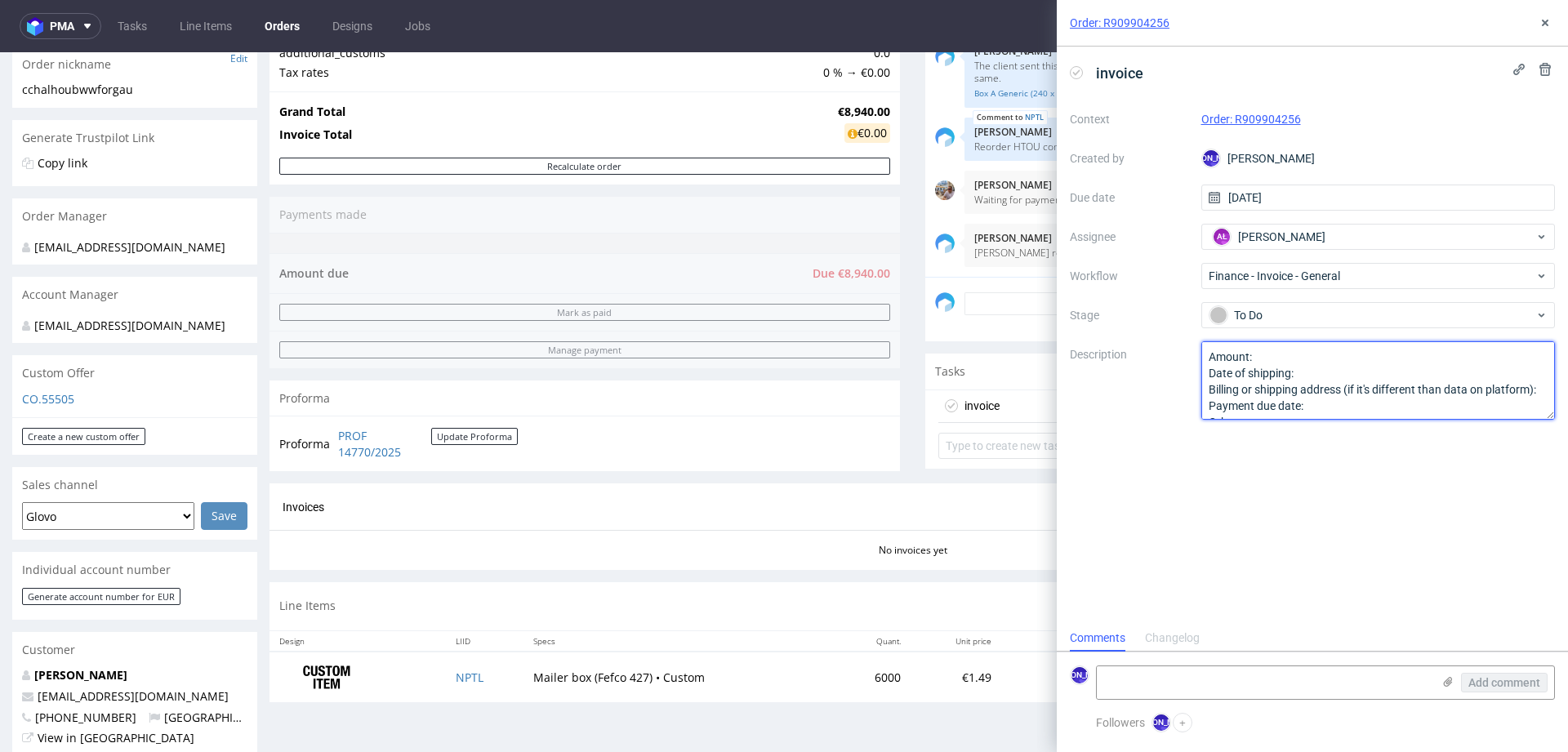
scroll to position [17, 0]
drag, startPoint x: 1207, startPoint y: 359, endPoint x: 1326, endPoint y: 479, distance: 169.0
click at [1326, 479] on div "invoice Context Order: R909904256 Created by JO Jozefina Owczarek Due date 29/0…" at bounding box center [1312, 336] width 511 height 578
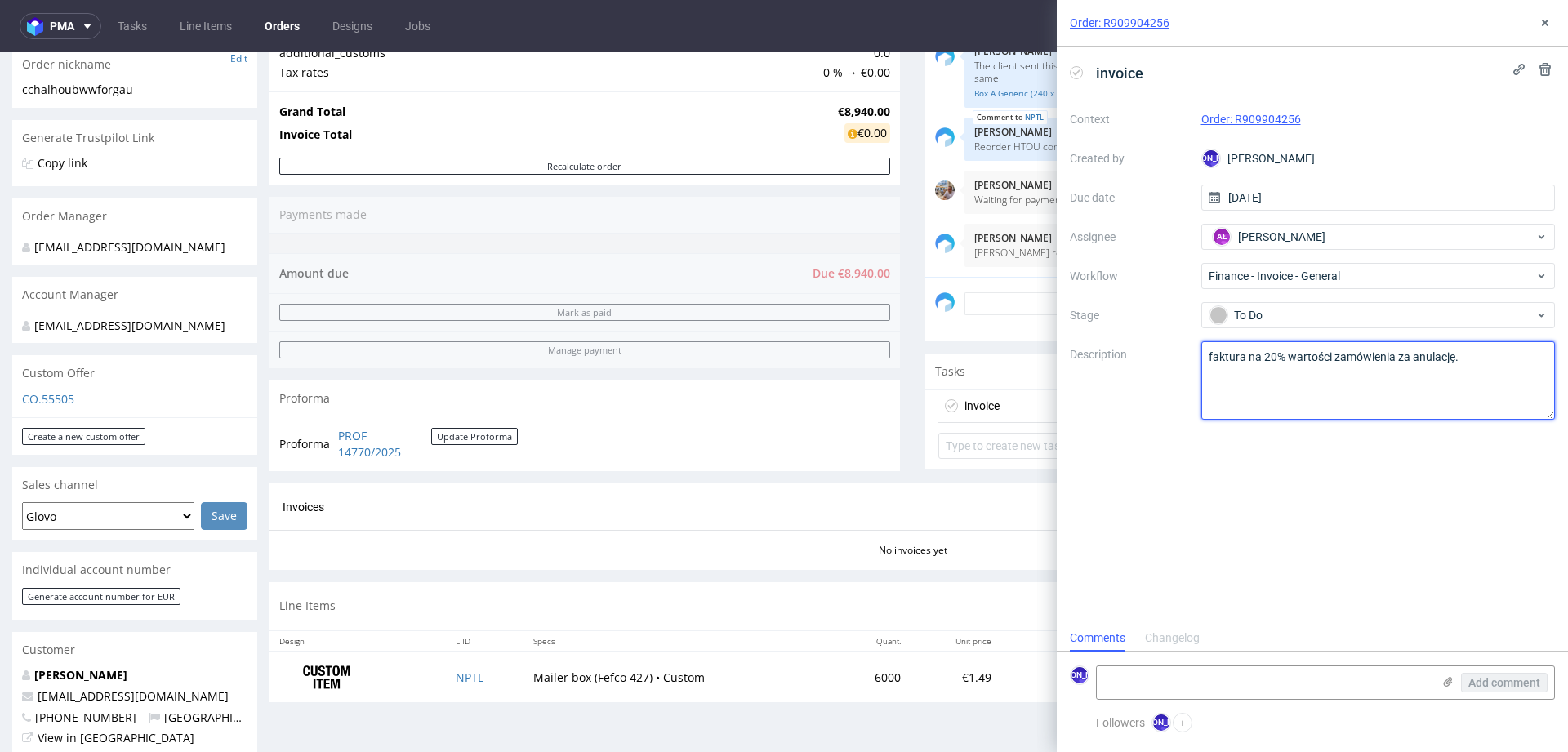
type textarea "faktura na 20% wartości zamówienia za anulację."
click at [906, 443] on div "Progress Payment Due Payment “Received” Email - Line Items 1 DTP - Production -…" at bounding box center [912, 275] width 1286 height 882
click at [1551, 19] on button at bounding box center [1545, 23] width 20 height 20
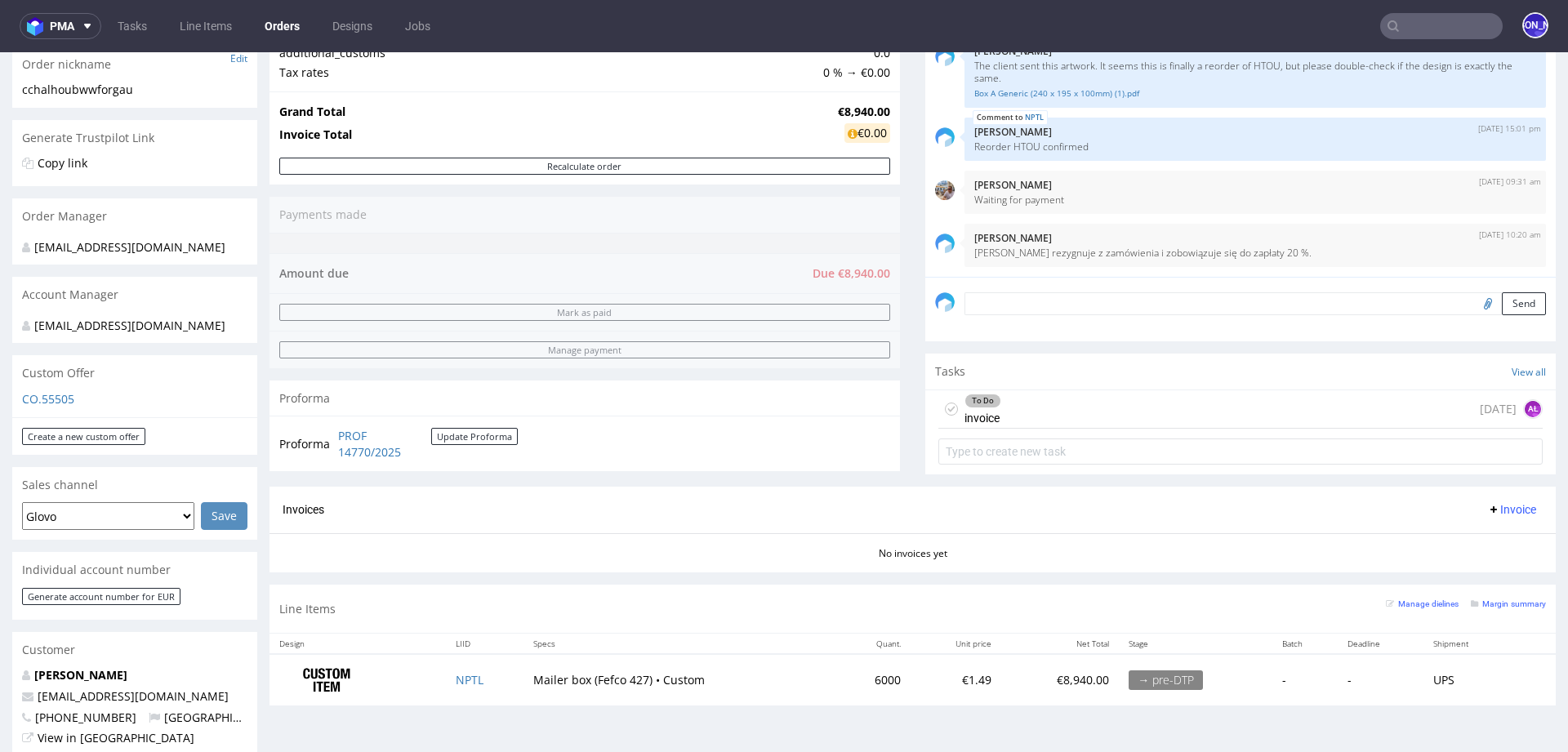
click at [1392, 20] on input "text" at bounding box center [1440, 26] width 123 height 26
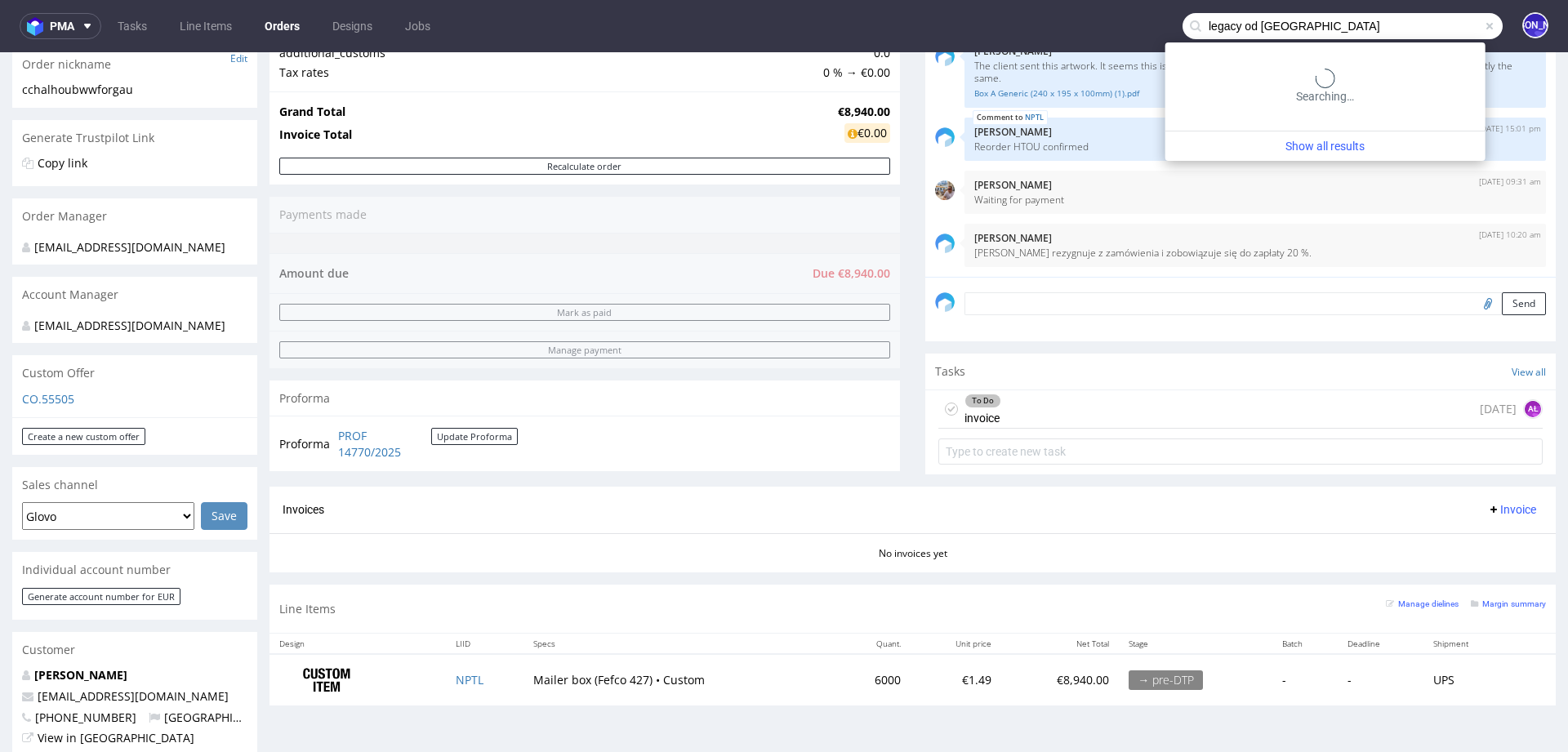
type input "legacy od morocco"
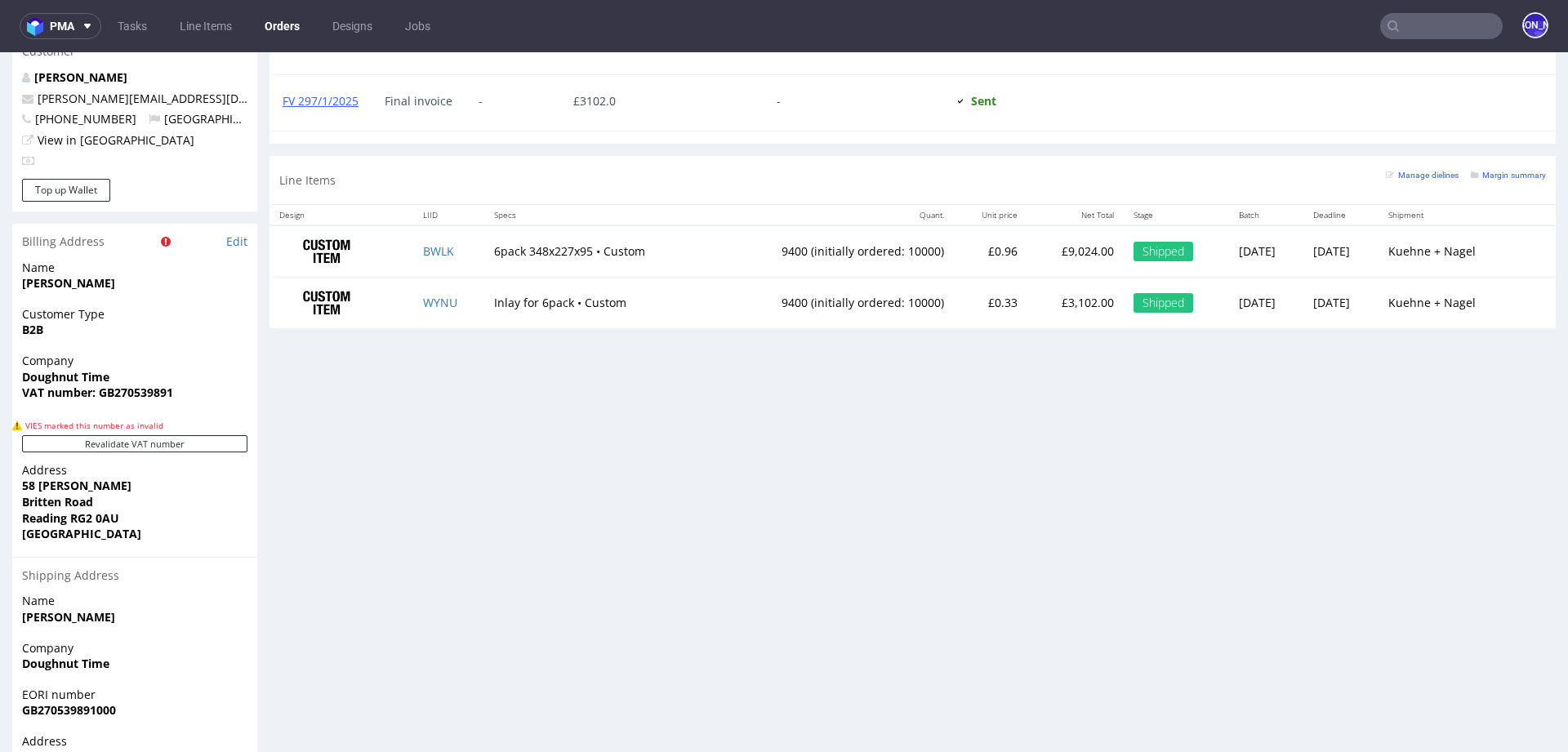
scroll to position [979, 0]
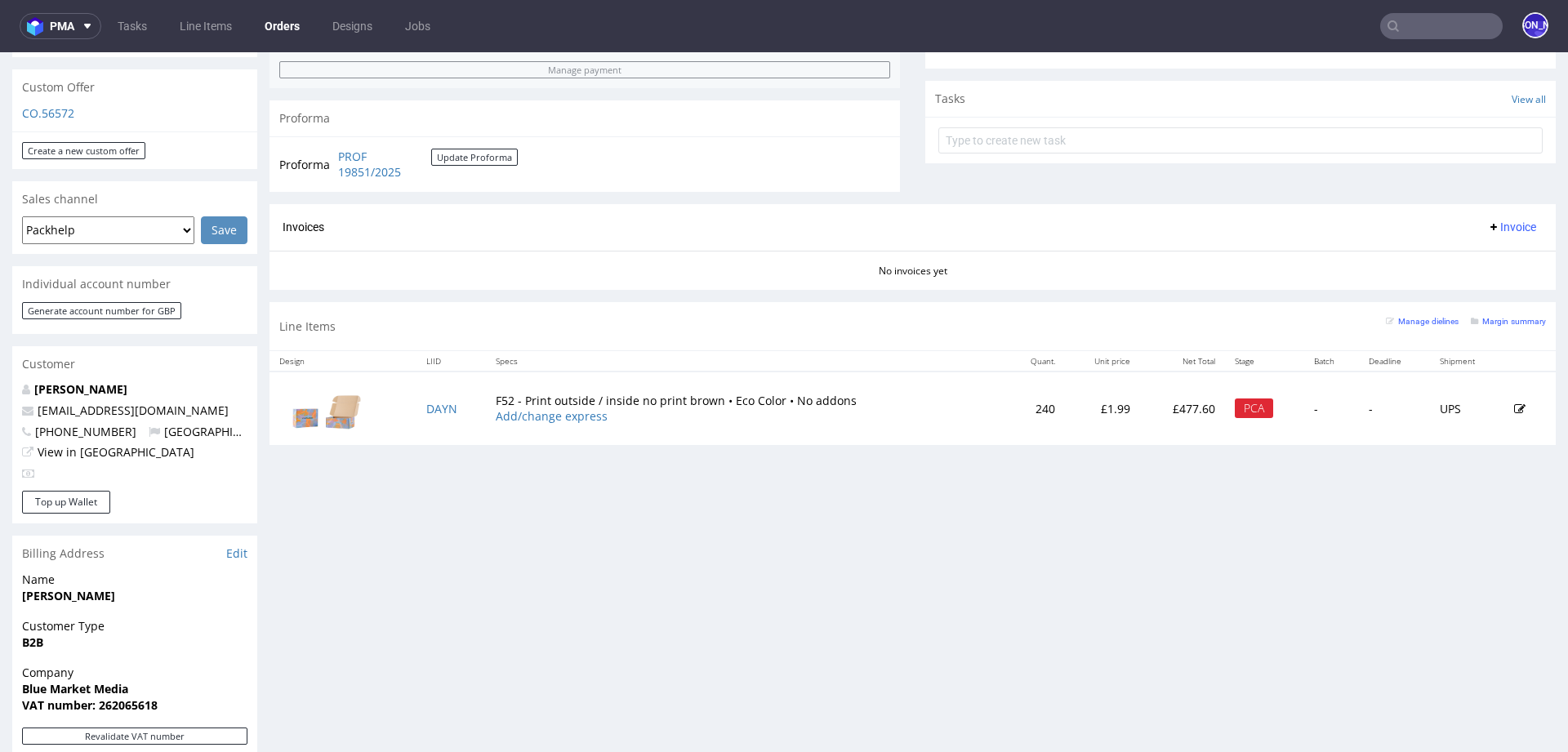
scroll to position [563, 0]
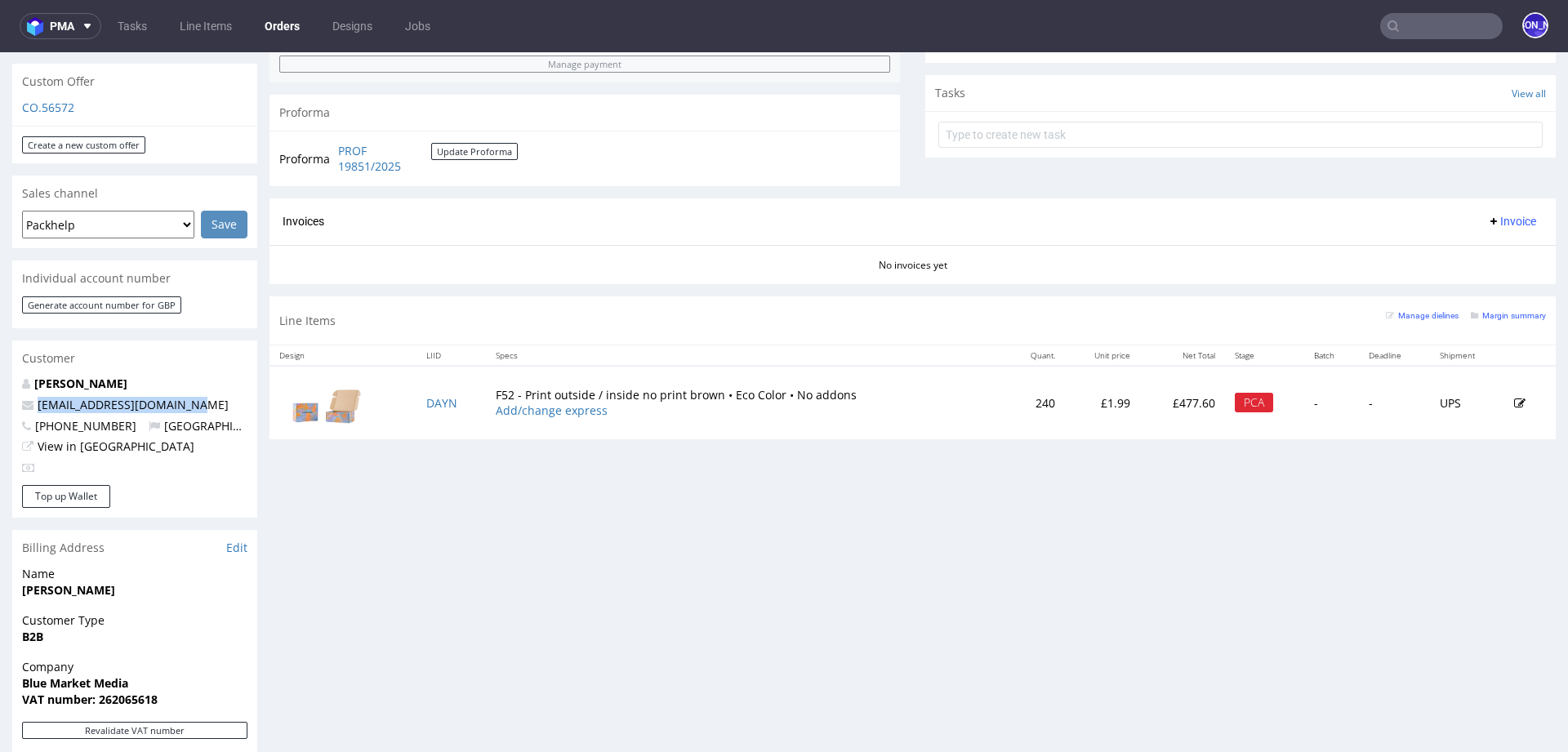
drag, startPoint x: 187, startPoint y: 386, endPoint x: 29, endPoint y: 384, distance: 158.0
click at [29, 397] on p "[EMAIL_ADDRESS][DOMAIN_NAME]" at bounding box center [135, 405] width 225 height 16
copy span "[EMAIL_ADDRESS][DOMAIN_NAME]"
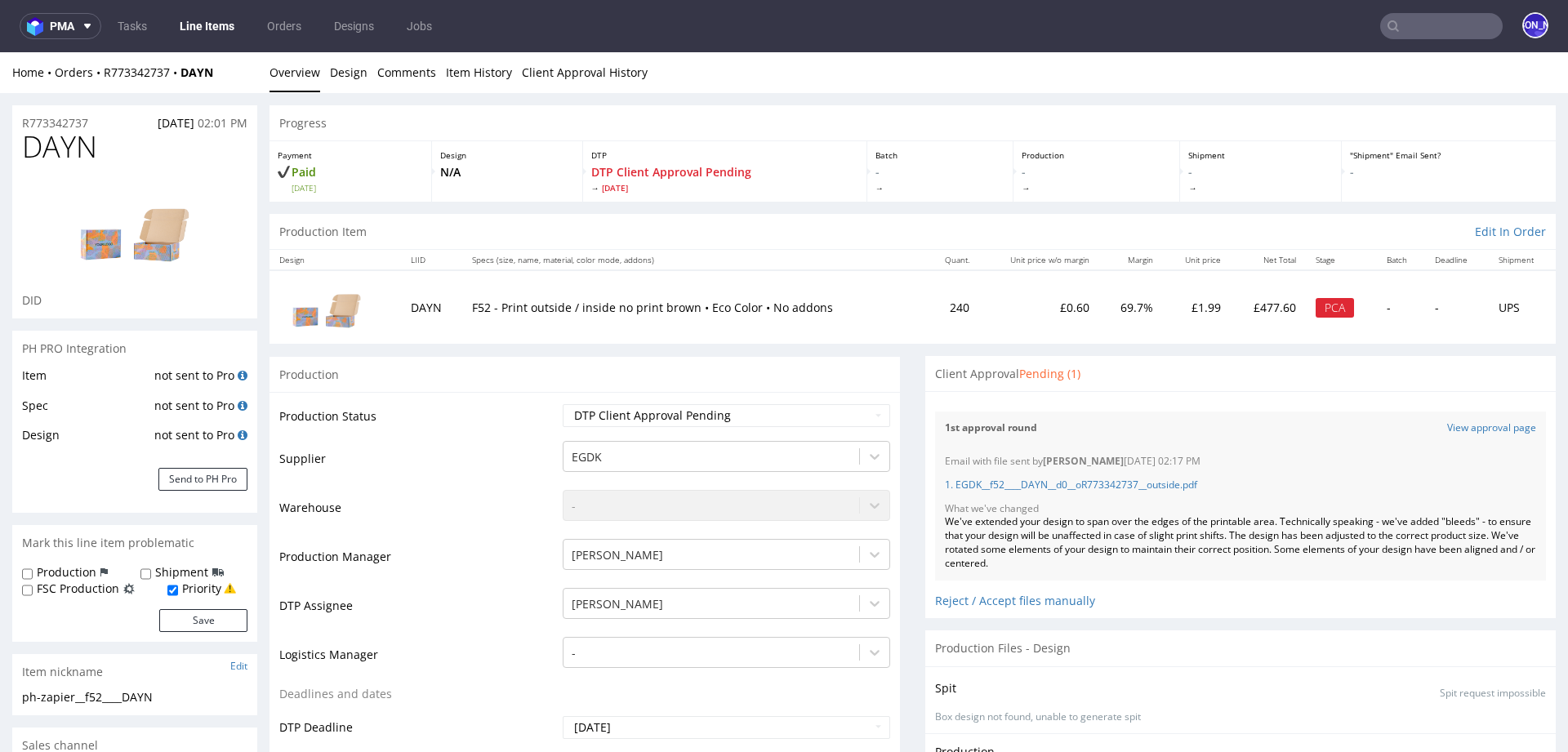
click at [1451, 436] on div "1st approval round View approval page" at bounding box center [1240, 429] width 611 height 34
click at [1451, 422] on link "View approval page" at bounding box center [1490, 429] width 89 height 14
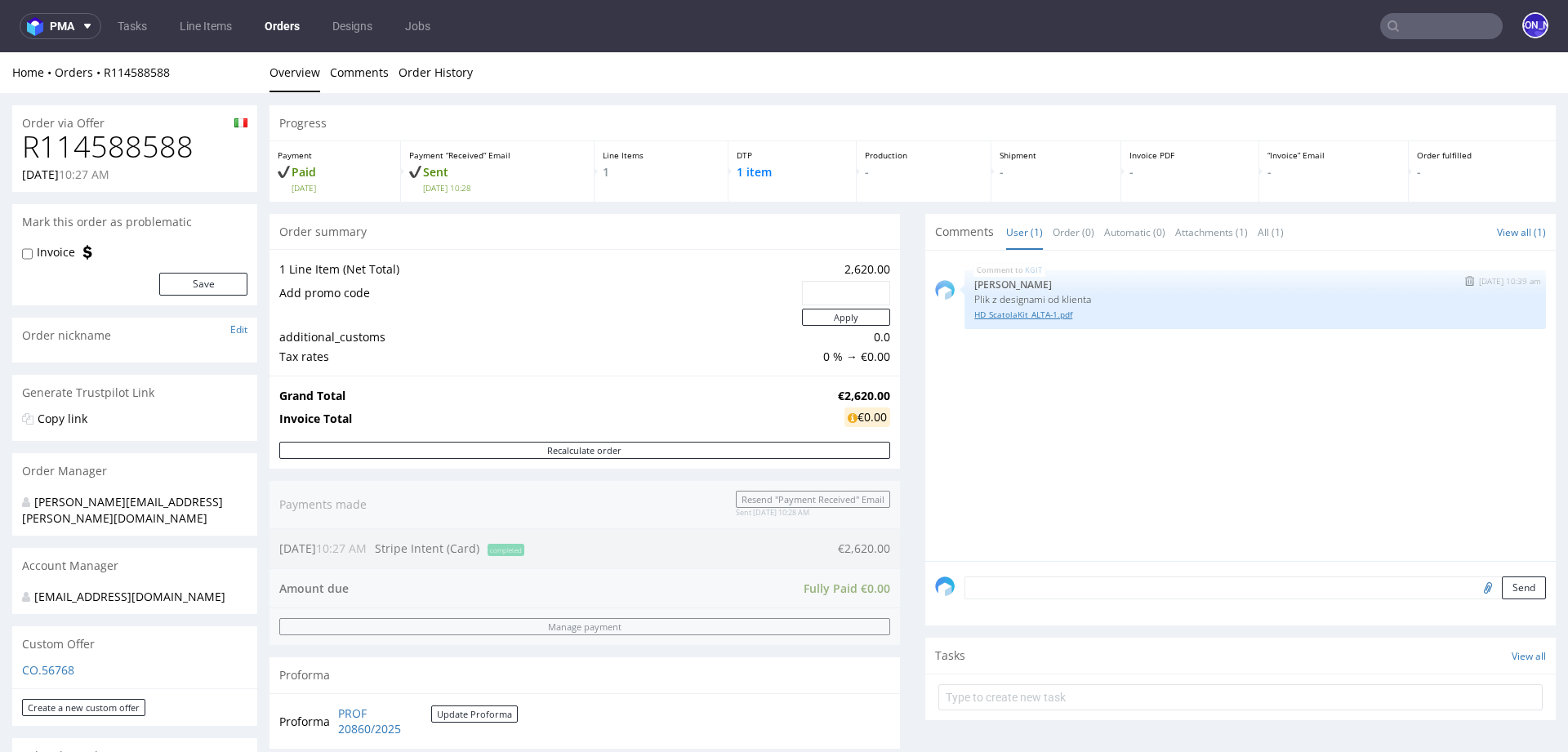
click at [1003, 310] on link "HD_ScatolaKit_ALTA-1.pdf" at bounding box center [1254, 315] width 561 height 12
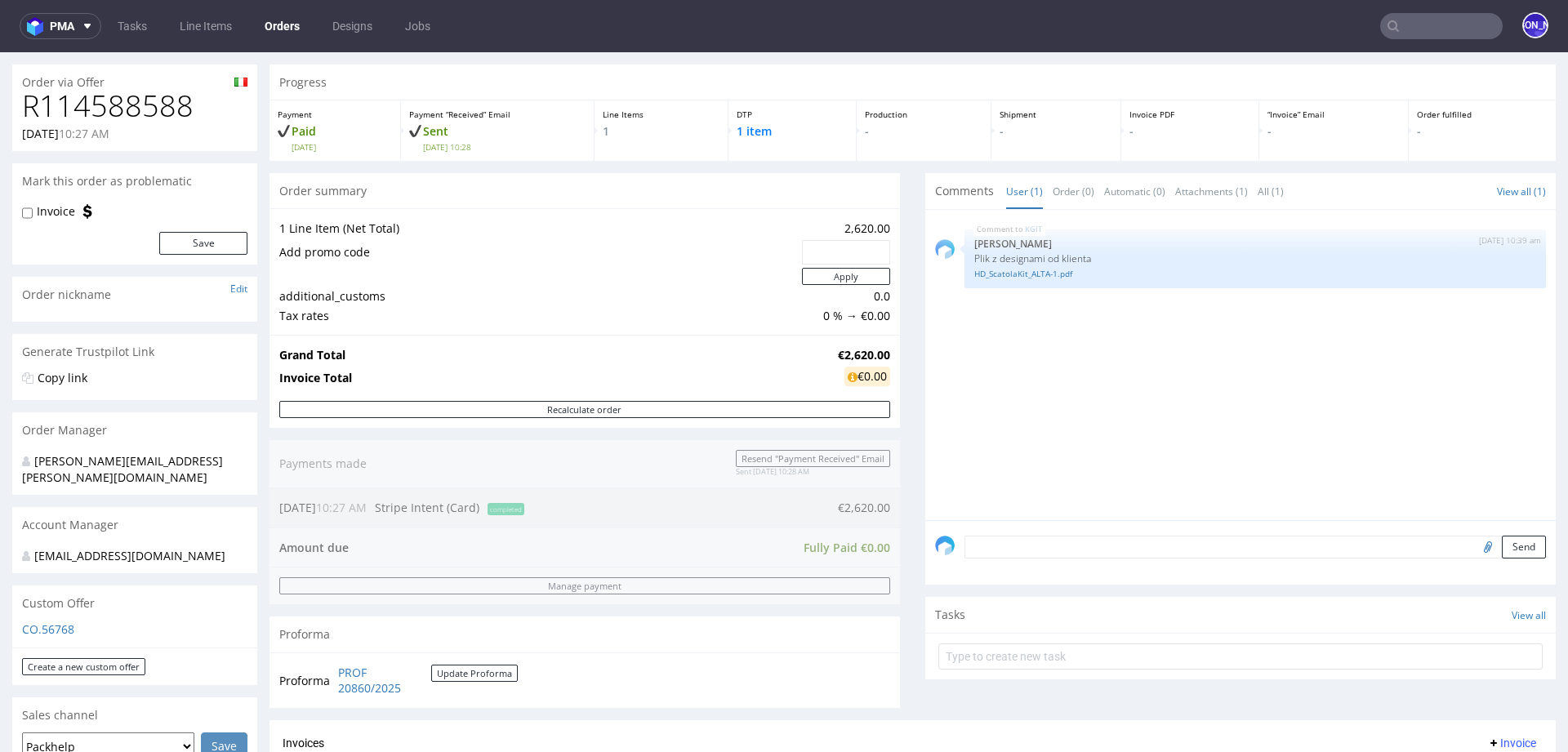
scroll to position [46, 0]
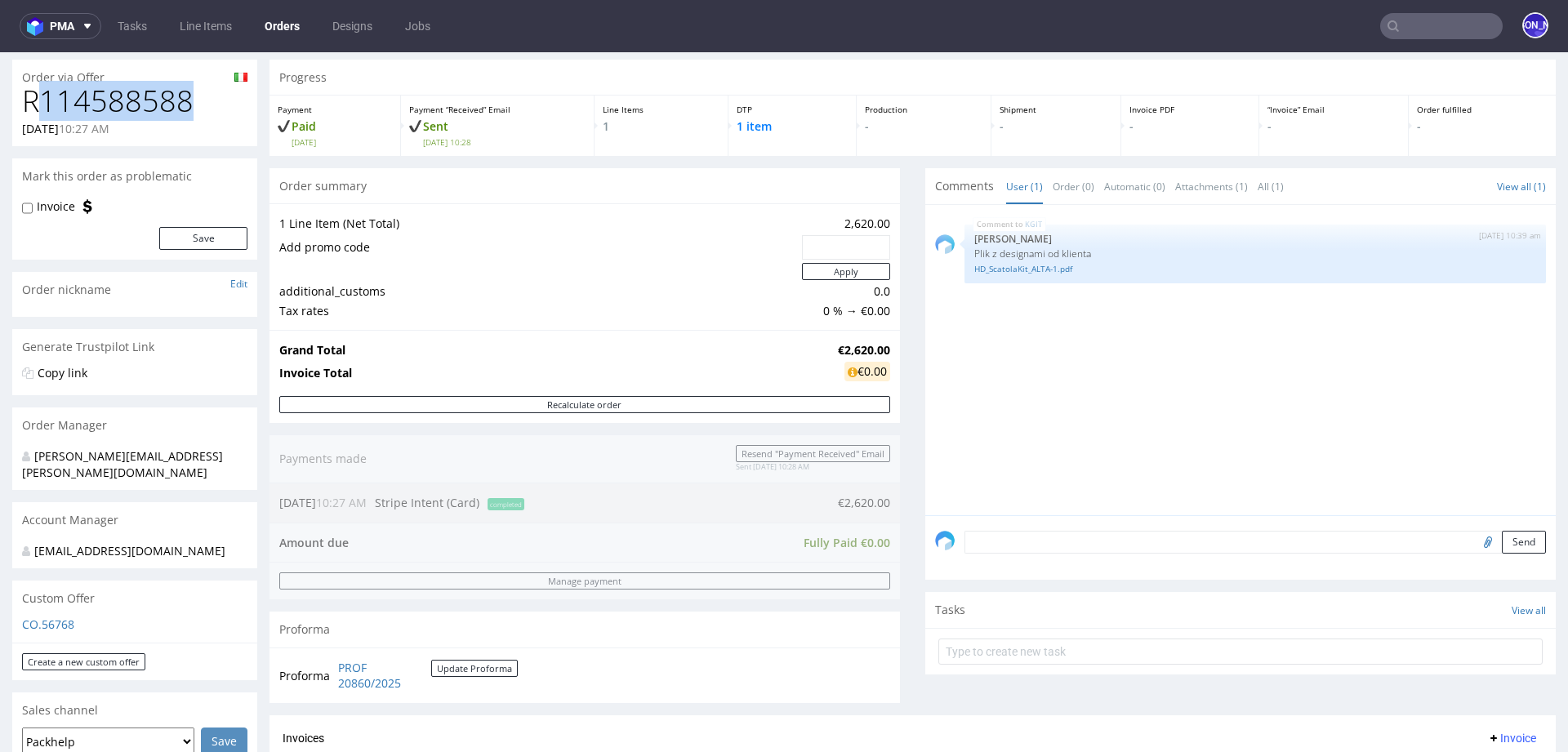
drag, startPoint x: 203, startPoint y: 110, endPoint x: 24, endPoint y: 109, distance: 179.0
click at [24, 109] on h1 "R114588588" at bounding box center [135, 101] width 225 height 33
copy h1 "R114588588"
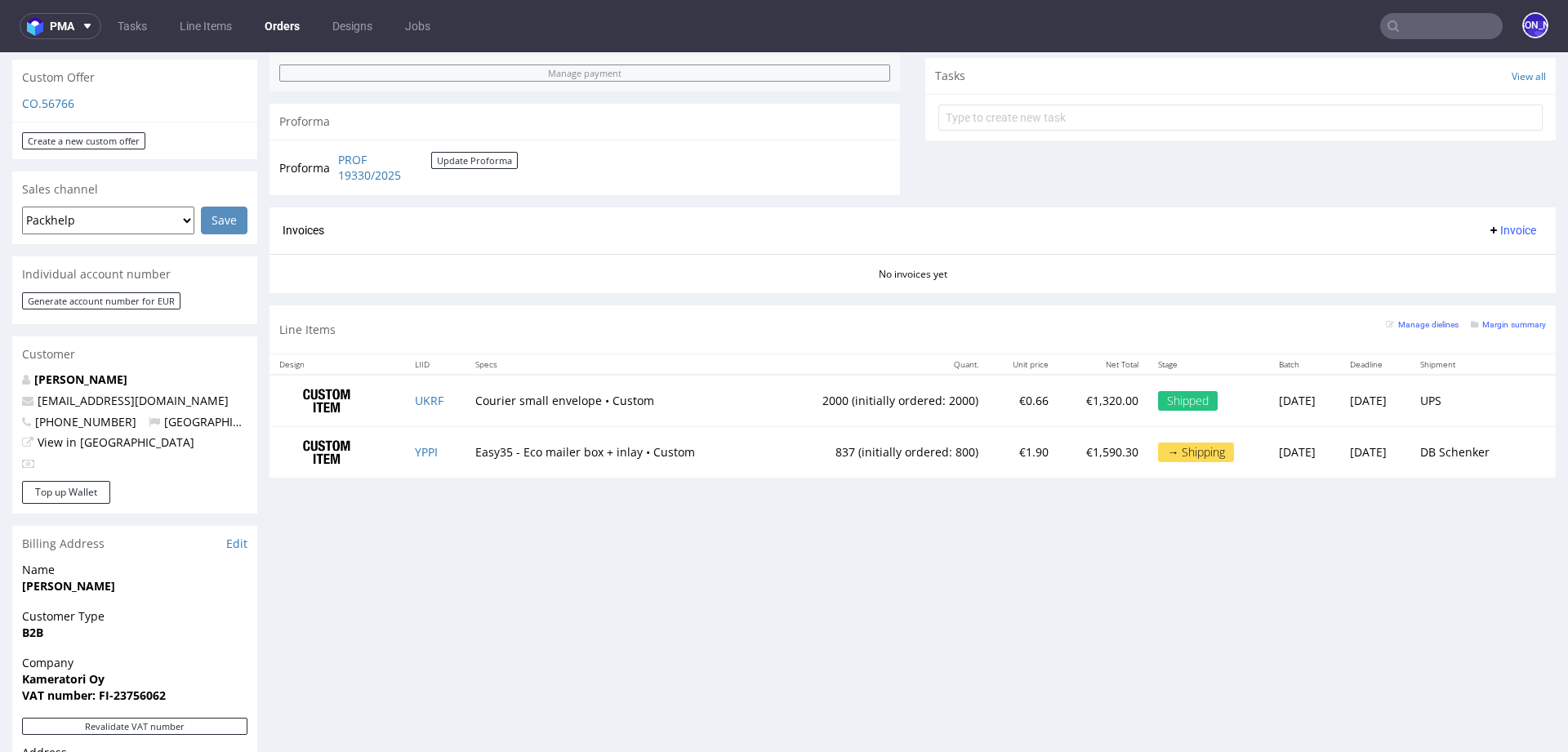
scroll to position [569, 0]
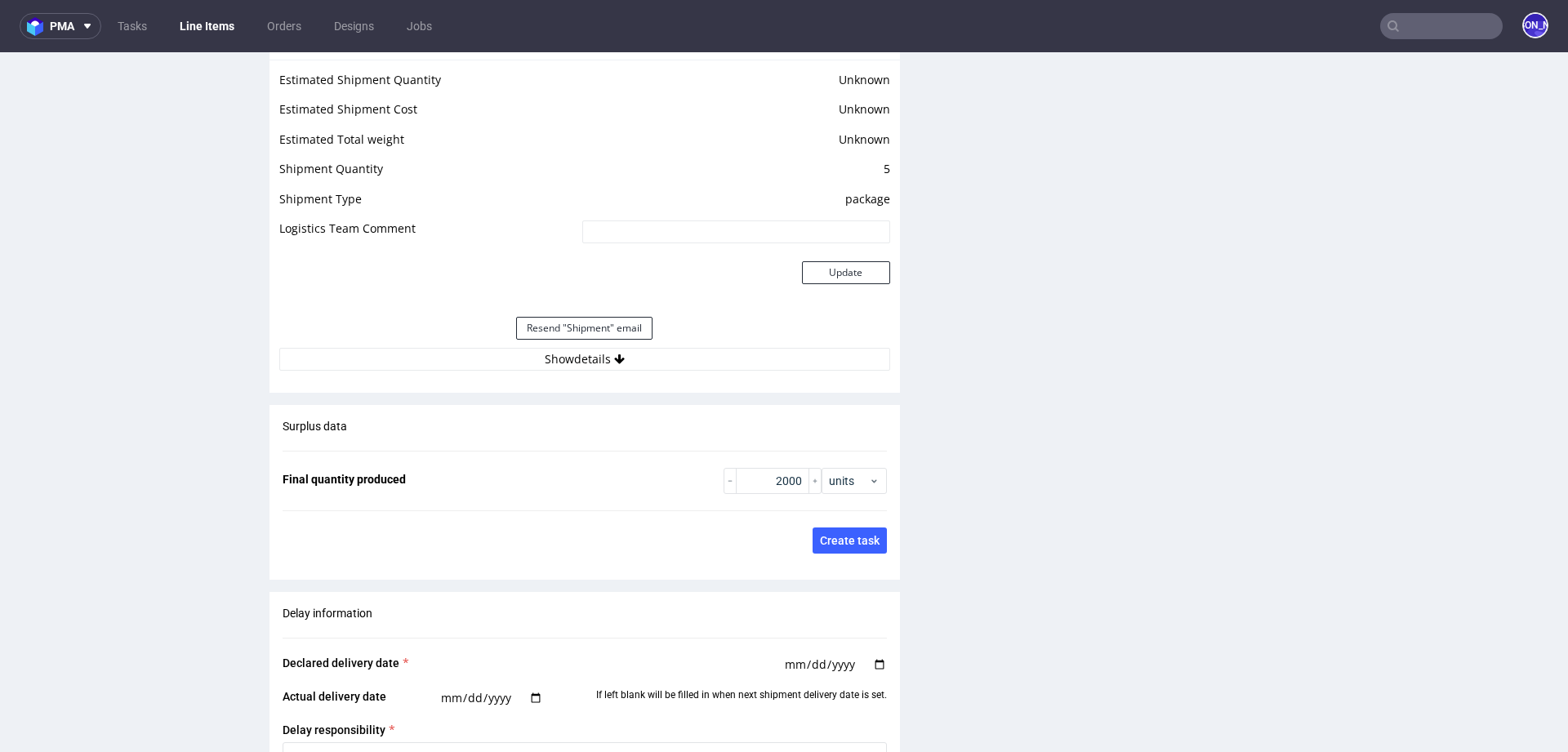
scroll to position [2160, 0]
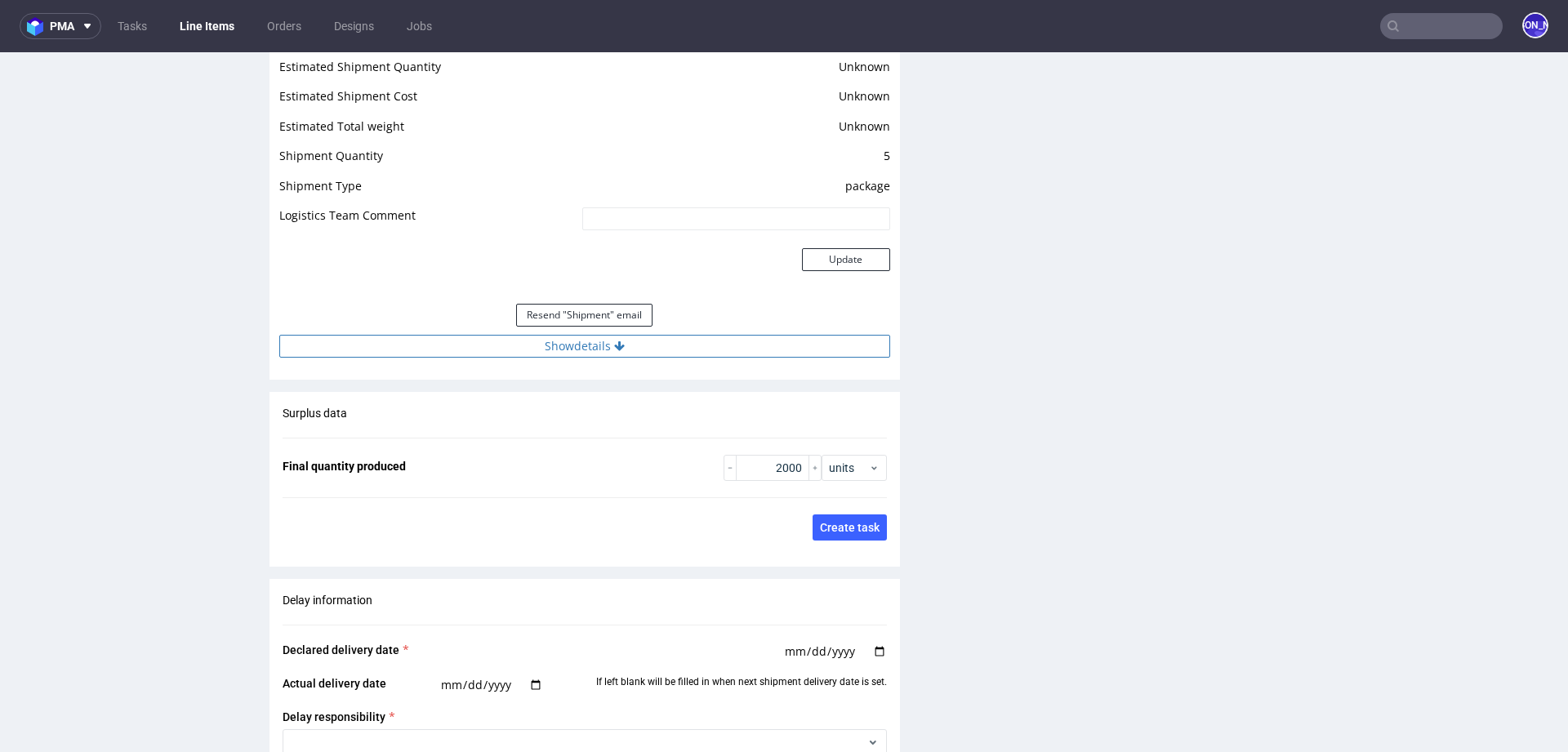
click at [521, 358] on button "Show details" at bounding box center [584, 346] width 611 height 23
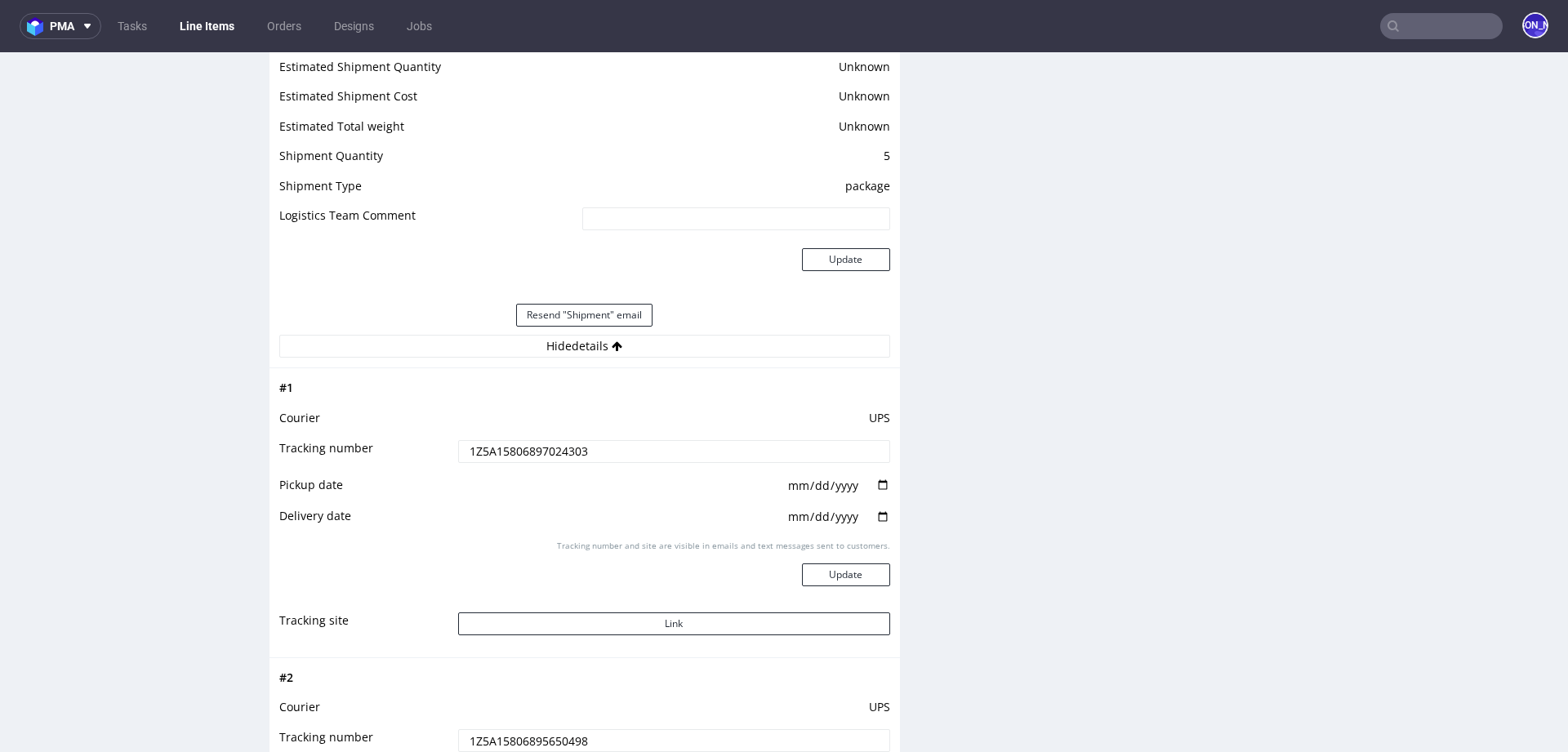
click at [528, 460] on input "1Z5A15806897024303" at bounding box center [673, 451] width 432 height 23
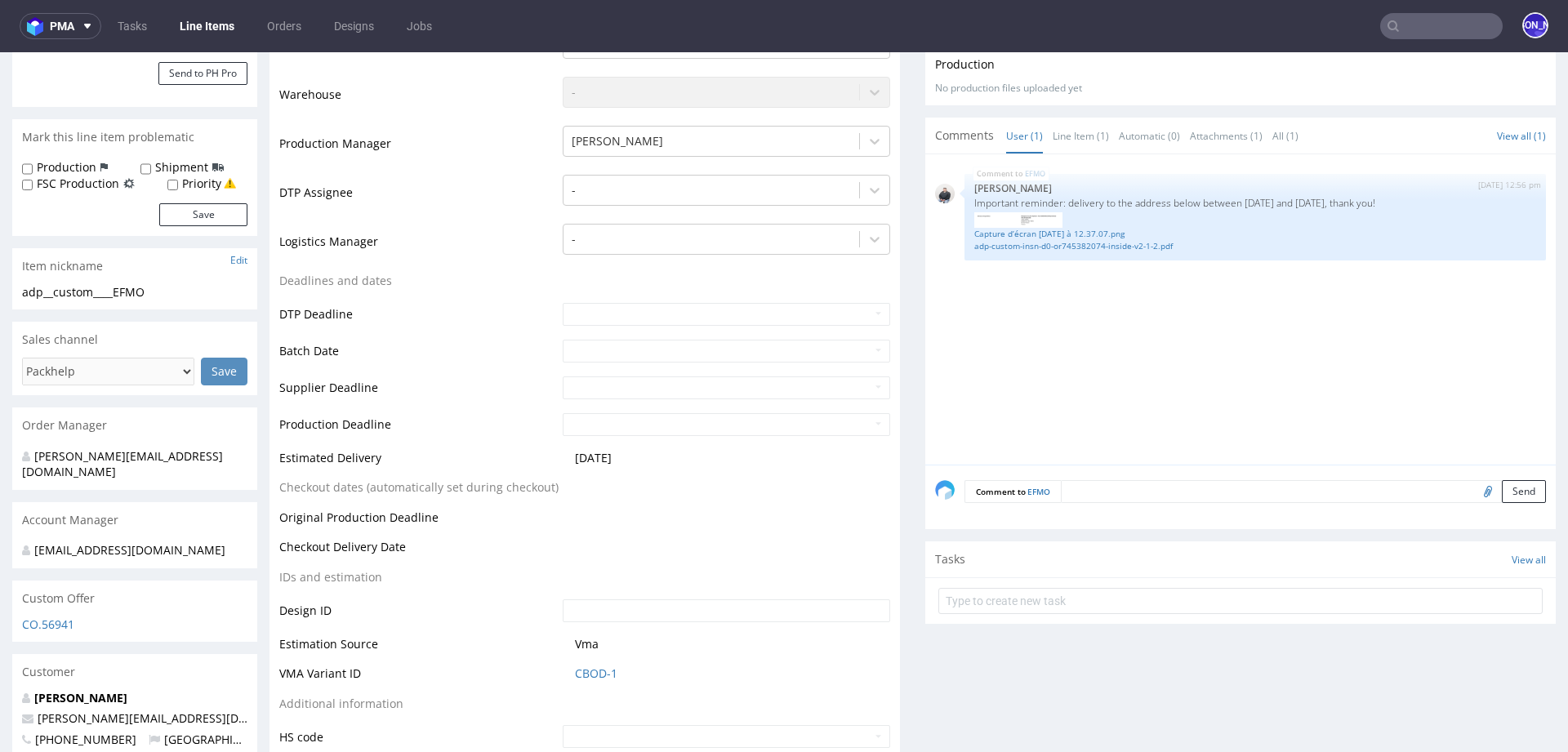
scroll to position [344, 0]
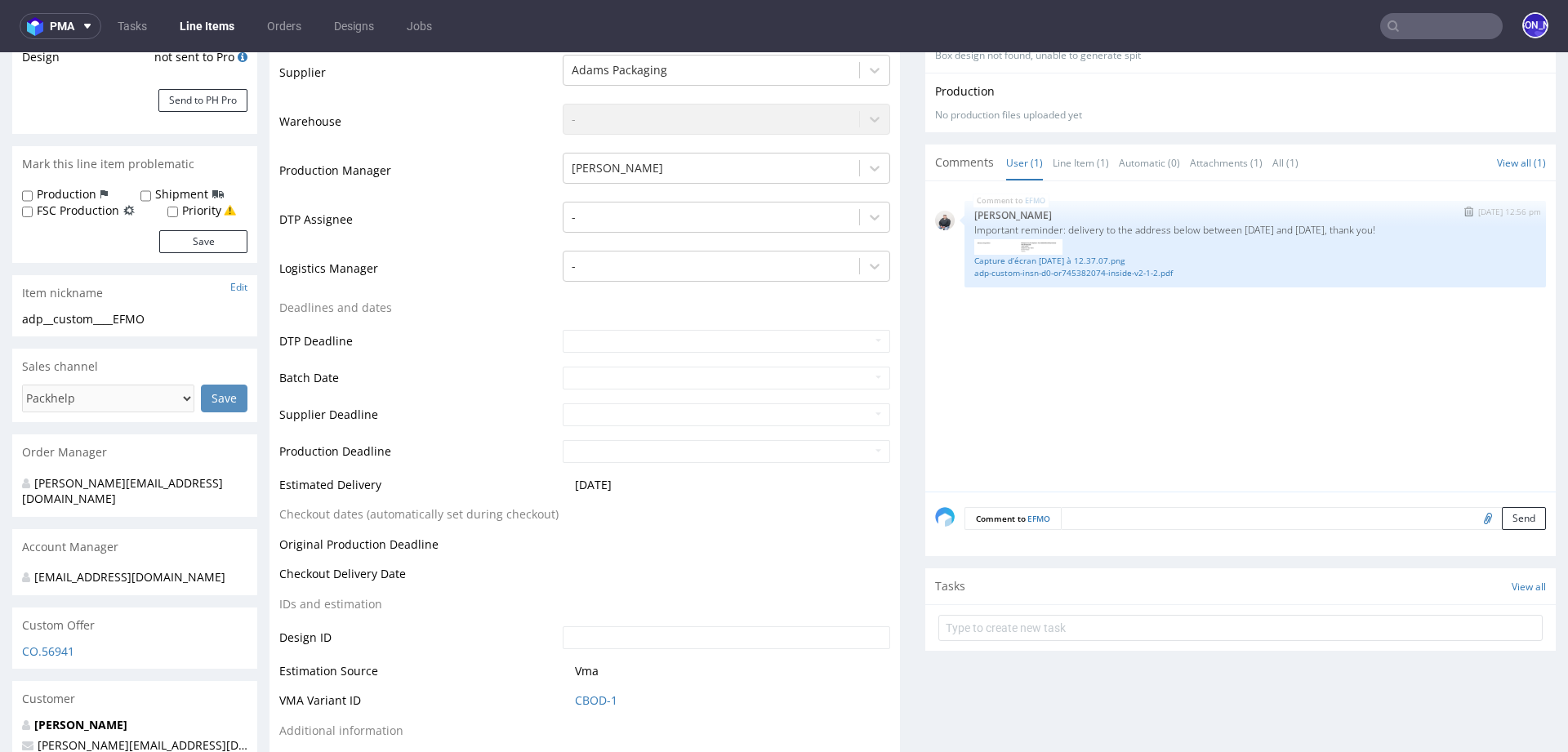
click at [1031, 236] on div "Capture d’écran 2025-09-29 à 12.37.07.png adp-custom-insn-d0-or745382074-insi…" at bounding box center [1254, 257] width 561 height 43
click at [1012, 244] on img at bounding box center [1018, 247] width 88 height 16
click at [1014, 255] on link "Capture d’écran 2025-09-29 à 12.37.07.png" at bounding box center [1254, 261] width 561 height 12
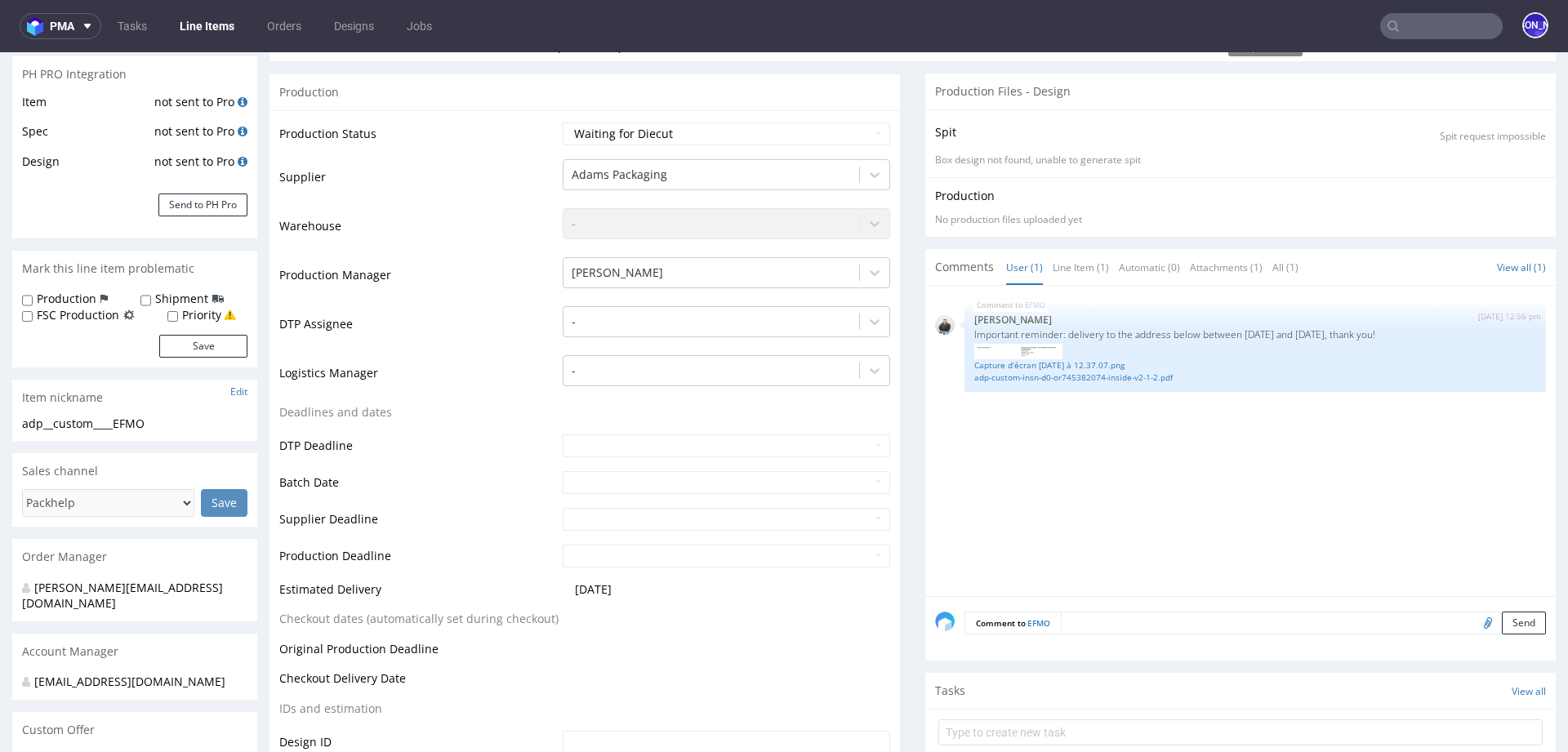
scroll to position [245, 0]
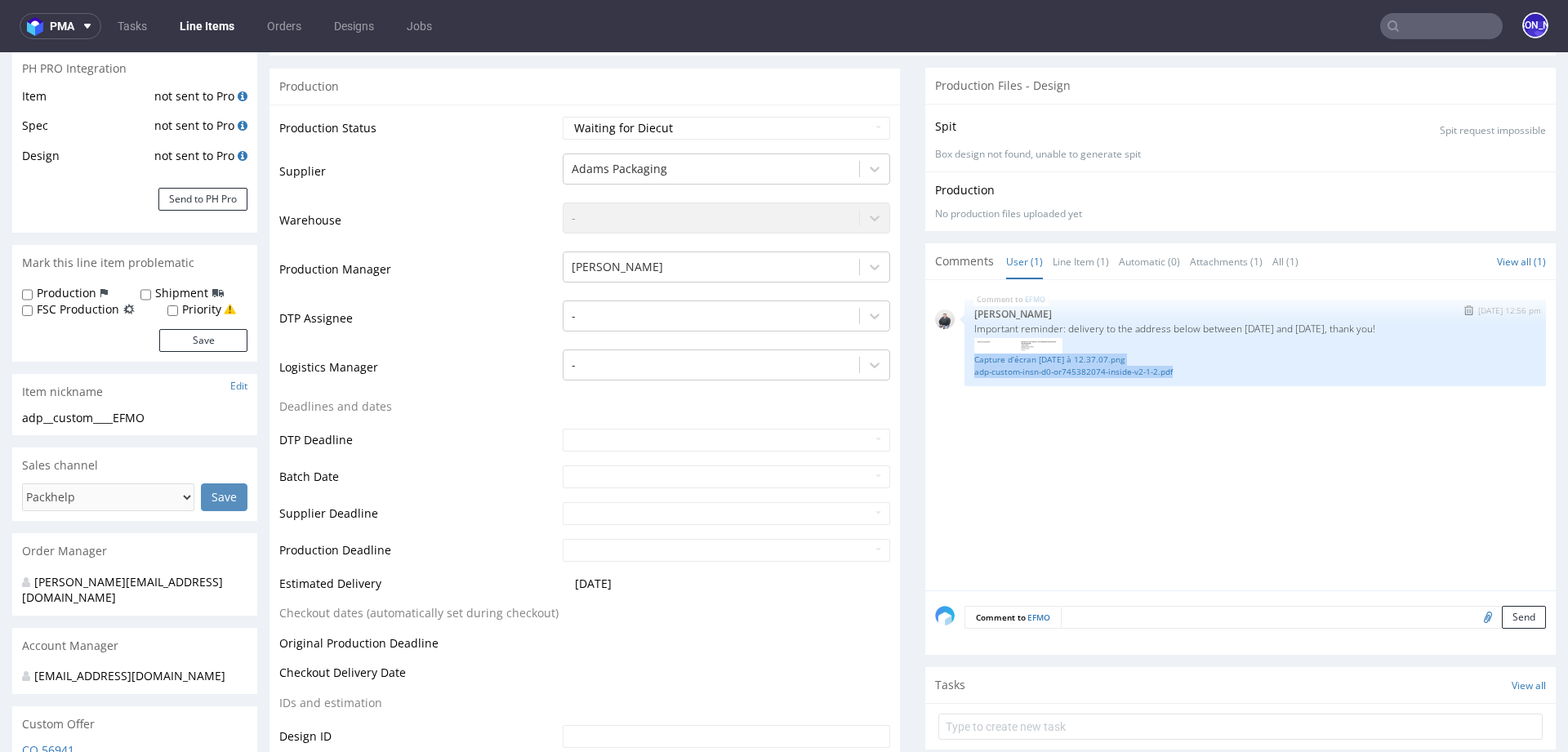
drag, startPoint x: 1230, startPoint y: 379, endPoint x: 964, endPoint y: 359, distance: 266.8
click at [964, 359] on div "EFMO 29th Sep 25 | 12:56 pm Adrian Margula Important reminder: delivery to the …" at bounding box center [1254, 343] width 581 height 87
click at [1076, 409] on div "EFMO 29th Sep 25 | 12:56 pm Adrian Margula Important reminder: delivery to the …" at bounding box center [1245, 440] width 620 height 300
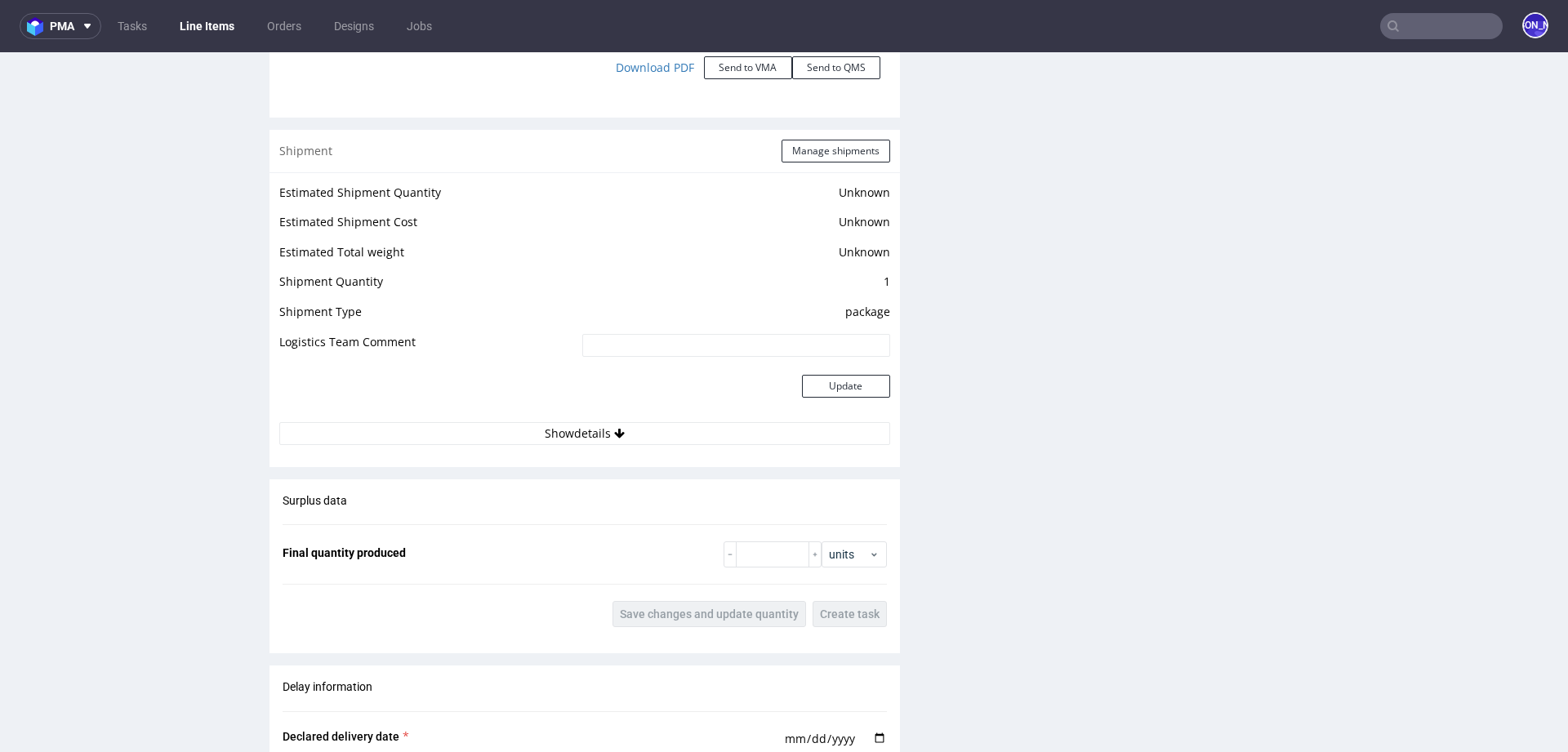
scroll to position [2187, 0]
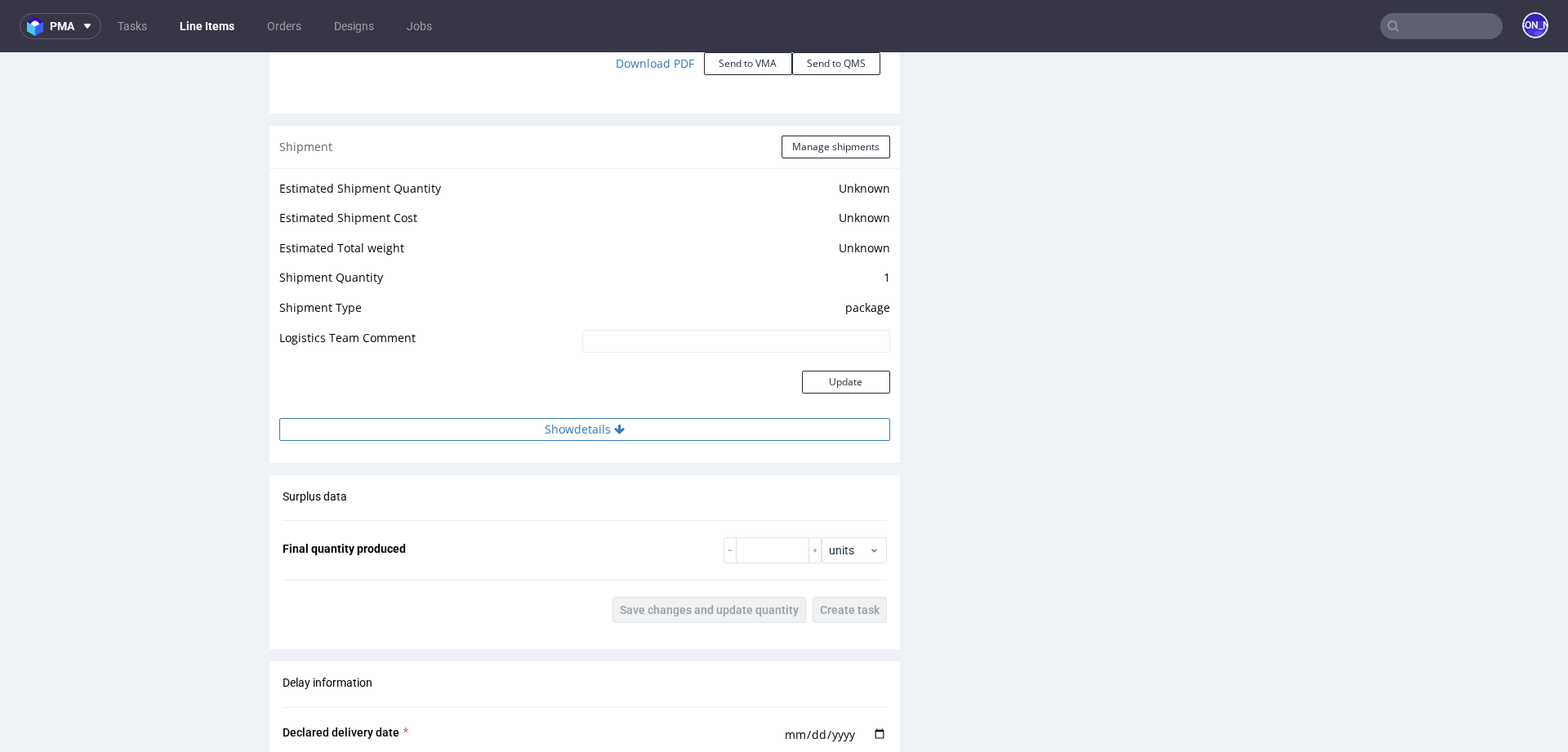
click at [561, 418] on button "Show details" at bounding box center [584, 429] width 611 height 23
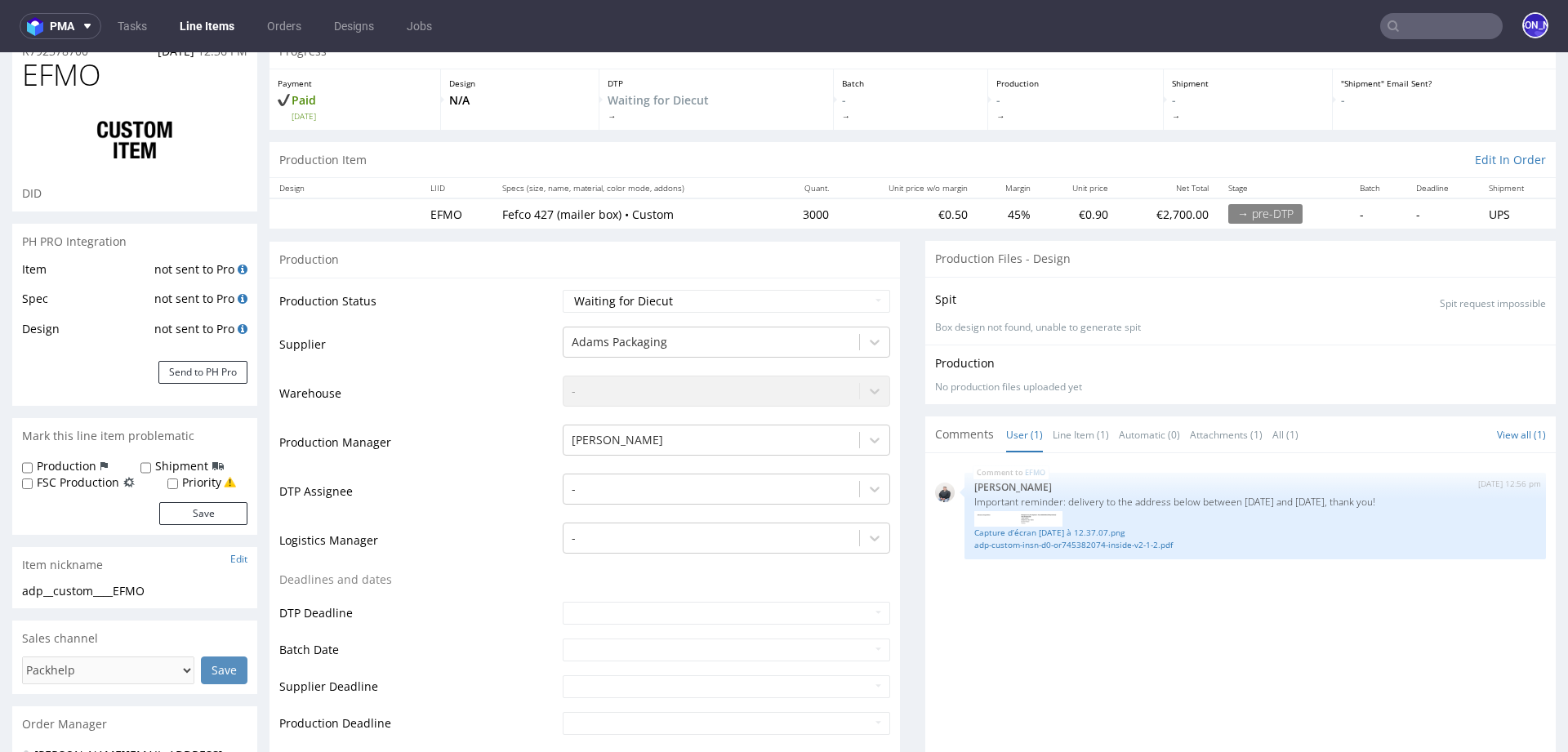
scroll to position [0, 0]
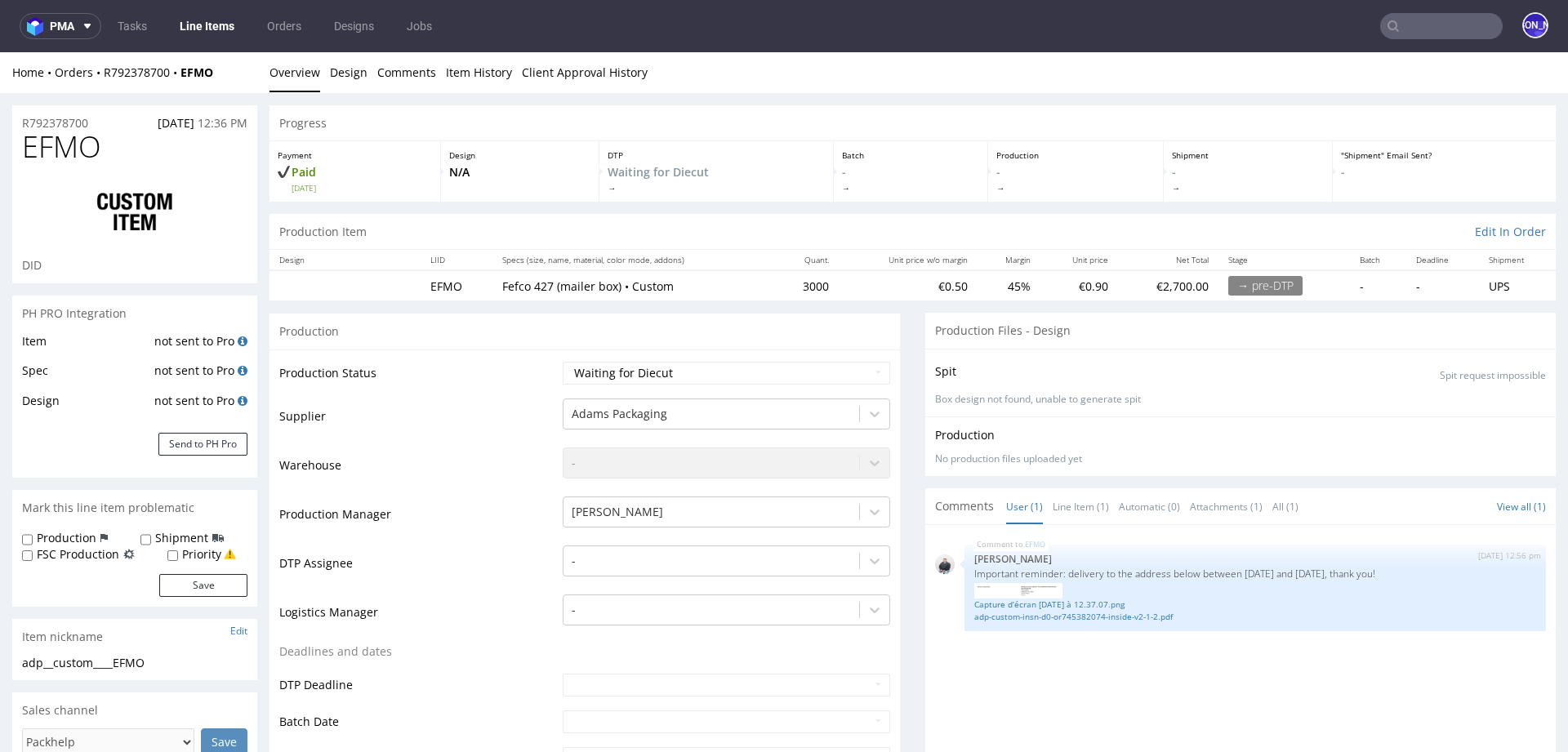
click at [1437, 29] on input "text" at bounding box center [1440, 26] width 123 height 26
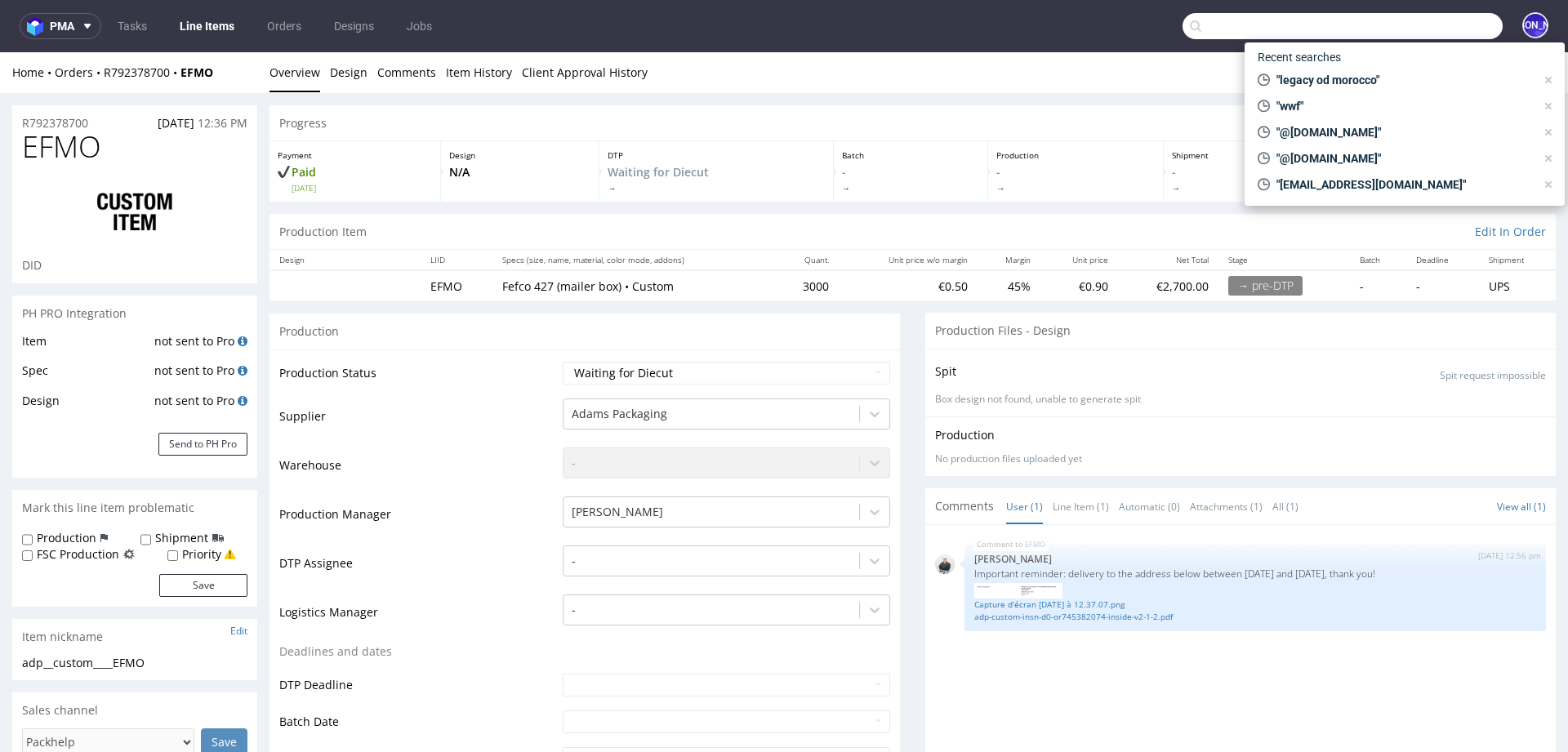
paste input "R792378700"
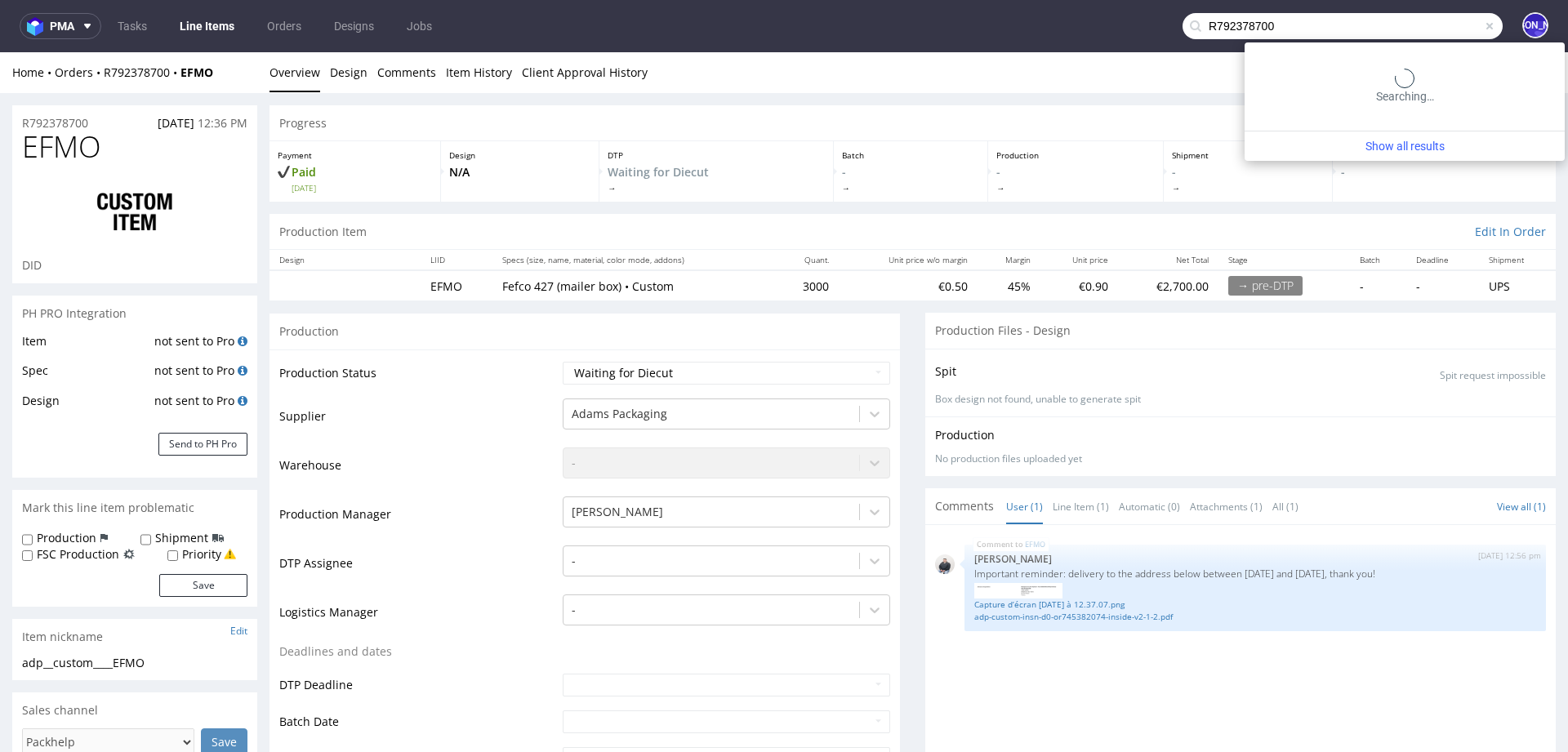
type input "R792378700"
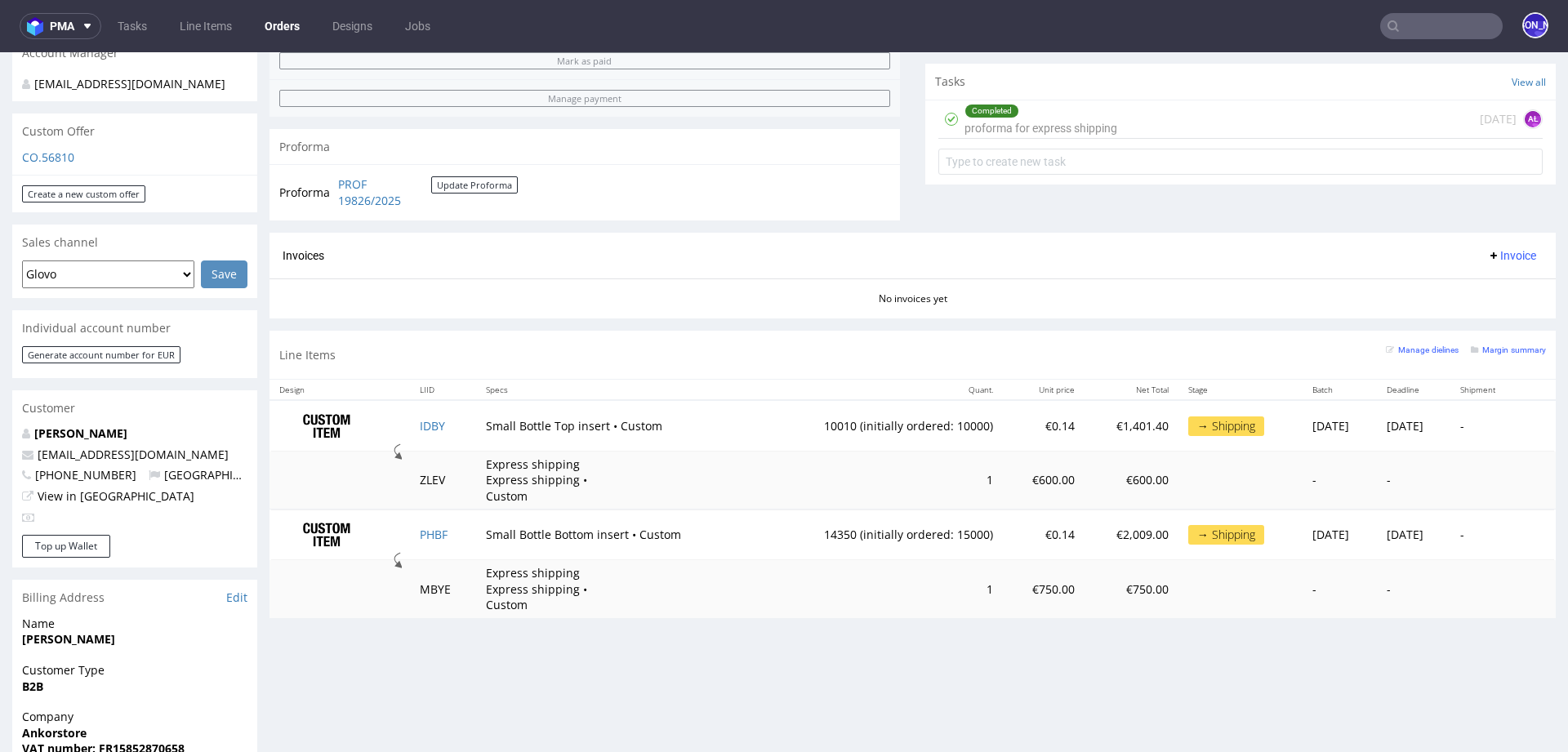
scroll to position [566, 0]
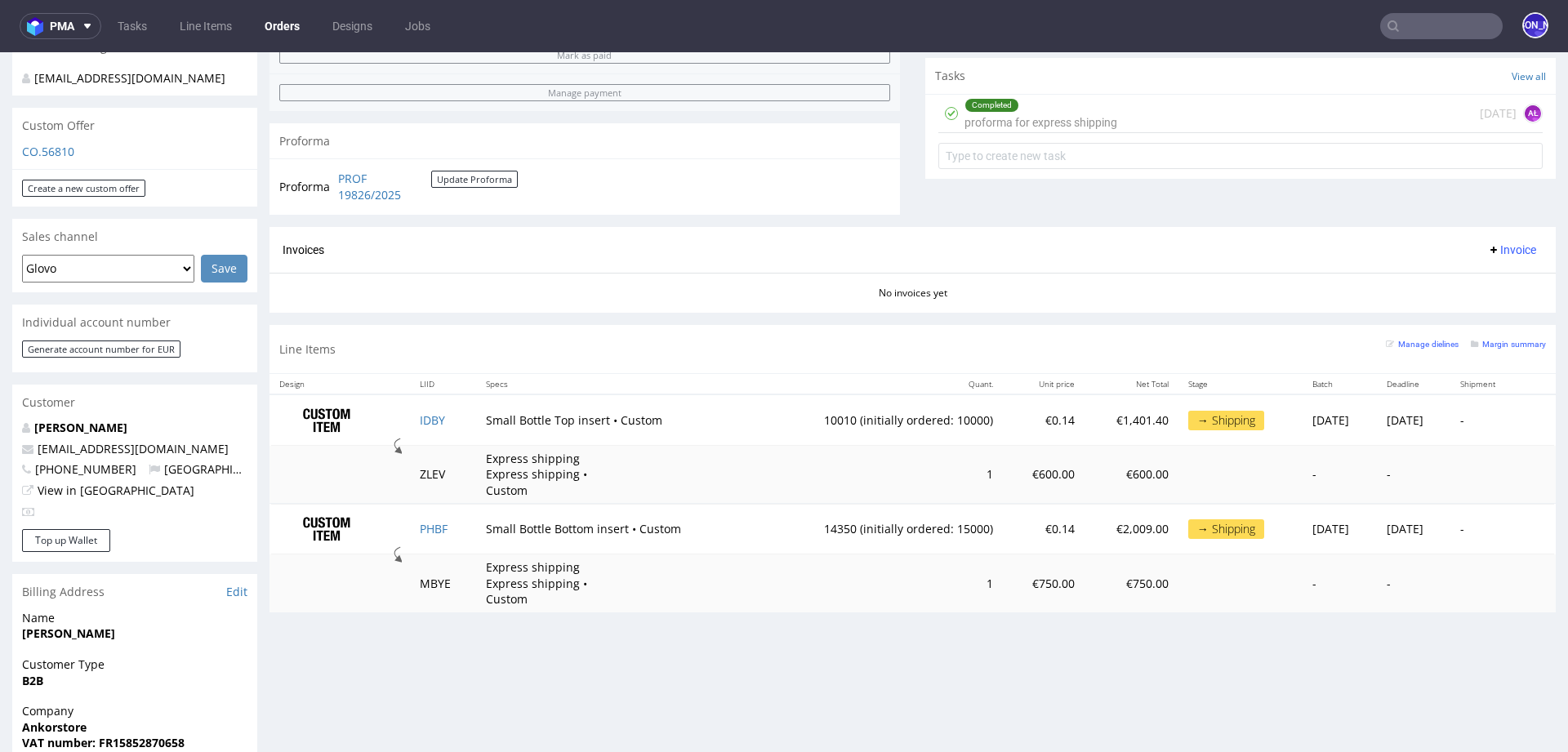
drag, startPoint x: 172, startPoint y: 436, endPoint x: 32, endPoint y: 436, distance: 140.0
click at [32, 441] on p "[EMAIL_ADDRESS][DOMAIN_NAME]" at bounding box center [135, 449] width 225 height 16
copy span "[EMAIL_ADDRESS][DOMAIN_NAME]"
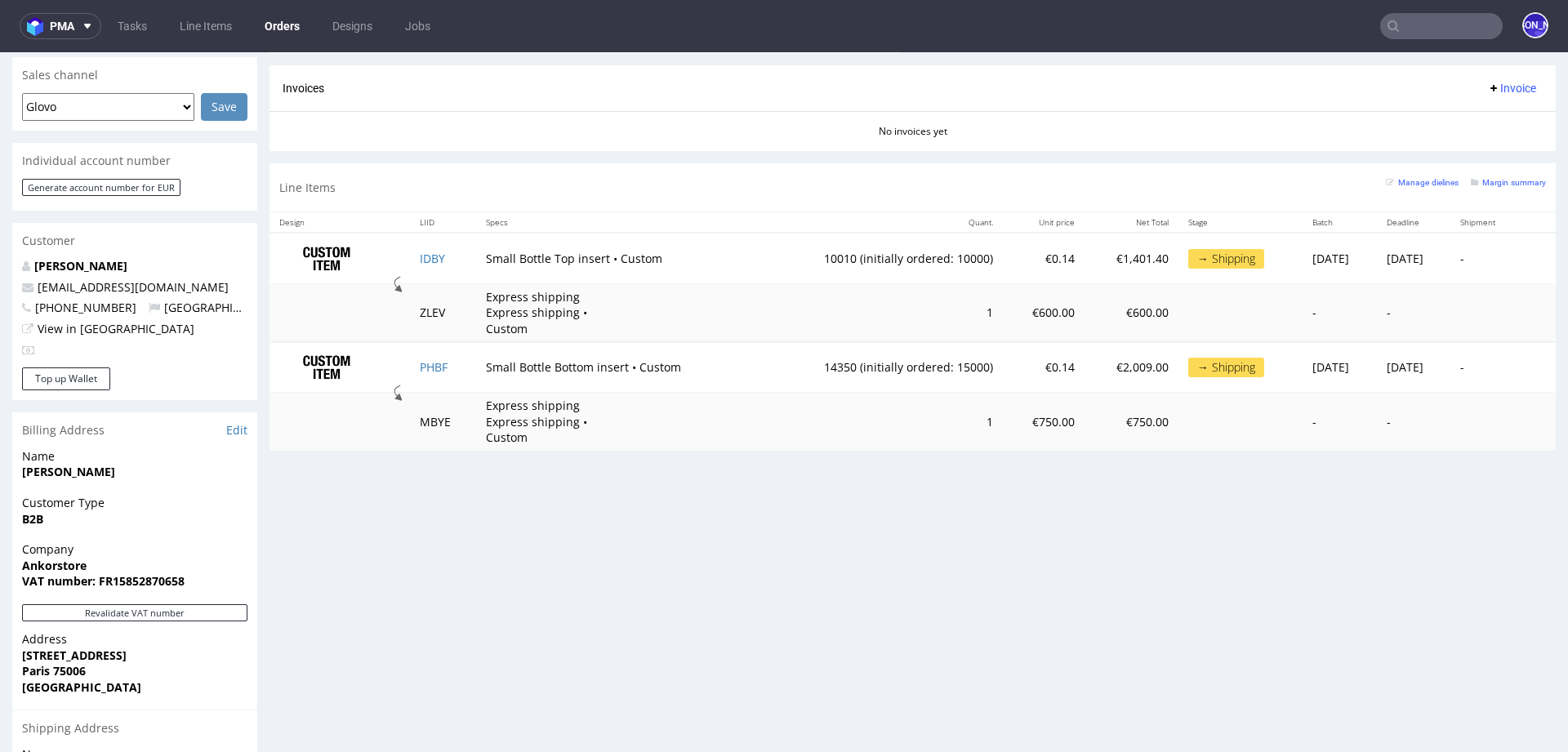
scroll to position [752, 0]
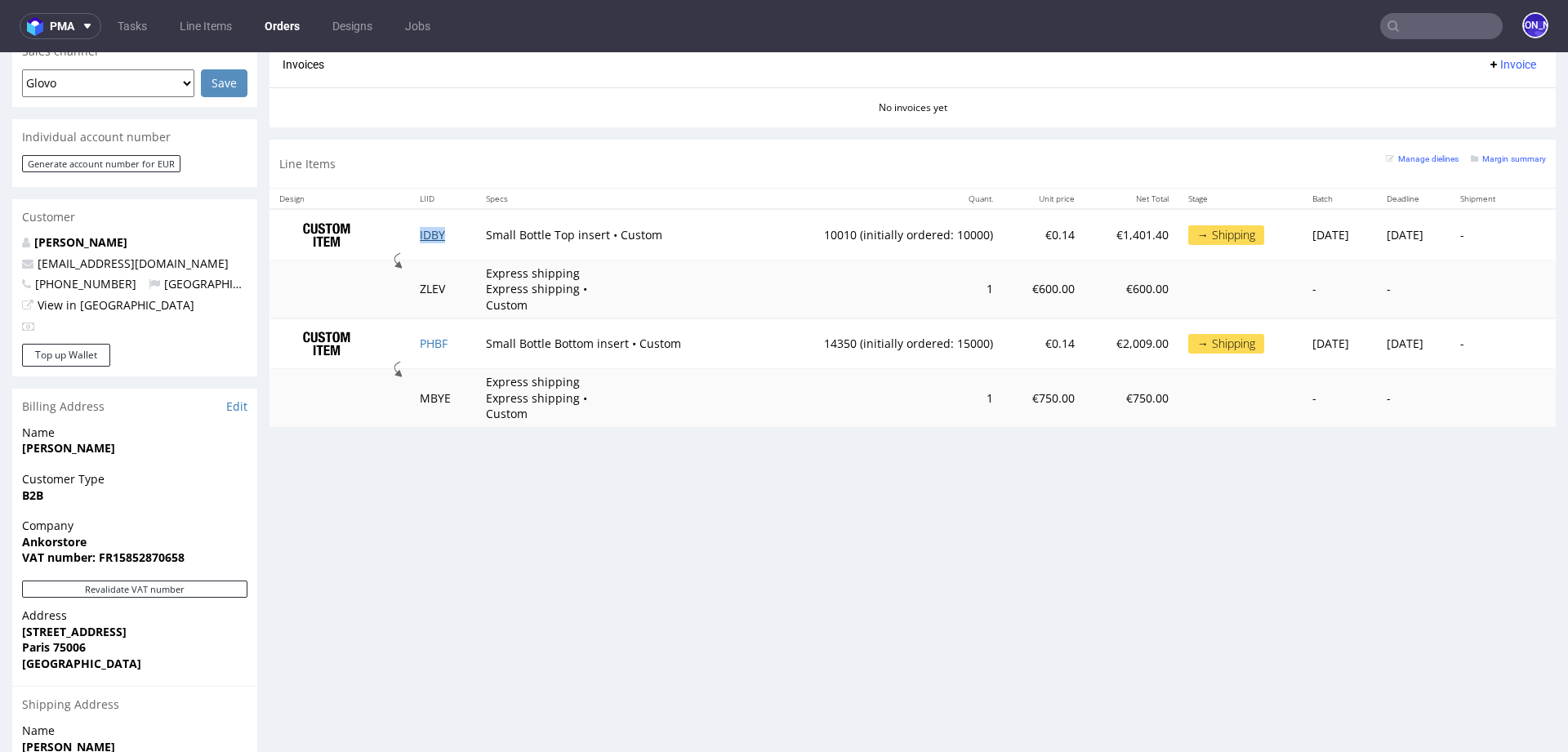
click at [420, 237] on link "IDBY" at bounding box center [432, 235] width 25 height 16
click at [428, 345] on link "PHBF" at bounding box center [434, 344] width 28 height 16
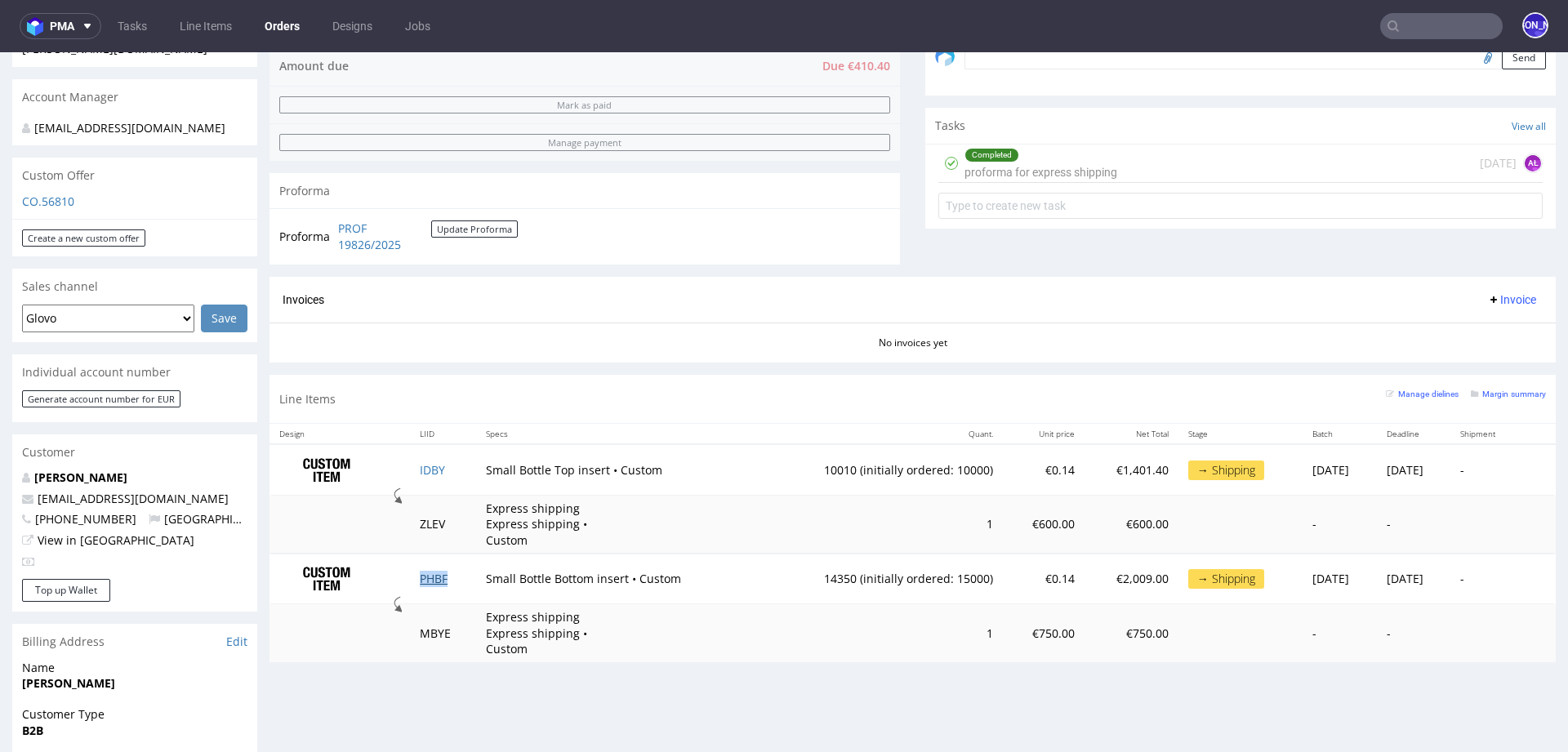
scroll to position [508, 0]
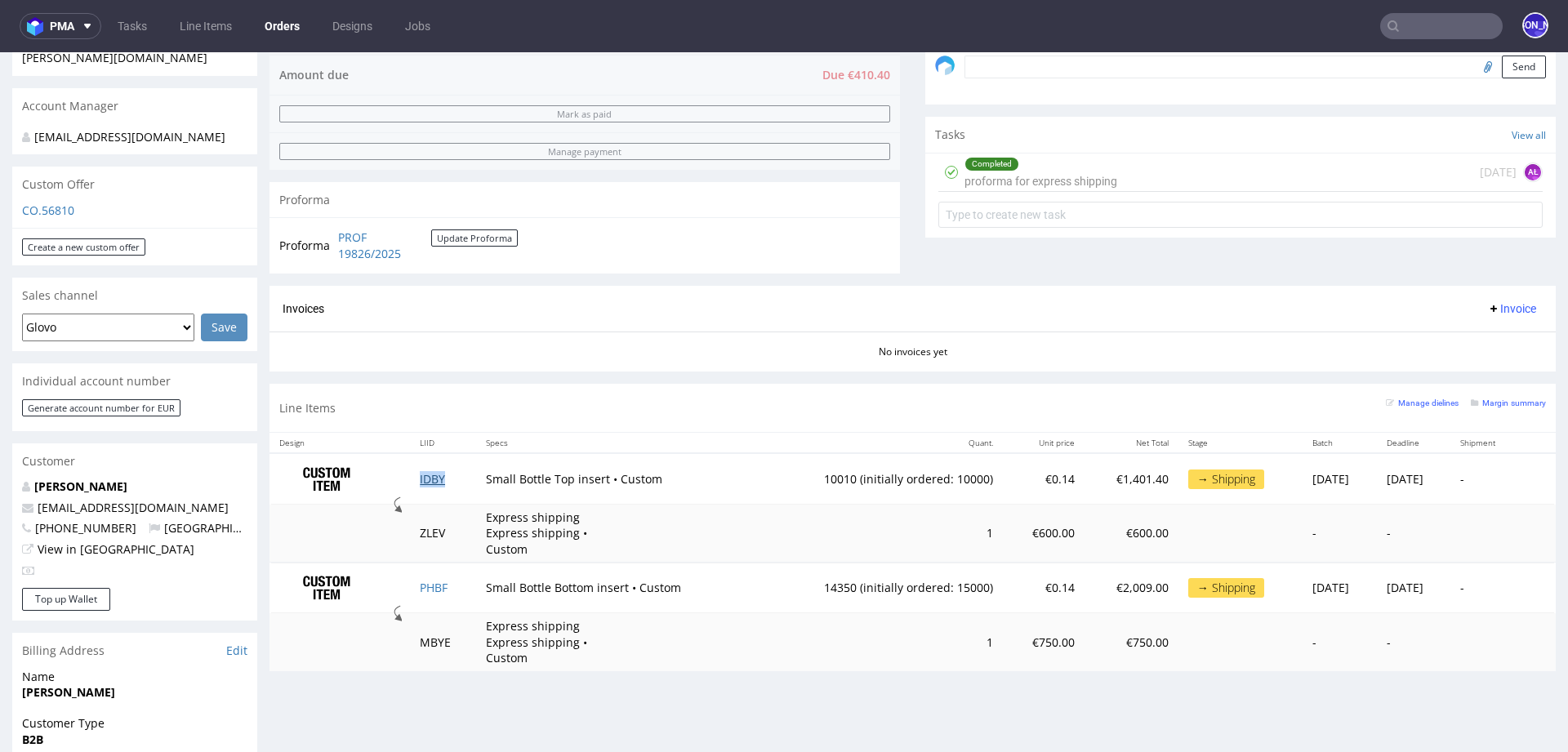
click at [420, 479] on link "IDBY" at bounding box center [432, 480] width 25 height 16
click at [427, 586] on link "PHBF" at bounding box center [434, 588] width 28 height 16
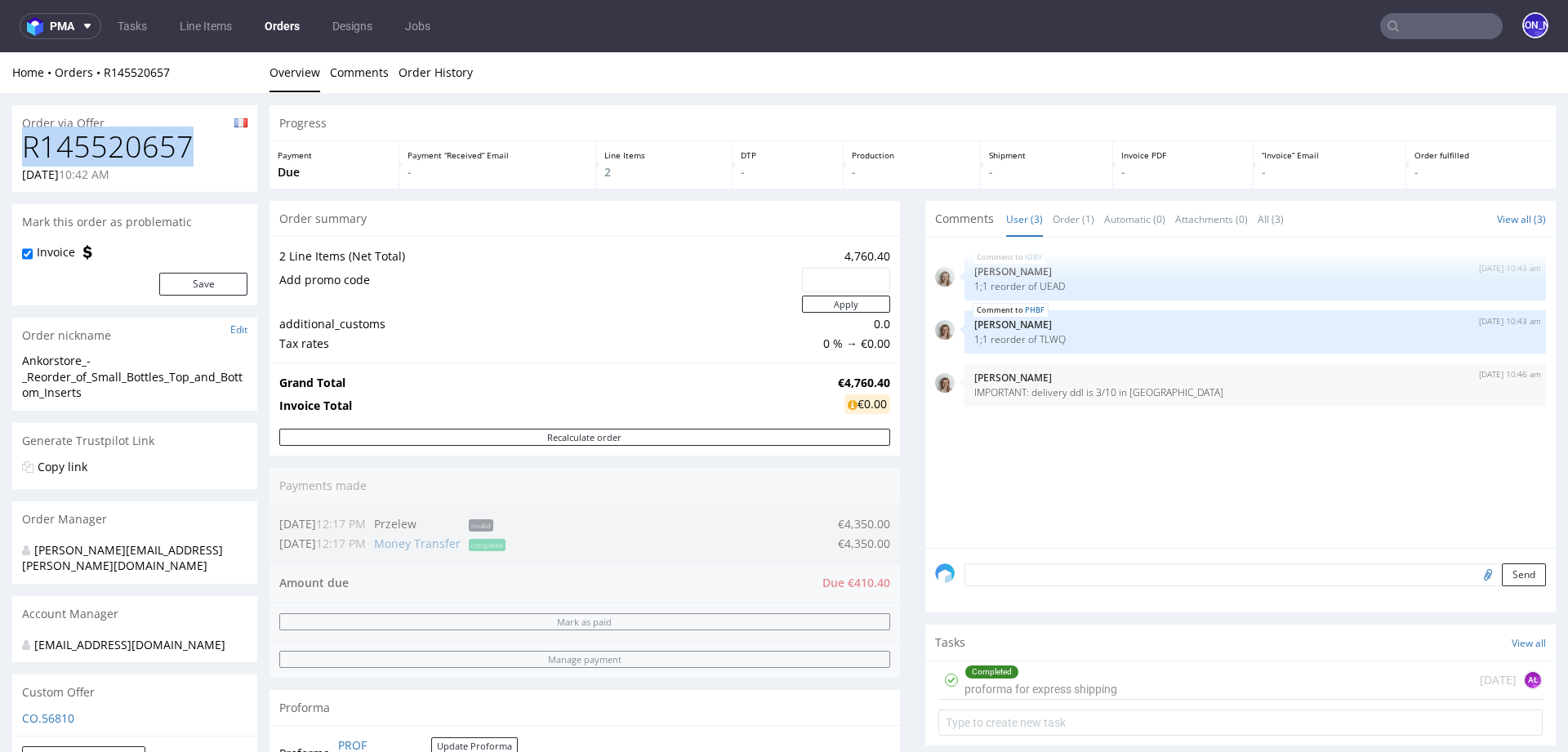
drag, startPoint x: 197, startPoint y: 145, endPoint x: 0, endPoint y: 143, distance: 197.0
copy h1 "R145520657"
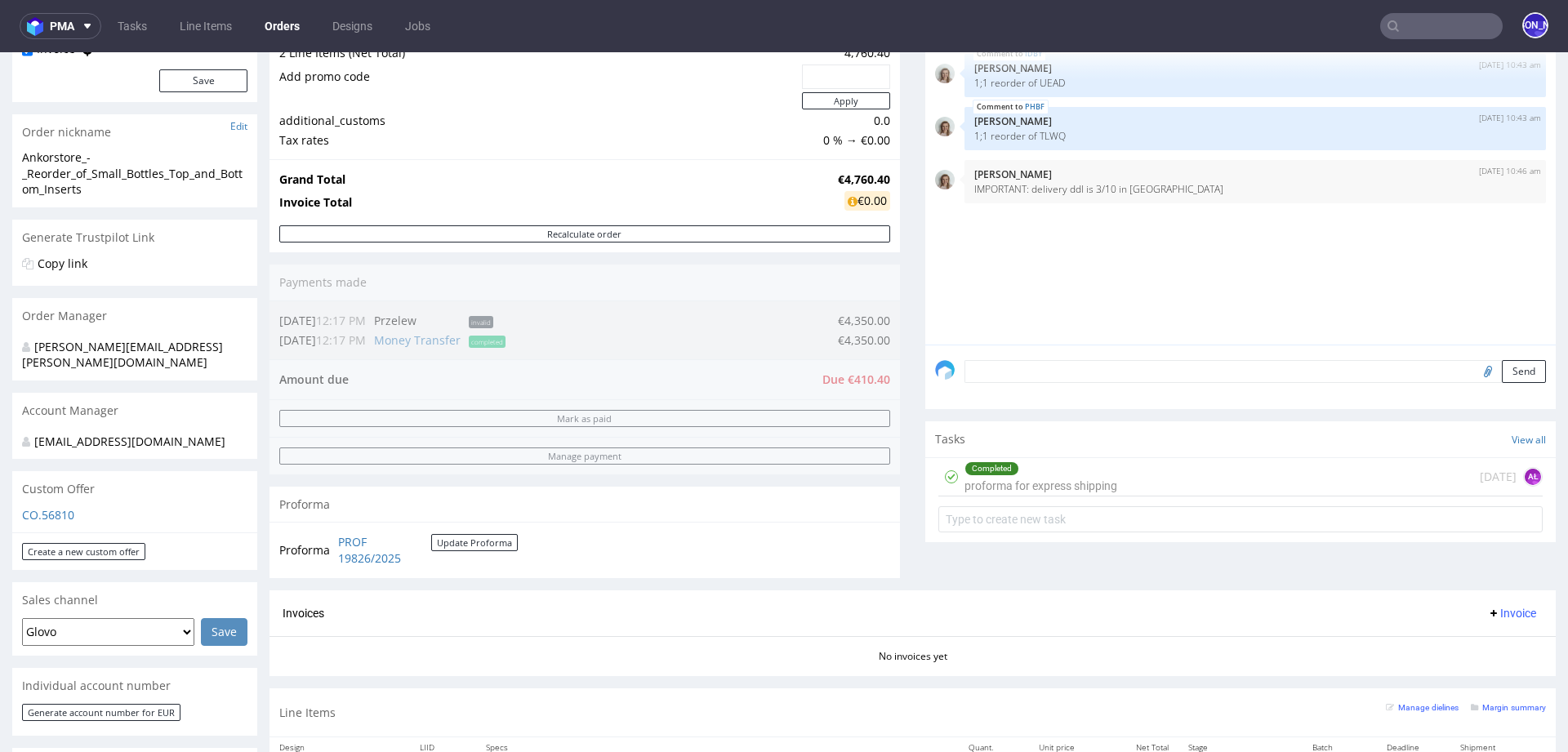
scroll to position [129, 0]
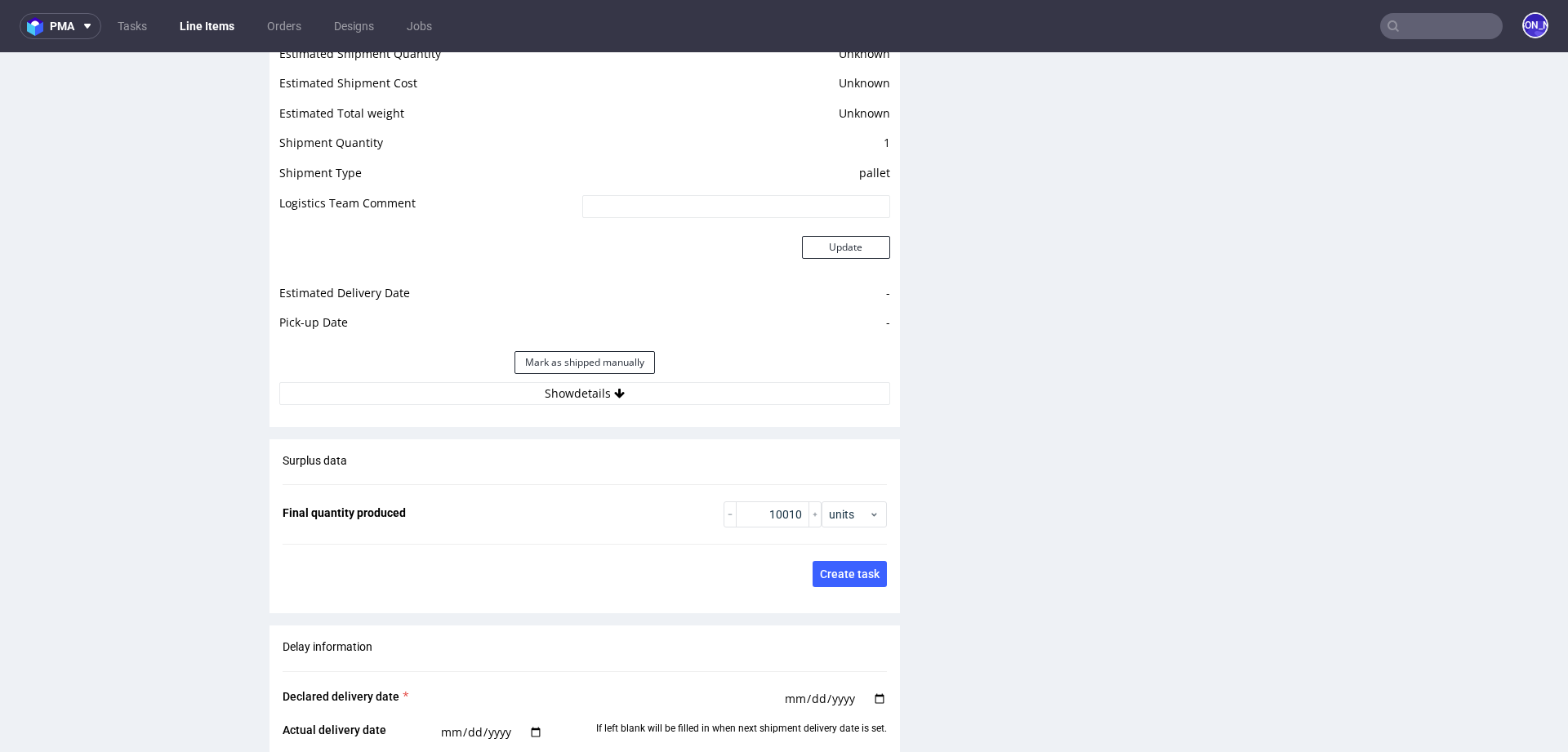
scroll to position [2285, 0]
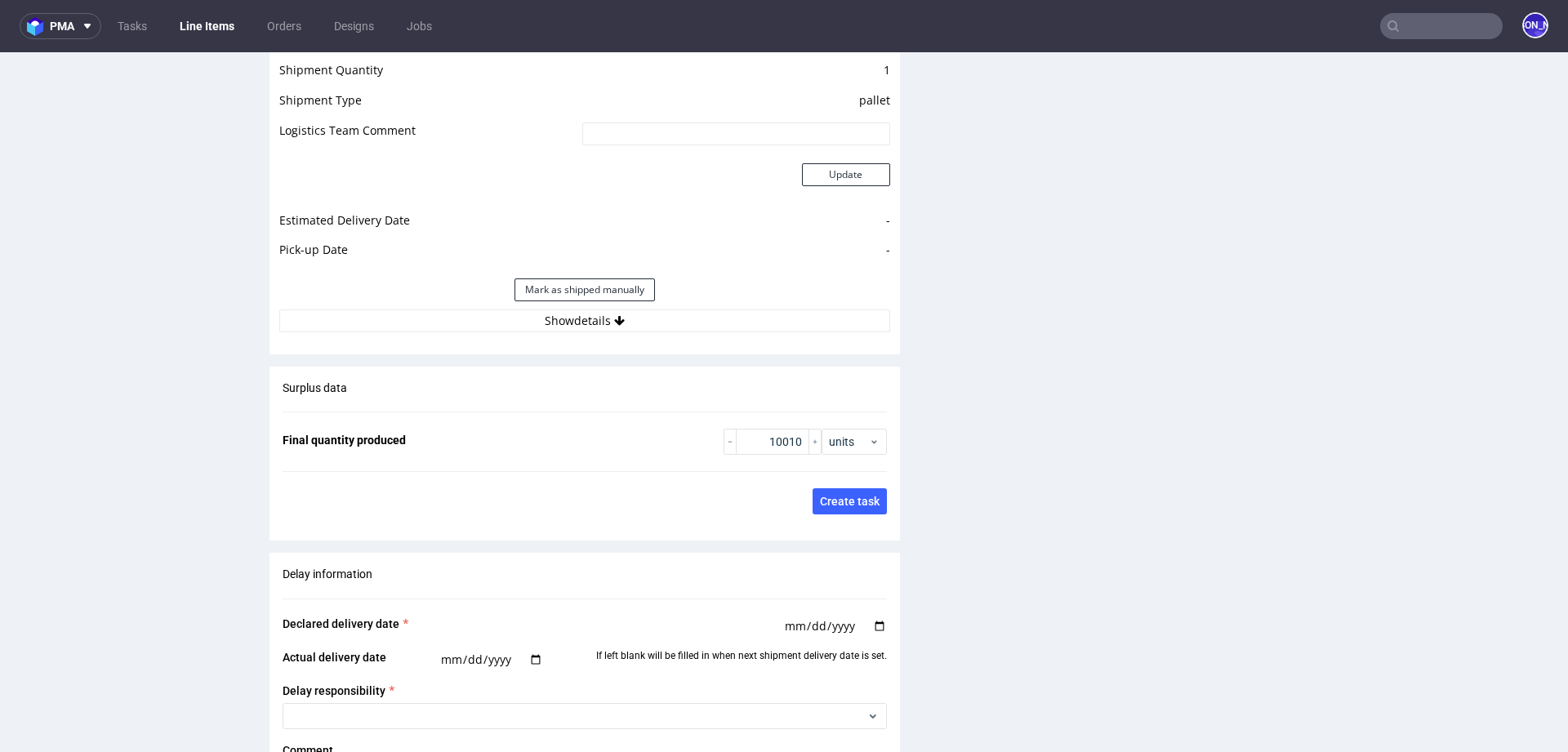
click at [611, 336] on div "Estimated Shipment Quantity Unknown Estimated Shipment Cost Unknown Estimated T…" at bounding box center [584, 152] width 630 height 381
click at [608, 323] on button "Show details" at bounding box center [584, 320] width 611 height 23
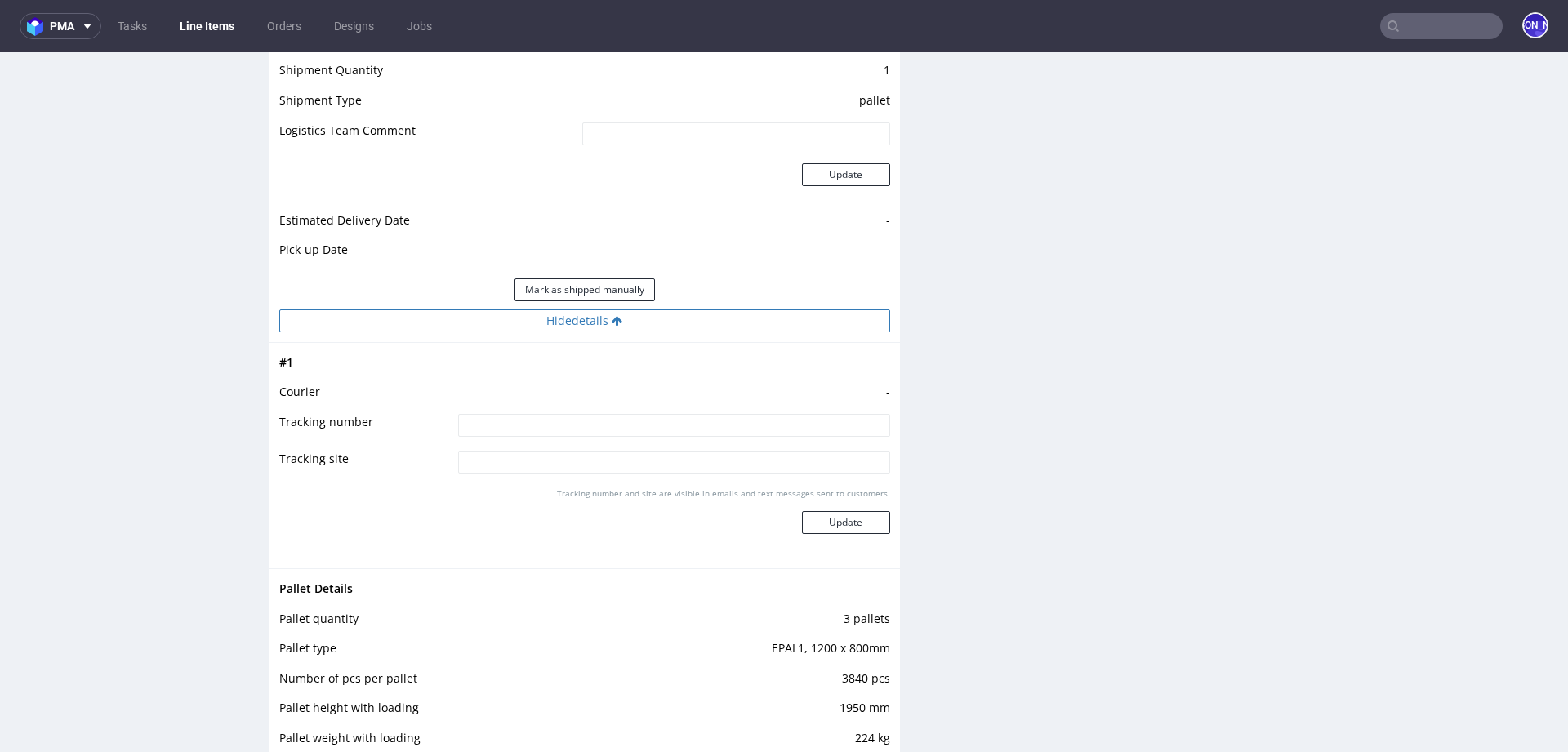
click at [602, 323] on button "Hide details" at bounding box center [584, 320] width 611 height 23
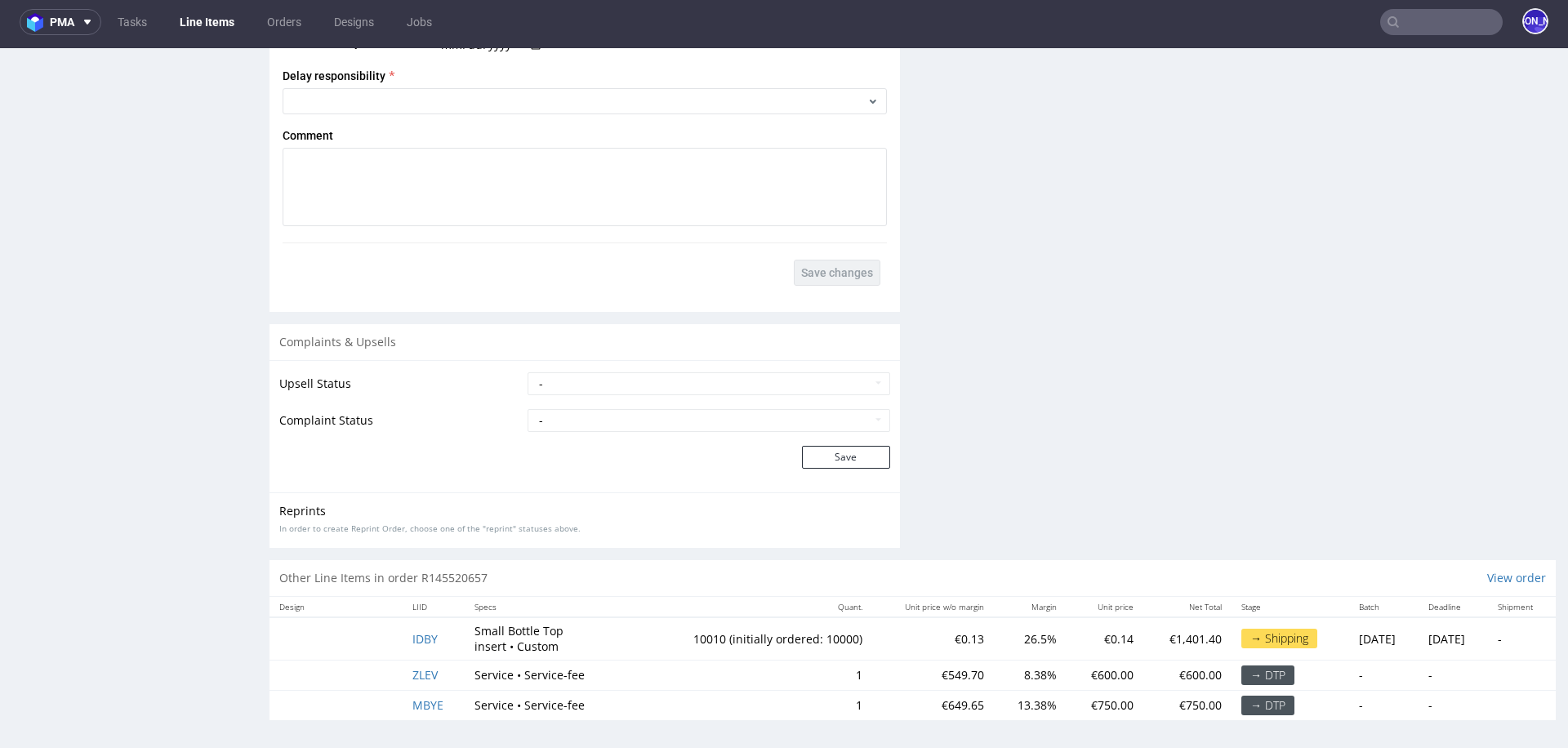
scroll to position [2886, 0]
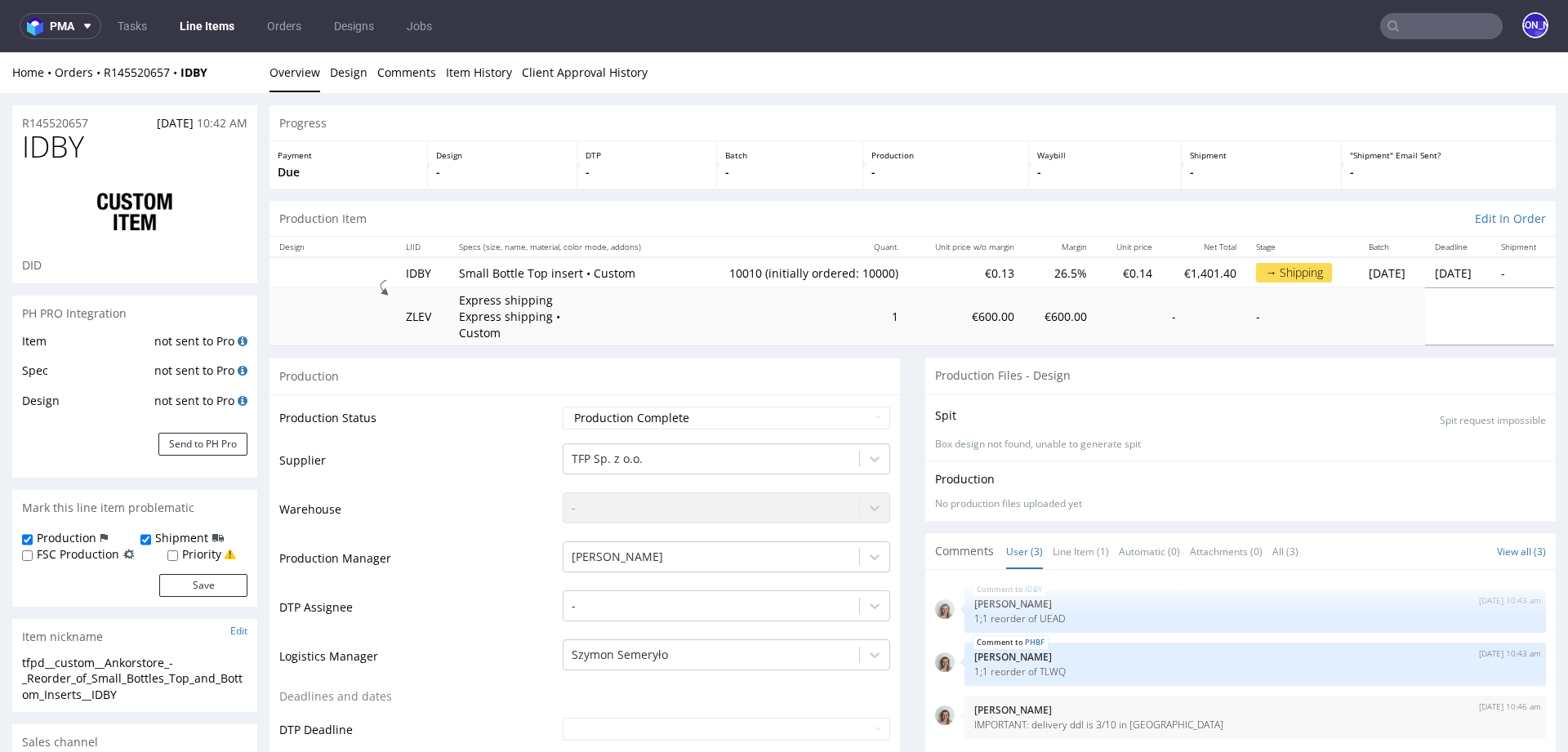
type input "10010"
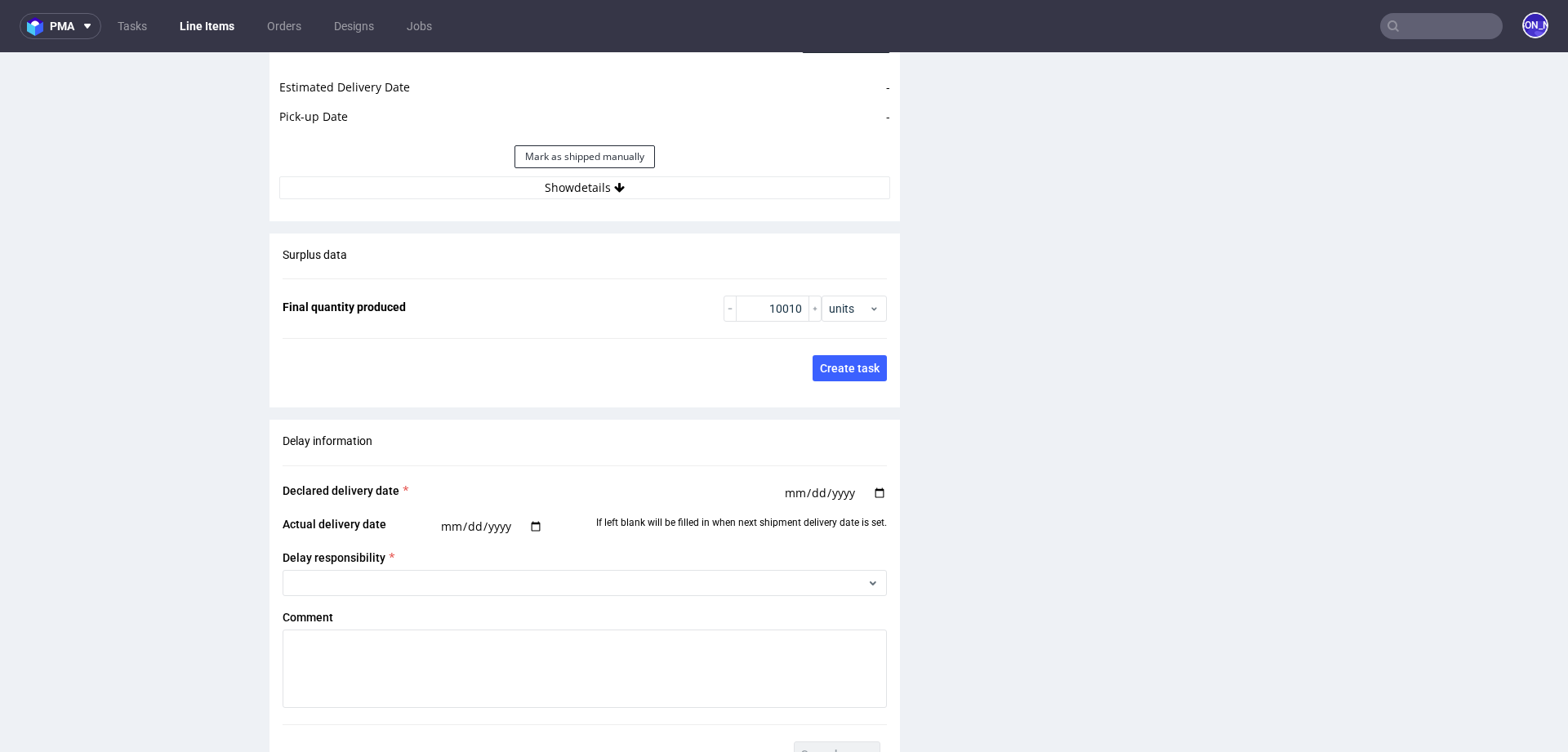
scroll to position [2425, 0]
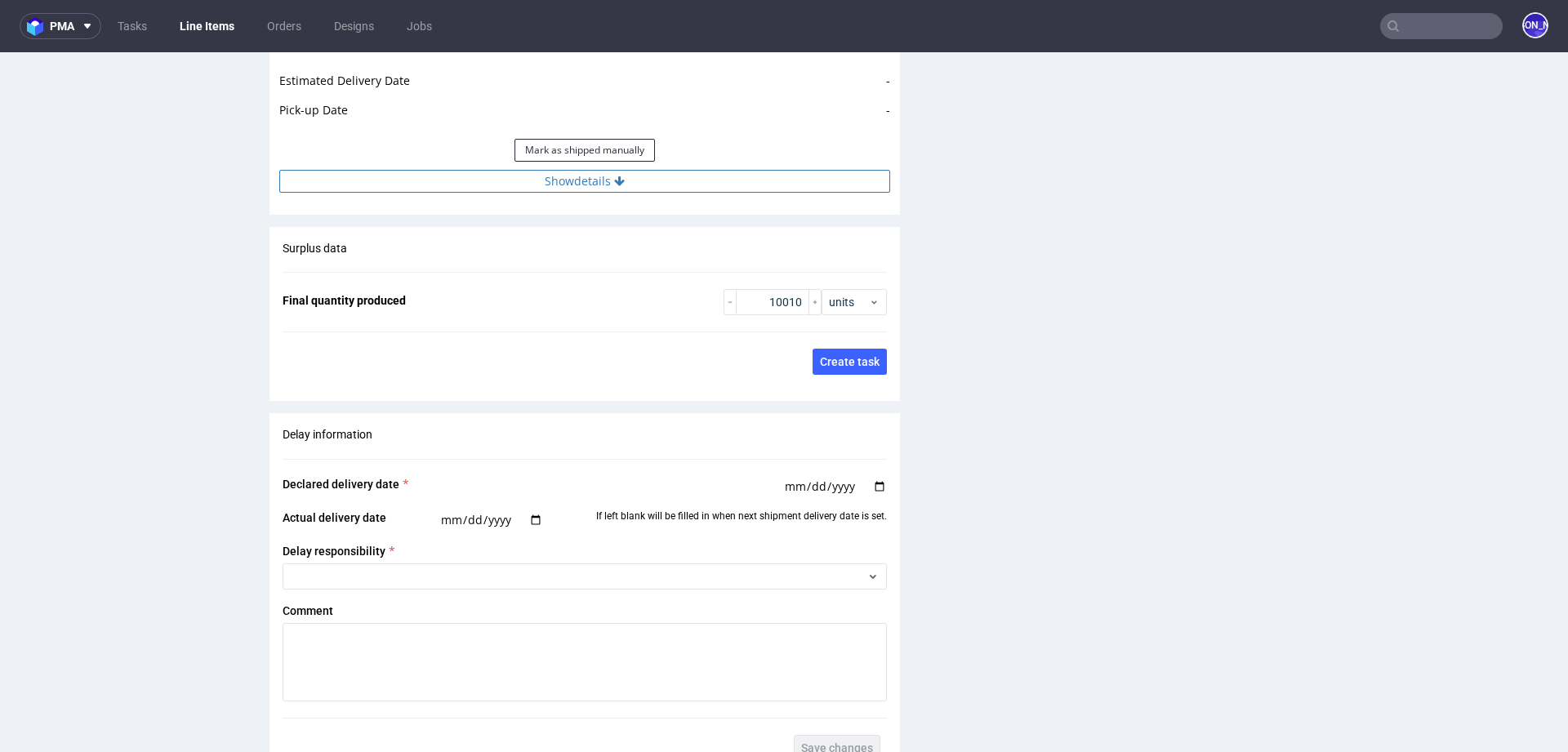
click at [622, 184] on button "Show details" at bounding box center [584, 181] width 611 height 23
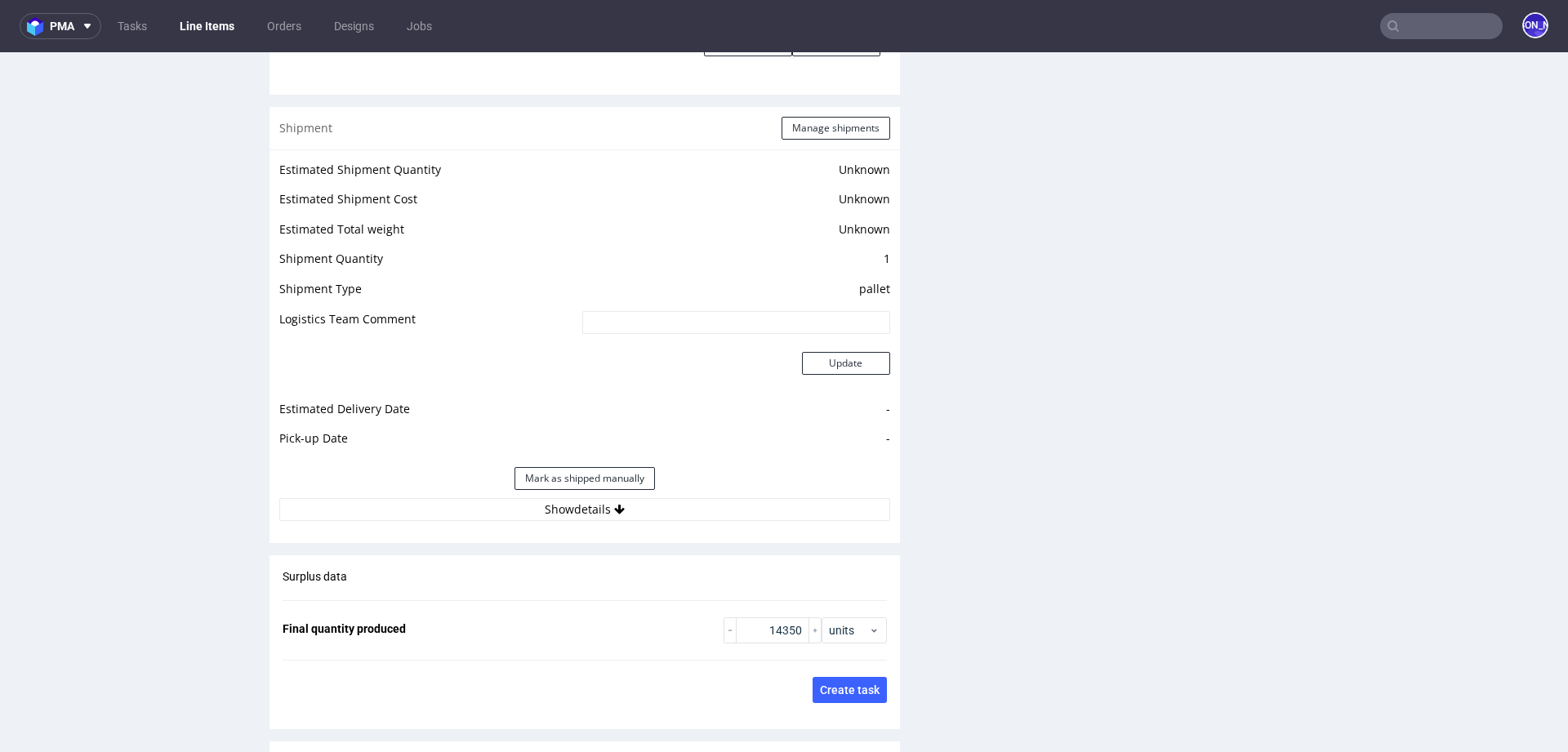
scroll to position [2108, 0]
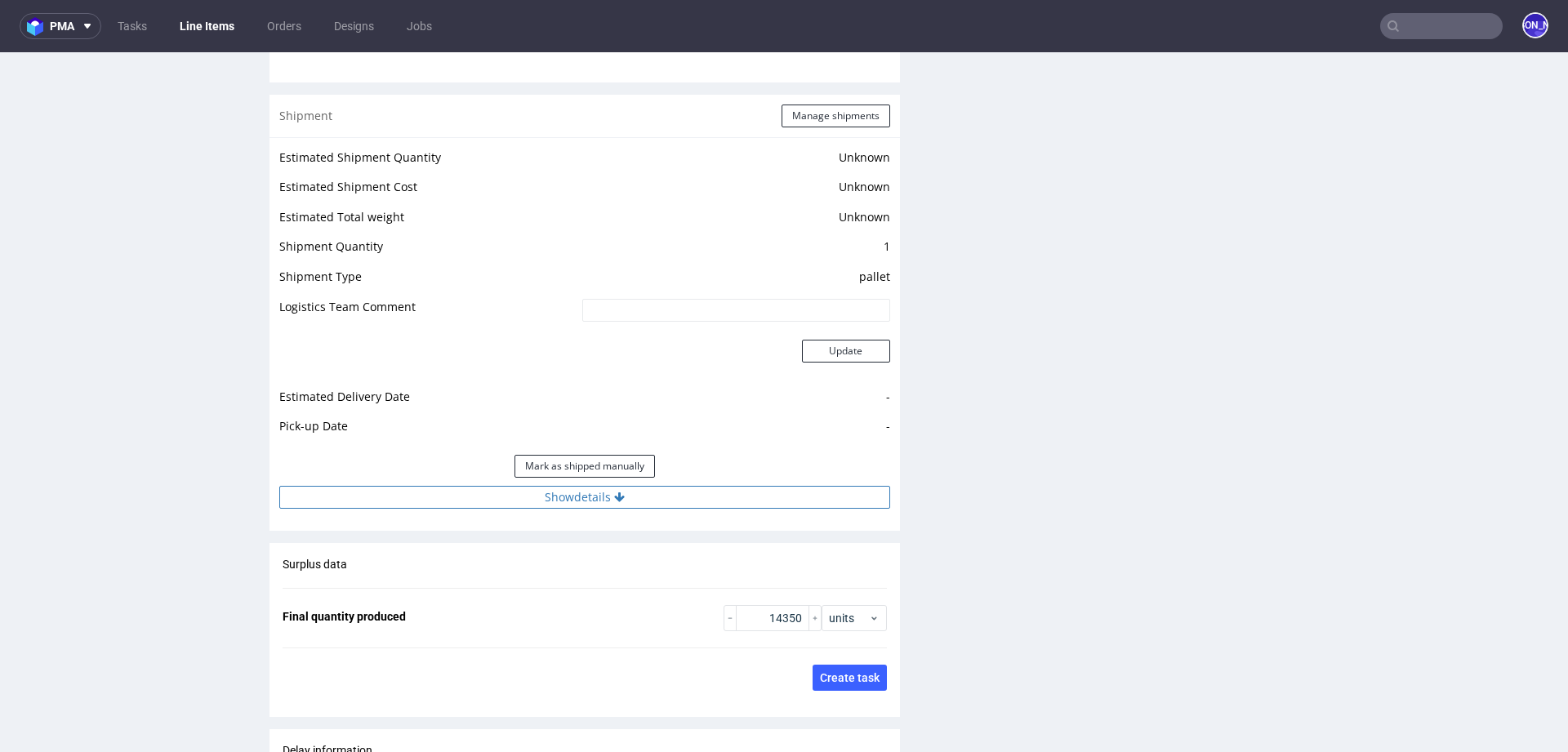
click at [592, 499] on button "Show details" at bounding box center [584, 497] width 611 height 23
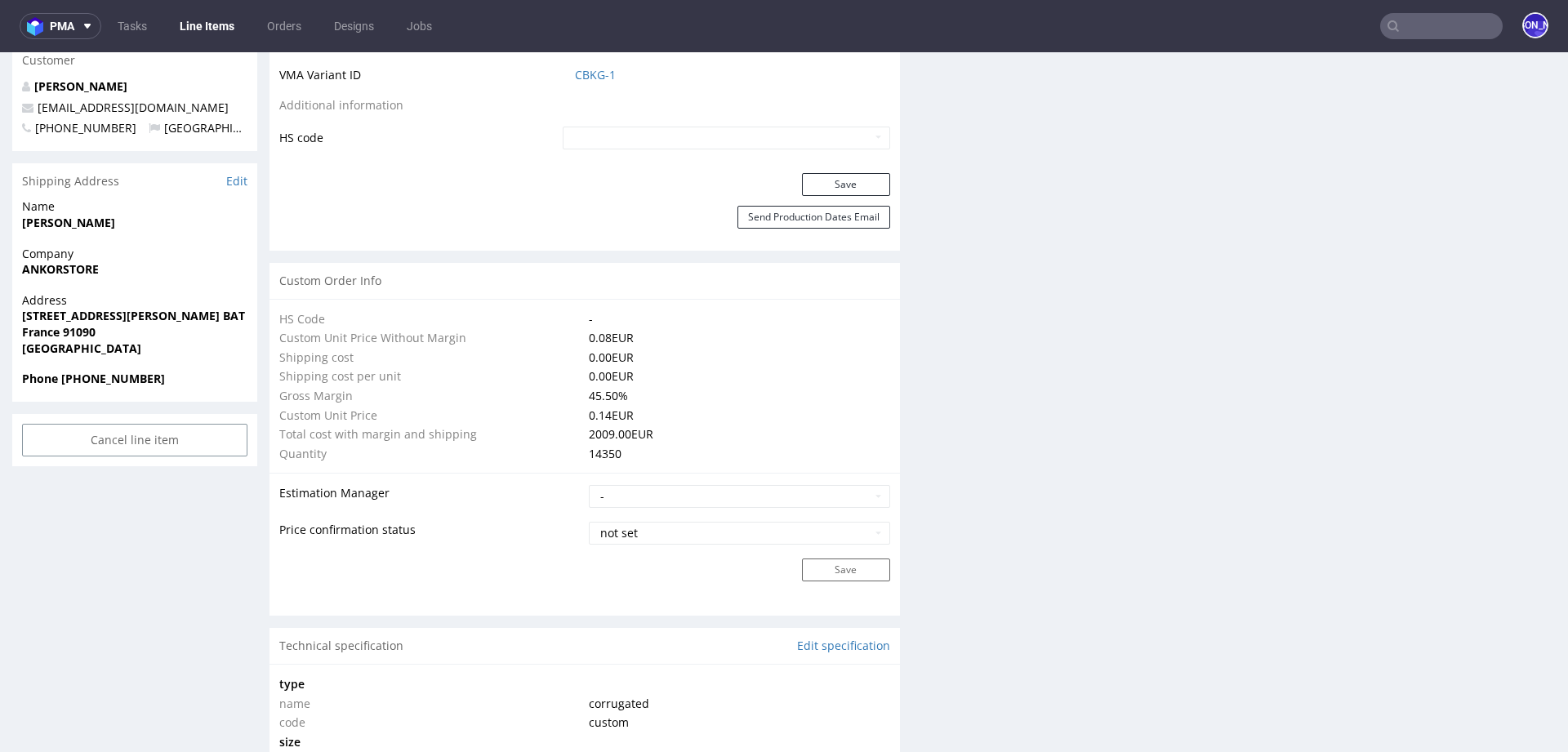
scroll to position [0, 0]
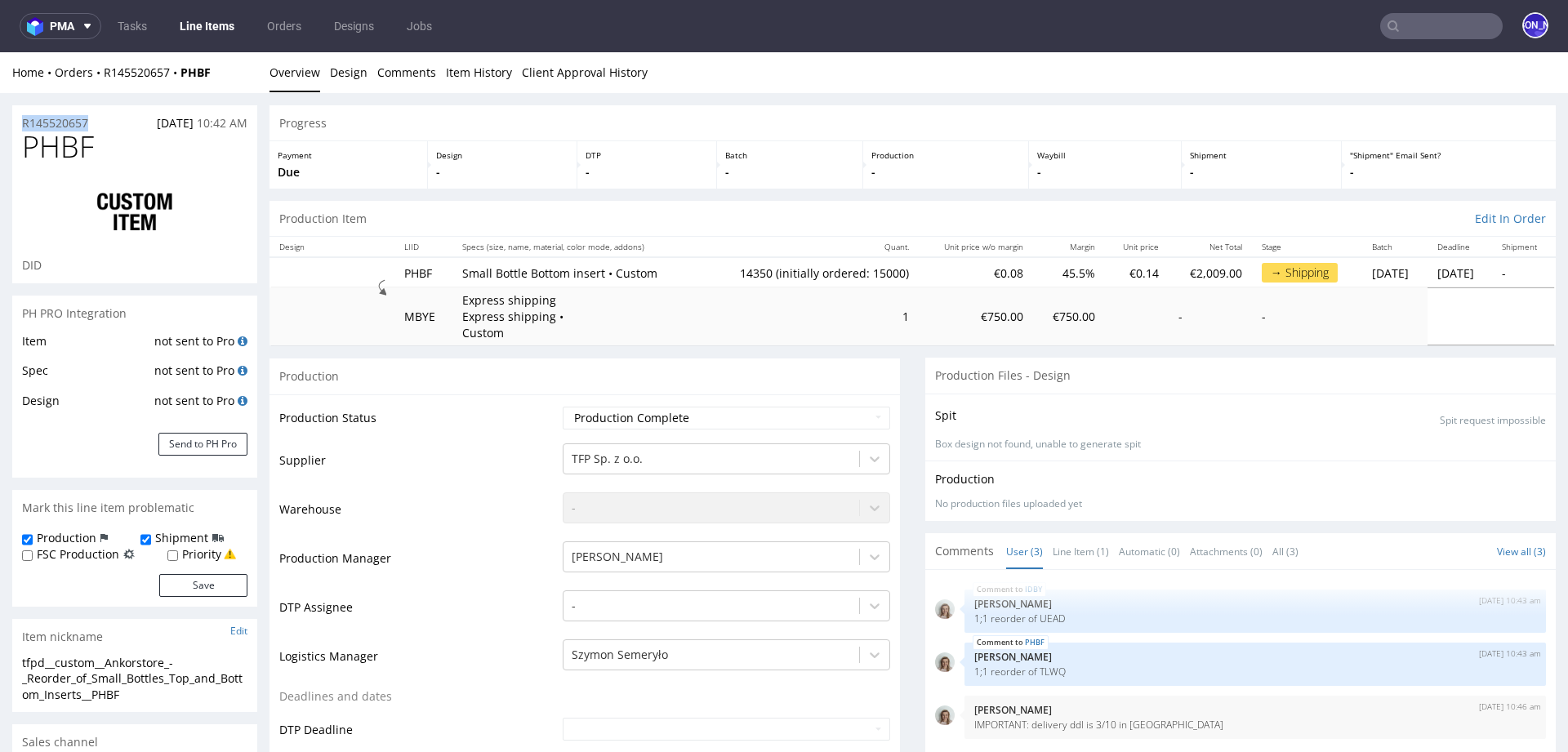
drag, startPoint x: 94, startPoint y: 121, endPoint x: 0, endPoint y: 121, distance: 94.0
copy p "R145520657"
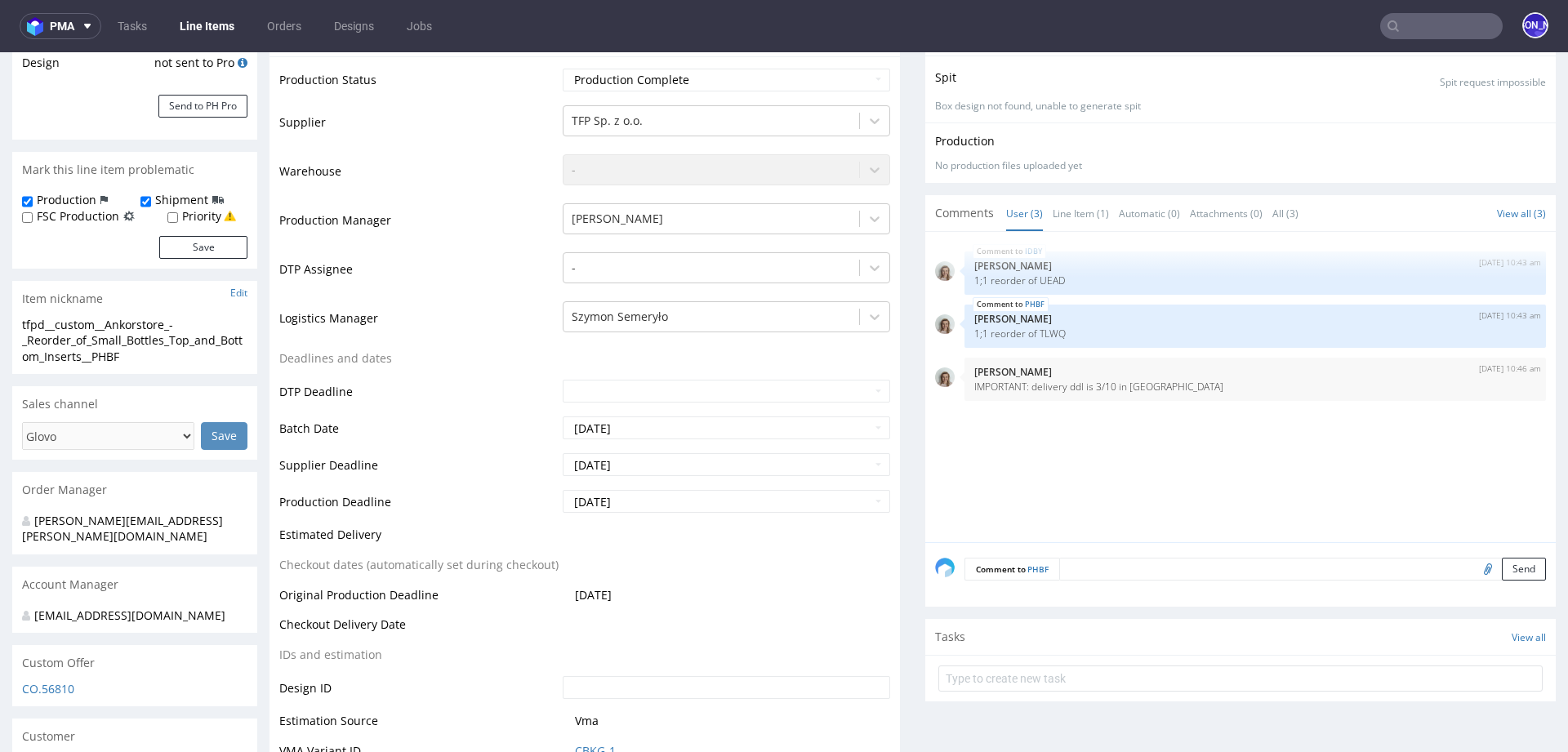
scroll to position [336, 0]
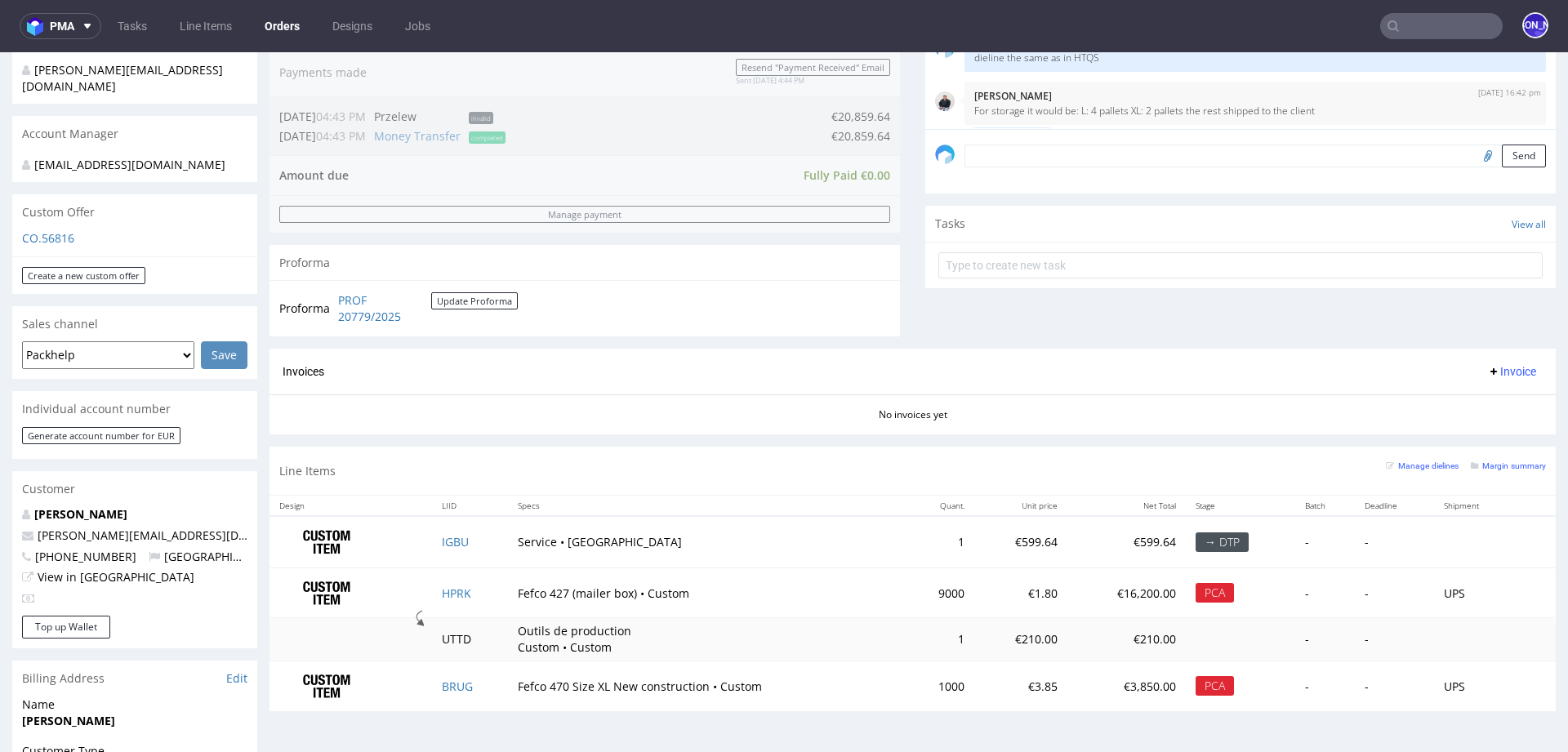
scroll to position [462, 0]
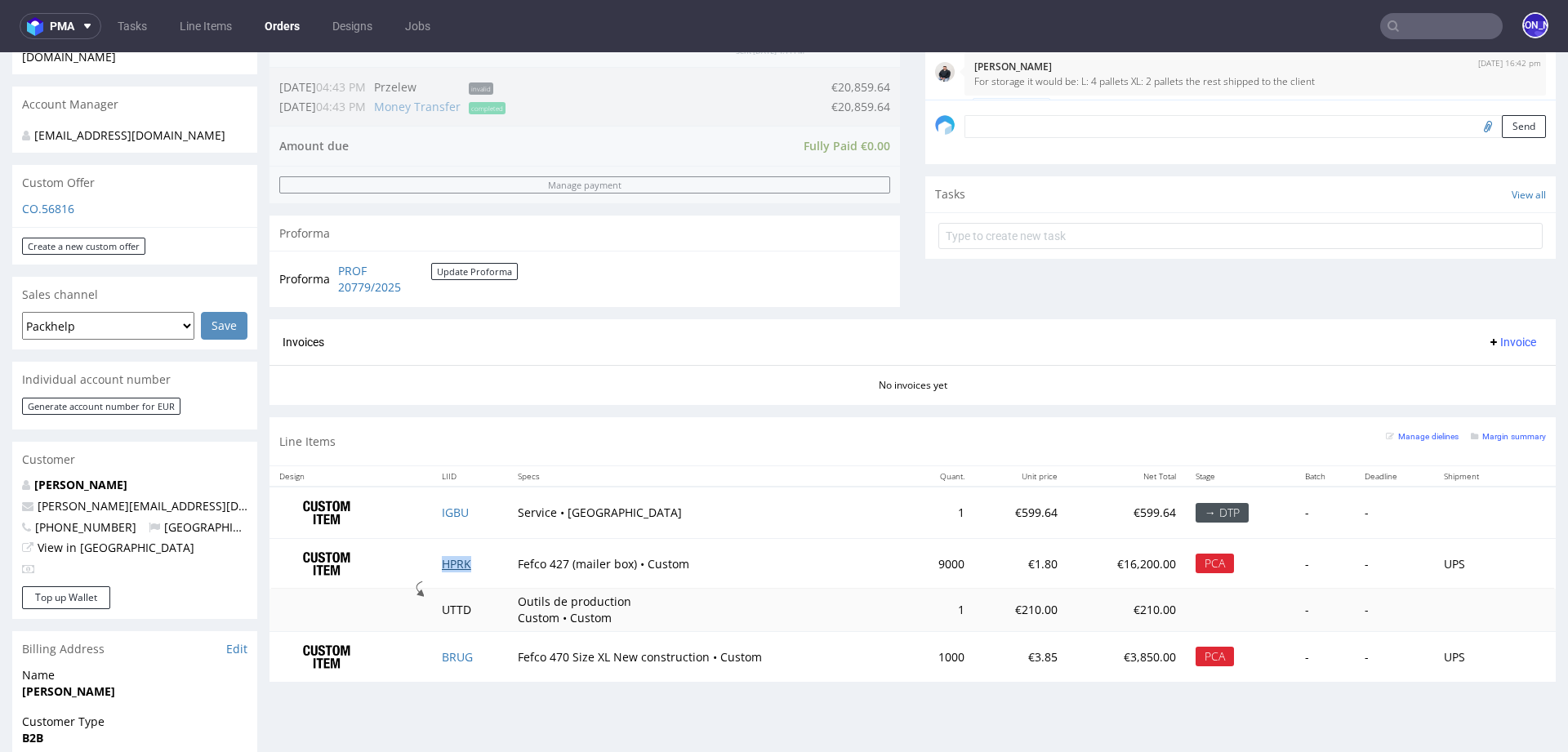
click at [453, 558] on link "HPRK" at bounding box center [456, 564] width 29 height 16
click at [451, 652] on link "BRUG" at bounding box center [457, 657] width 31 height 16
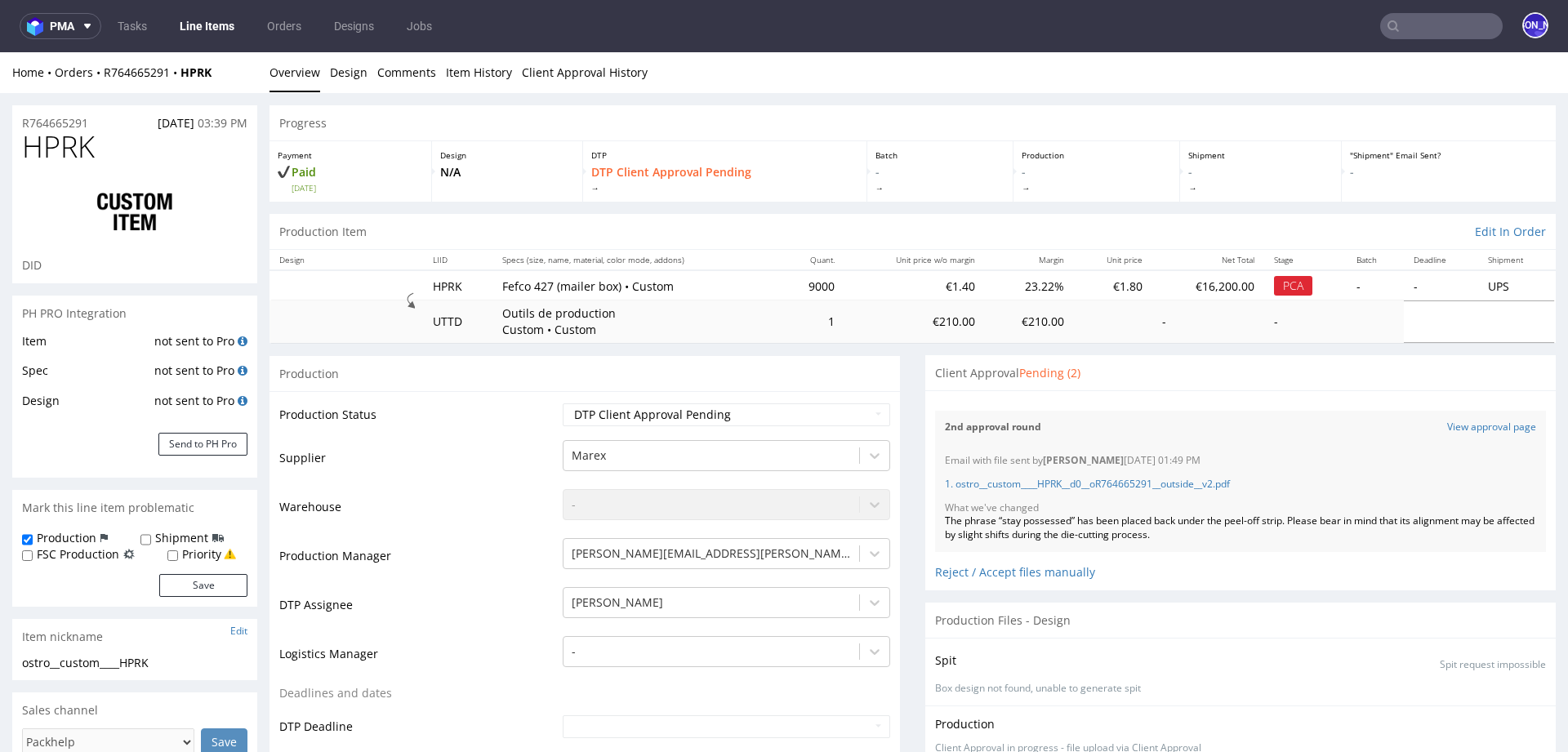
scroll to position [505, 0]
click at [1446, 425] on link "View approval page" at bounding box center [1490, 428] width 89 height 14
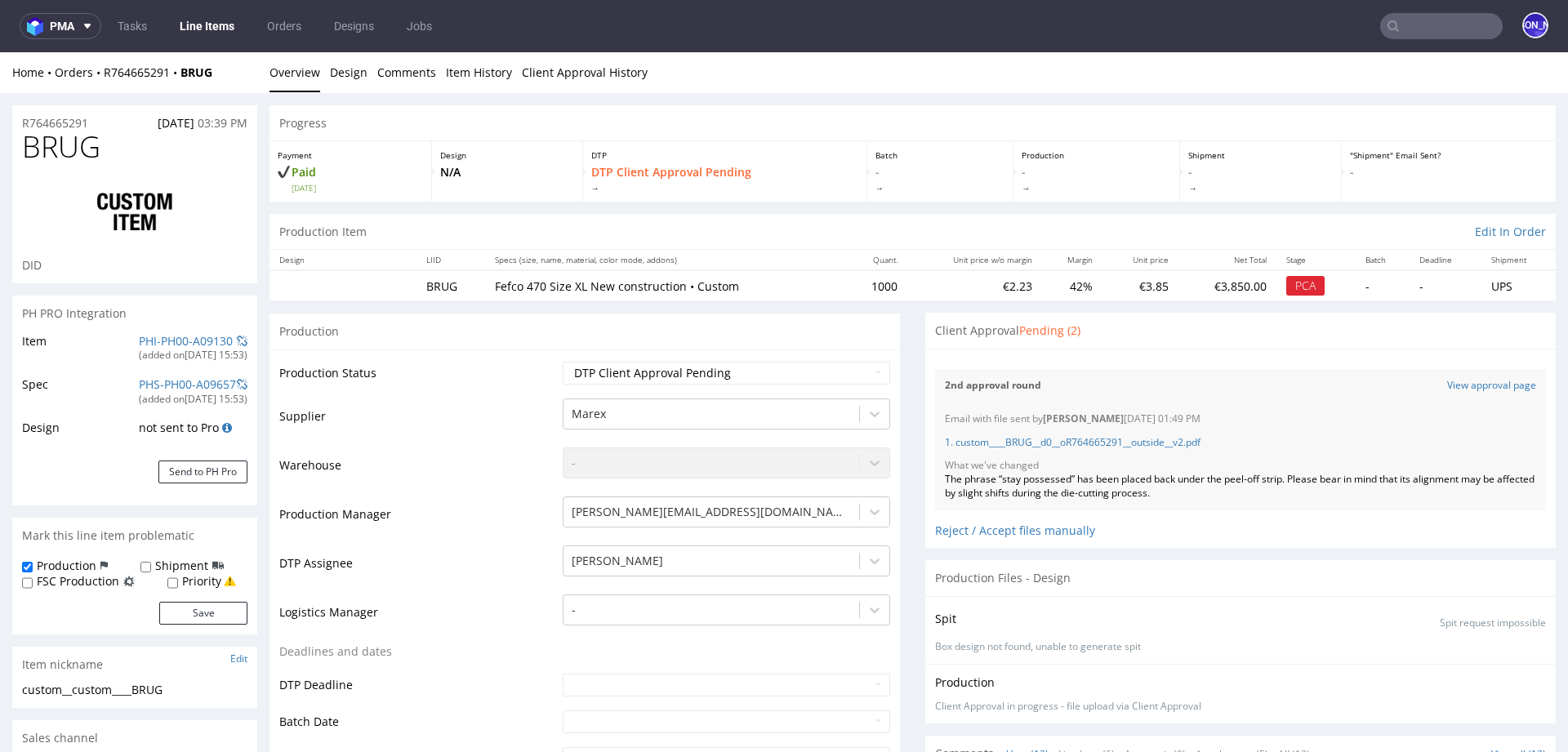
scroll to position [466, 0]
click at [1482, 386] on link "View approval page" at bounding box center [1490, 386] width 89 height 14
drag, startPoint x: 70, startPoint y: 116, endPoint x: 0, endPoint y: 116, distance: 70.0
copy p "R764665291"
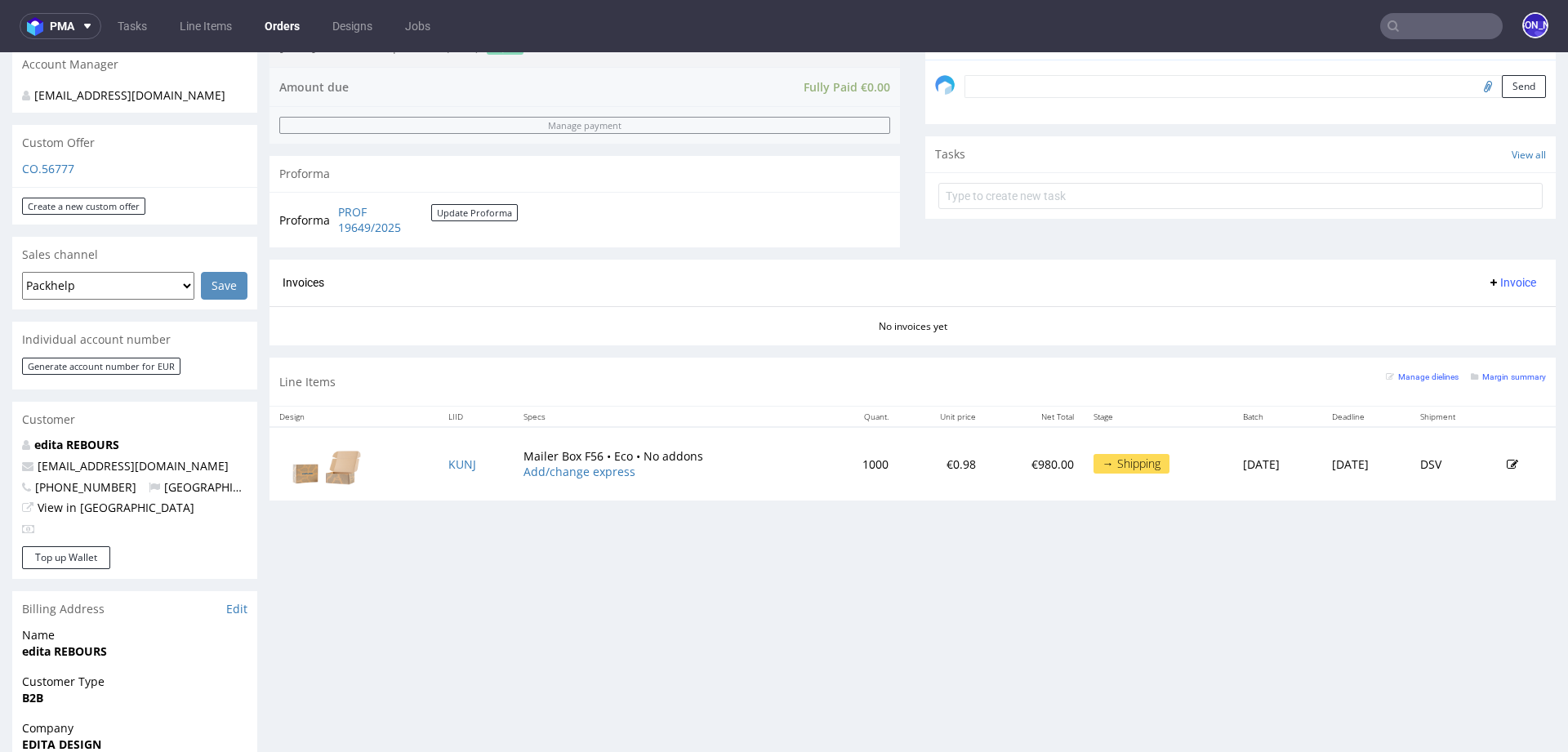
scroll to position [508, 0]
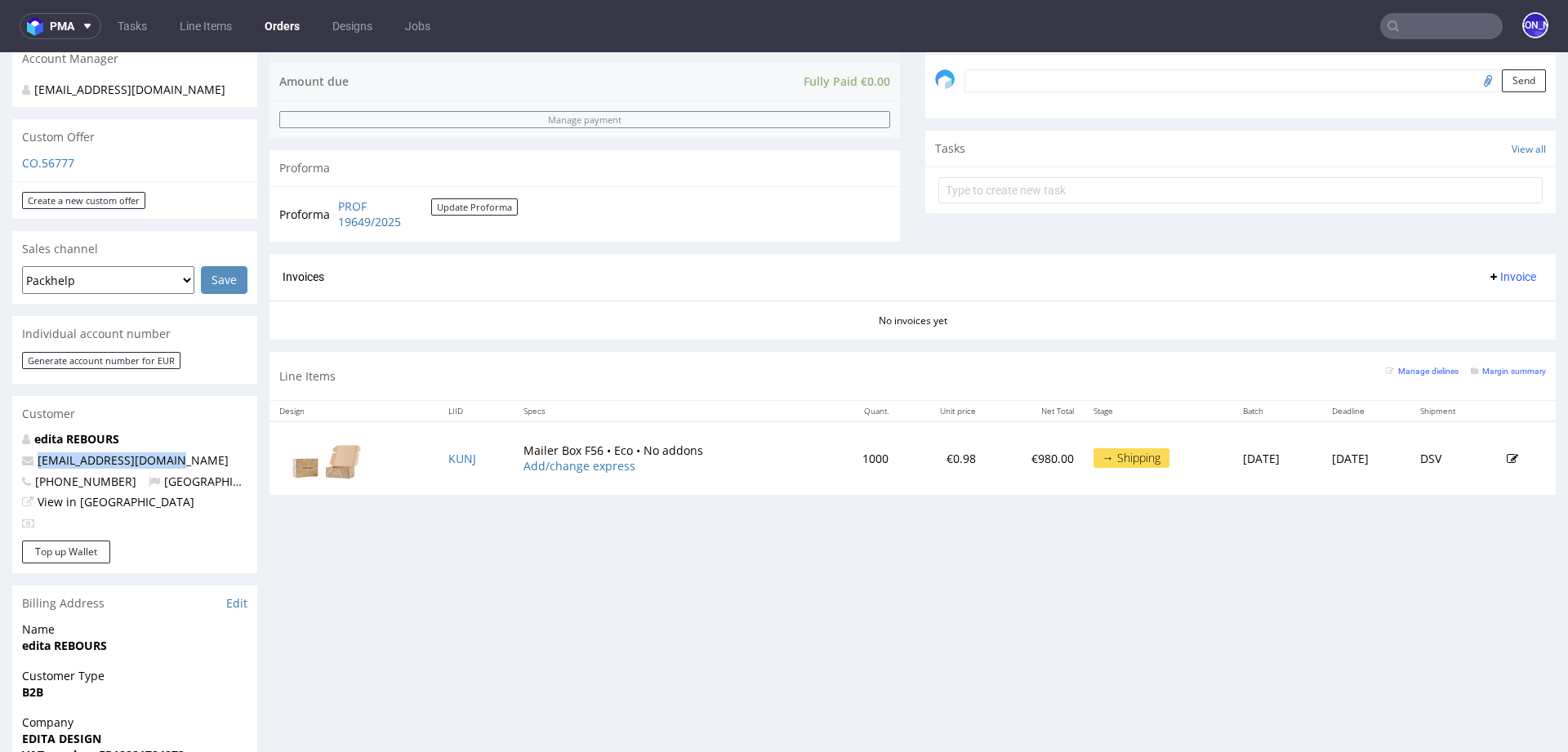
drag, startPoint x: 167, startPoint y: 447, endPoint x: 32, endPoint y: 446, distance: 135.0
click at [32, 453] on p "[EMAIL_ADDRESS][DOMAIN_NAME]" at bounding box center [135, 461] width 225 height 16
copy span "[EMAIL_ADDRESS][DOMAIN_NAME]"
click at [449, 463] on td "KUNJ" at bounding box center [475, 458] width 75 height 73
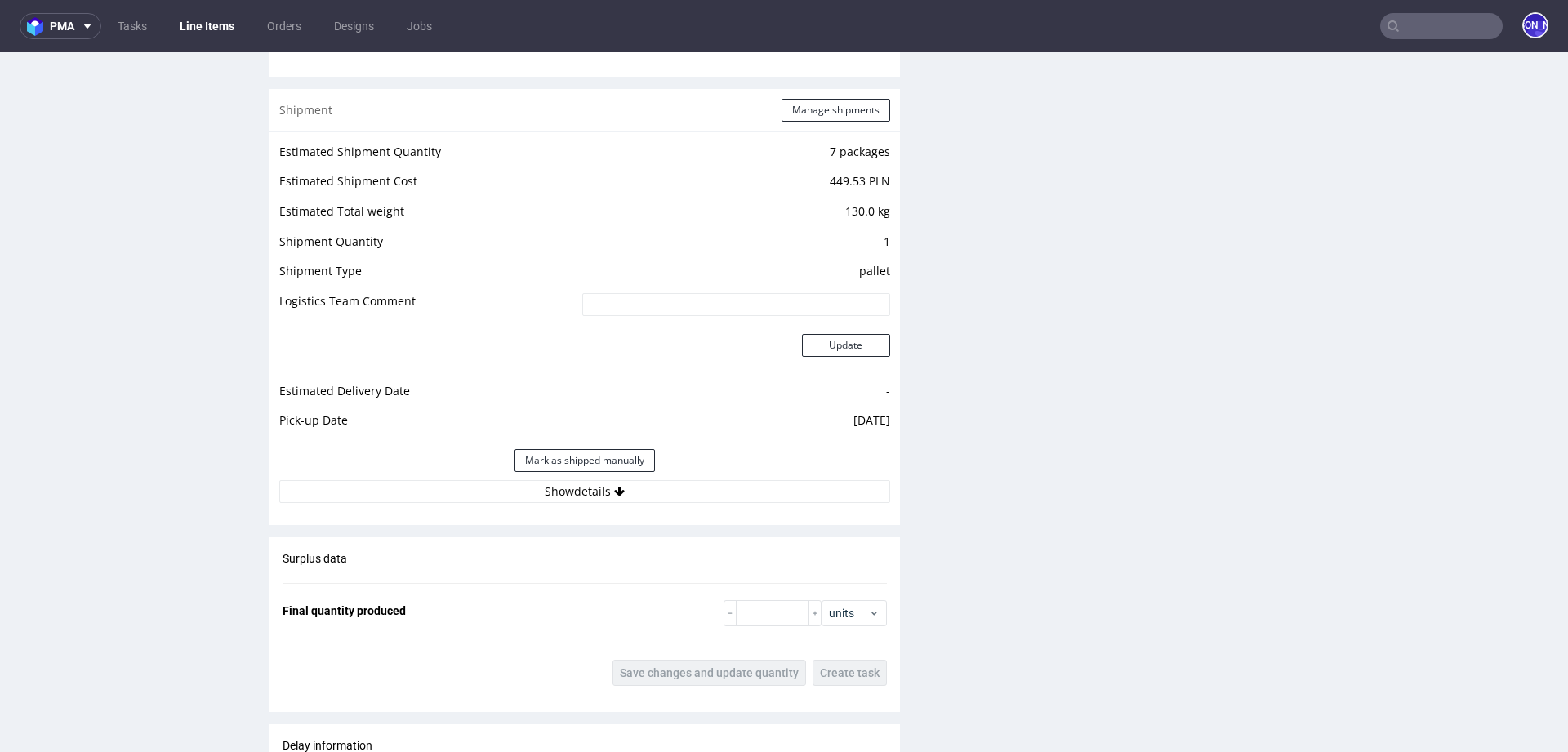
scroll to position [2017, 0]
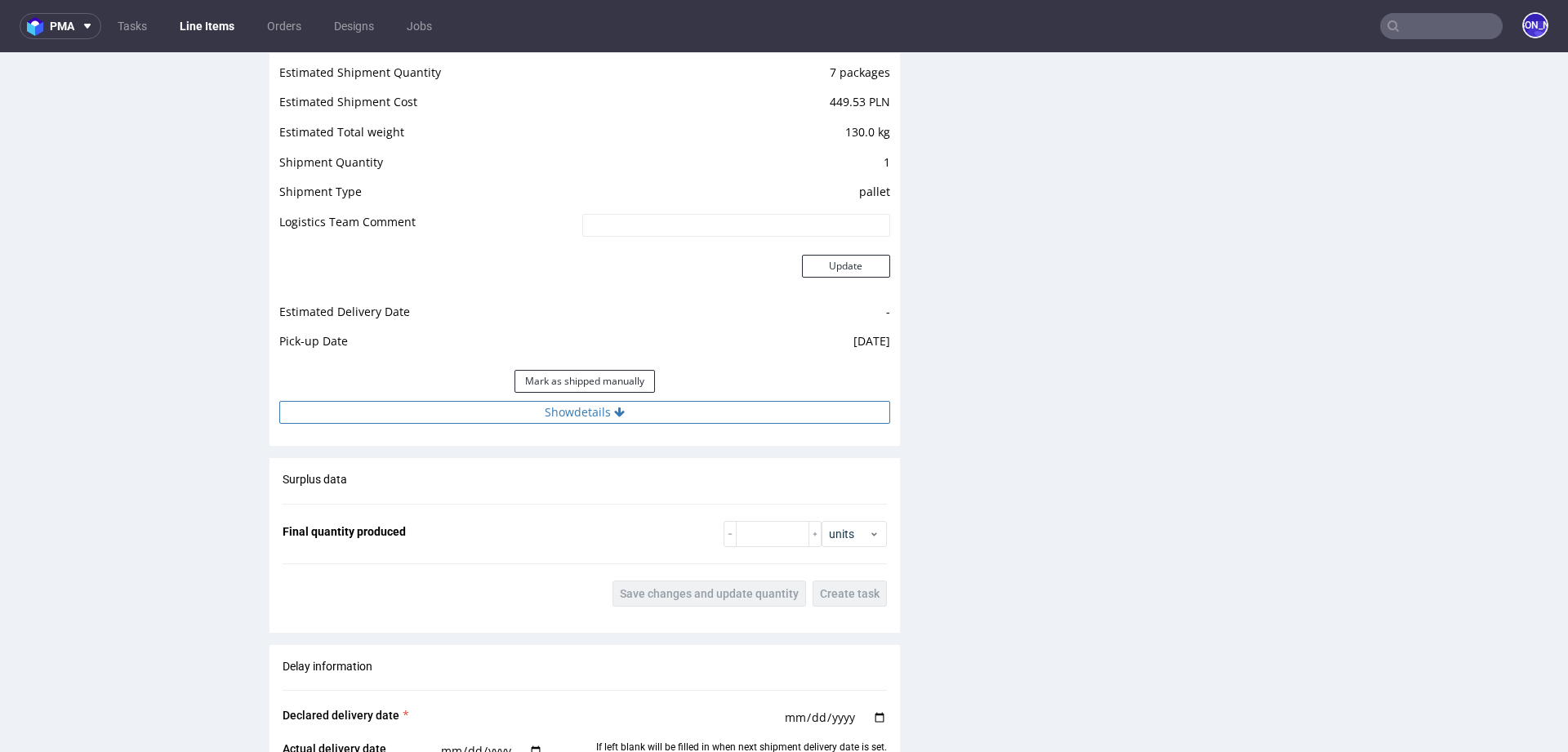
click at [537, 413] on button "Show details" at bounding box center [584, 412] width 611 height 23
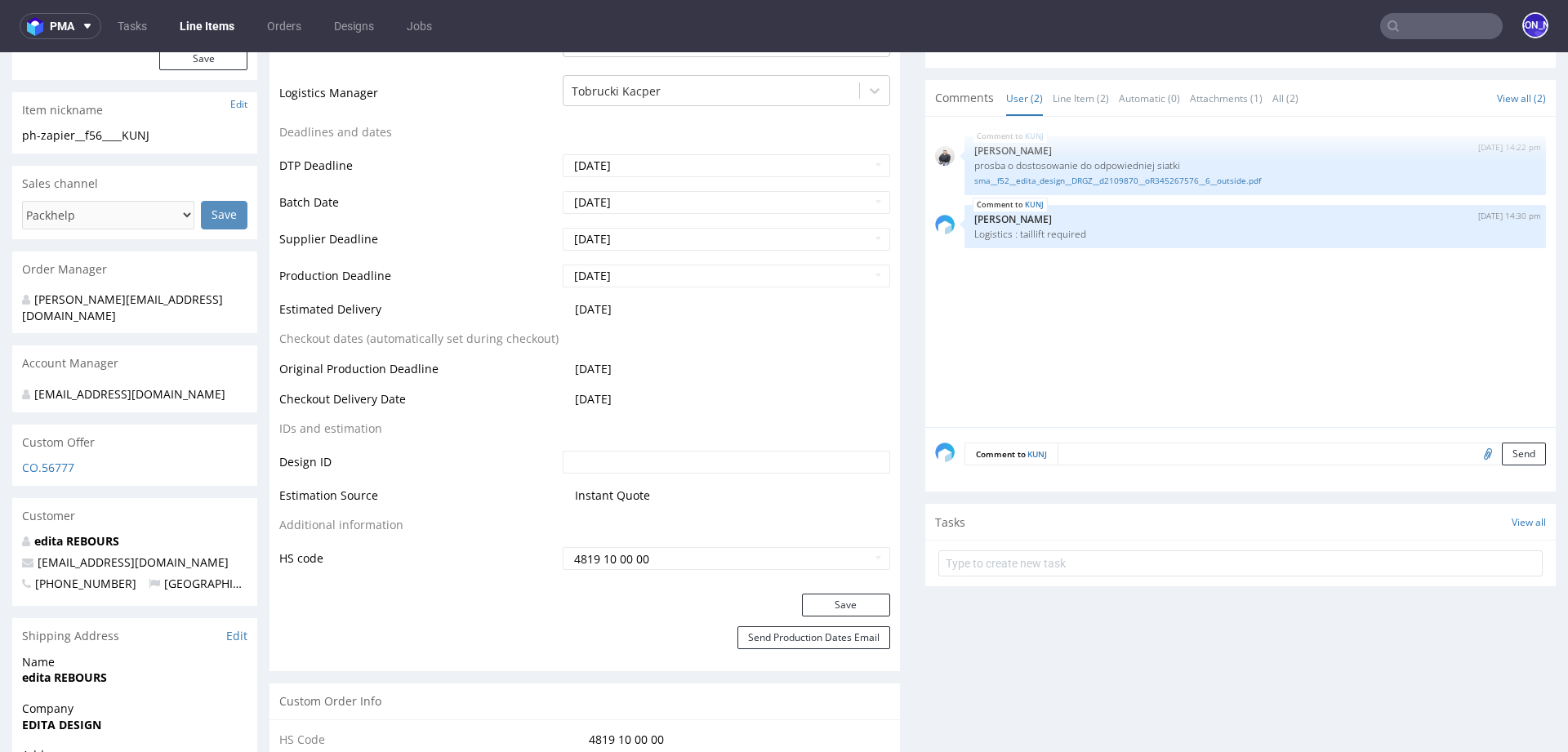
scroll to position [0, 0]
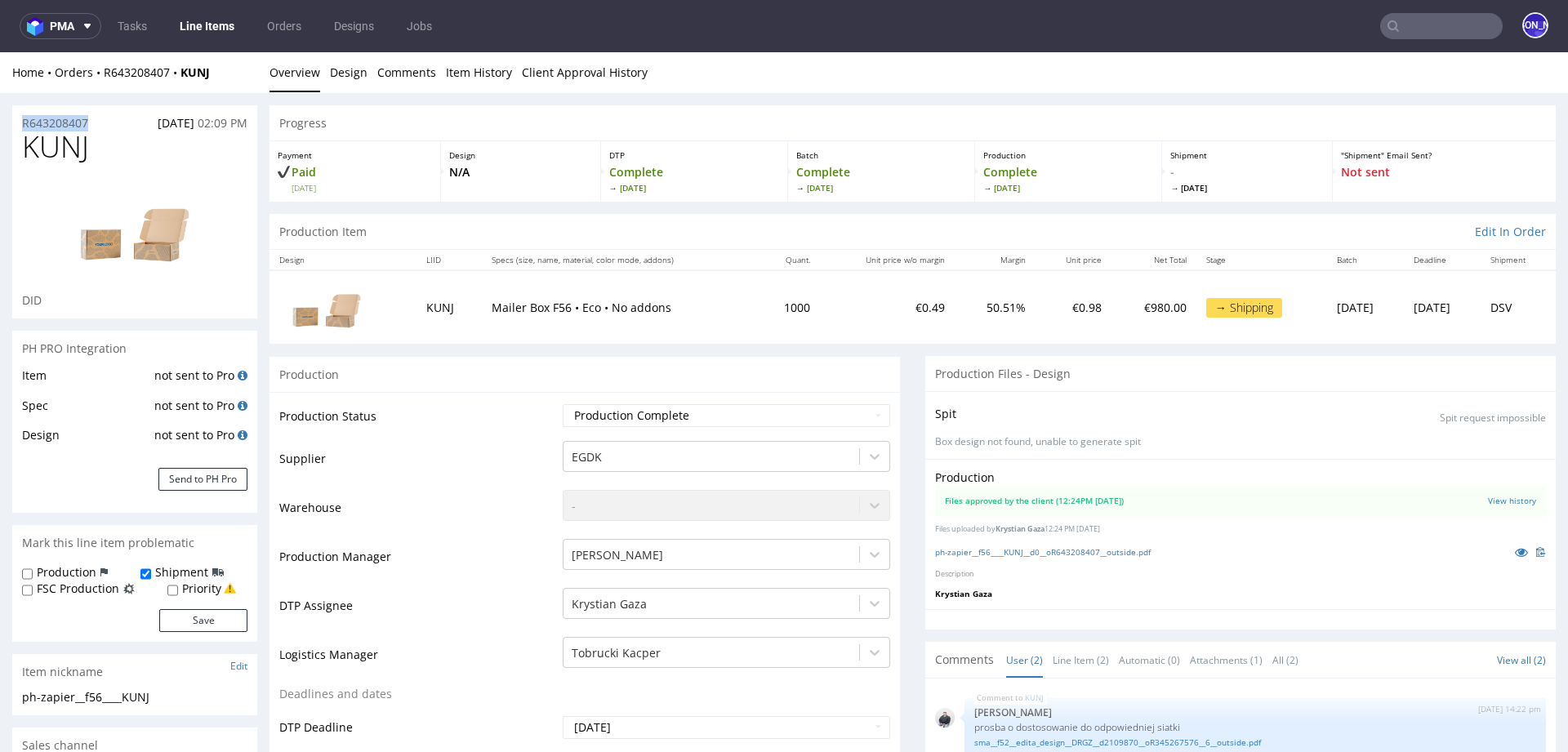
drag, startPoint x: 114, startPoint y: 121, endPoint x: 0, endPoint y: 121, distance: 114.0
copy p "R643208407"
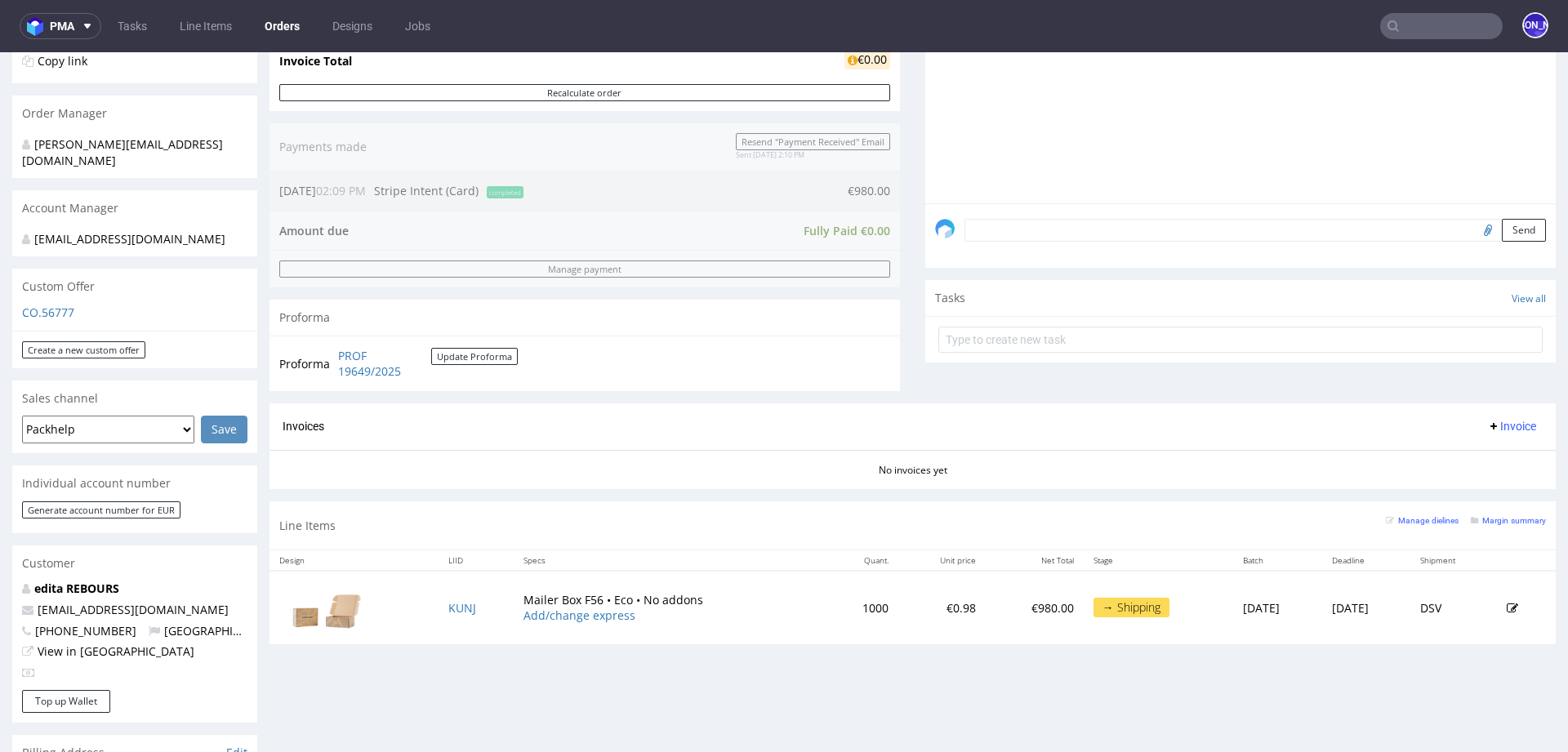
scroll to position [546, 0]
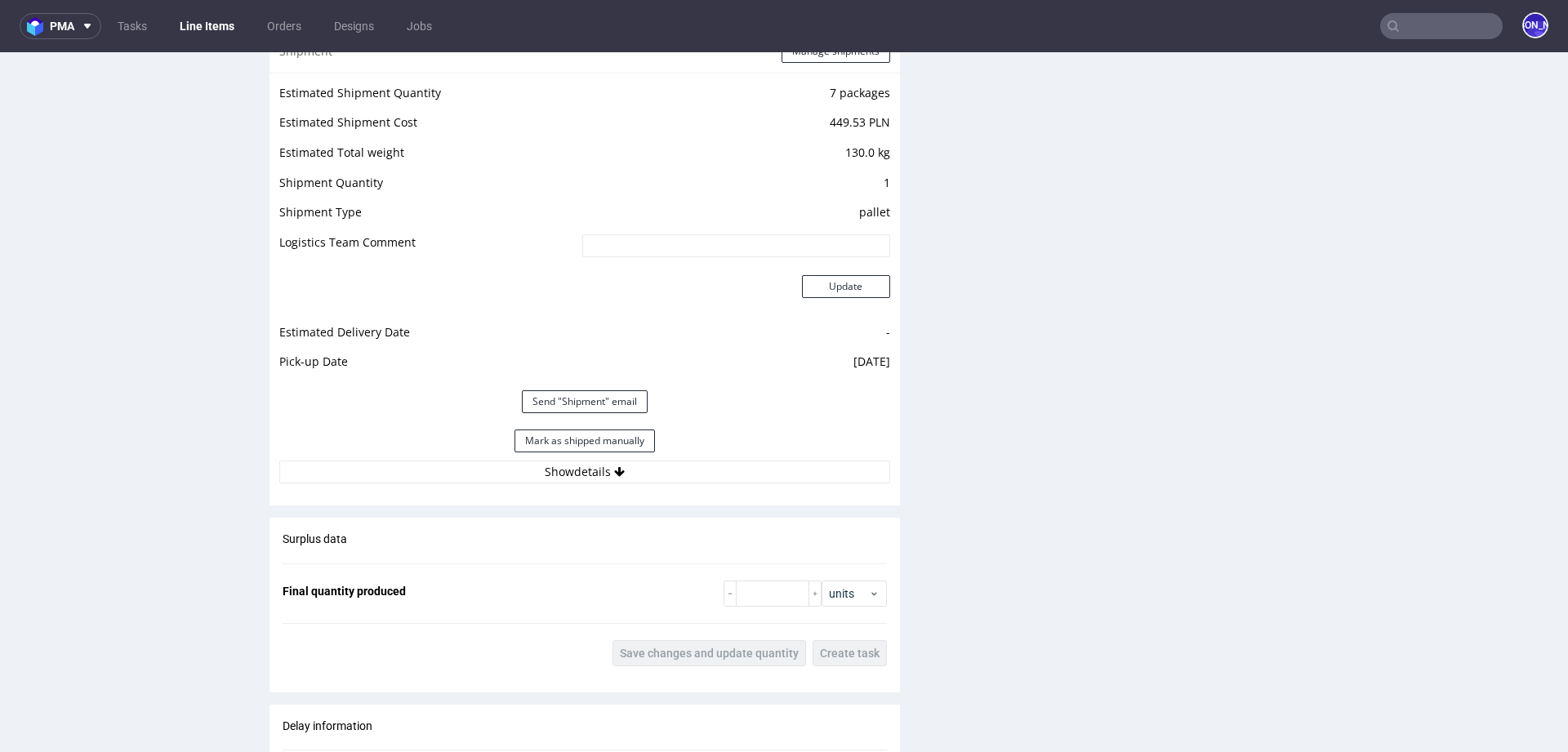
scroll to position [2029, 0]
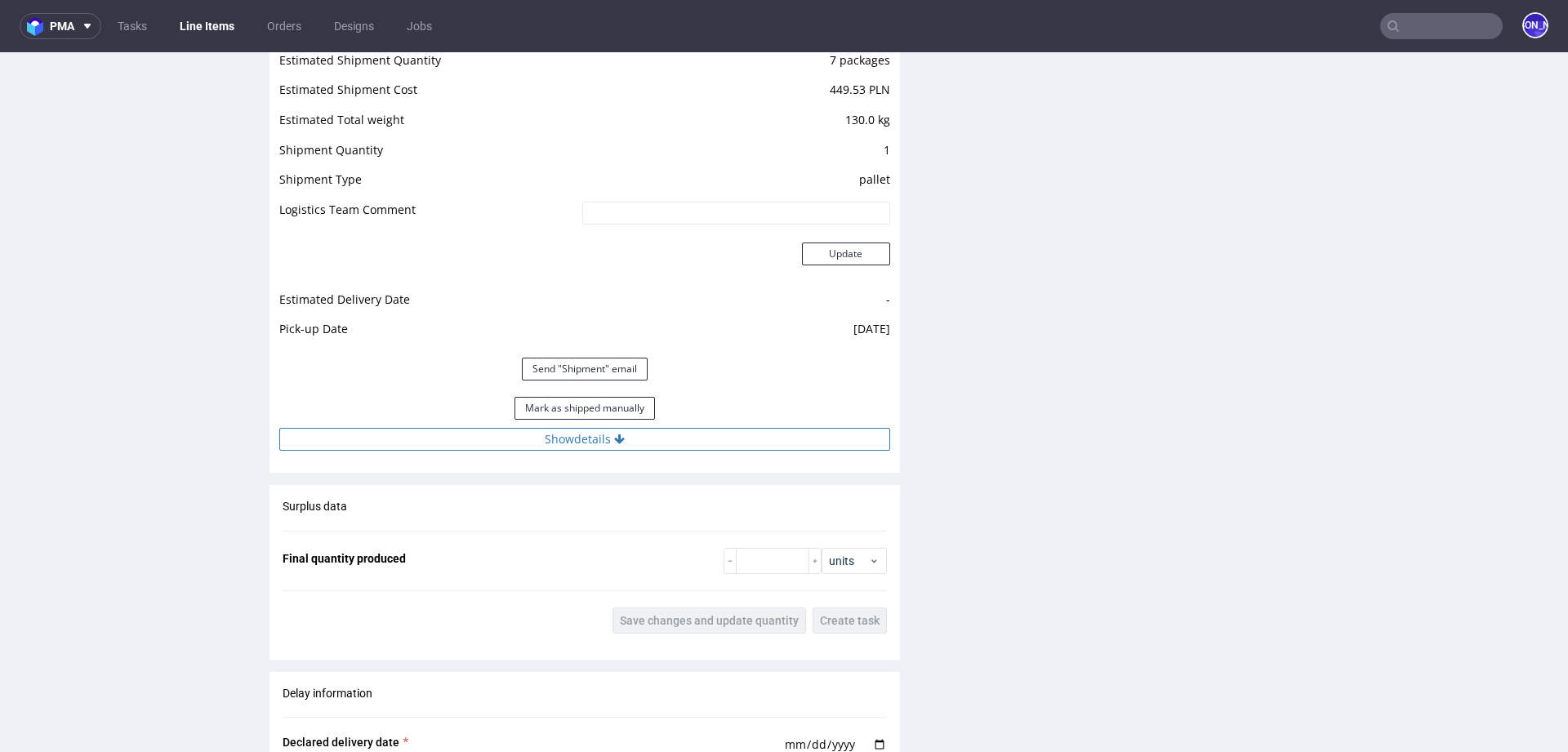
click at [561, 431] on button "Show details" at bounding box center [584, 439] width 611 height 23
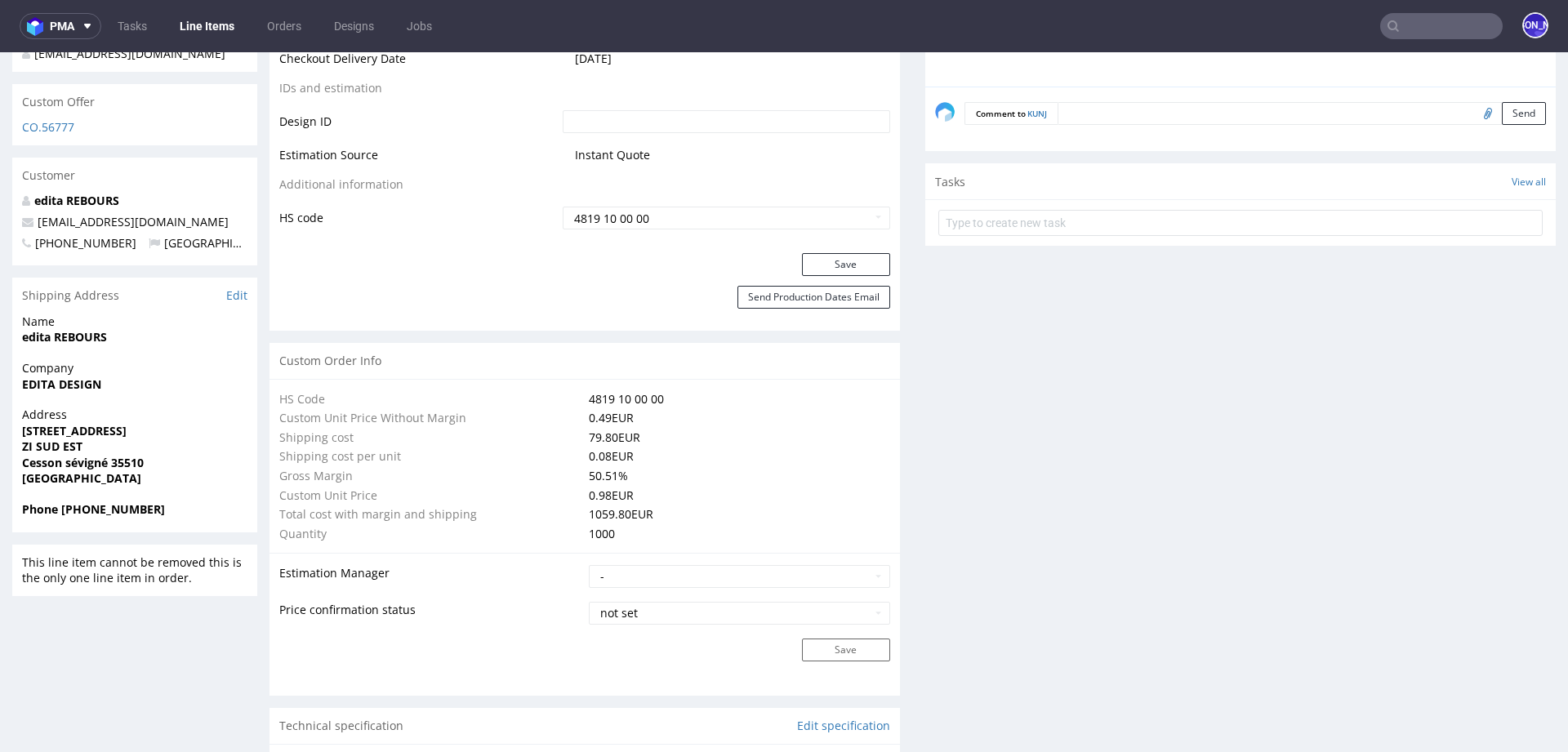
scroll to position [0, 0]
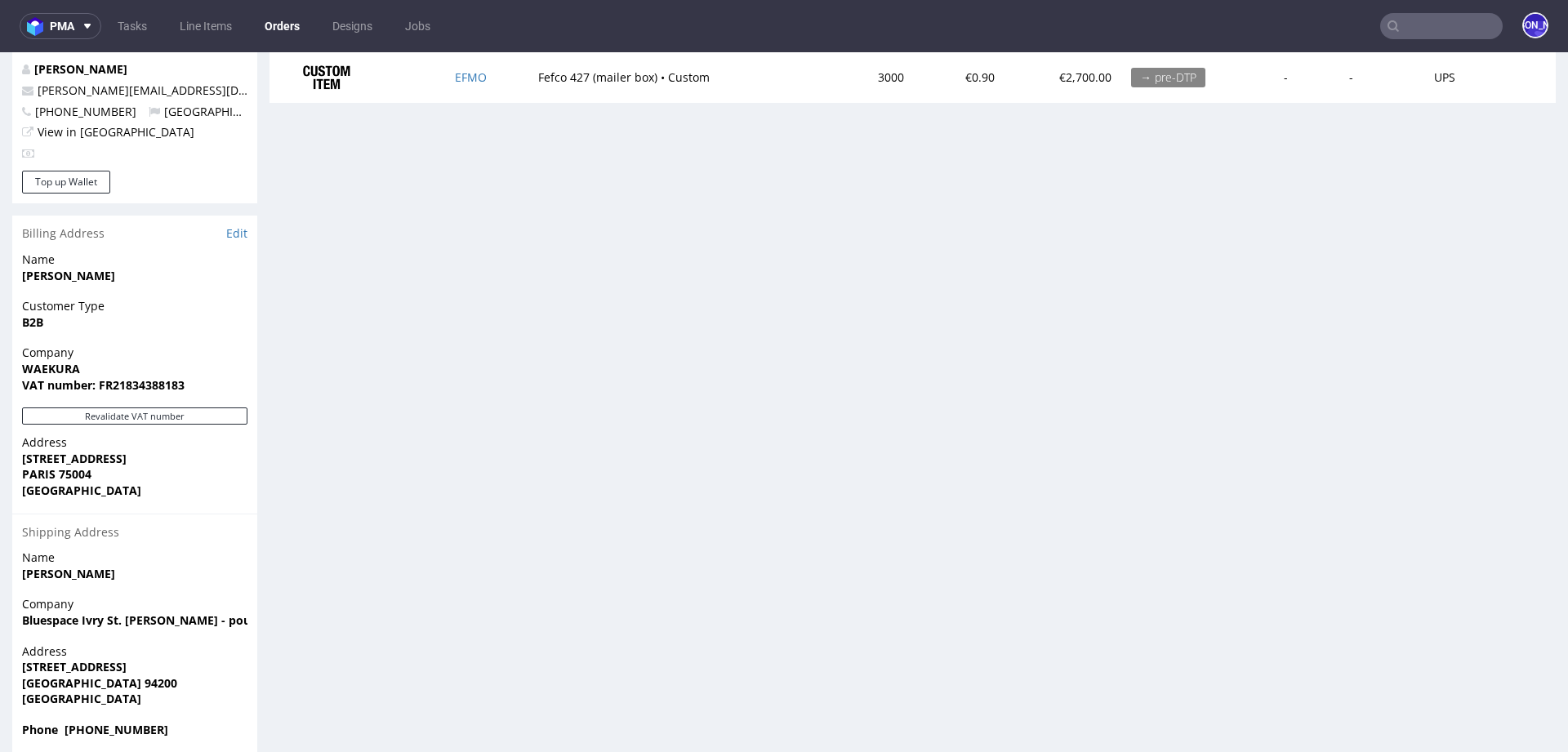
scroll to position [870, 0]
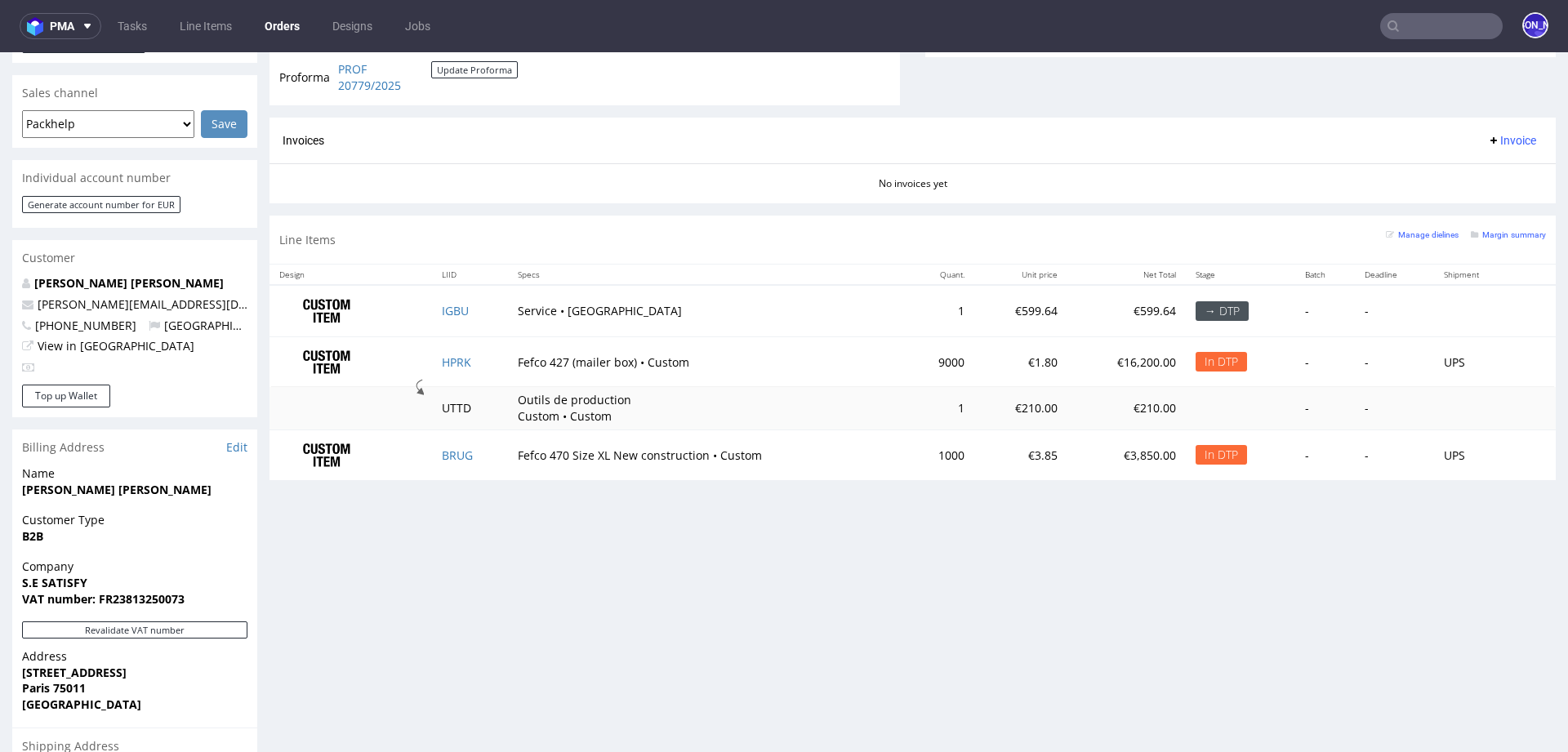
scroll to position [665, 0]
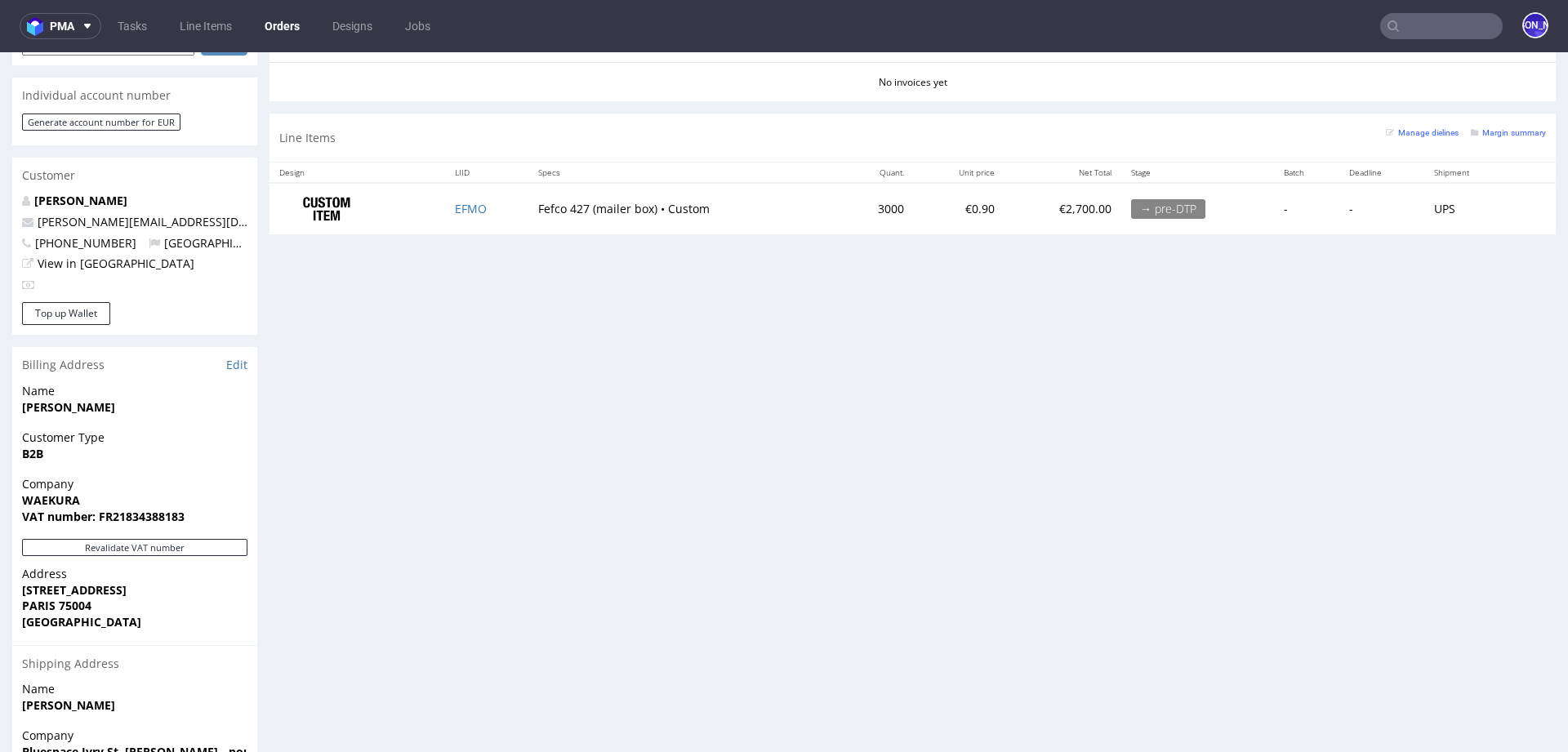
scroll to position [743, 0]
